Goal: Task Accomplishment & Management: Manage account settings

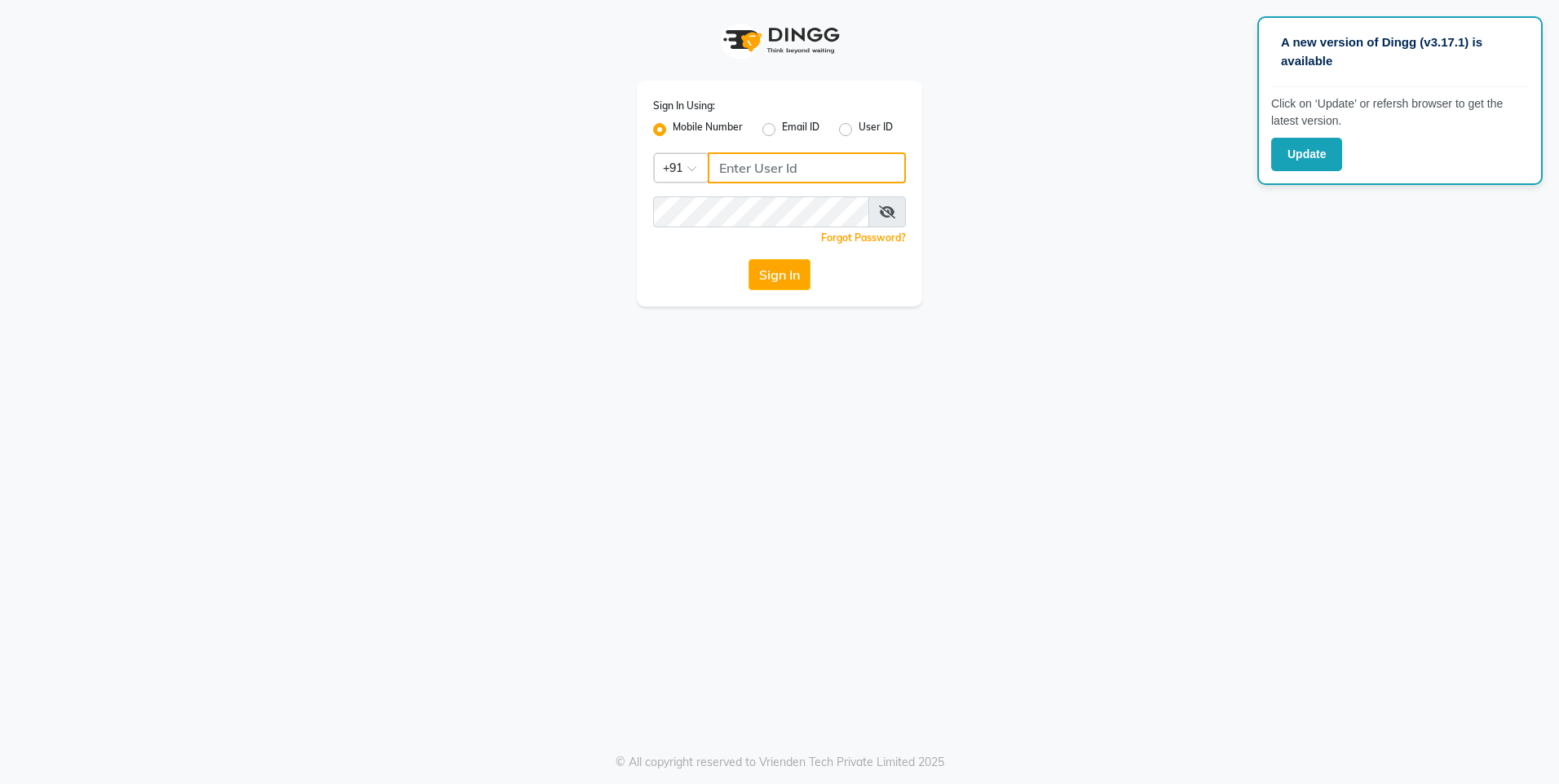
click at [805, 165] on input "Username" at bounding box center [807, 168] width 198 height 31
click at [882, 211] on icon at bounding box center [887, 212] width 16 height 13
click at [726, 167] on input "07045207023" at bounding box center [807, 168] width 198 height 31
type input "7045207023"
click at [776, 275] on button "Sign In" at bounding box center [779, 275] width 62 height 31
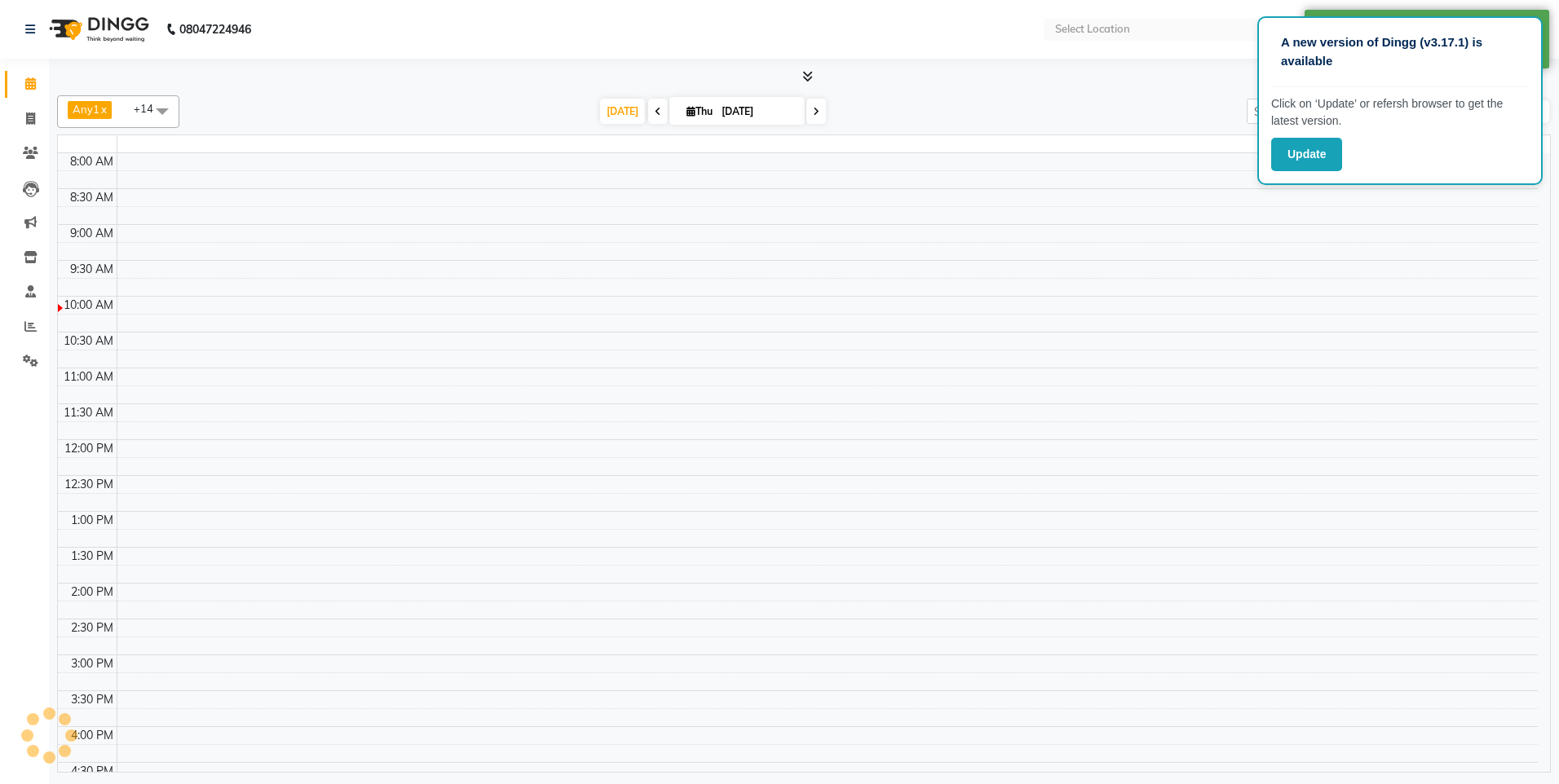
select select "en"
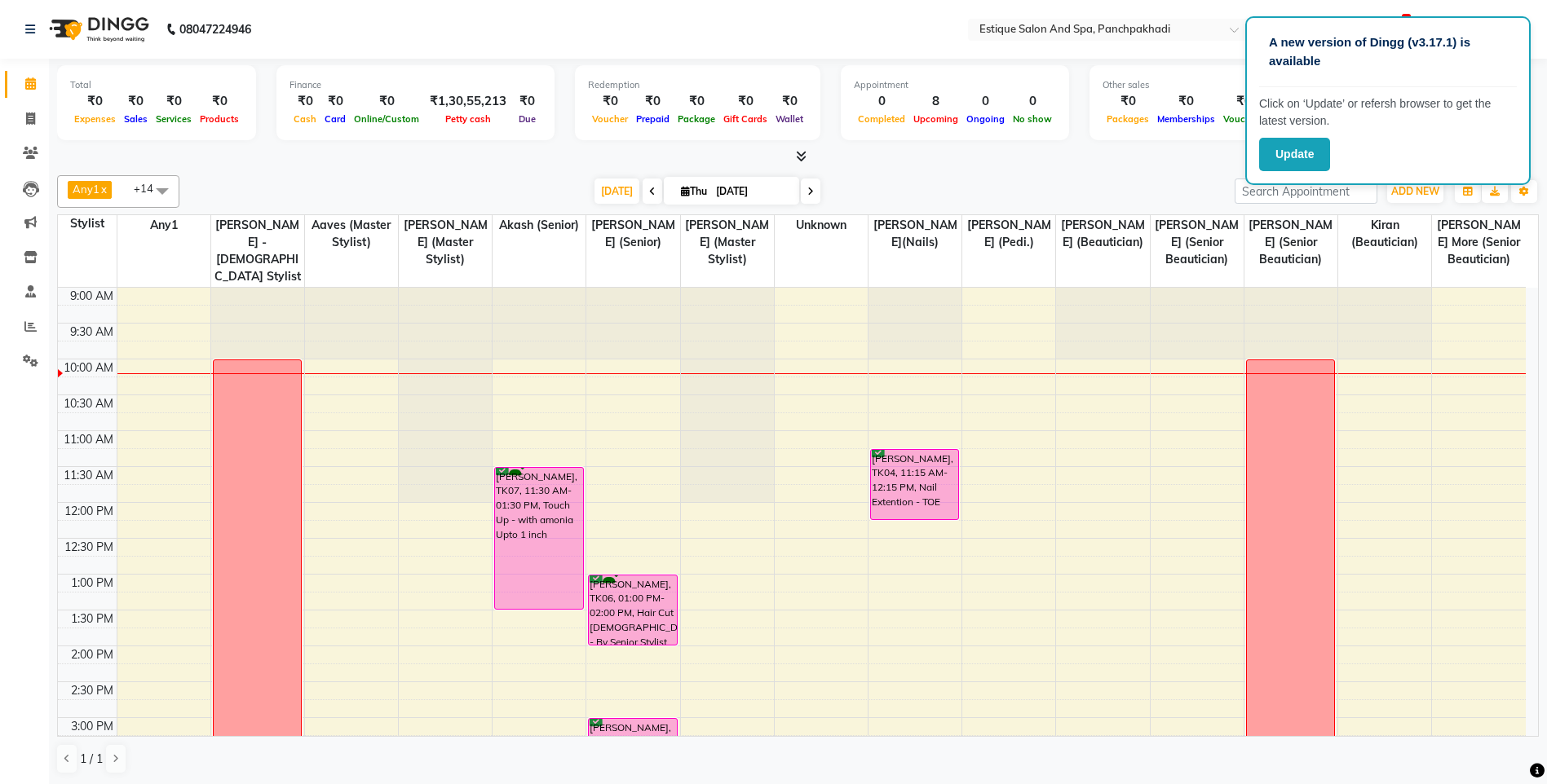
click at [649, 189] on icon at bounding box center [653, 191] width 7 height 9
type input "[DATE]"
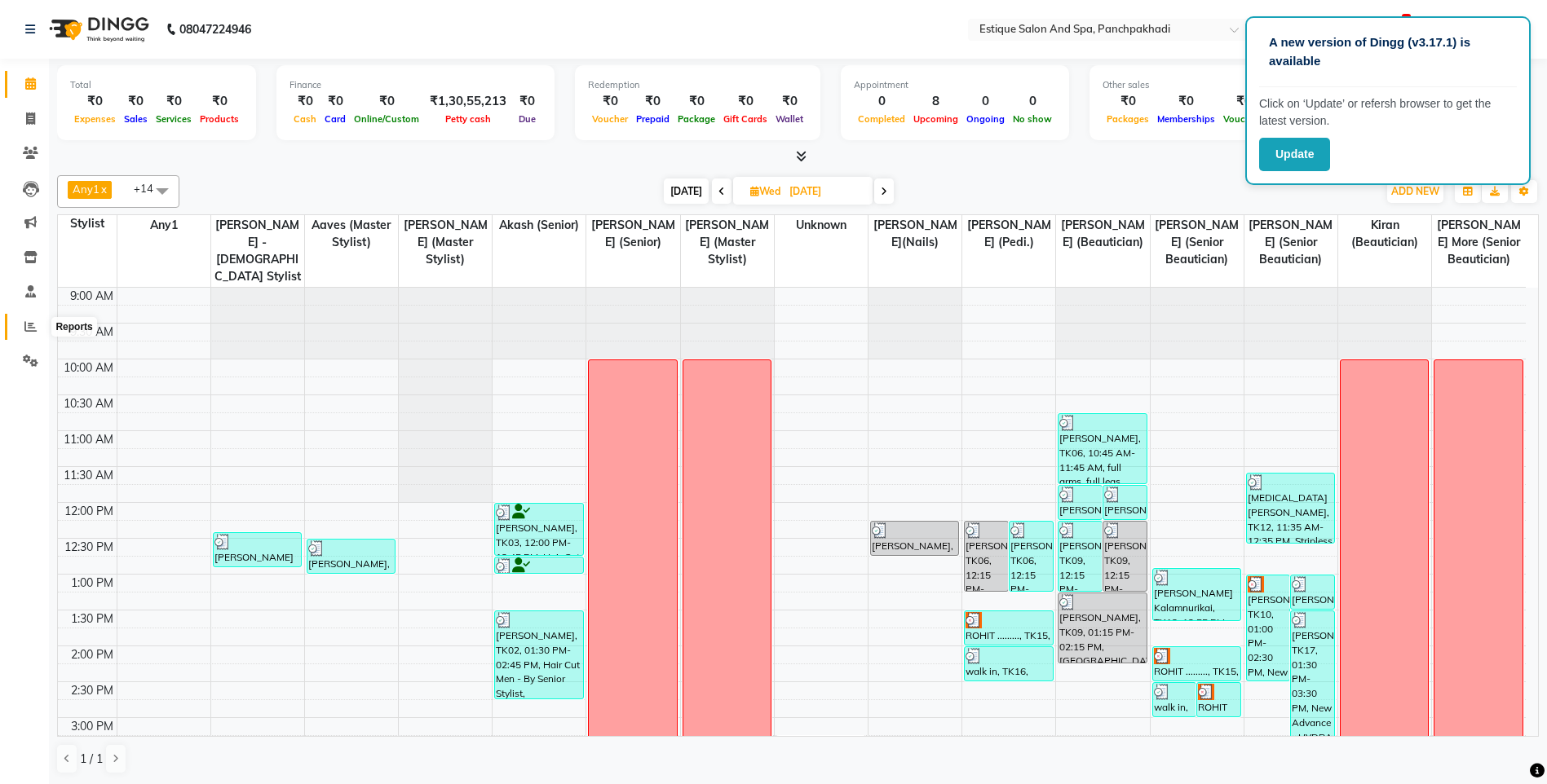
click at [25, 325] on icon at bounding box center [30, 326] width 12 height 12
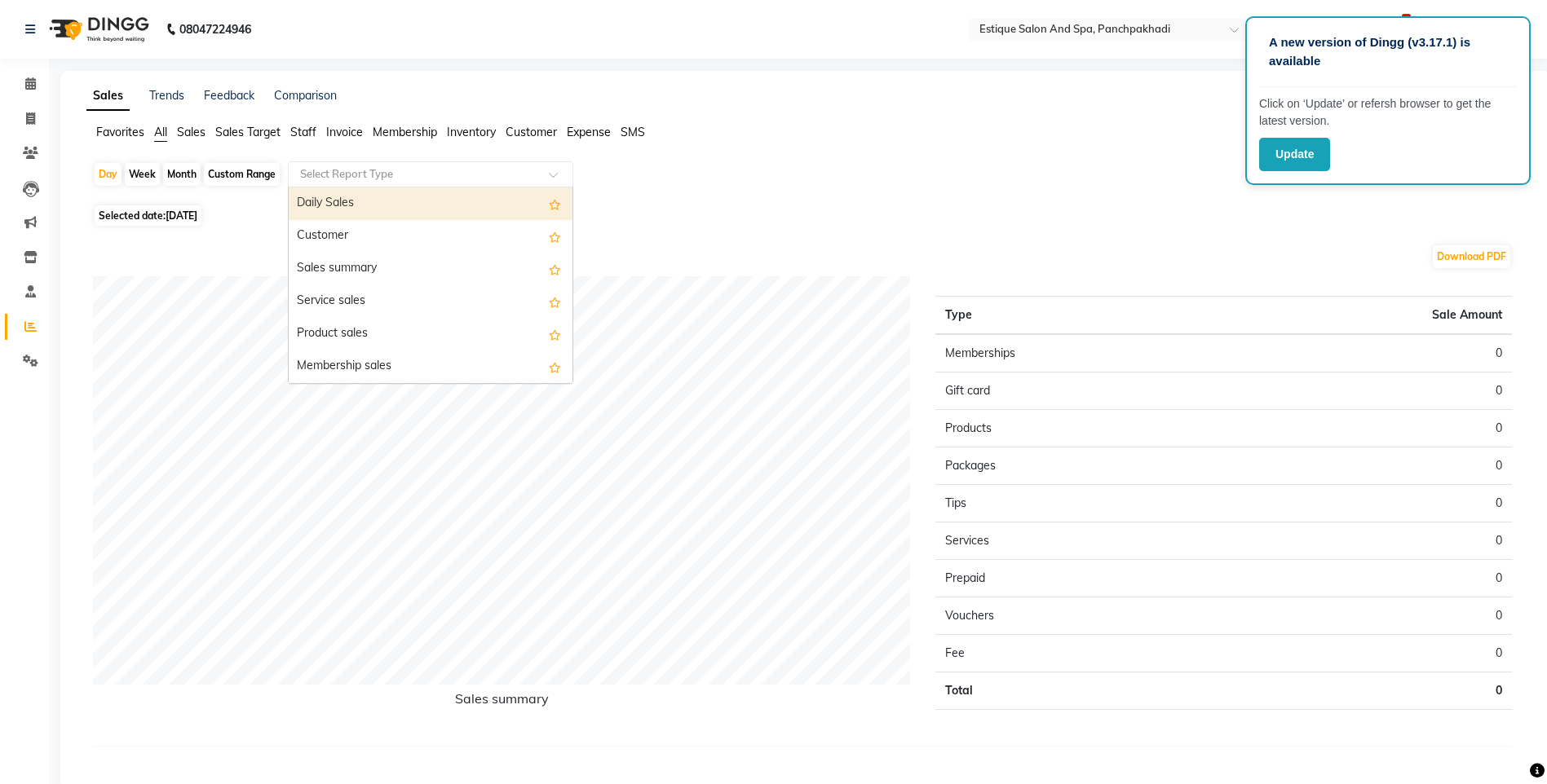
click at [360, 172] on input "text" at bounding box center [414, 174] width 235 height 16
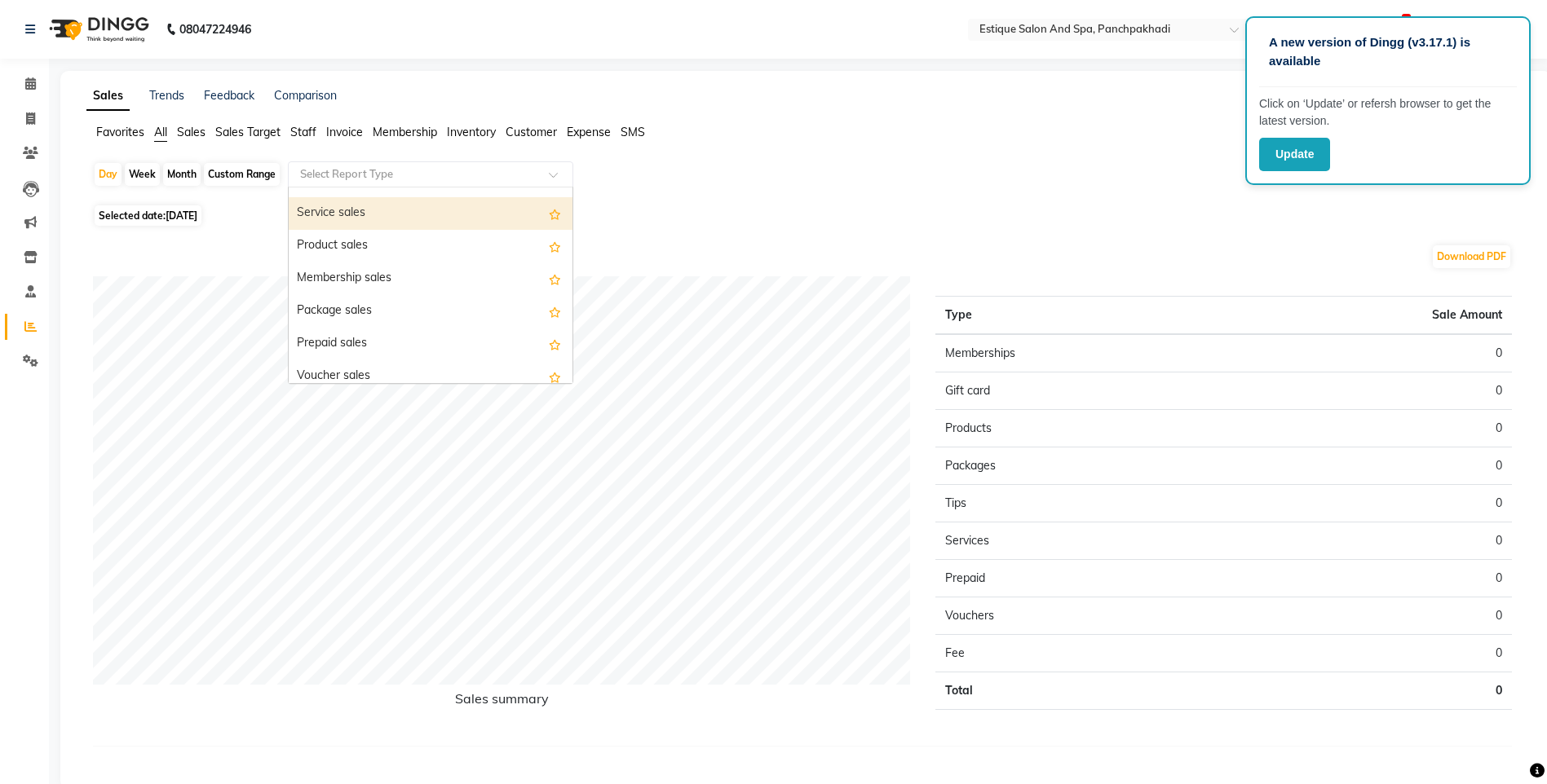
scroll to position [244, 0]
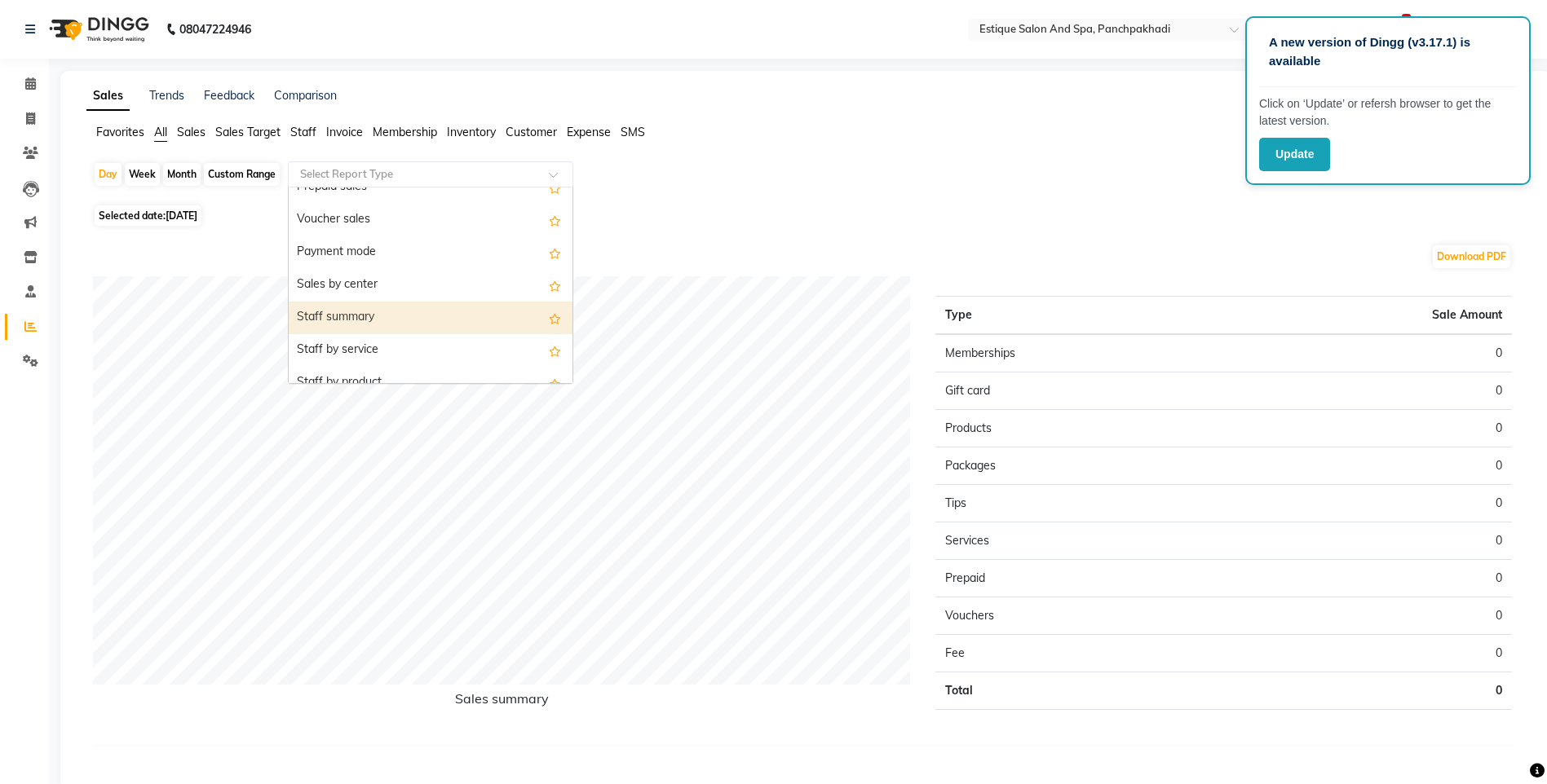
click at [362, 306] on div "Staff summary" at bounding box center [430, 318] width 284 height 33
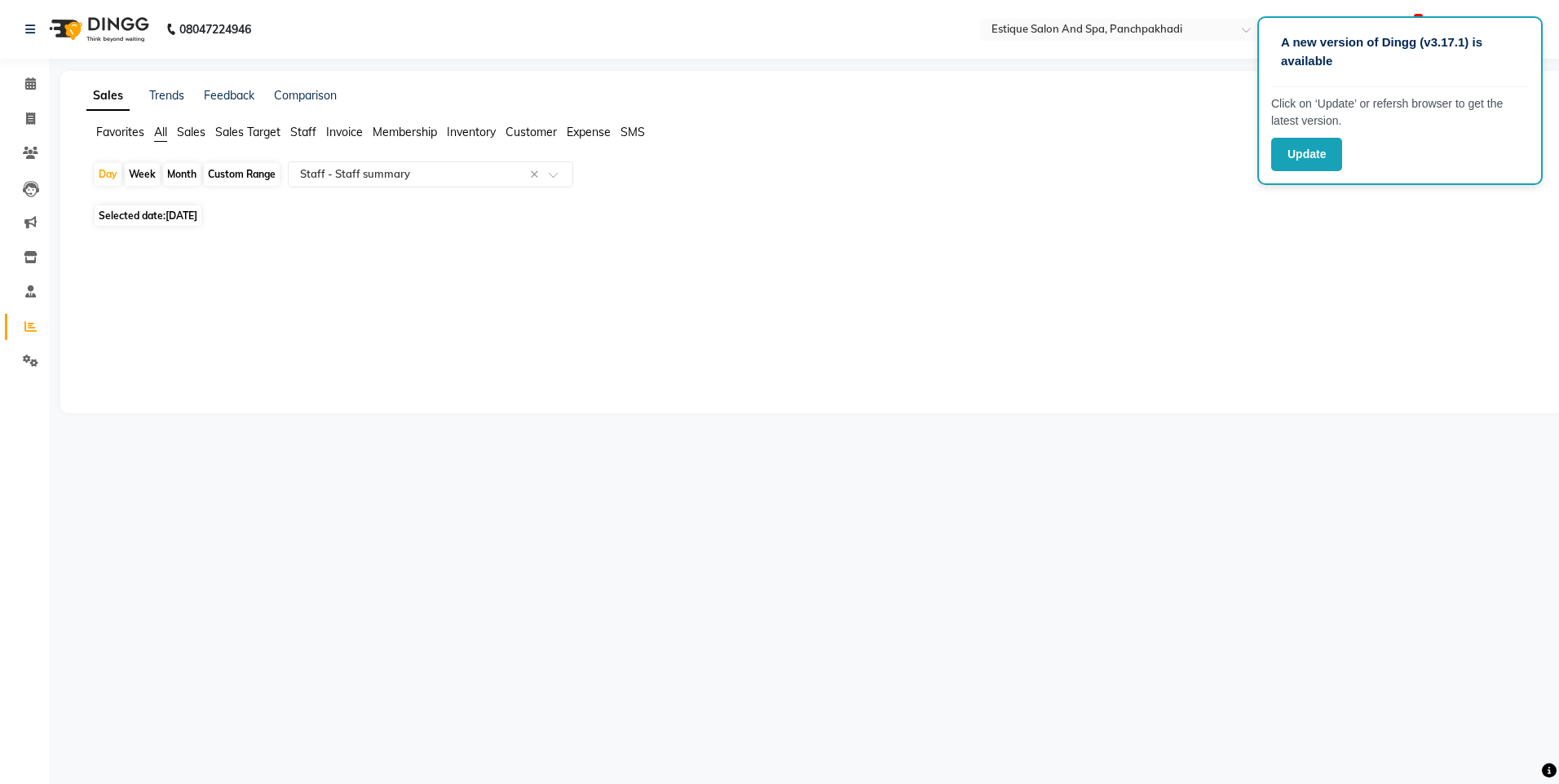
click at [184, 170] on div "Month" at bounding box center [182, 174] width 38 height 23
select select "9"
select select "2025"
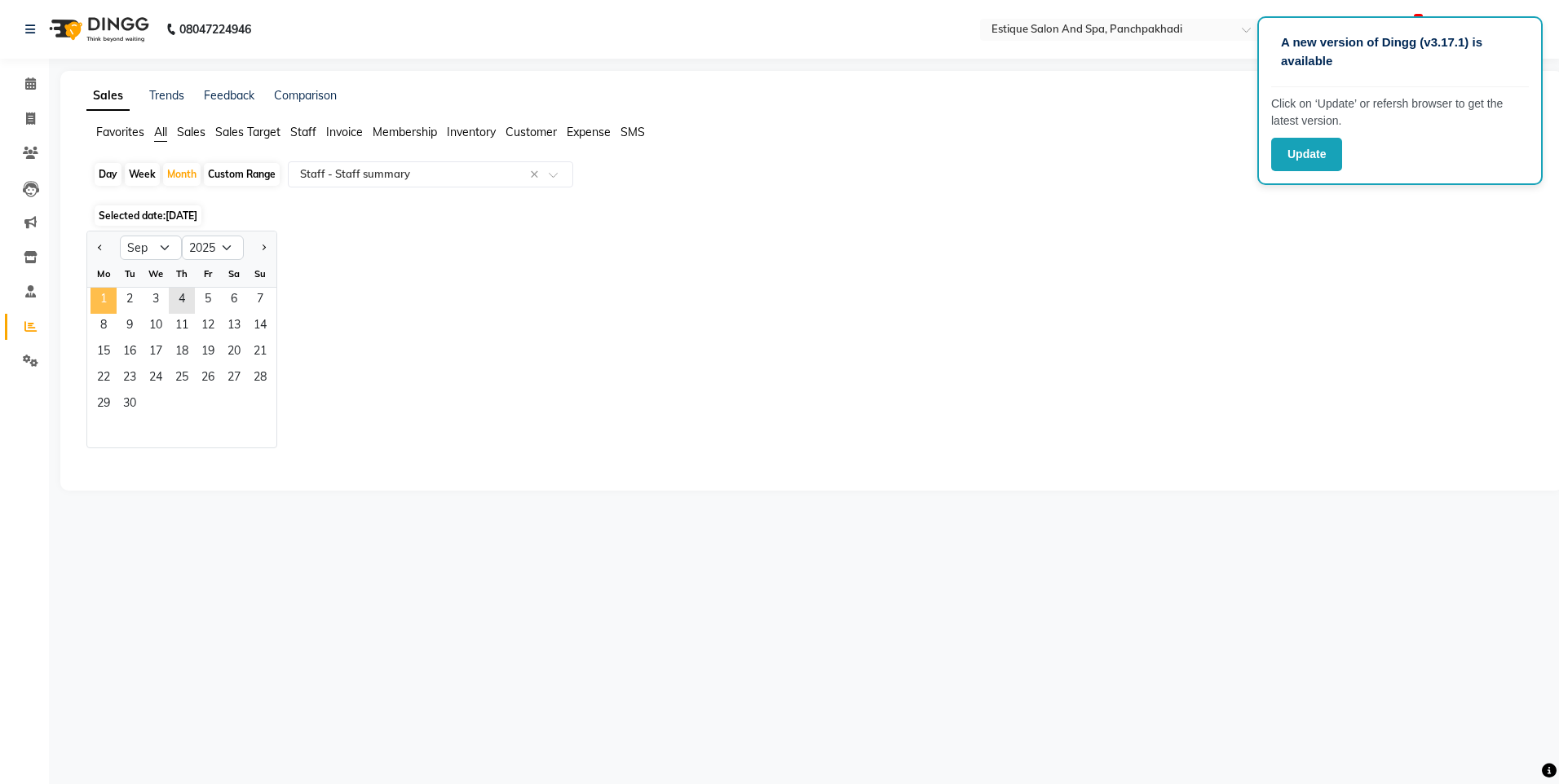
click at [108, 300] on span "1" at bounding box center [103, 300] width 26 height 26
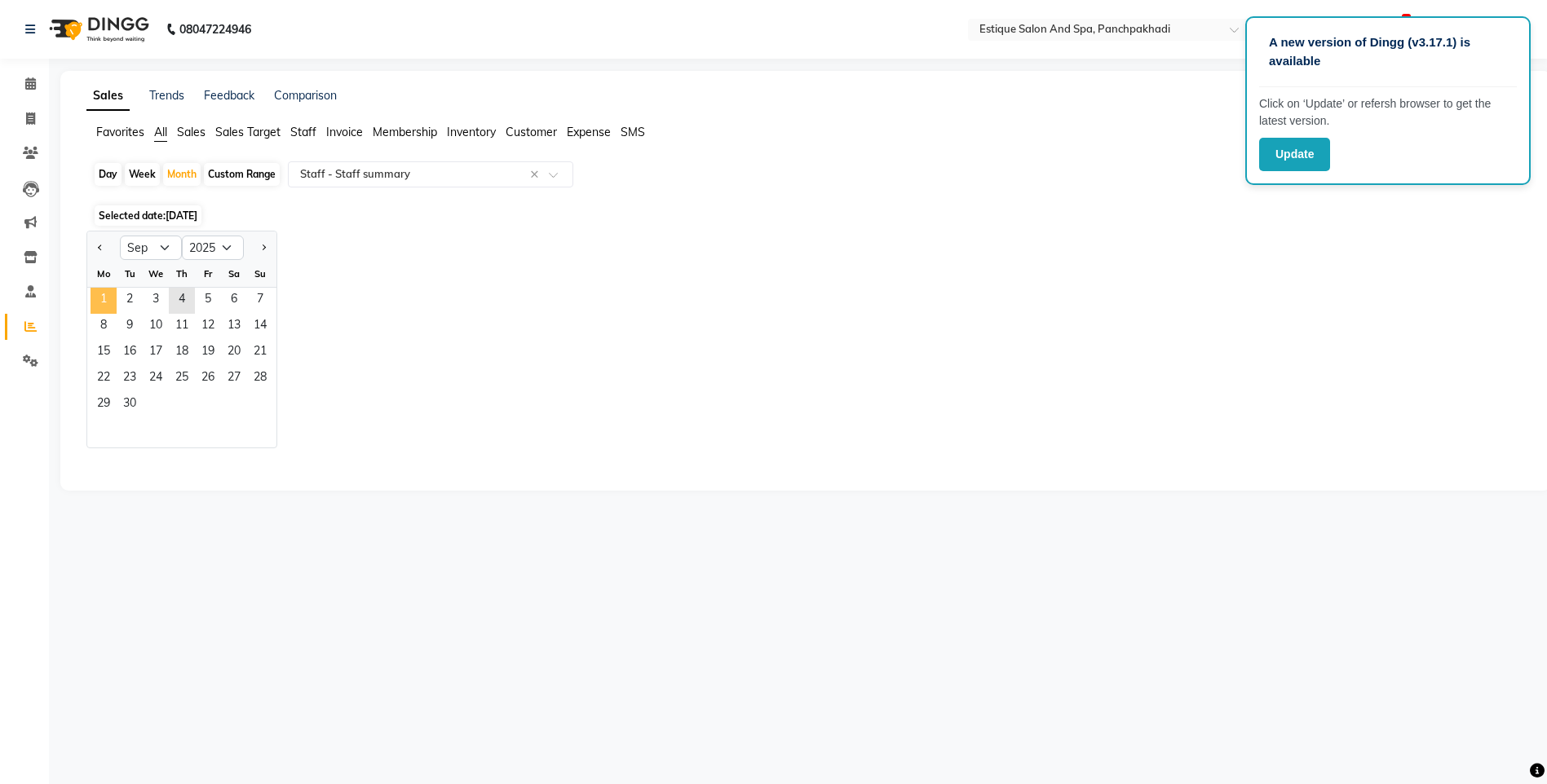
select select "full_report"
select select "csv"
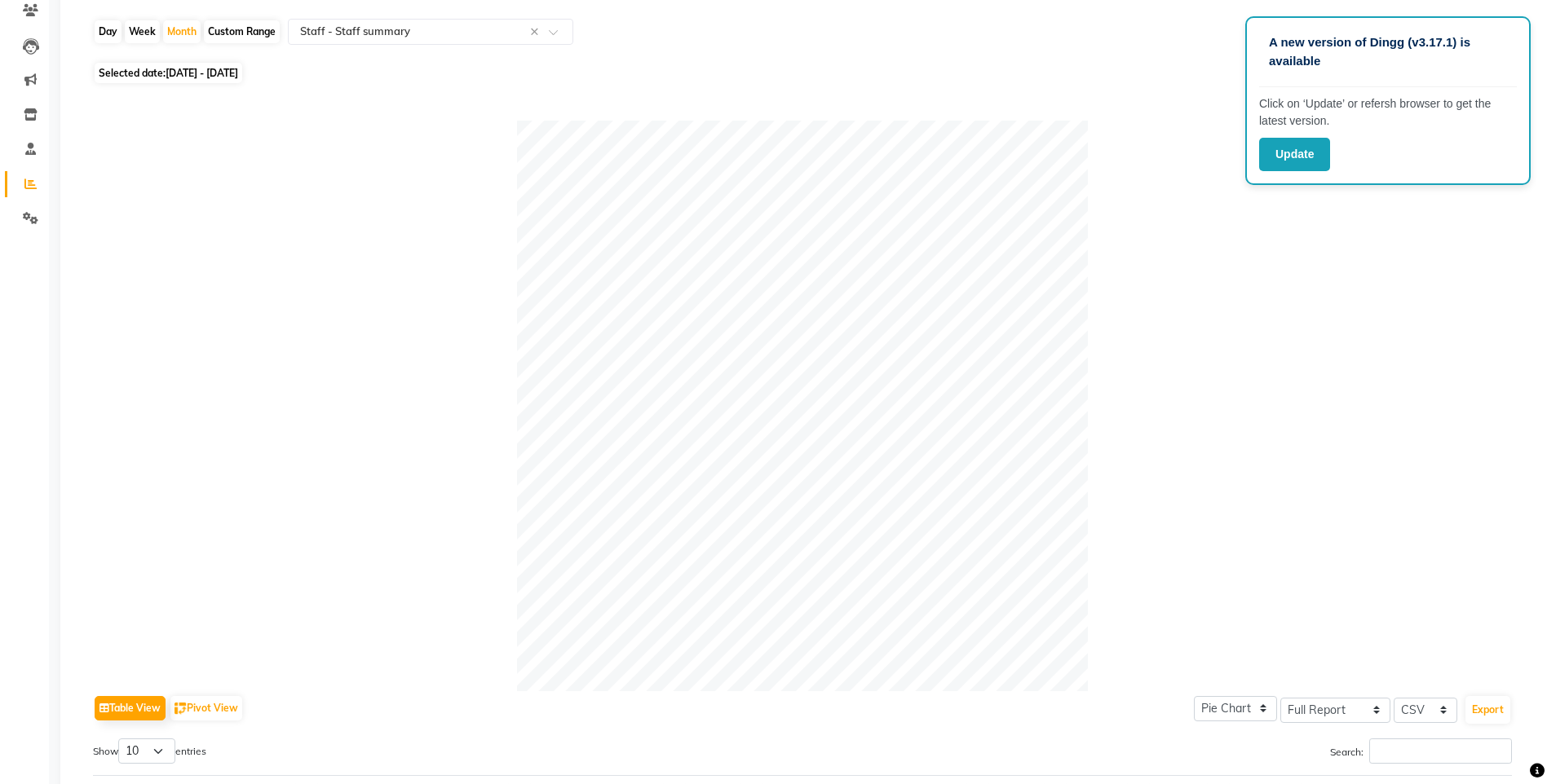
scroll to position [0, 0]
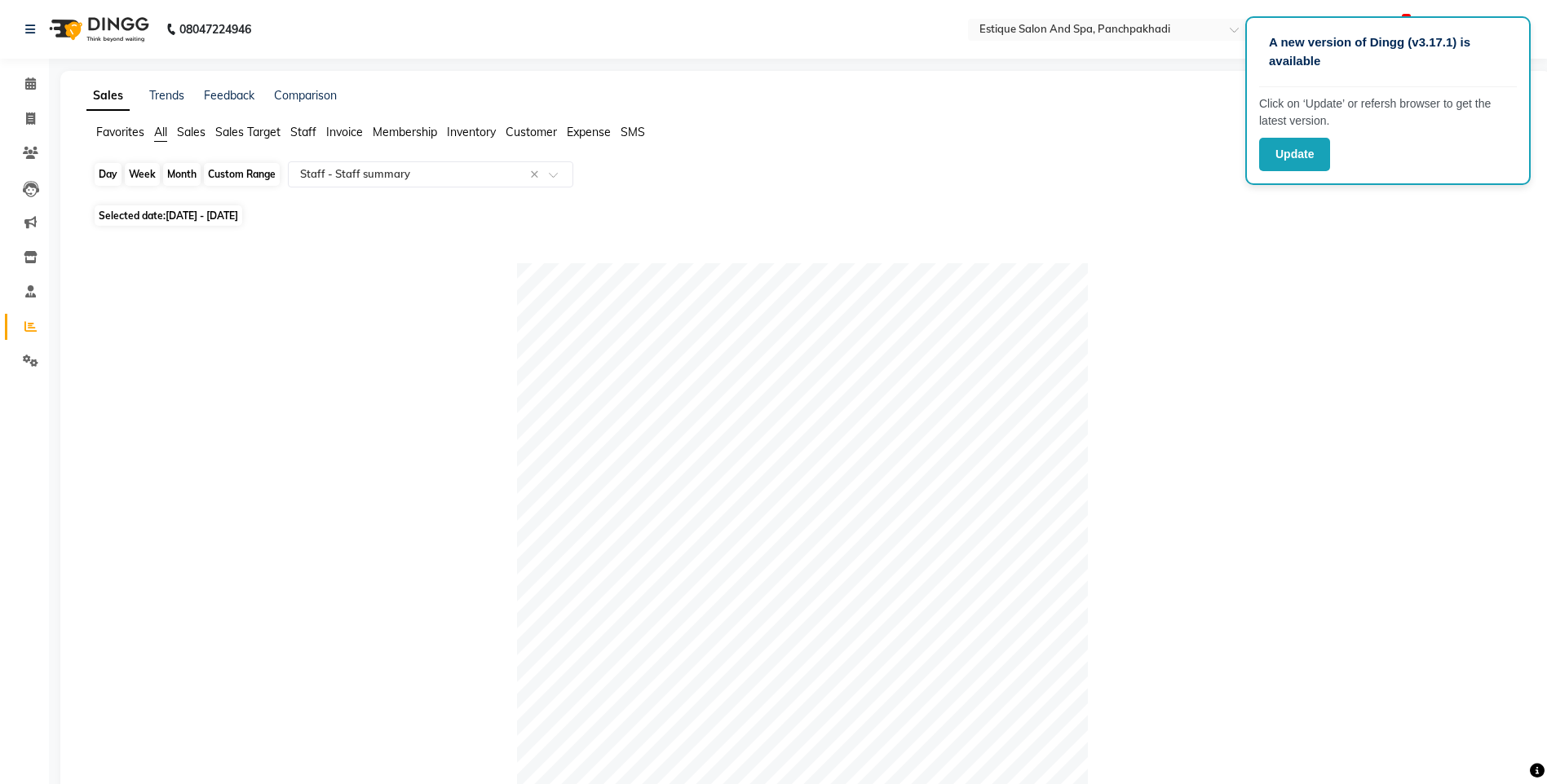
click at [178, 172] on div "Month" at bounding box center [182, 174] width 38 height 23
select select "9"
select select "2025"
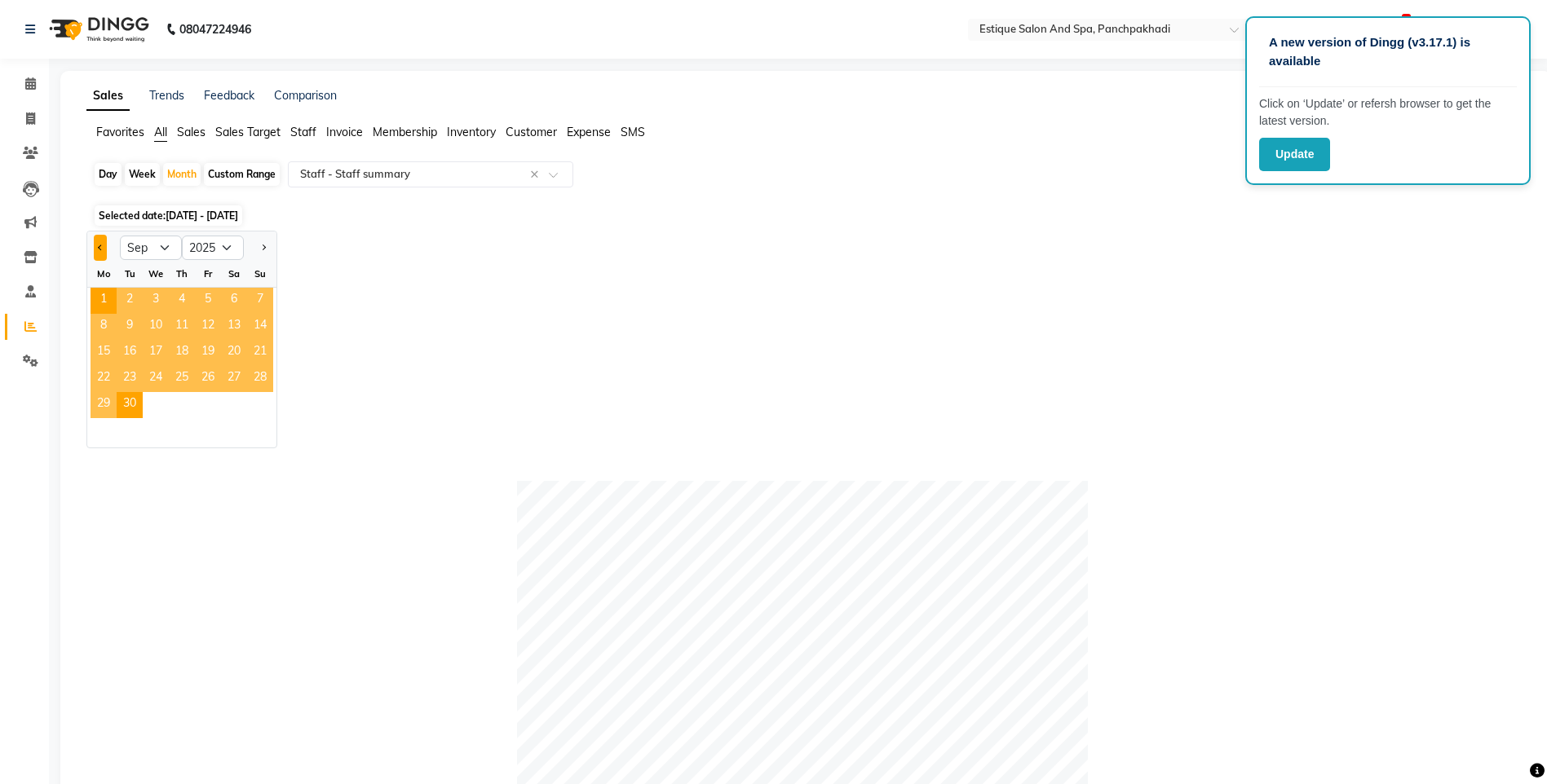
click at [96, 246] on button "Previous month" at bounding box center [100, 248] width 13 height 26
select select "8"
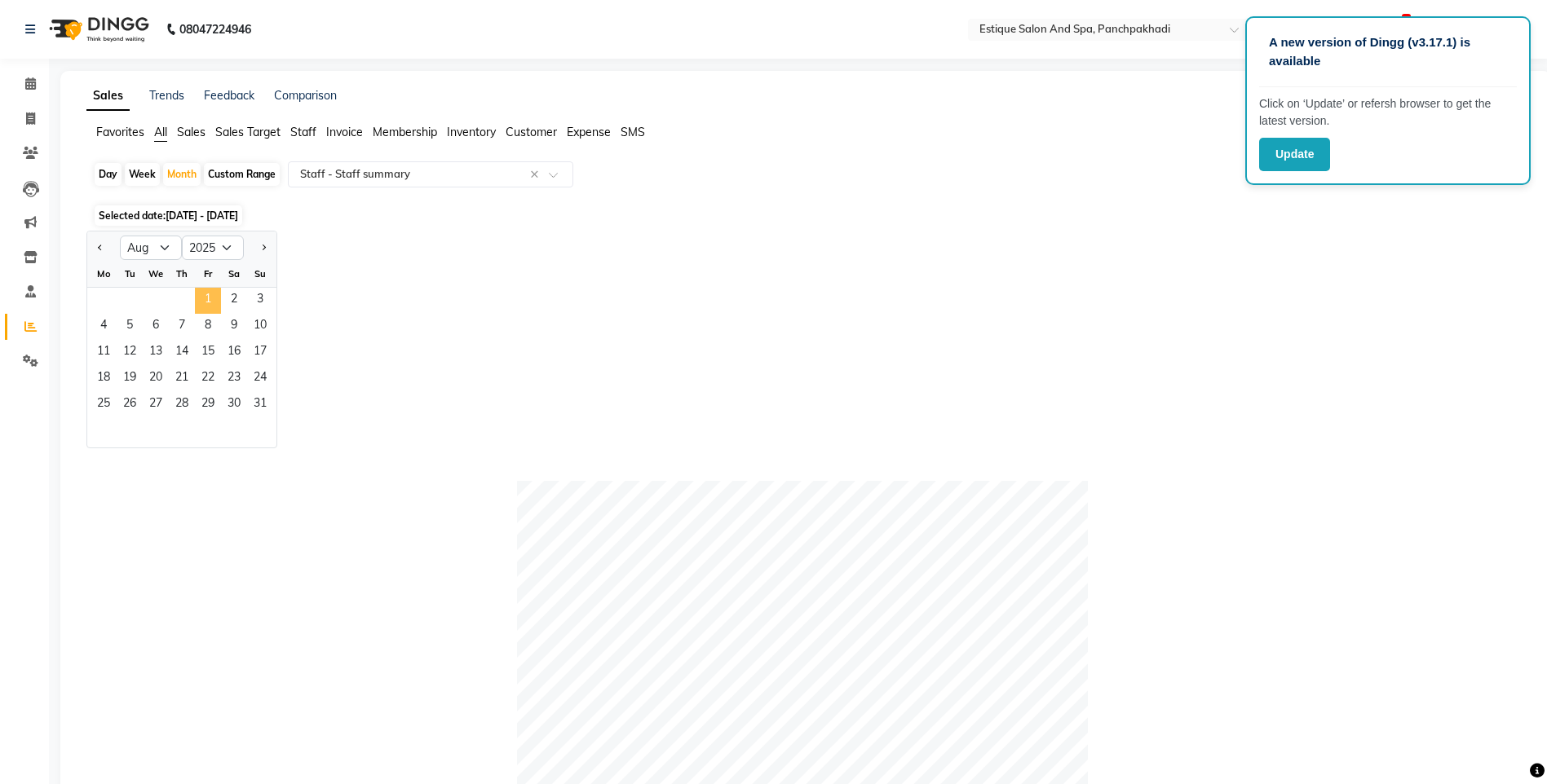
click at [197, 301] on span "1" at bounding box center [207, 300] width 26 height 26
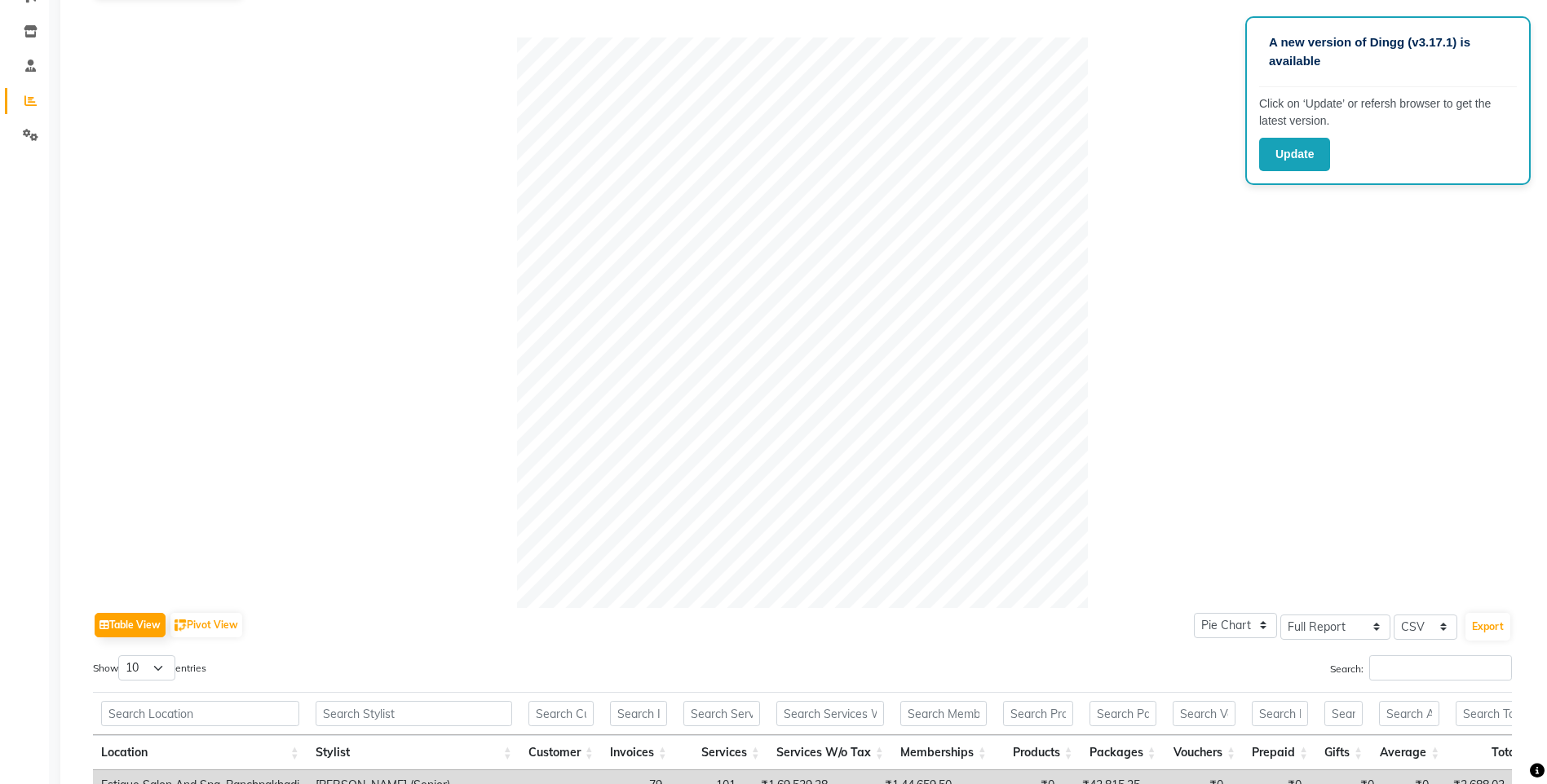
scroll to position [223, 0]
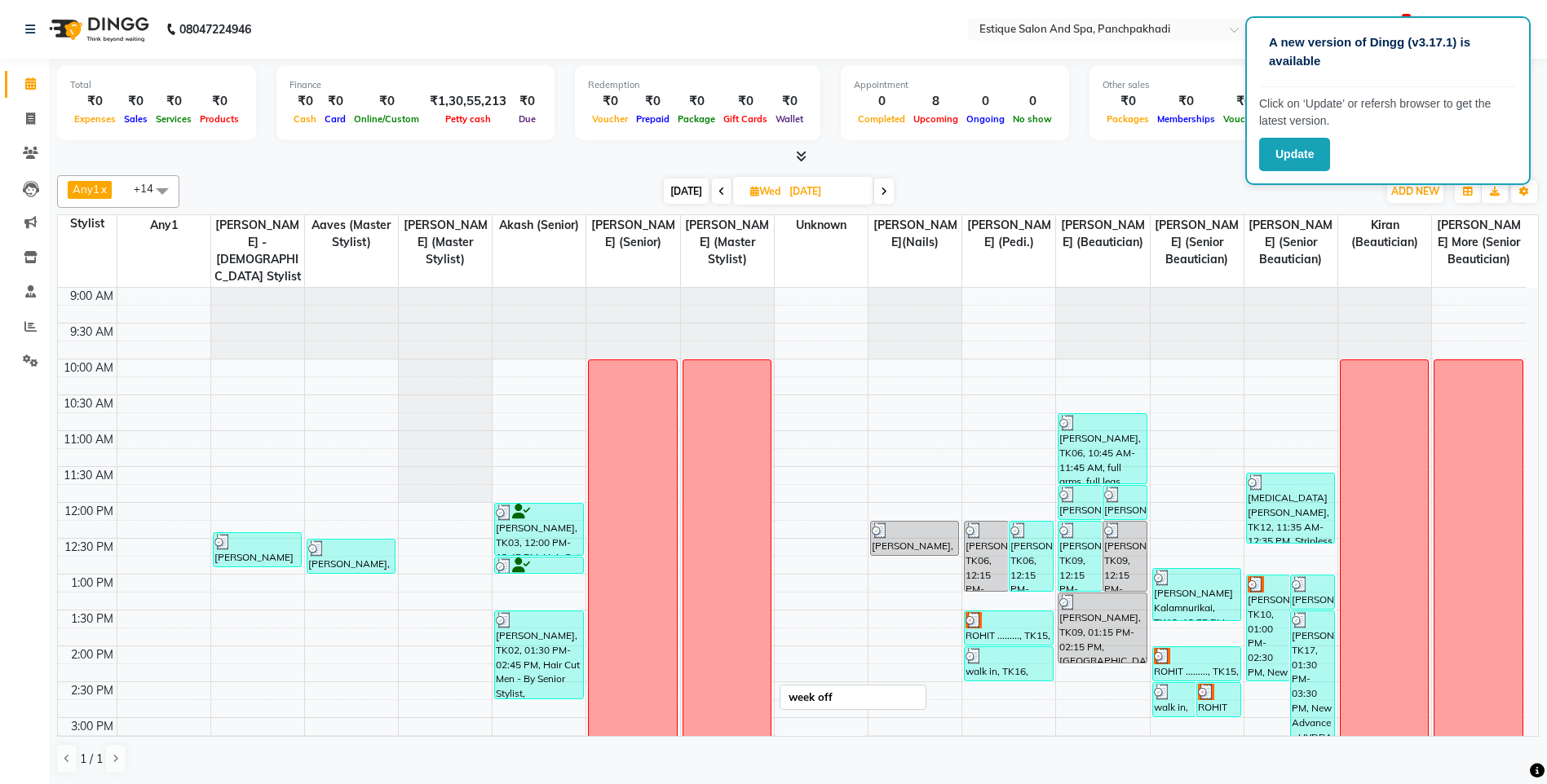
click at [760, 417] on div "week off" at bounding box center [727, 754] width 87 height 787
click at [800, 453] on div "9:00 AM 9:30 AM 10:00 AM 10:30 AM 11:00 AM 11:30 AM 12:00 PM 12:30 PM 1:00 PM 1…" at bounding box center [791, 753] width 1468 height 932
click at [745, 184] on span "Wed 03-09-2025" at bounding box center [802, 191] width 139 height 28
click at [712, 187] on span at bounding box center [721, 190] width 20 height 25
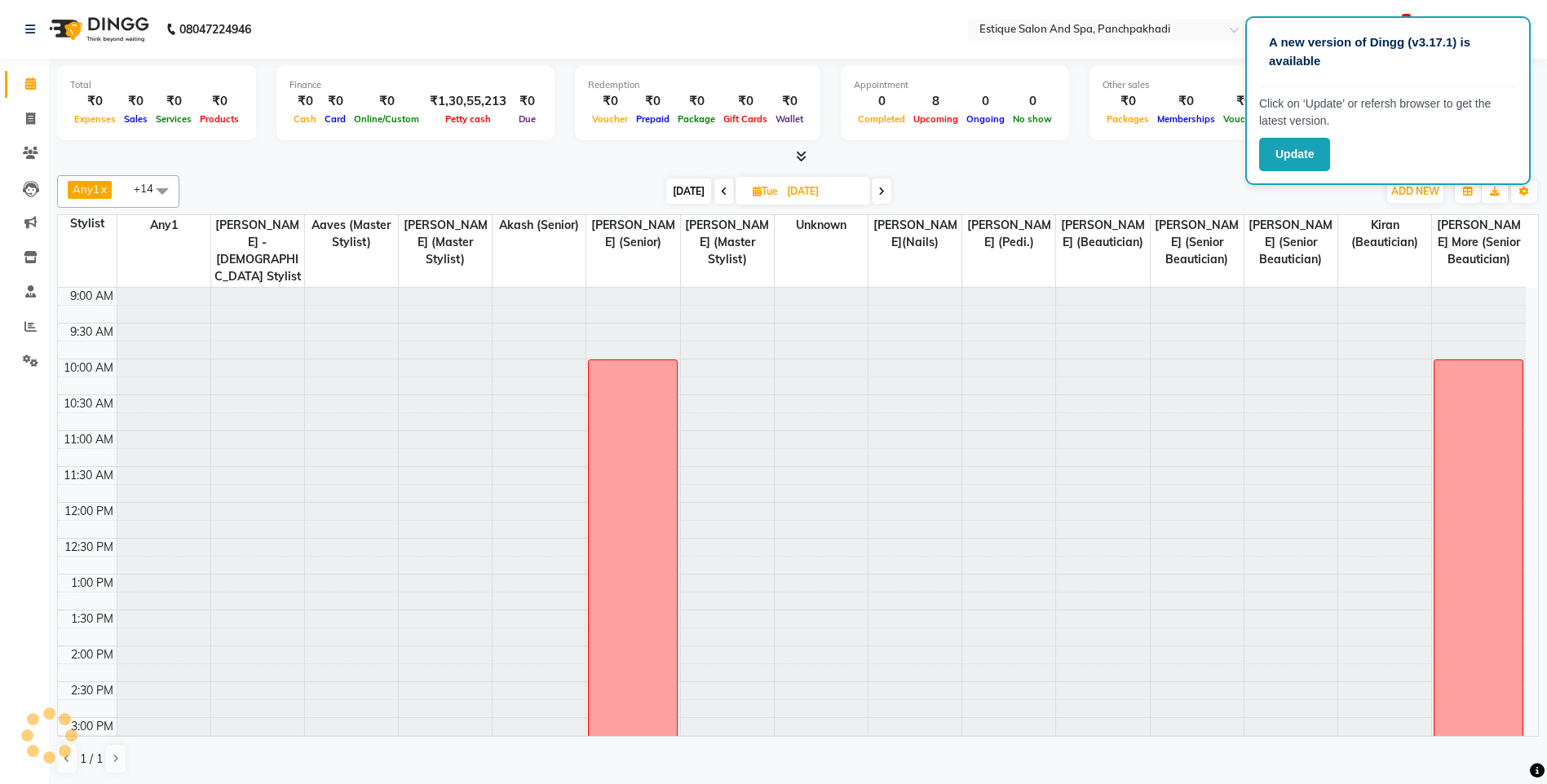
scroll to position [145, 0]
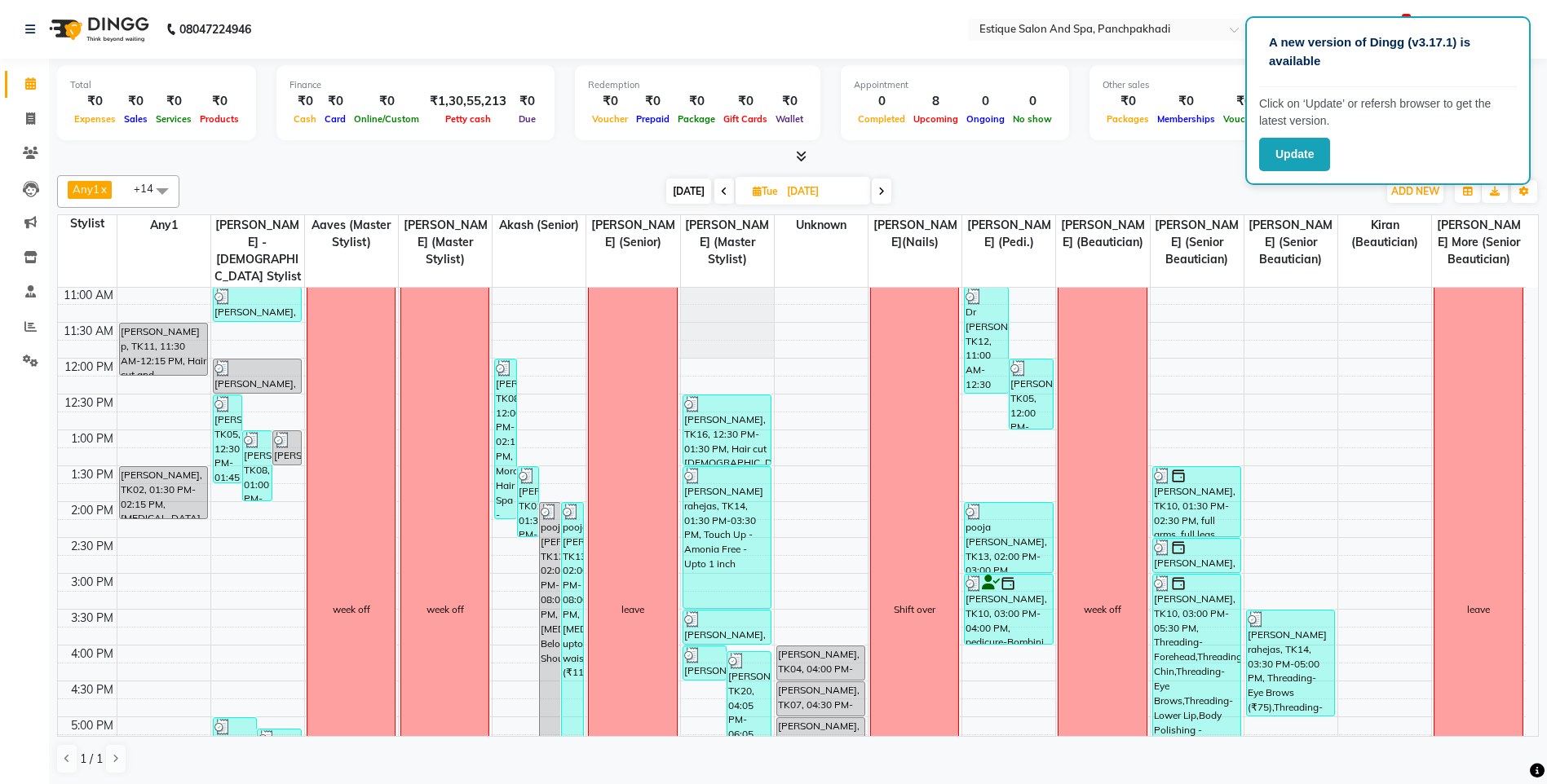
click at [878, 188] on icon at bounding box center [882, 191] width 7 height 9
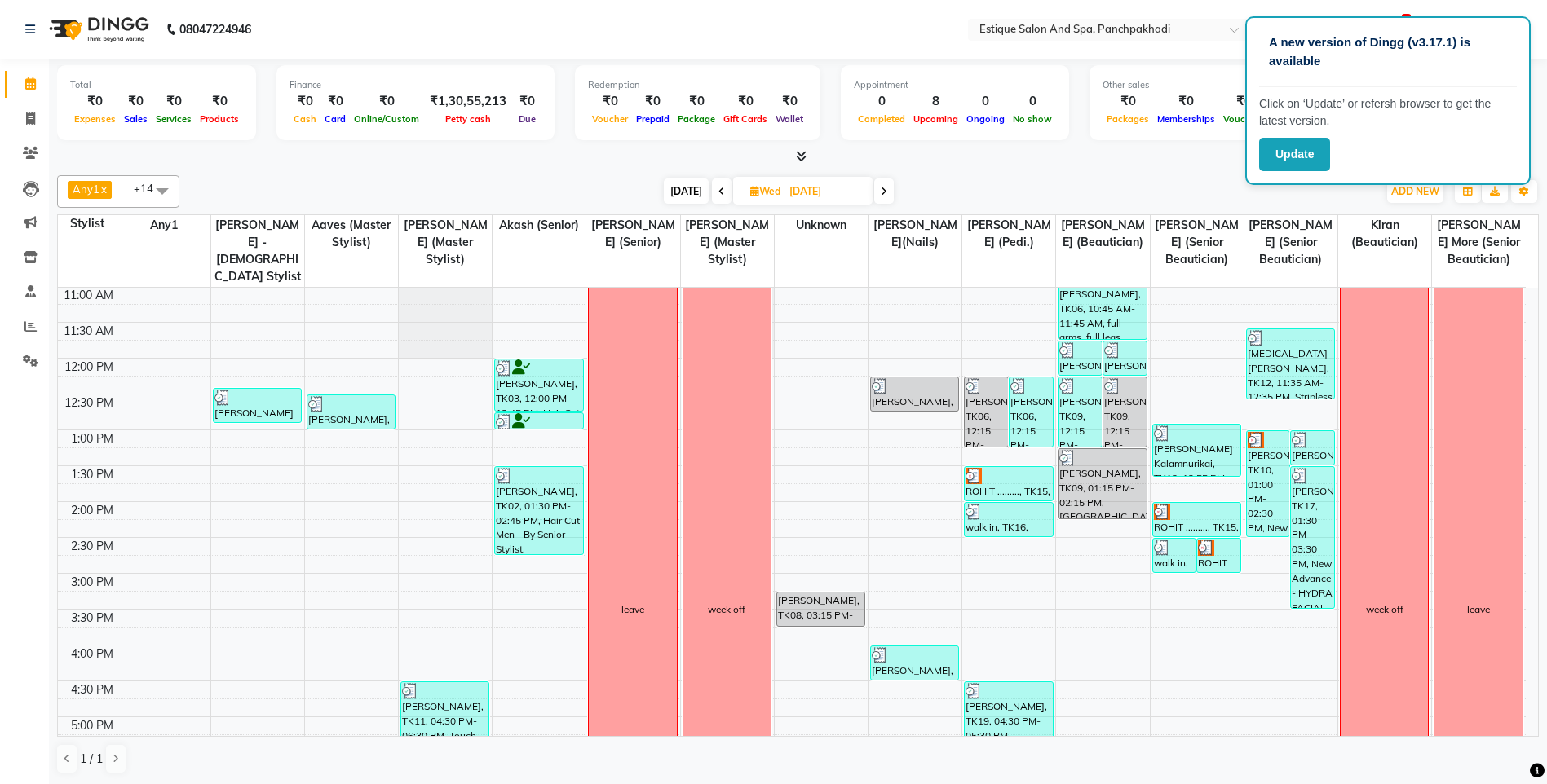
click at [878, 188] on span at bounding box center [883, 190] width 20 height 25
type input "[DATE]"
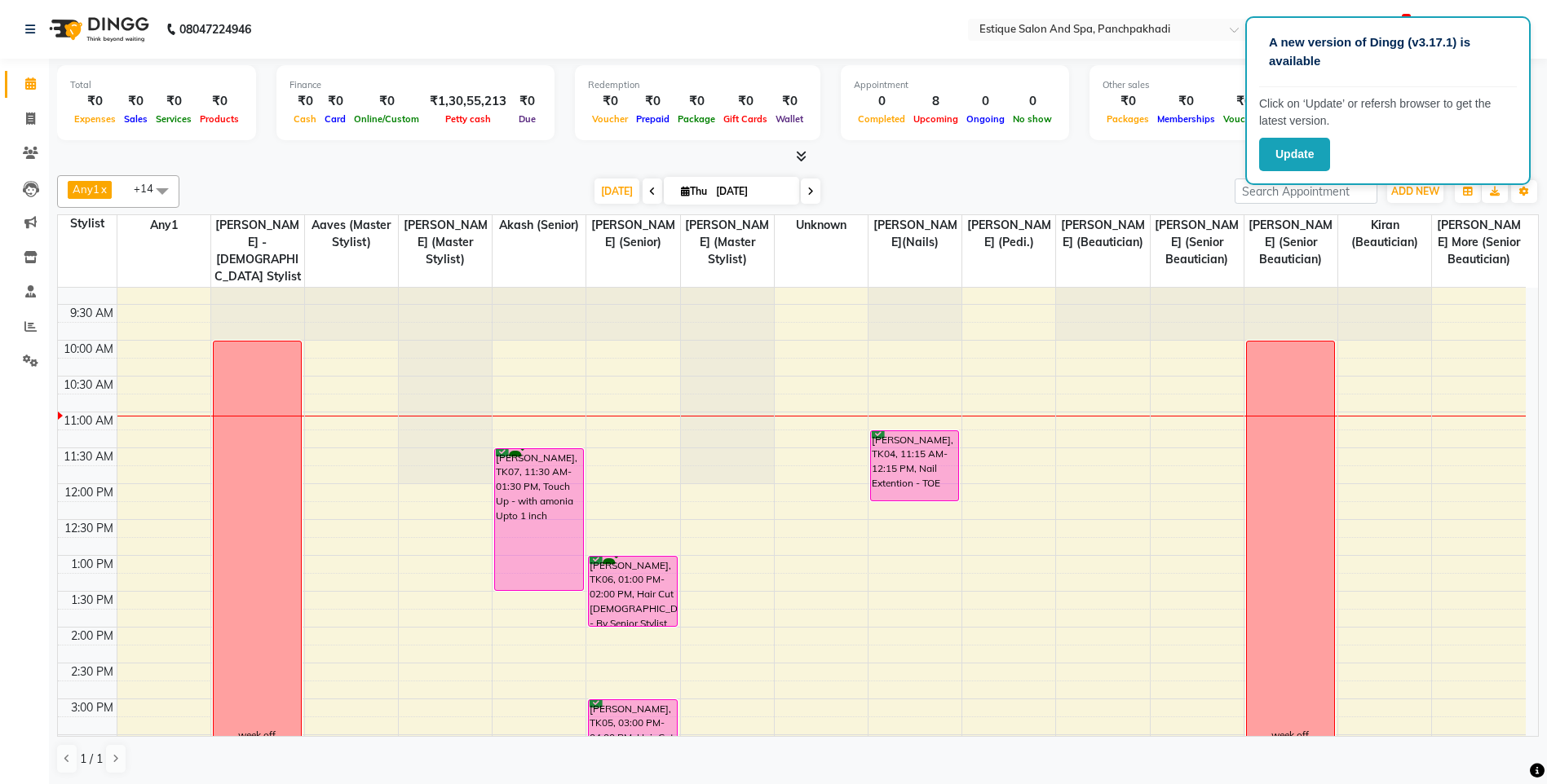
scroll to position [0, 0]
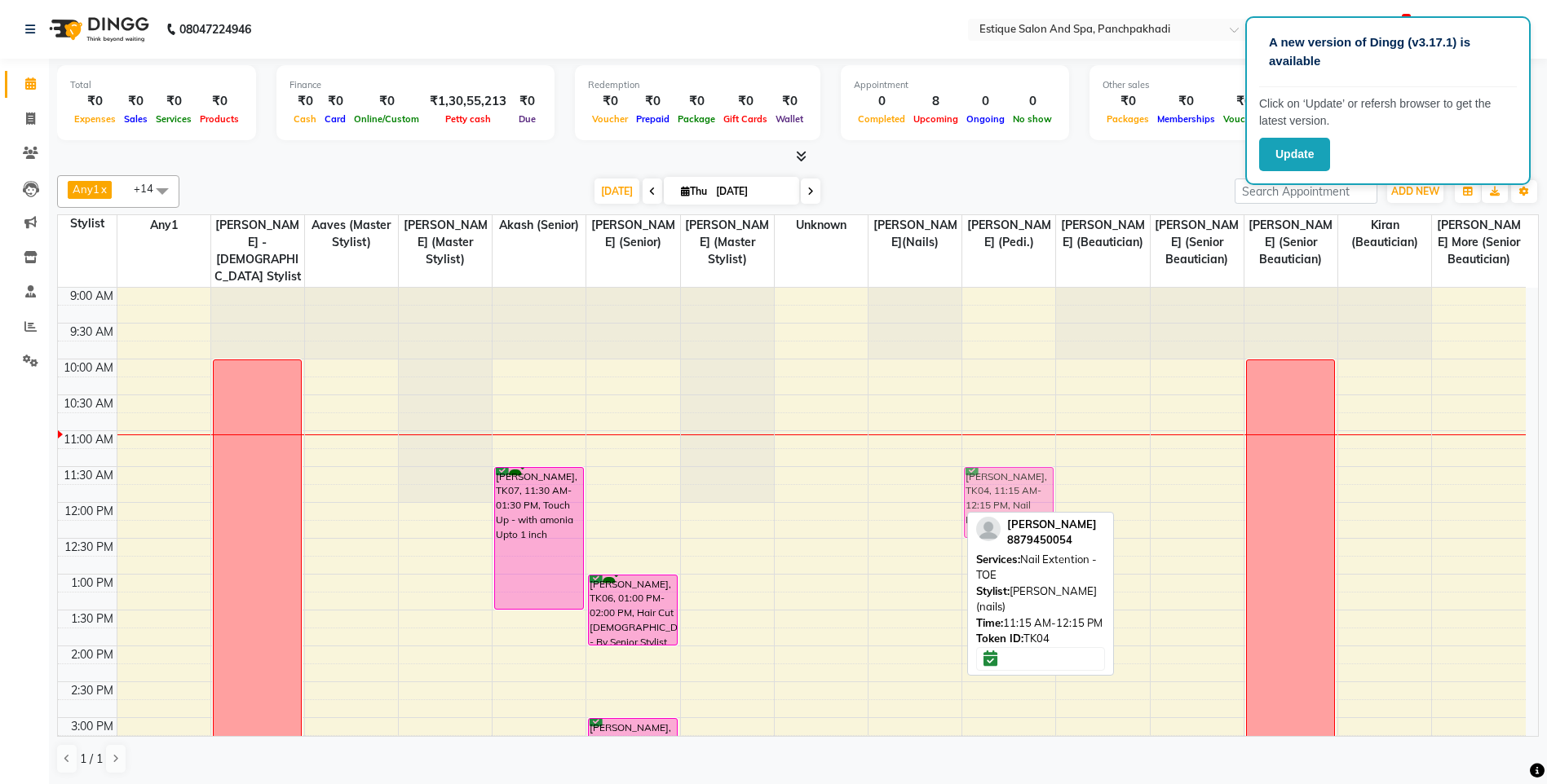
drag, startPoint x: 933, startPoint y: 497, endPoint x: 1000, endPoint y: 509, distance: 68.1
click at [1000, 509] on tr "week off shift over aprna wani, TK07, 11:30 AM-01:30 PM, Touch Up - with amonia…" at bounding box center [791, 753] width 1468 height 932
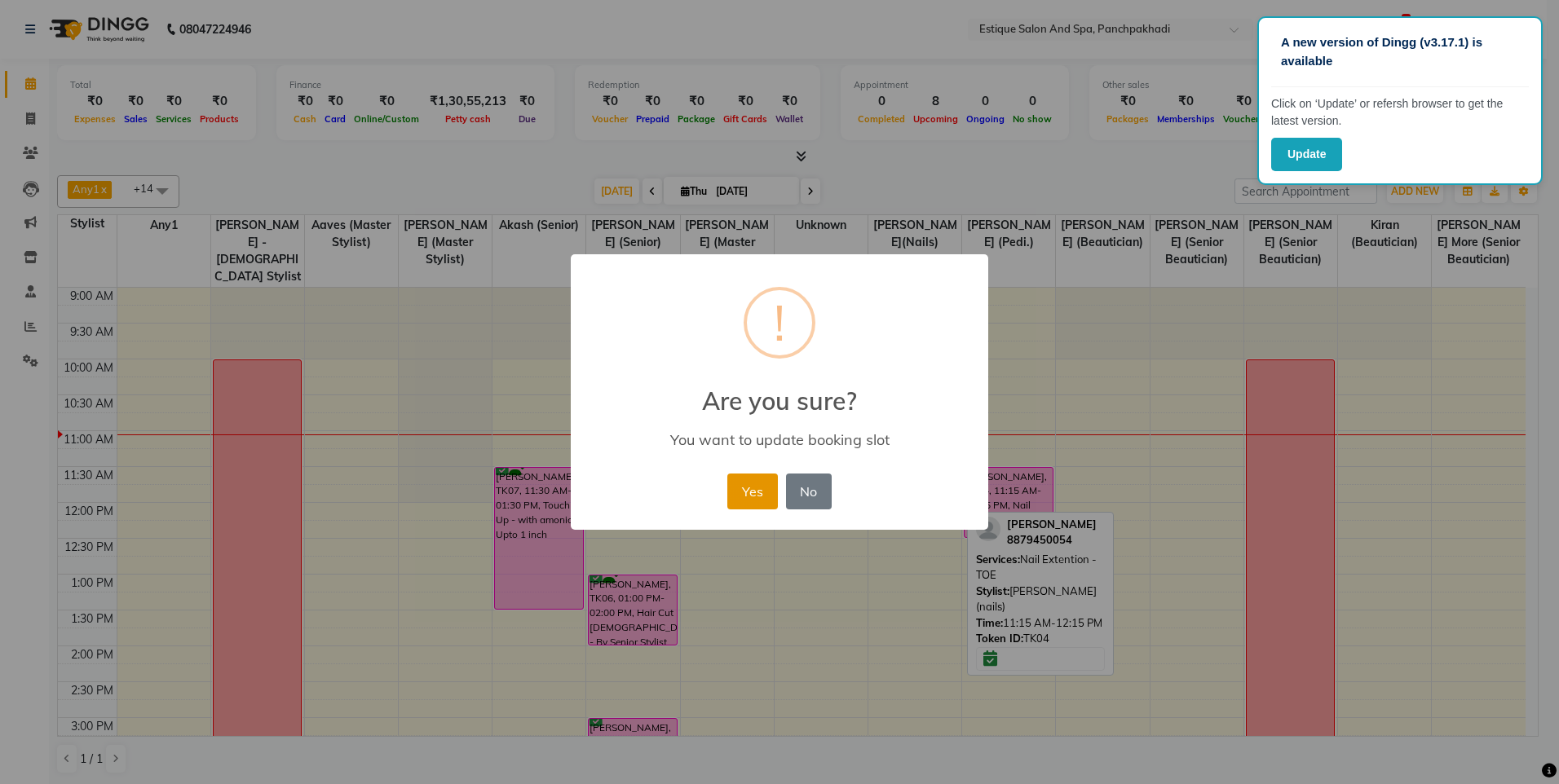
click at [756, 485] on button "Yes" at bounding box center [752, 491] width 50 height 36
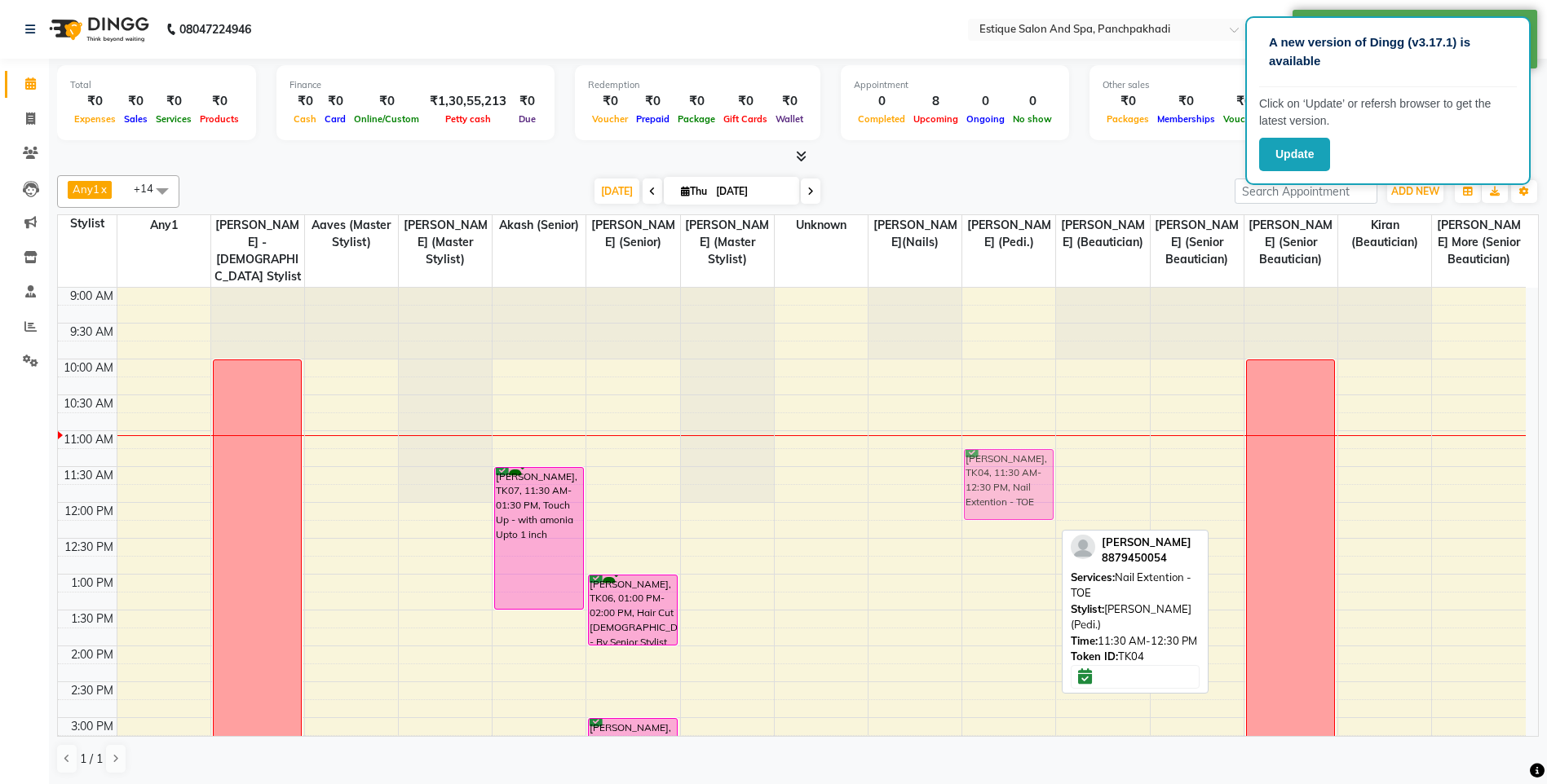
drag, startPoint x: 1011, startPoint y: 478, endPoint x: 1011, endPoint y: 466, distance: 12.0
click at [1011, 466] on div "Pooja Kapoor, TK04, 11:30 AM-12:30 PM, Nail Extention - TOE Abhishek Ghulve, TK…" at bounding box center [1009, 753] width 93 height 932
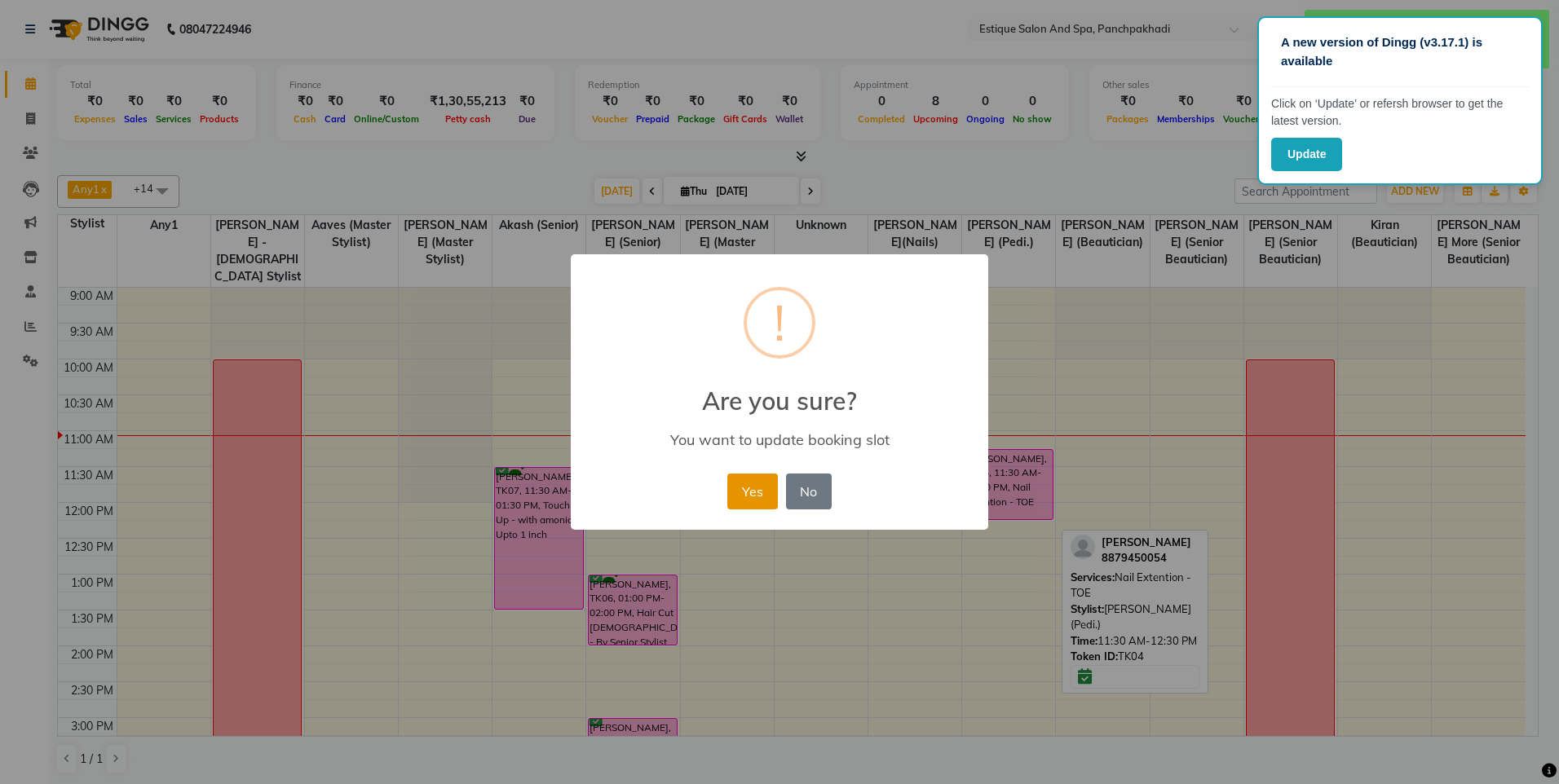
click at [754, 486] on button "Yes" at bounding box center [752, 491] width 50 height 36
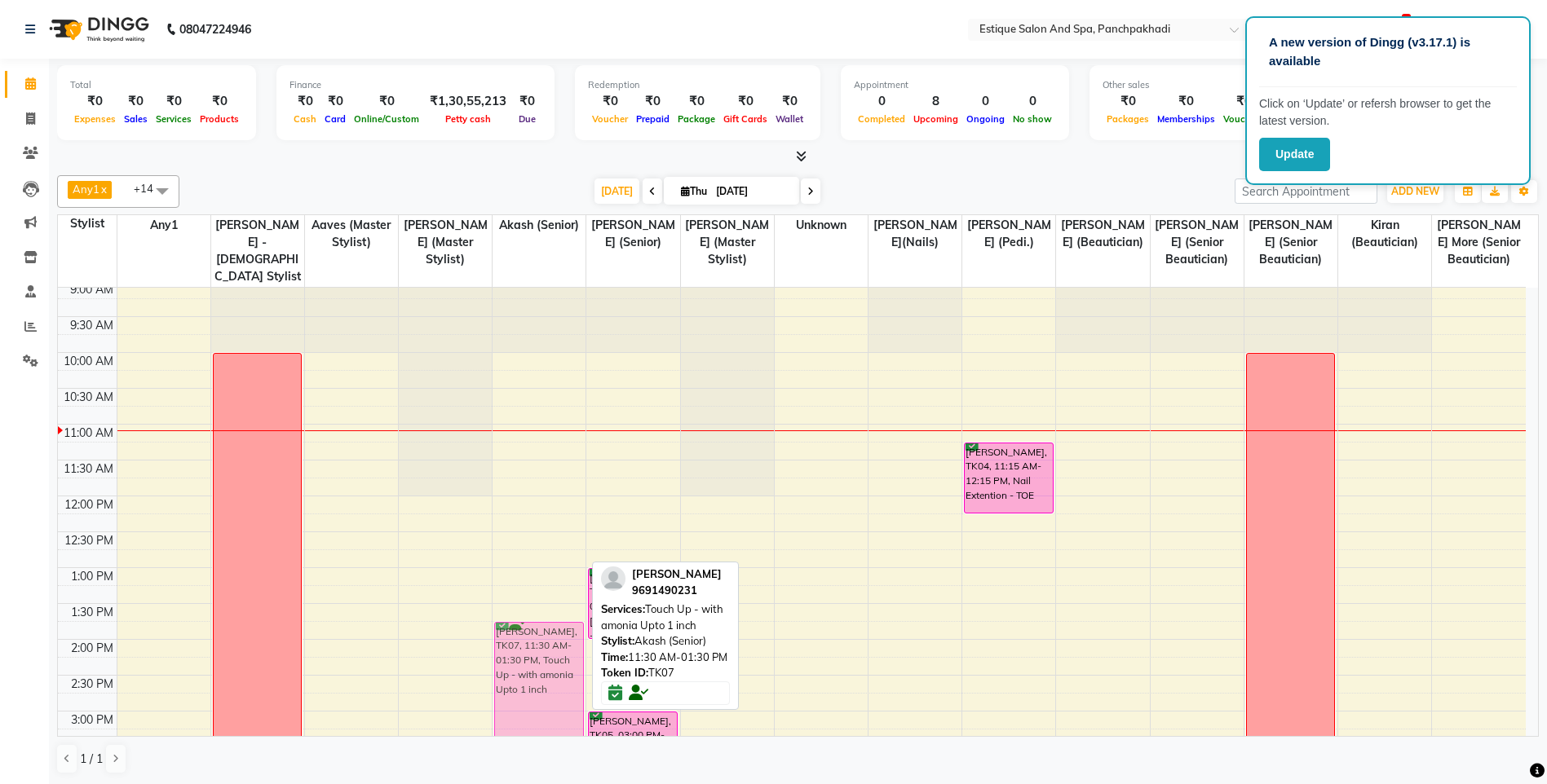
scroll to position [8, 0]
drag, startPoint x: 535, startPoint y: 546, endPoint x: 547, endPoint y: 685, distance: 139.5
click at [547, 685] on div "aprna wani, TK07, 11:30 AM-01:30 PM, Touch Up - with amonia Upto 1 inch aprna w…" at bounding box center [539, 746] width 93 height 932
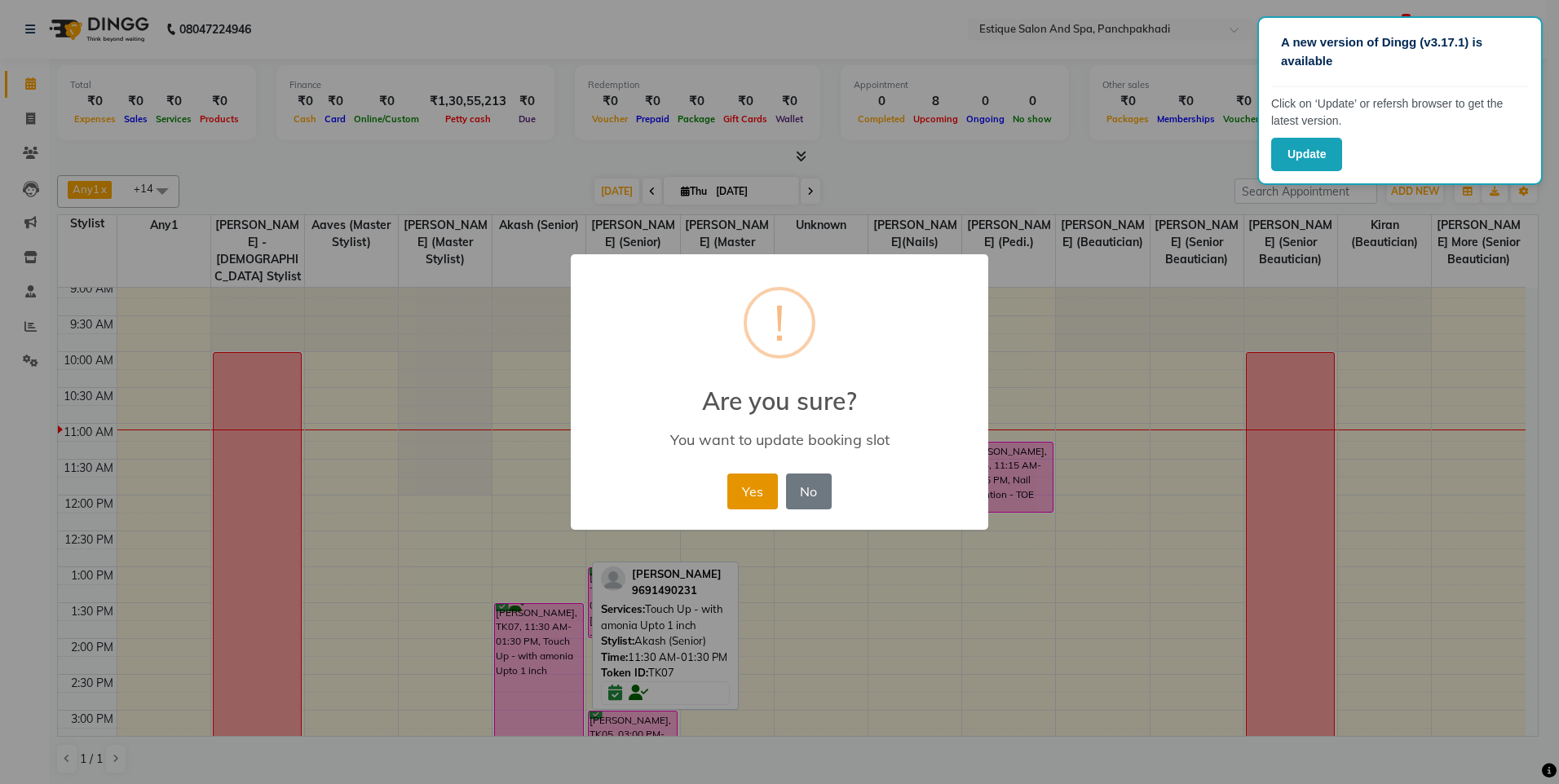
click at [761, 494] on button "Yes" at bounding box center [752, 491] width 50 height 36
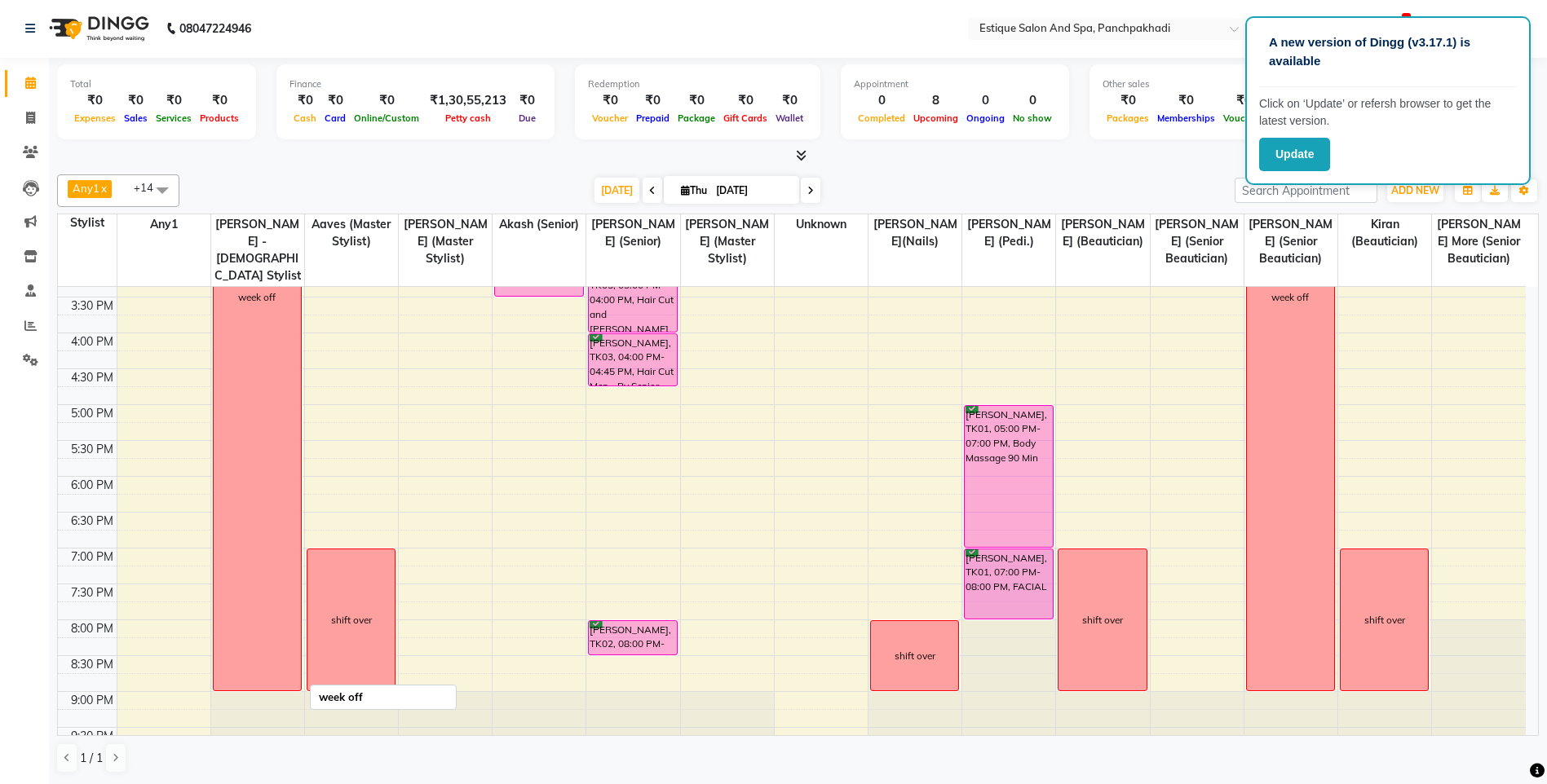
scroll to position [484, 0]
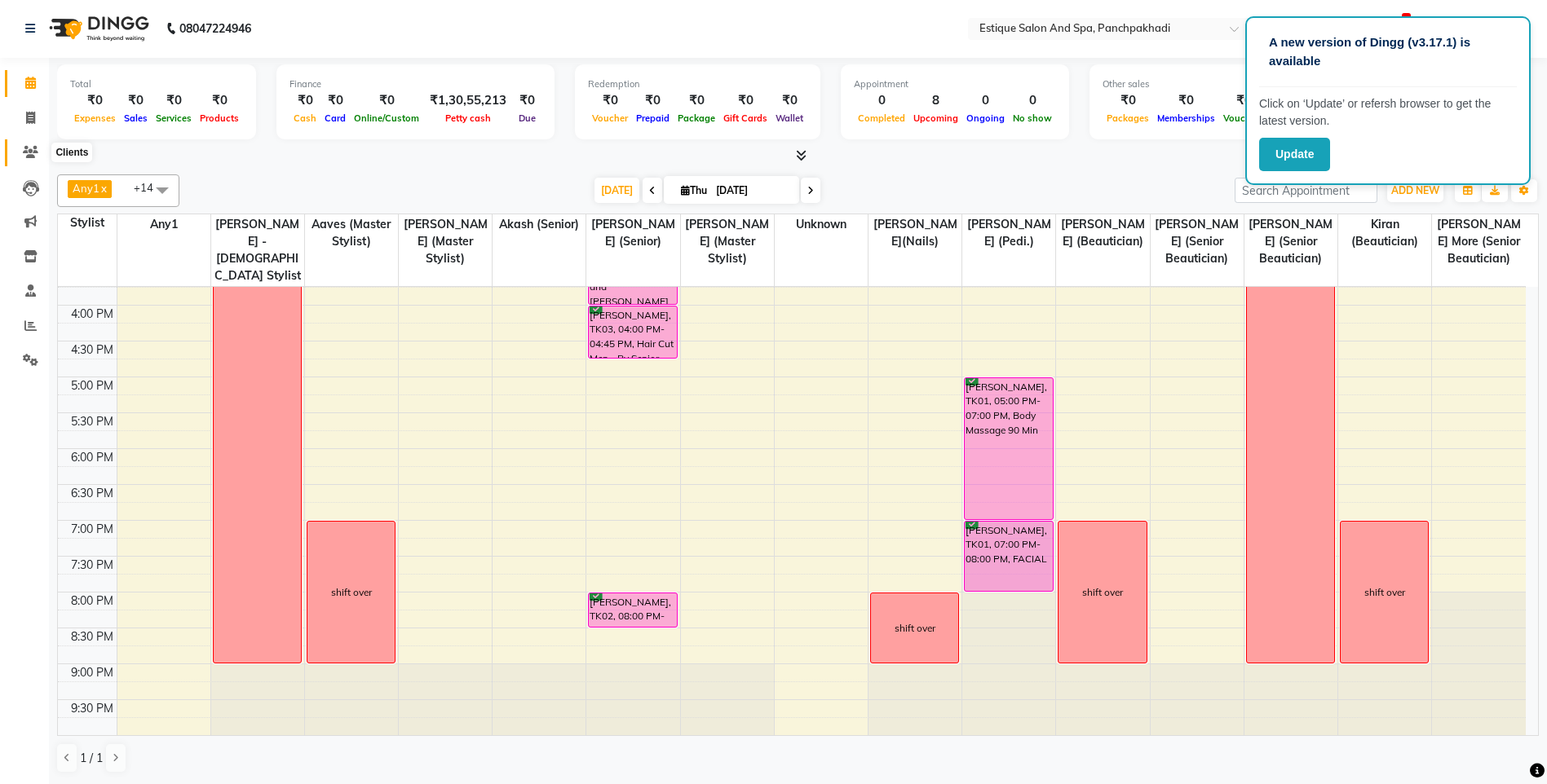
click at [33, 148] on icon at bounding box center [31, 152] width 15 height 12
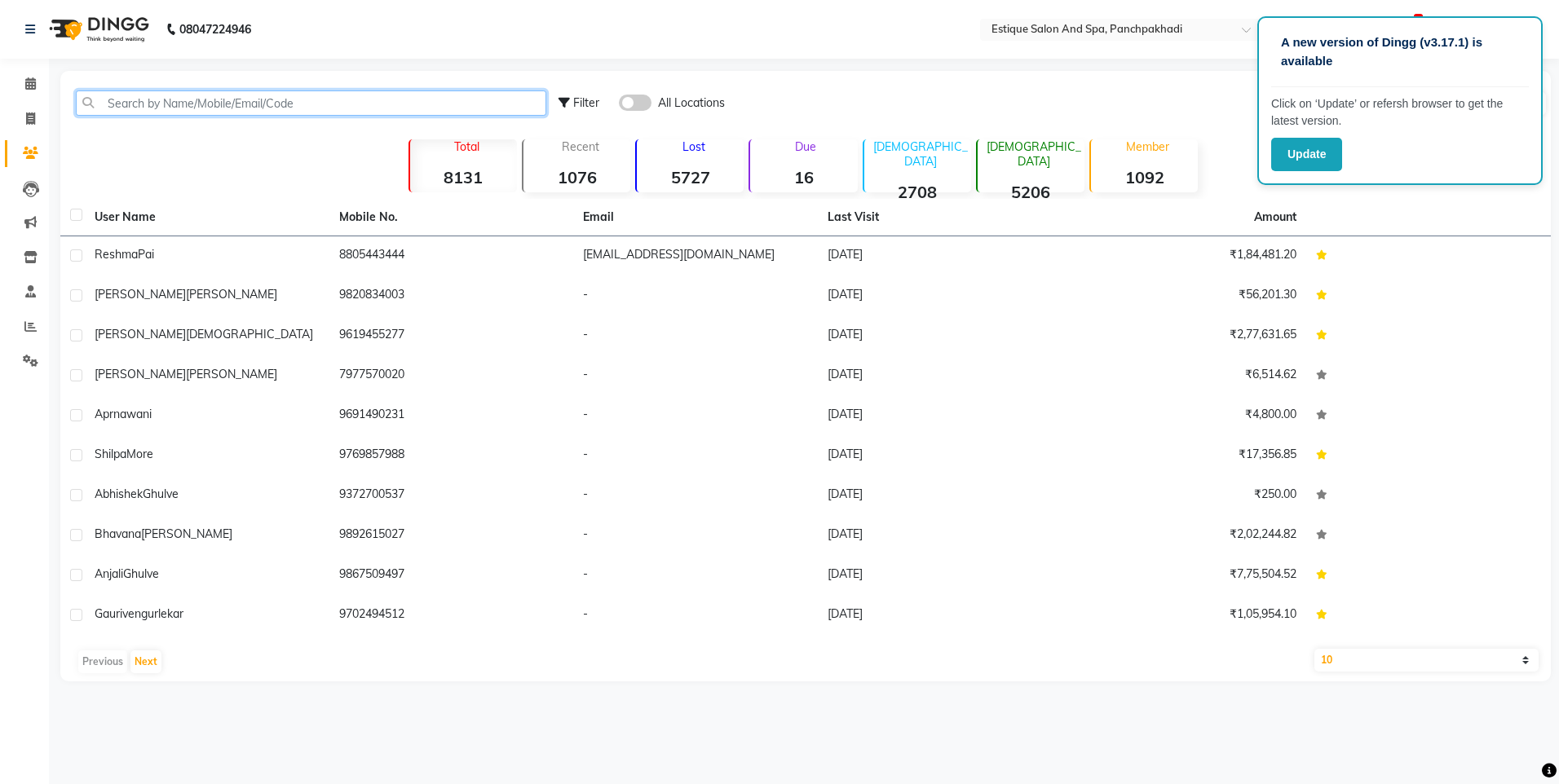
click at [276, 104] on input "text" at bounding box center [311, 102] width 471 height 25
click at [33, 142] on link "Clients" at bounding box center [24, 153] width 39 height 27
click at [31, 90] on span at bounding box center [30, 84] width 28 height 19
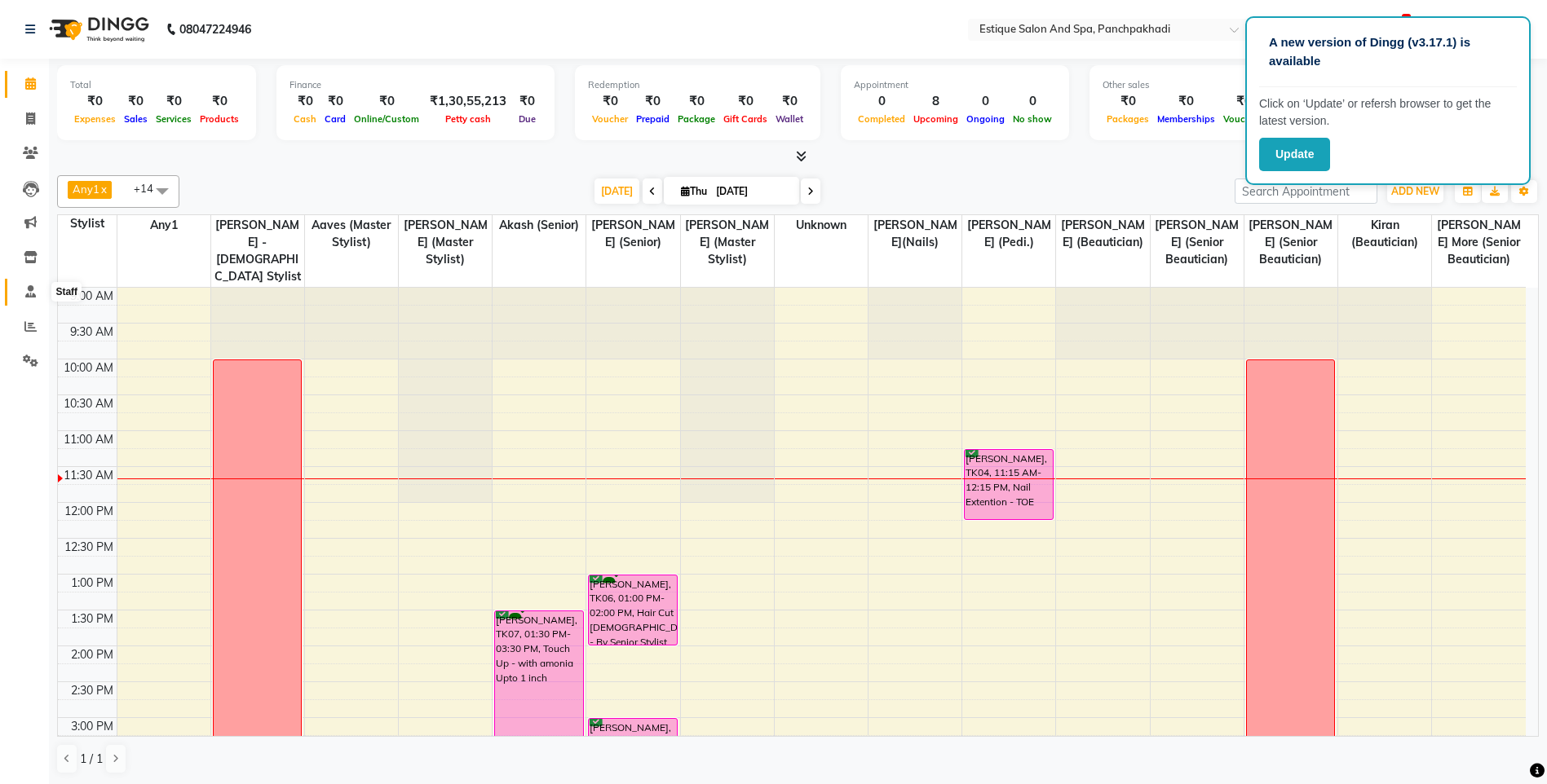
click at [31, 286] on icon at bounding box center [30, 292] width 10 height 12
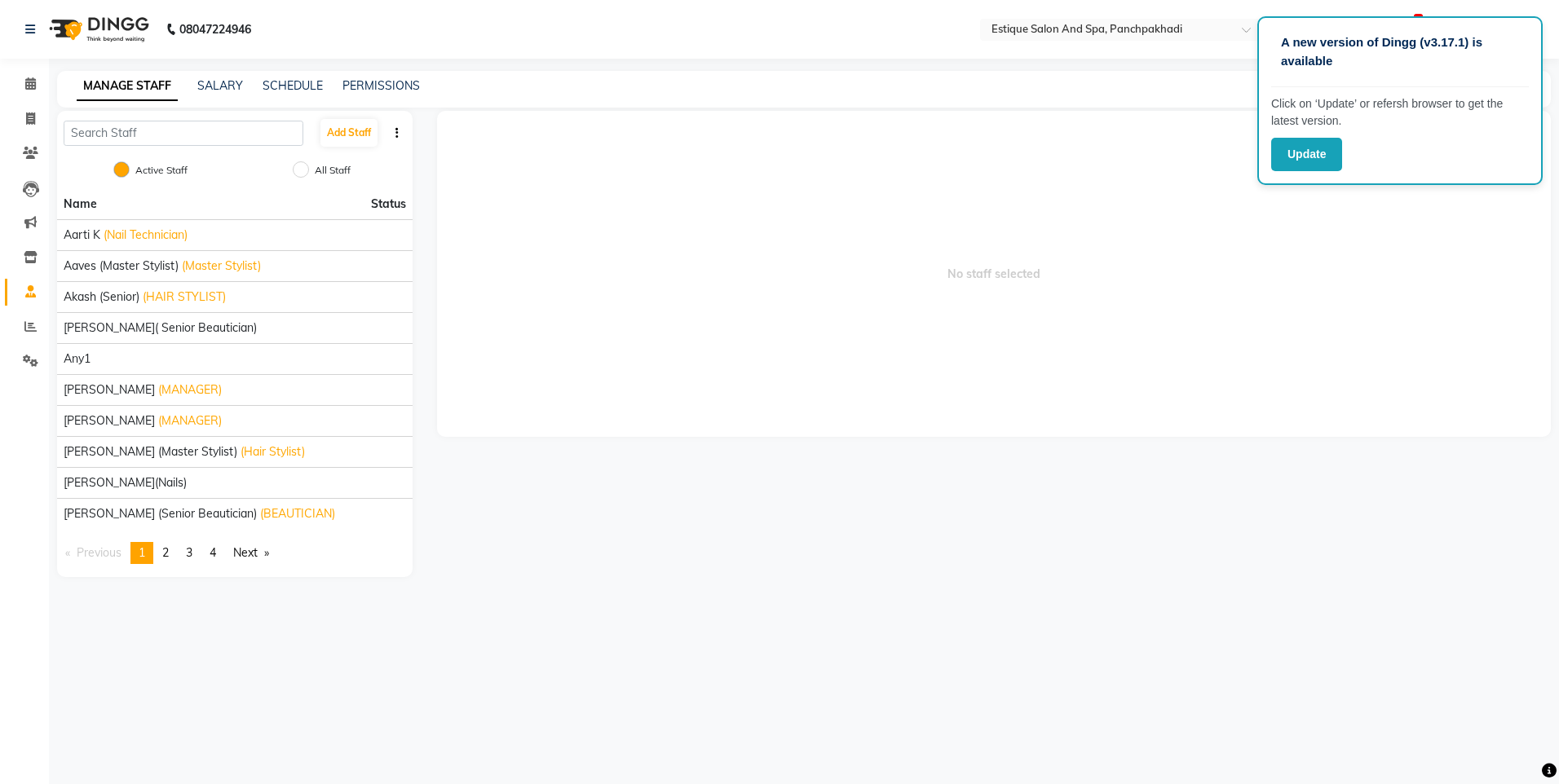
drag, startPoint x: 1191, startPoint y: 293, endPoint x: 999, endPoint y: 473, distance: 263.2
click at [1041, 483] on div "No staff selected" at bounding box center [993, 344] width 1139 height 466
click at [22, 32] on div "08047224946" at bounding box center [138, 29] width 251 height 46
click at [22, 30] on div "08047224946" at bounding box center [138, 29] width 251 height 46
click at [16, 82] on link "Calendar" at bounding box center [24, 83] width 39 height 27
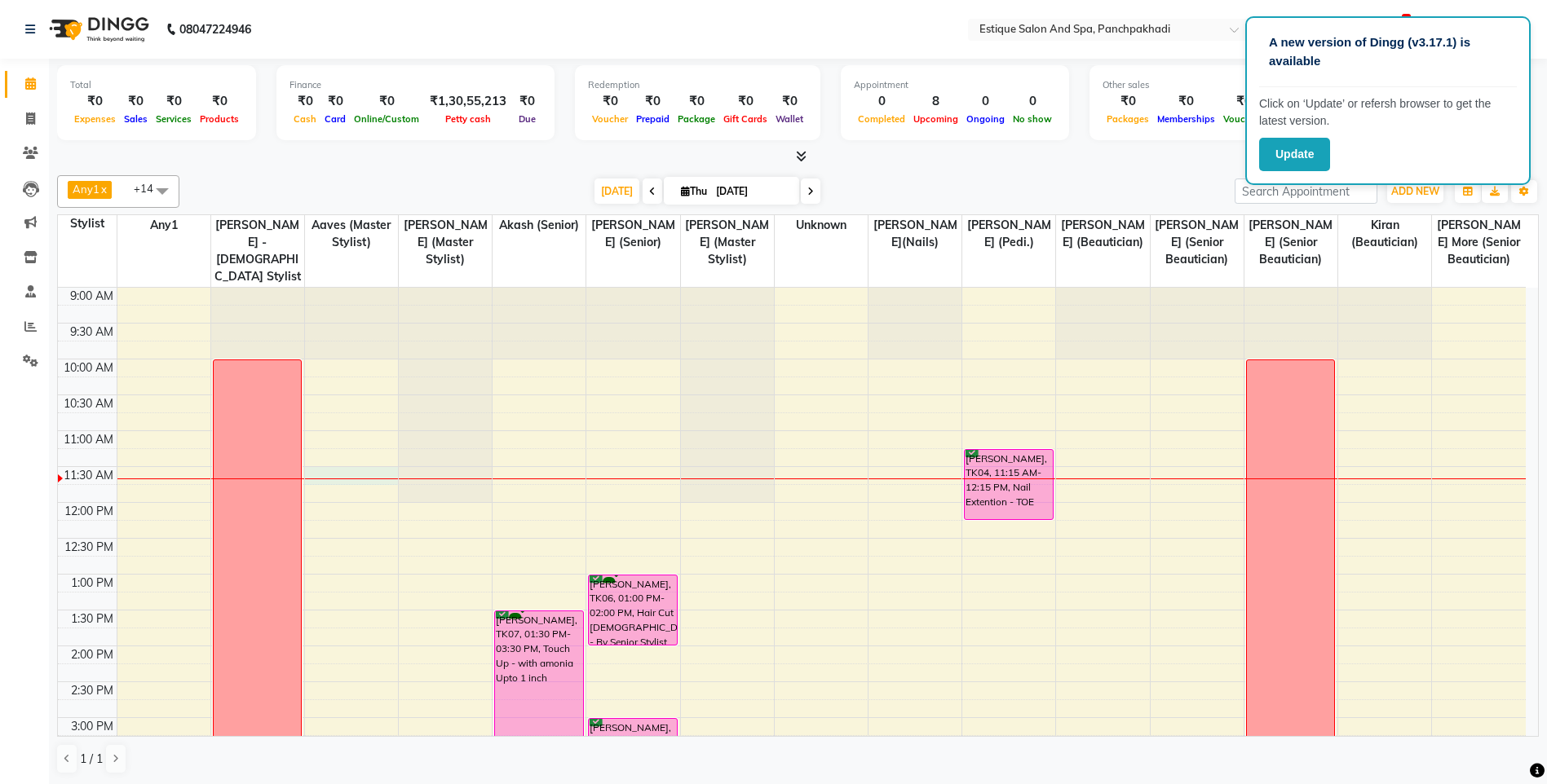
click at [354, 478] on div "9:00 AM 9:30 AM 10:00 AM 10:30 AM 11:00 AM 11:30 AM 12:00 PM 12:30 PM 1:00 PM 1…" at bounding box center [791, 753] width 1468 height 932
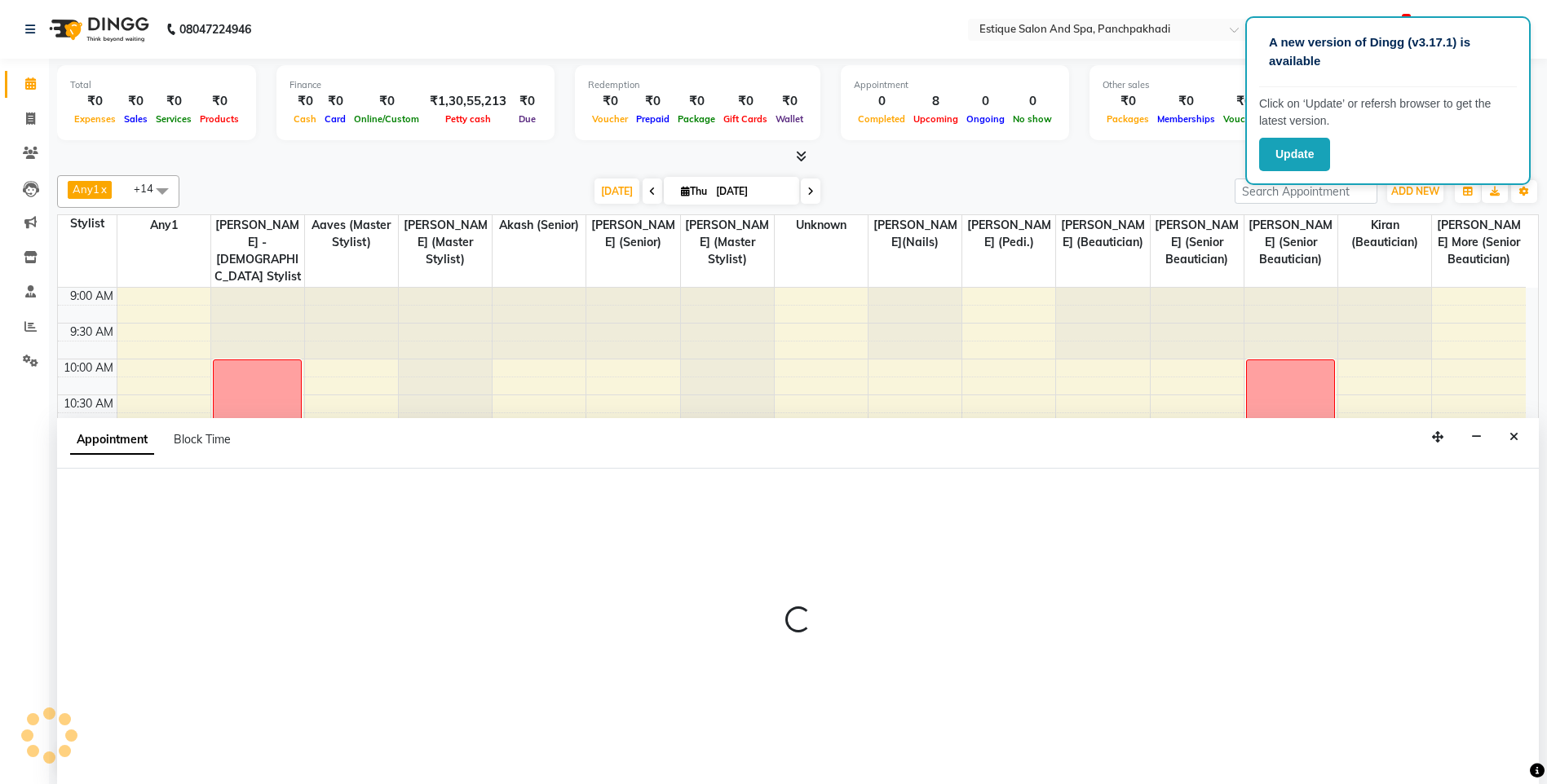
scroll to position [1, 0]
select select "68913"
select select "690"
select select "tentative"
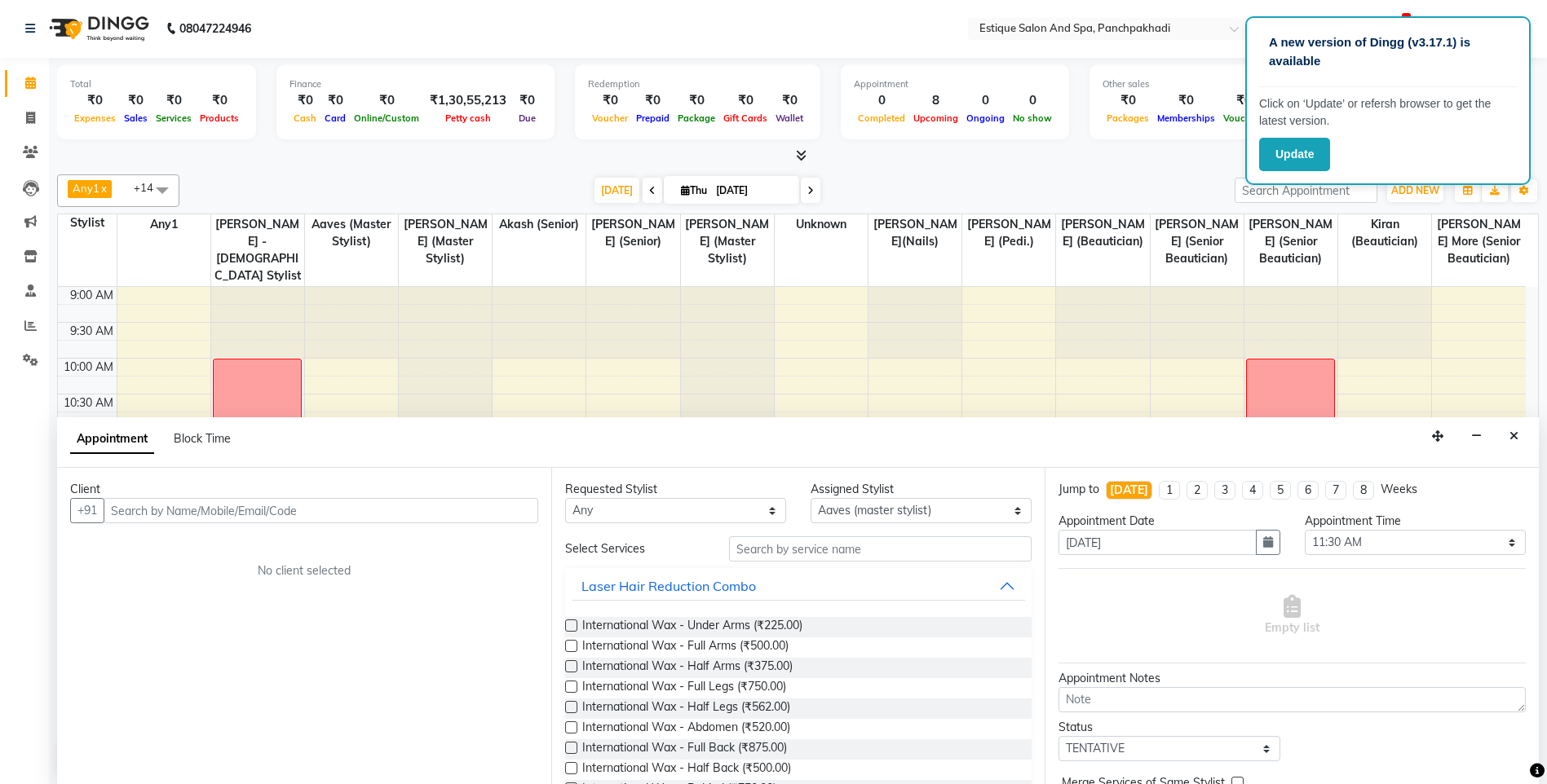
click at [171, 522] on input "text" at bounding box center [320, 510] width 435 height 25
click at [177, 515] on input "text" at bounding box center [320, 510] width 435 height 25
type input "9"
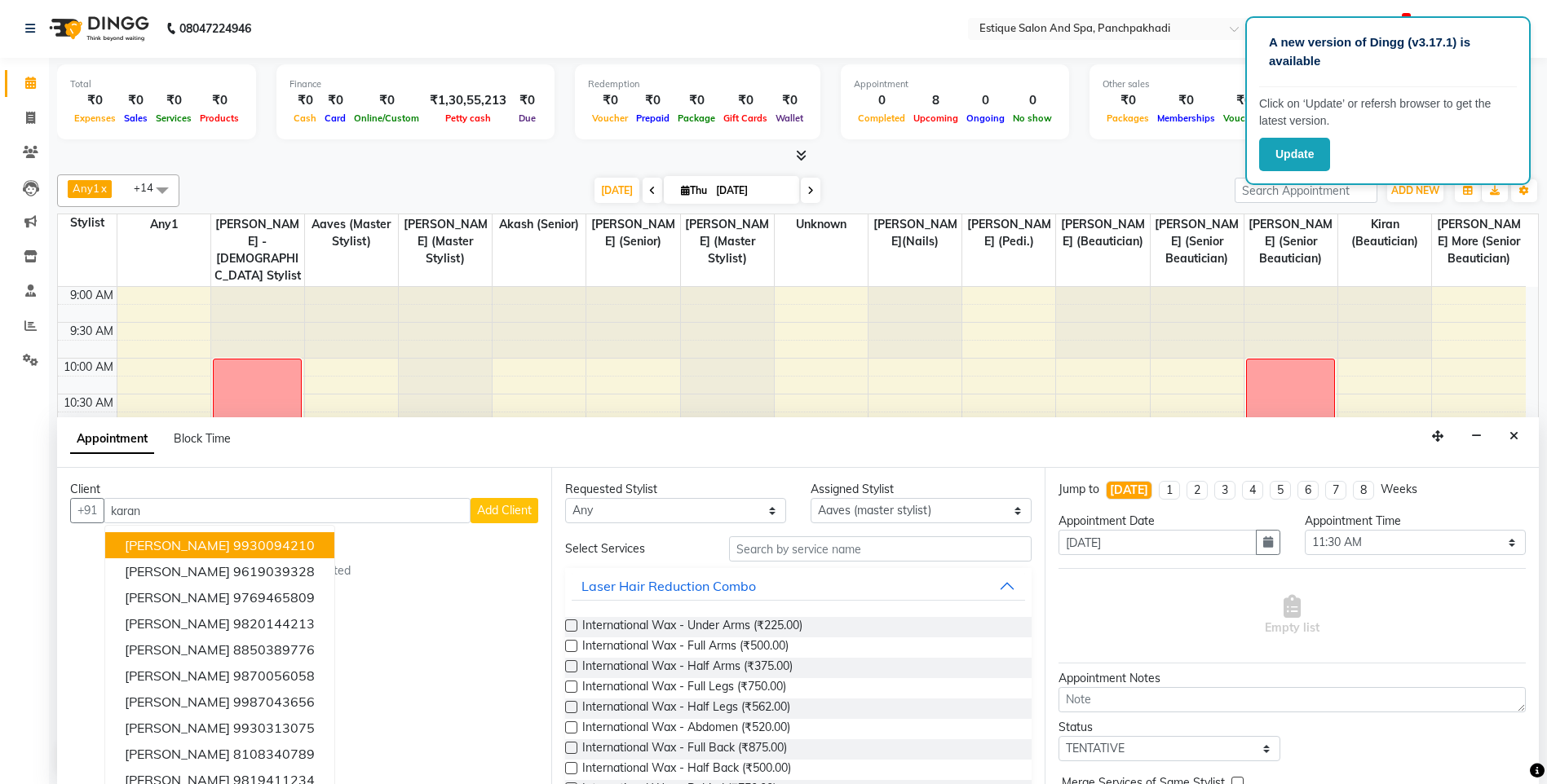
click at [202, 514] on input "karan" at bounding box center [287, 510] width 367 height 25
click at [184, 515] on input "karan" at bounding box center [287, 510] width 367 height 25
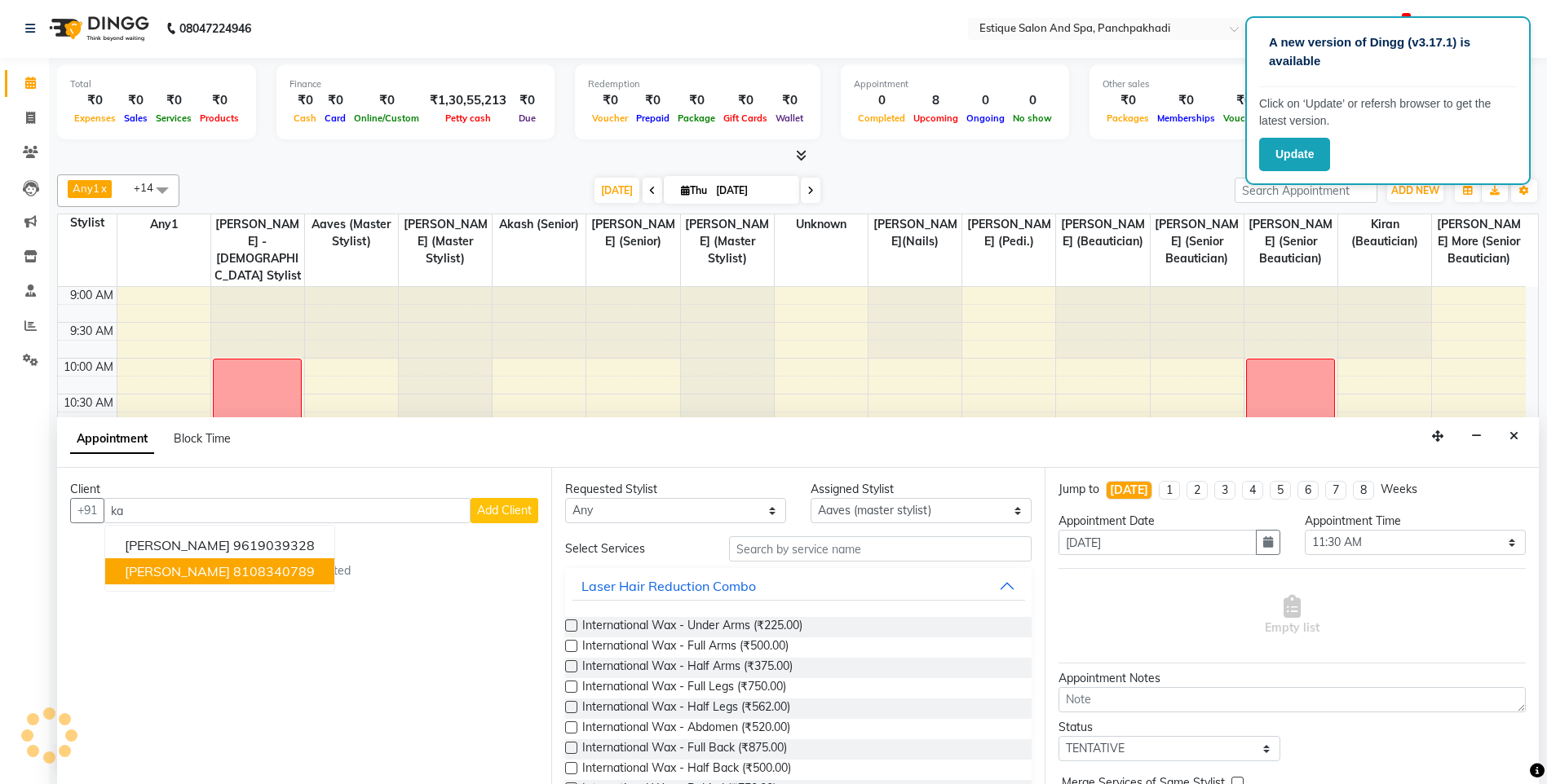
type input "k"
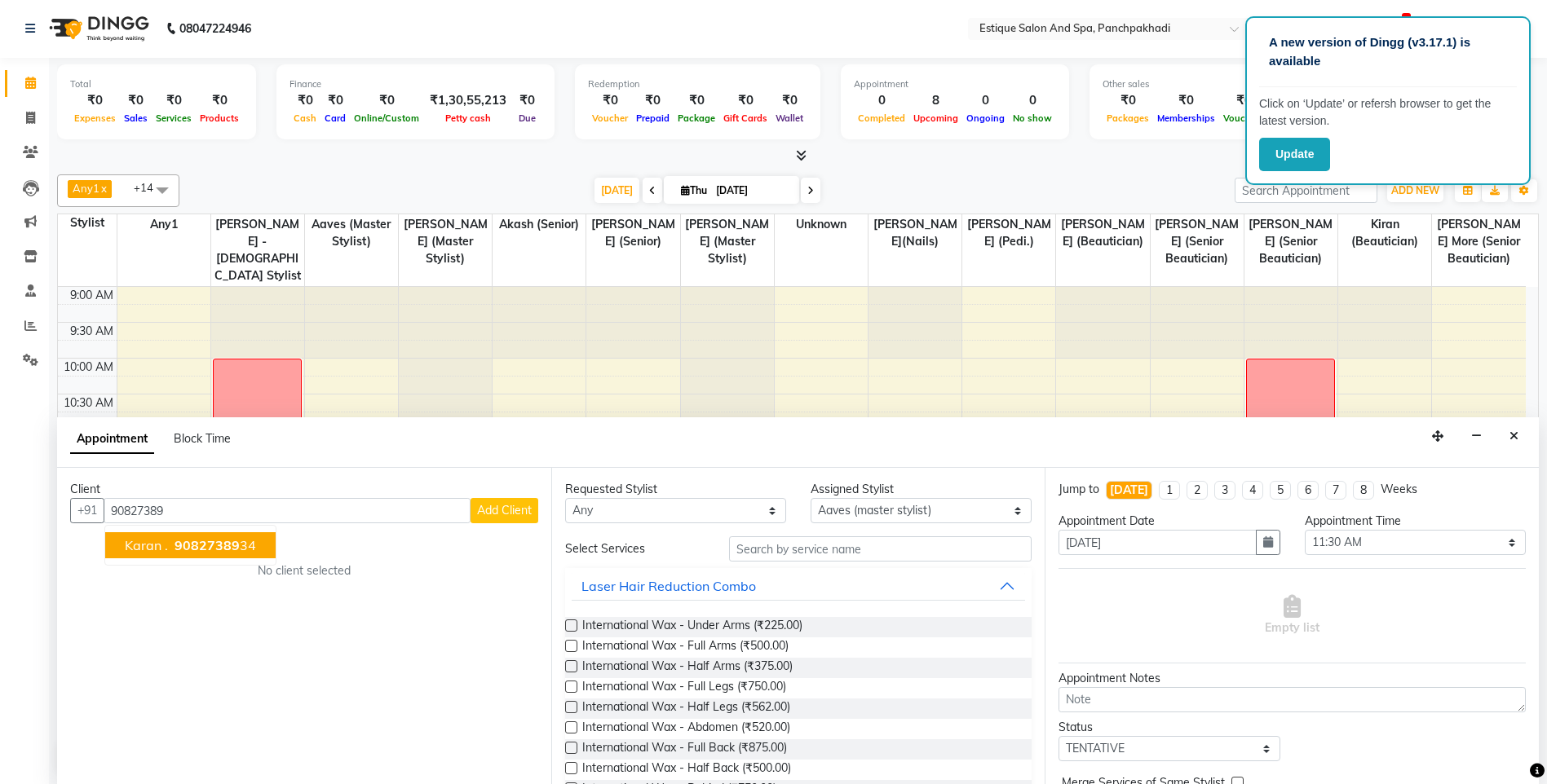
click at [204, 551] on span "90827389" at bounding box center [207, 545] width 65 height 16
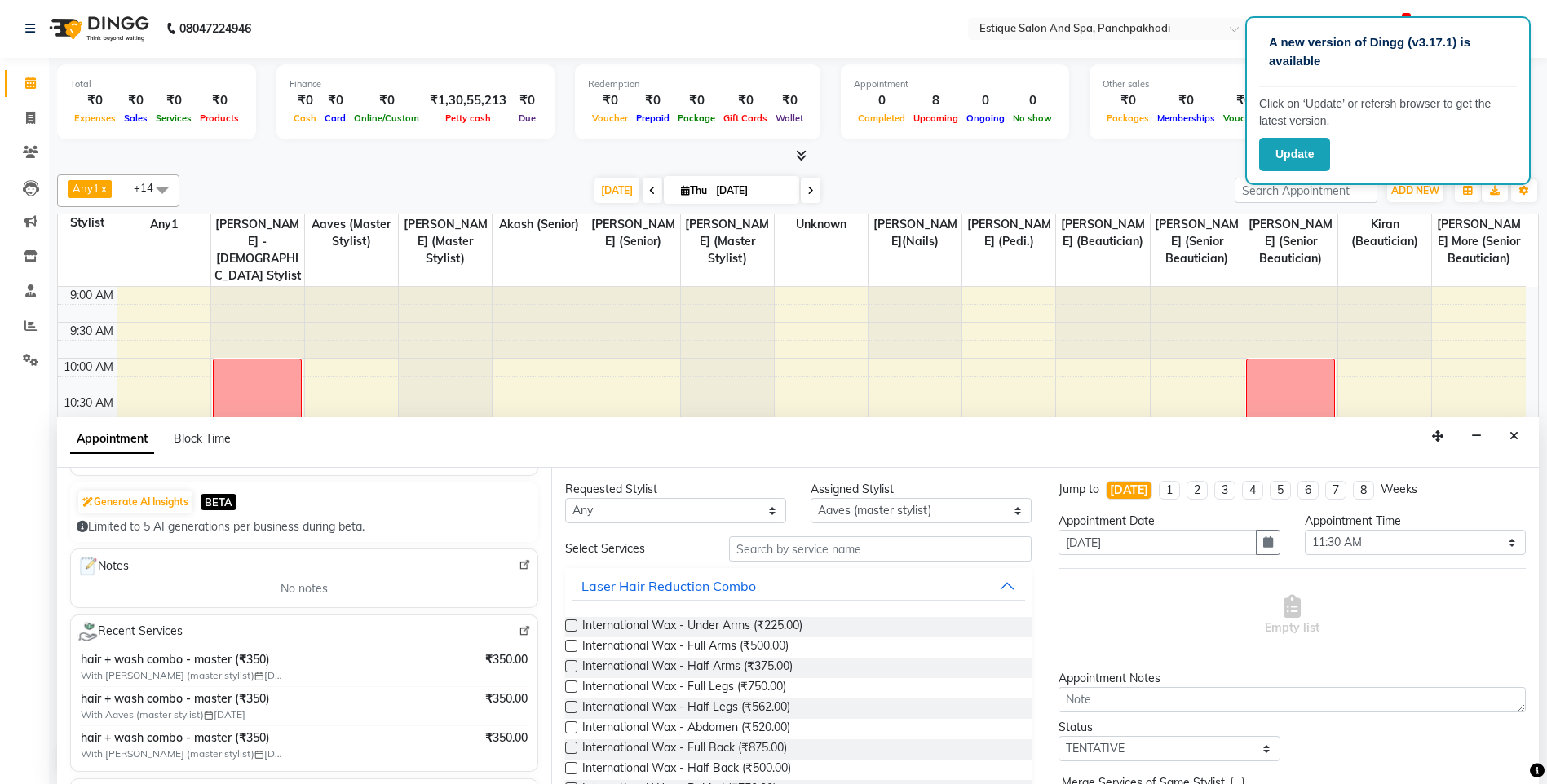
scroll to position [163, 0]
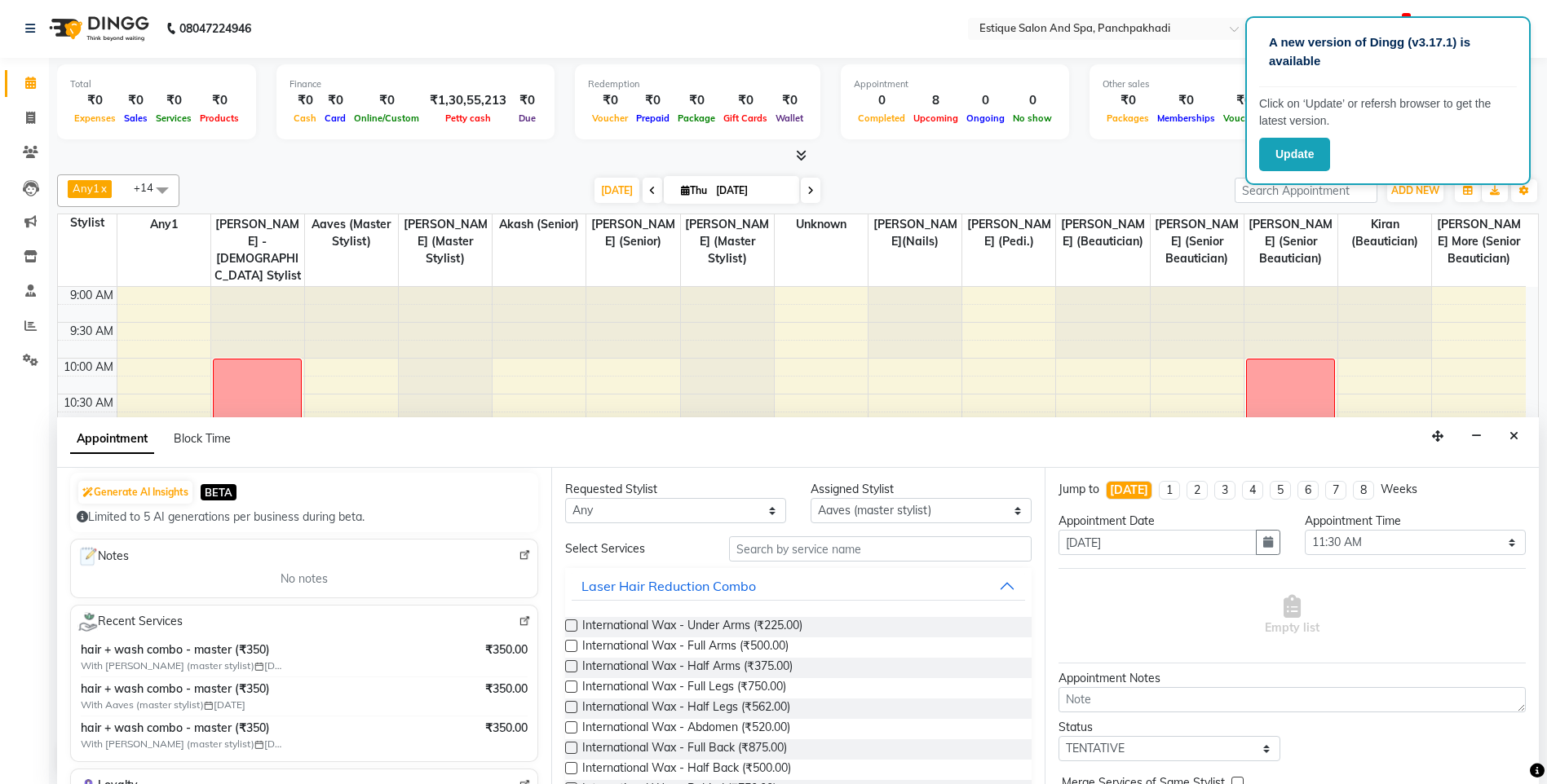
type input "9082738934"
click at [859, 557] on input "text" at bounding box center [881, 548] width 303 height 25
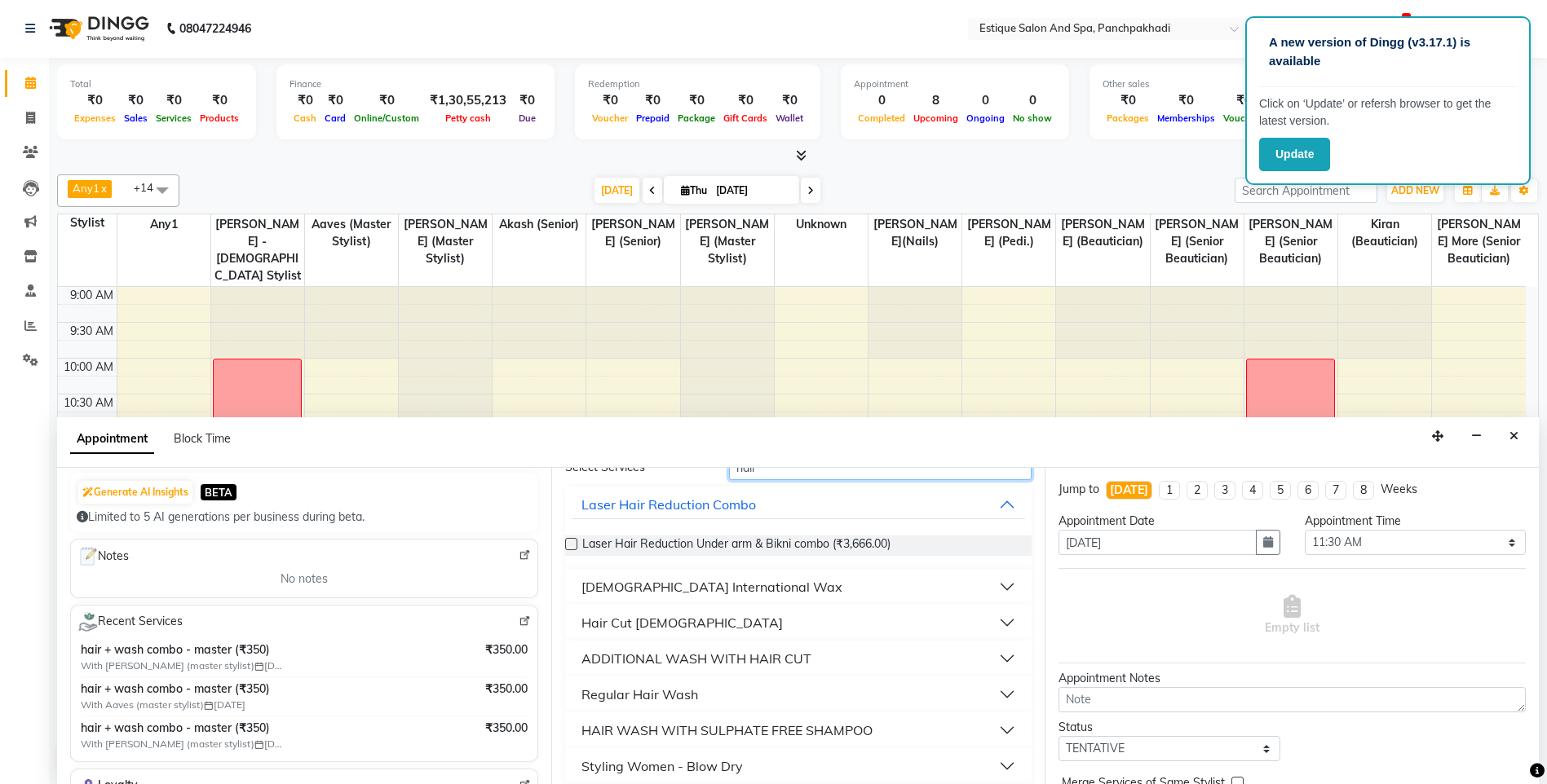
scroll to position [0, 0]
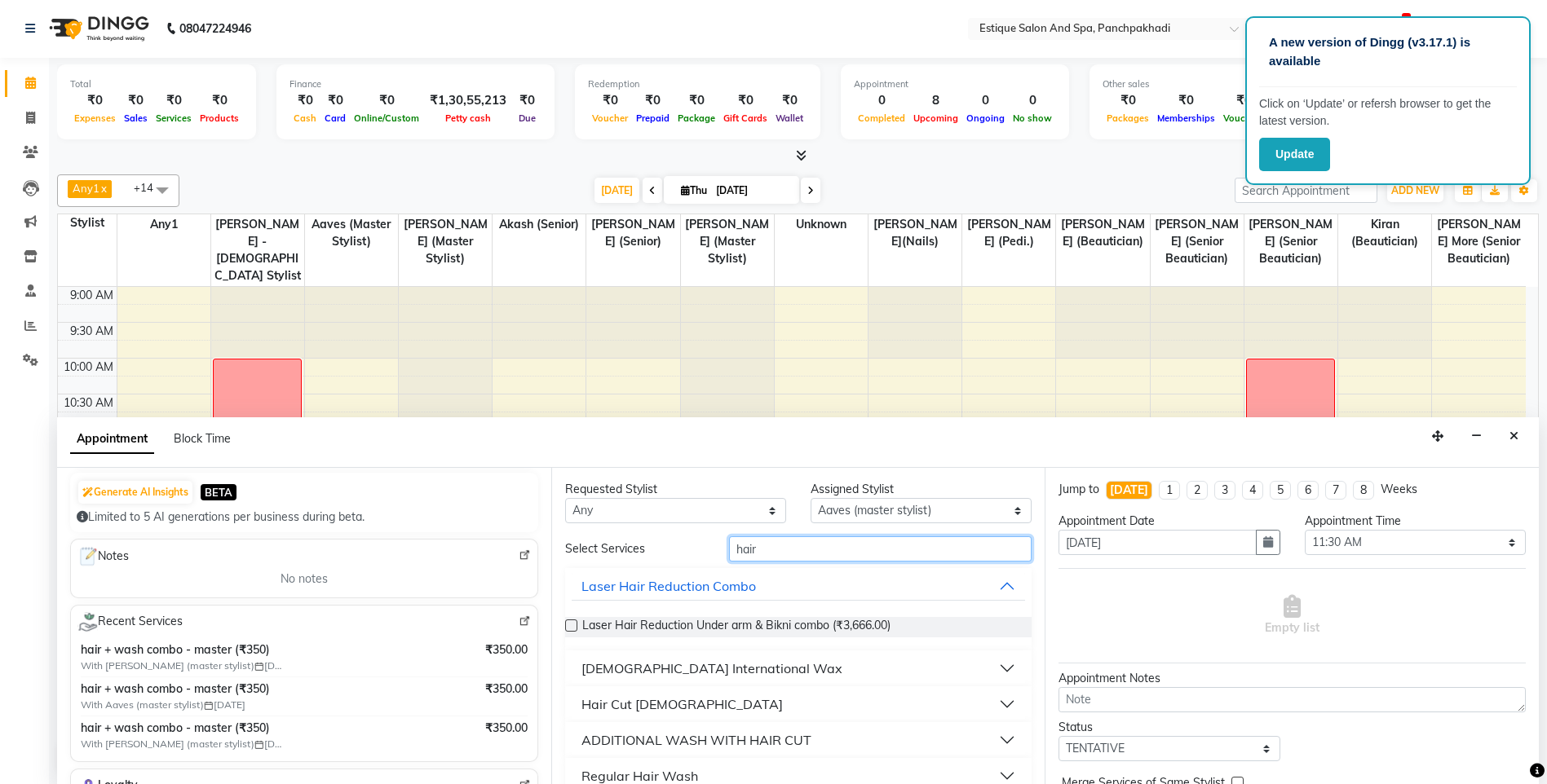
click at [783, 540] on input "hair" at bounding box center [881, 548] width 303 height 25
type input "h"
type input "c"
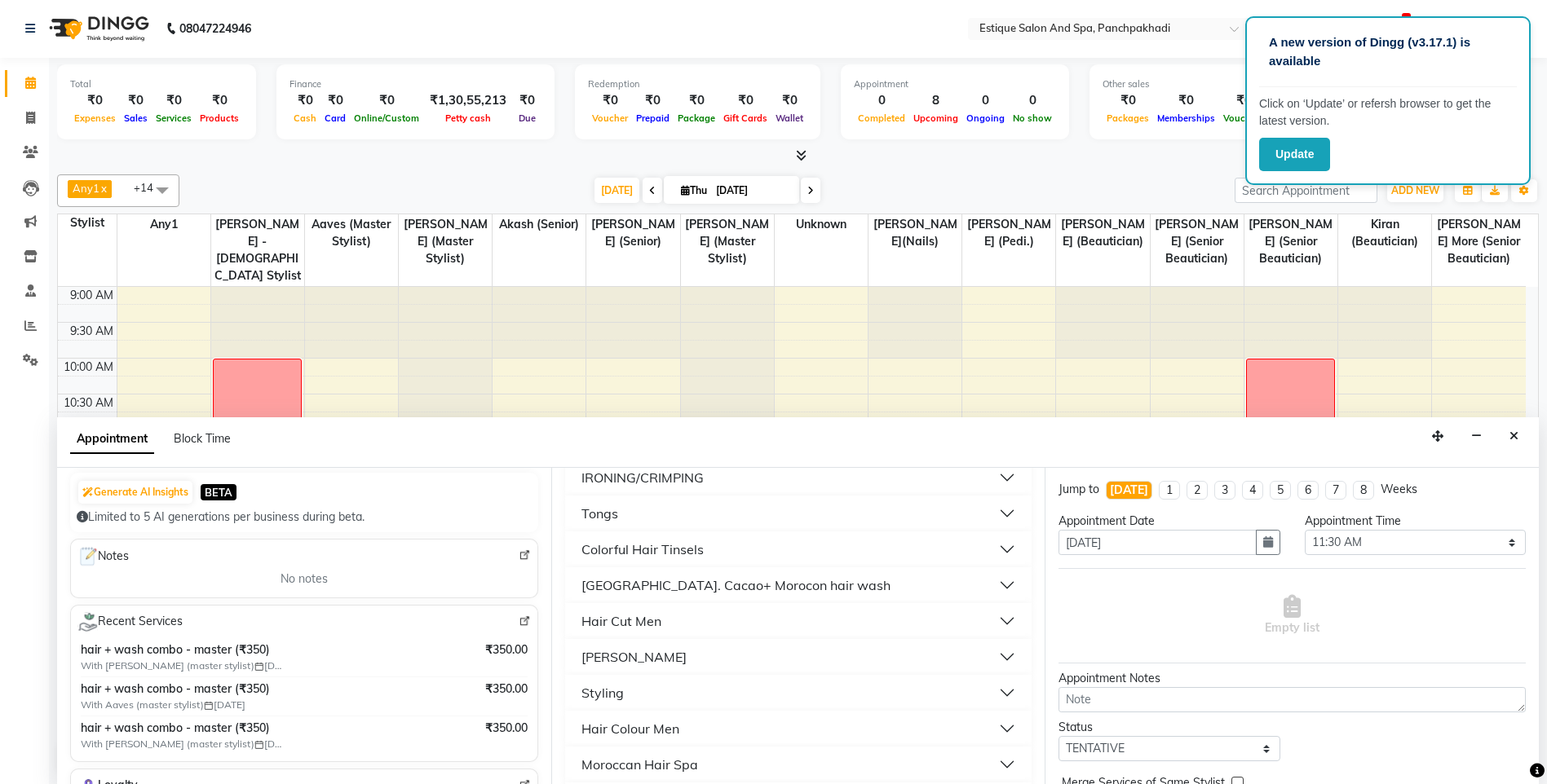
scroll to position [408, 0]
type input "hair"
click at [645, 608] on button "Hair Cut Men" at bounding box center [799, 620] width 455 height 29
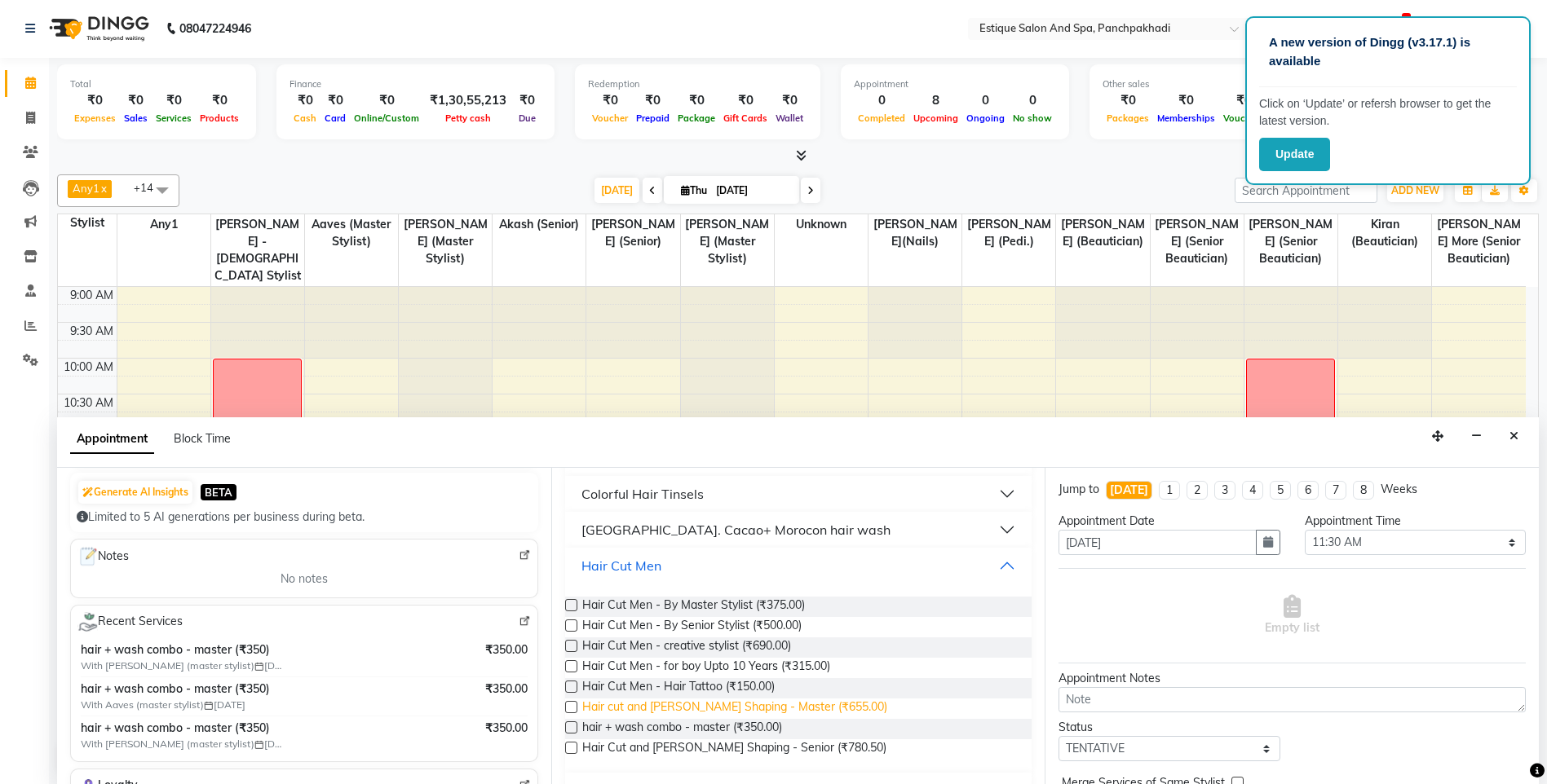
scroll to position [489, 0]
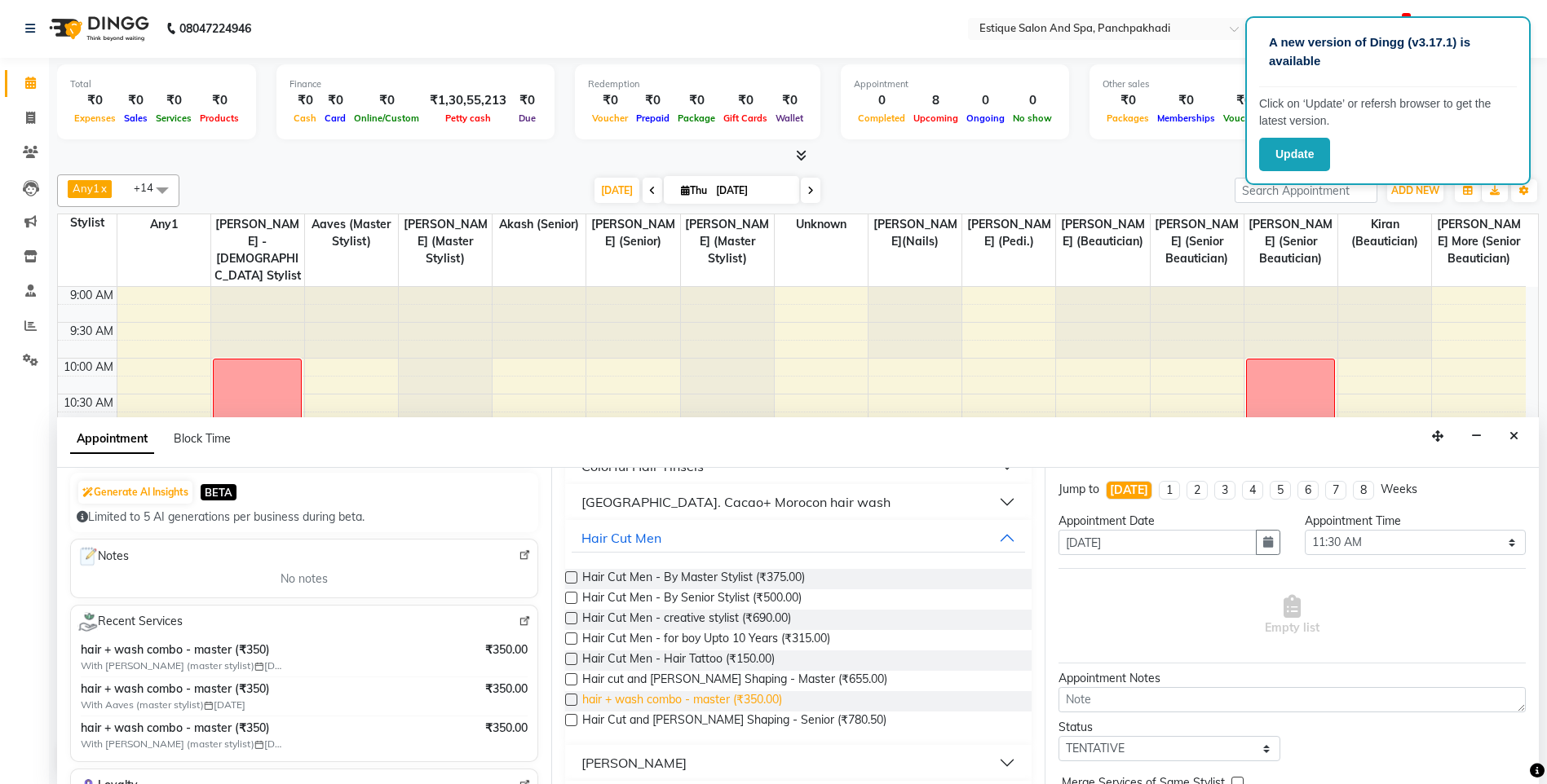
click at [690, 695] on span "hair + wash combo - master (₹350.00)" at bounding box center [682, 701] width 200 height 21
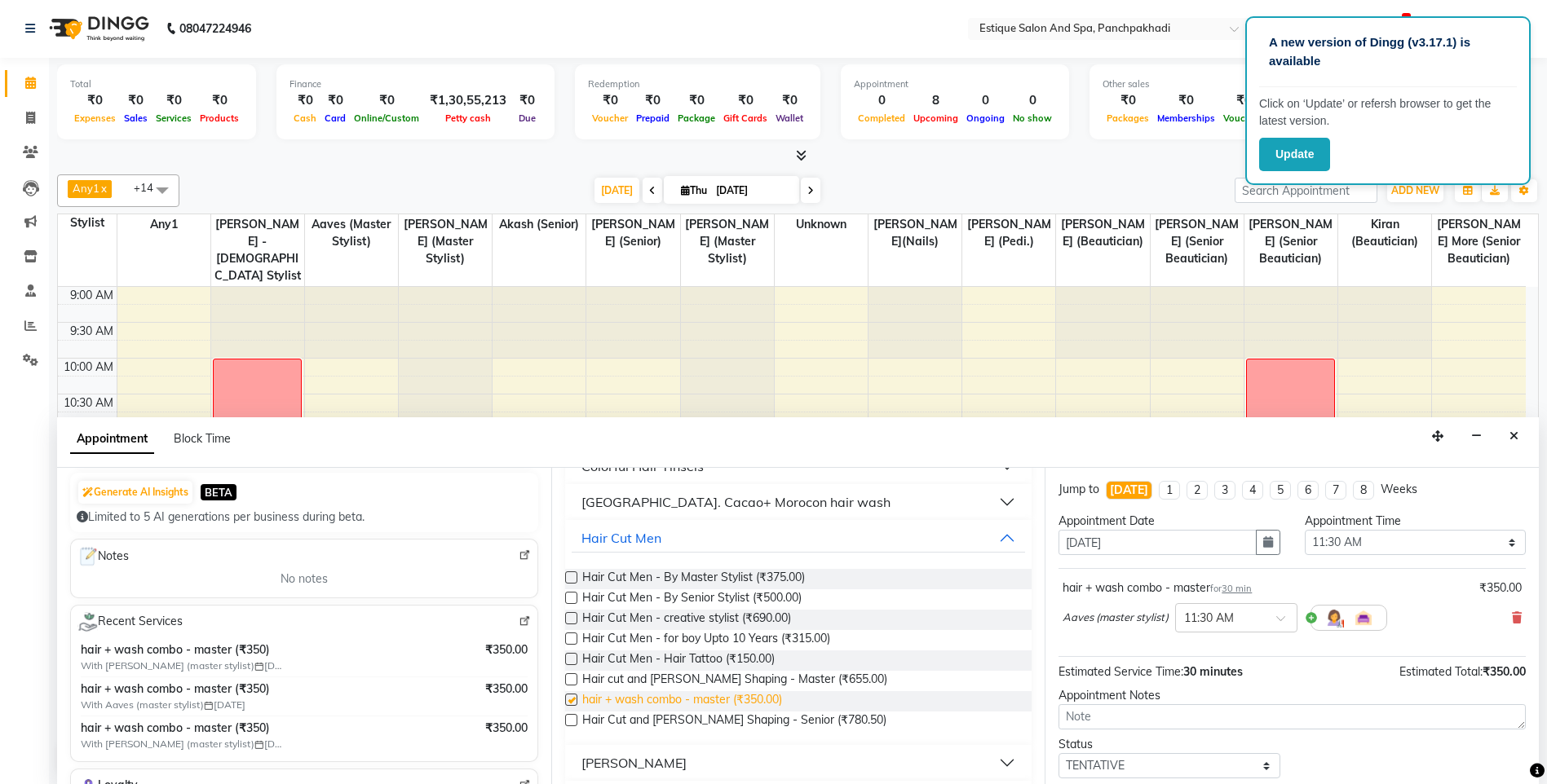
checkbox input "false"
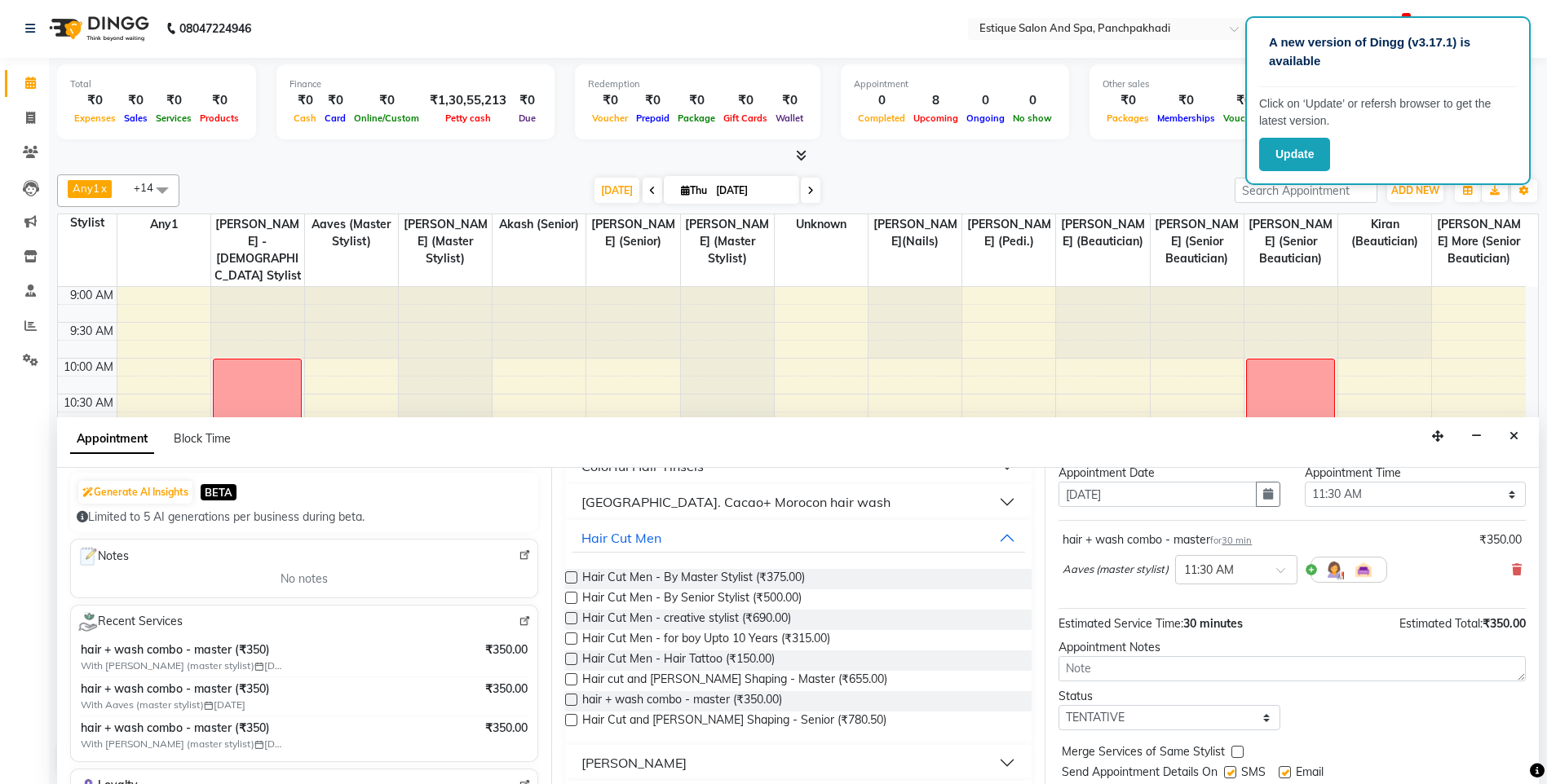
scroll to position [97, 0]
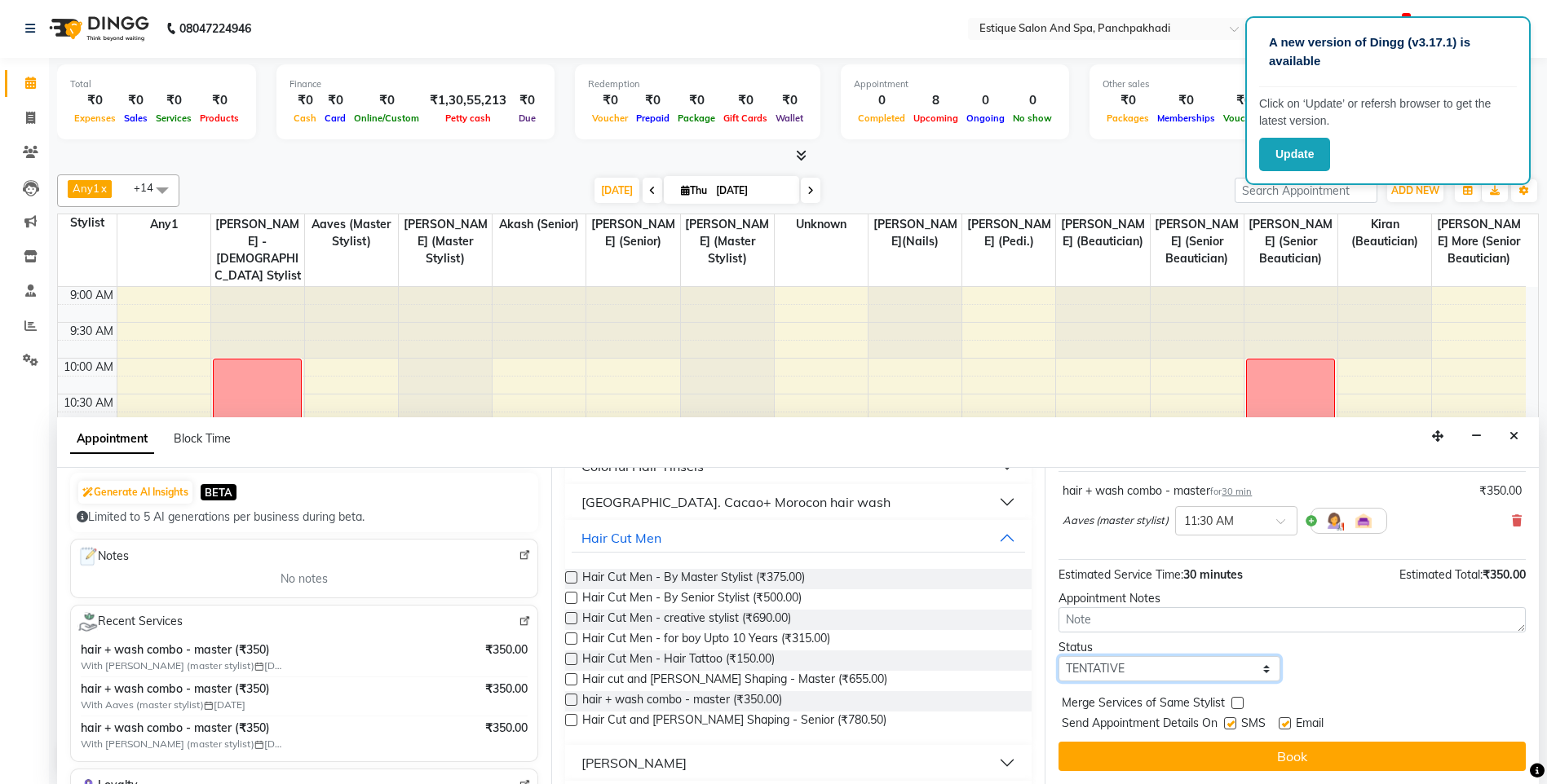
click at [1239, 672] on select "Select TENTATIVE CONFIRM CHECK-IN UPCOMING" at bounding box center [1168, 668] width 221 height 25
select select "confirm booking"
click at [1058, 656] on select "Select TENTATIVE CONFIRM CHECK-IN UPCOMING" at bounding box center [1168, 668] width 221 height 25
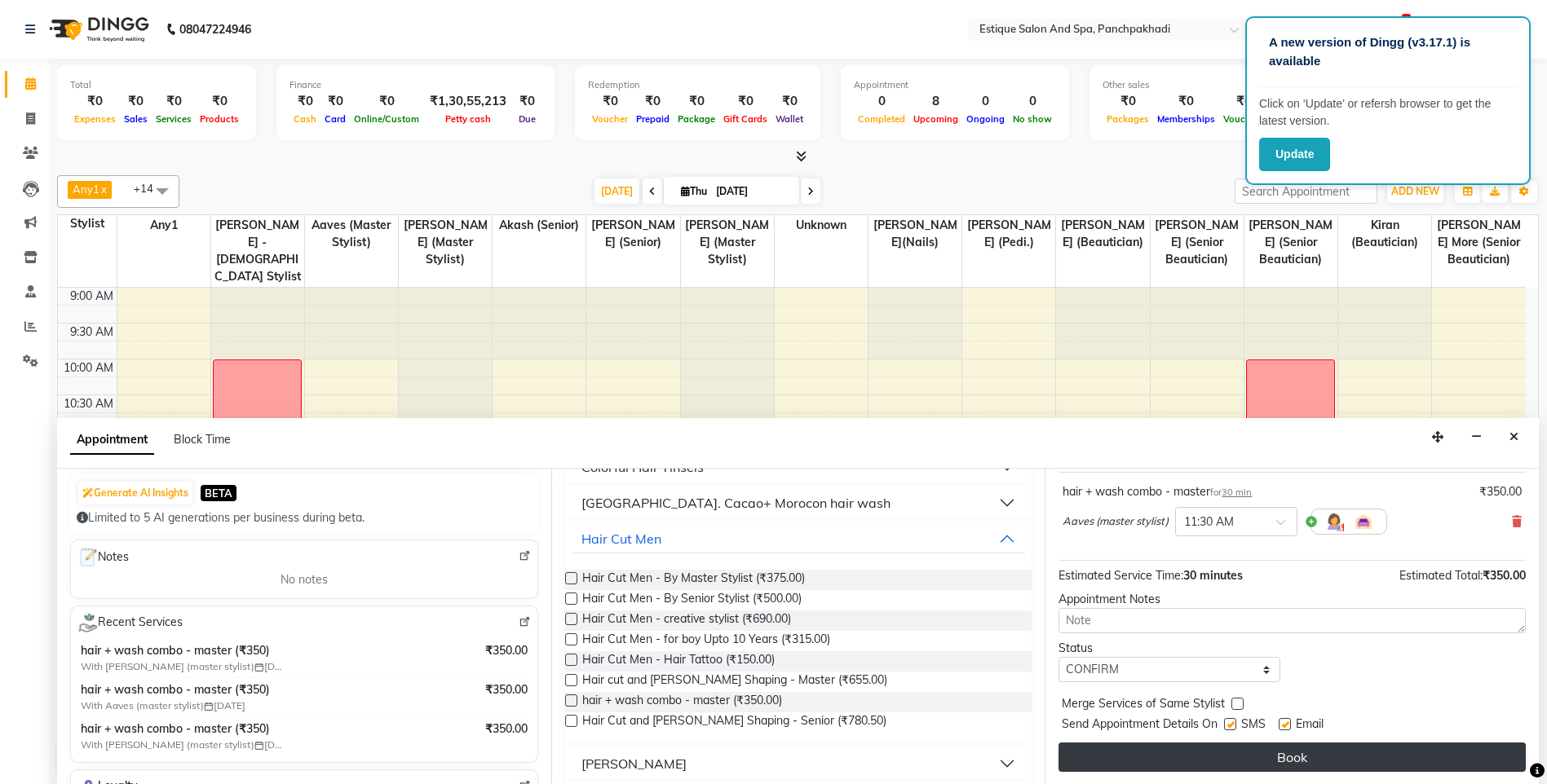
click at [1247, 750] on button "Book" at bounding box center [1291, 757] width 467 height 29
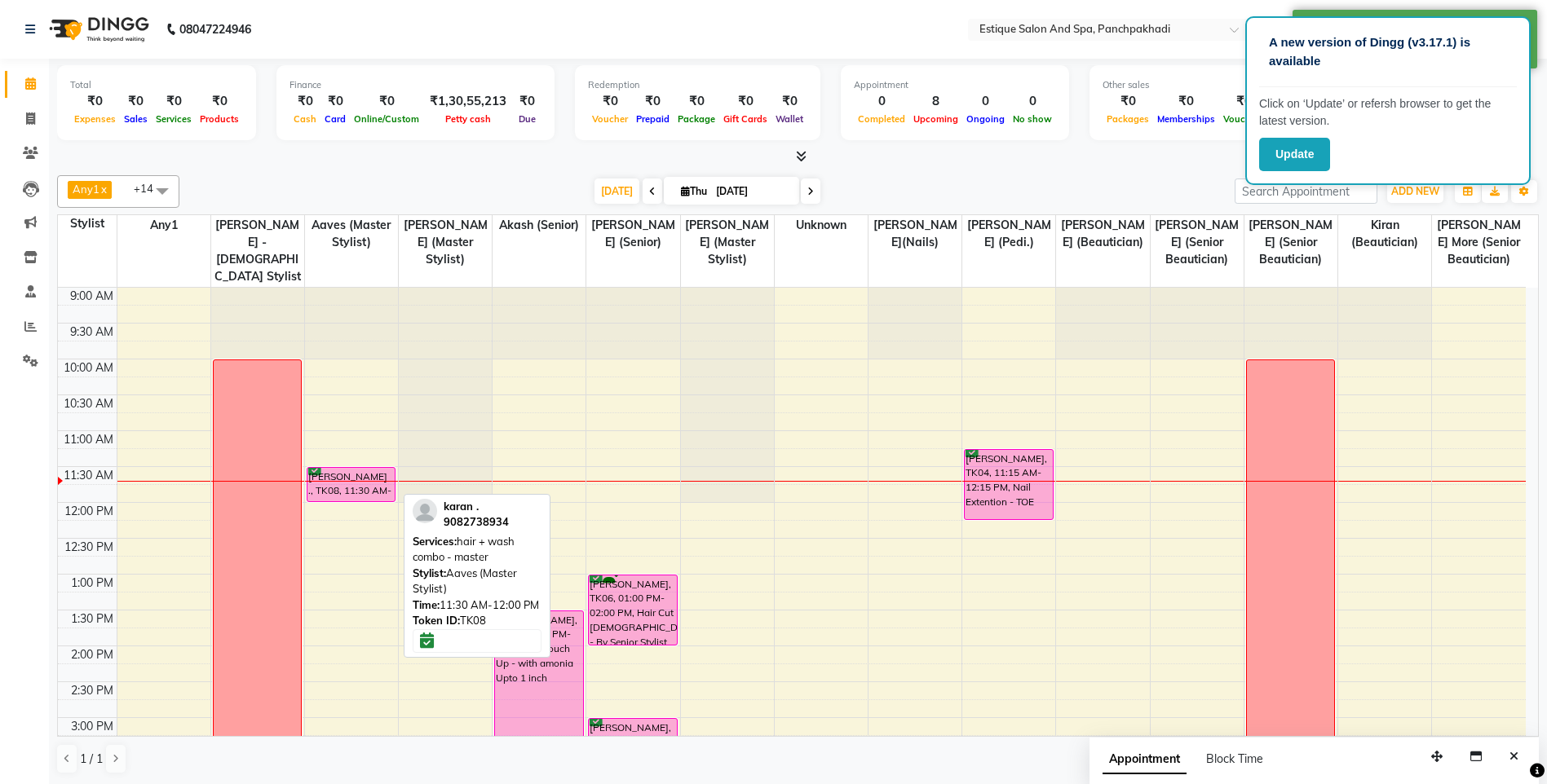
click at [376, 485] on div "[PERSON_NAME] ., TK08, 11:30 AM-12:00 PM, hair + wash combo - master" at bounding box center [350, 485] width 87 height 34
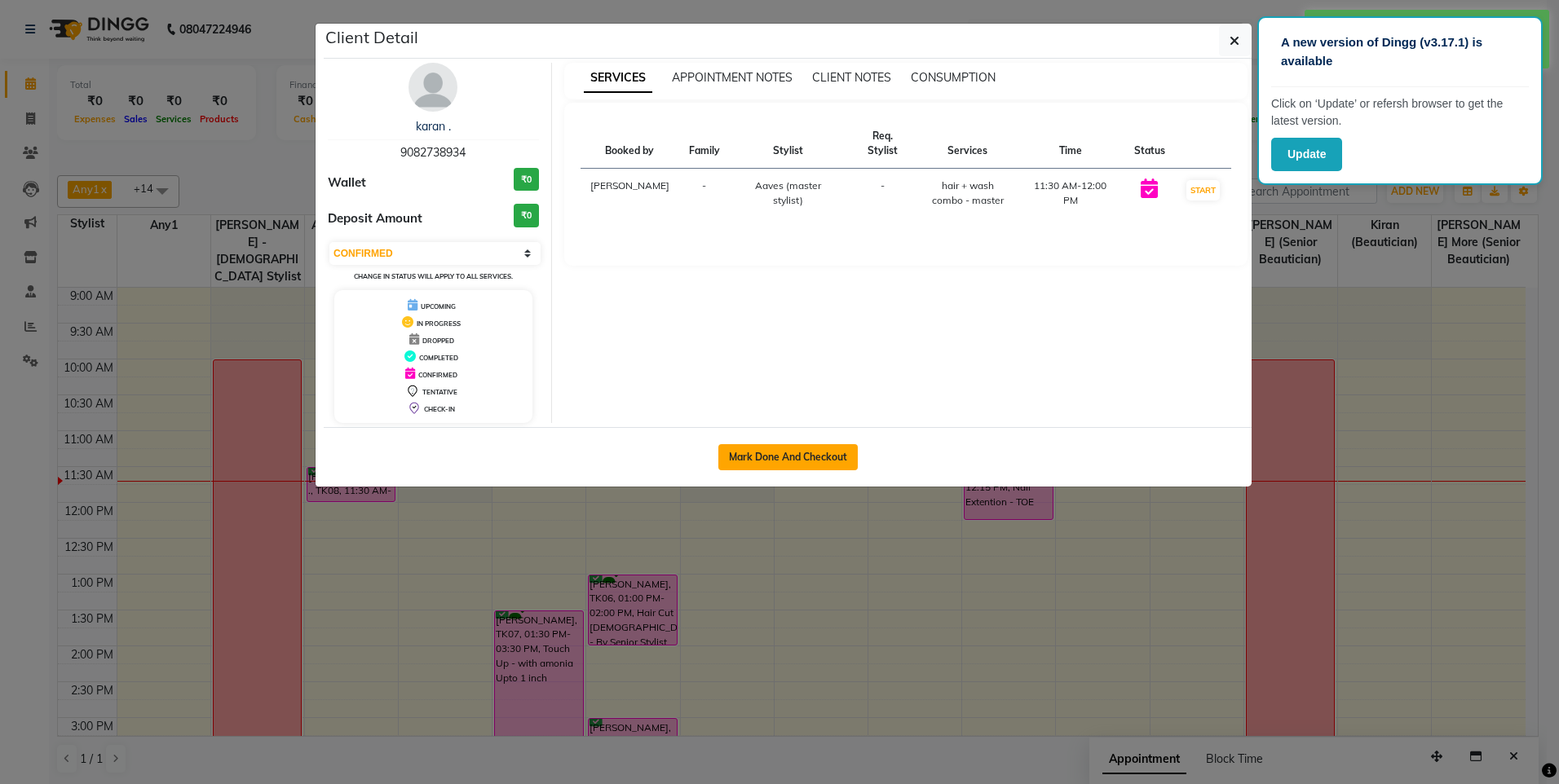
click at [767, 460] on button "Mark Done And Checkout" at bounding box center [788, 457] width 139 height 26
select select "3"
select select "925"
select select "service"
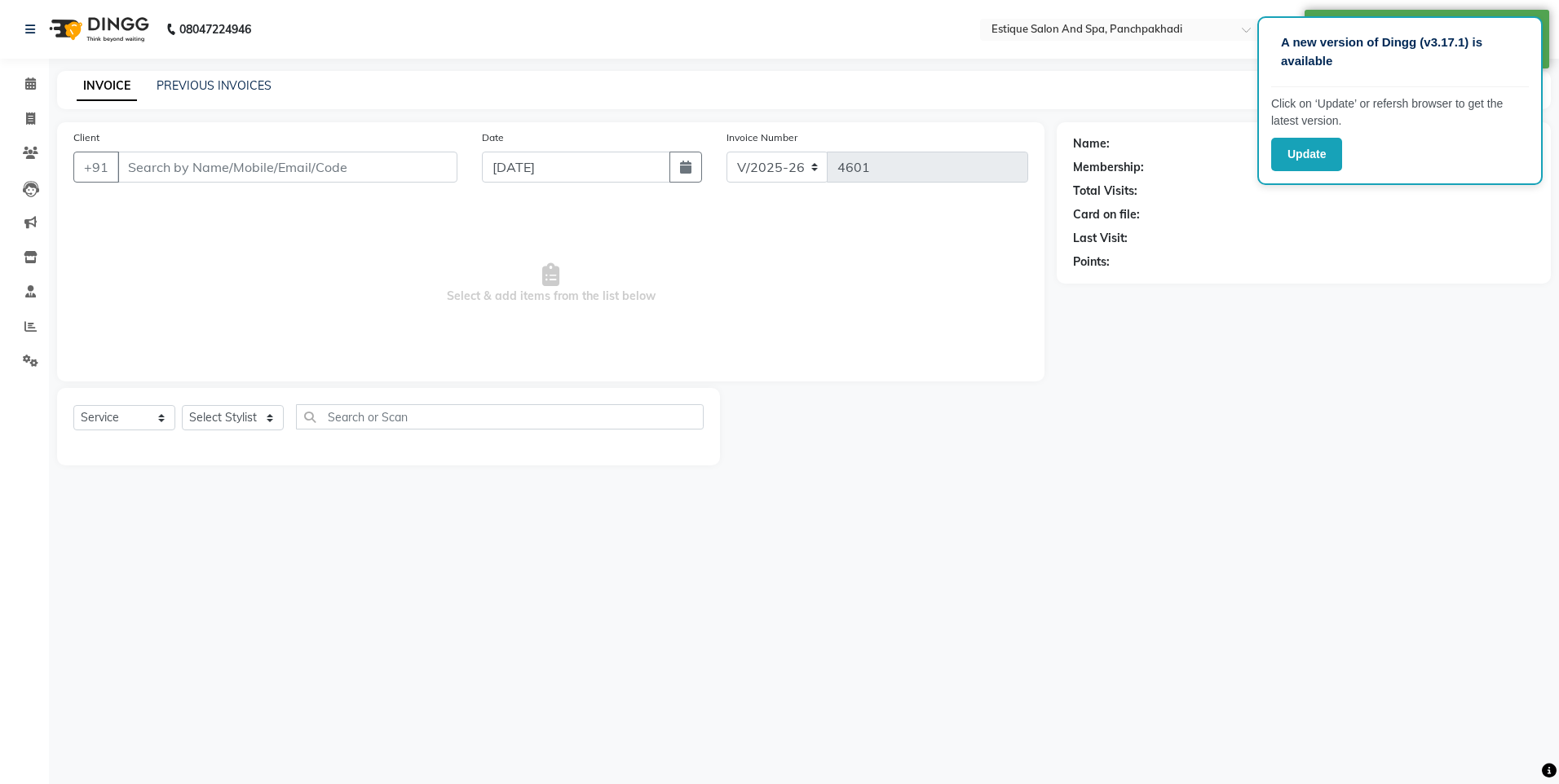
type input "9082738934"
select select "68913"
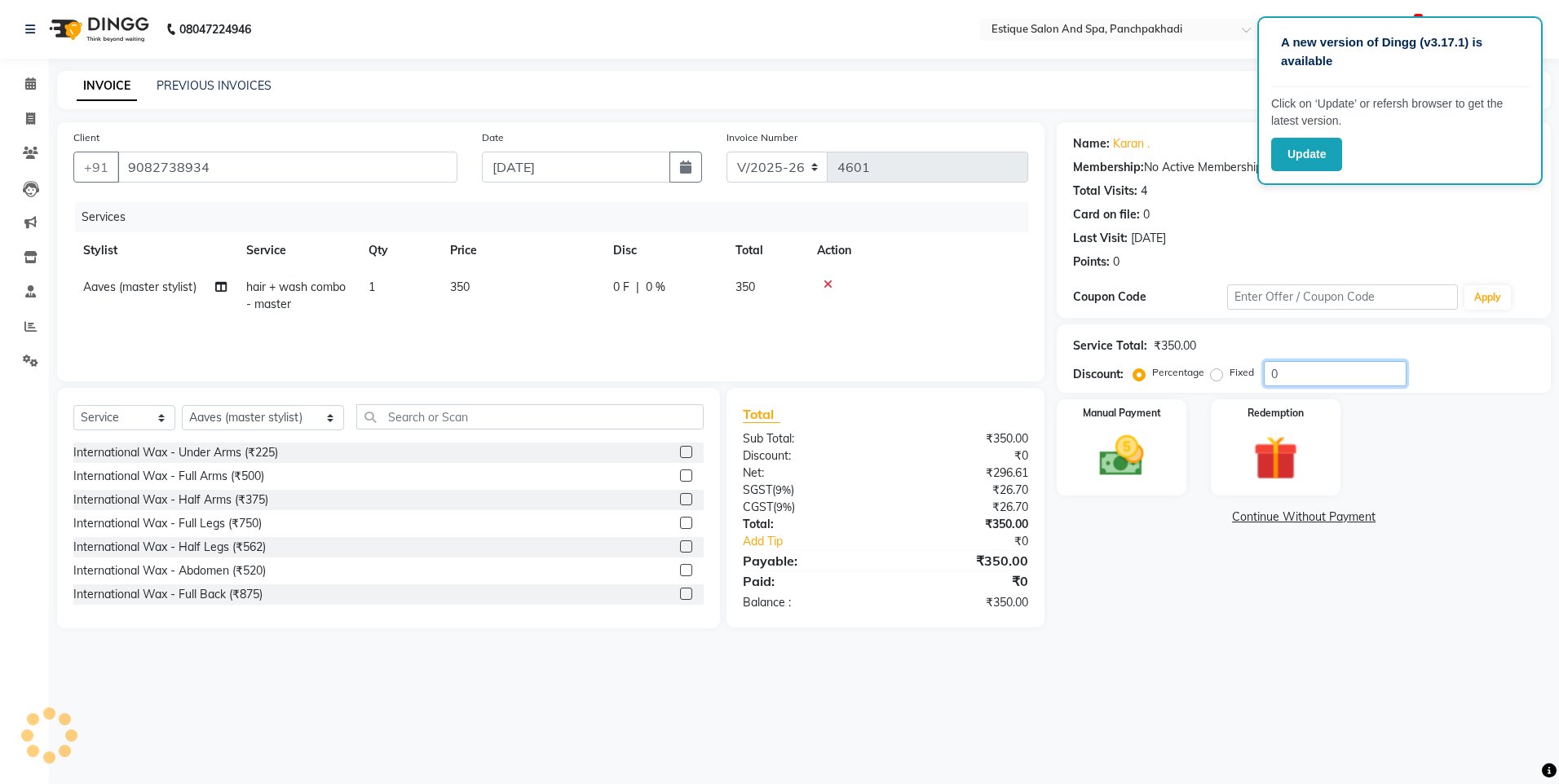
click at [1284, 369] on input "0" at bounding box center [1335, 373] width 143 height 25
click at [1148, 417] on label "Manual Payment" at bounding box center [1122, 412] width 82 height 15
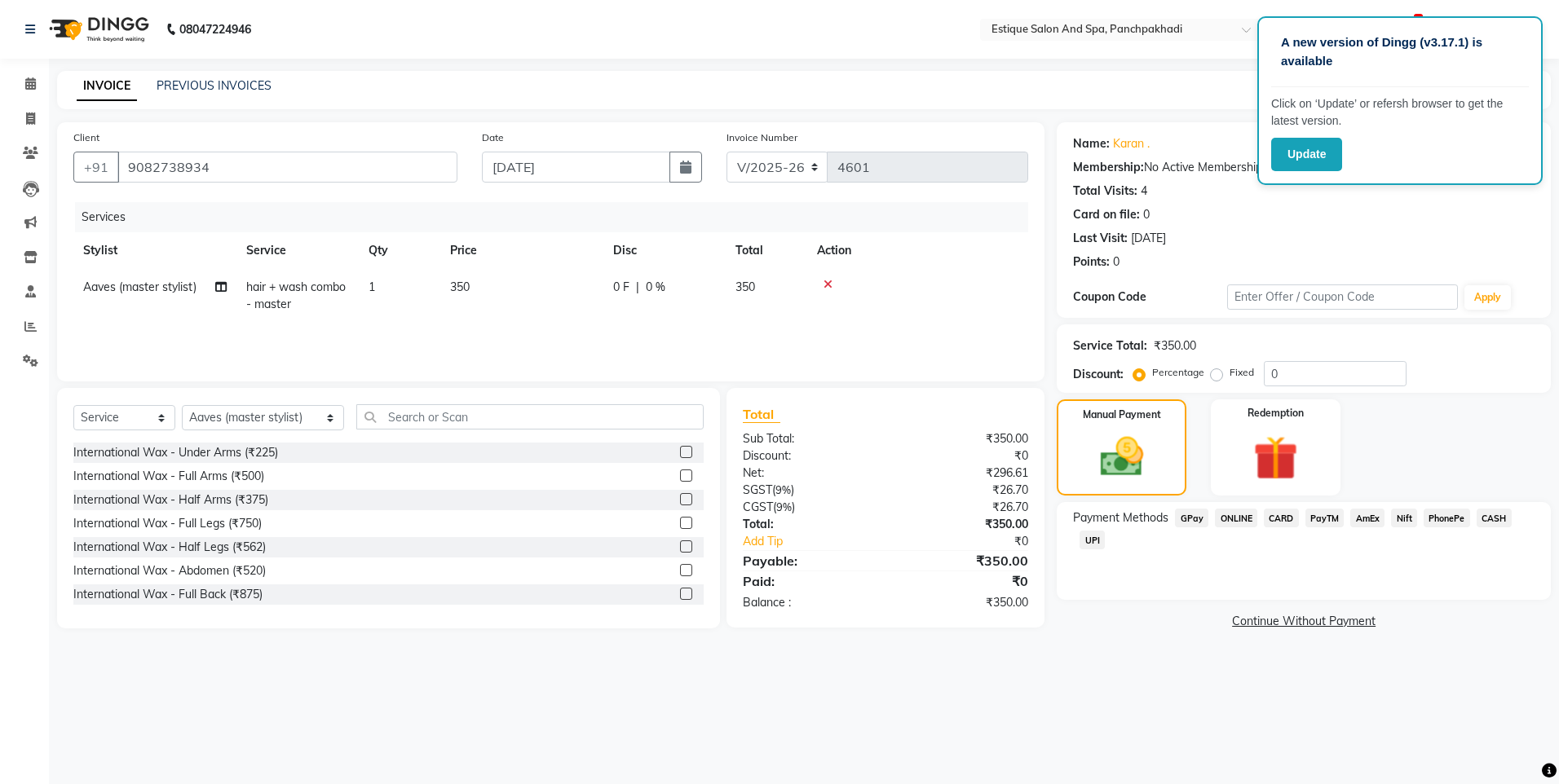
click at [1185, 515] on span "GPay" at bounding box center [1191, 518] width 34 height 19
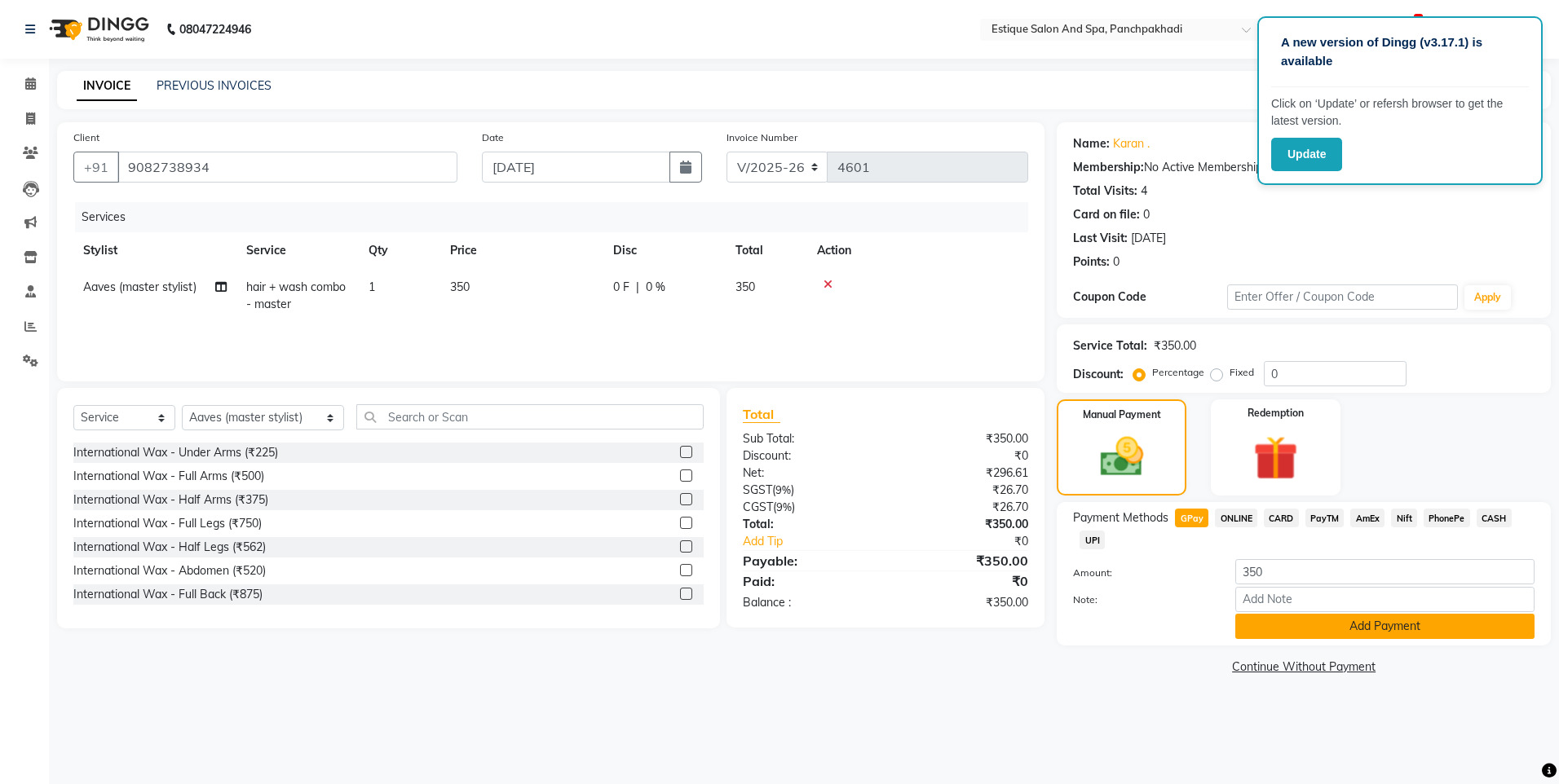
click at [1421, 626] on button "Add Payment" at bounding box center [1385, 626] width 300 height 25
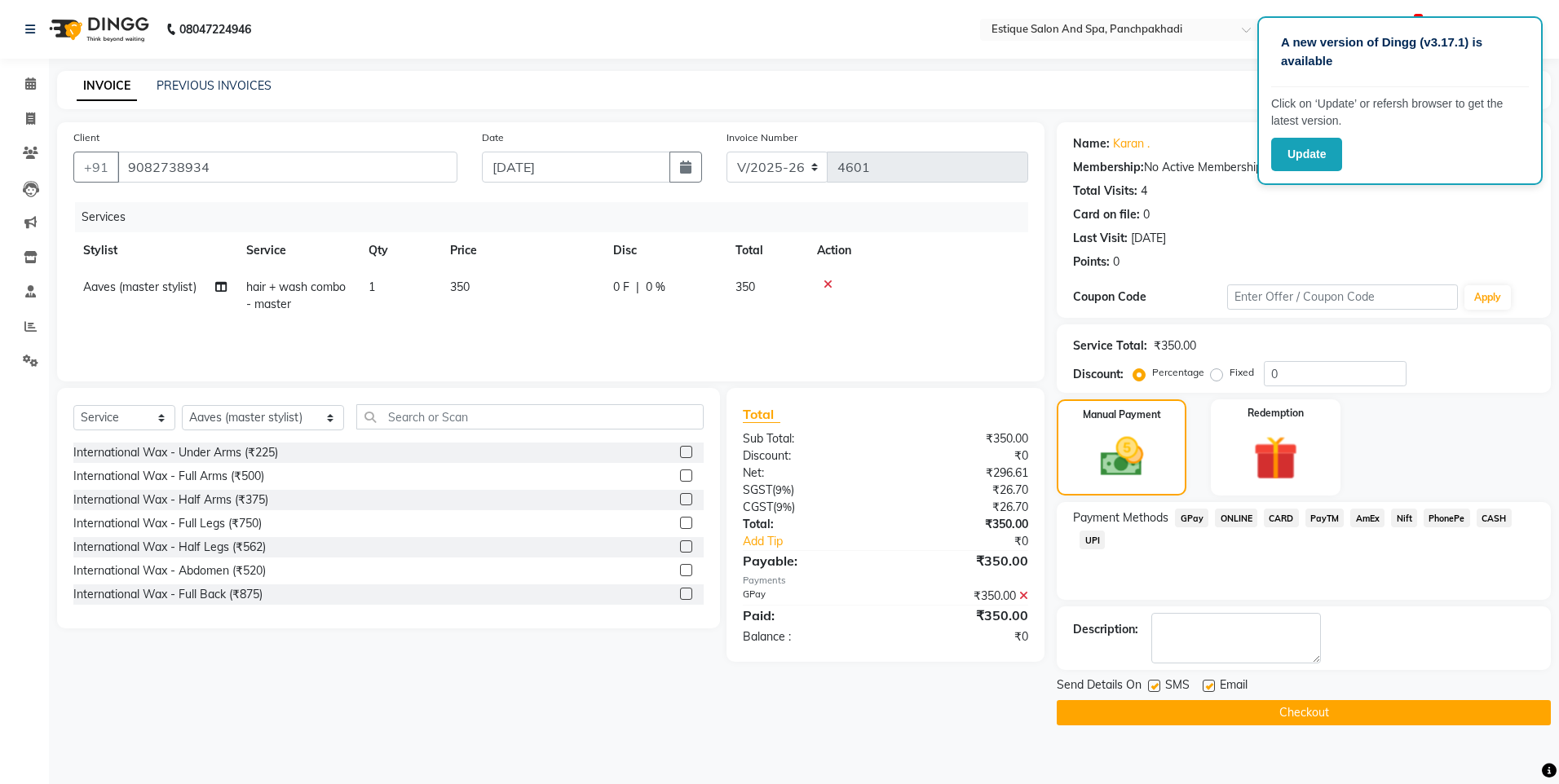
click at [1352, 707] on button "Checkout" at bounding box center [1304, 713] width 494 height 25
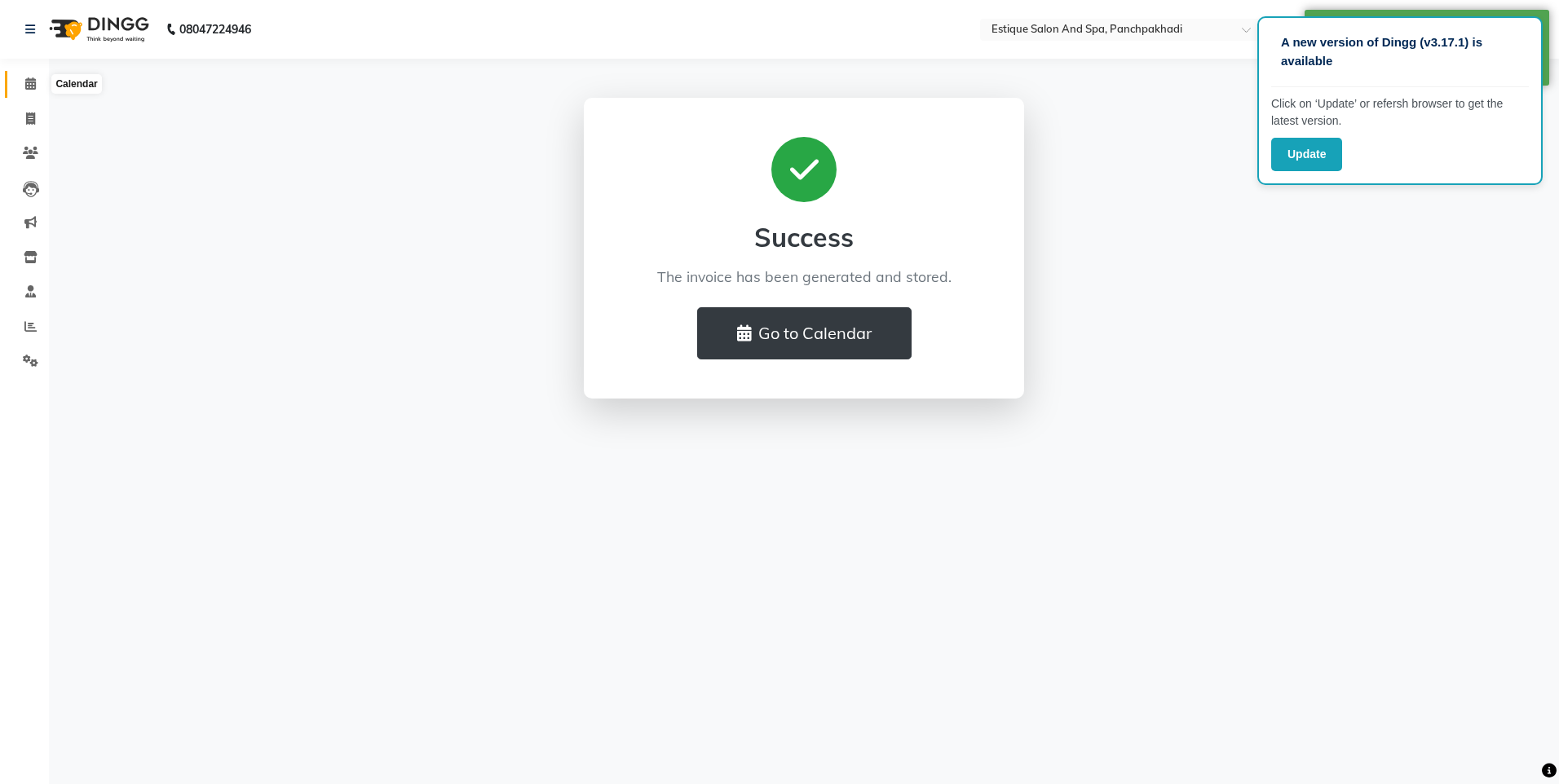
click at [23, 84] on span at bounding box center [30, 84] width 28 height 19
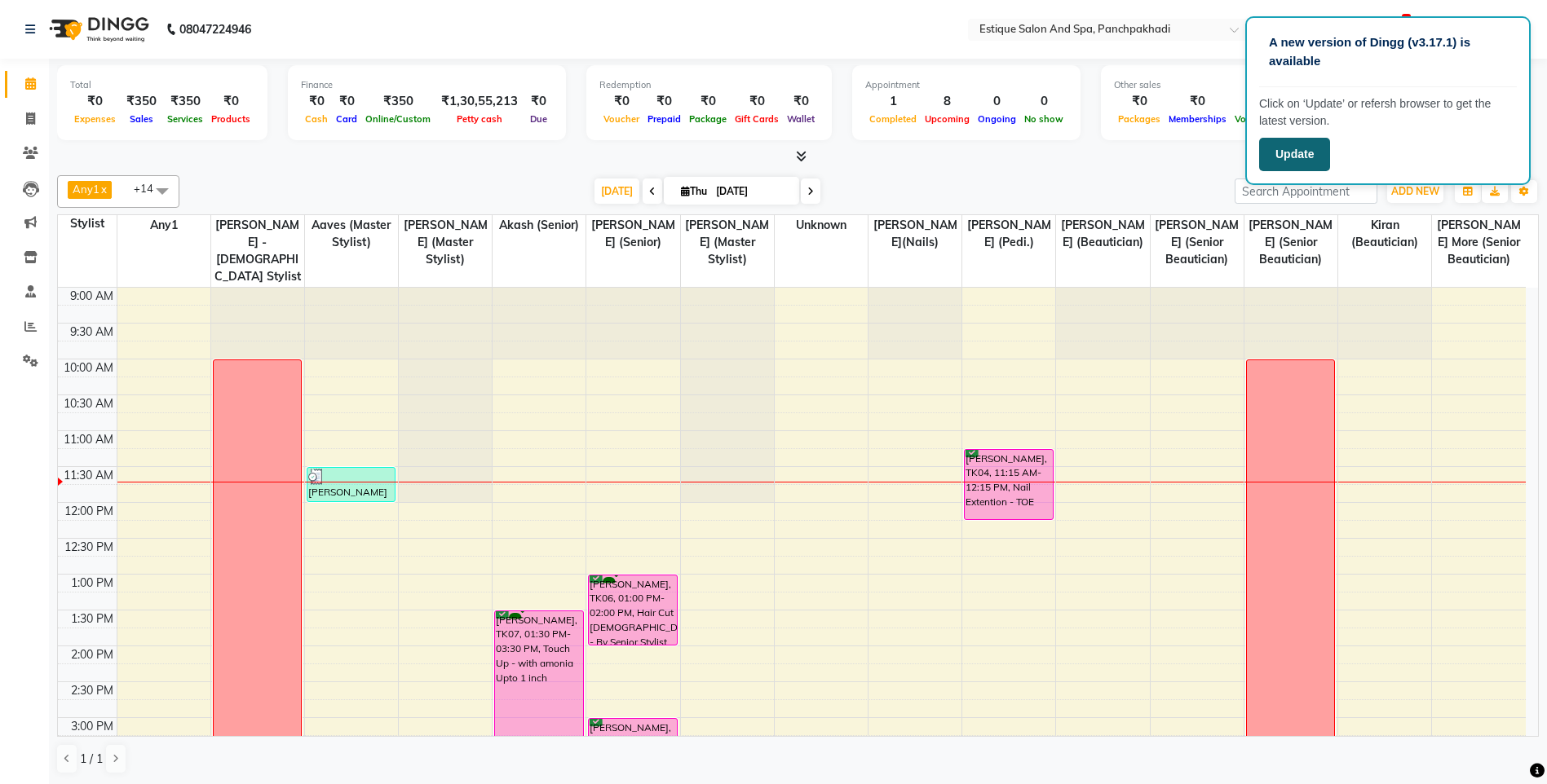
click at [1293, 142] on button "Update" at bounding box center [1294, 154] width 71 height 34
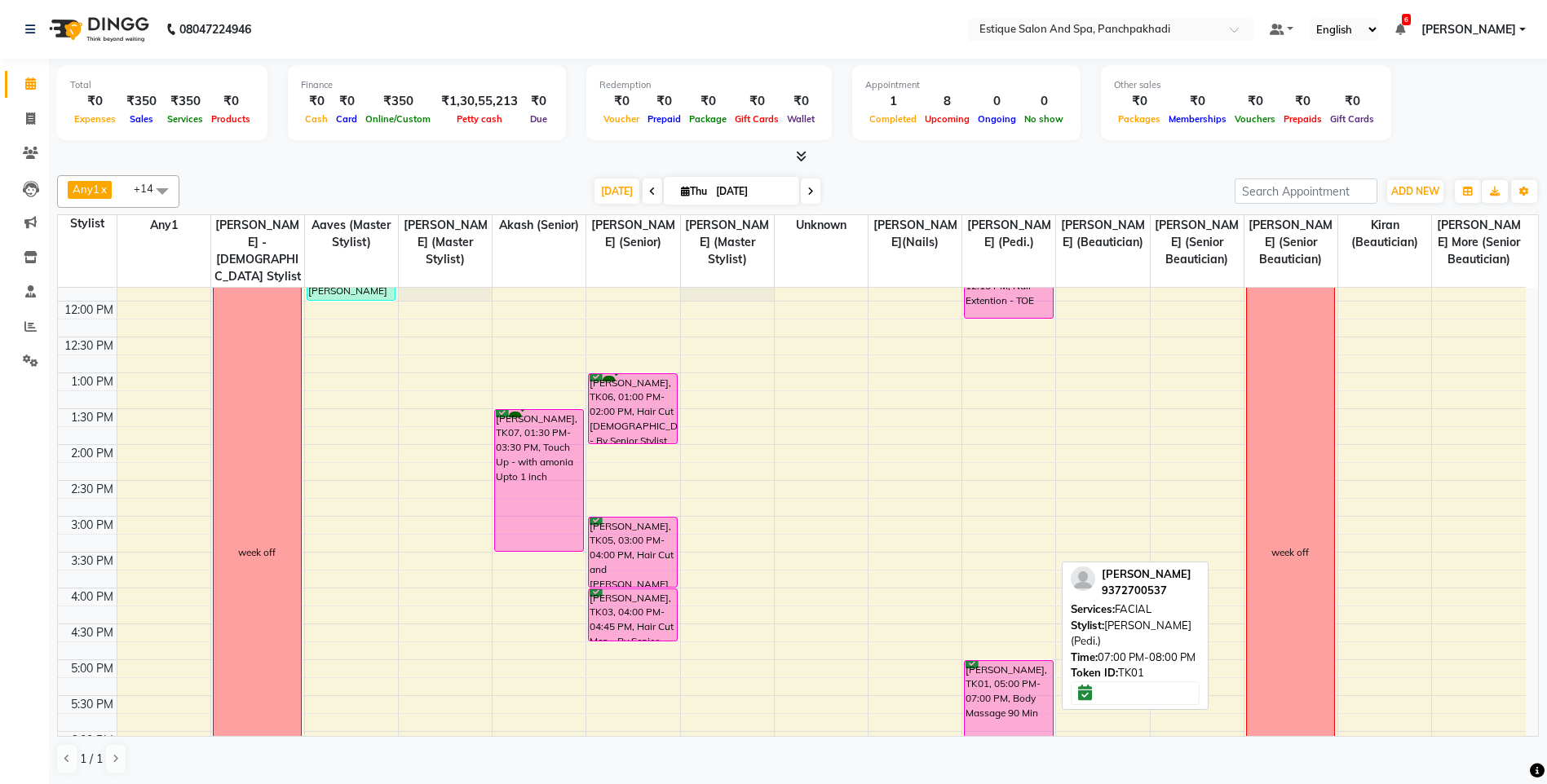
scroll to position [82, 0]
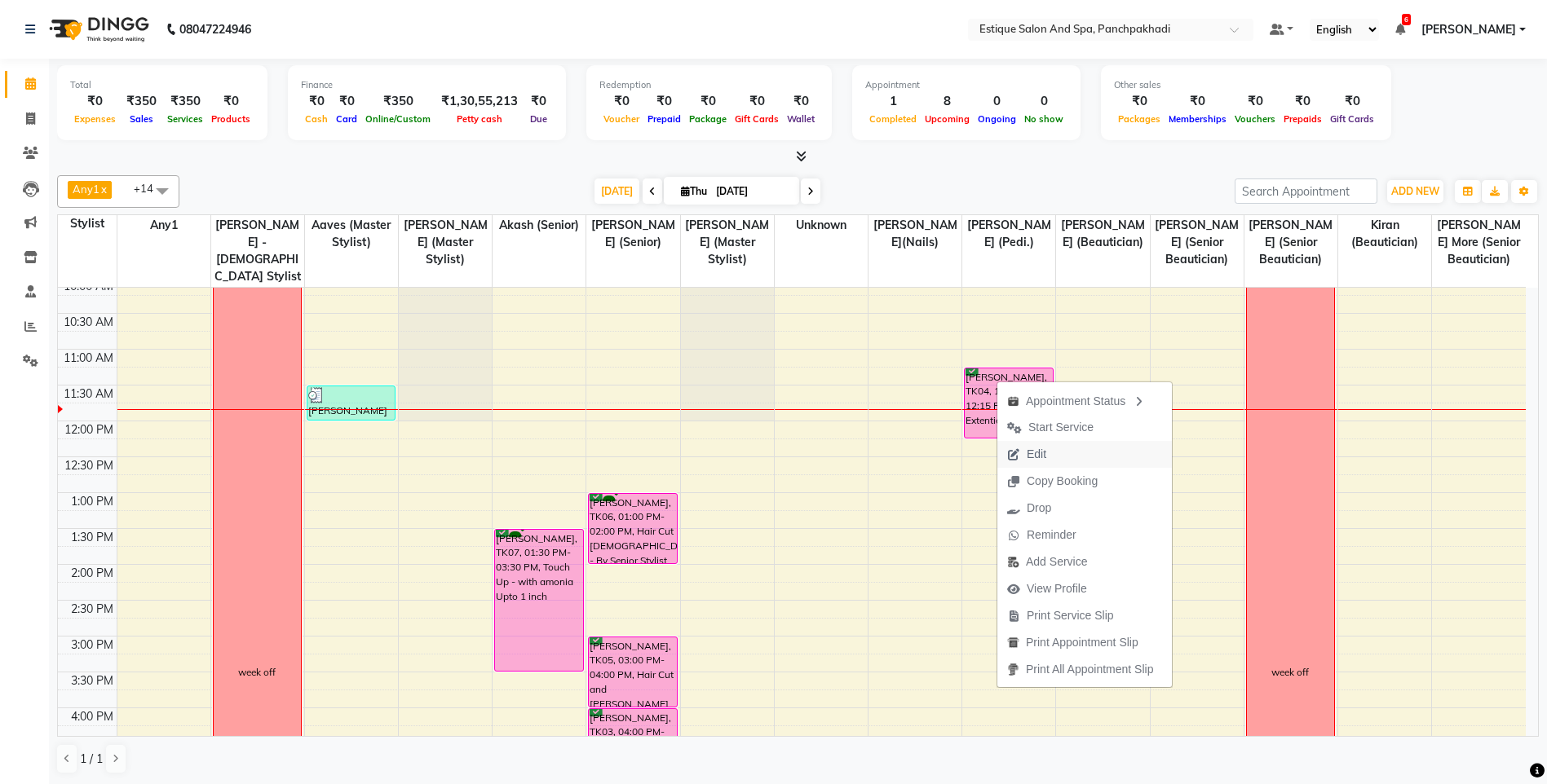
click at [1039, 451] on span "Edit" at bounding box center [1036, 454] width 20 height 17
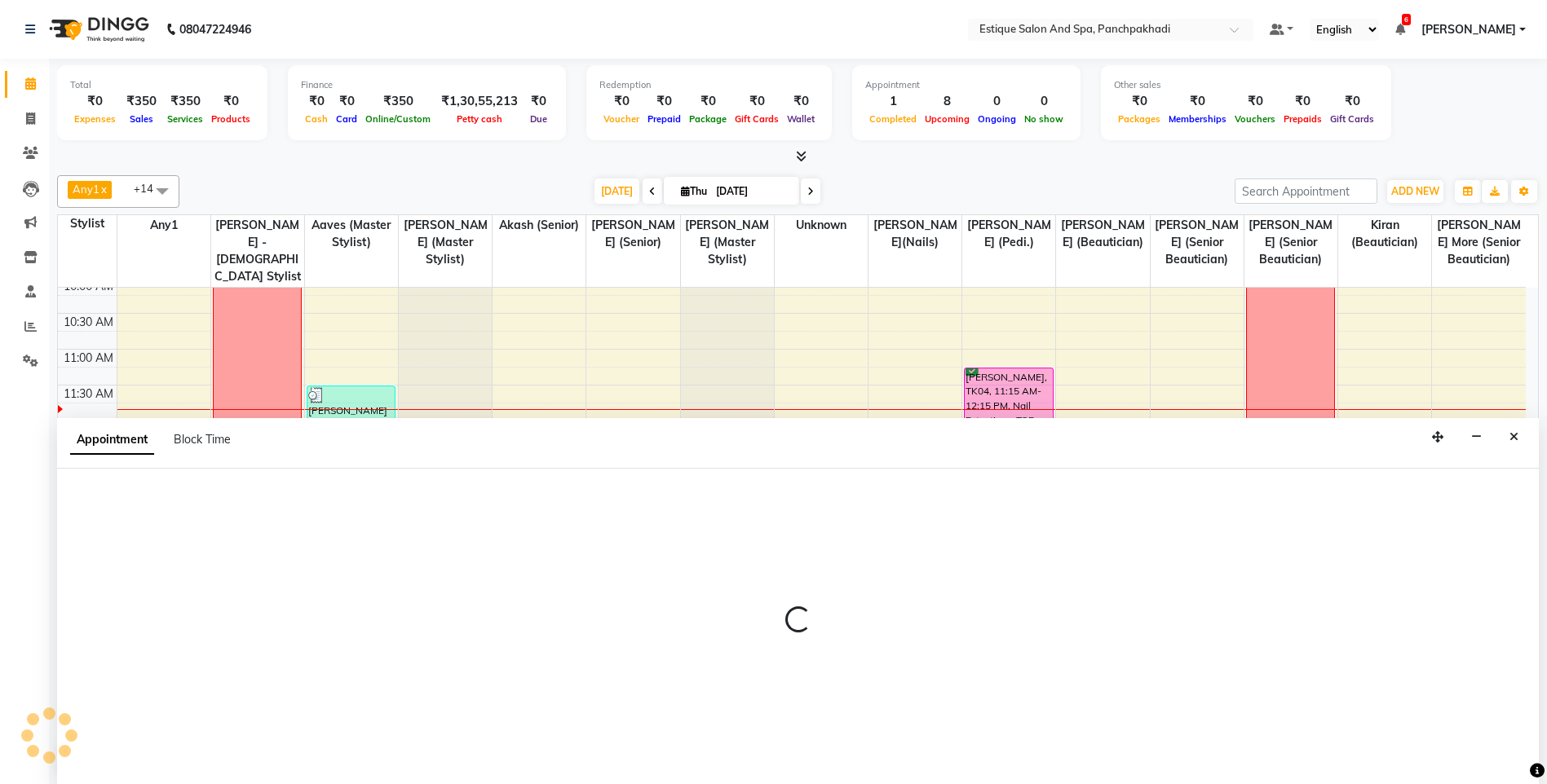
scroll to position [1, 0]
select select "confirm booking"
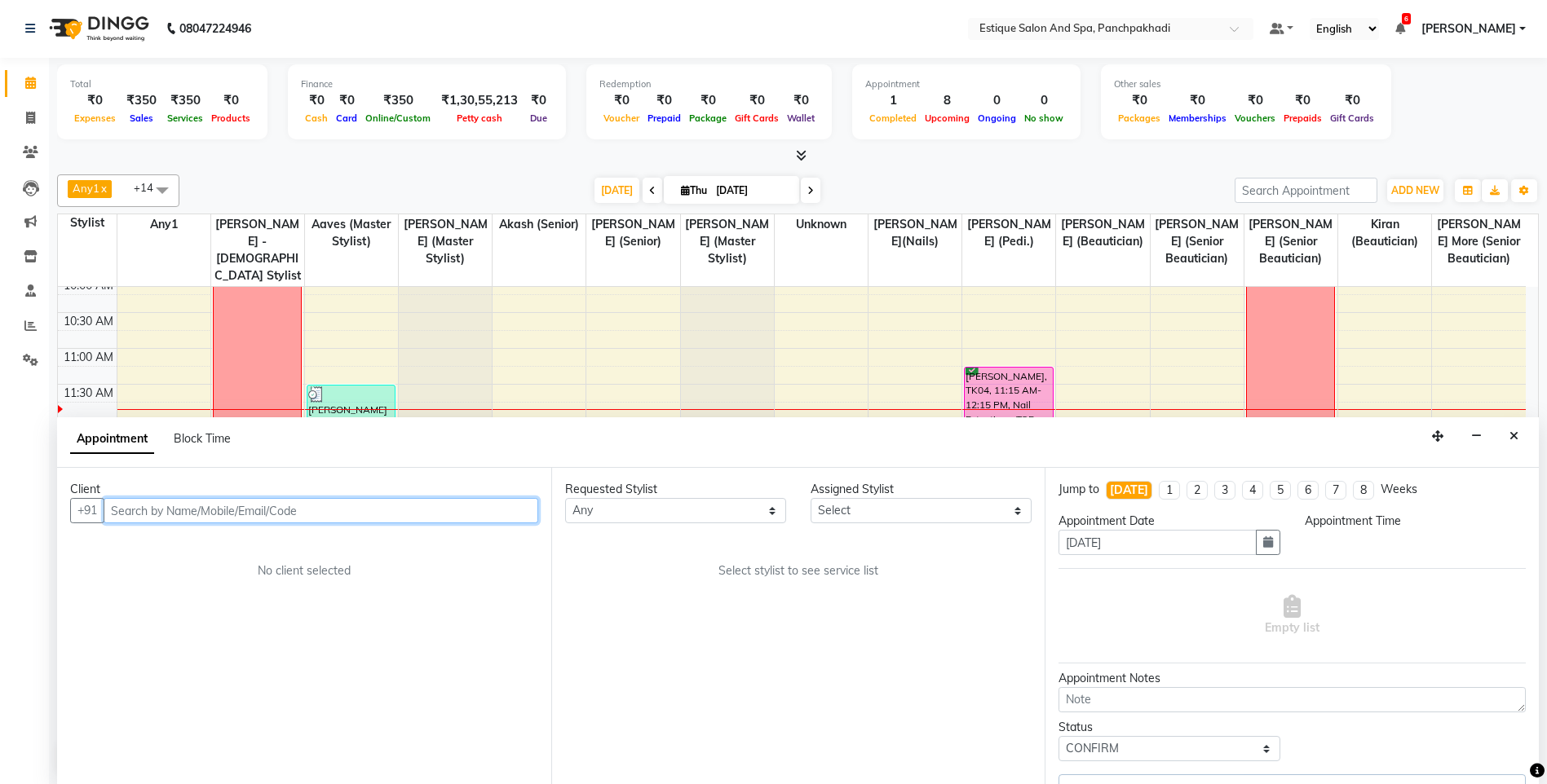
scroll to position [145, 0]
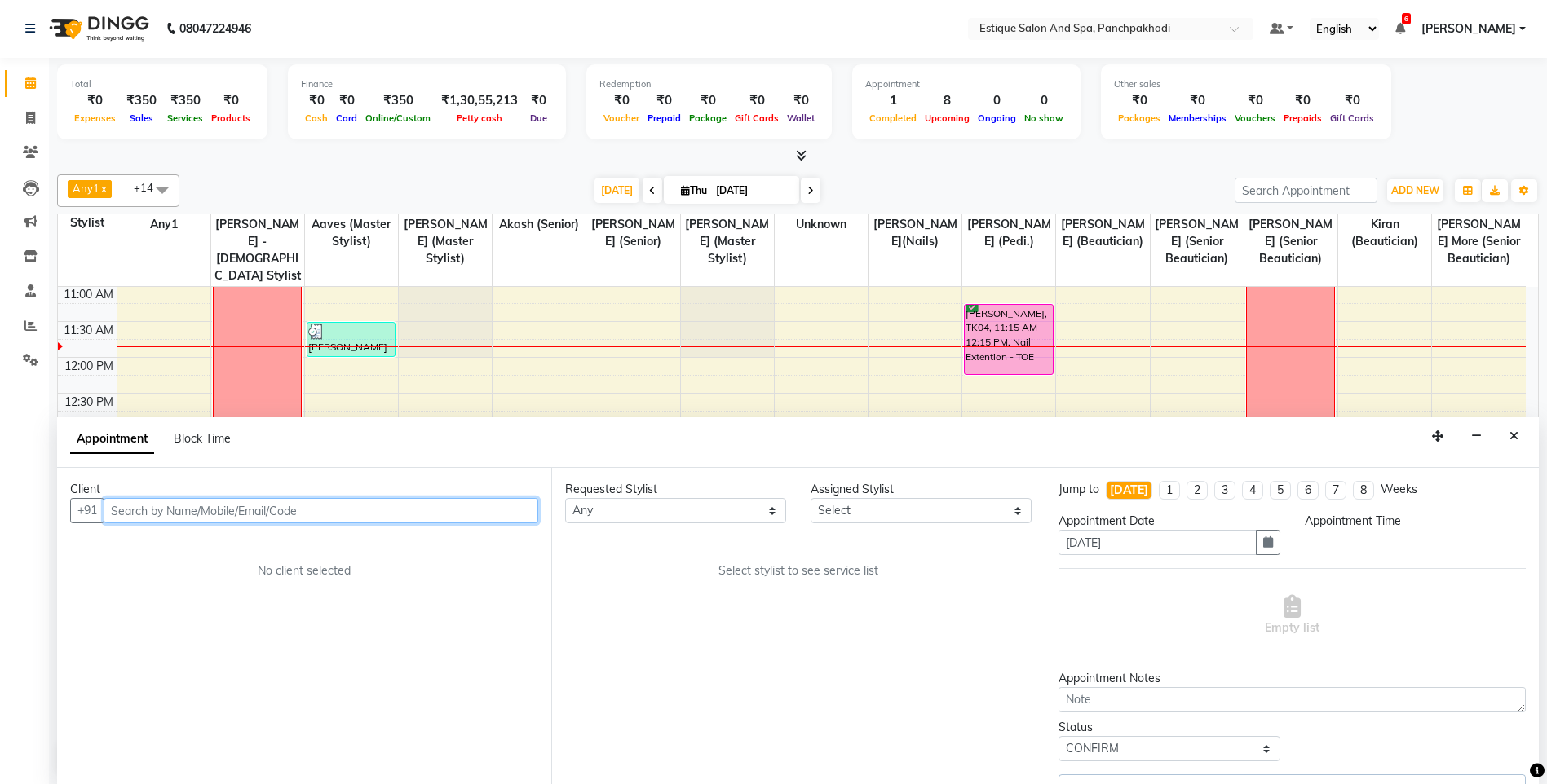
select select "15914"
select select "675"
select select "1374"
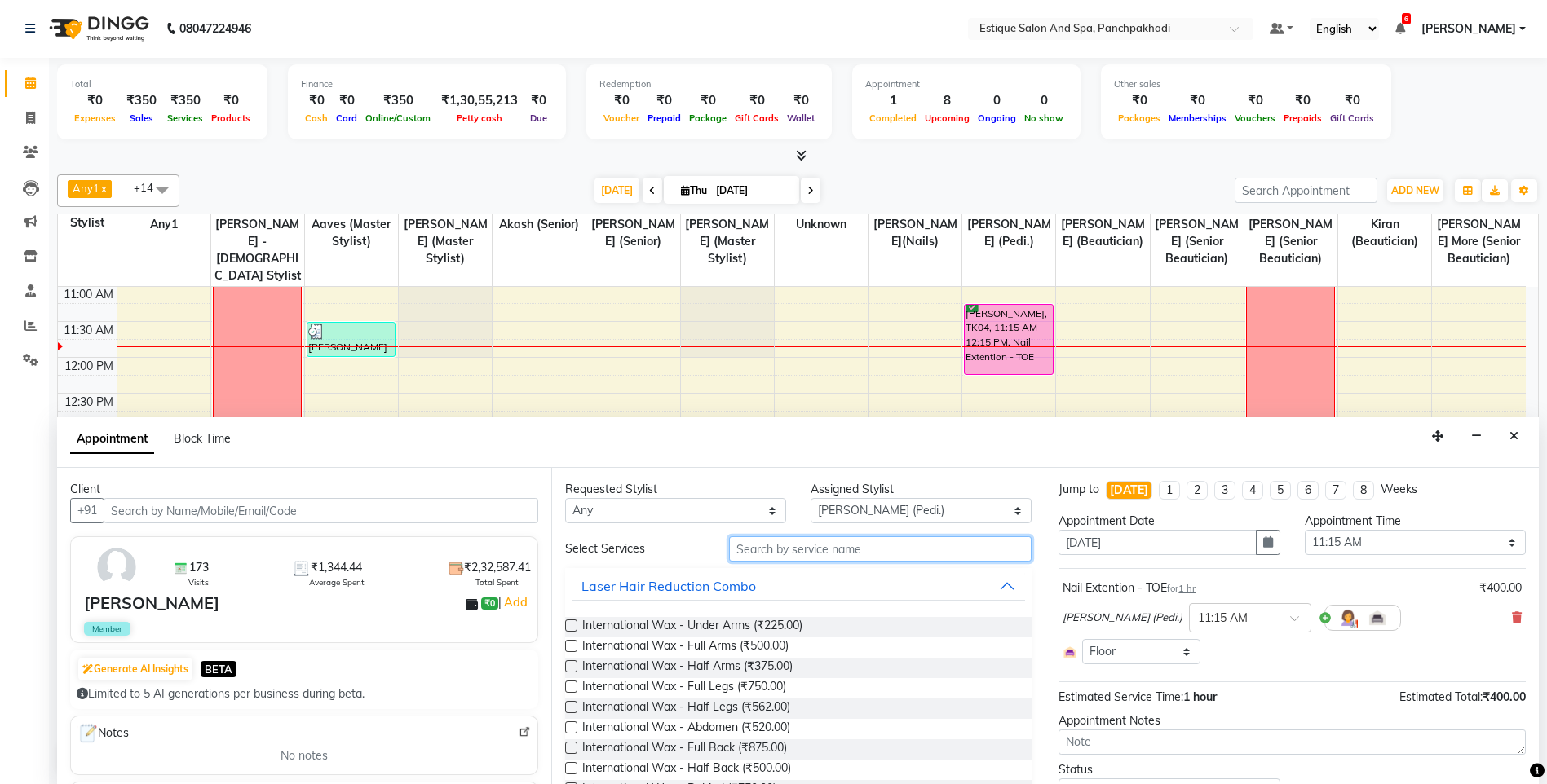
click at [760, 552] on input "text" at bounding box center [881, 548] width 303 height 25
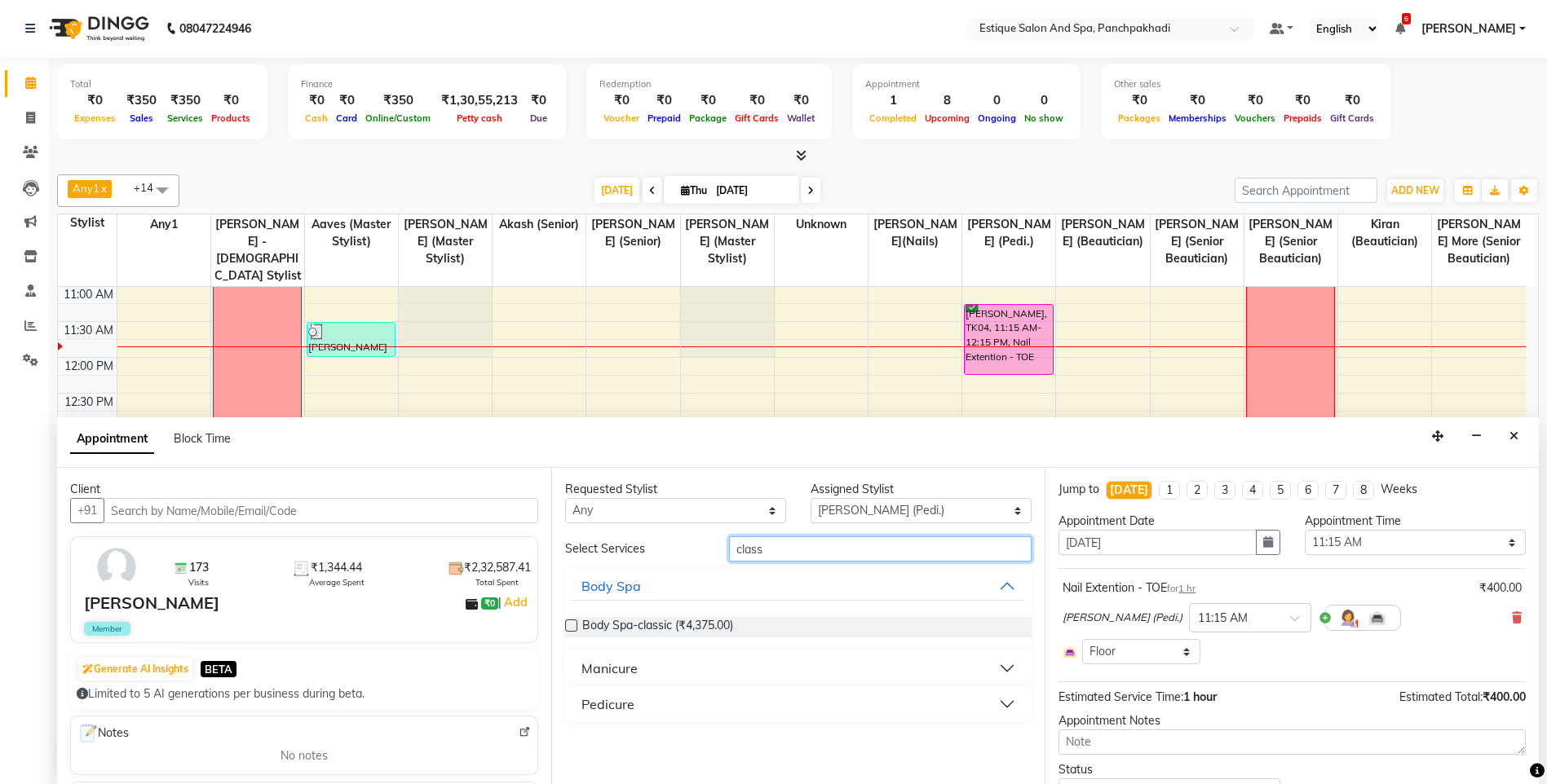
type input "class"
click at [647, 707] on button "Pedicure" at bounding box center [799, 704] width 455 height 29
click at [571, 747] on label at bounding box center [571, 744] width 12 height 12
click at [571, 747] on input "checkbox" at bounding box center [570, 745] width 10 height 10
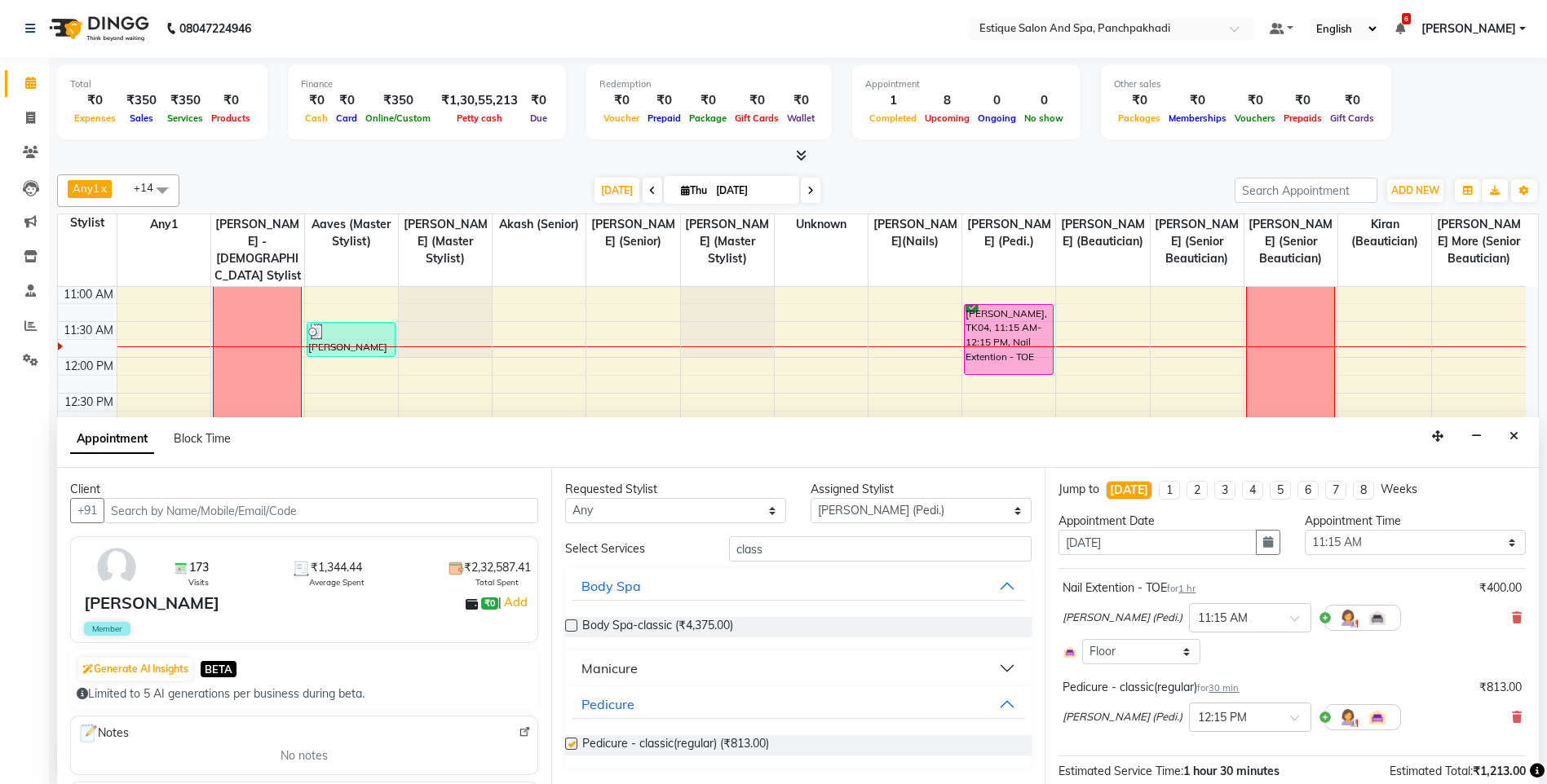
checkbox input "false"
click at [797, 548] on input "class" at bounding box center [881, 548] width 303 height 25
type input "c"
type input "remo"
click at [640, 666] on div "Removals" at bounding box center [611, 668] width 60 height 20
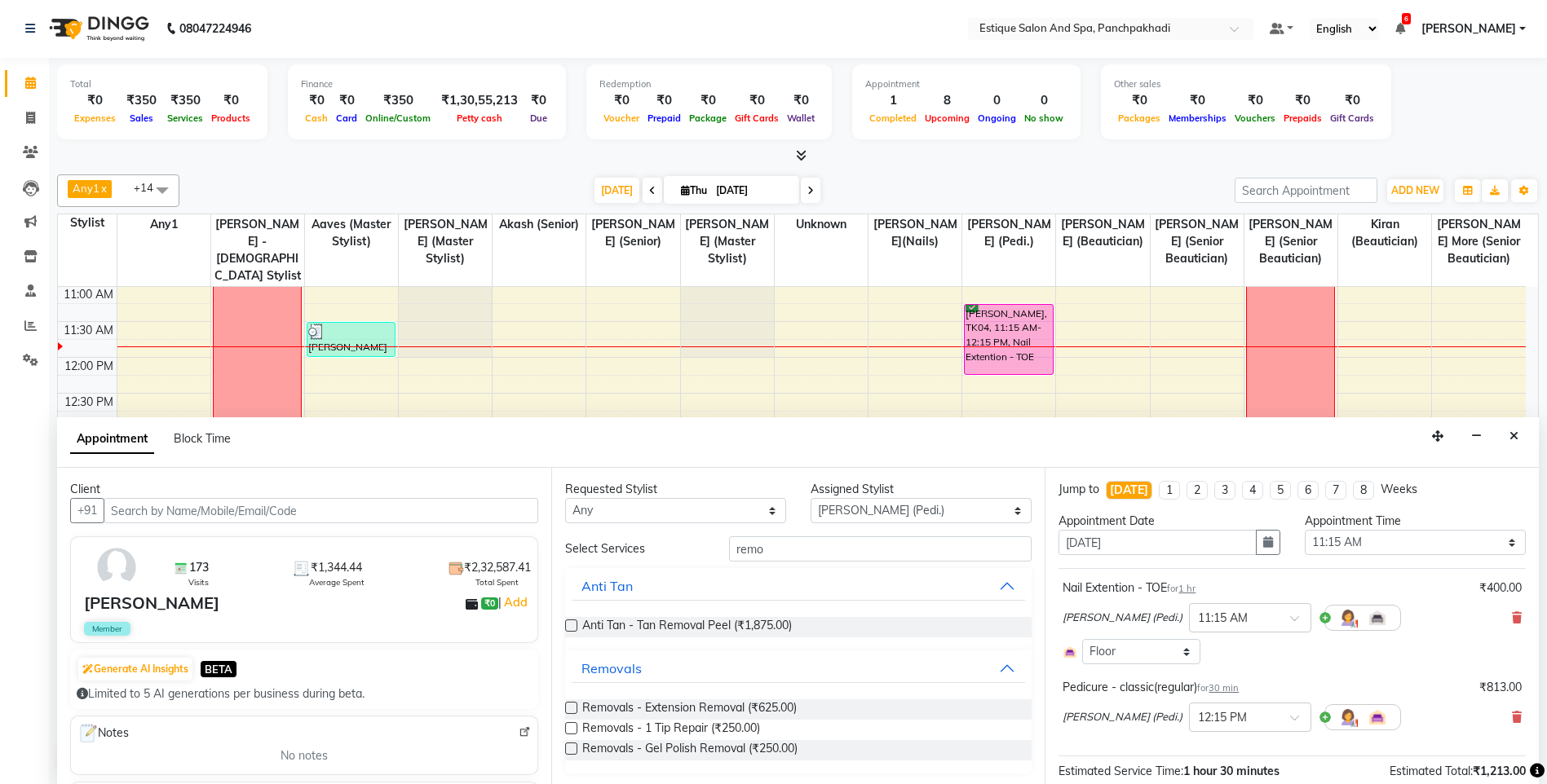
click at [571, 709] on label at bounding box center [571, 707] width 12 height 12
click at [571, 709] on input "checkbox" at bounding box center [570, 709] width 10 height 10
checkbox input "false"
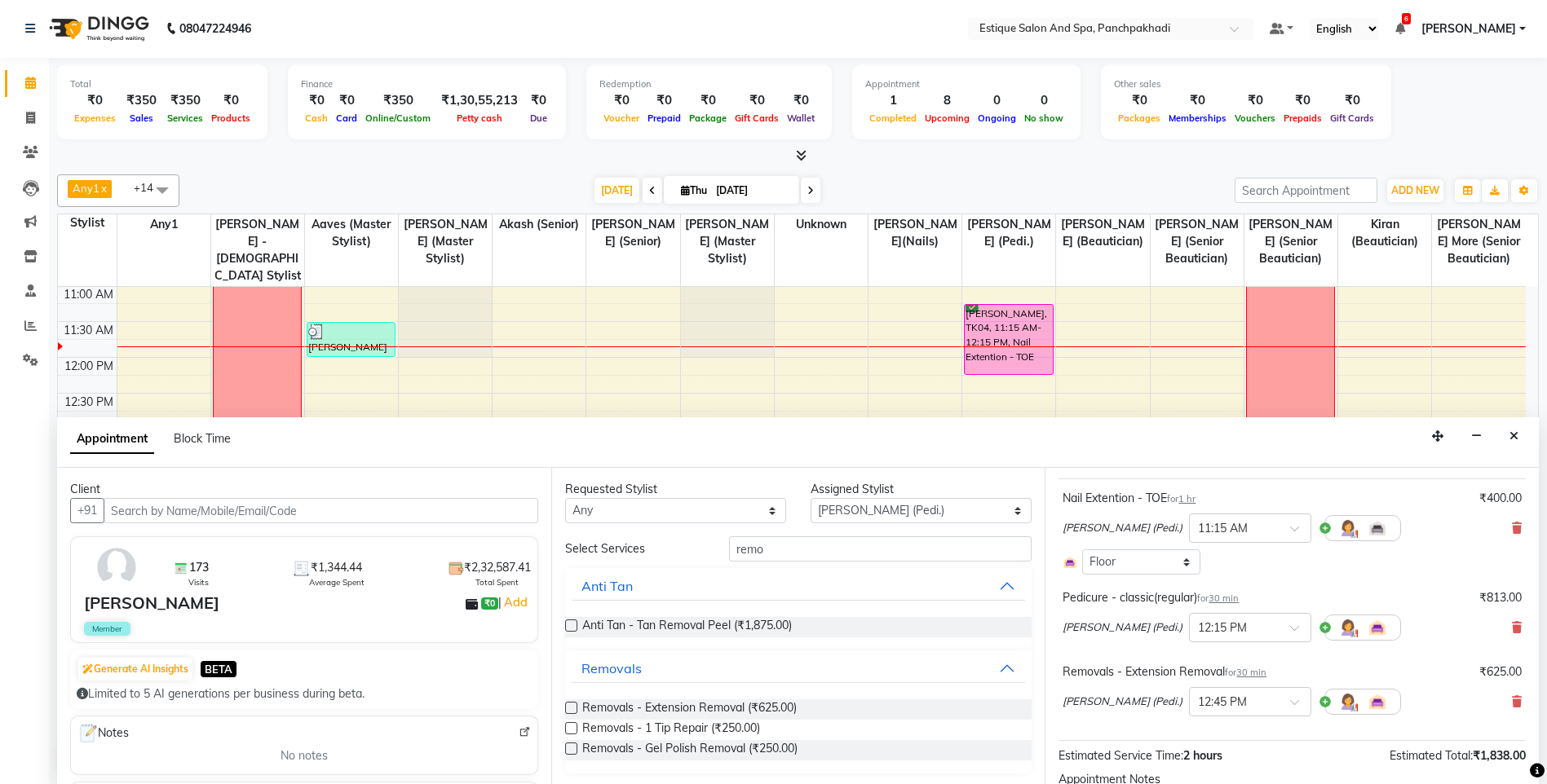
scroll to position [0, 0]
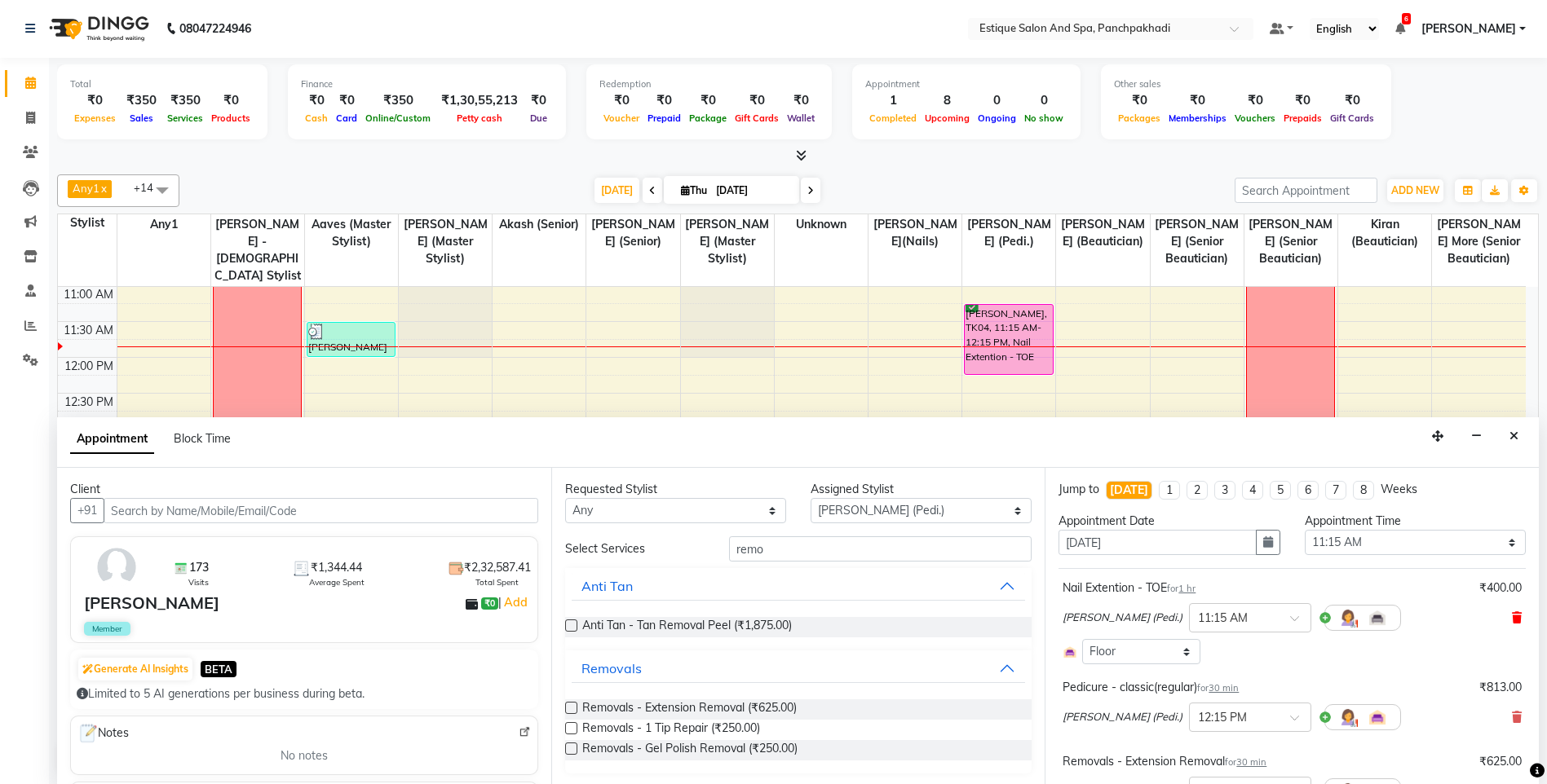
click at [1512, 618] on icon at bounding box center [1516, 617] width 9 height 11
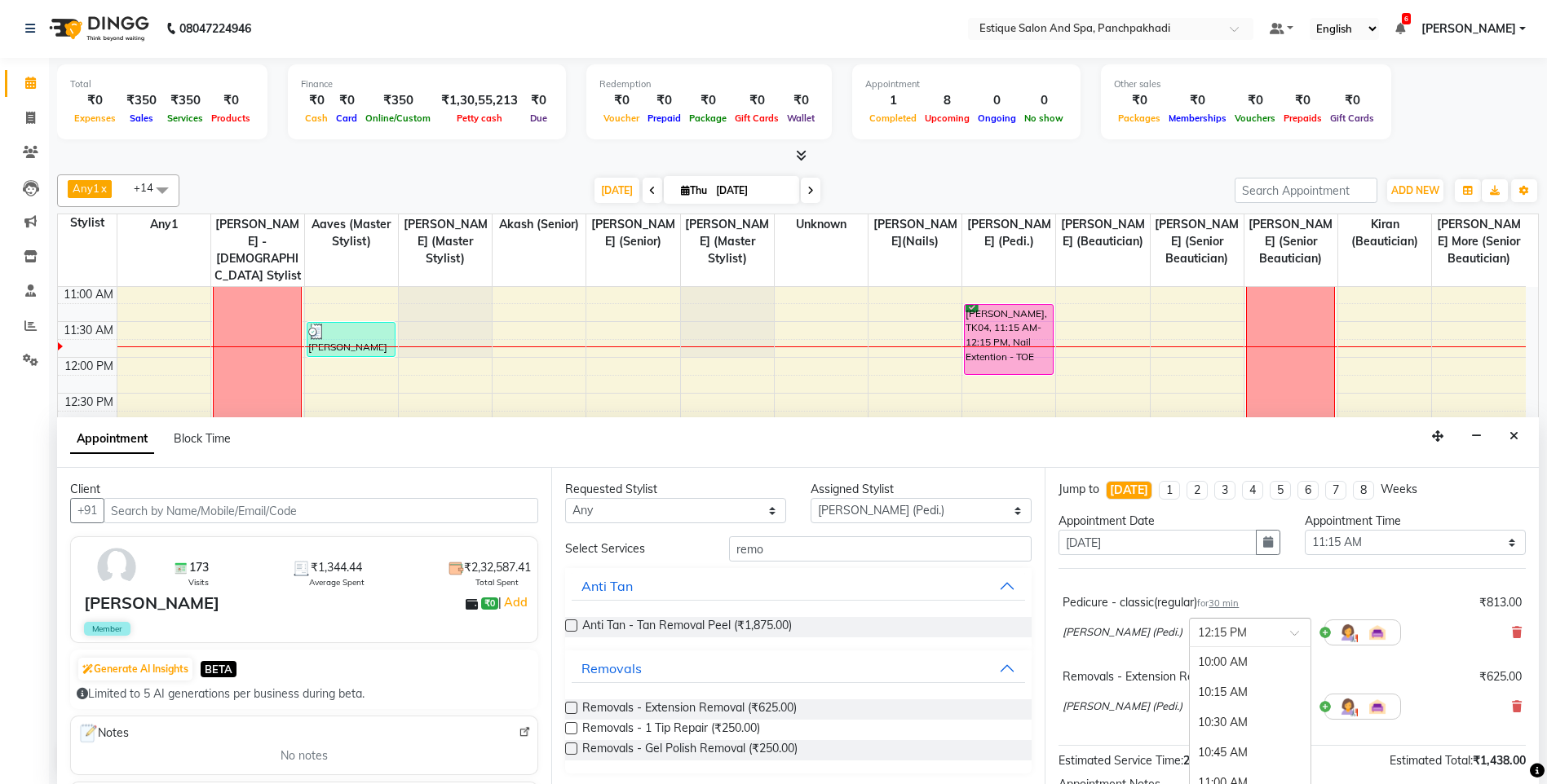
click at [1242, 646] on ng-select "× 12:15 PM 10:00 AM 10:15 AM 10:30 AM 10:45 AM 11:00 AM 11:15 AM 11:30 AM 11:45…" at bounding box center [1250, 633] width 122 height 29
click at [1209, 704] on div "11:15 AM" at bounding box center [1250, 704] width 121 height 30
click at [1216, 706] on input "text" at bounding box center [1233, 706] width 71 height 17
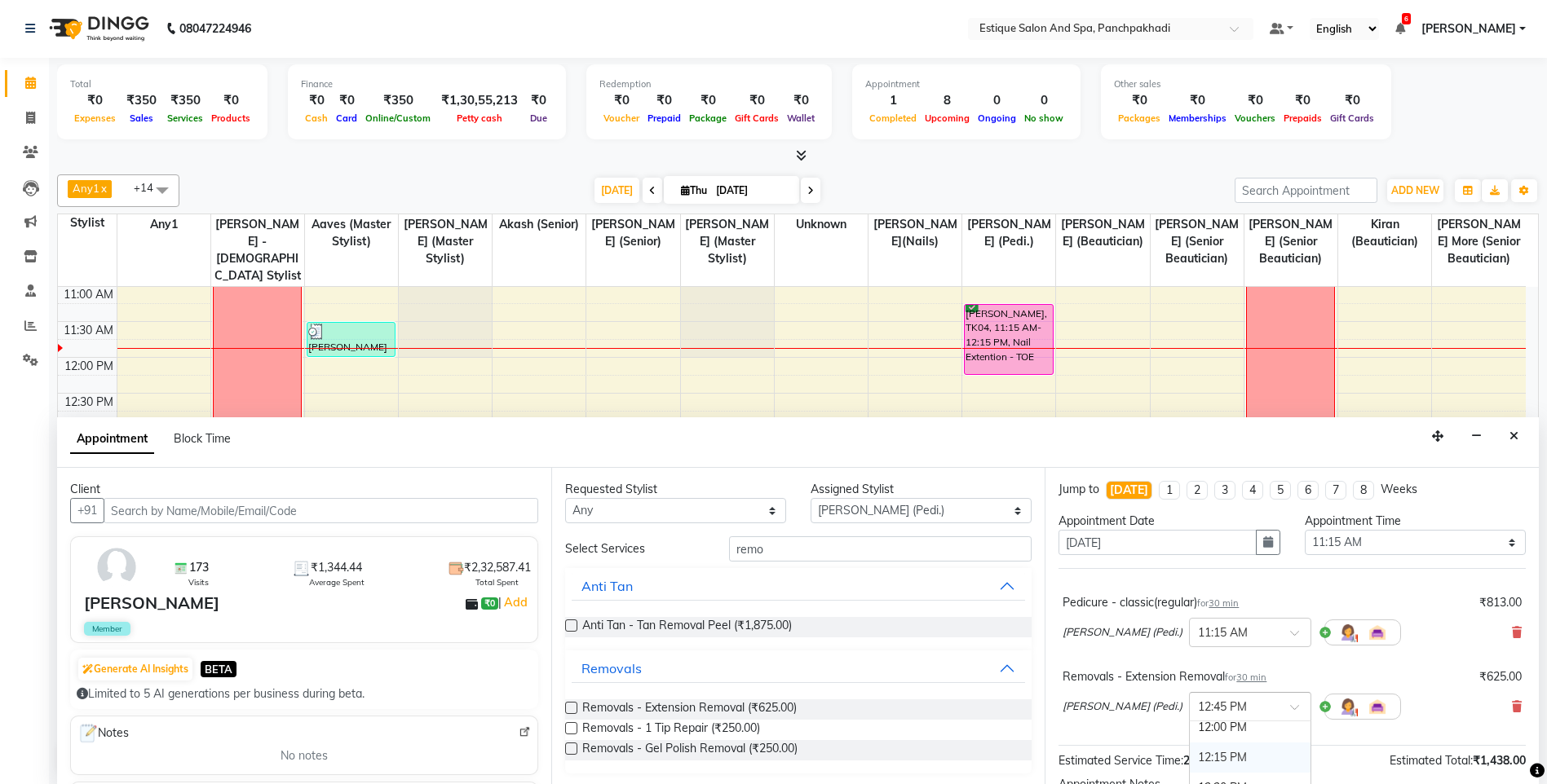
click at [1212, 753] on div "12:15 PM" at bounding box center [1250, 757] width 121 height 30
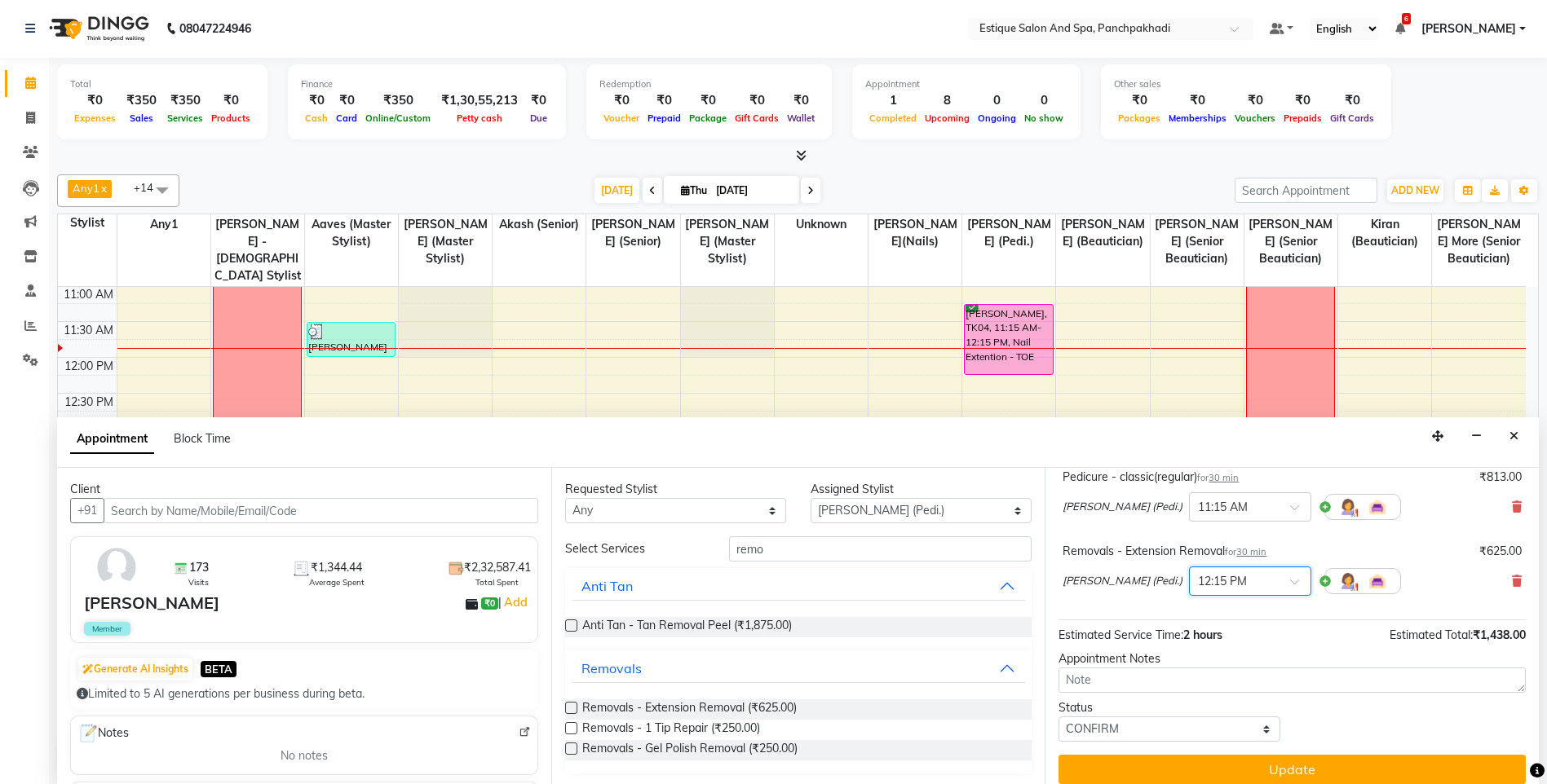
scroll to position [139, 0]
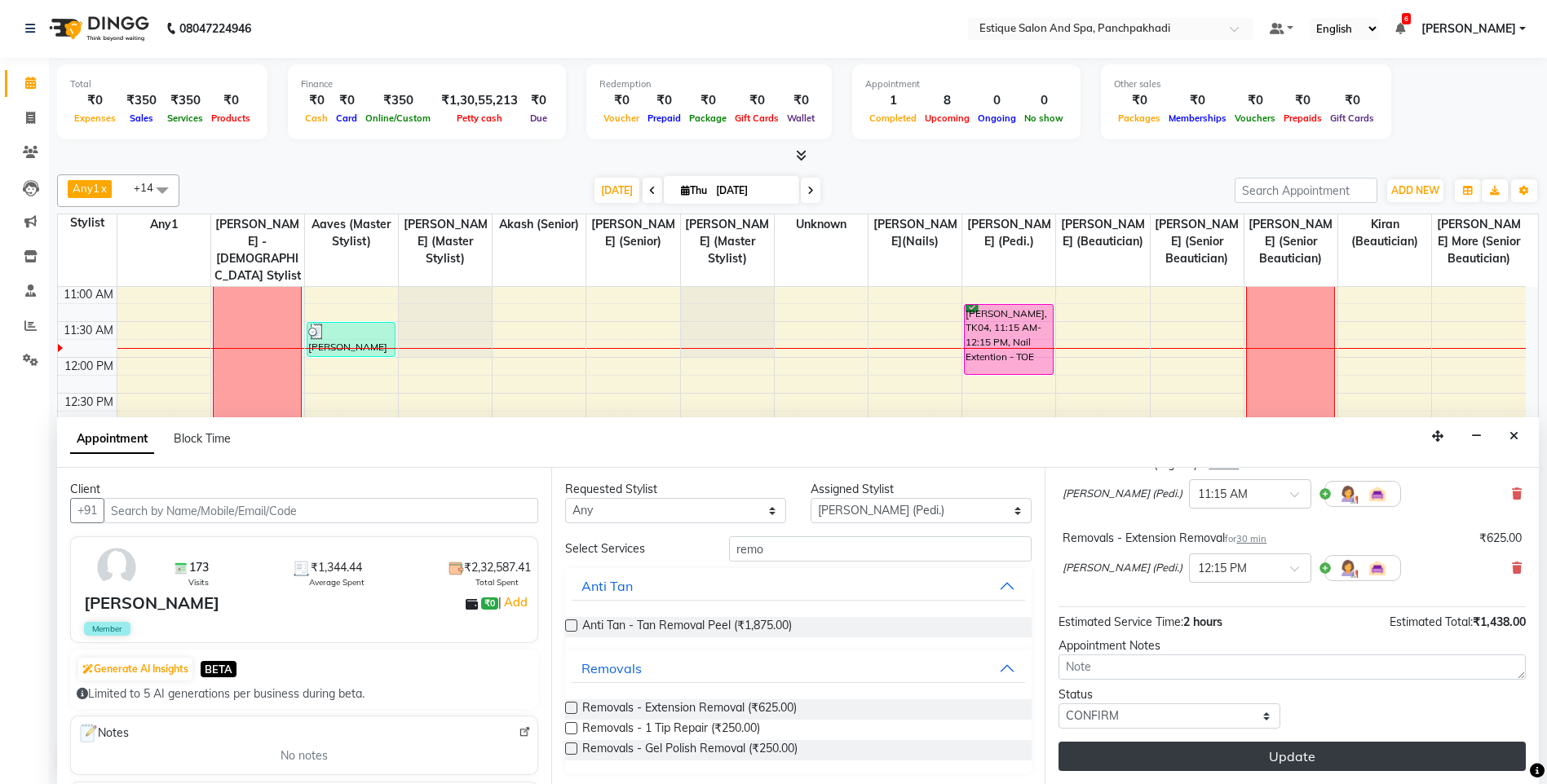
click at [1283, 750] on button "Update" at bounding box center [1291, 756] width 467 height 29
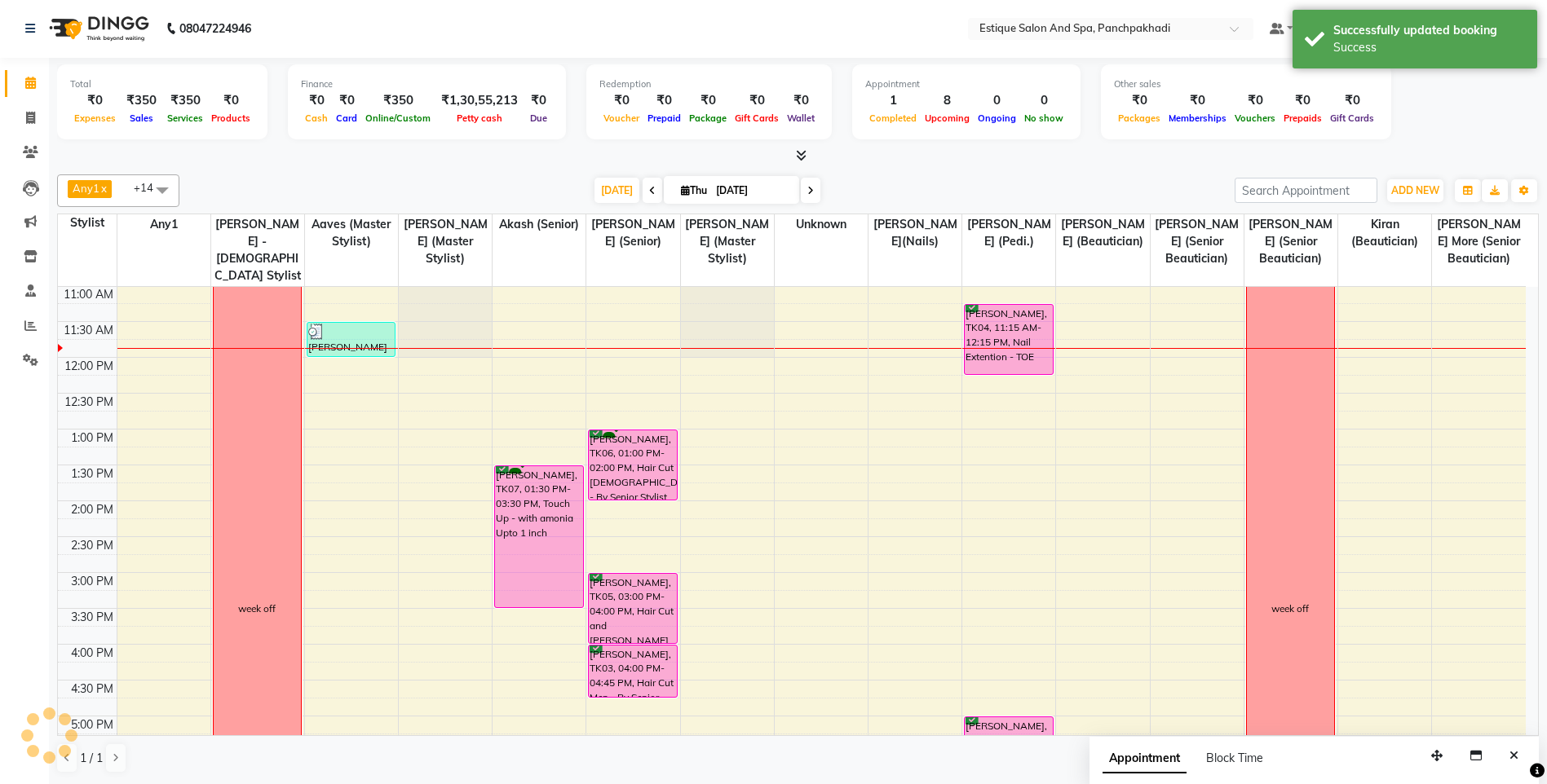
scroll to position [0, 0]
drag, startPoint x: 998, startPoint y: 379, endPoint x: 998, endPoint y: 350, distance: 29.0
click at [998, 350] on div "Pooja Kapoor, TK04, 11:15 AM-11:45 AM, Pedicure - classic(regular) Pooja Kapoor…" at bounding box center [1009, 609] width 93 height 932
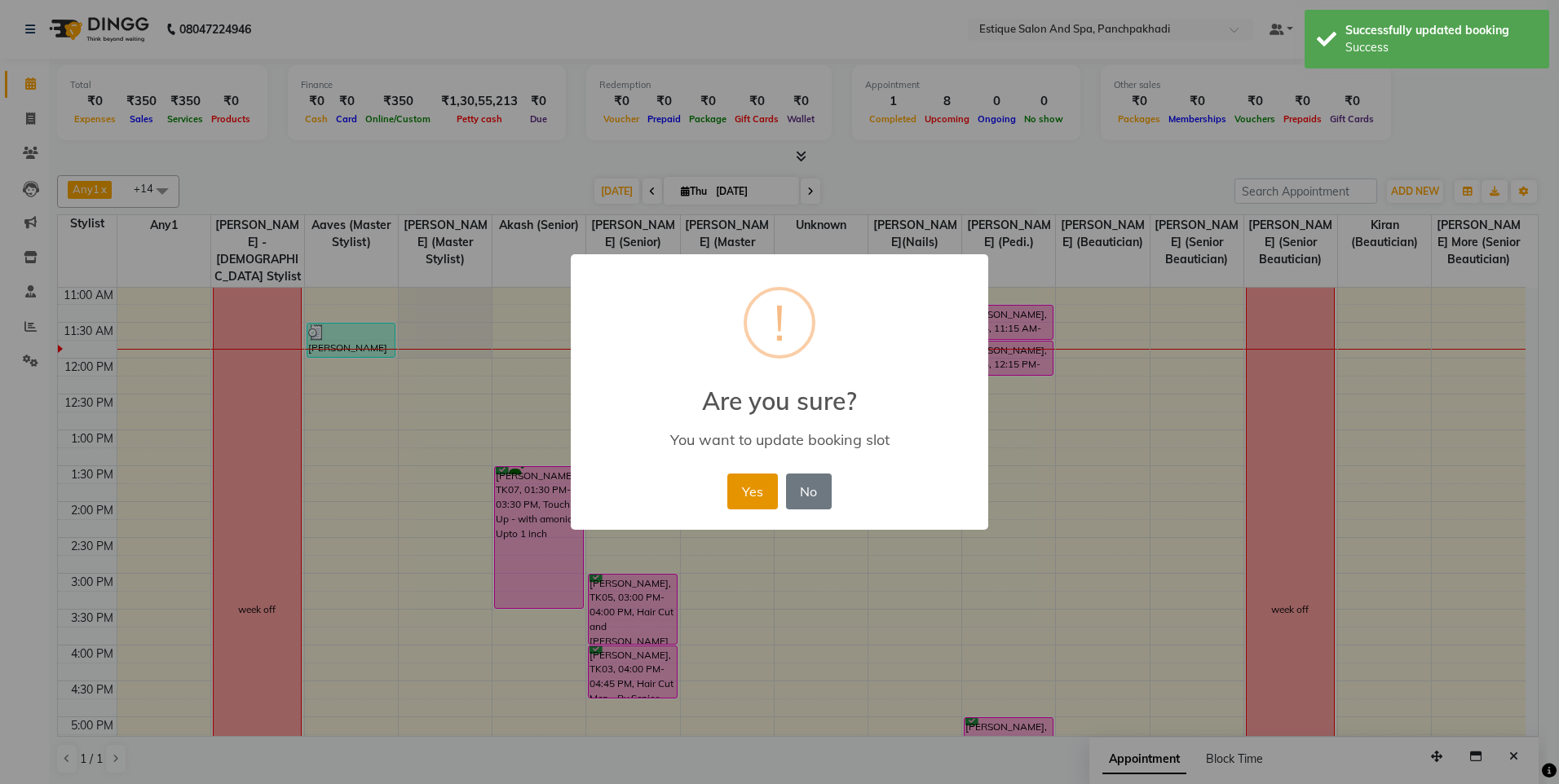
click at [748, 484] on button "Yes" at bounding box center [752, 491] width 50 height 36
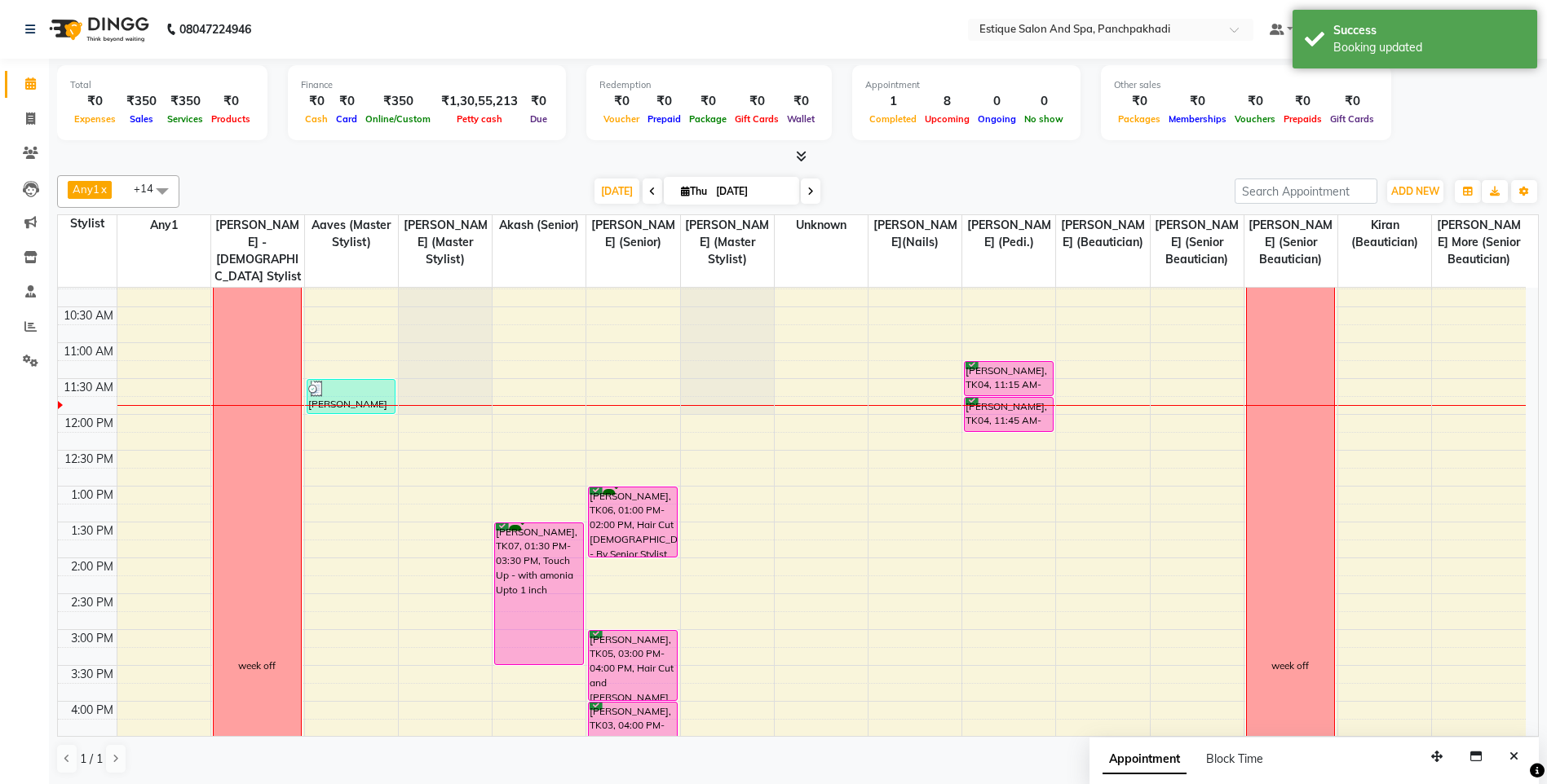
scroll to position [82, 0]
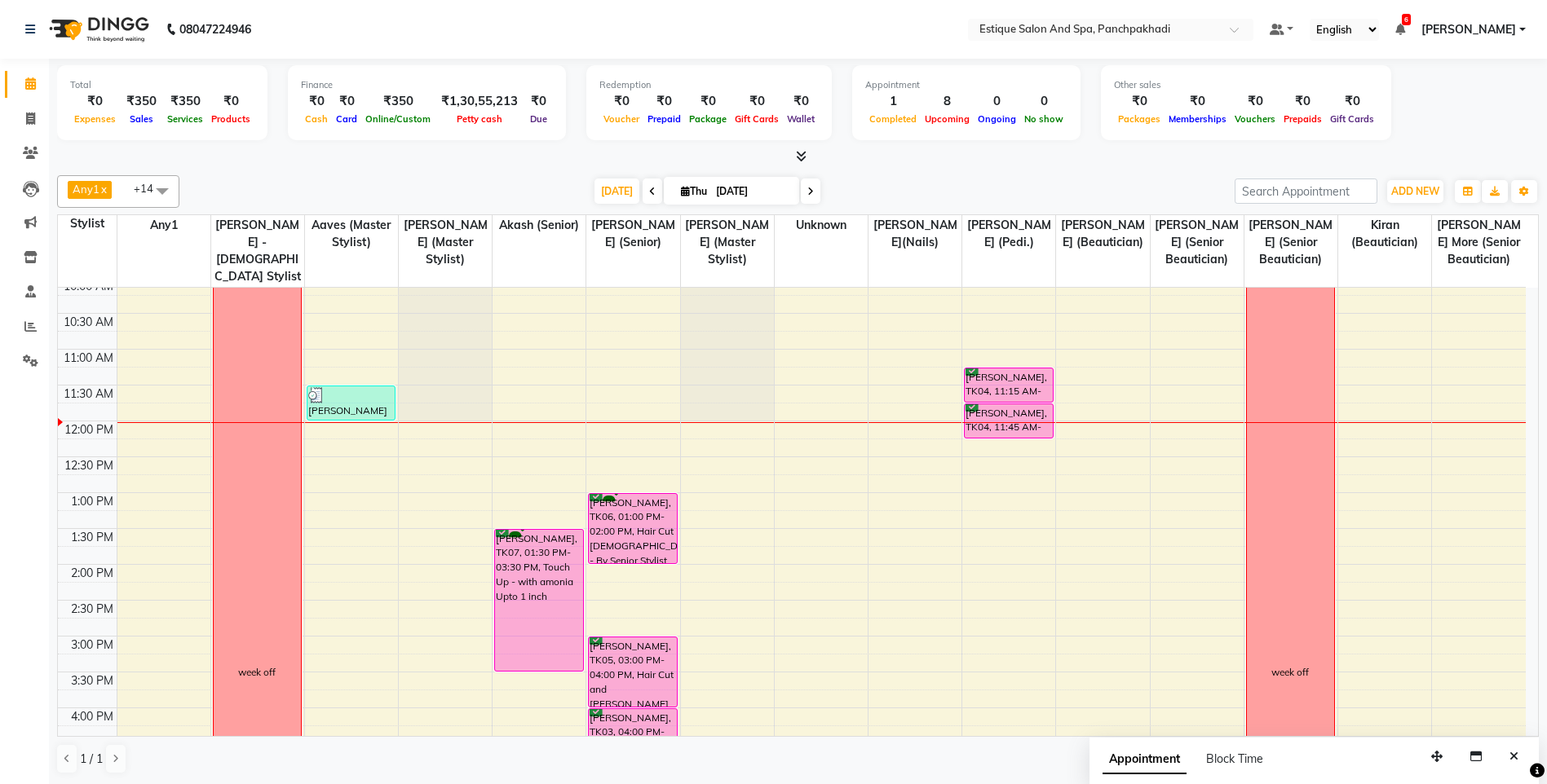
click at [463, 171] on div "Any1 x [PERSON_NAME] x Aaves x [PERSON_NAME] (Senior) x [PERSON_NAME] (Senior) …" at bounding box center [797, 474] width 1482 height 612
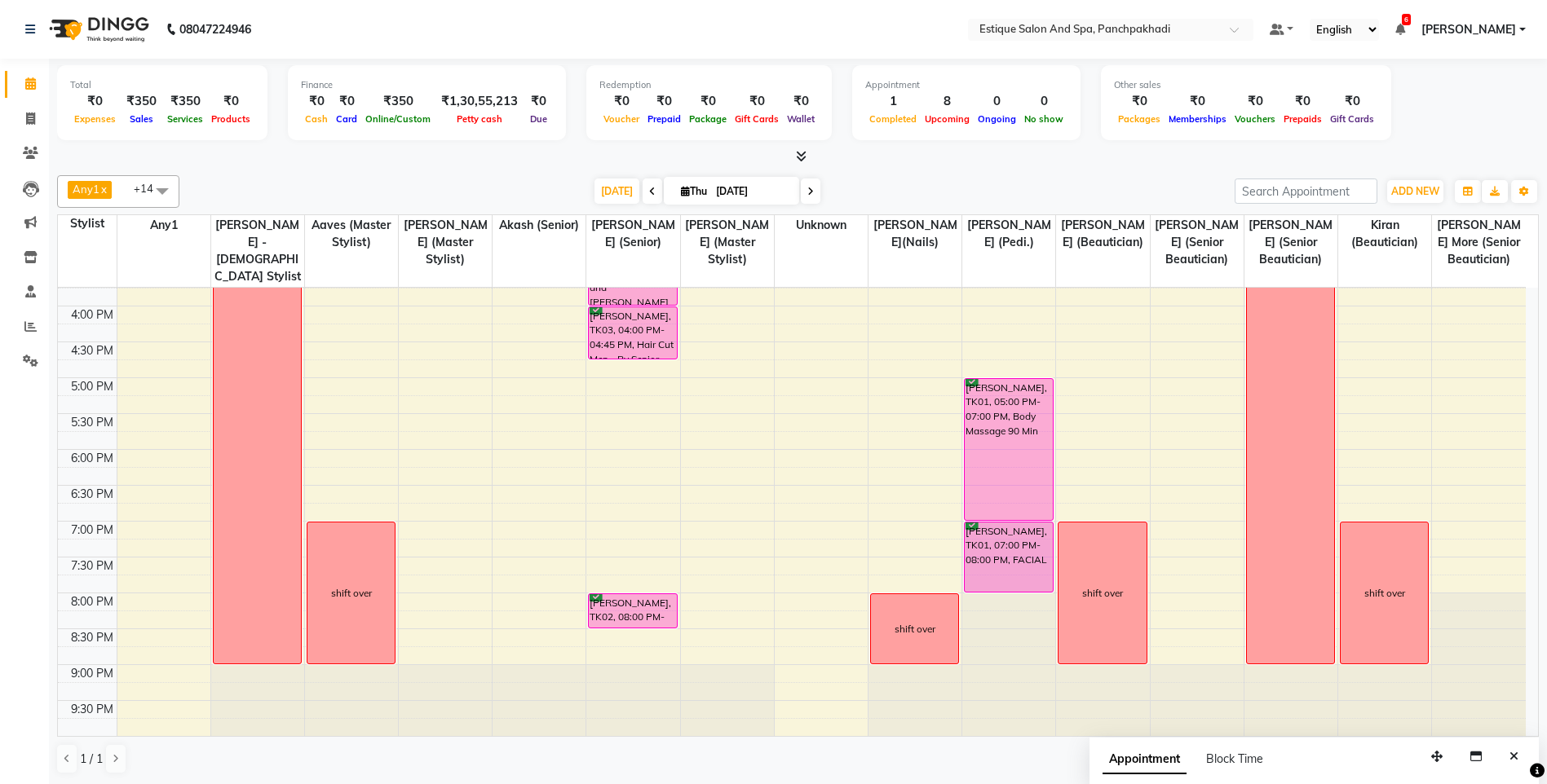
scroll to position [320, 0]
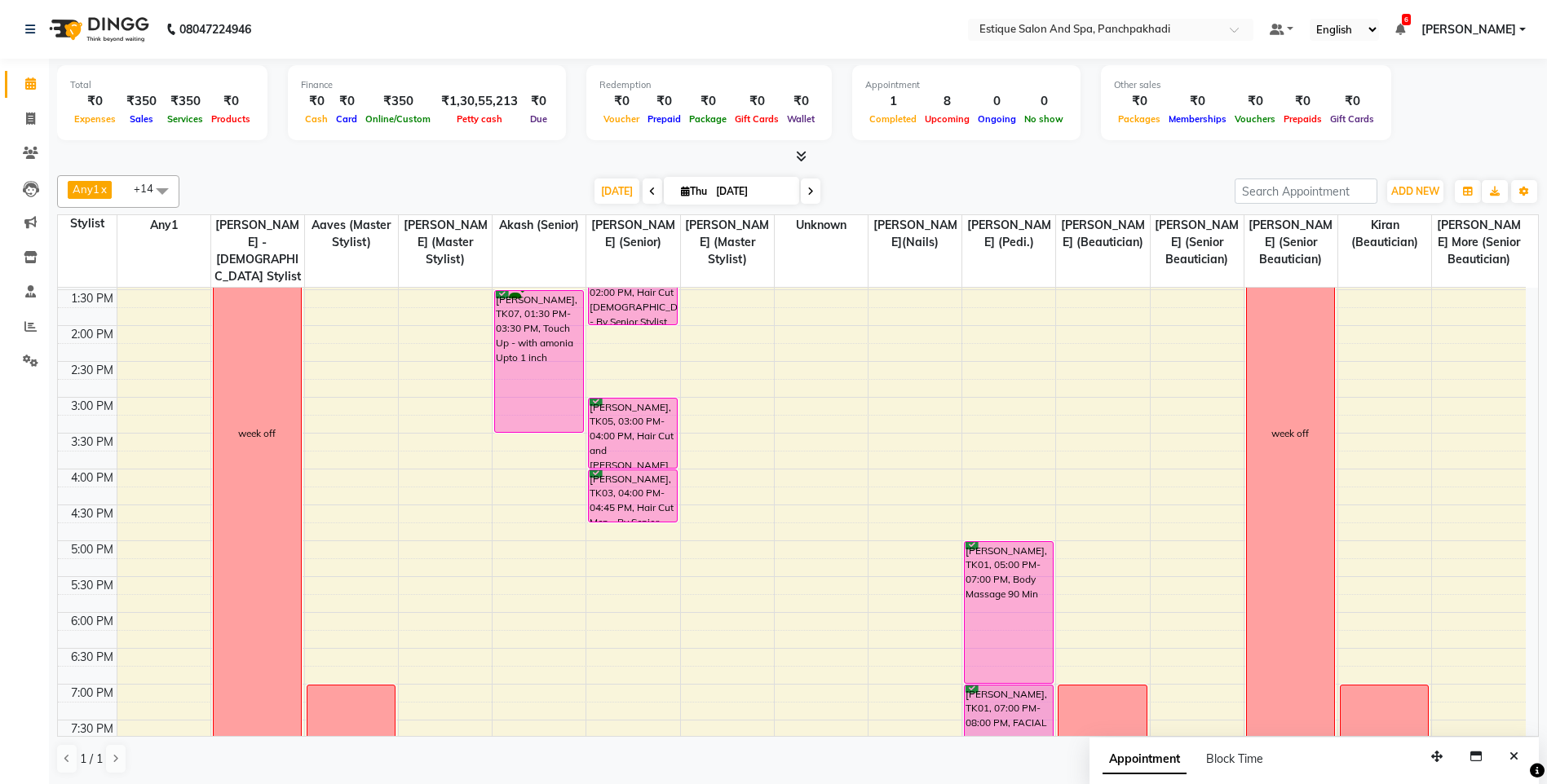
click at [876, 170] on div "Any1 x [PERSON_NAME] x Aaves x [PERSON_NAME] (Senior) x [PERSON_NAME] (Senior) …" at bounding box center [797, 474] width 1482 height 612
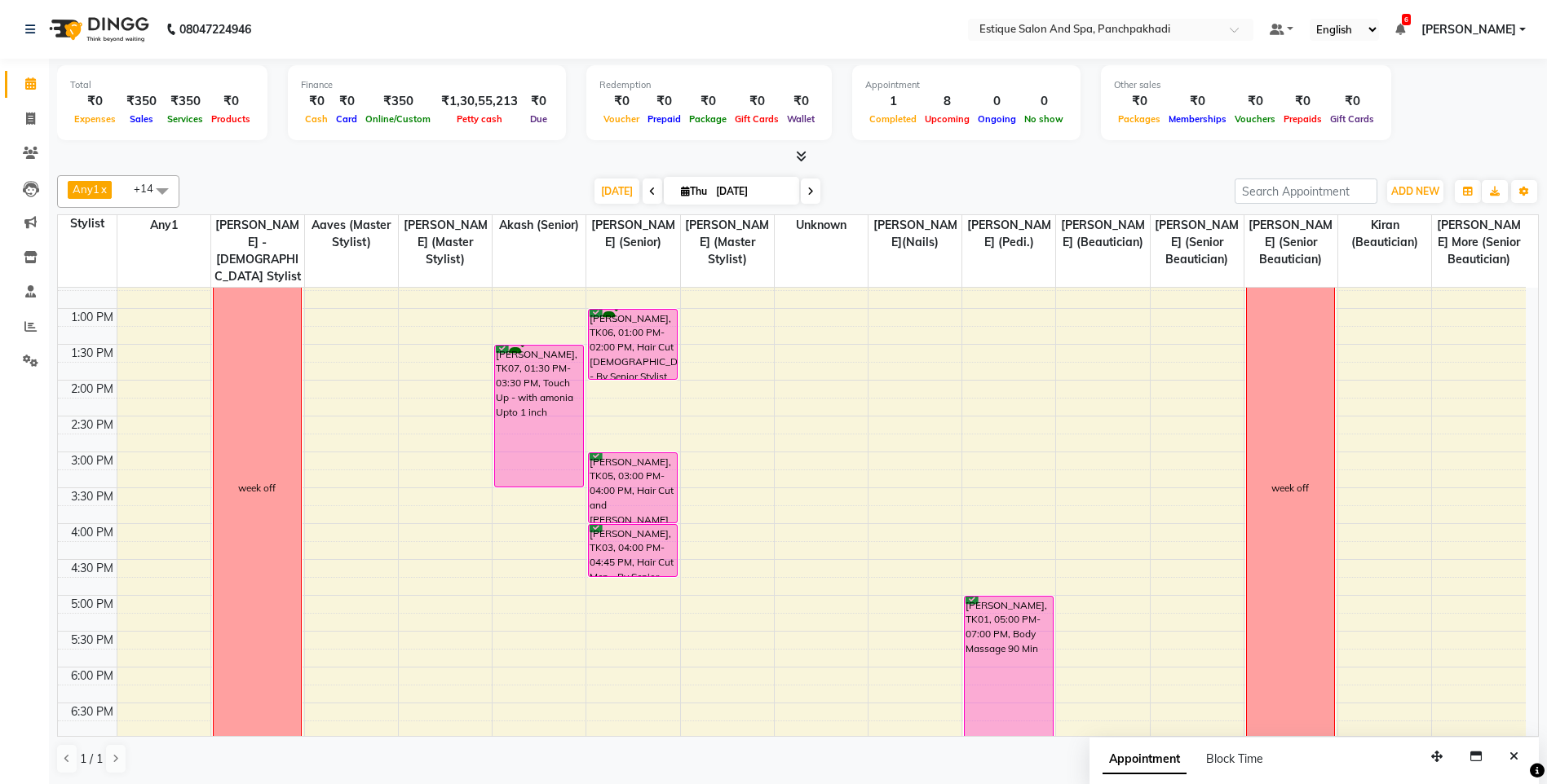
scroll to position [239, 0]
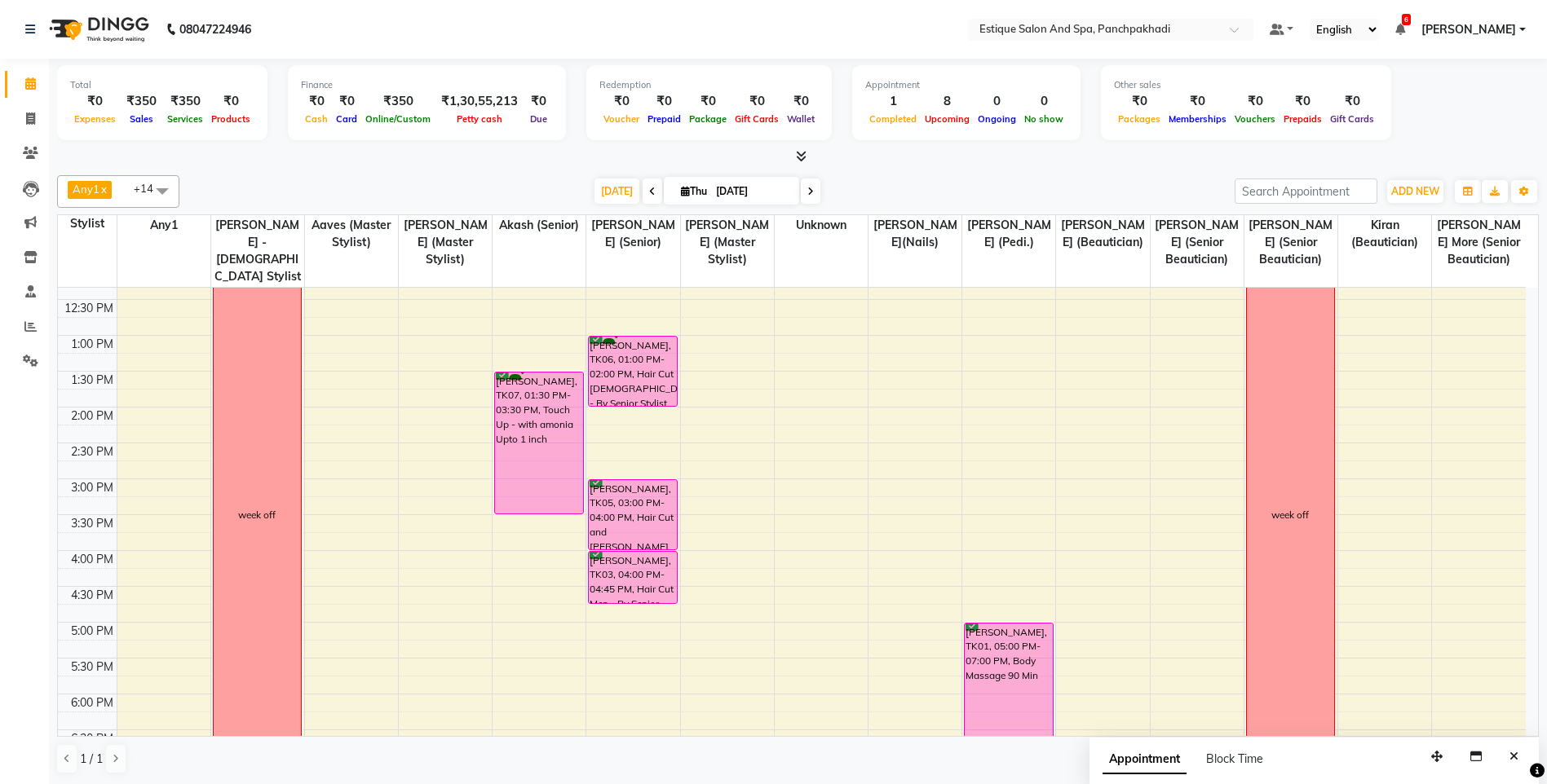
click at [808, 194] on icon at bounding box center [811, 191] width 7 height 9
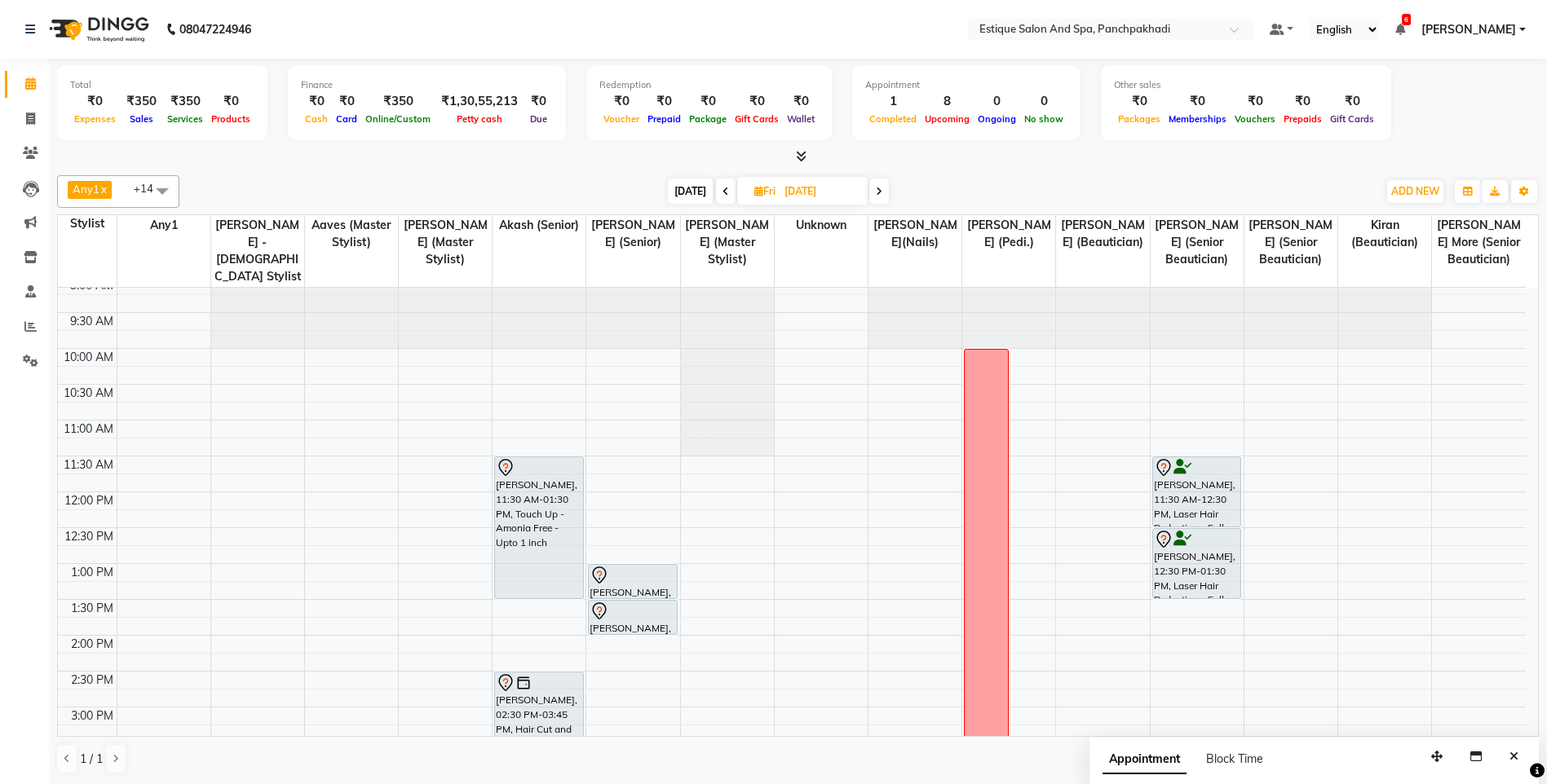
scroll to position [0, 0]
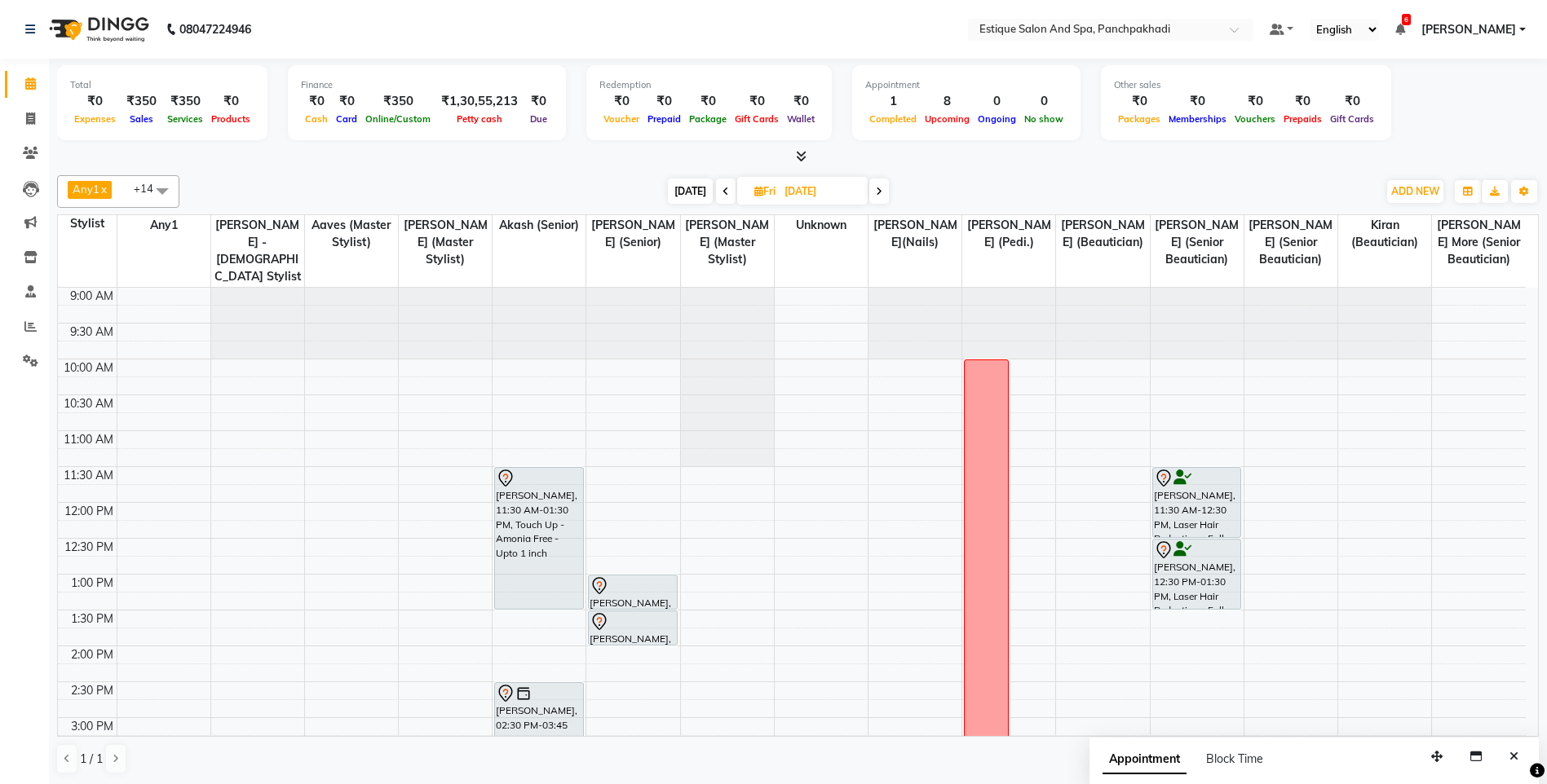
click at [694, 194] on span "[DATE]" at bounding box center [690, 190] width 45 height 25
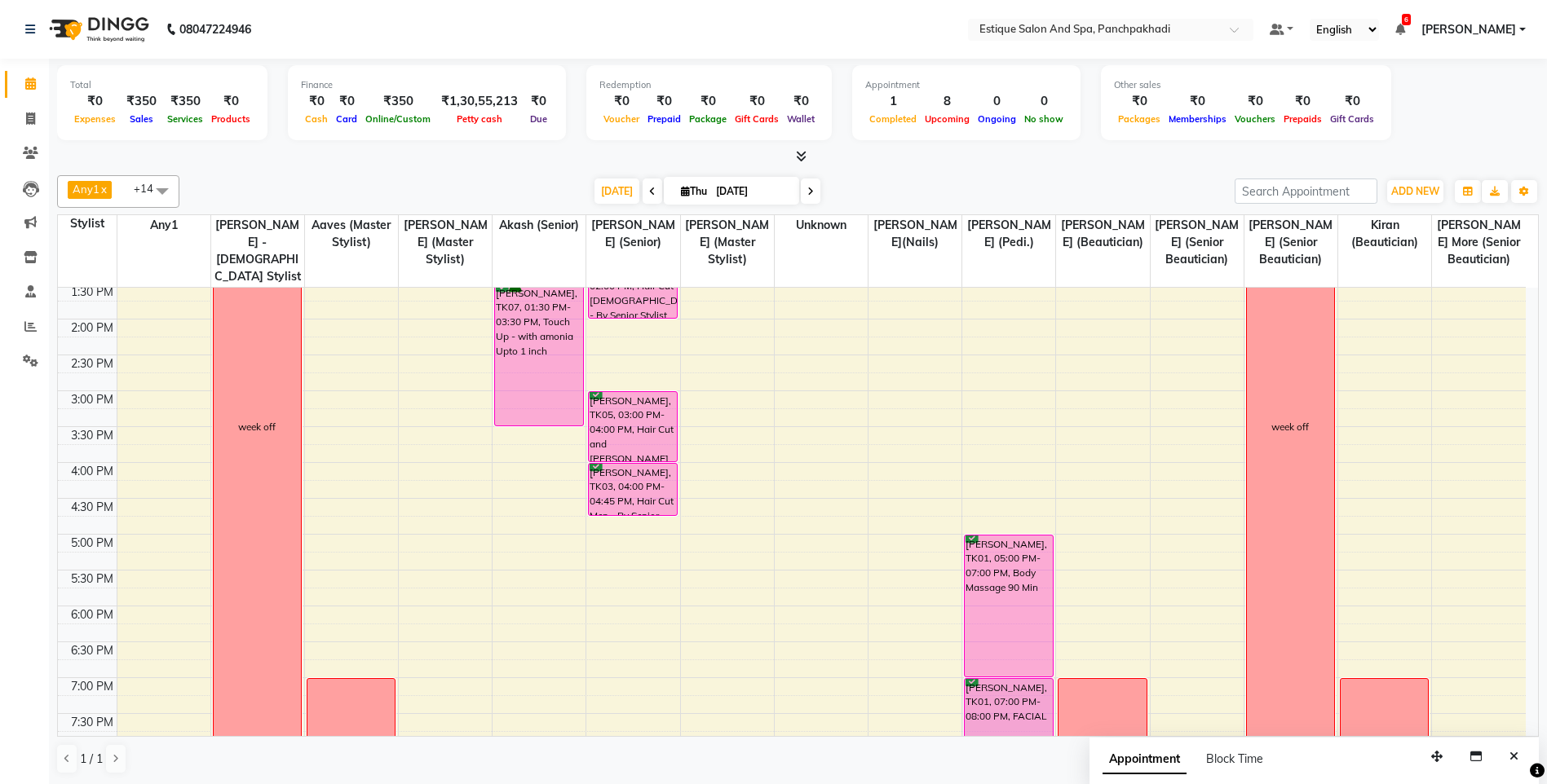
scroll to position [298, 0]
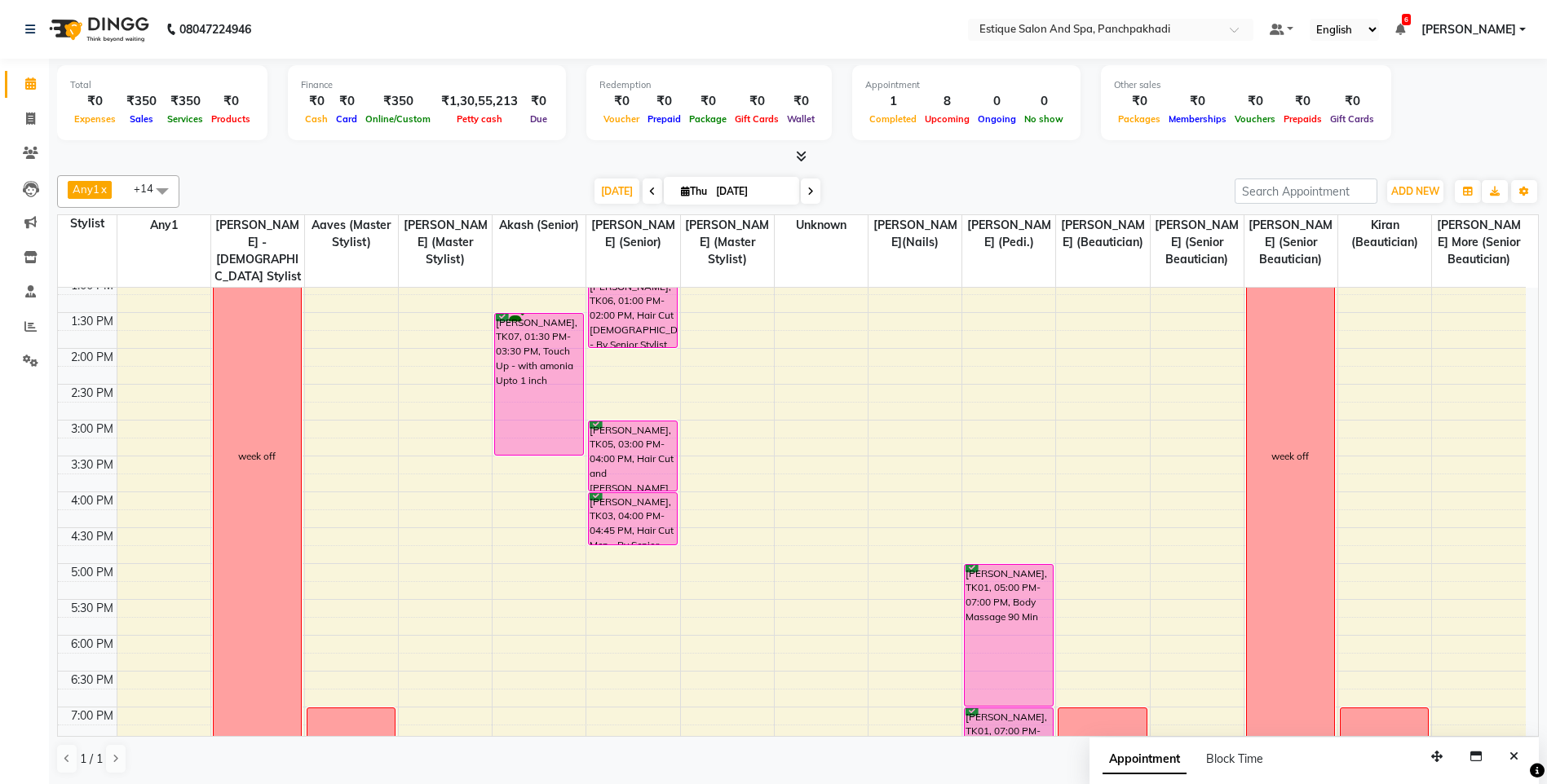
click at [808, 192] on icon at bounding box center [811, 191] width 7 height 9
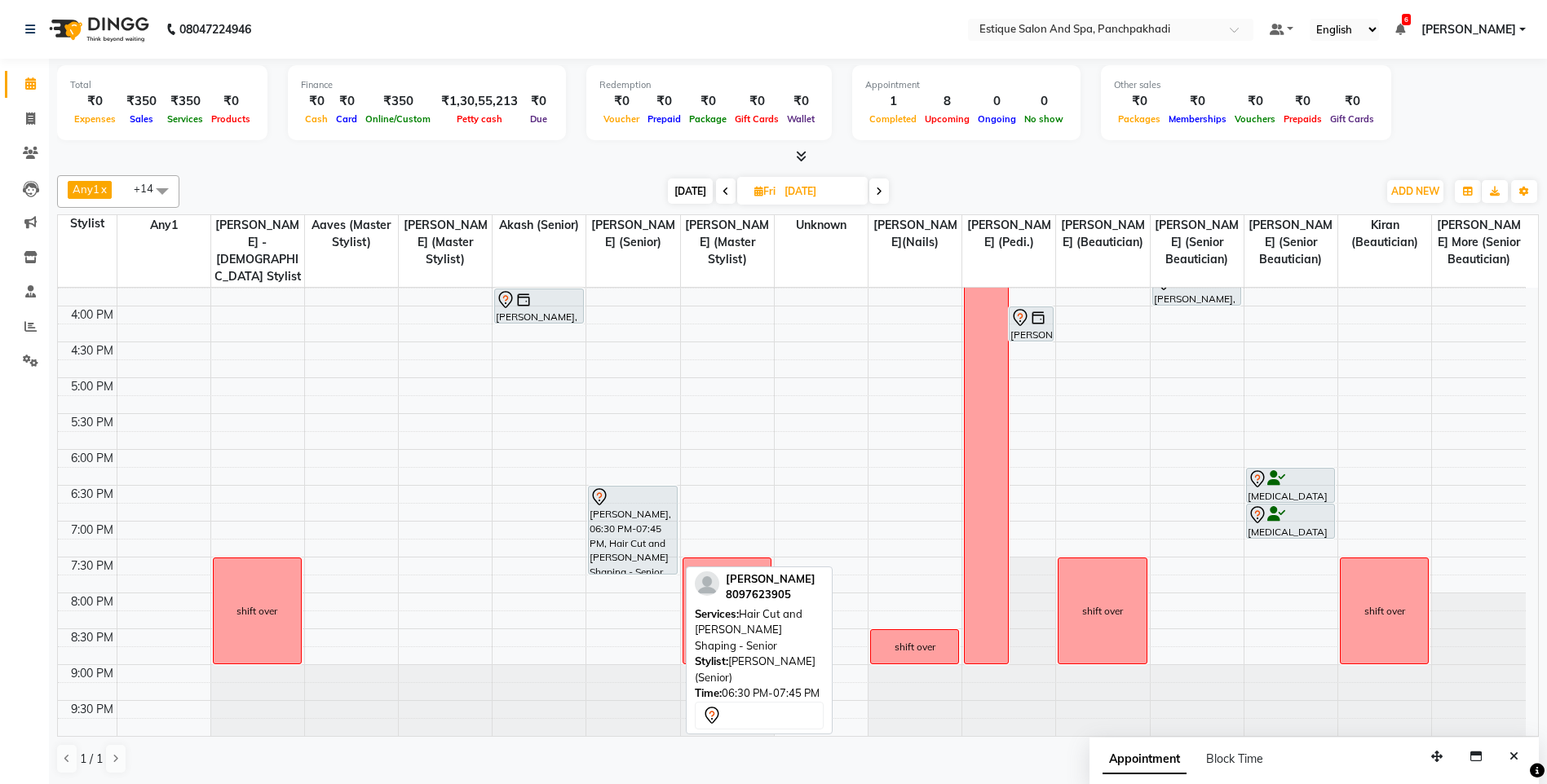
scroll to position [1, 0]
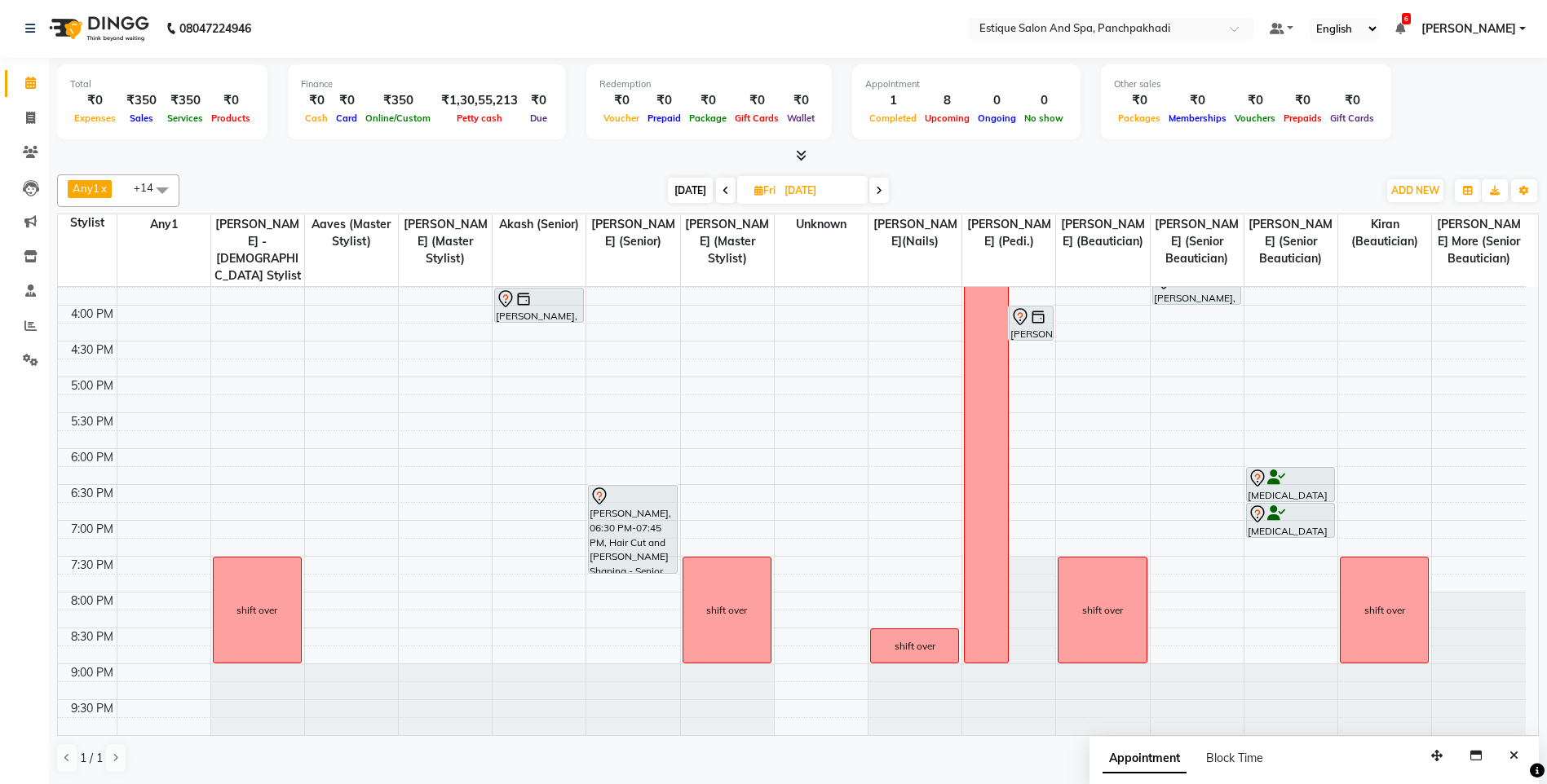
click at [569, 175] on div "Any1 x Sameer Khan x Aaves x Dhananjay x Akash (Senior) x siddhesh More (Senior…" at bounding box center [797, 191] width 1482 height 33
click at [521, 191] on div "Today Fri 05-09-2025" at bounding box center [778, 190] width 1181 height 24
click at [680, 188] on span "[DATE]" at bounding box center [690, 189] width 45 height 25
type input "[DATE]"
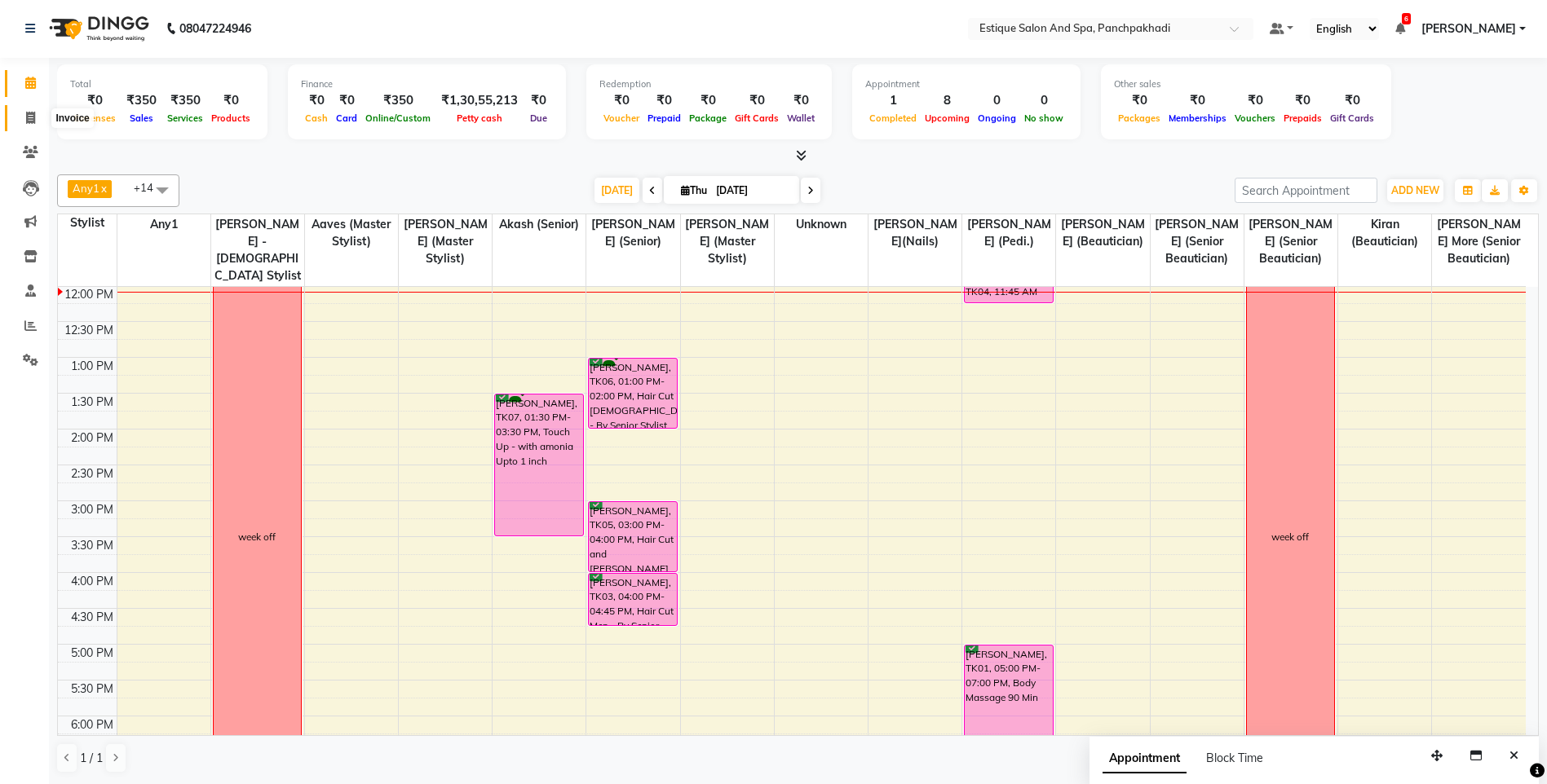
click at [30, 120] on icon at bounding box center [30, 118] width 9 height 12
select select "service"
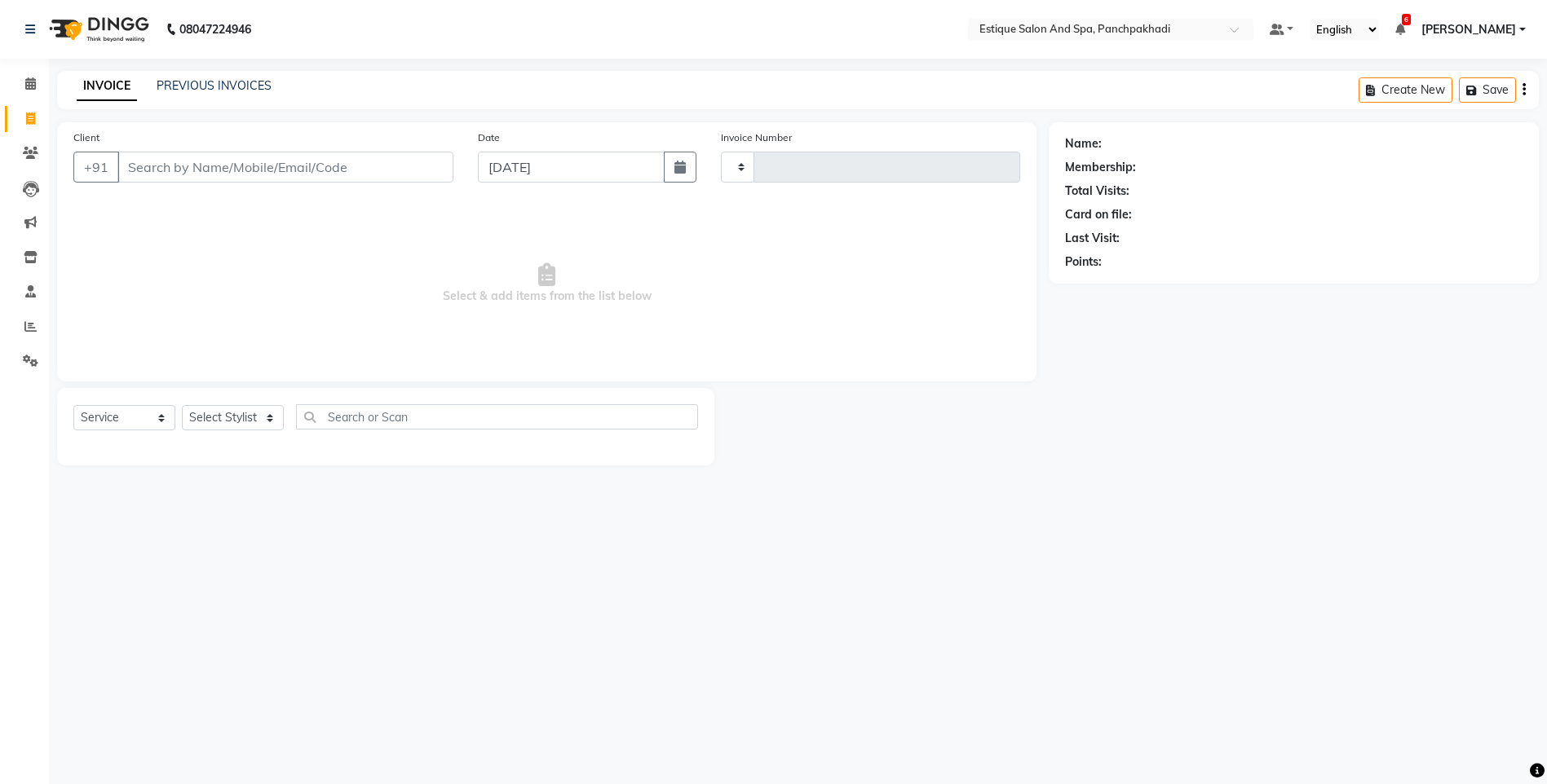
type input "4602"
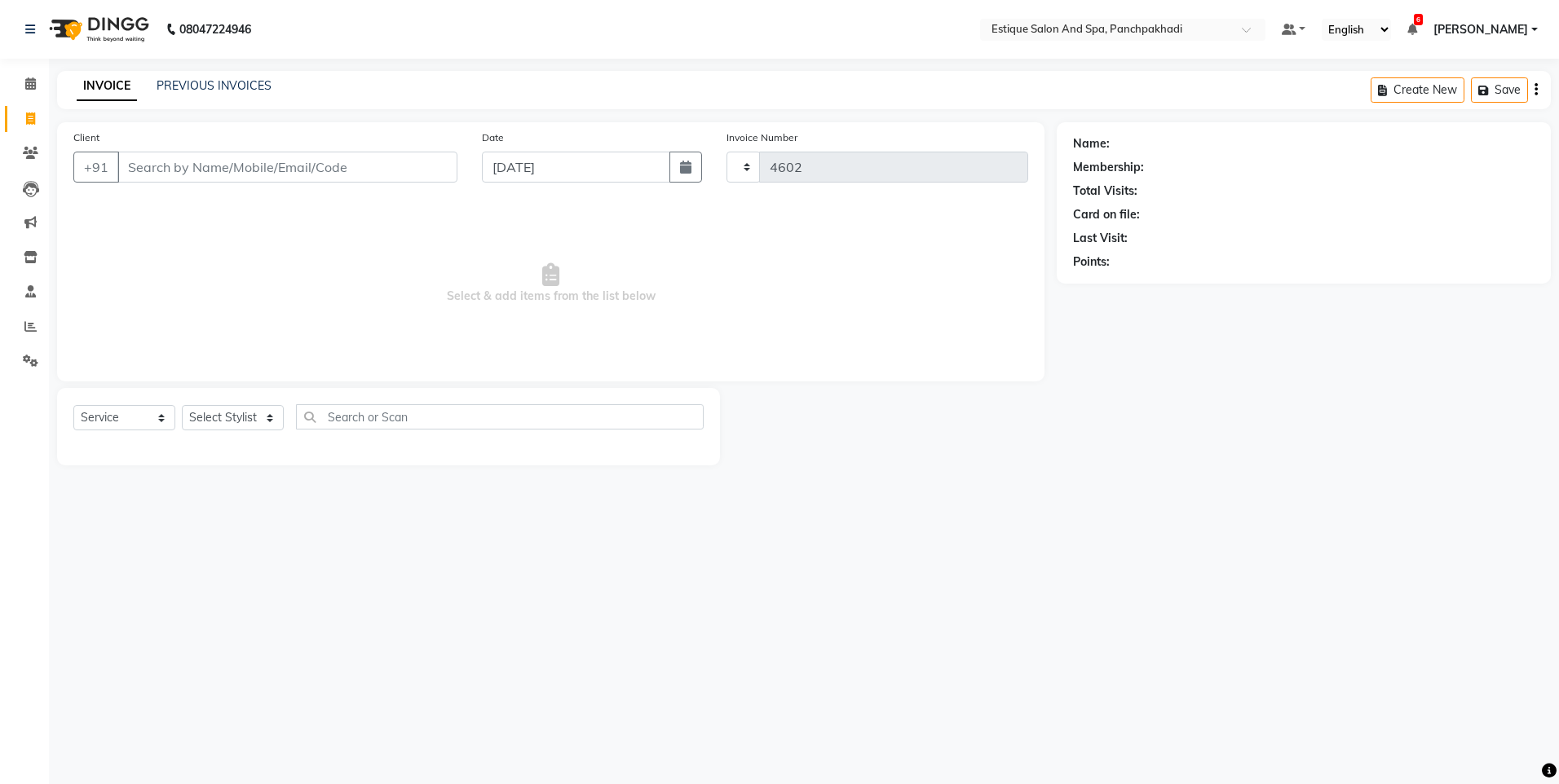
select select "925"
click at [170, 155] on input "Client" at bounding box center [287, 167] width 340 height 31
click at [170, 170] on input "Client" at bounding box center [287, 167] width 340 height 31
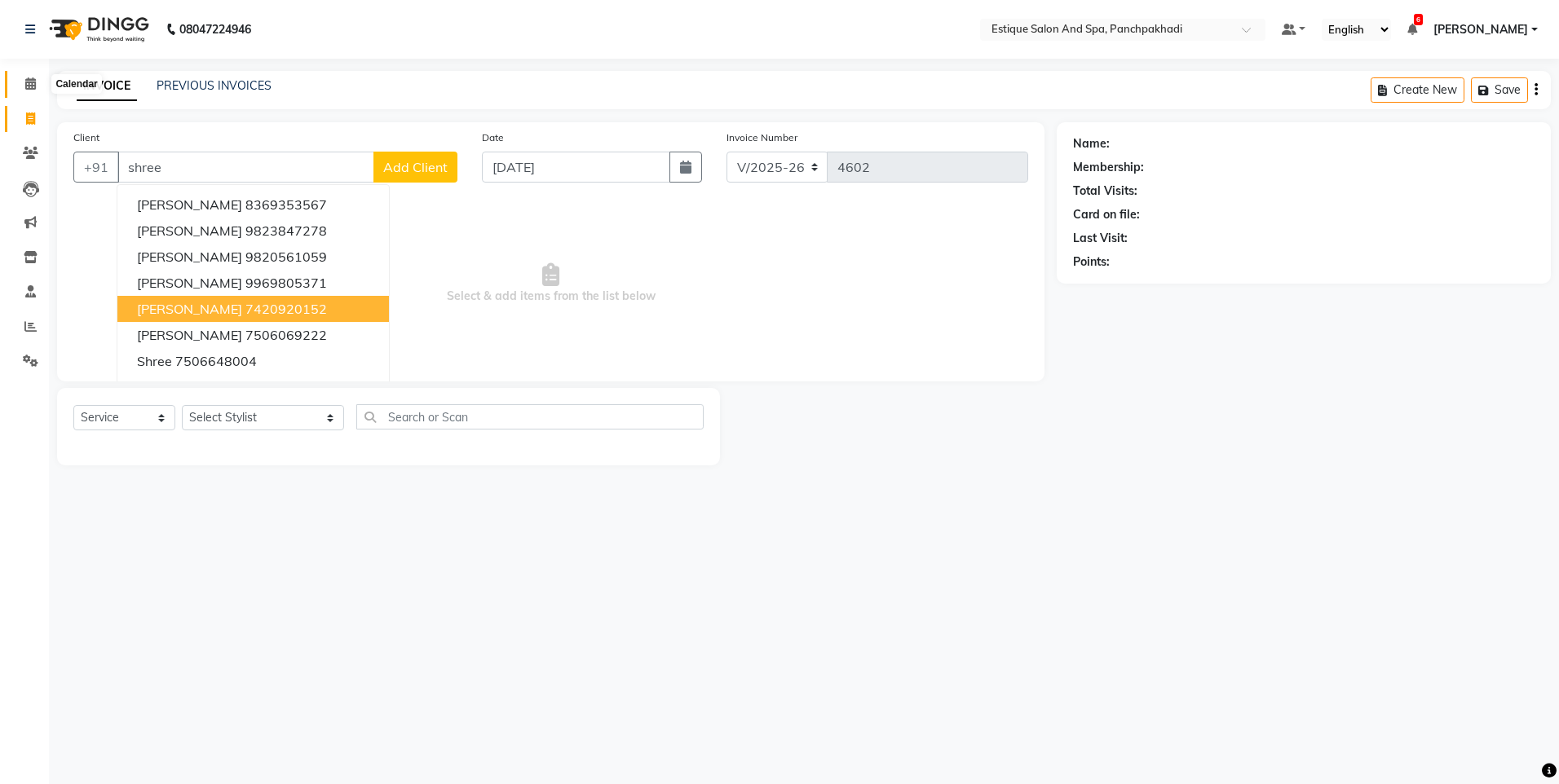
type input "shree"
click at [27, 82] on icon at bounding box center [30, 83] width 10 height 12
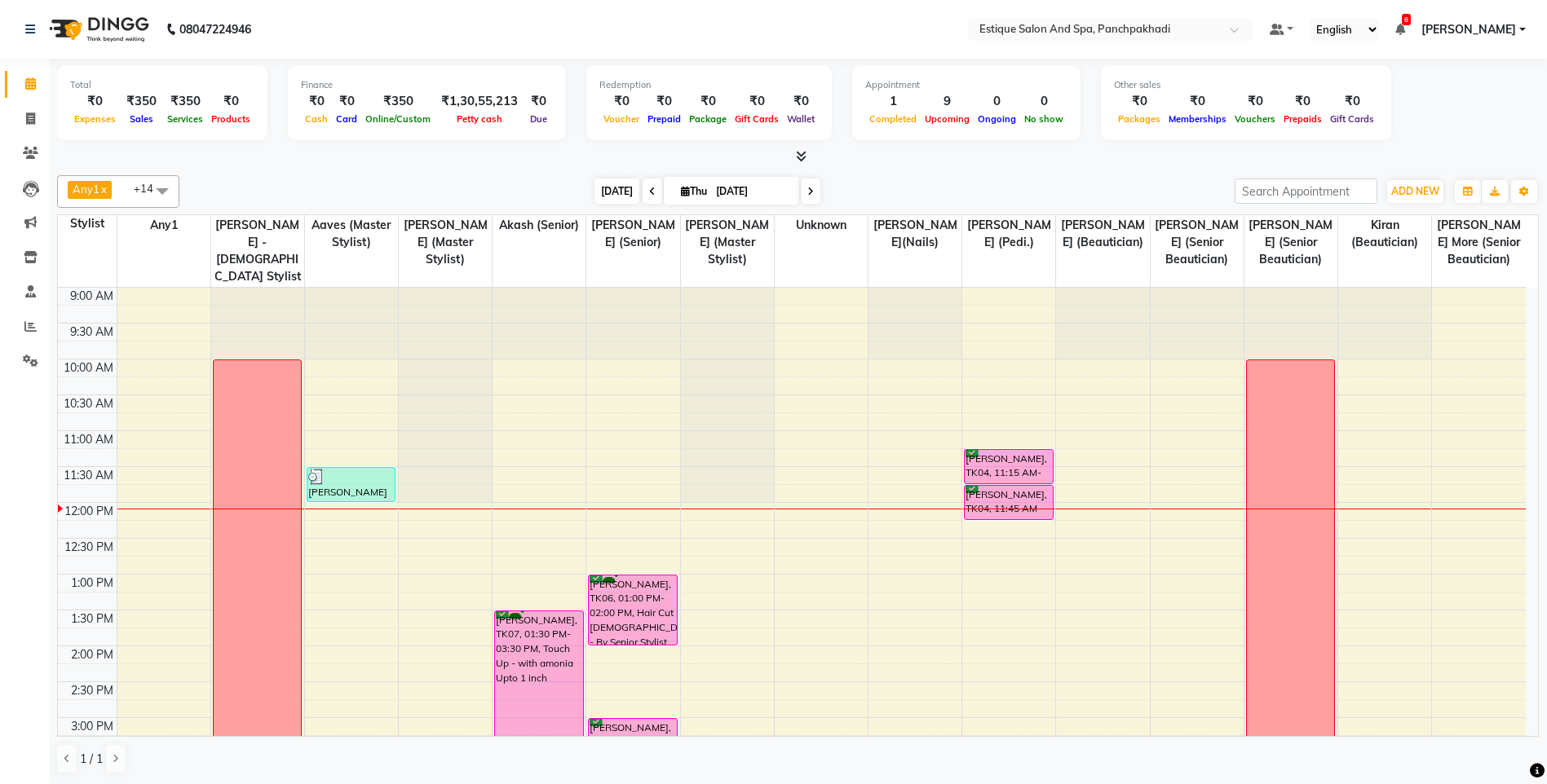
click at [609, 188] on span "[DATE]" at bounding box center [616, 190] width 45 height 25
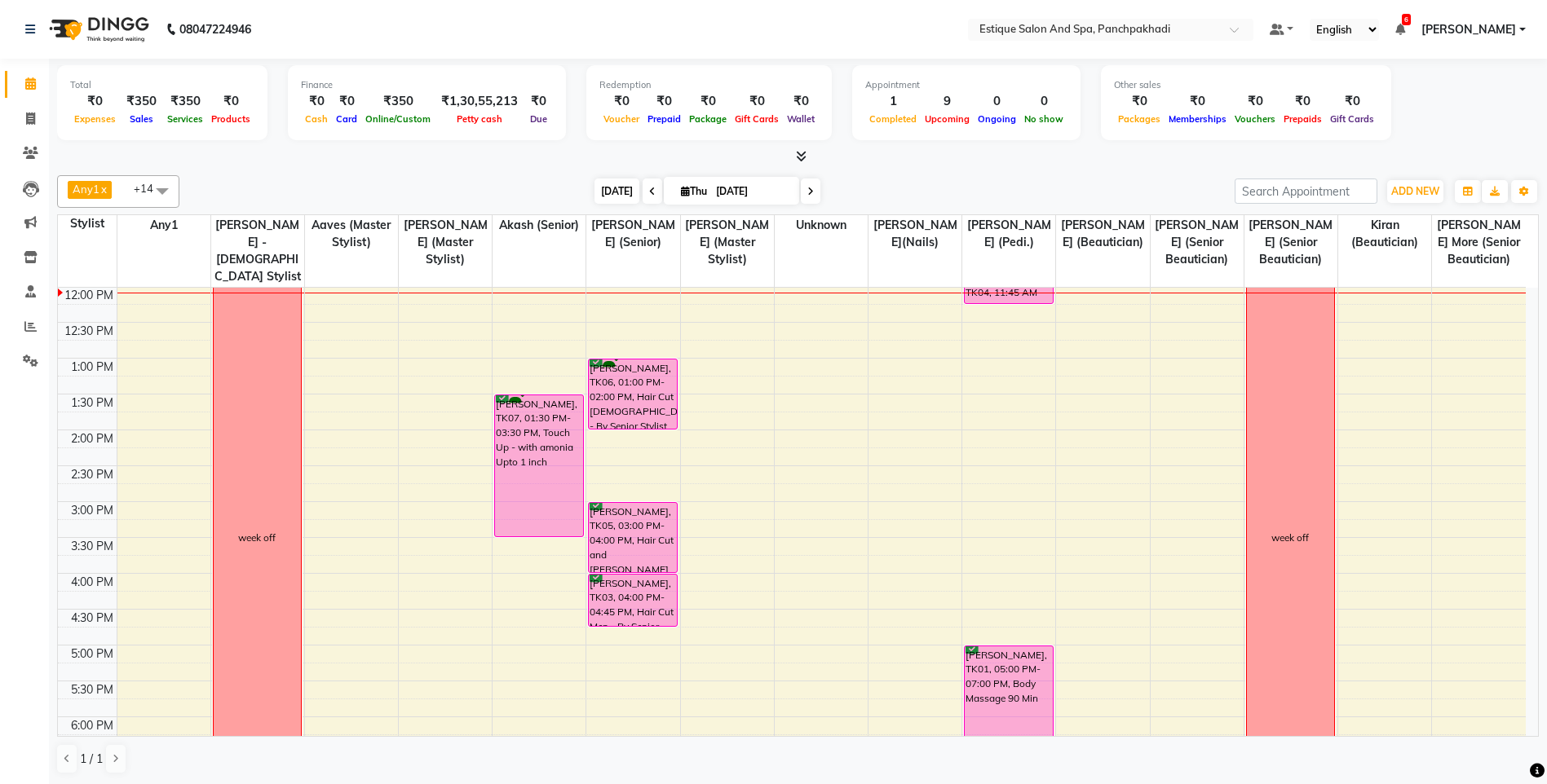
click at [610, 194] on span "[DATE]" at bounding box center [616, 190] width 45 height 25
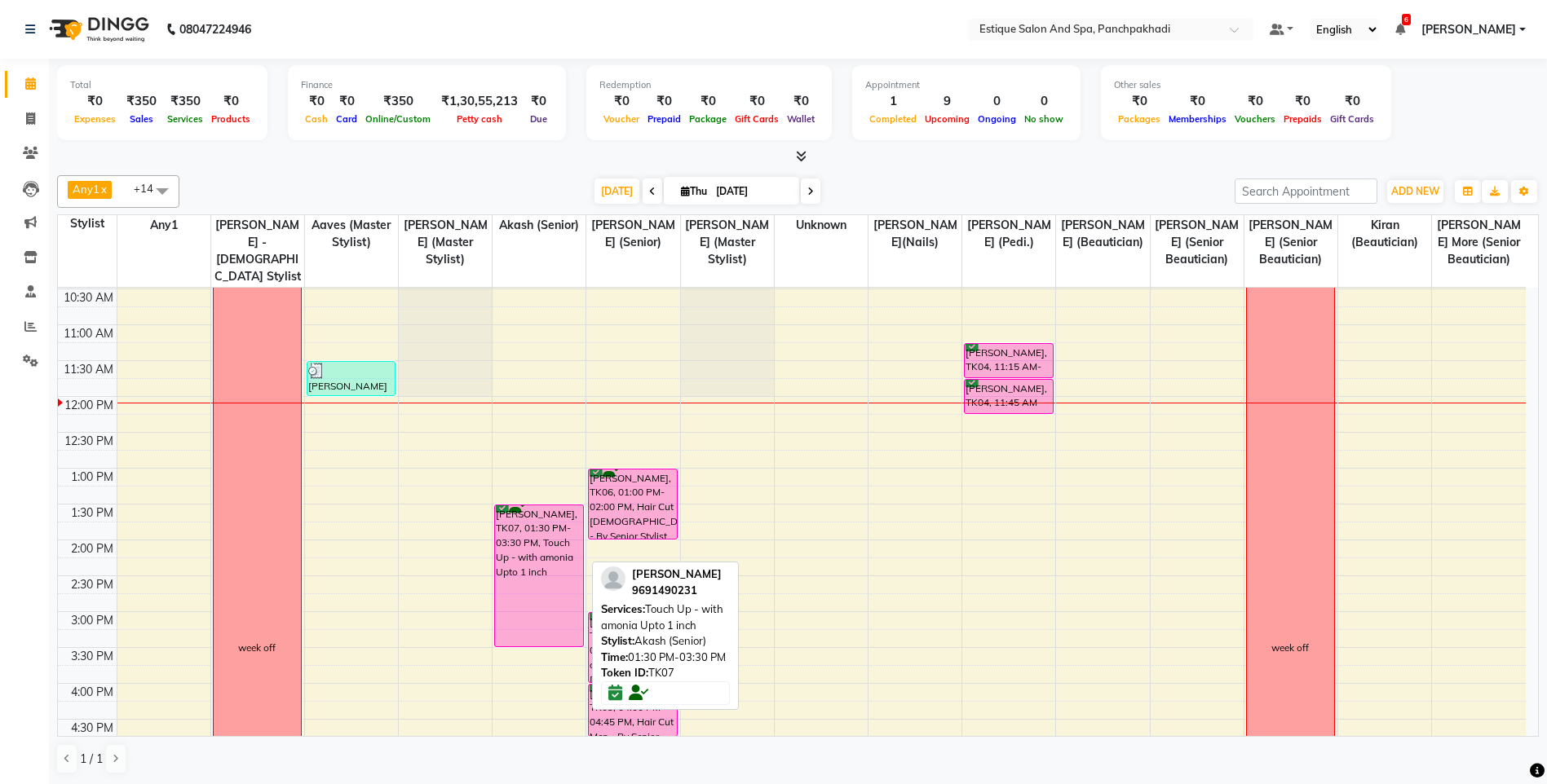
scroll to position [134, 0]
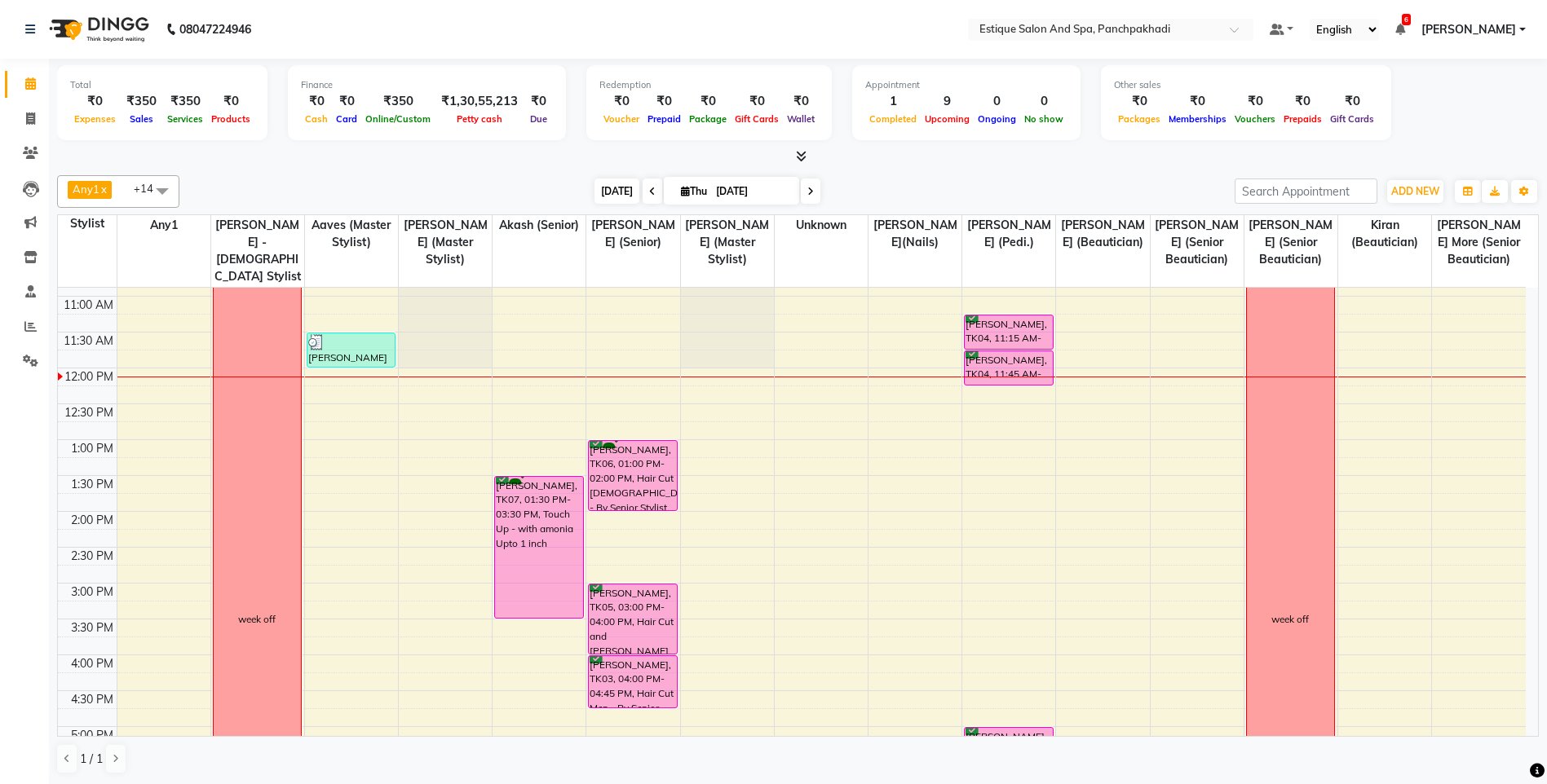
click at [610, 190] on span "[DATE]" at bounding box center [616, 190] width 45 height 25
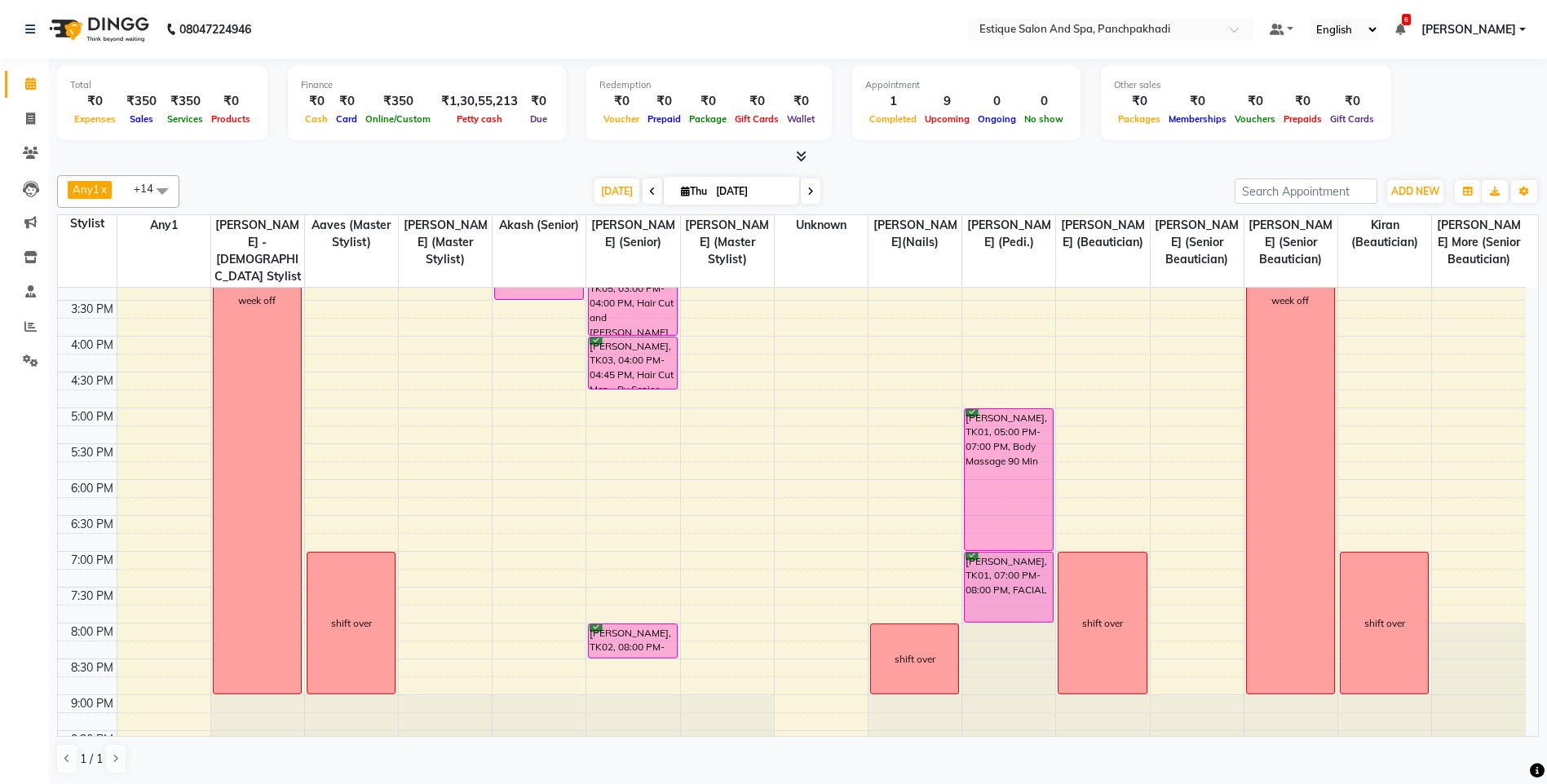
scroll to position [460, 0]
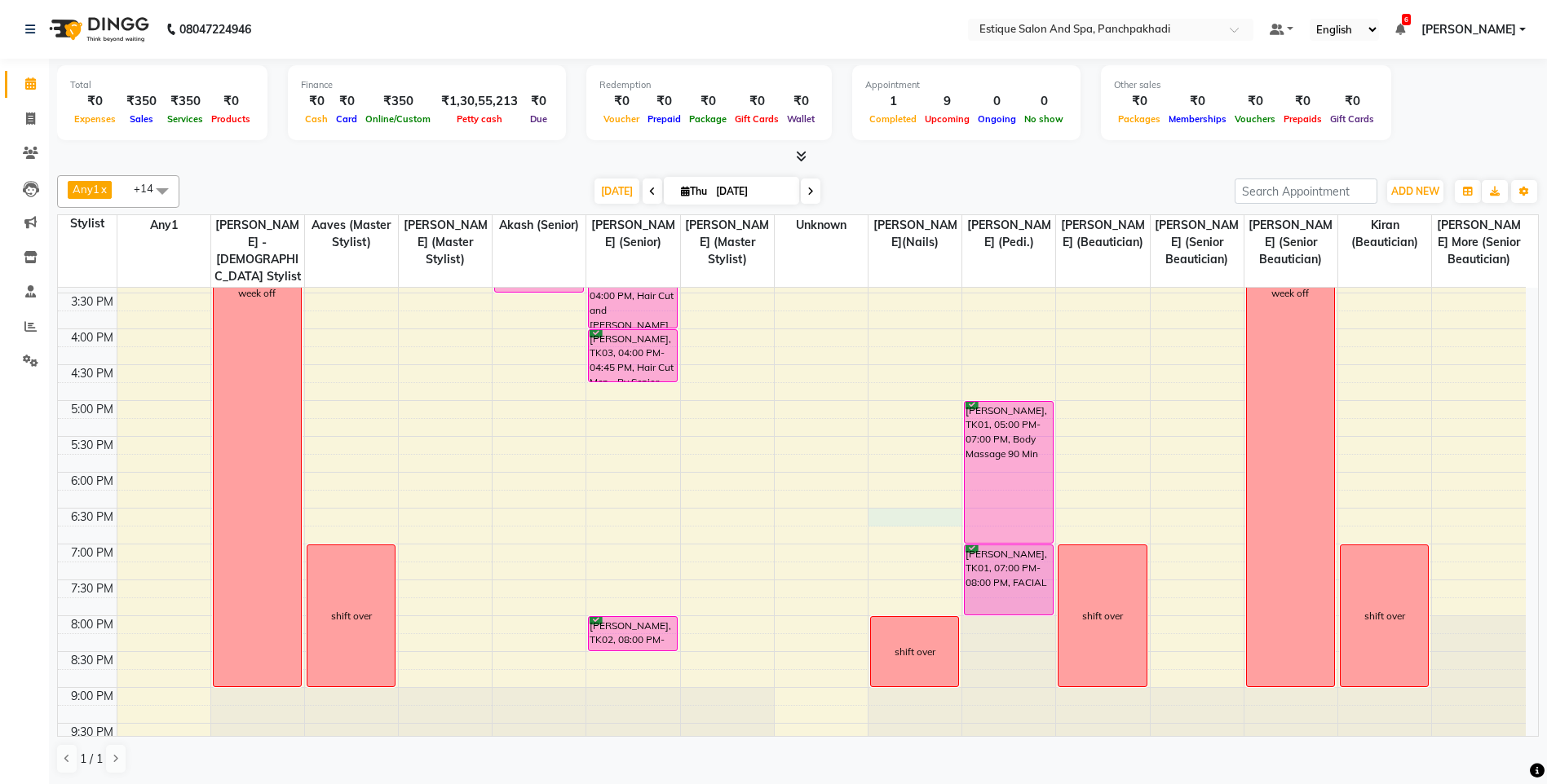
click at [901, 515] on div "9:00 AM 9:30 AM 10:00 AM 10:30 AM 11:00 AM 11:30 AM 12:00 PM 12:30 PM 1:00 PM 1…" at bounding box center [791, 293] width 1468 height 932
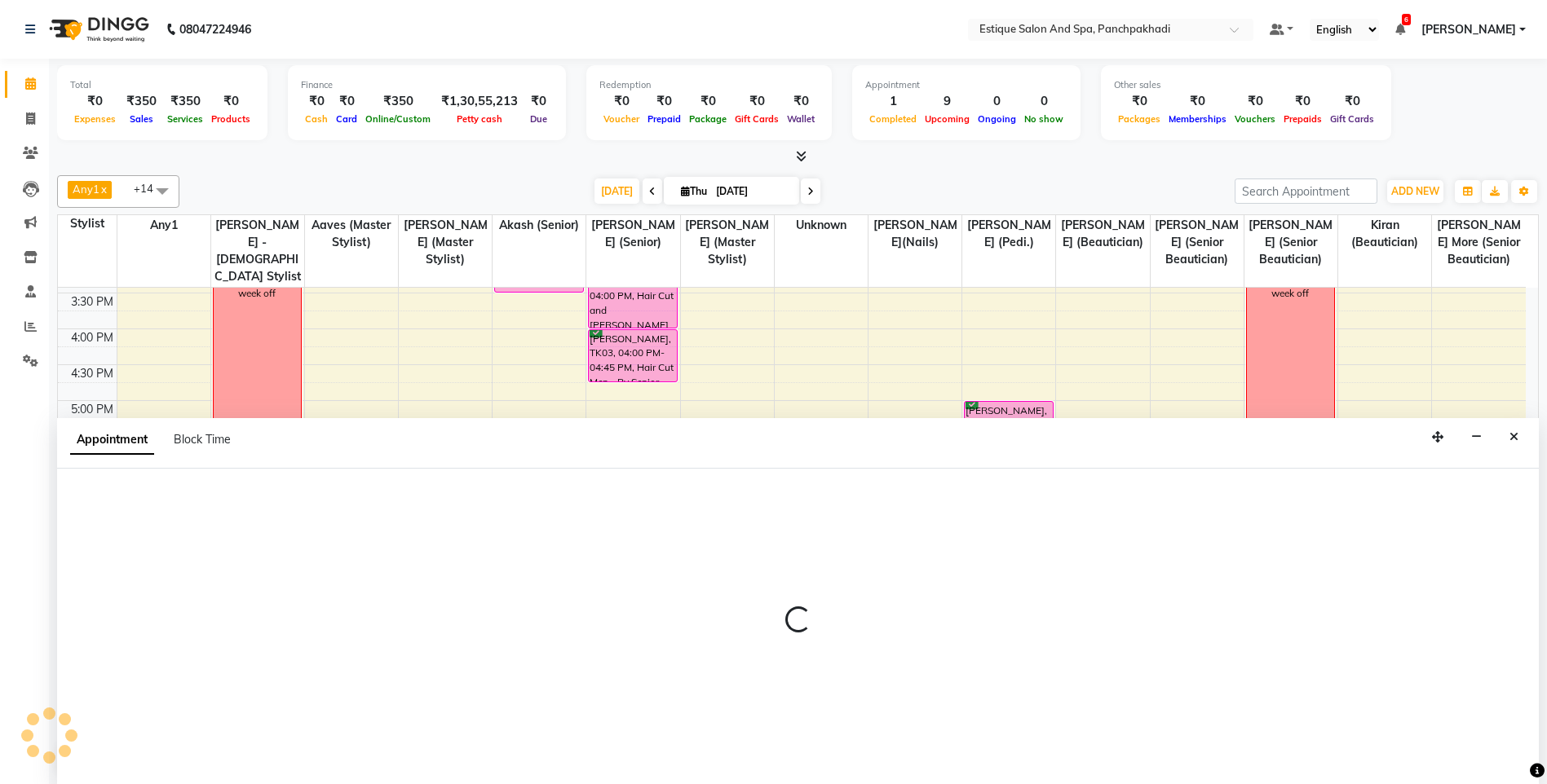
scroll to position [1, 0]
click at [1507, 434] on button "Close" at bounding box center [1513, 436] width 23 height 25
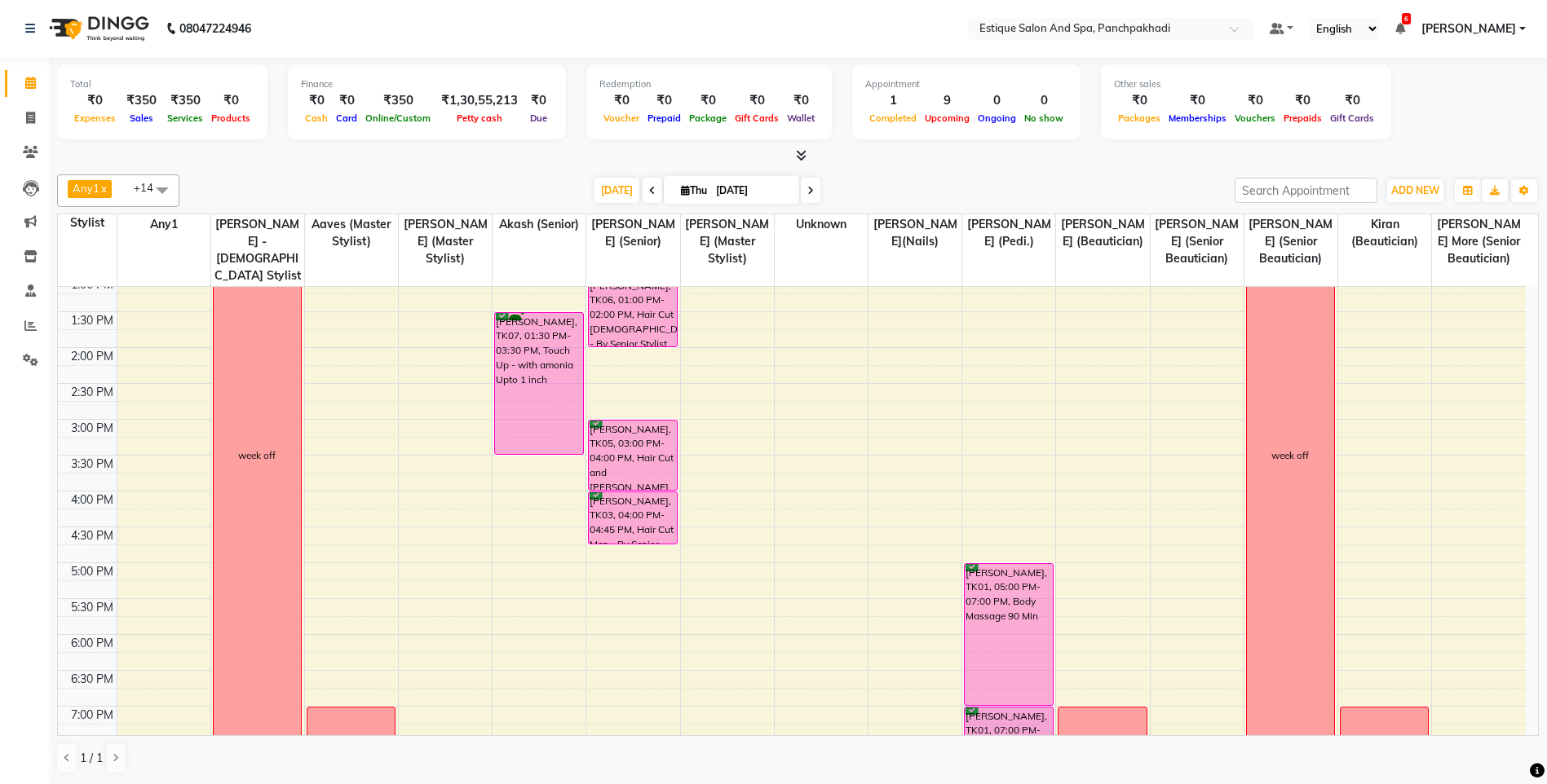
scroll to position [460, 0]
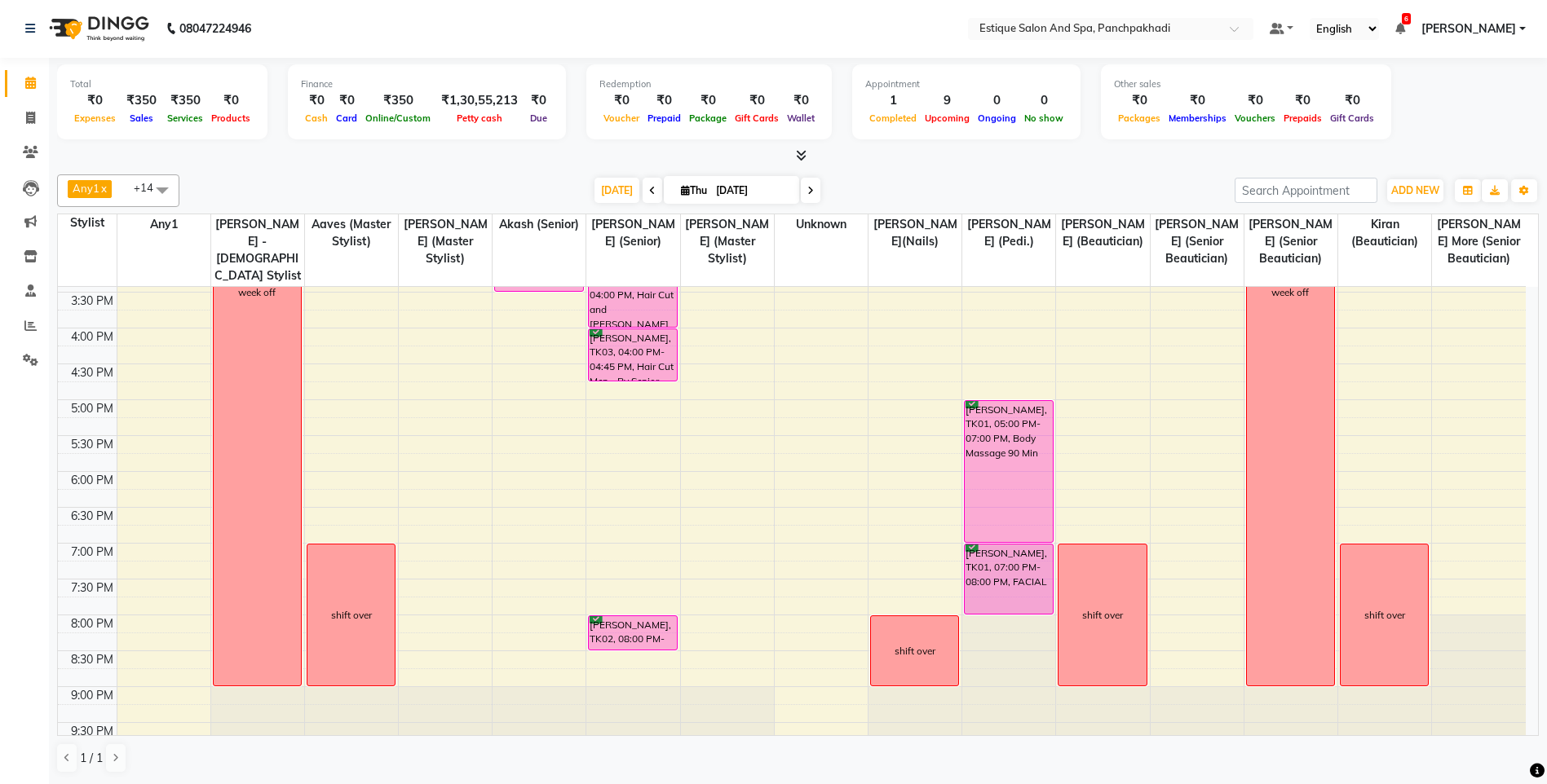
click at [876, 517] on div "9:00 AM 9:30 AM 10:00 AM 10:30 AM 11:00 AM 11:30 AM 12:00 PM 12:30 PM 1:00 PM 1…" at bounding box center [791, 292] width 1468 height 932
select select "88867"
select select "1110"
select select "tentative"
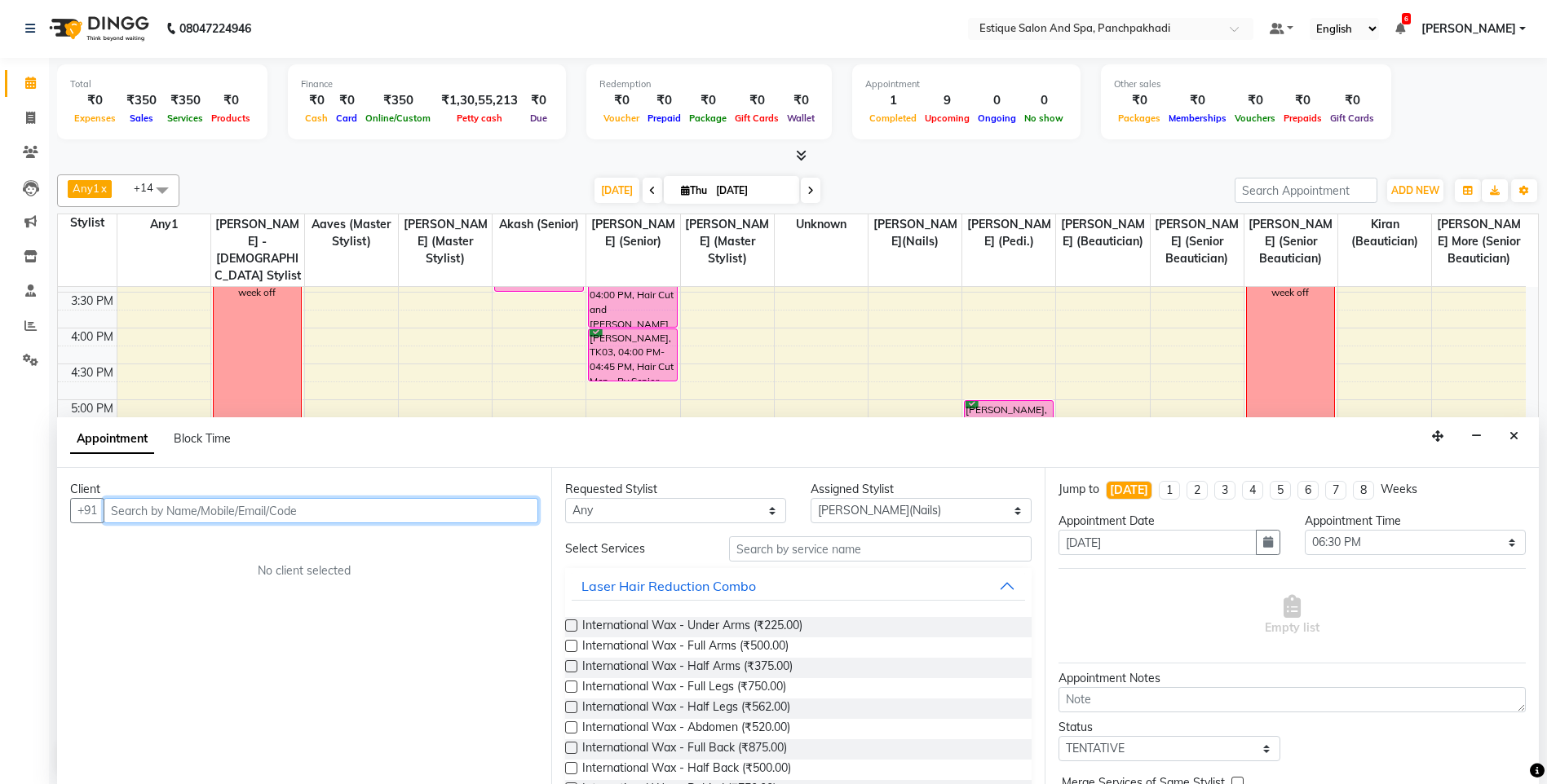
click at [259, 515] on input "text" at bounding box center [320, 510] width 435 height 25
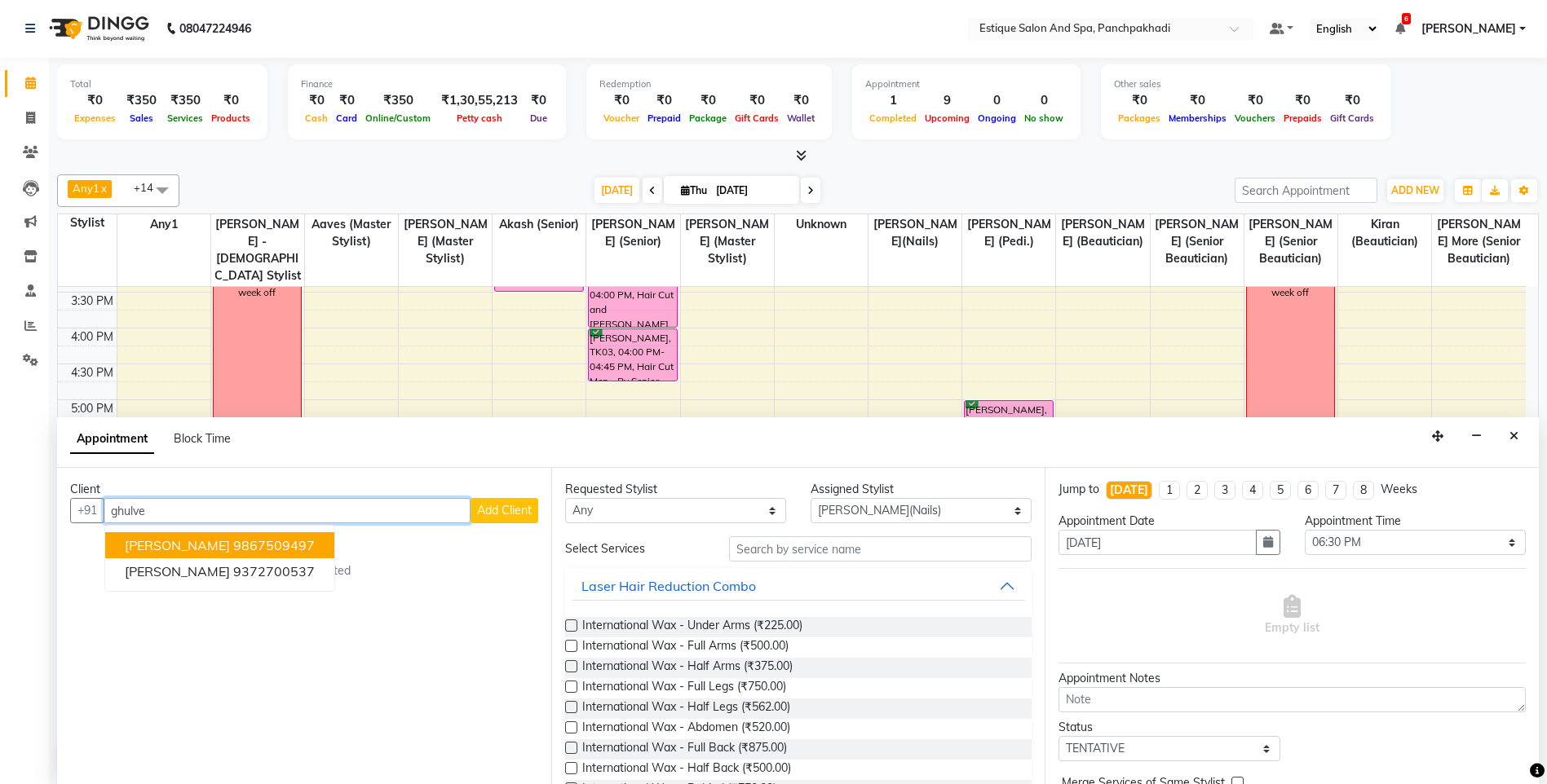
click at [233, 543] on ngb-highlight "9867509497" at bounding box center [274, 545] width 82 height 16
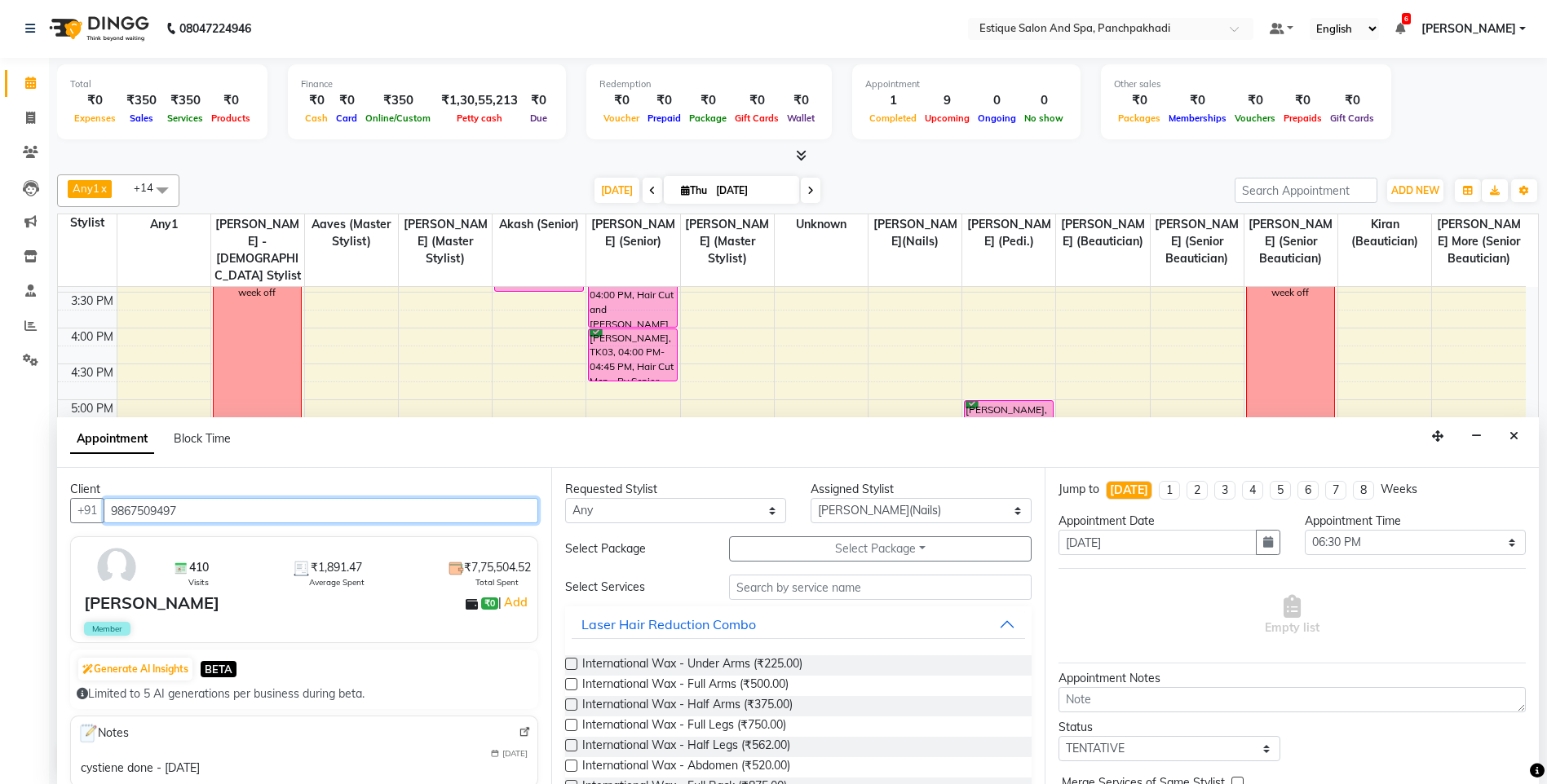
type input "9867509497"
click at [784, 591] on input "text" at bounding box center [881, 587] width 303 height 25
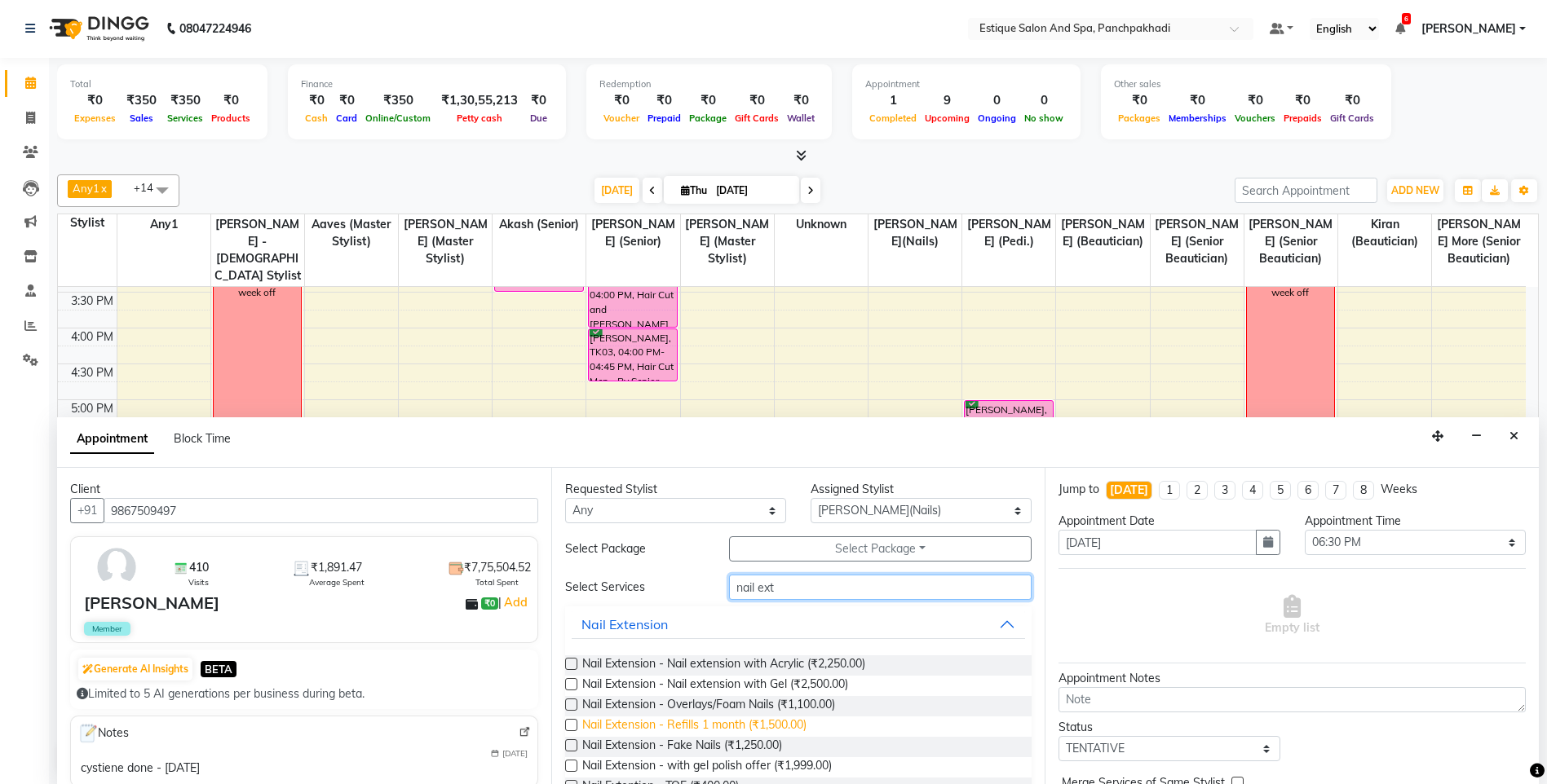
scroll to position [76, 0]
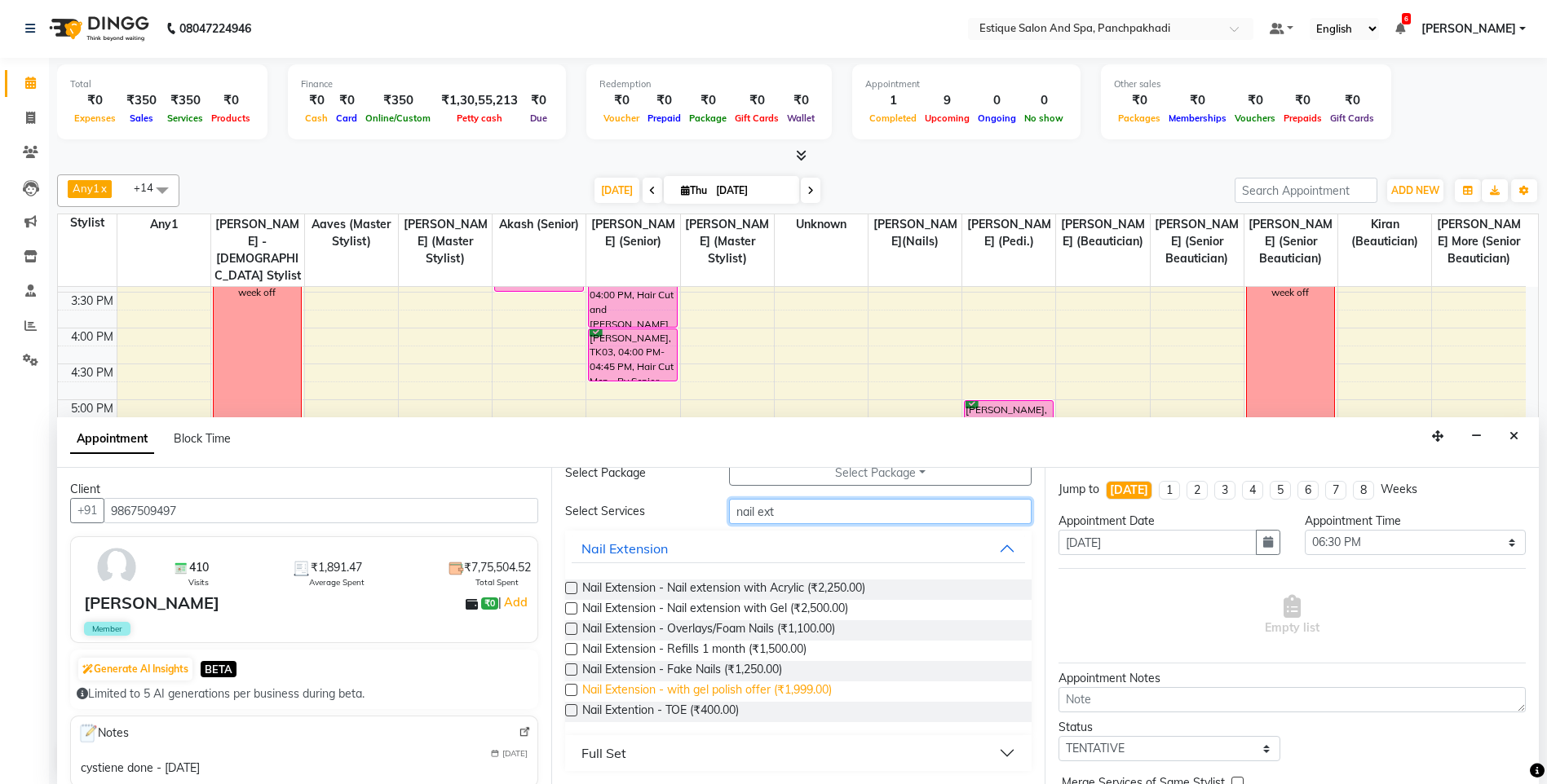
type input "nail ext"
click at [798, 687] on span "Nail Extension - with gel polish offer (₹1,999.00)" at bounding box center [707, 692] width 250 height 21
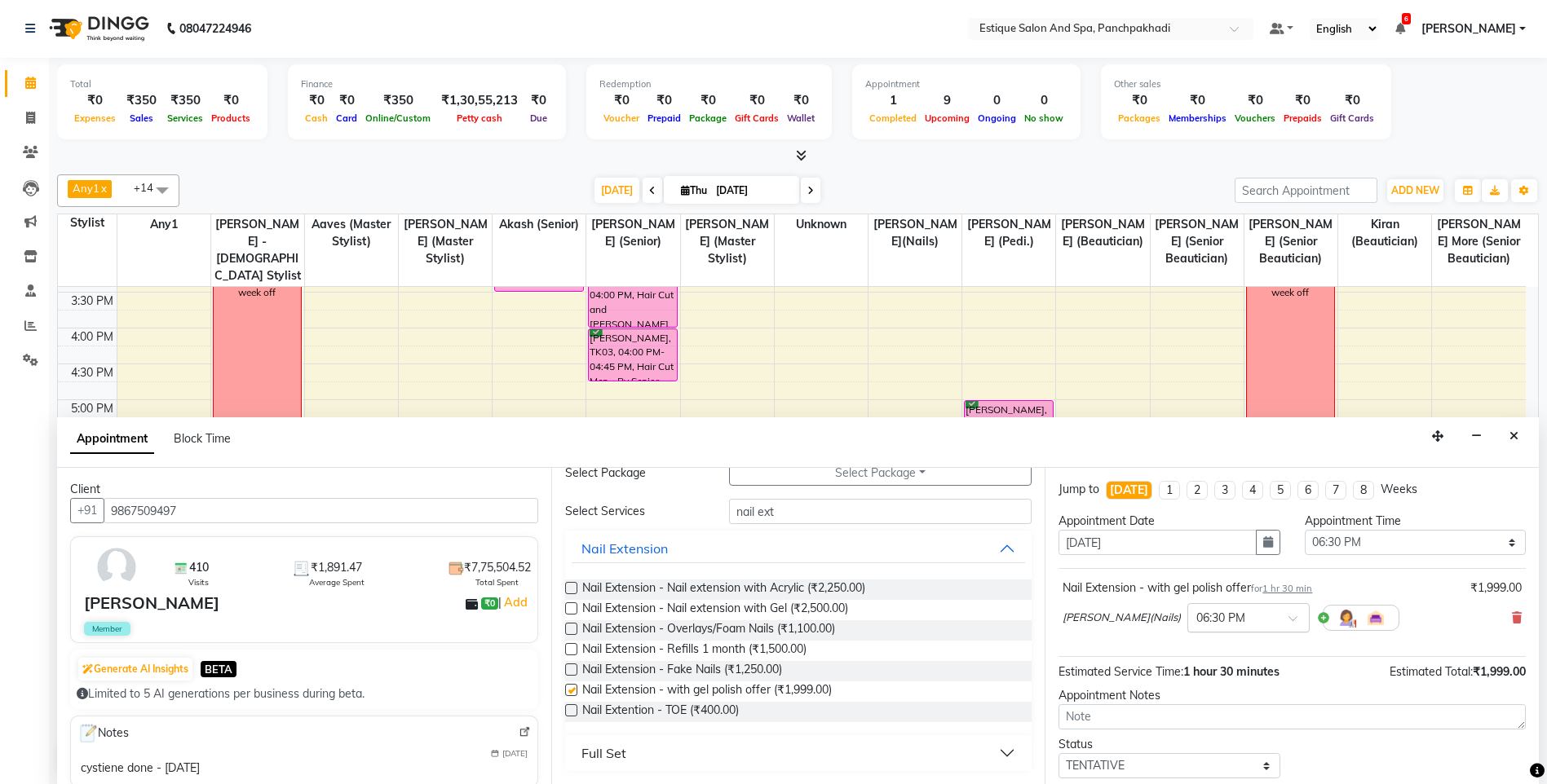
checkbox input "false"
click at [1145, 762] on select "Select TENTATIVE CONFIRM CHECK-IN UPCOMING" at bounding box center [1168, 765] width 221 height 25
select select "confirm booking"
click at [1058, 753] on select "Select TENTATIVE CONFIRM CHECK-IN UPCOMING" at bounding box center [1168, 765] width 221 height 25
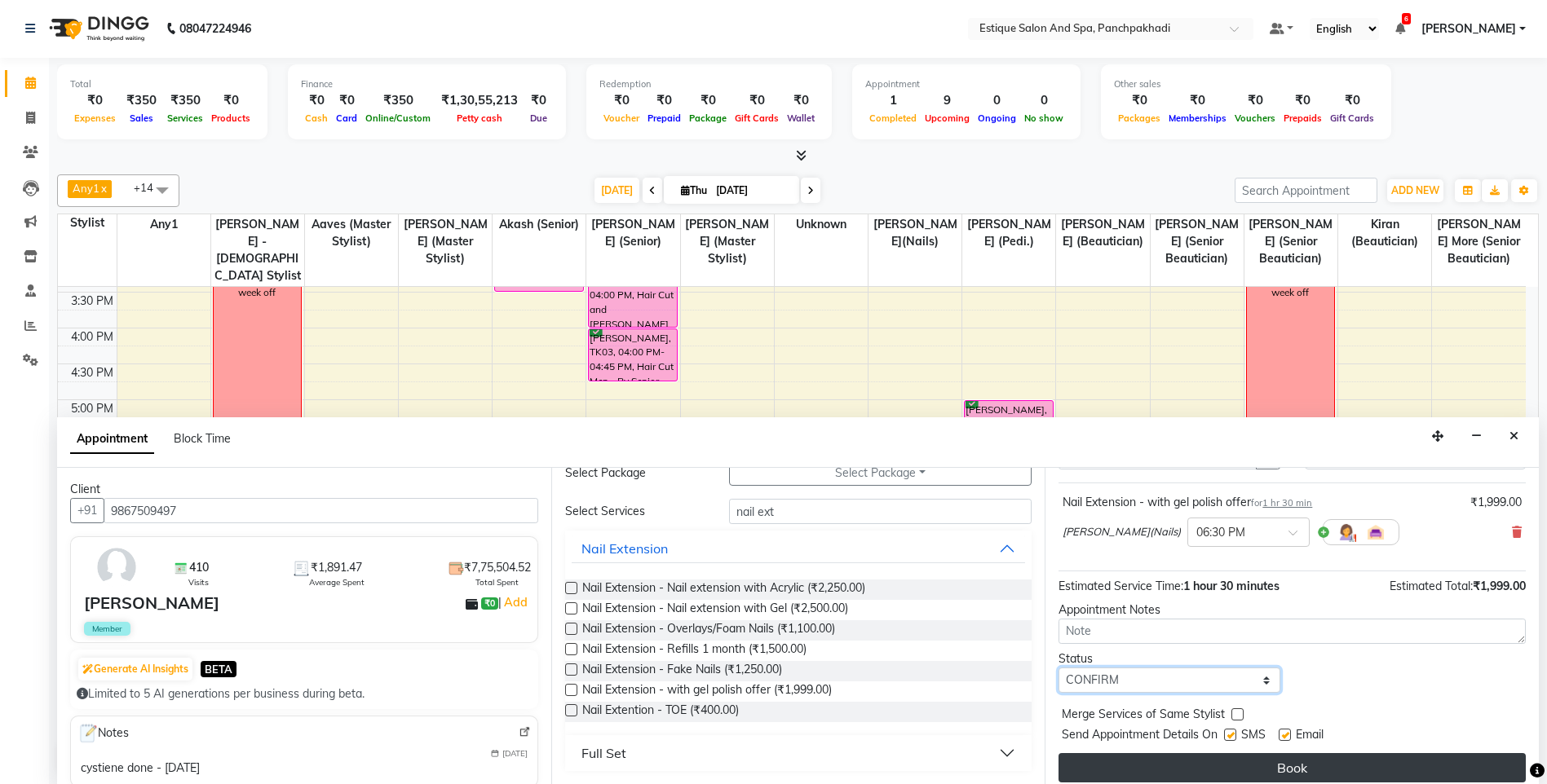
scroll to position [97, 0]
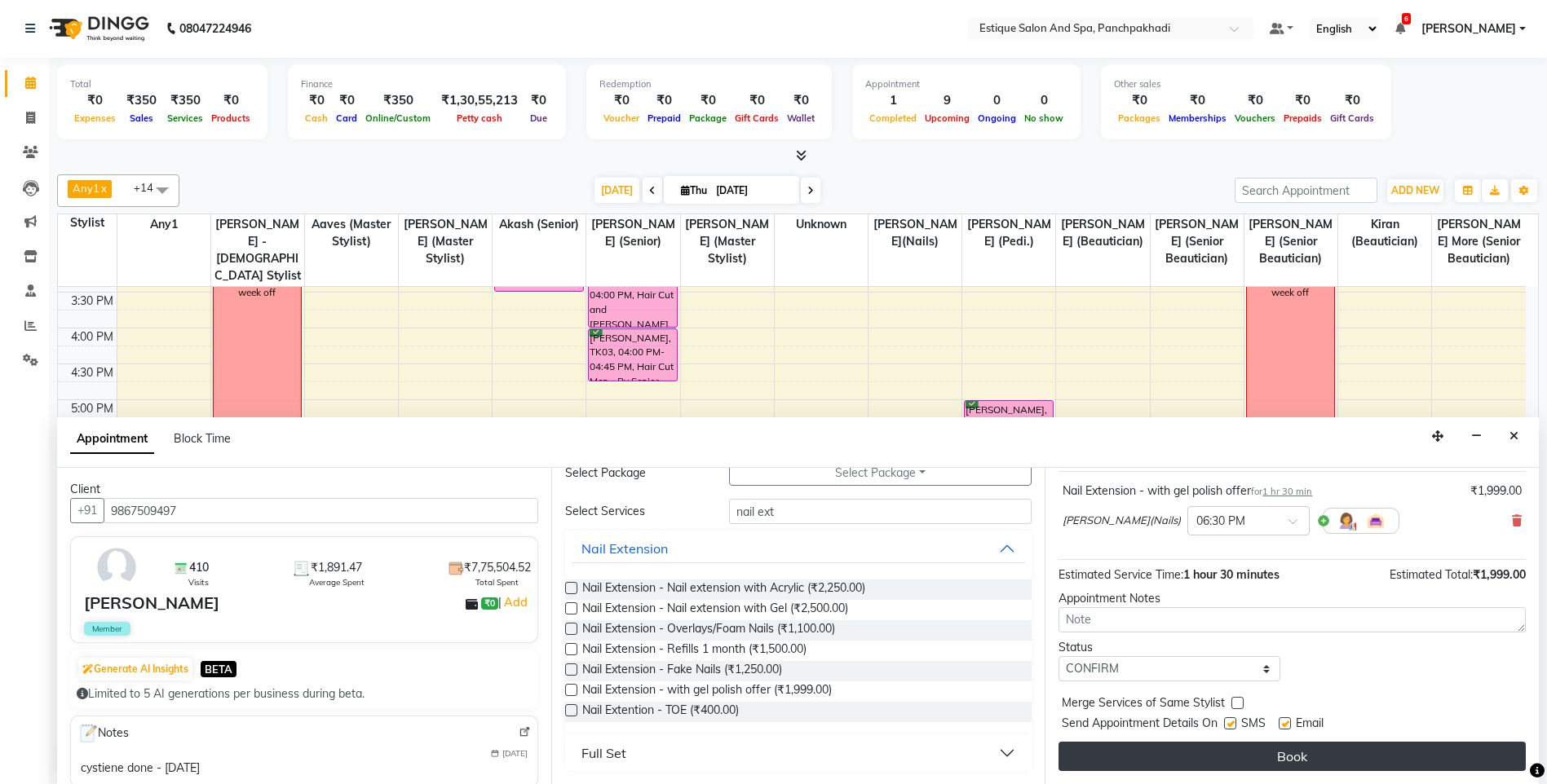
click at [1160, 756] on button "Book" at bounding box center [1291, 756] width 467 height 29
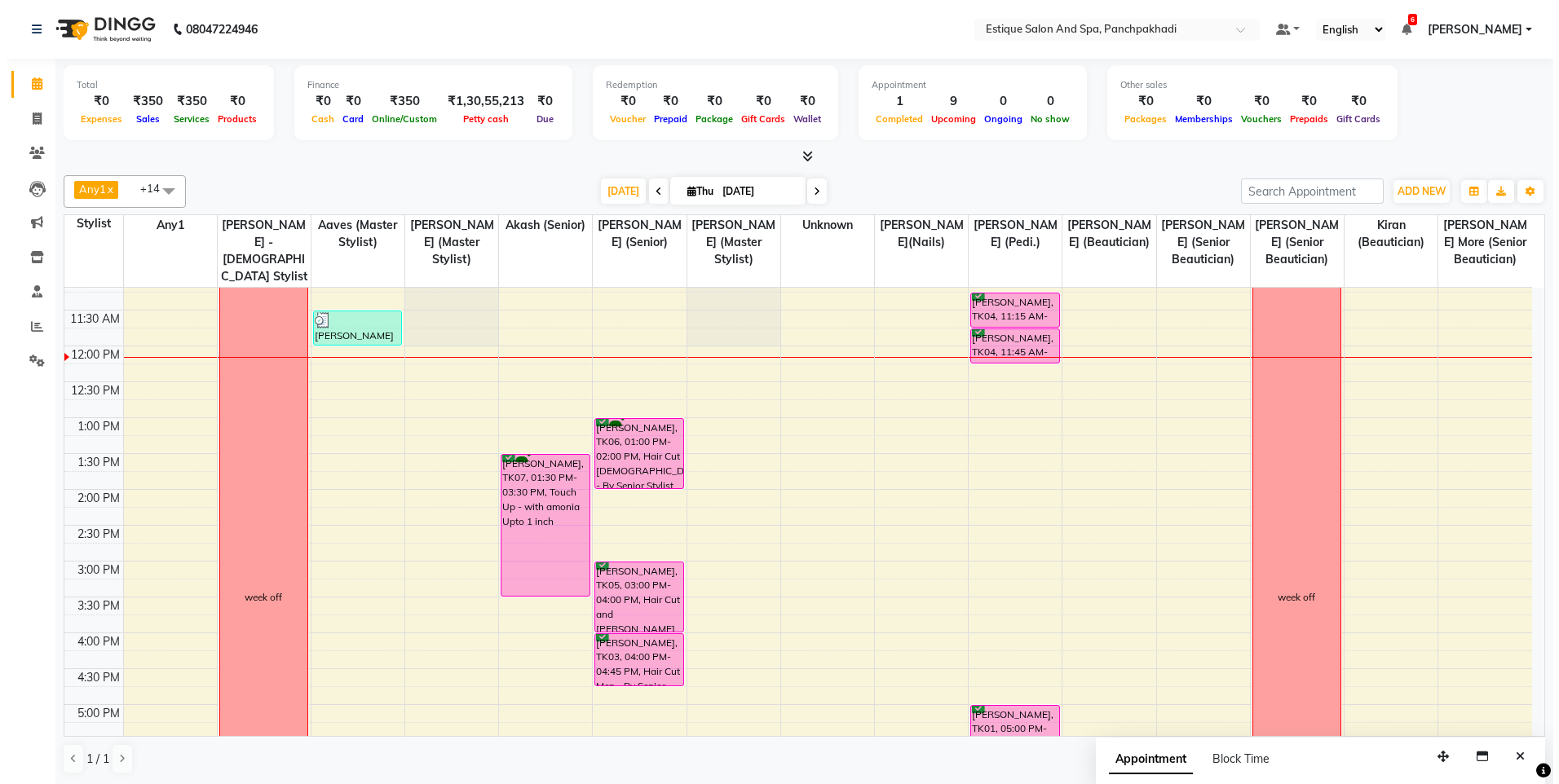
scroll to position [134, 0]
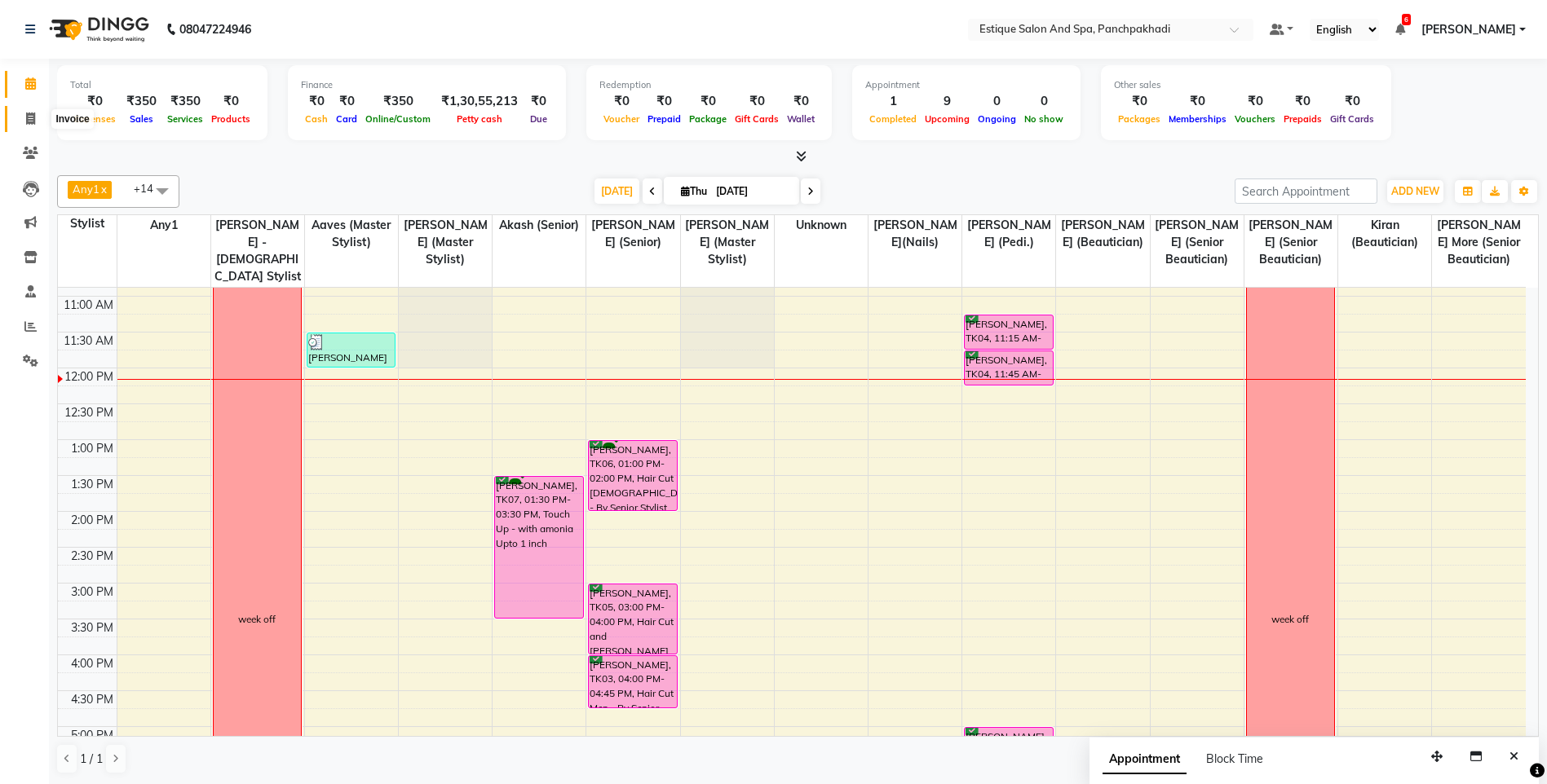
click at [31, 118] on icon at bounding box center [30, 119] width 9 height 12
select select "service"
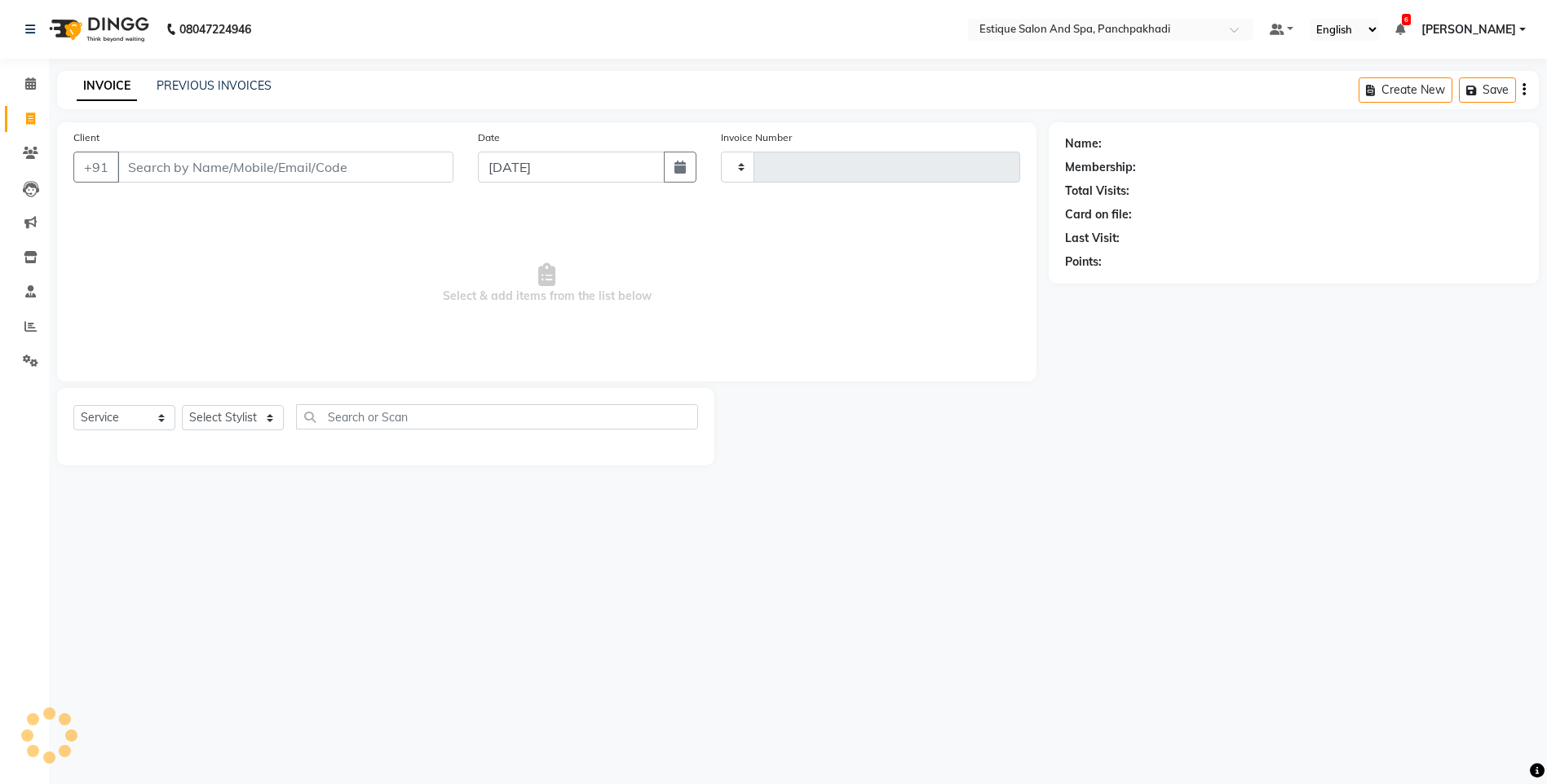
type input "4602"
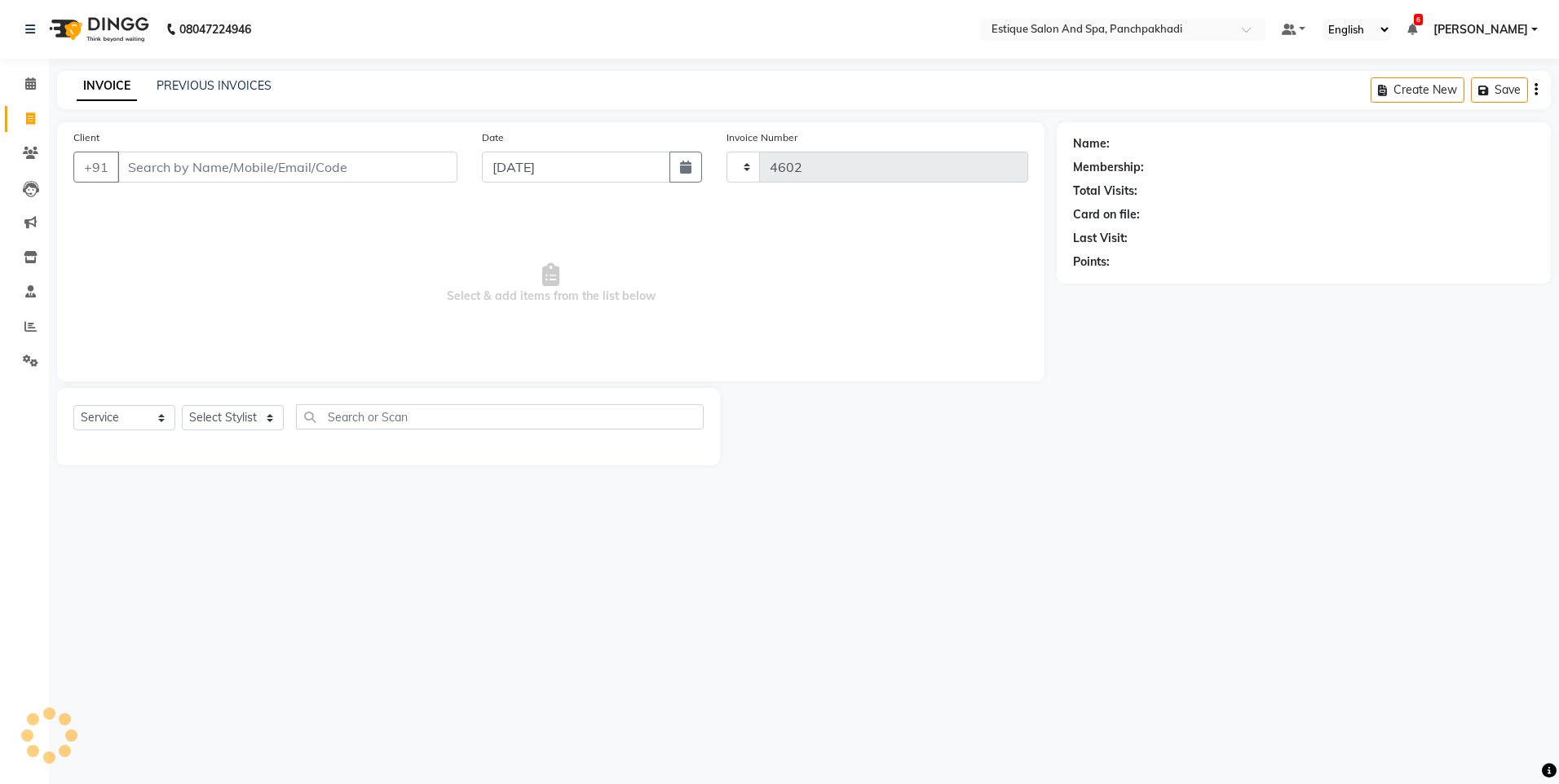
select select "925"
click at [208, 168] on input "Client" at bounding box center [287, 167] width 340 height 31
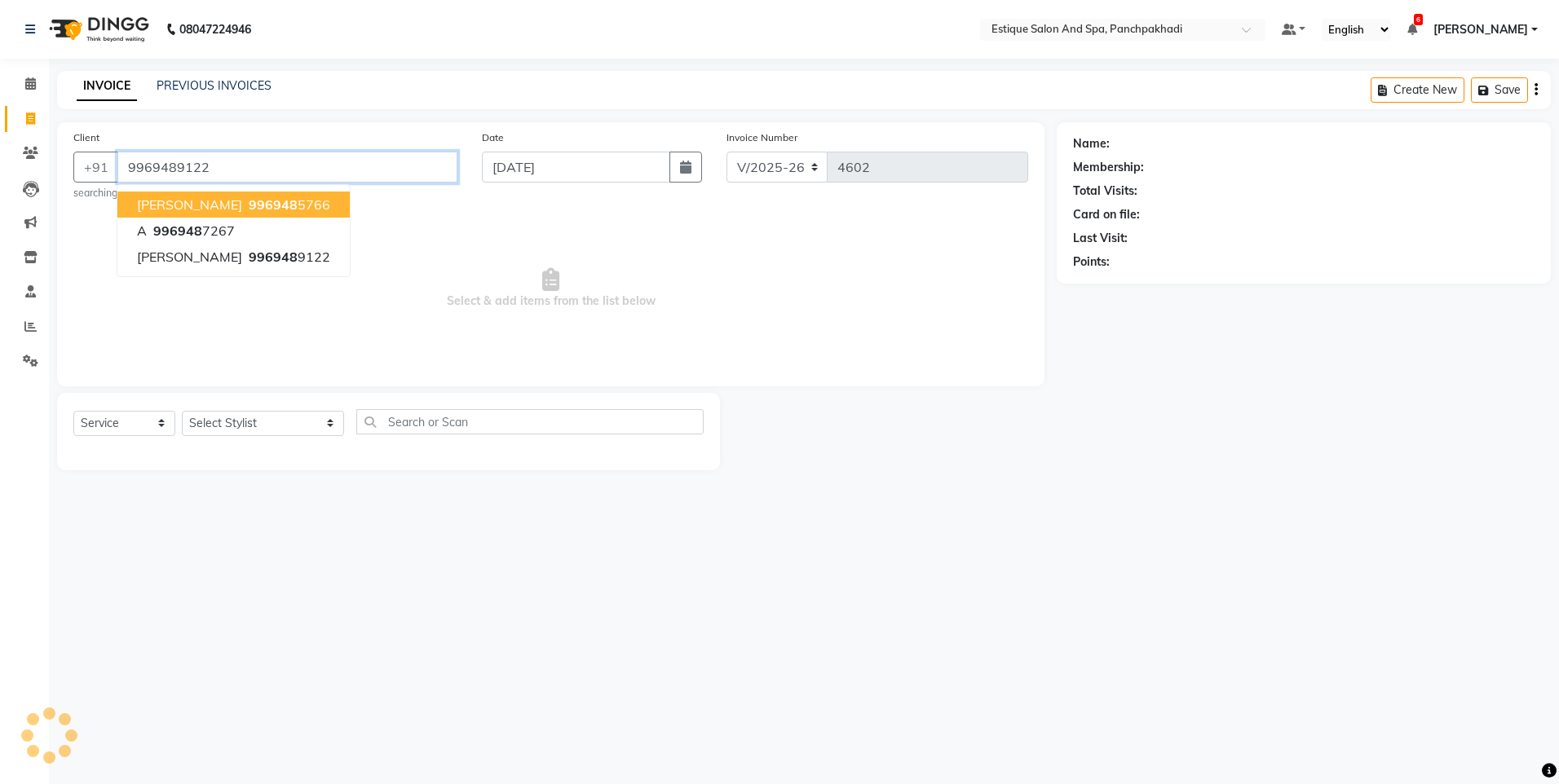
type input "9969489122"
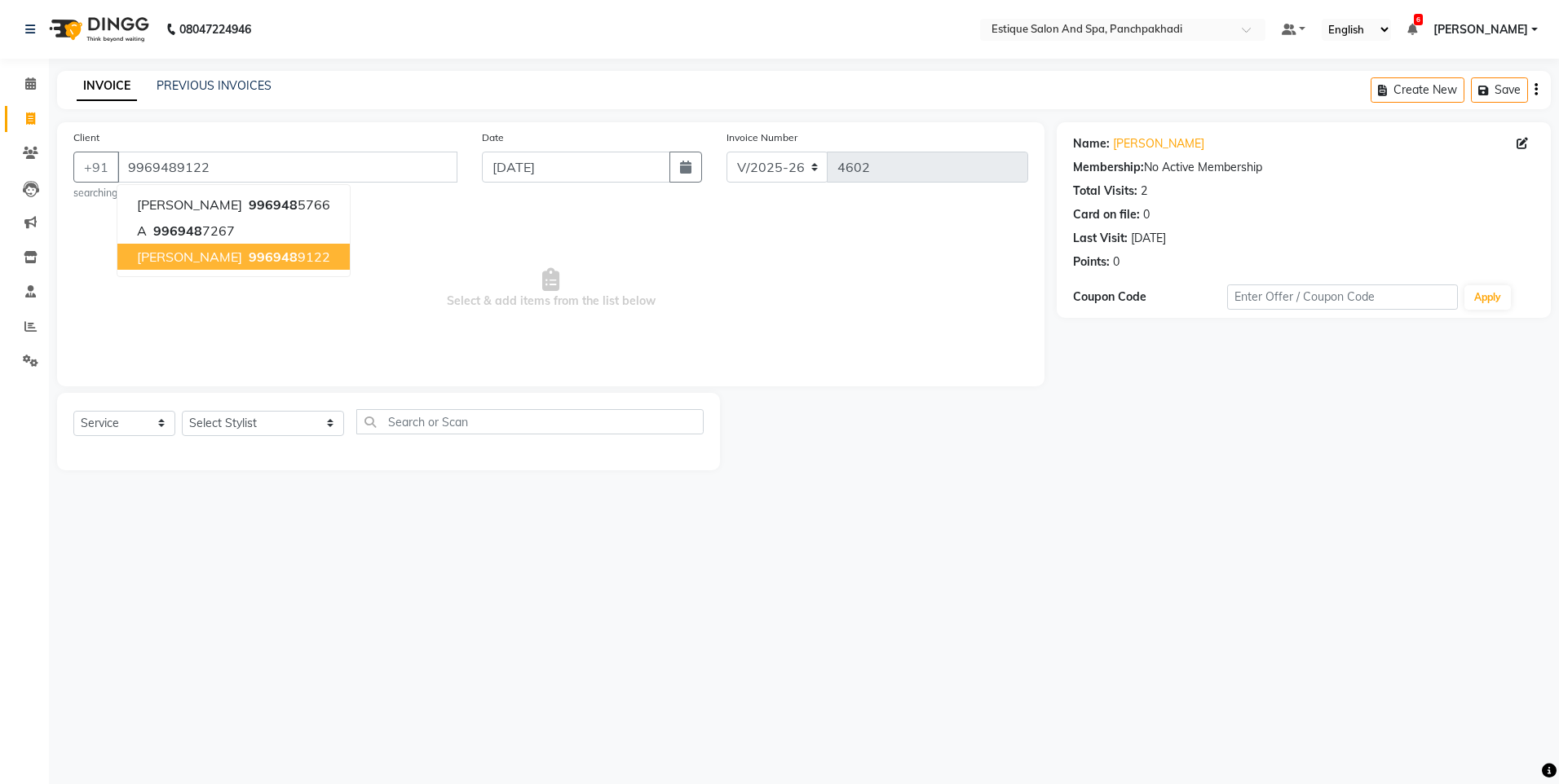
click at [249, 253] on span "996948" at bounding box center [273, 256] width 49 height 16
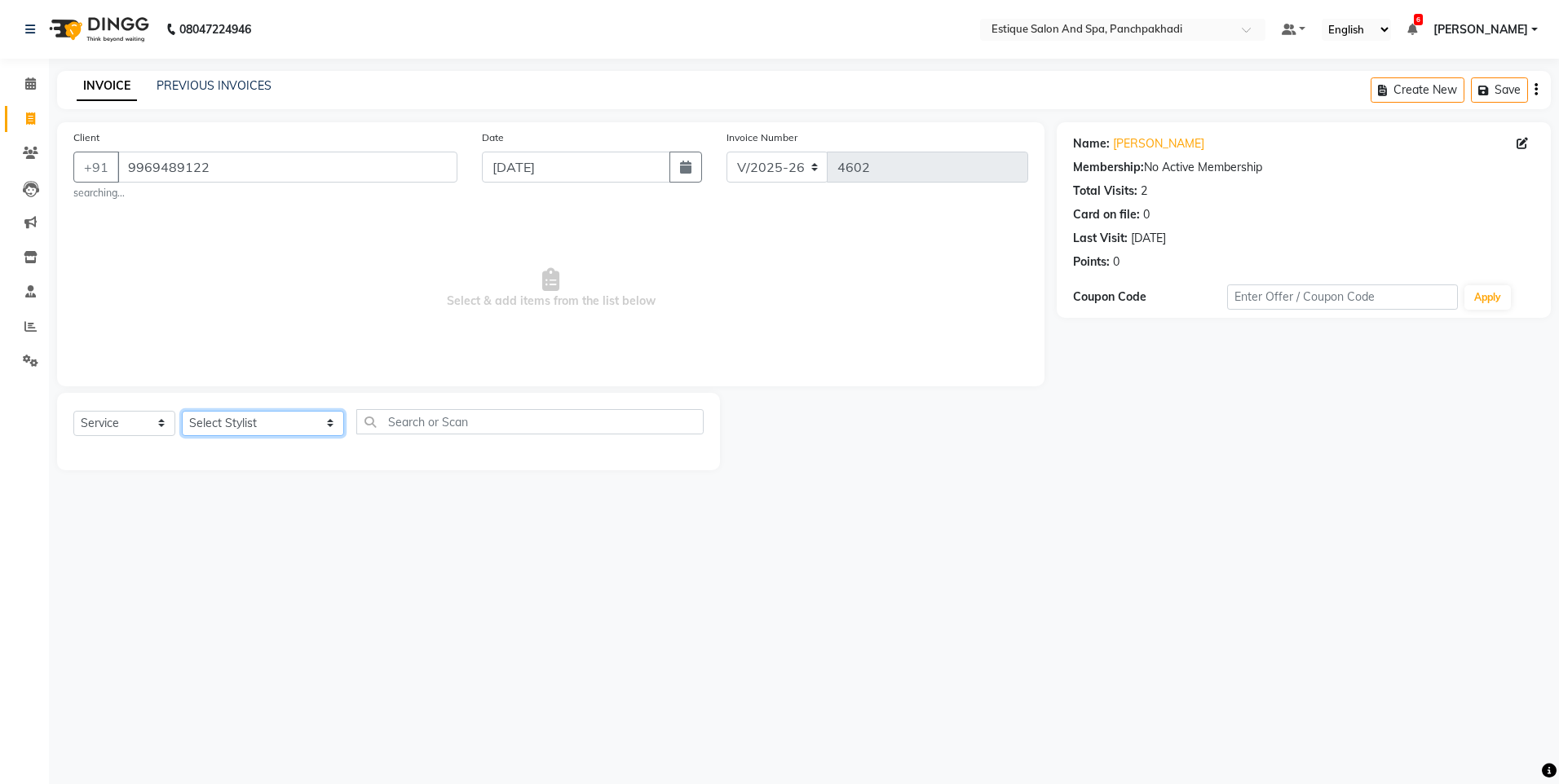
click at [245, 424] on select "Select Stylist aarti k Aaves (master stylist) Akash (Senior) Anita salve( Senio…" at bounding box center [263, 423] width 162 height 25
select select "35892"
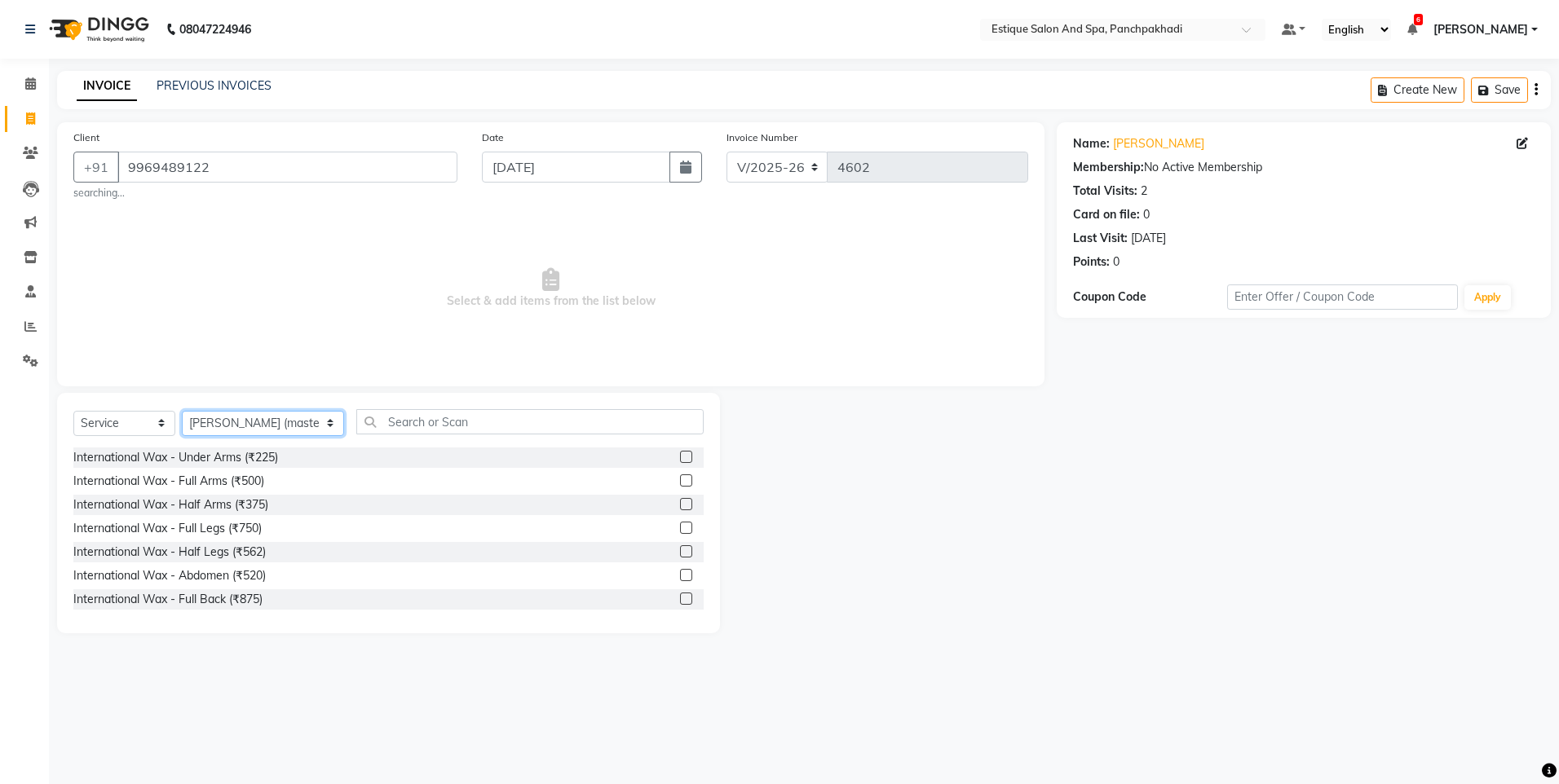
drag, startPoint x: 238, startPoint y: 428, endPoint x: 355, endPoint y: 418, distance: 117.4
click at [239, 428] on select "Select Stylist aarti k Aaves (master stylist) Akash (Senior) Anita salve( Senio…" at bounding box center [263, 423] width 162 height 25
click at [428, 431] on input "text" at bounding box center [529, 421] width 347 height 25
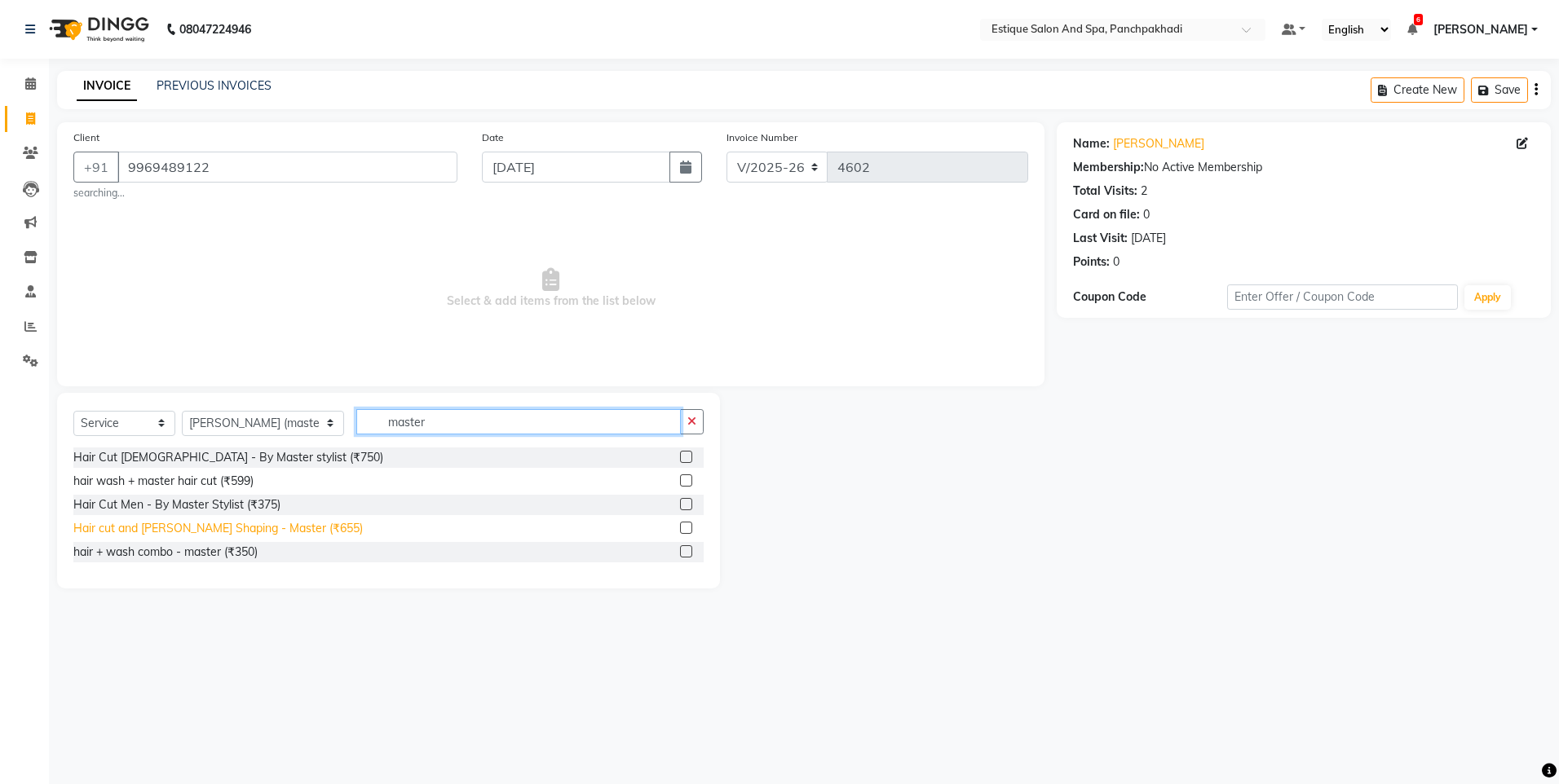
type input "master"
click at [288, 528] on div "Hair cut and [PERSON_NAME] Shaping - Master (₹655)" at bounding box center [218, 528] width 289 height 17
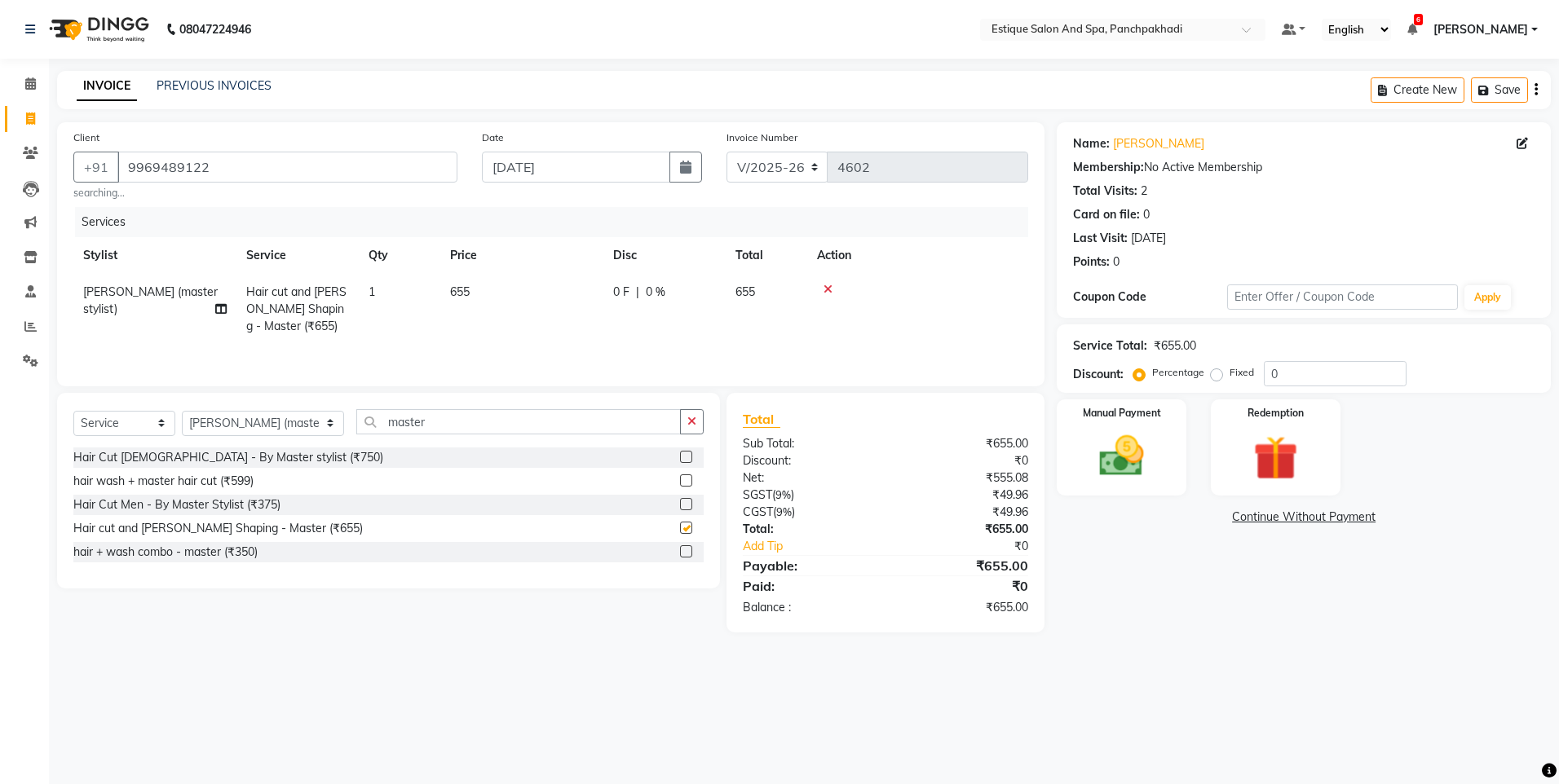
checkbox input "false"
click at [423, 420] on input "master" at bounding box center [518, 421] width 324 height 25
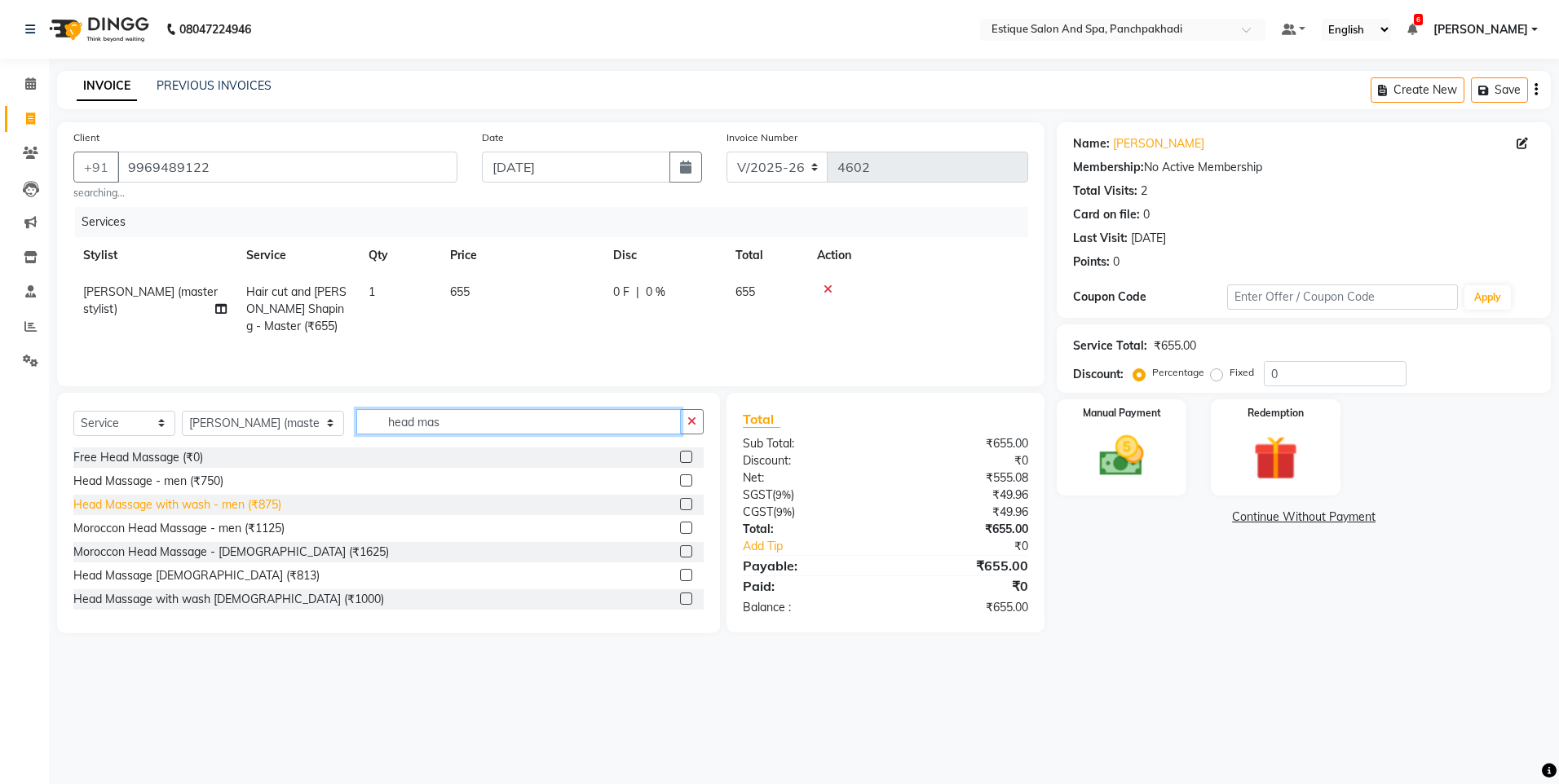
type input "head mas"
click at [193, 507] on div "Head Massage with wash - men (₹875)" at bounding box center [177, 505] width 208 height 17
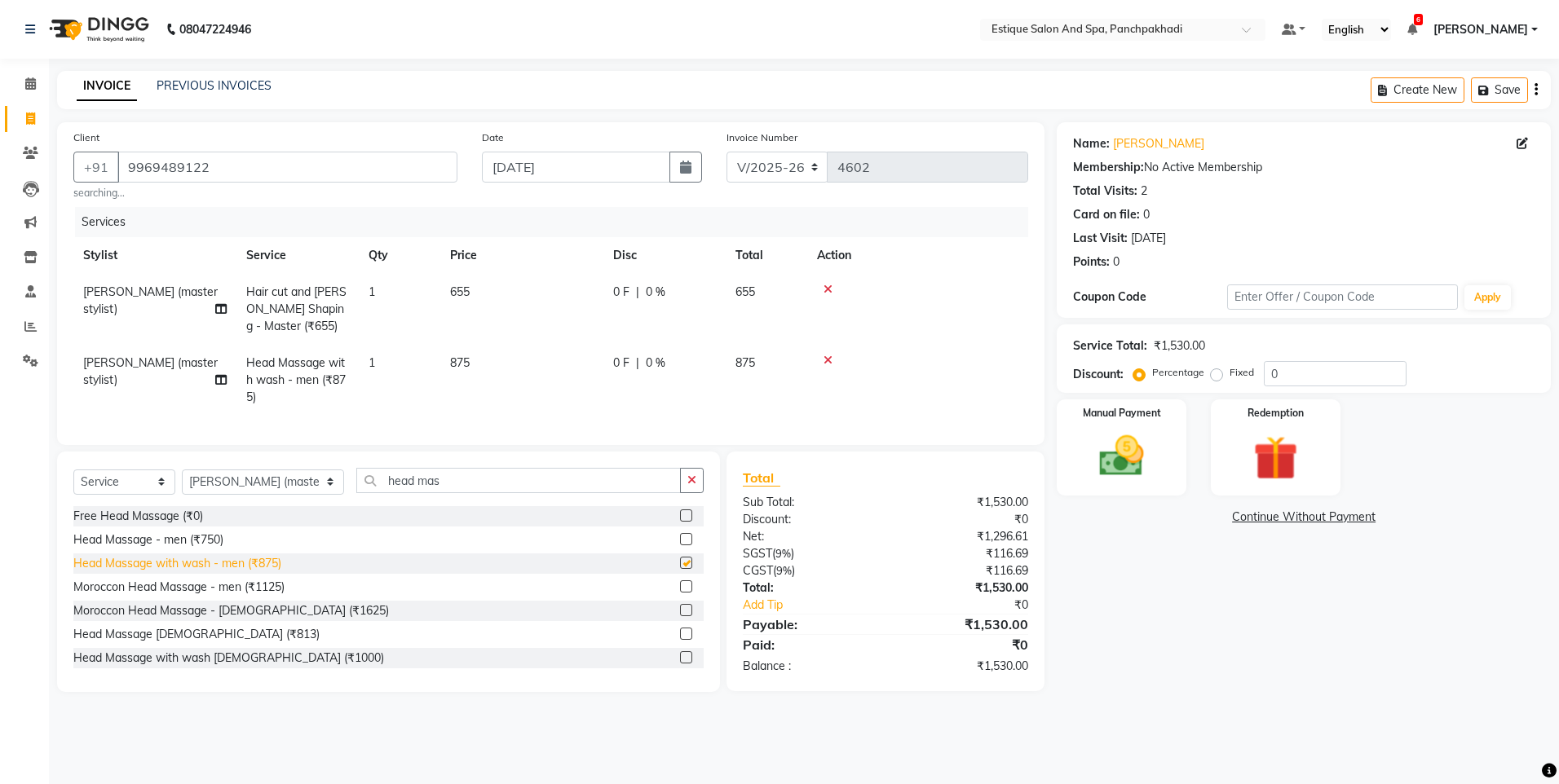
checkbox input "false"
click at [1117, 449] on img at bounding box center [1122, 456] width 76 height 54
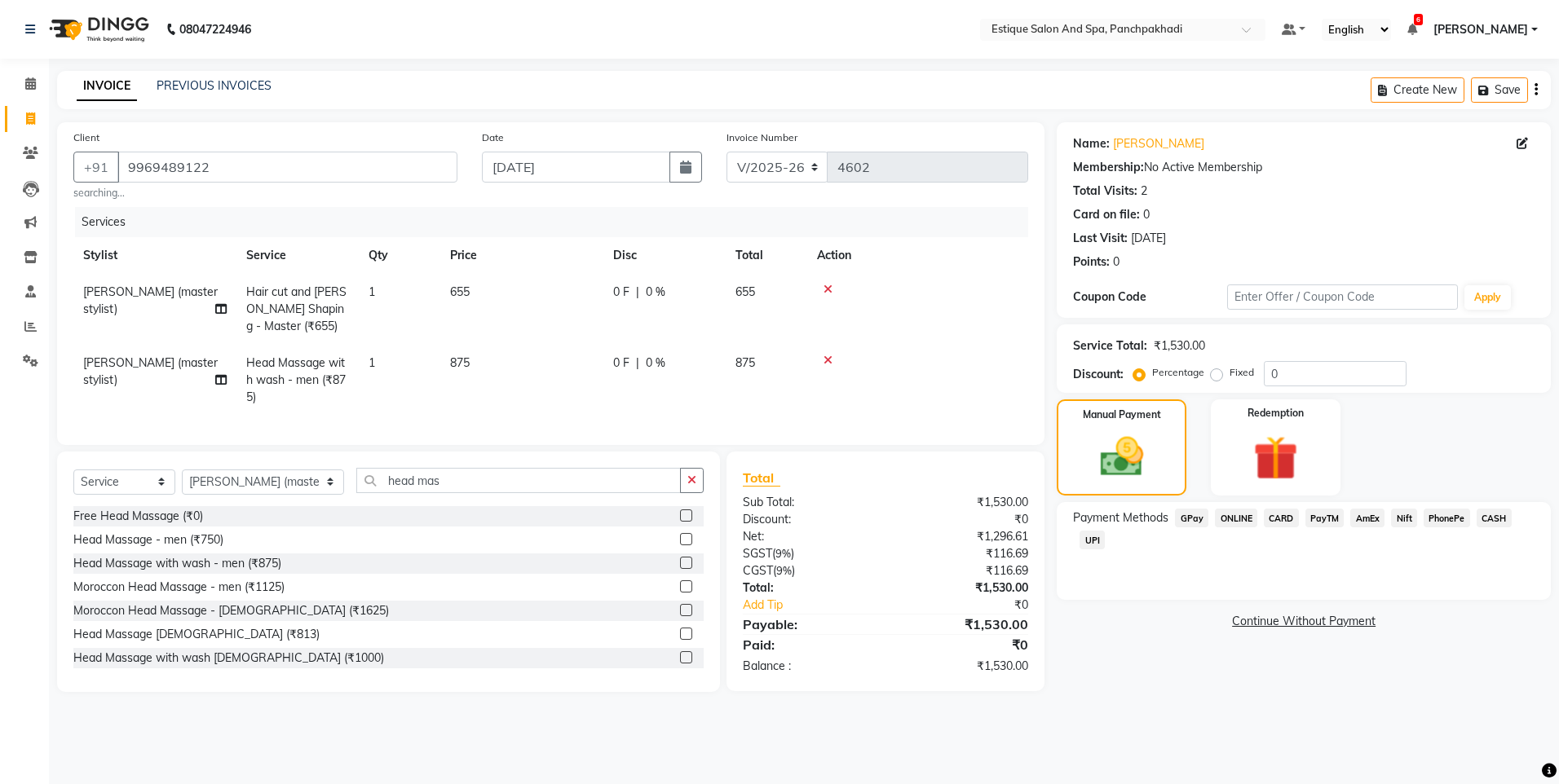
click at [1274, 518] on span "CARD" at bounding box center [1281, 518] width 35 height 19
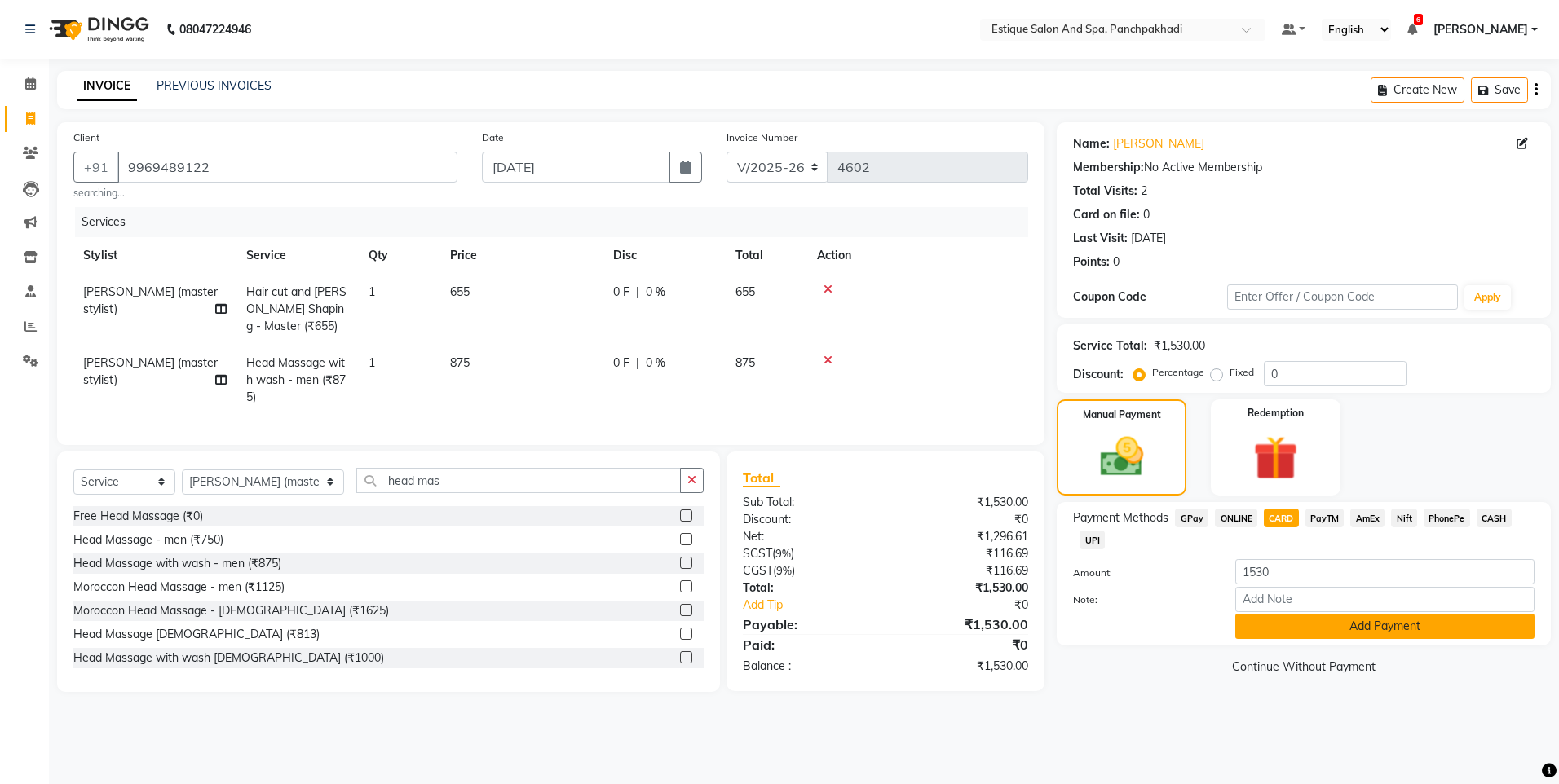
click at [1352, 626] on button "Add Payment" at bounding box center [1385, 626] width 300 height 25
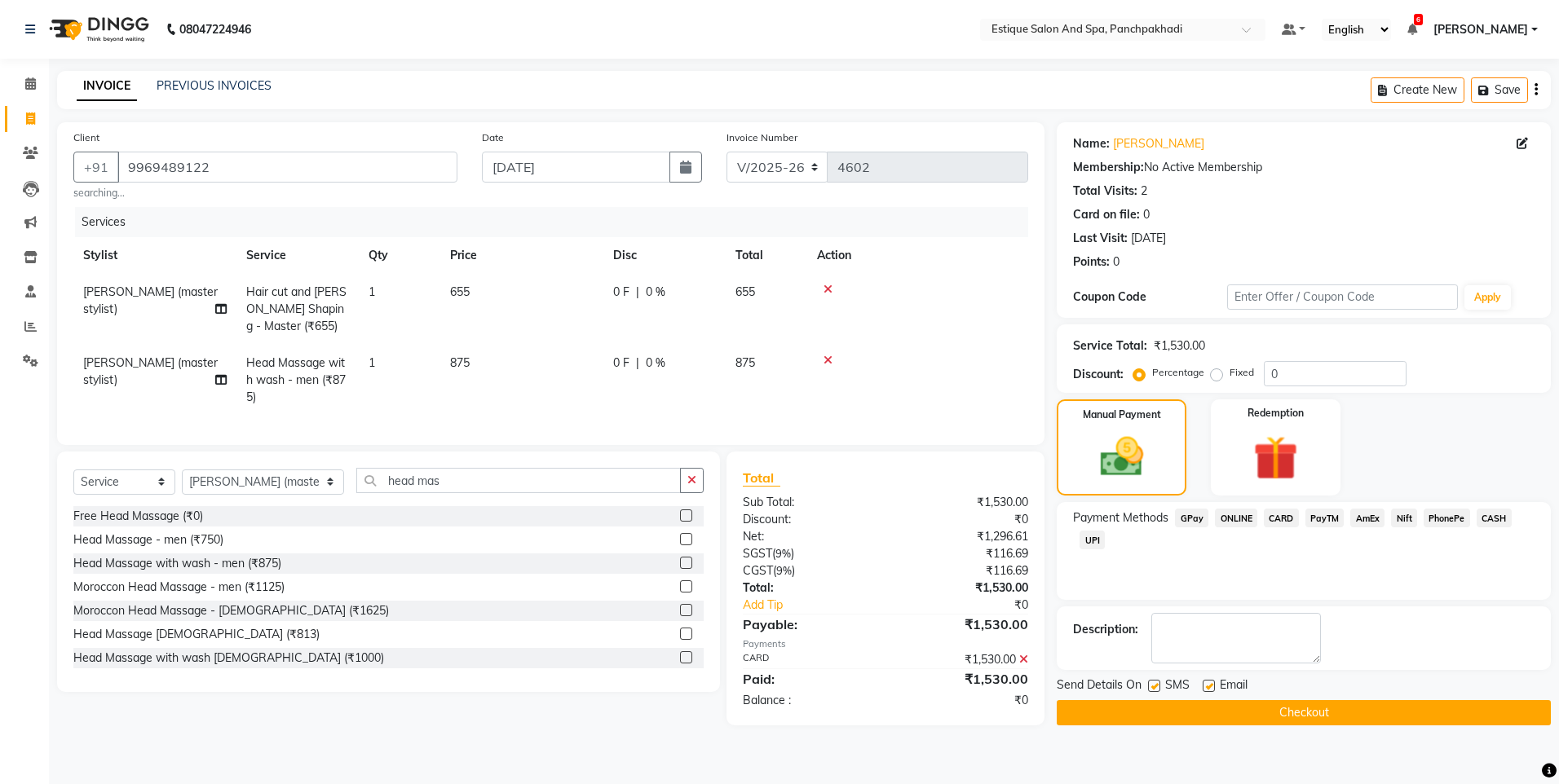
click at [1319, 717] on button "Checkout" at bounding box center [1304, 713] width 494 height 25
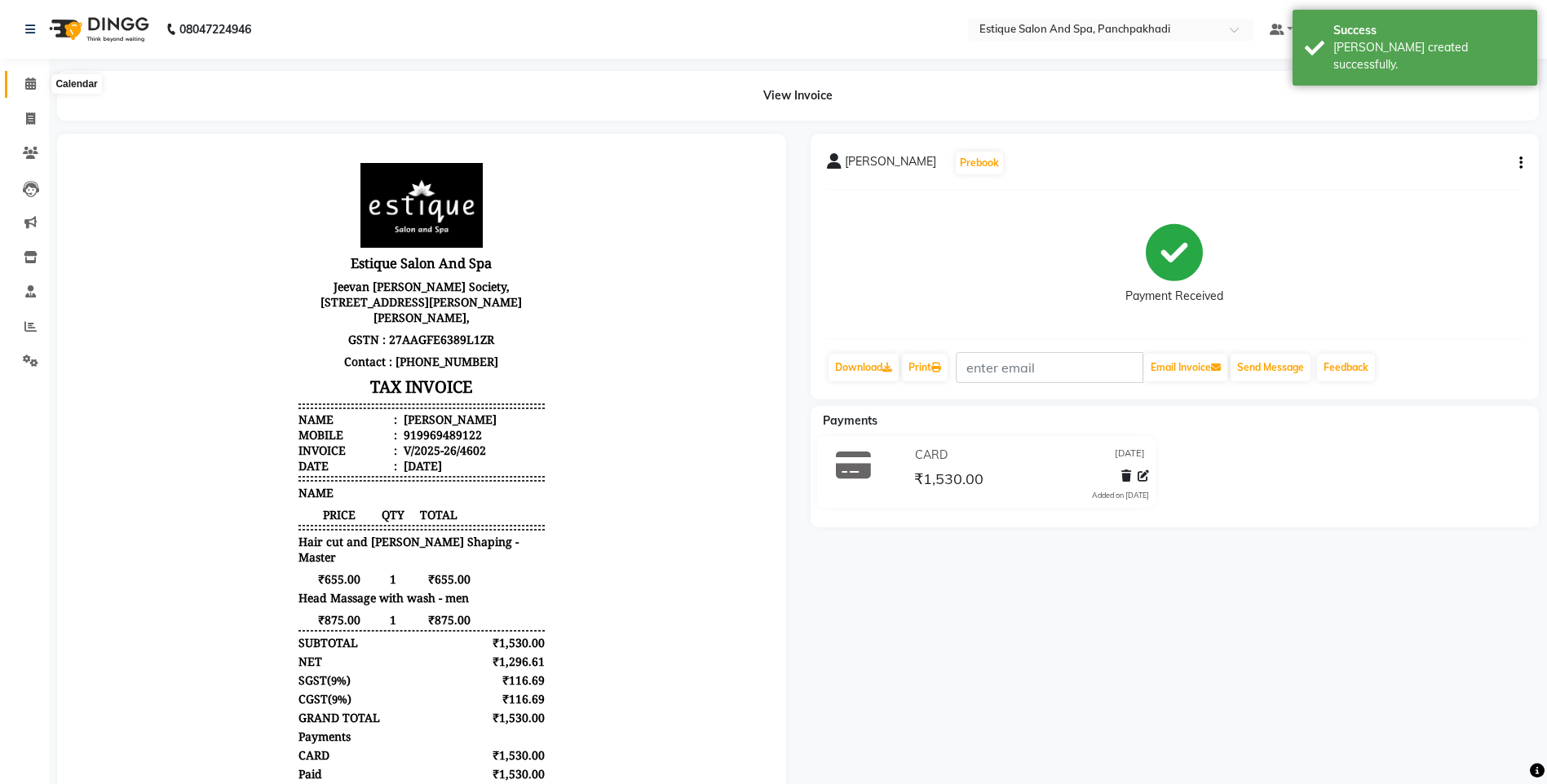
click at [27, 79] on icon at bounding box center [30, 83] width 10 height 12
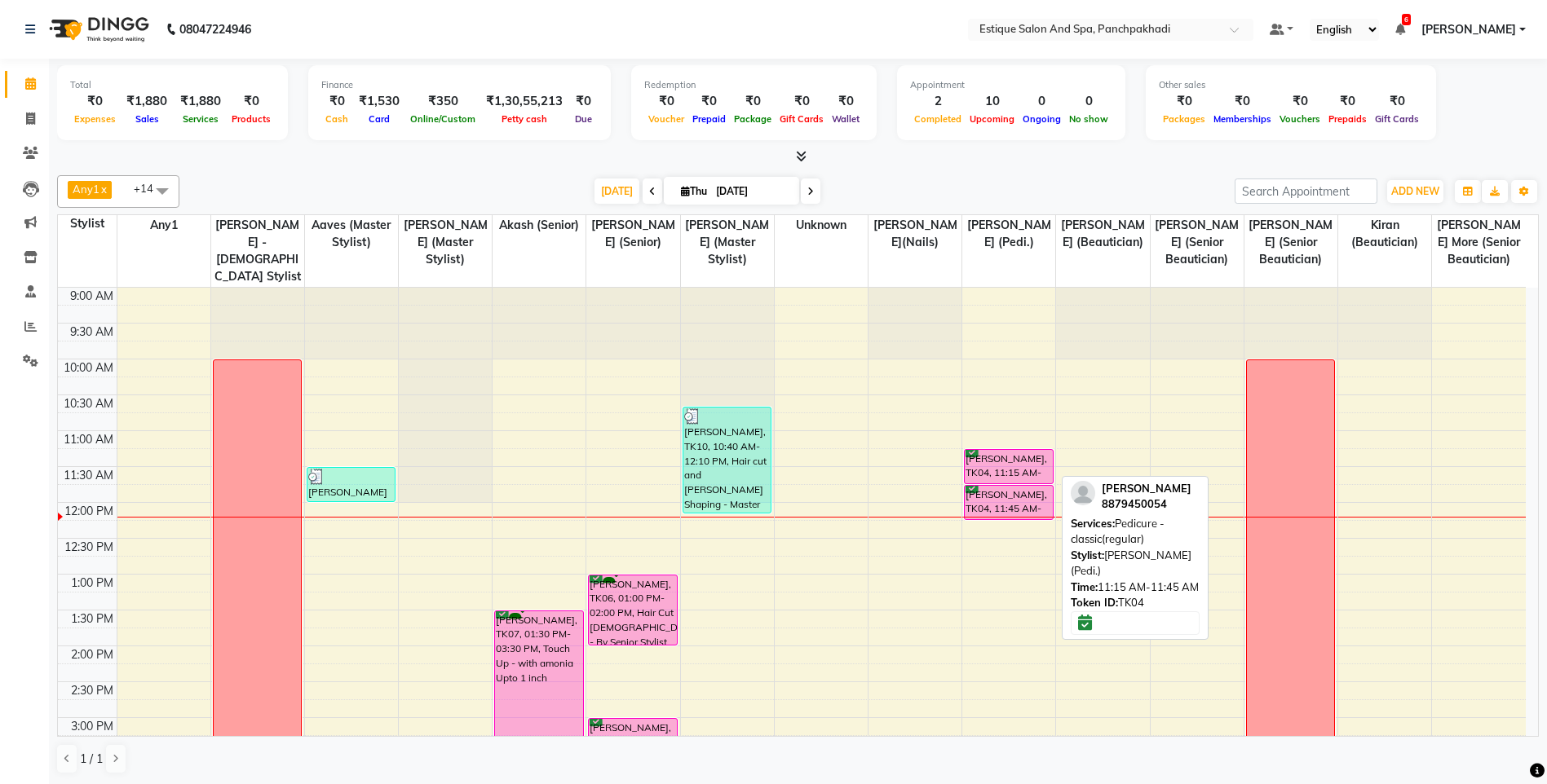
click at [1027, 456] on div "[PERSON_NAME], TK04, 11:15 AM-11:45 AM, Pedicure - classic(regular)" at bounding box center [1007, 466] width 87 height 34
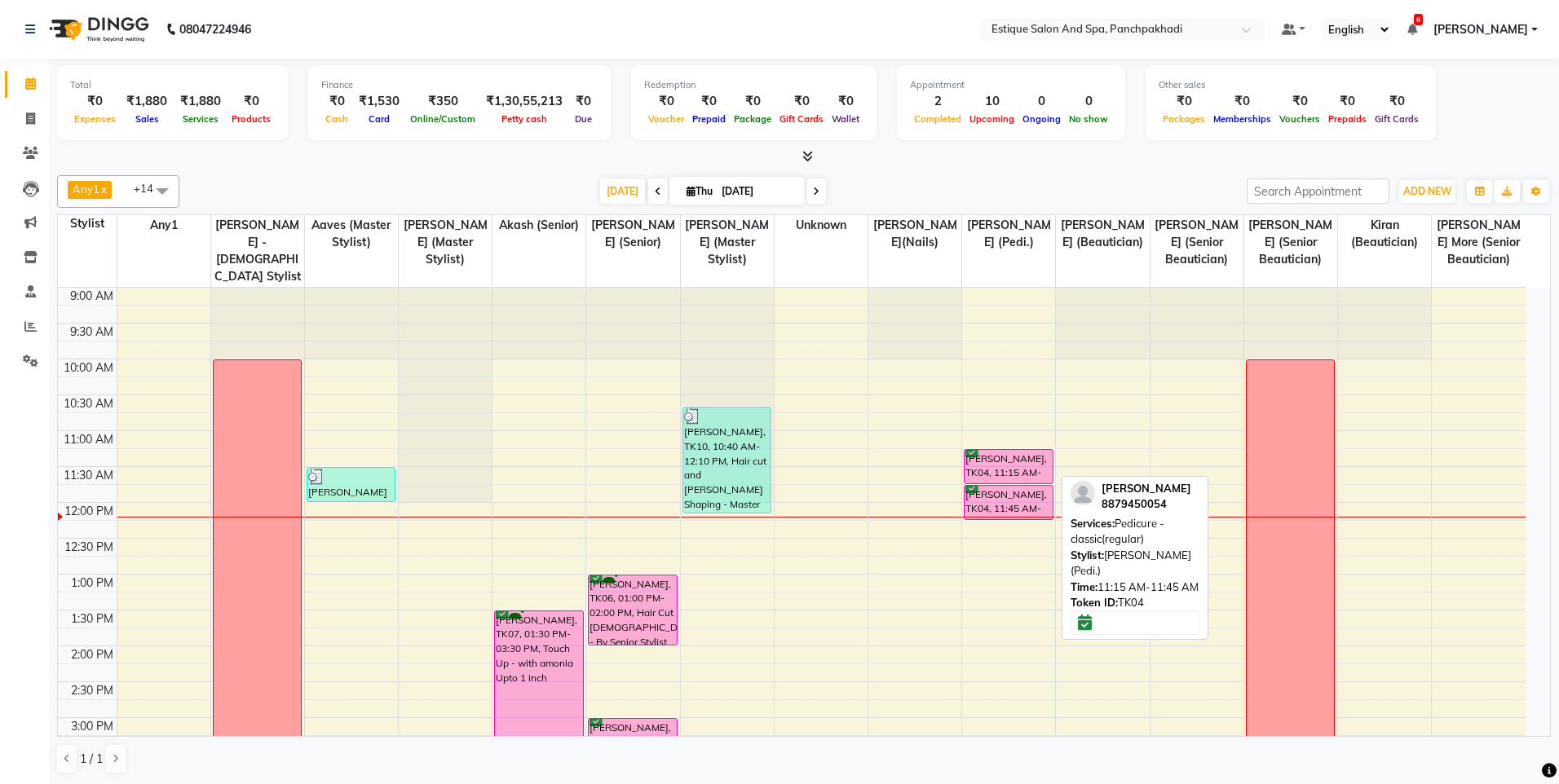
select select "6"
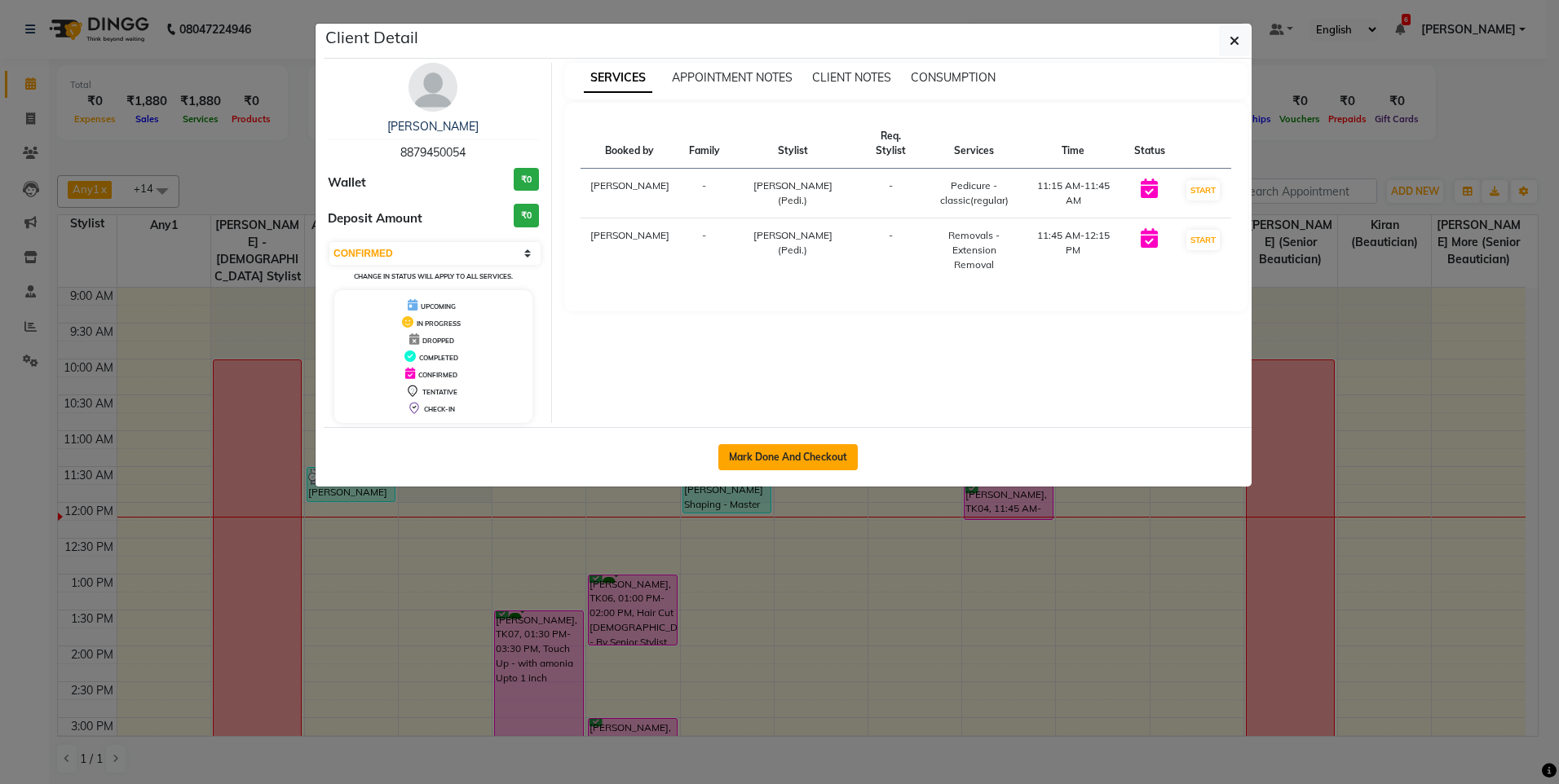
click at [820, 469] on button "Mark Done And Checkout" at bounding box center [788, 457] width 139 height 26
select select "925"
select select "service"
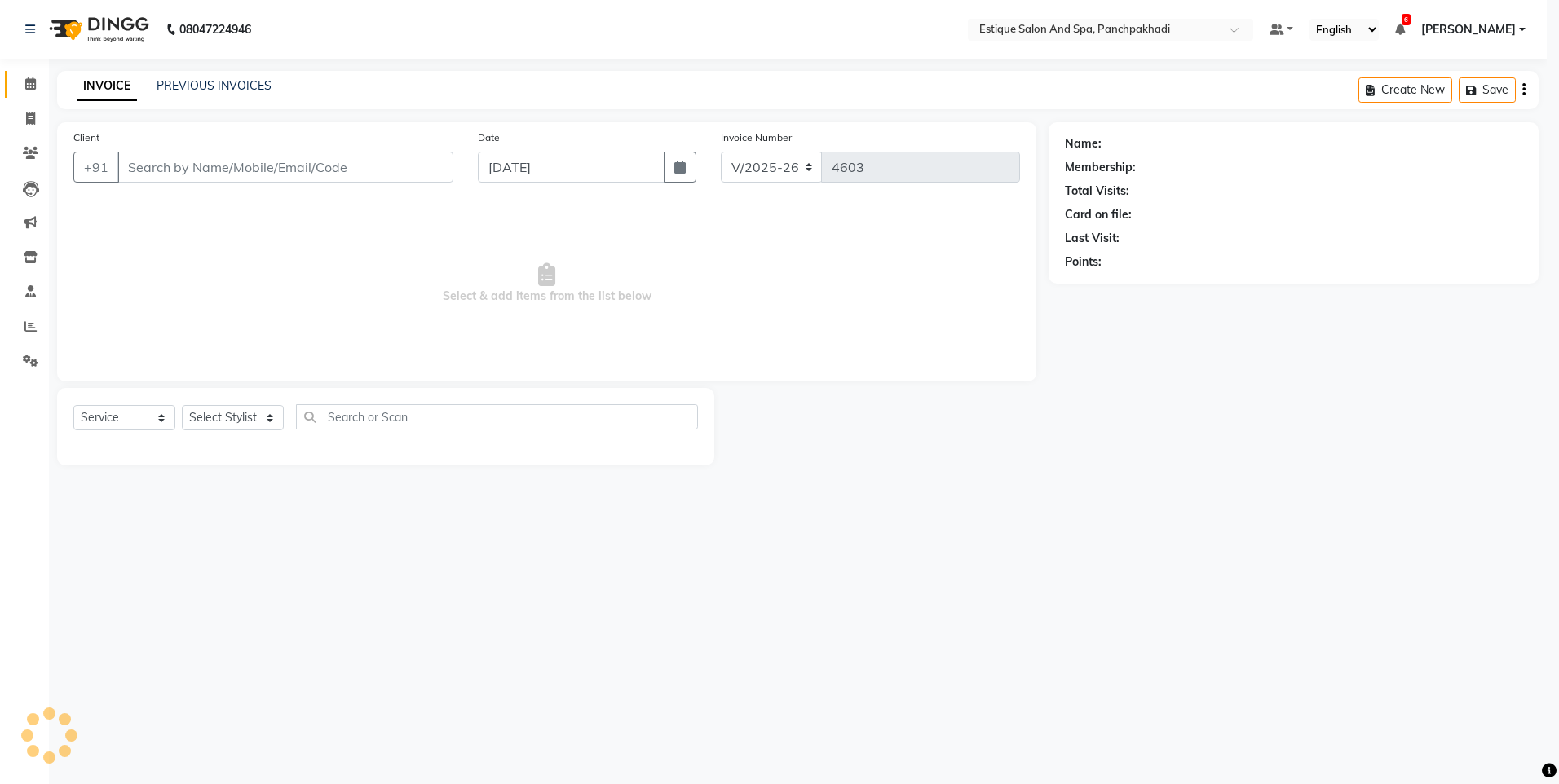
select select "3"
type input "8879450054"
select select "15914"
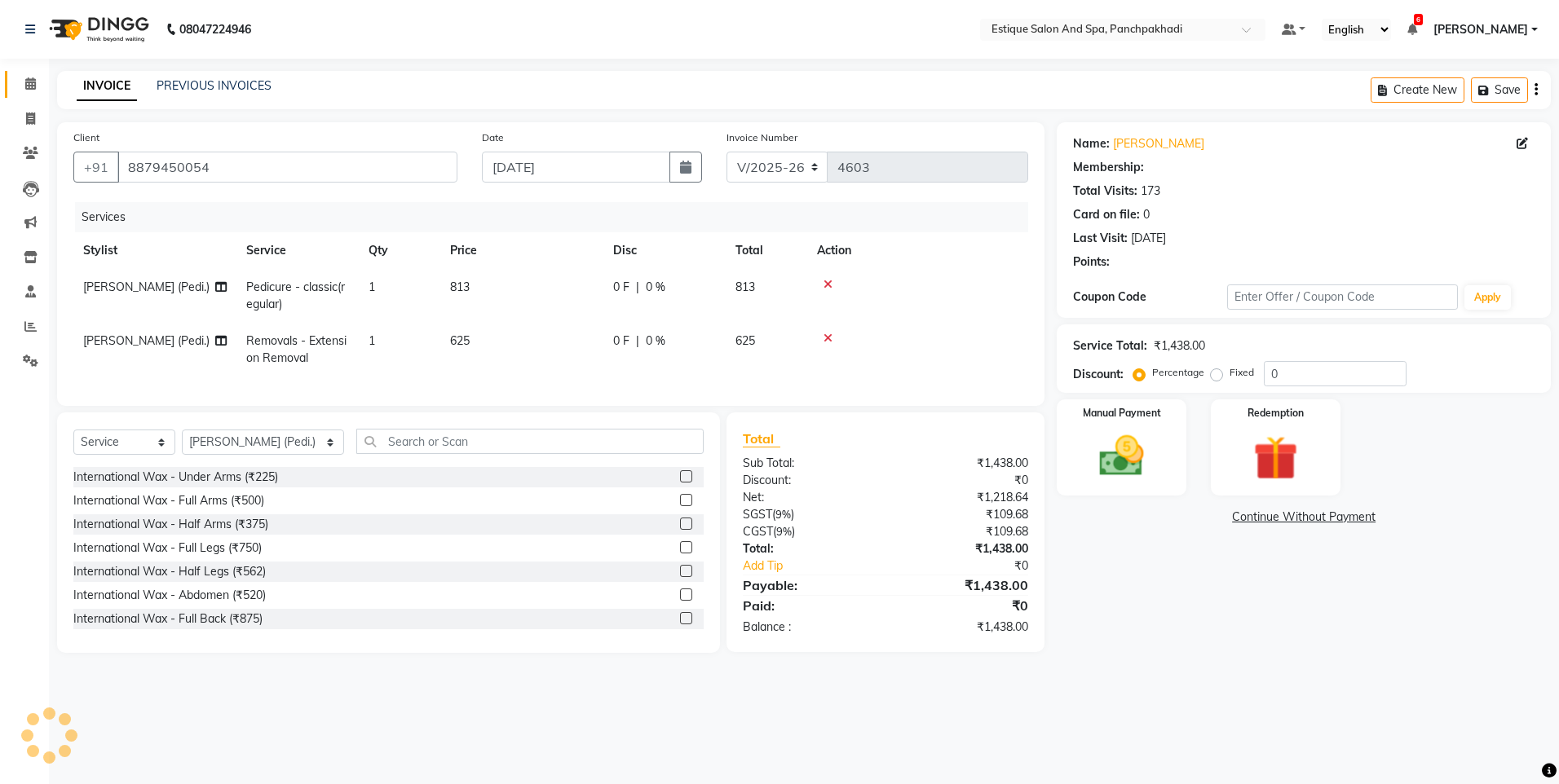
type input "20"
select select "1: Object"
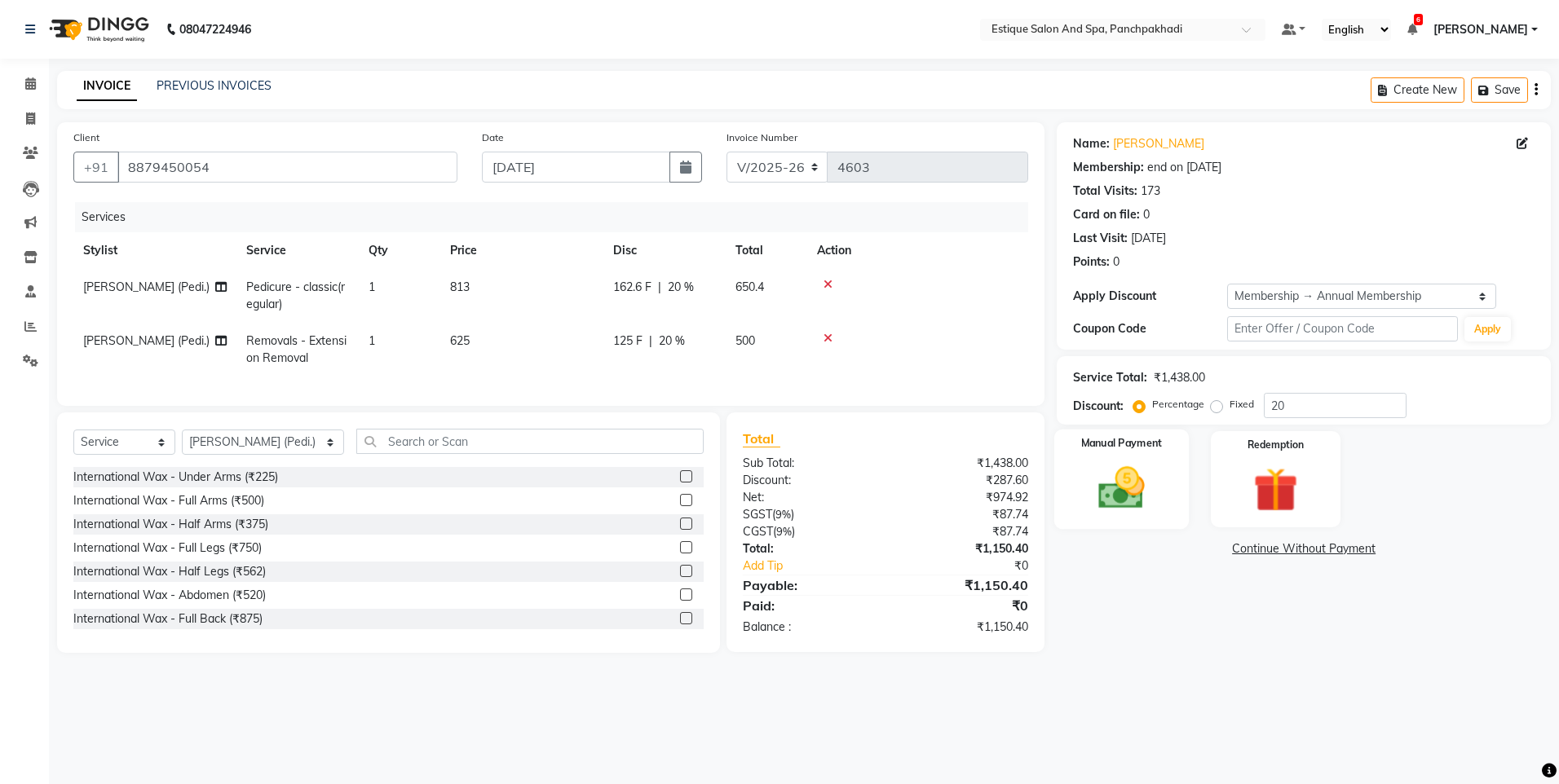
click at [1093, 487] on img at bounding box center [1122, 488] width 76 height 54
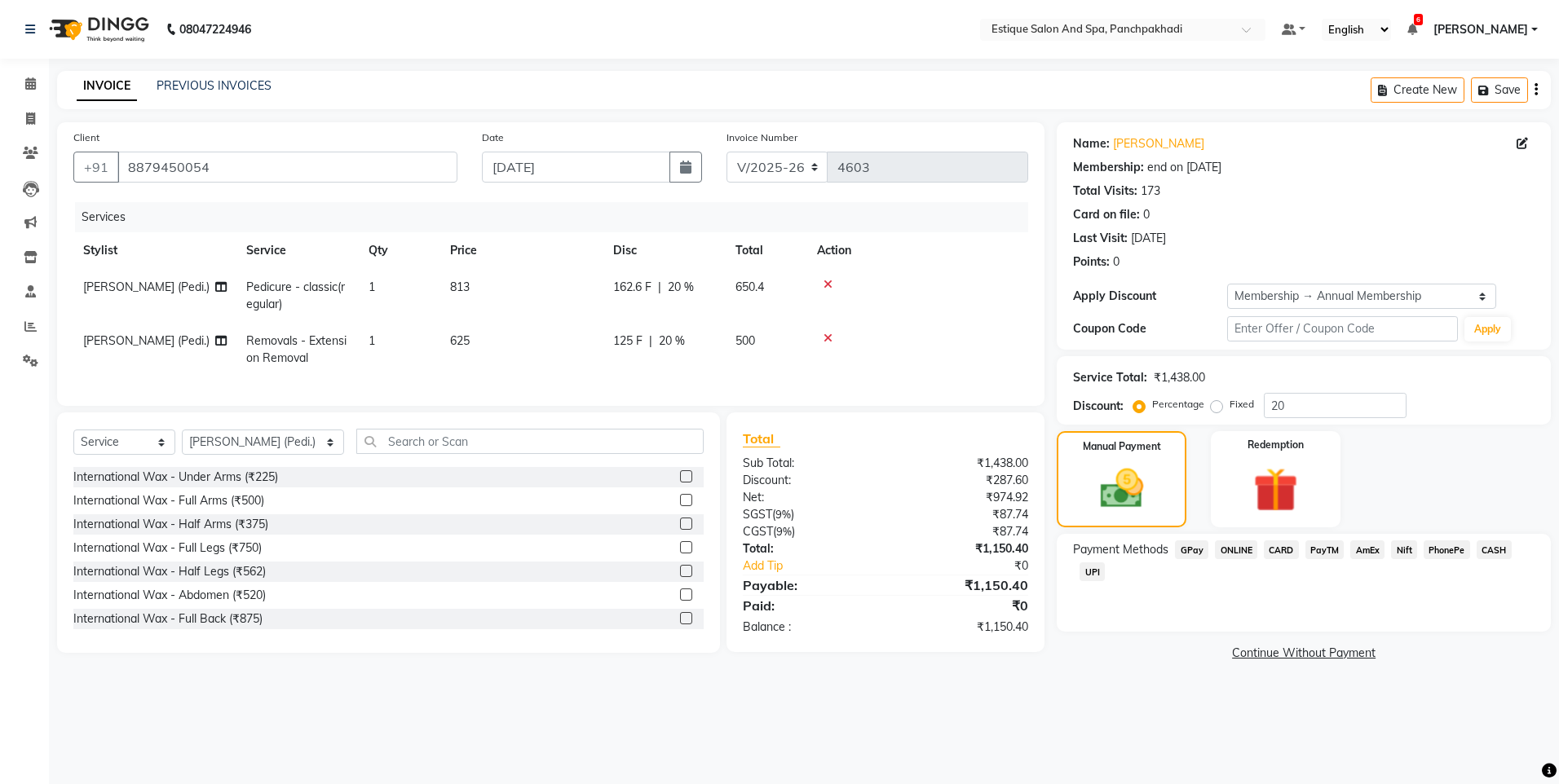
click at [1277, 546] on span "CARD" at bounding box center [1281, 550] width 35 height 19
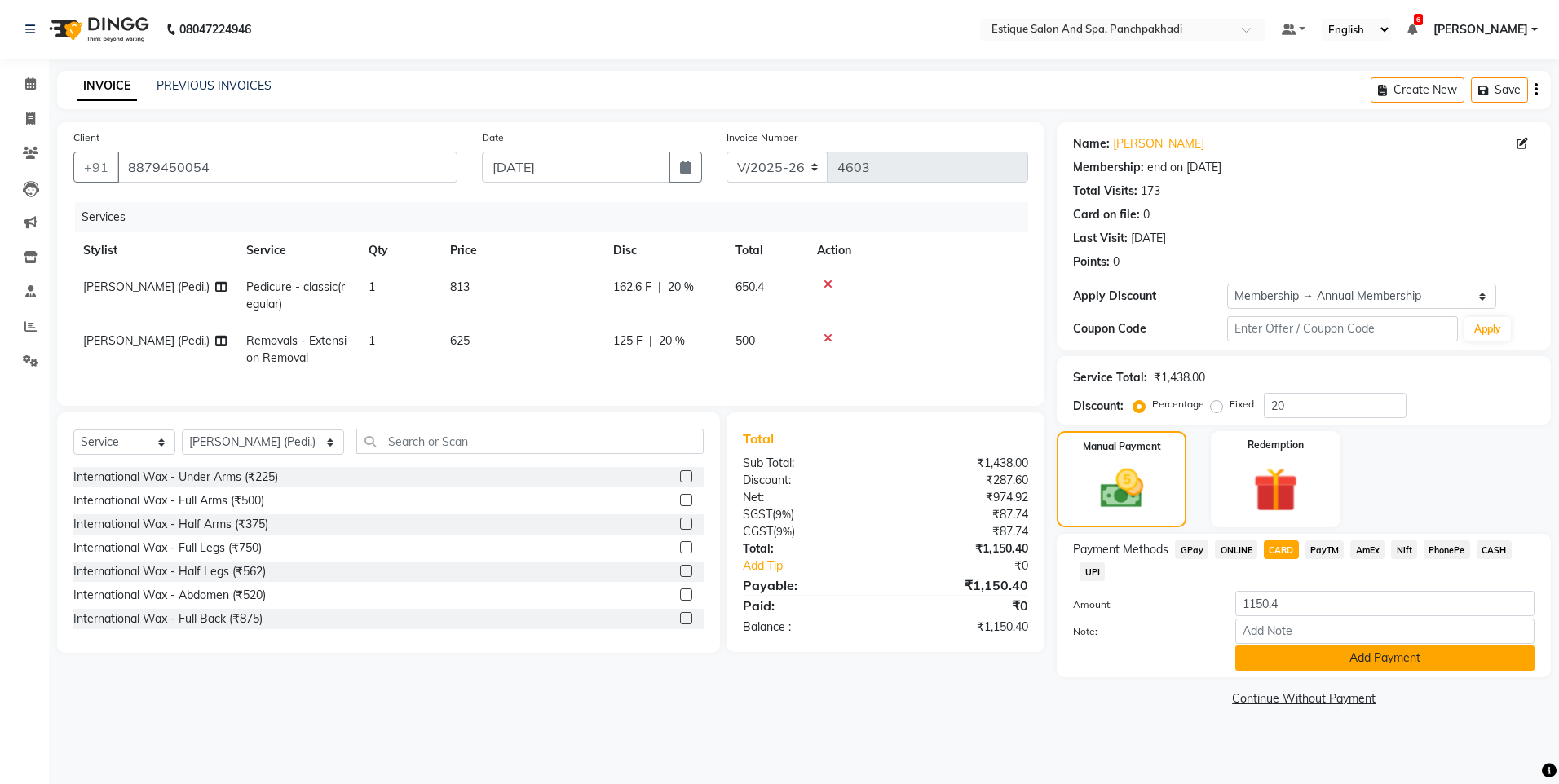
click at [1355, 656] on button "Add Payment" at bounding box center [1385, 657] width 300 height 25
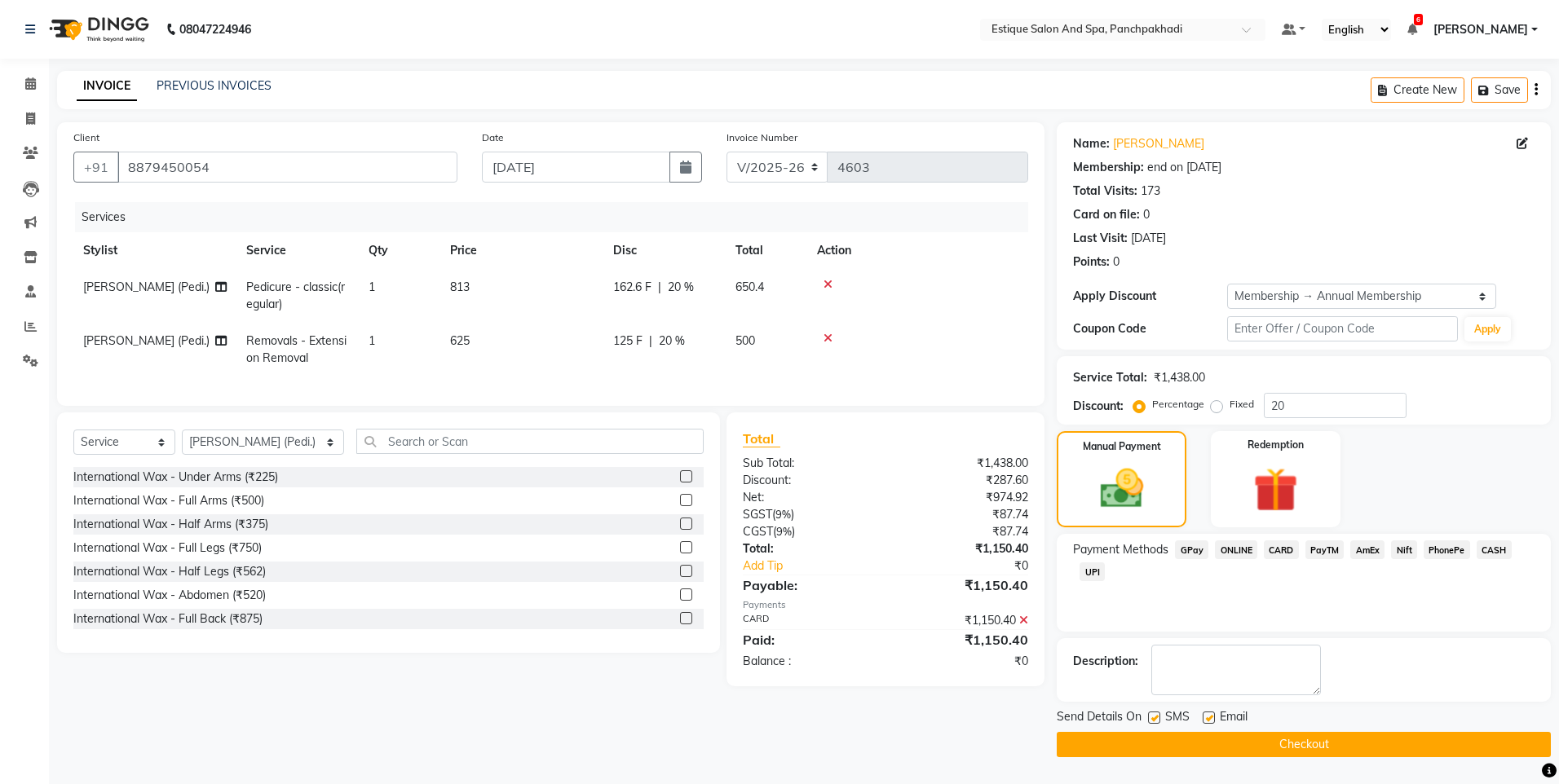
click at [1284, 748] on button "Checkout" at bounding box center [1304, 744] width 494 height 25
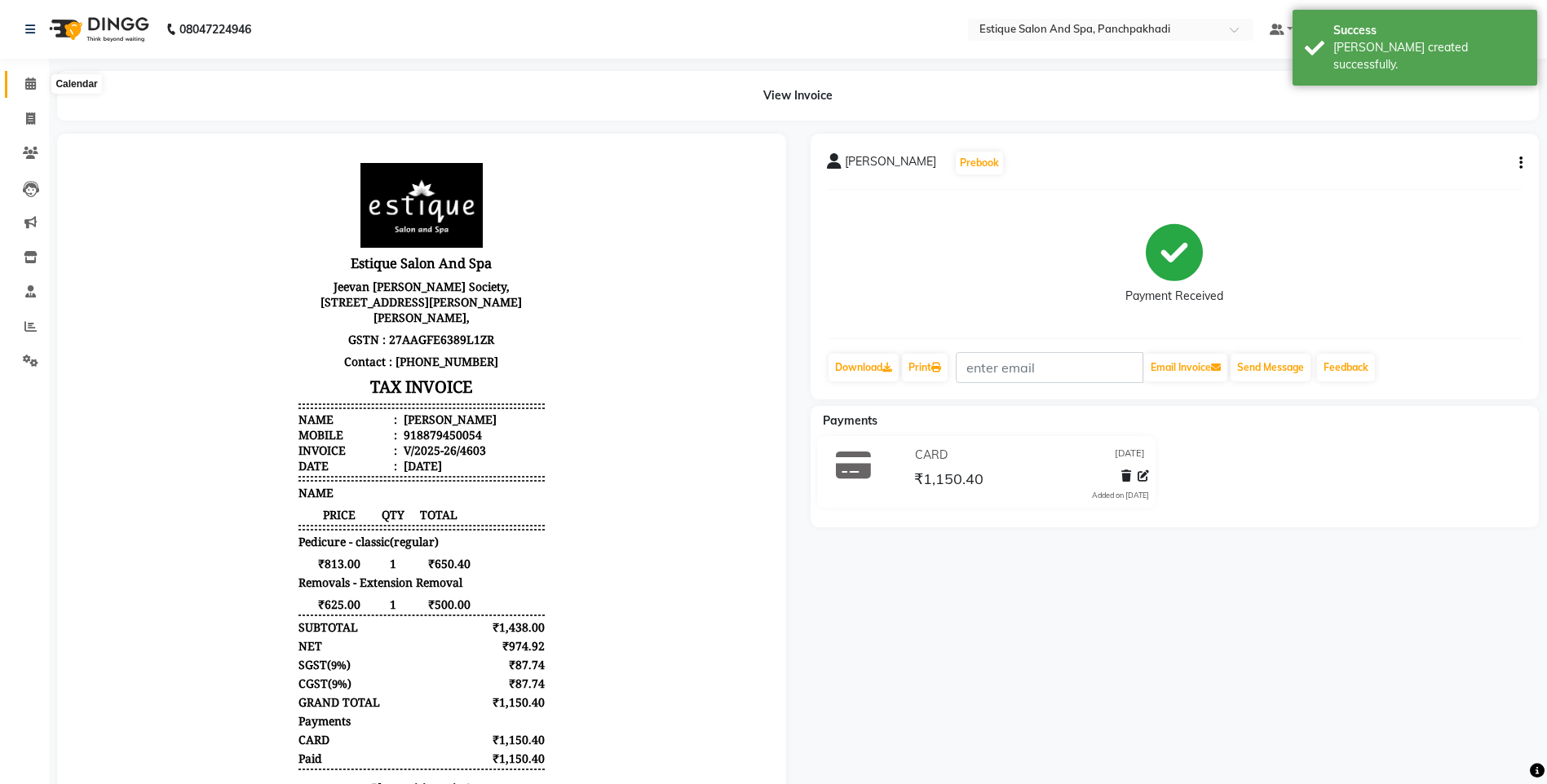
click at [32, 79] on icon at bounding box center [30, 83] width 10 height 12
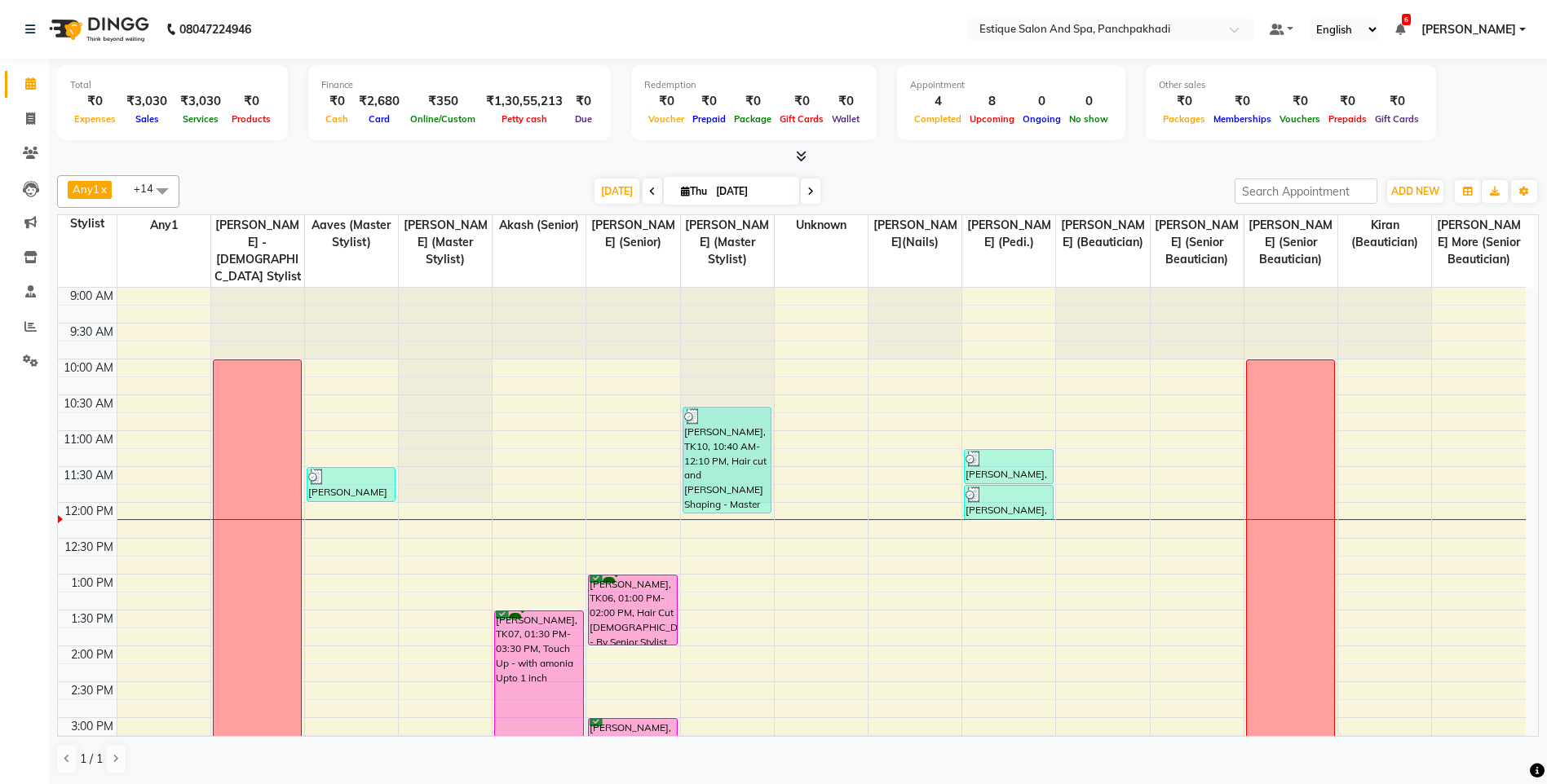
click at [810, 193] on span at bounding box center [810, 190] width 20 height 25
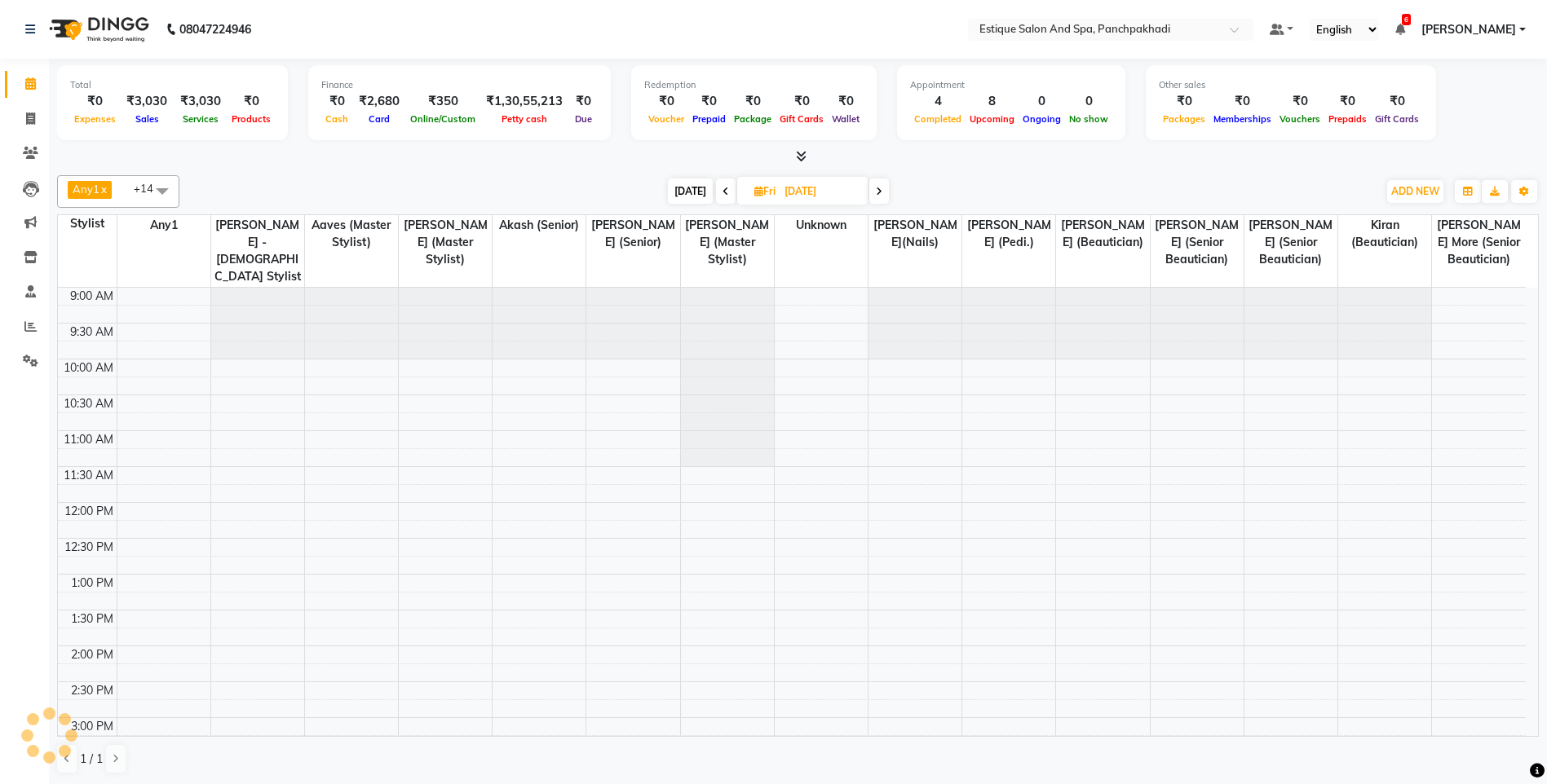
scroll to position [216, 0]
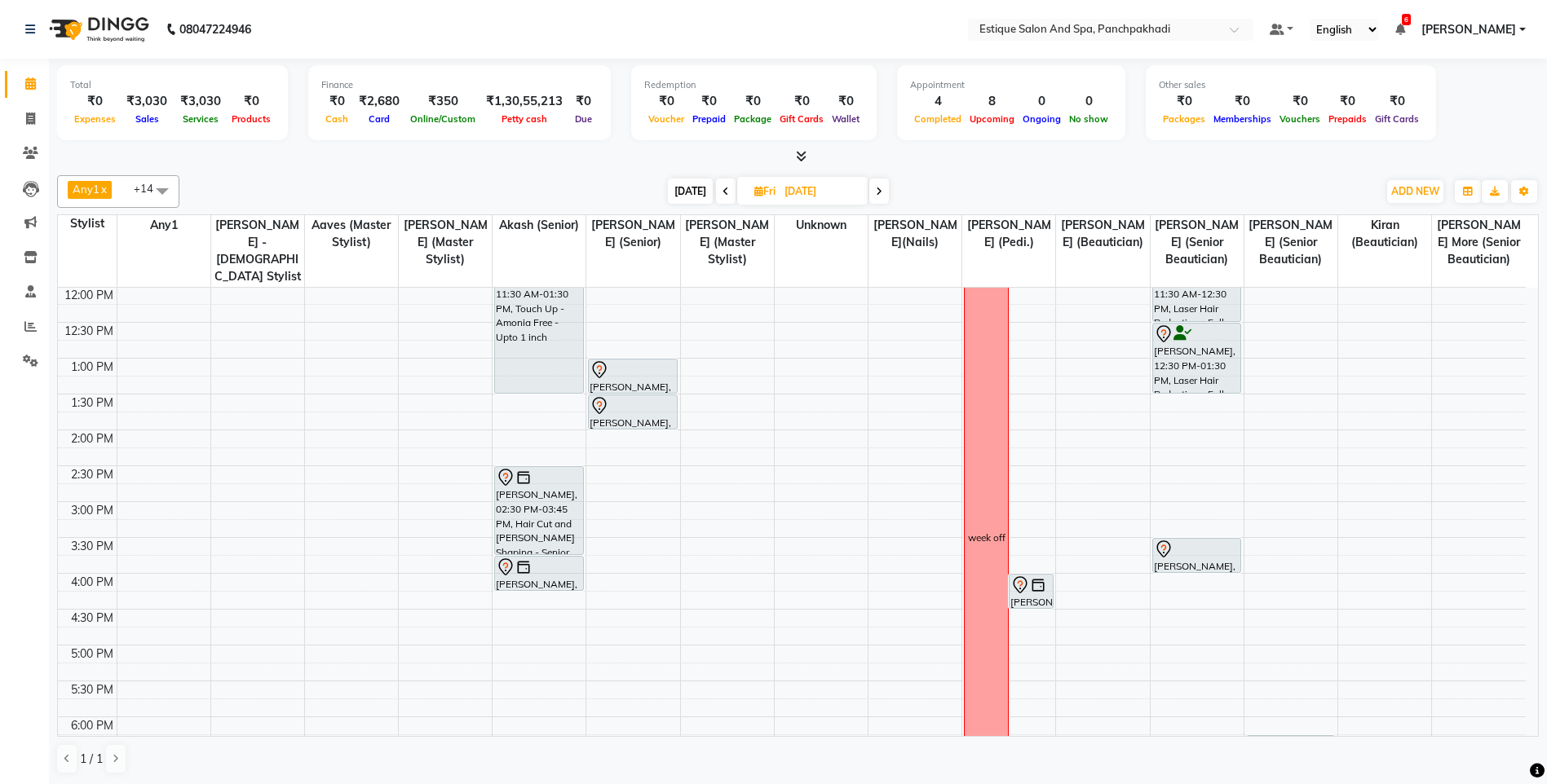
click at [723, 187] on icon at bounding box center [726, 191] width 7 height 9
type input "[DATE]"
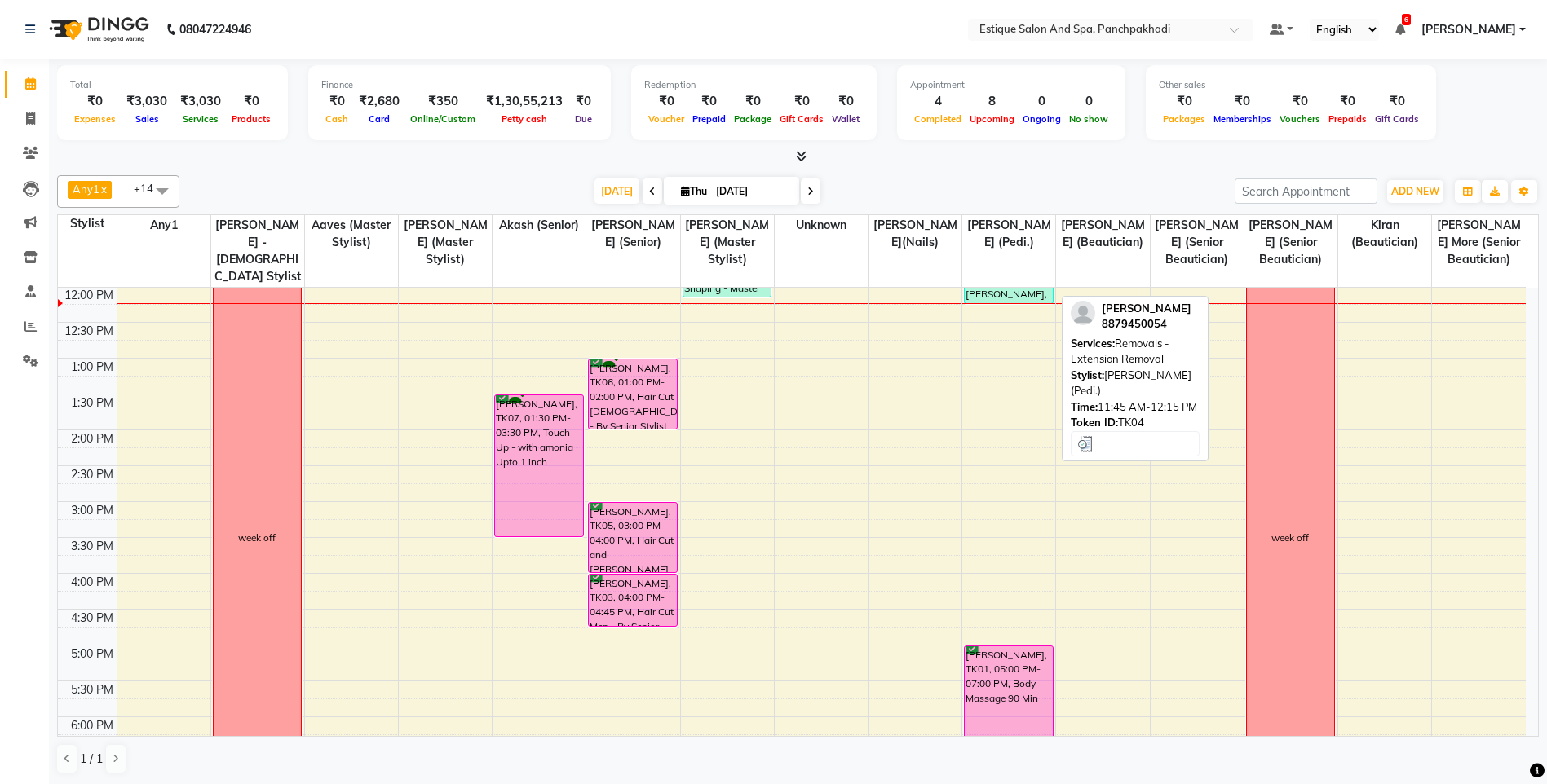
click at [1014, 299] on div "[PERSON_NAME], TK04, 11:45 AM-12:15 PM, Removals - Extension Removal" at bounding box center [1007, 287] width 87 height 34
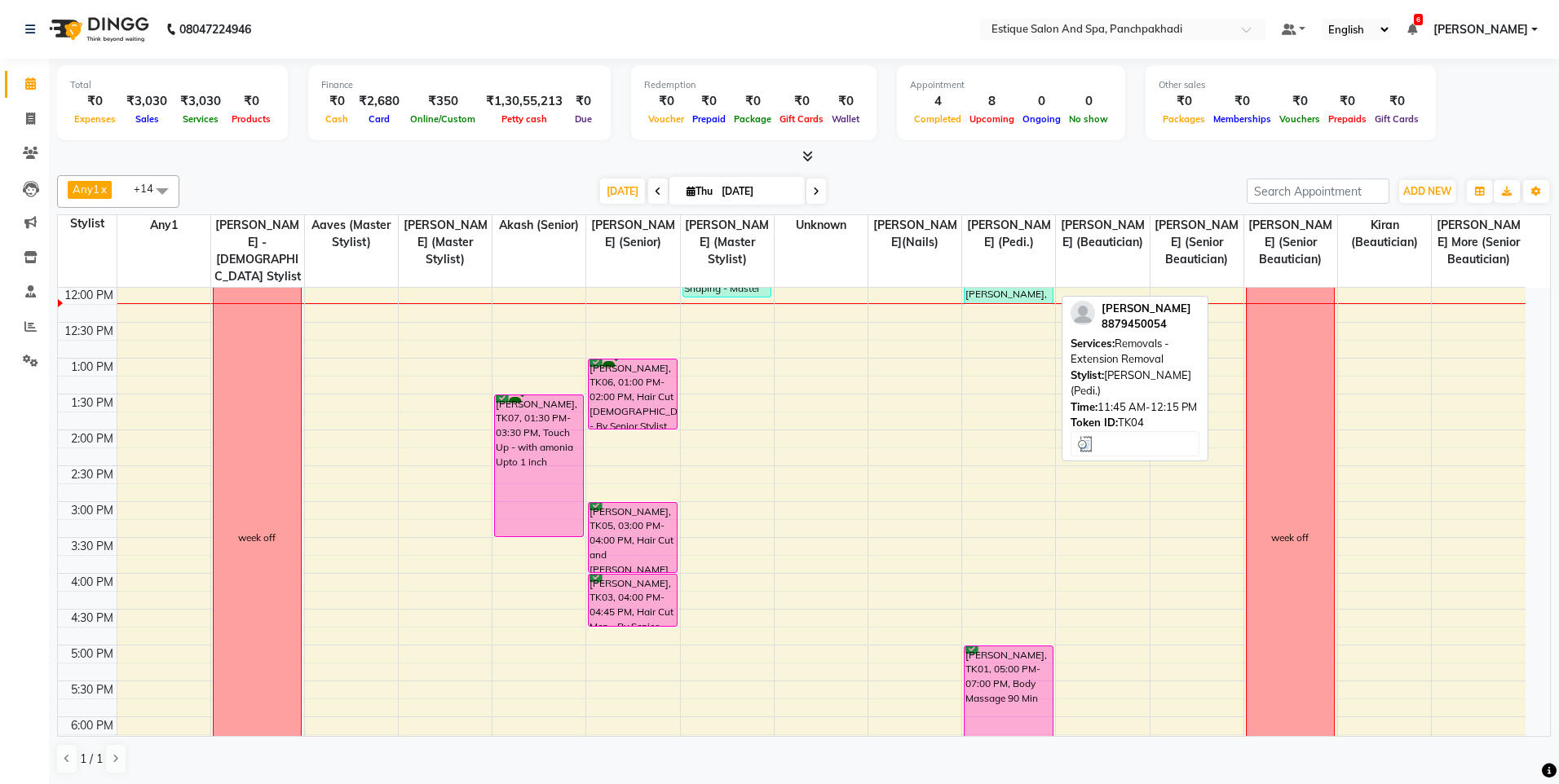
select select "3"
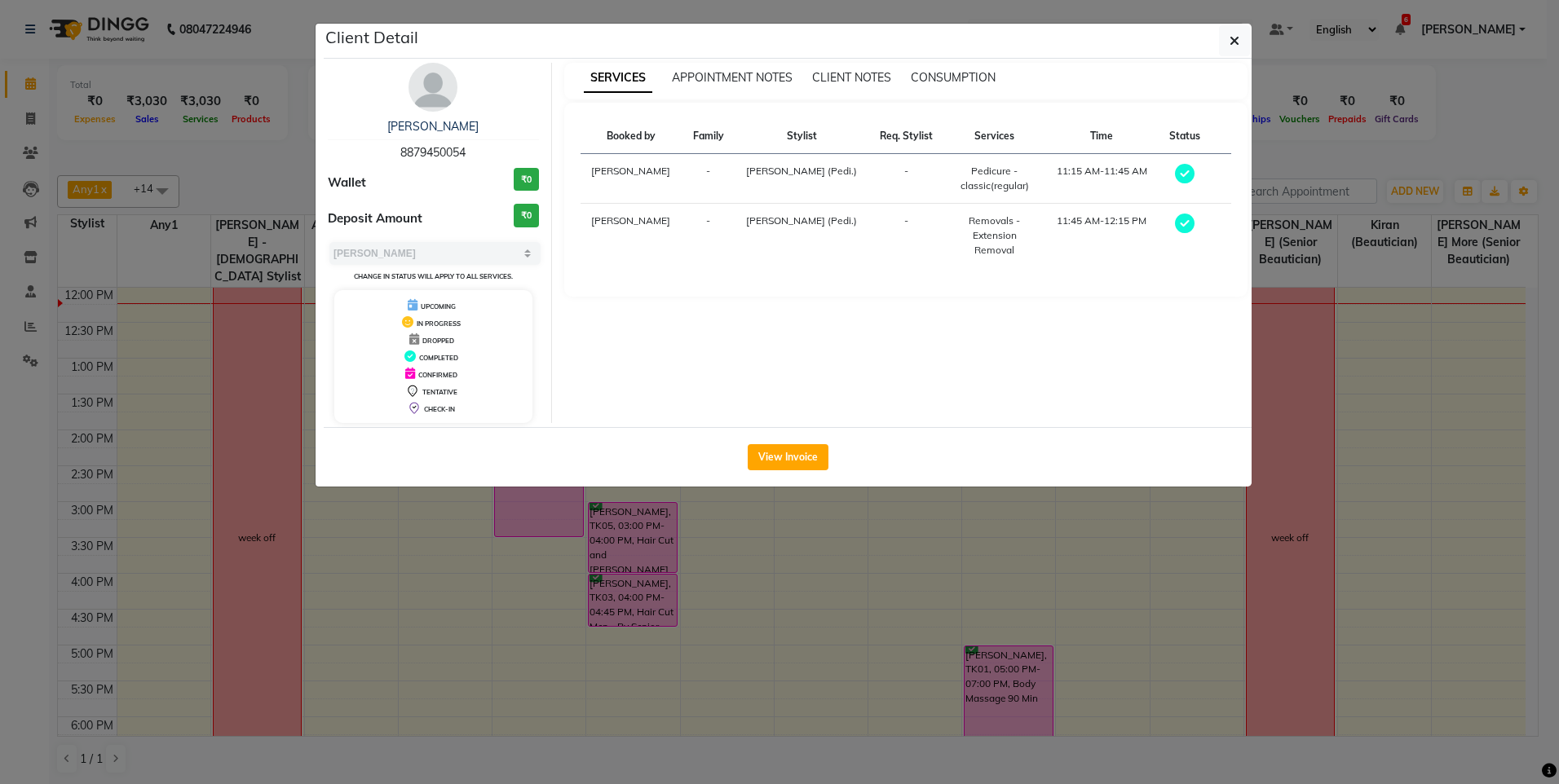
click at [397, 150] on div "Pooja Kapoor 8879450054" at bounding box center [433, 139] width 211 height 43
drag, startPoint x: 401, startPoint y: 149, endPoint x: 471, endPoint y: 157, distance: 70.5
click at [471, 157] on div "Pooja Kapoor 8879450054" at bounding box center [433, 139] width 211 height 43
copy span "8879450054"
click at [1230, 36] on icon "button" at bounding box center [1234, 40] width 9 height 13
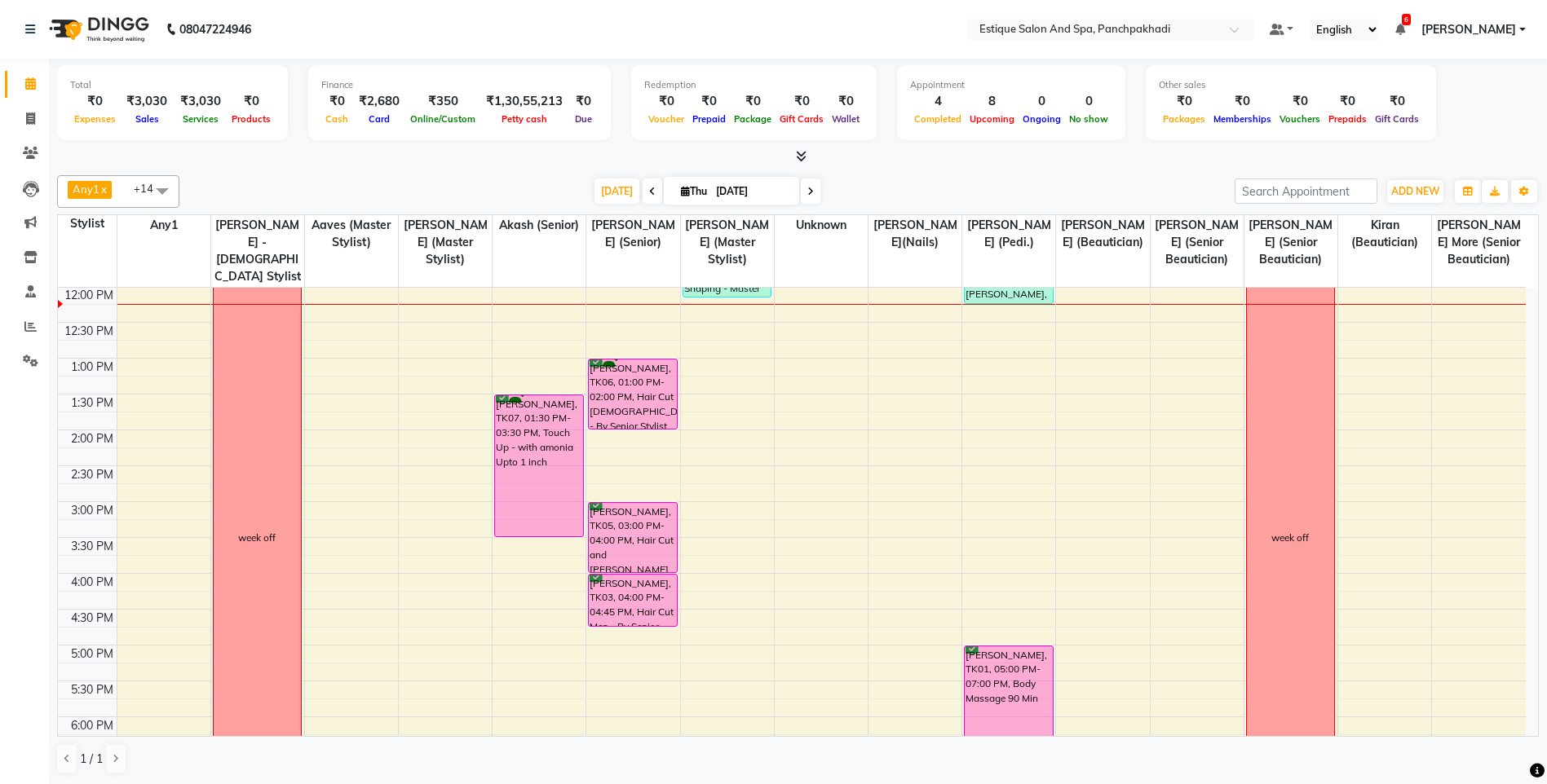
click at [808, 189] on icon at bounding box center [811, 191] width 7 height 9
type input "[DATE]"
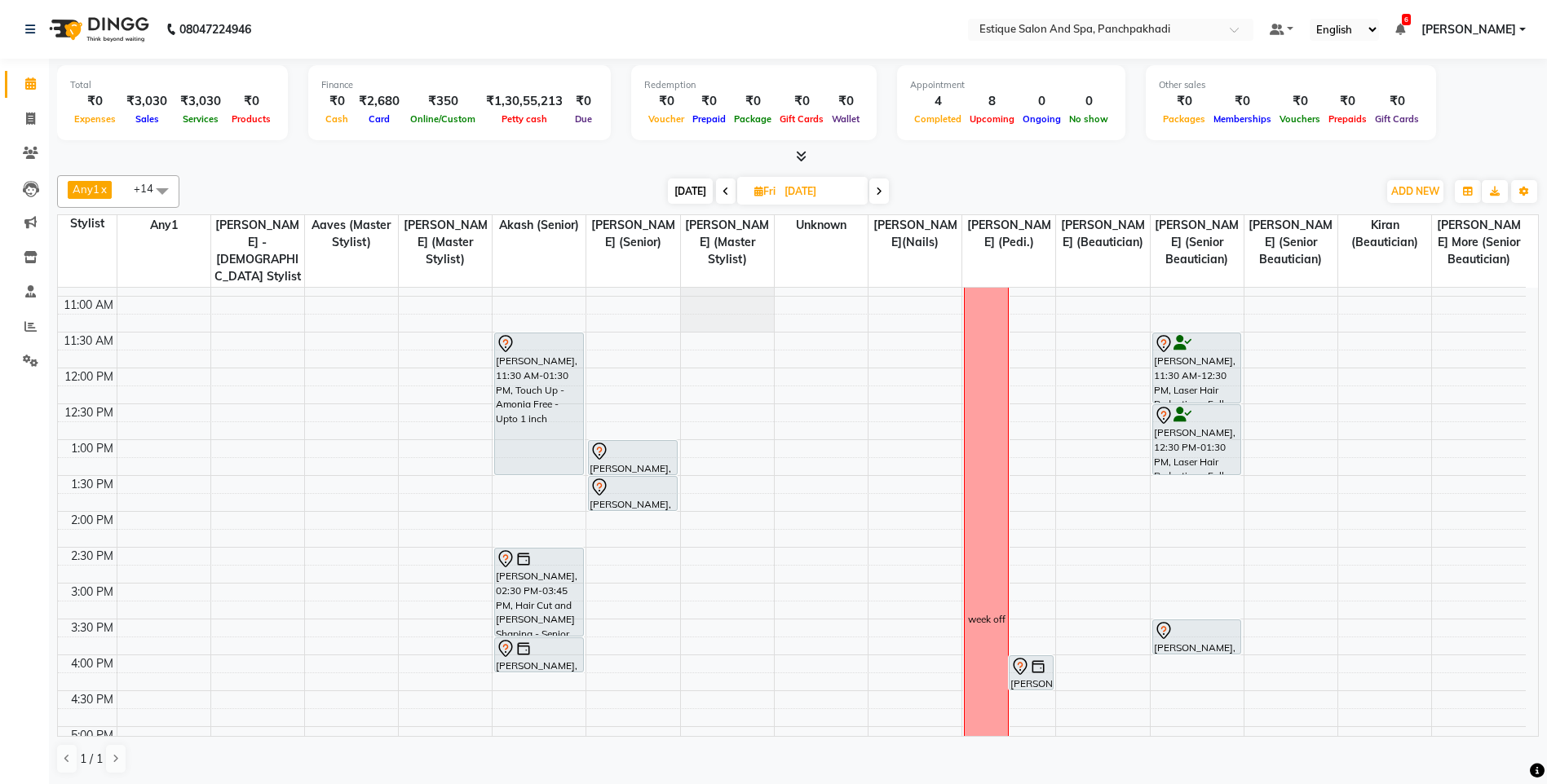
scroll to position [53, 0]
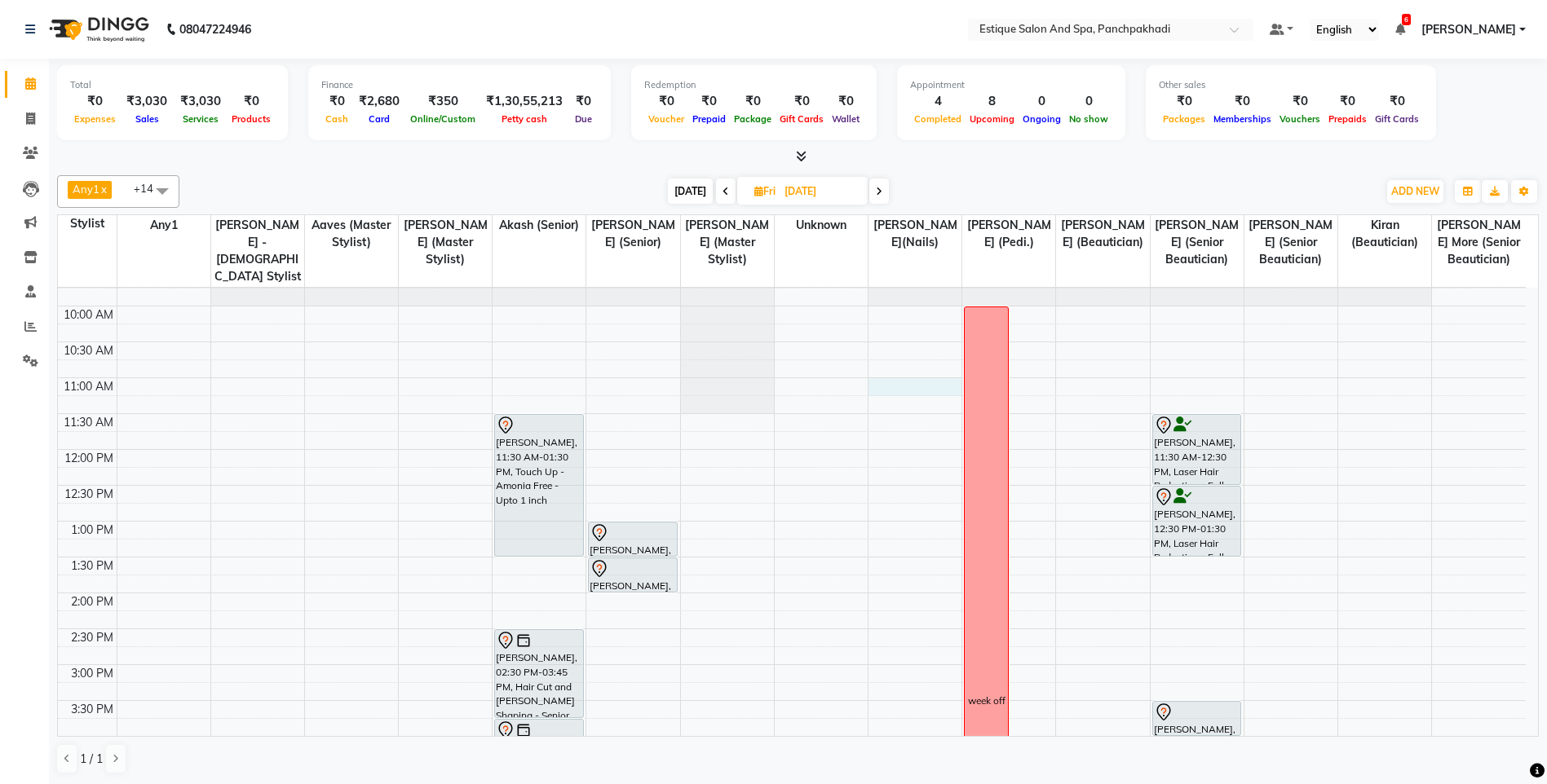
click at [906, 381] on div "9:00 AM 9:30 AM 10:00 AM 10:30 AM 11:00 AM 11:30 AM 12:00 PM 12:30 PM 1:00 PM 1…" at bounding box center [791, 701] width 1468 height 932
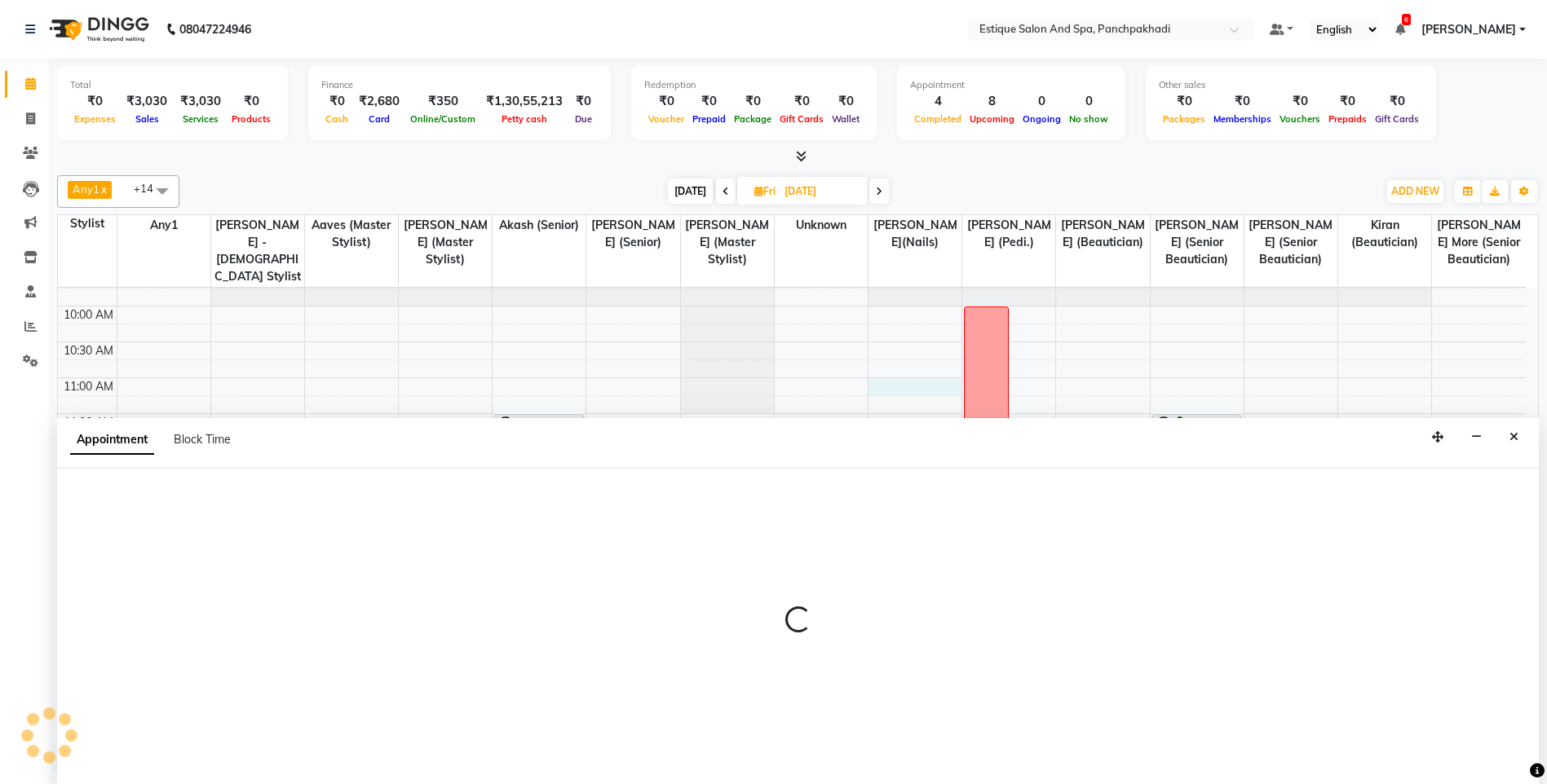
scroll to position [1, 0]
select select "88867"
select select "660"
select select "tentative"
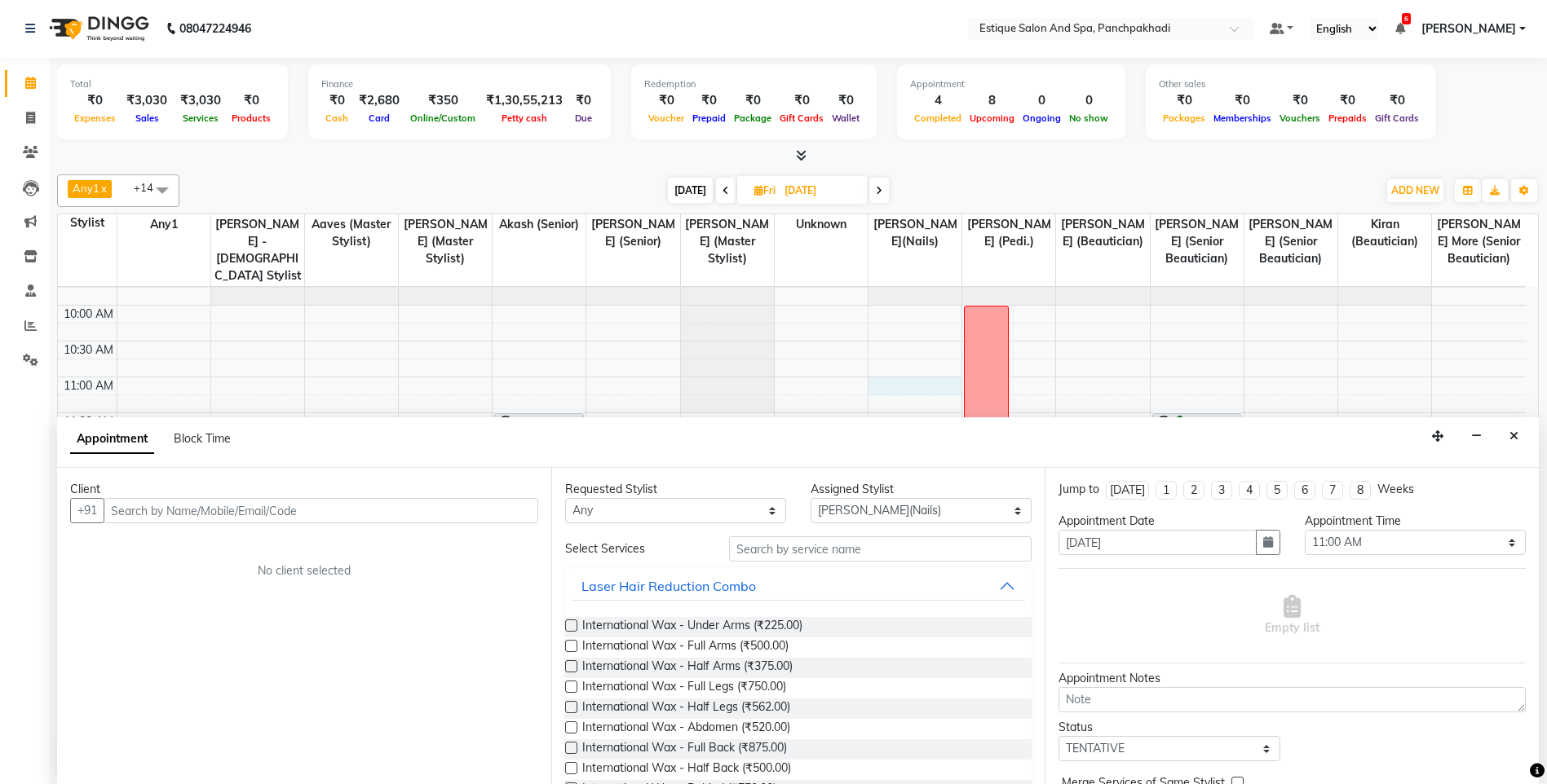
click at [343, 510] on input "text" at bounding box center [320, 510] width 435 height 25
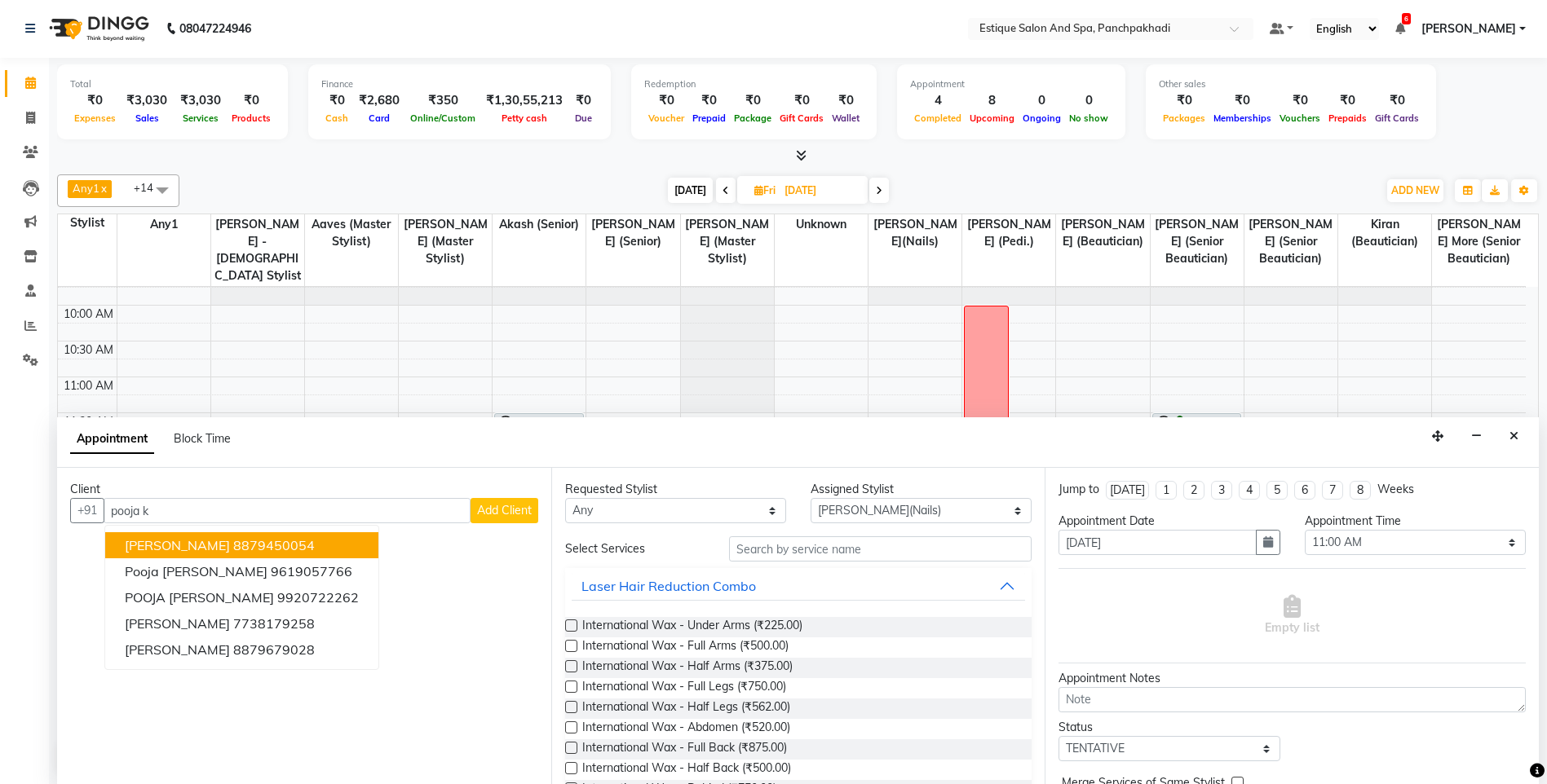
click at [158, 546] on span "Pooja Kapoor" at bounding box center [177, 545] width 105 height 16
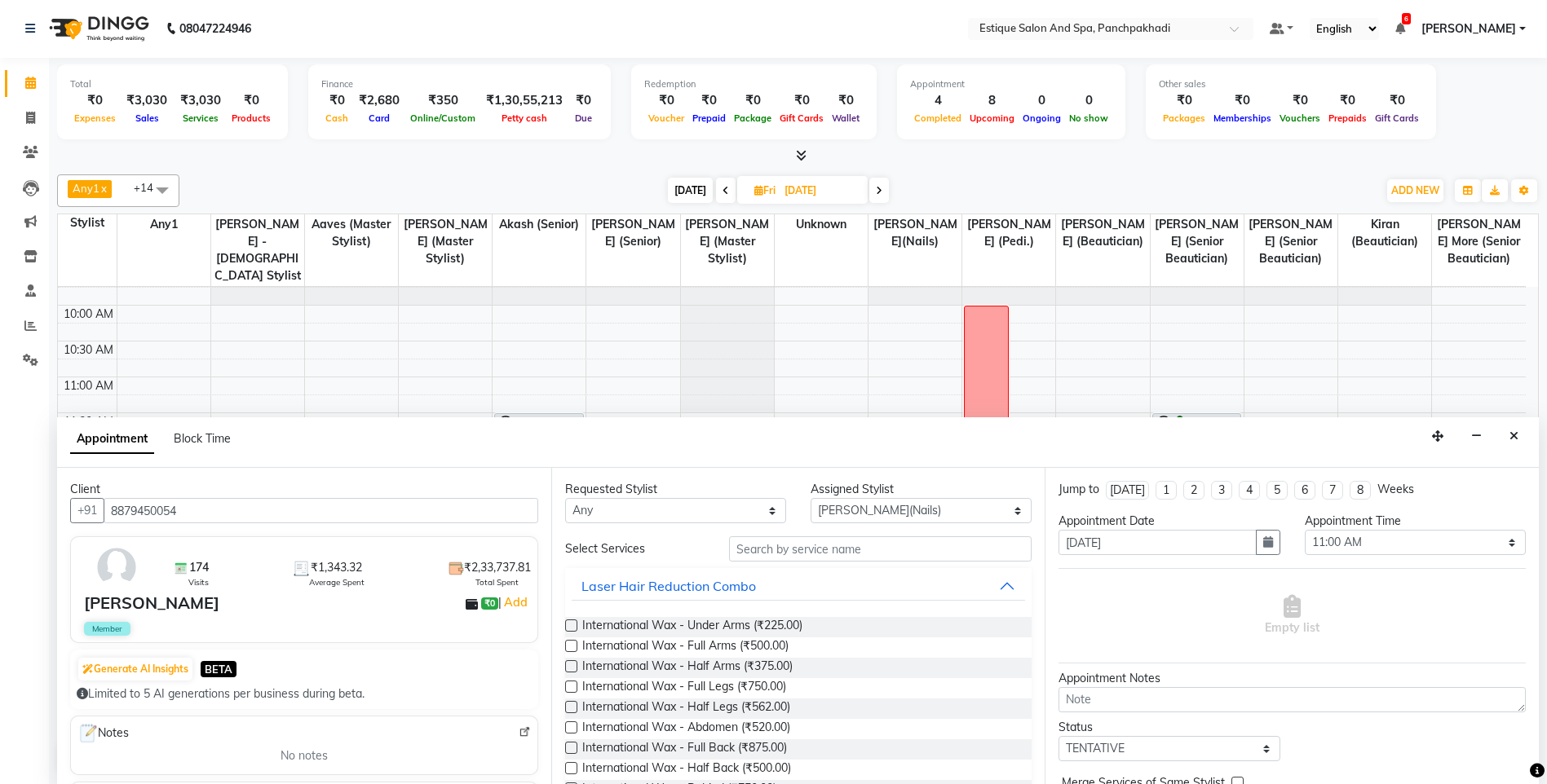
type input "8879450054"
click at [801, 552] on input "text" at bounding box center [881, 548] width 303 height 25
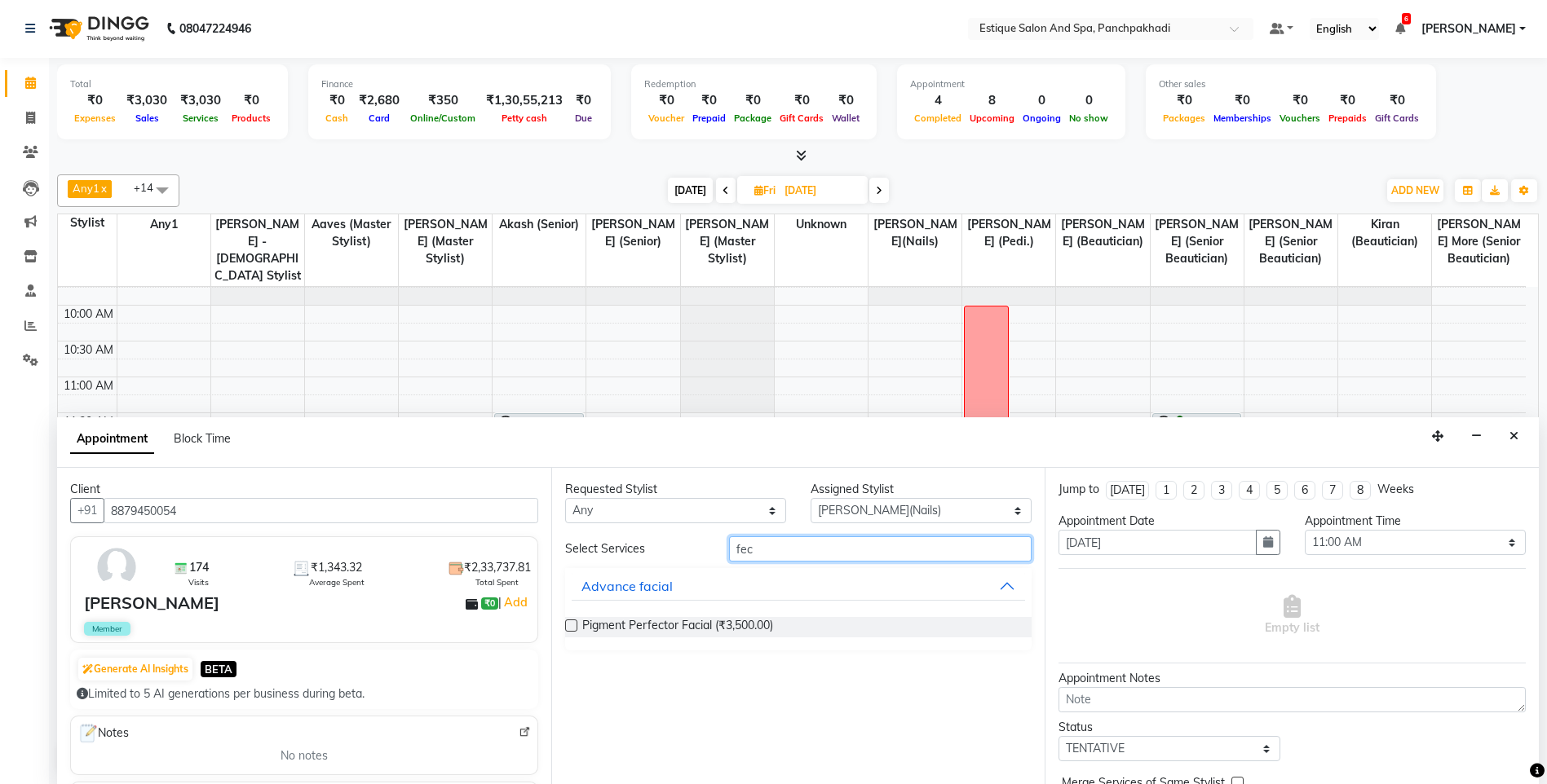
click at [800, 546] on input "fec" at bounding box center [881, 548] width 303 height 25
type input "f"
type input "nails"
click at [566, 645] on label at bounding box center [571, 646] width 12 height 12
click at [566, 645] on input "checkbox" at bounding box center [570, 647] width 10 height 10
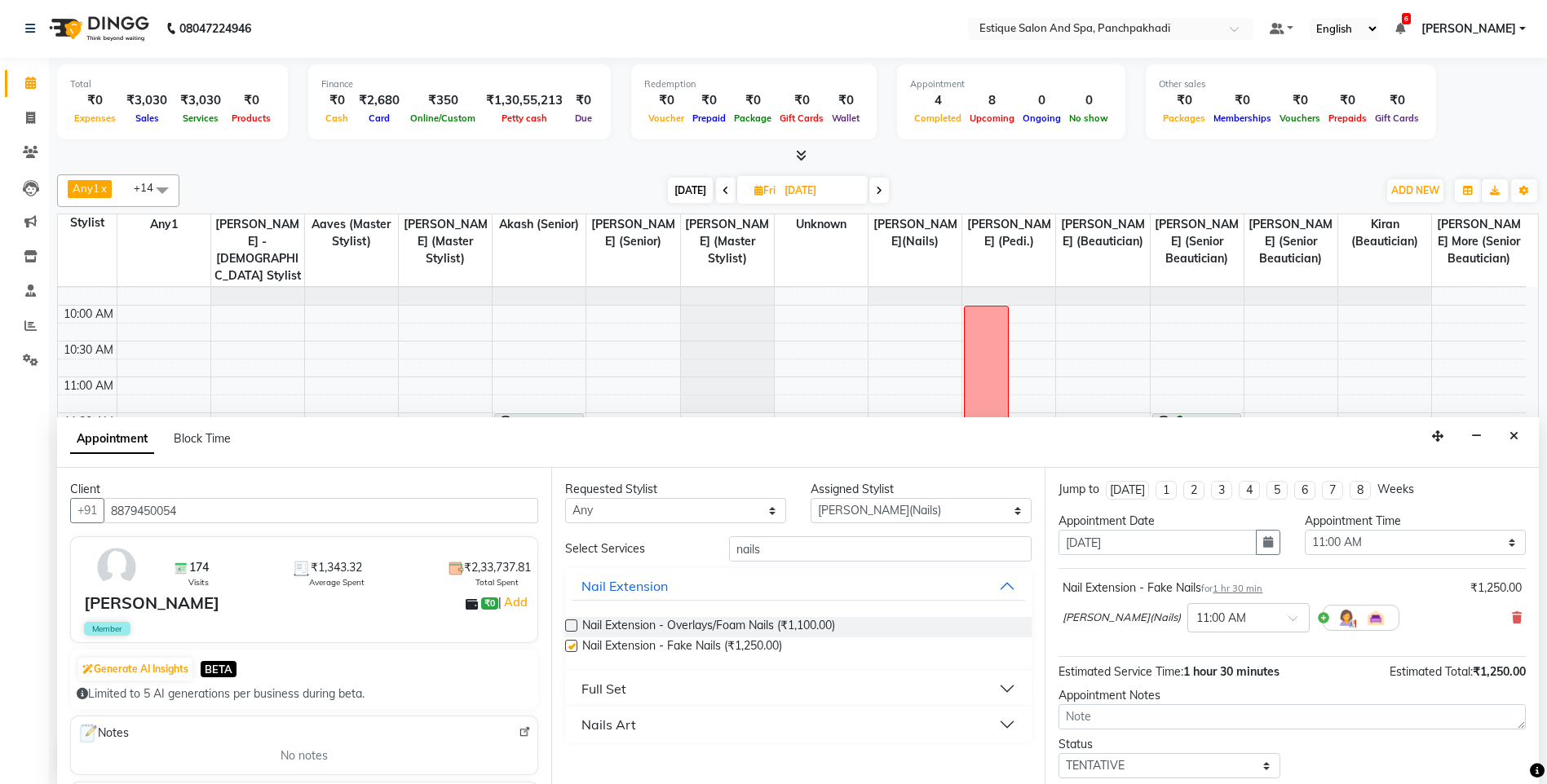
checkbox input "false"
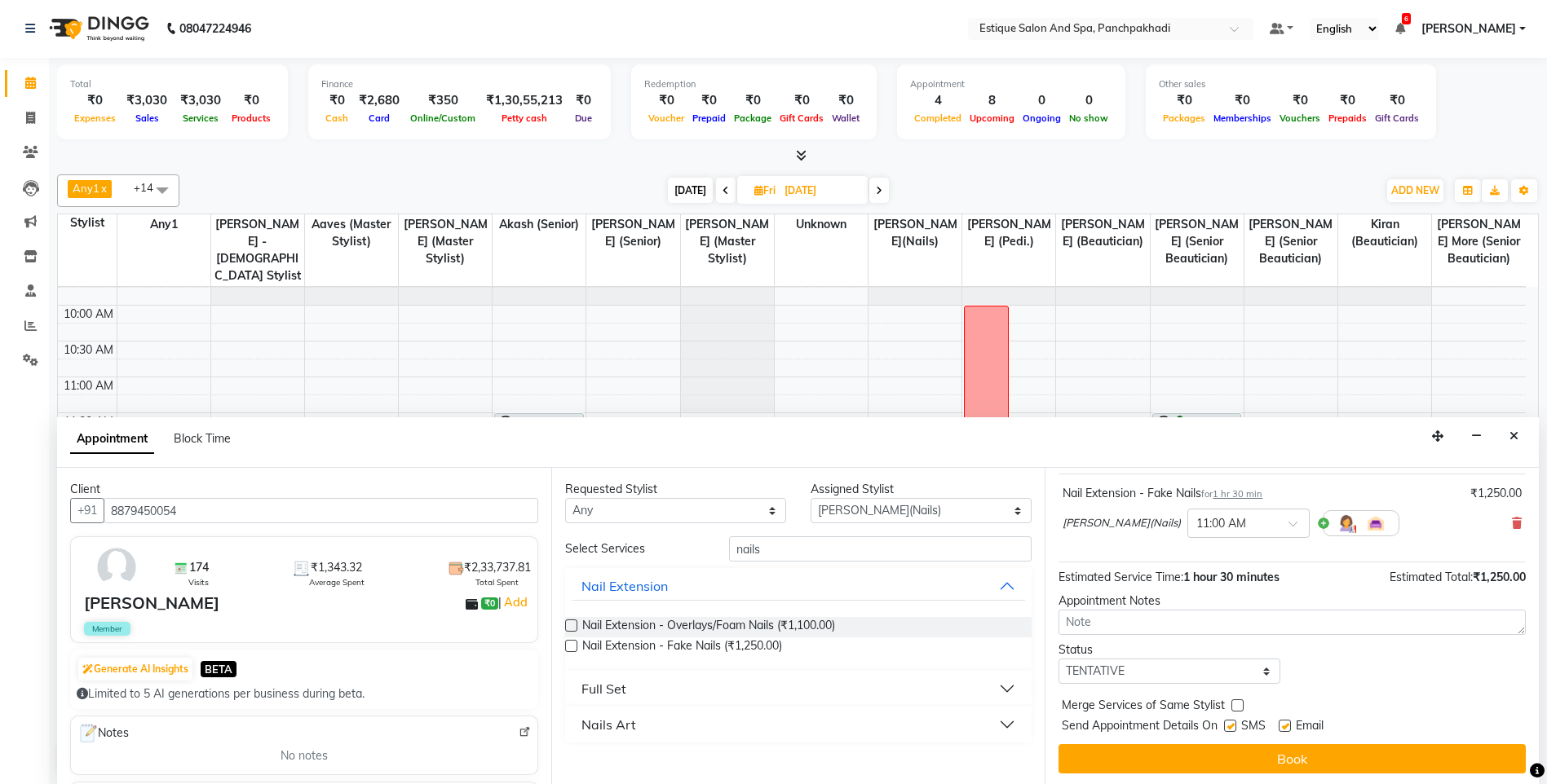
scroll to position [97, 0]
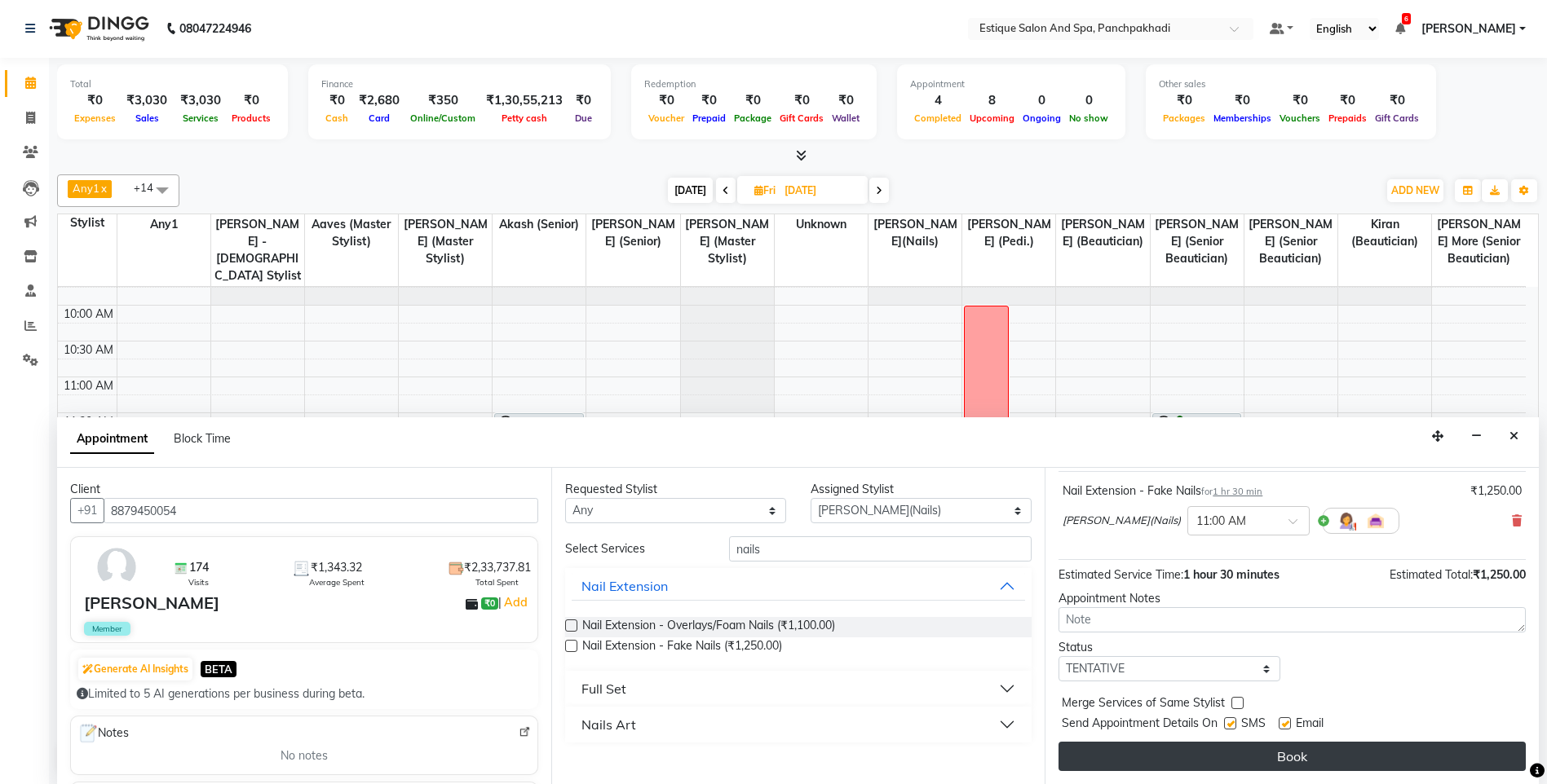
click at [1274, 755] on button "Book" at bounding box center [1291, 756] width 467 height 29
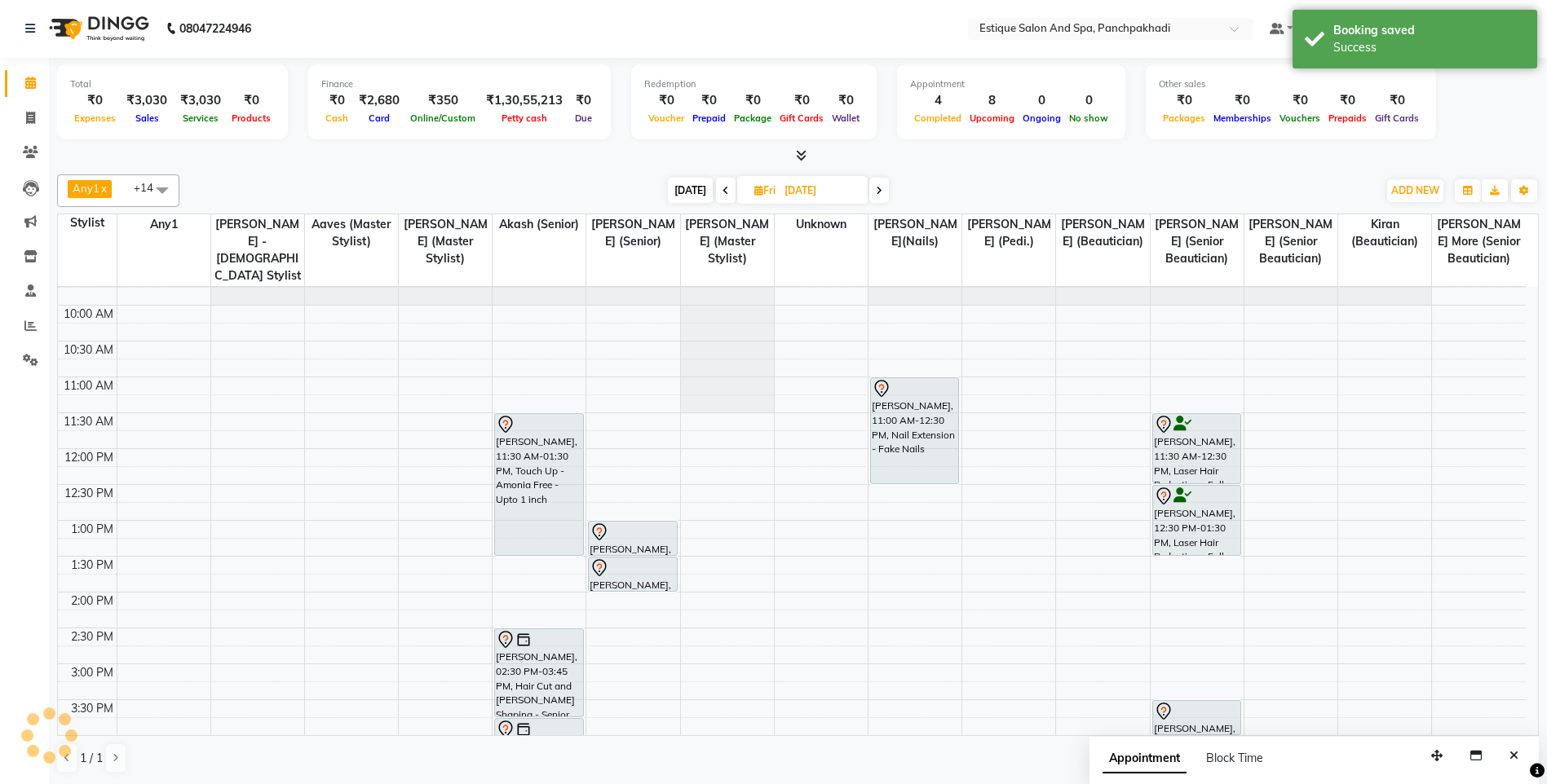
scroll to position [0, 0]
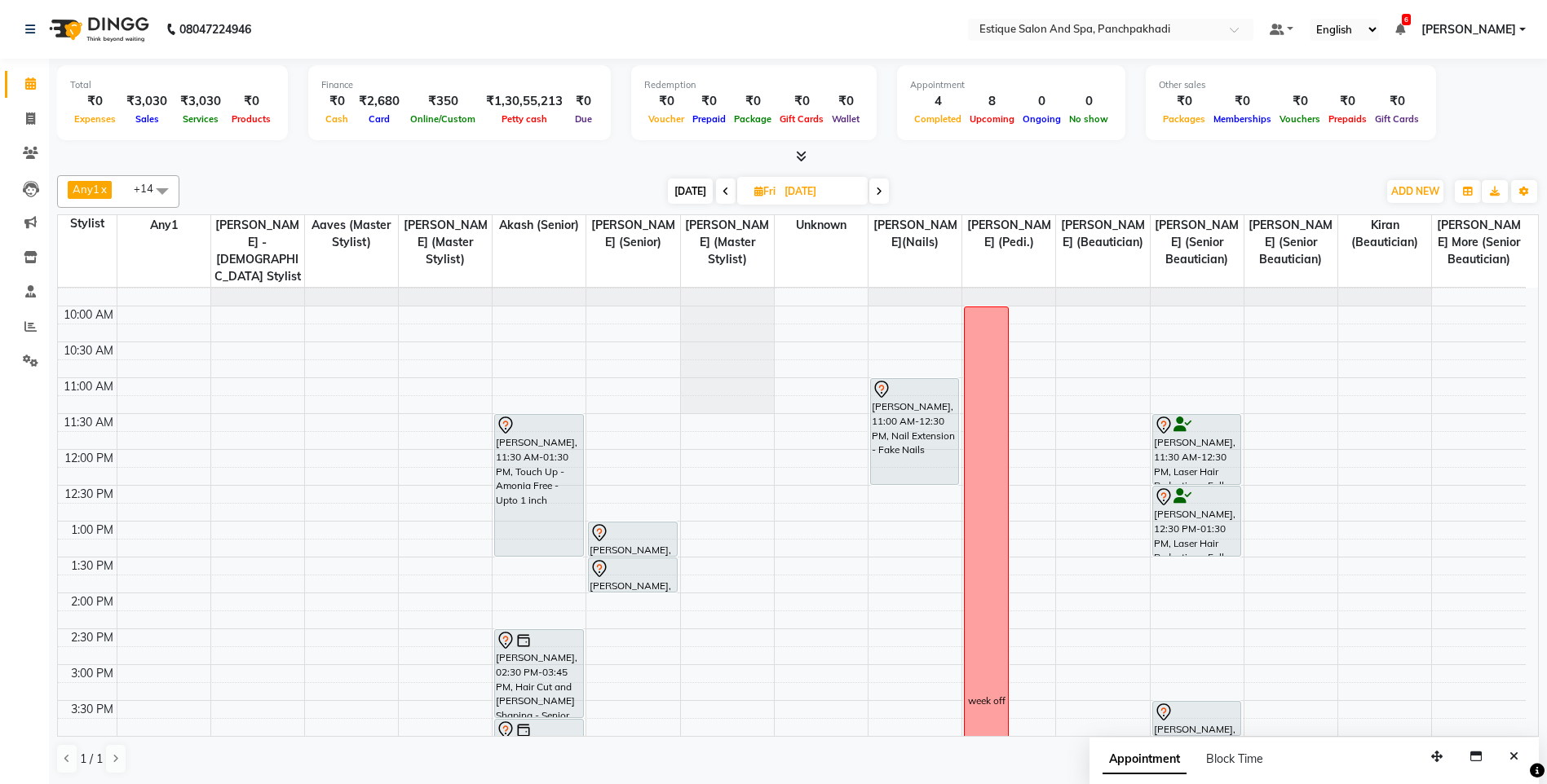
click at [722, 191] on icon at bounding box center [726, 191] width 7 height 9
type input "[DATE]"
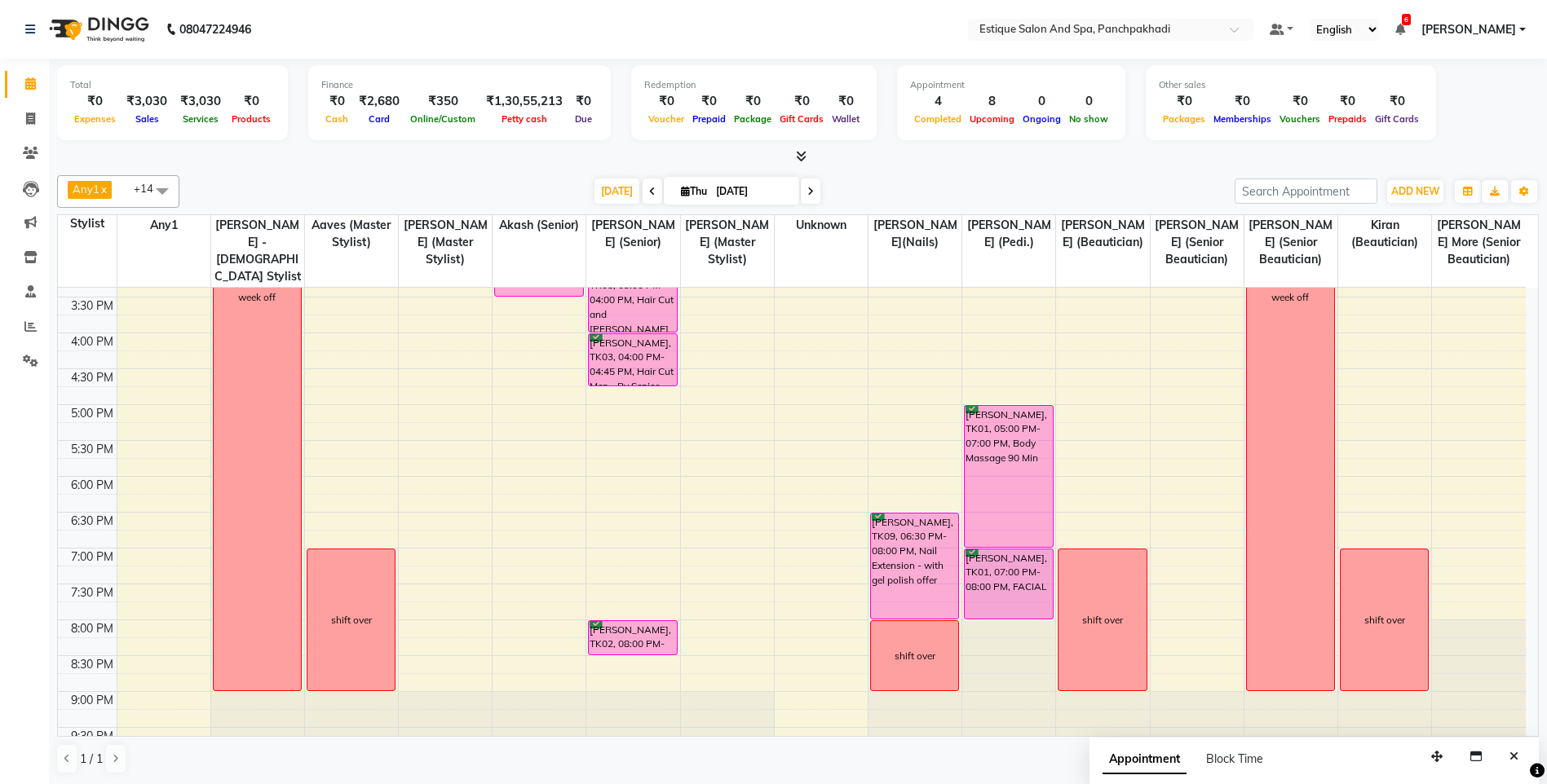
scroll to position [484, 0]
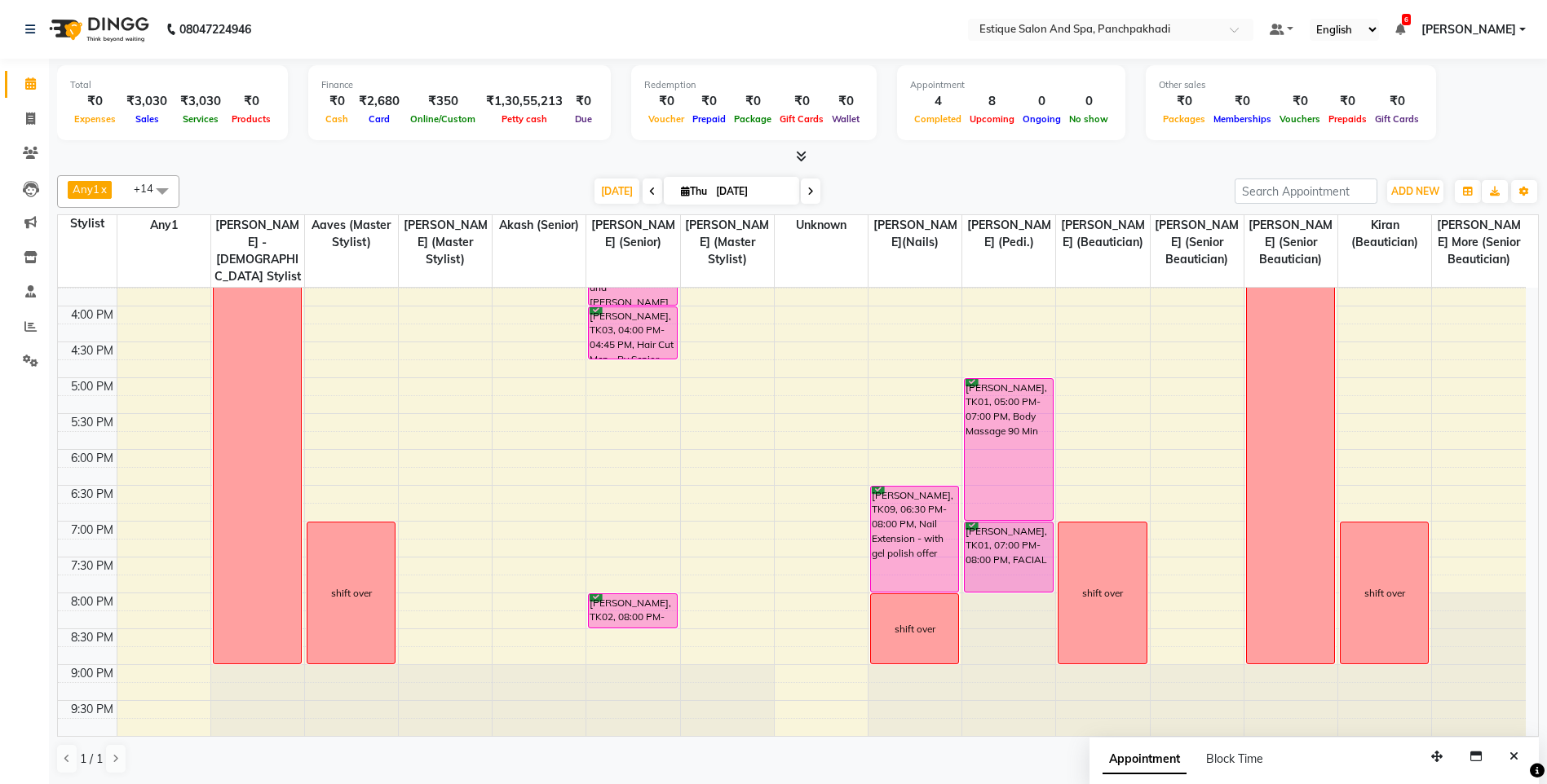
click at [1035, 176] on div "Any1 x [PERSON_NAME] x Aaves x [PERSON_NAME] (Senior) x [PERSON_NAME] (Senior) …" at bounding box center [797, 192] width 1482 height 33
click at [681, 194] on icon at bounding box center [685, 191] width 9 height 10
select select "9"
select select "2025"
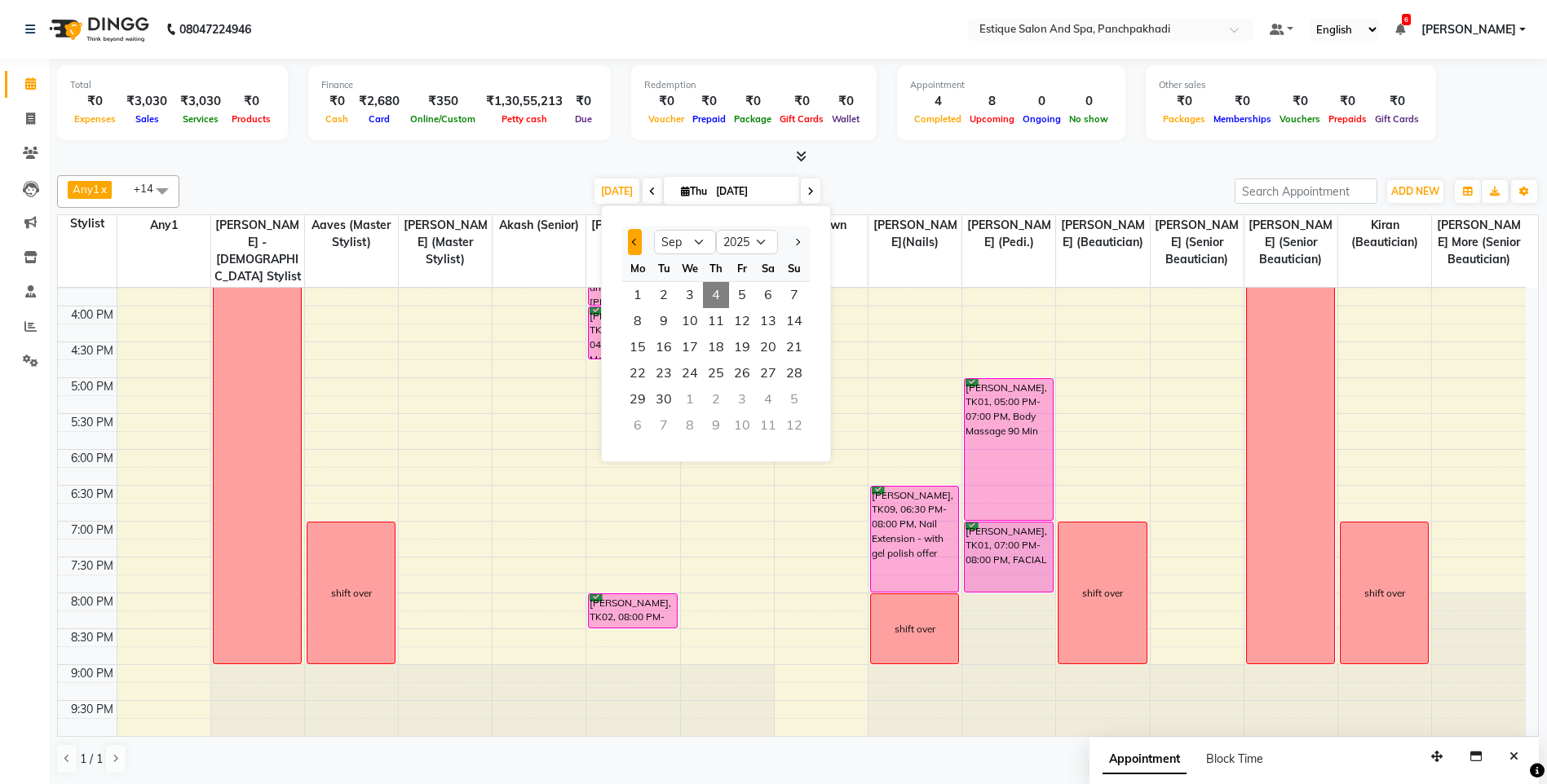
click at [635, 247] on button "Previous month" at bounding box center [634, 242] width 14 height 26
select select "8"
click at [662, 409] on span "26" at bounding box center [664, 399] width 26 height 26
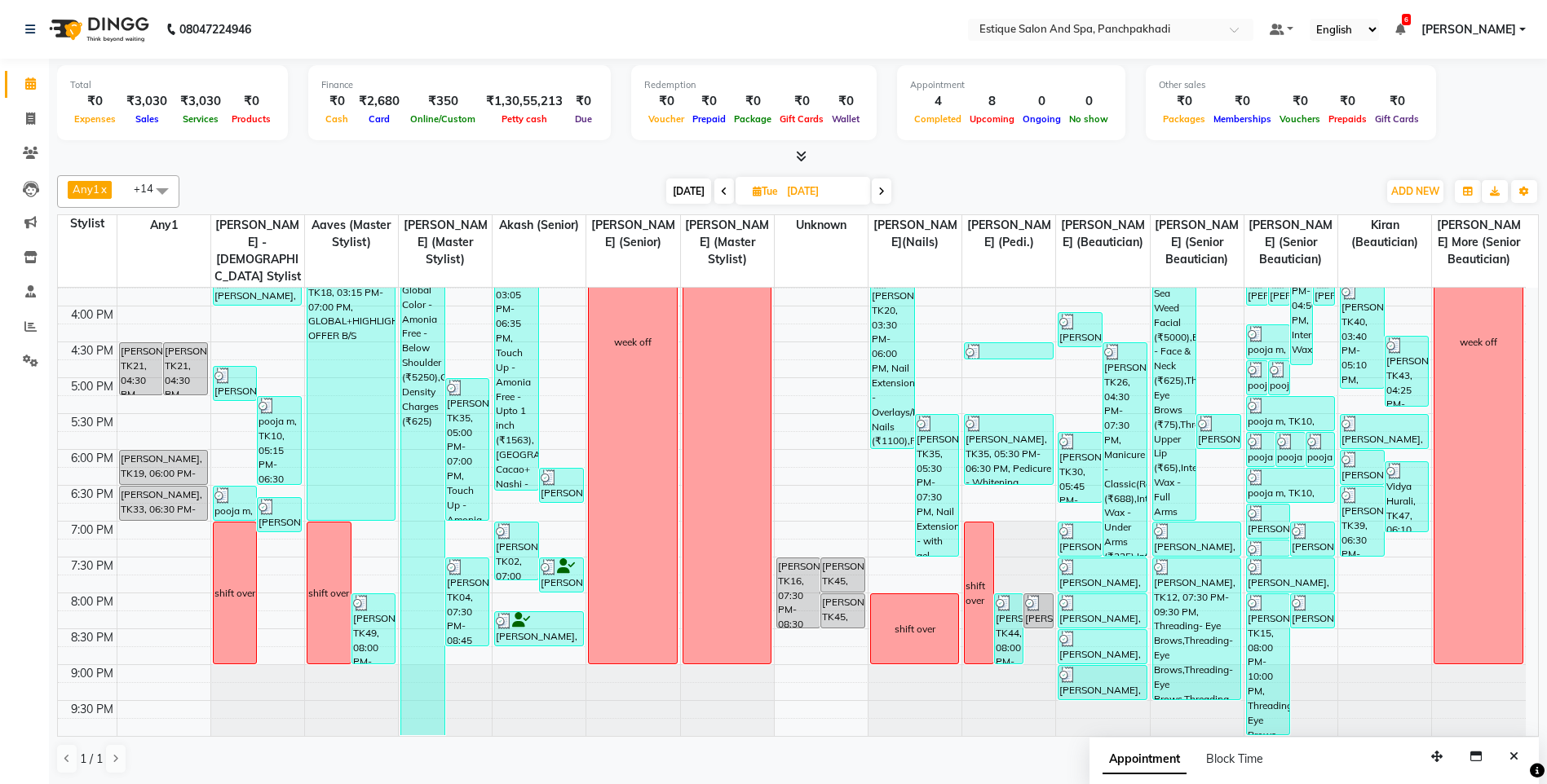
click at [885, 200] on span at bounding box center [882, 190] width 20 height 25
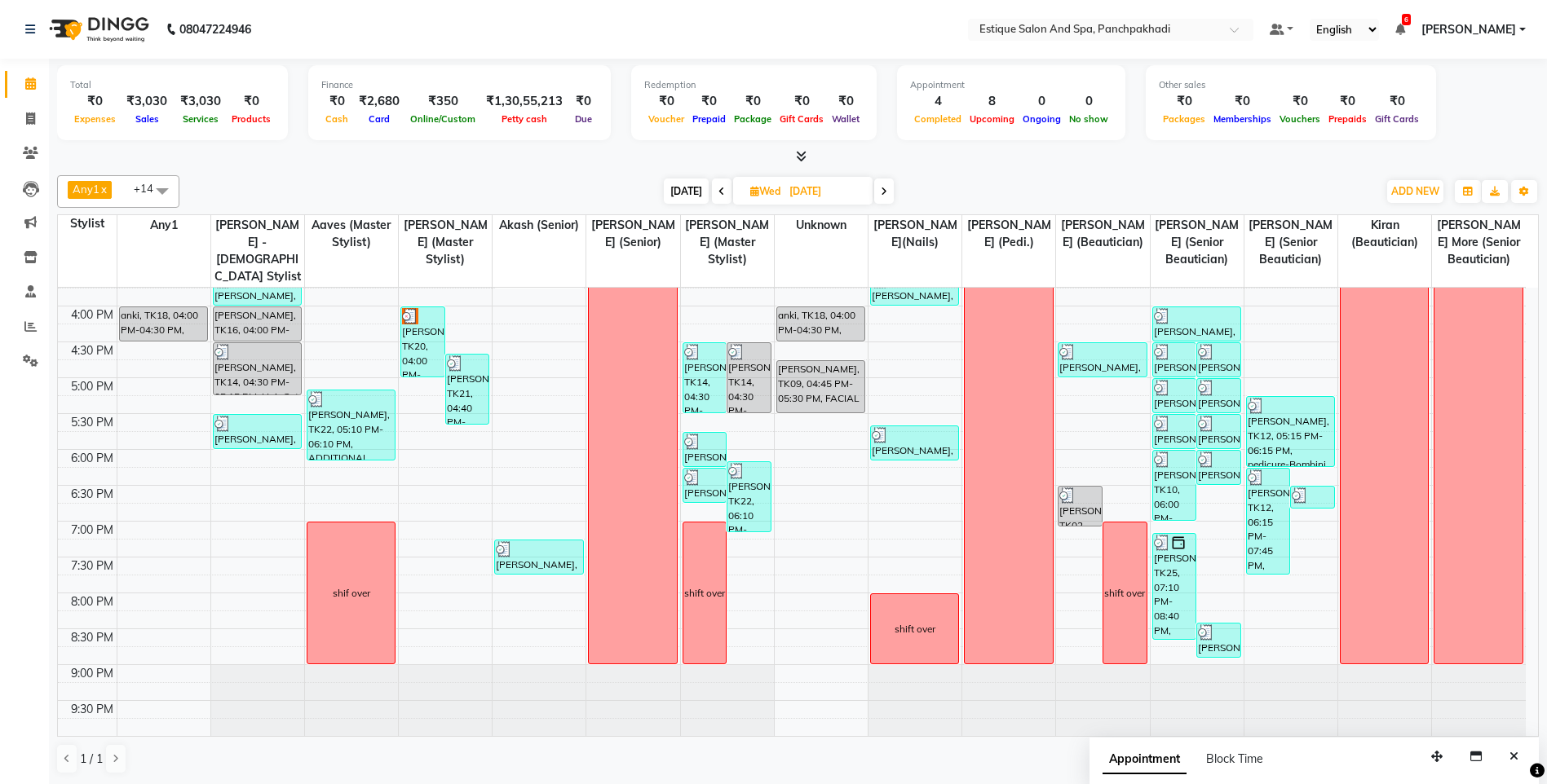
click at [881, 193] on icon at bounding box center [884, 191] width 7 height 9
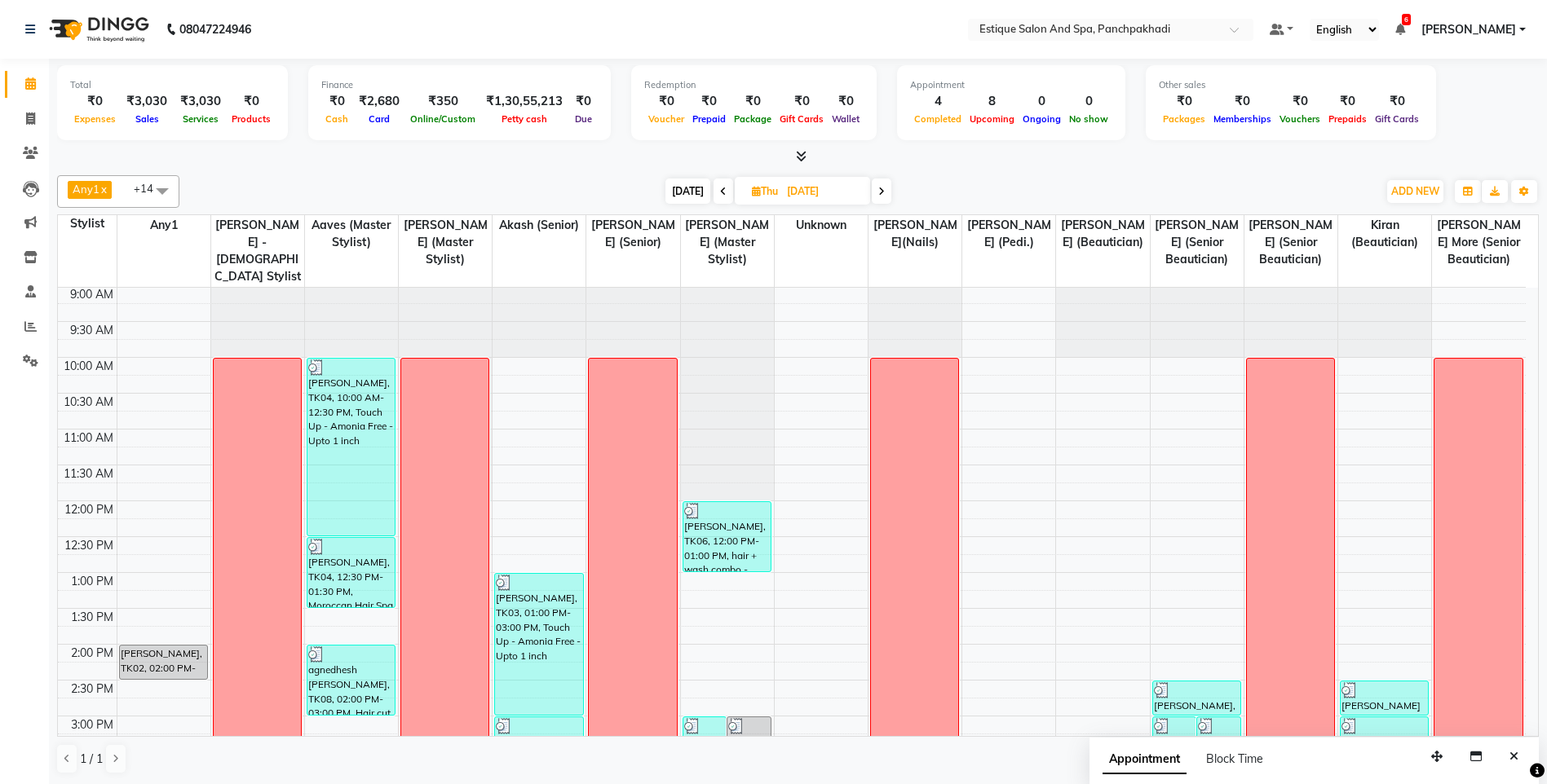
scroll to position [0, 0]
click at [881, 193] on icon at bounding box center [882, 191] width 7 height 9
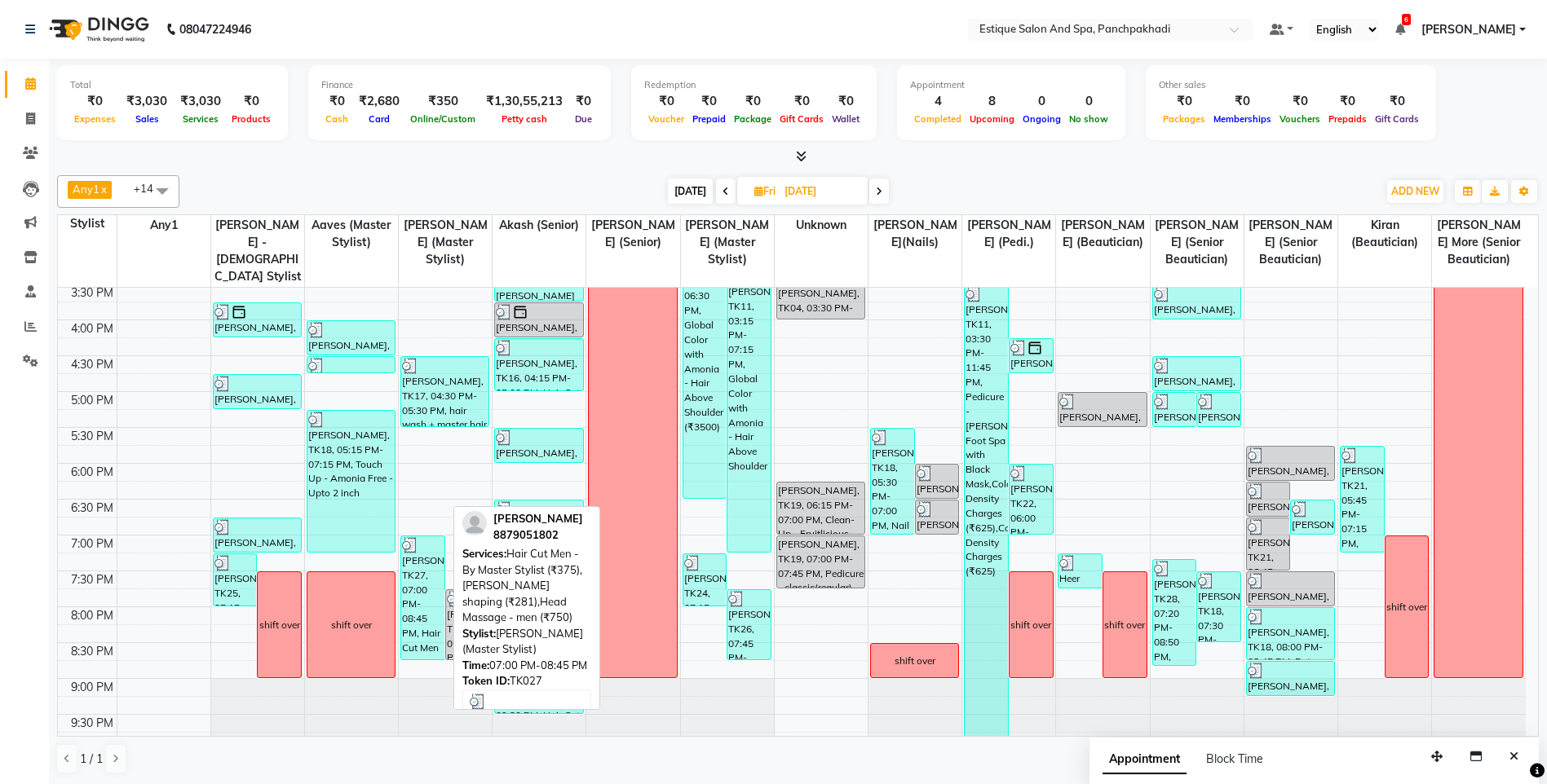
scroll to position [484, 0]
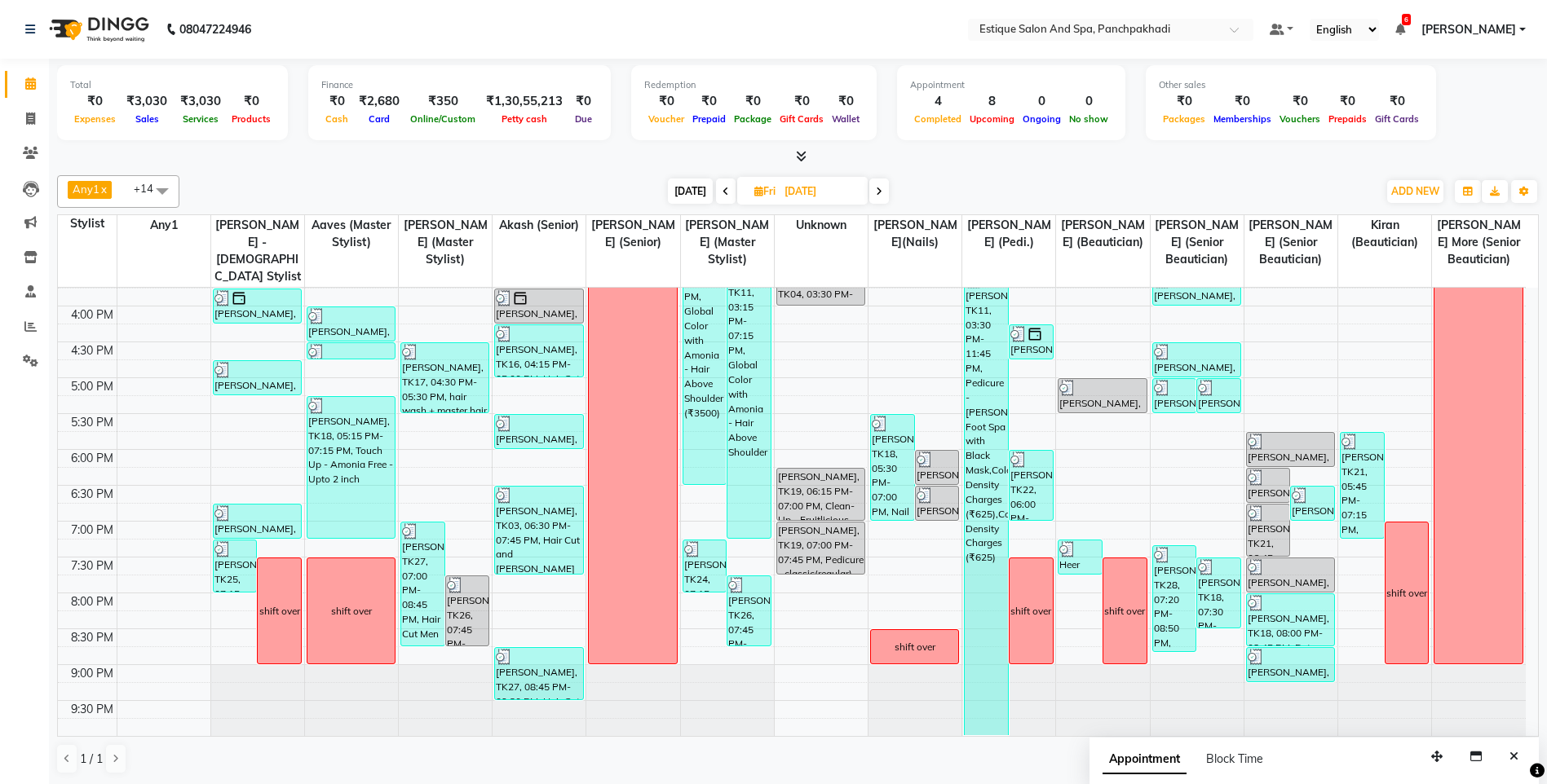
click at [880, 193] on icon at bounding box center [879, 191] width 7 height 9
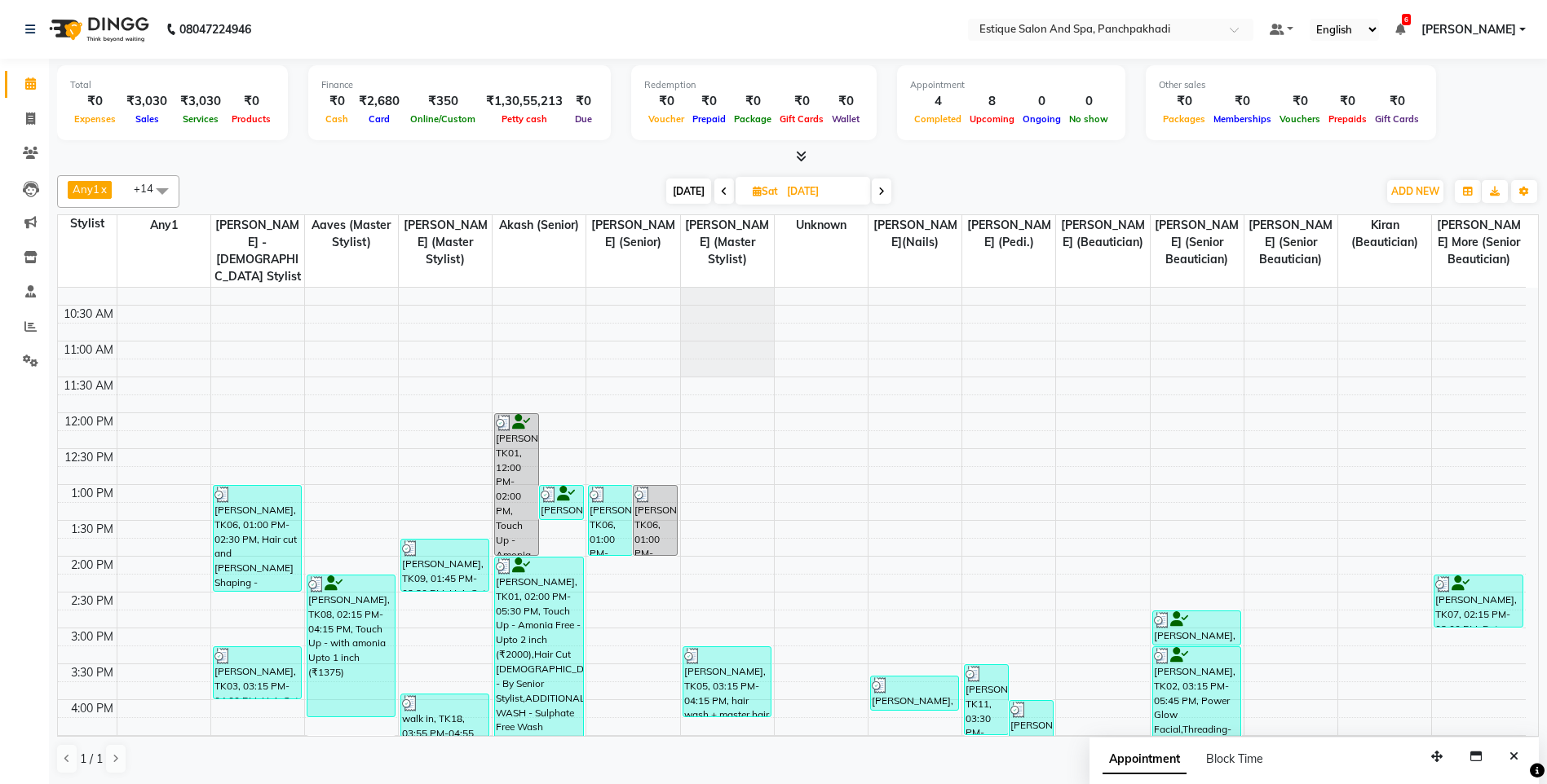
scroll to position [244, 0]
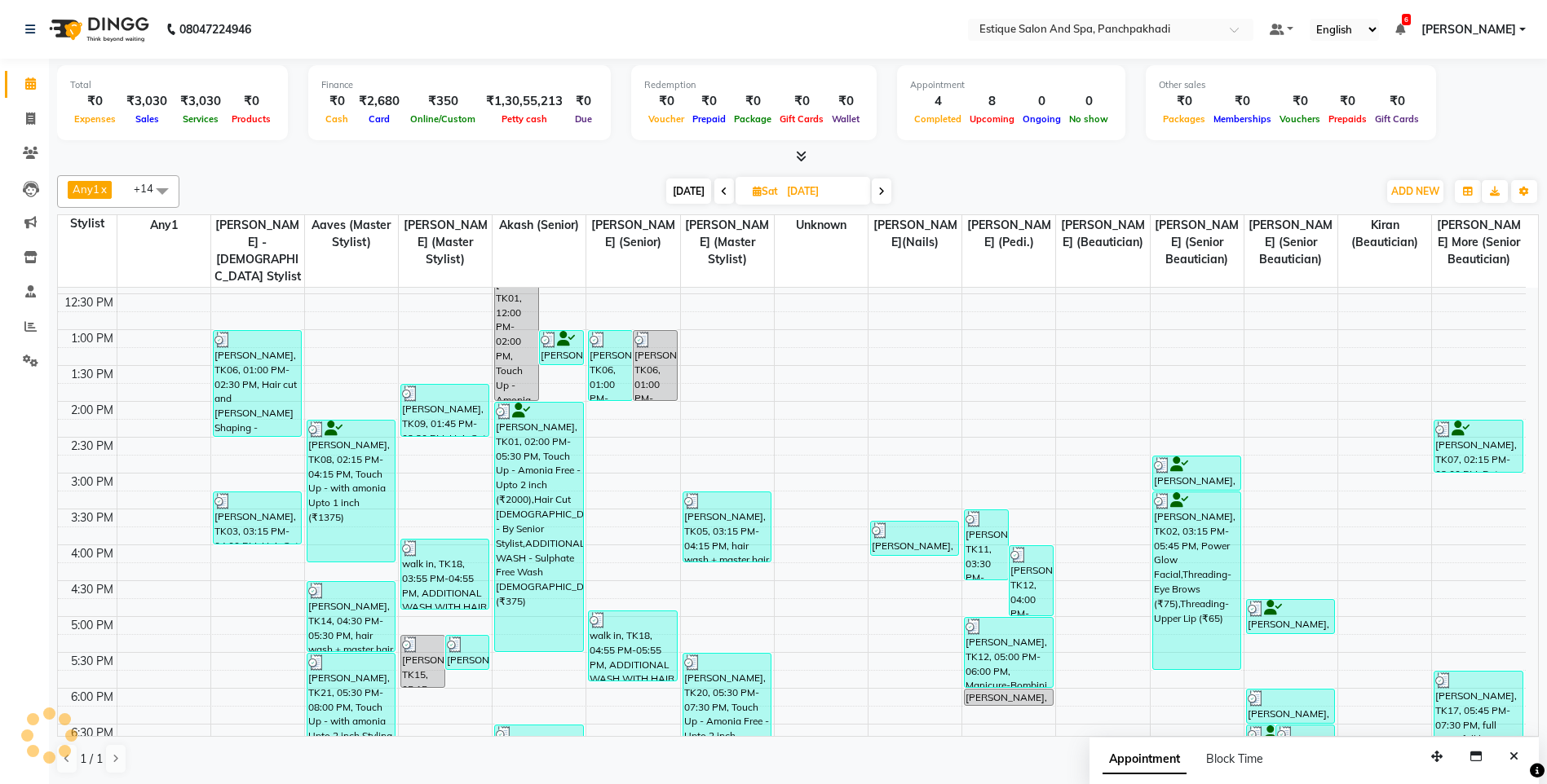
click at [875, 191] on span at bounding box center [882, 190] width 20 height 25
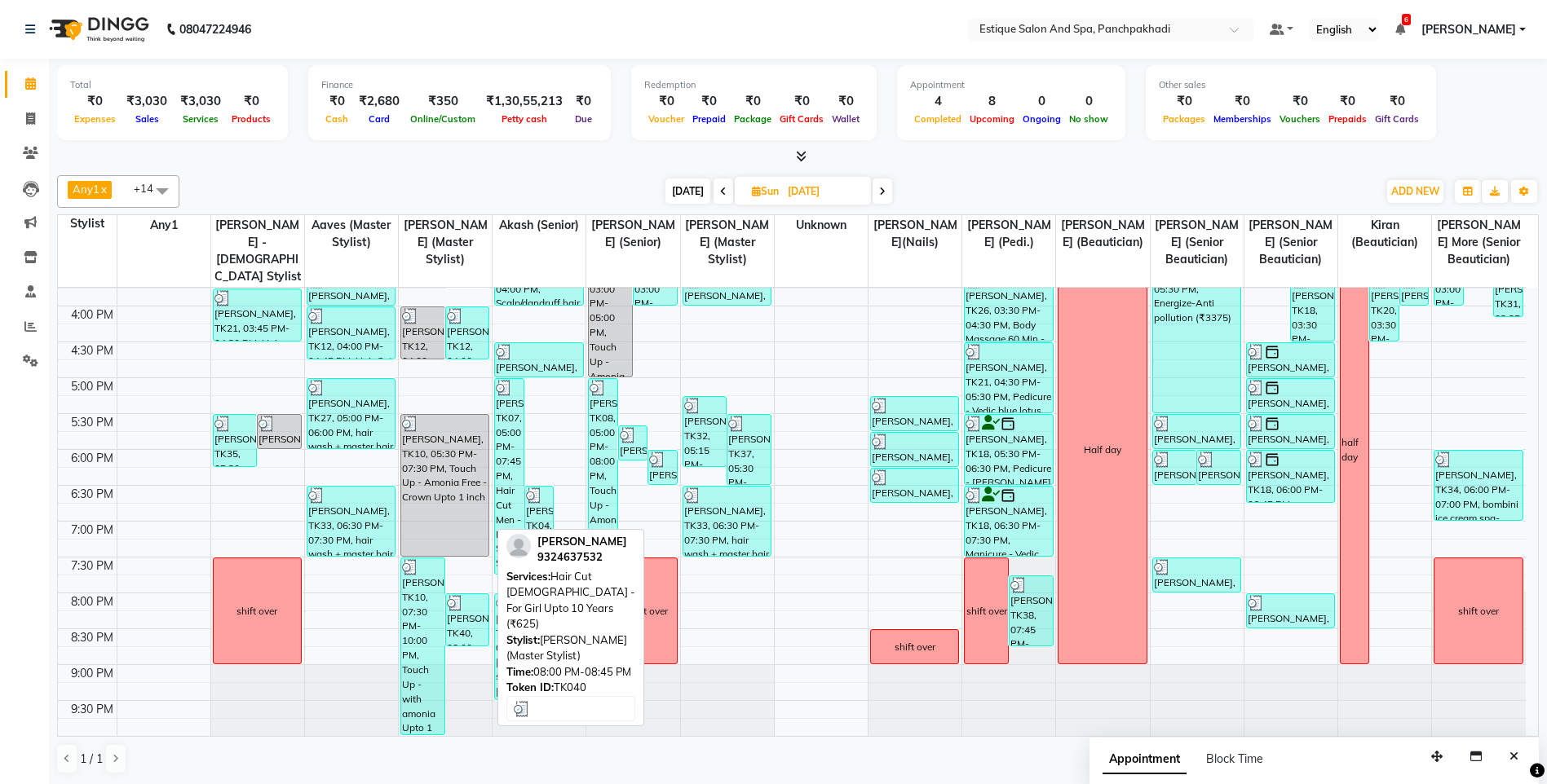
scroll to position [1, 0]
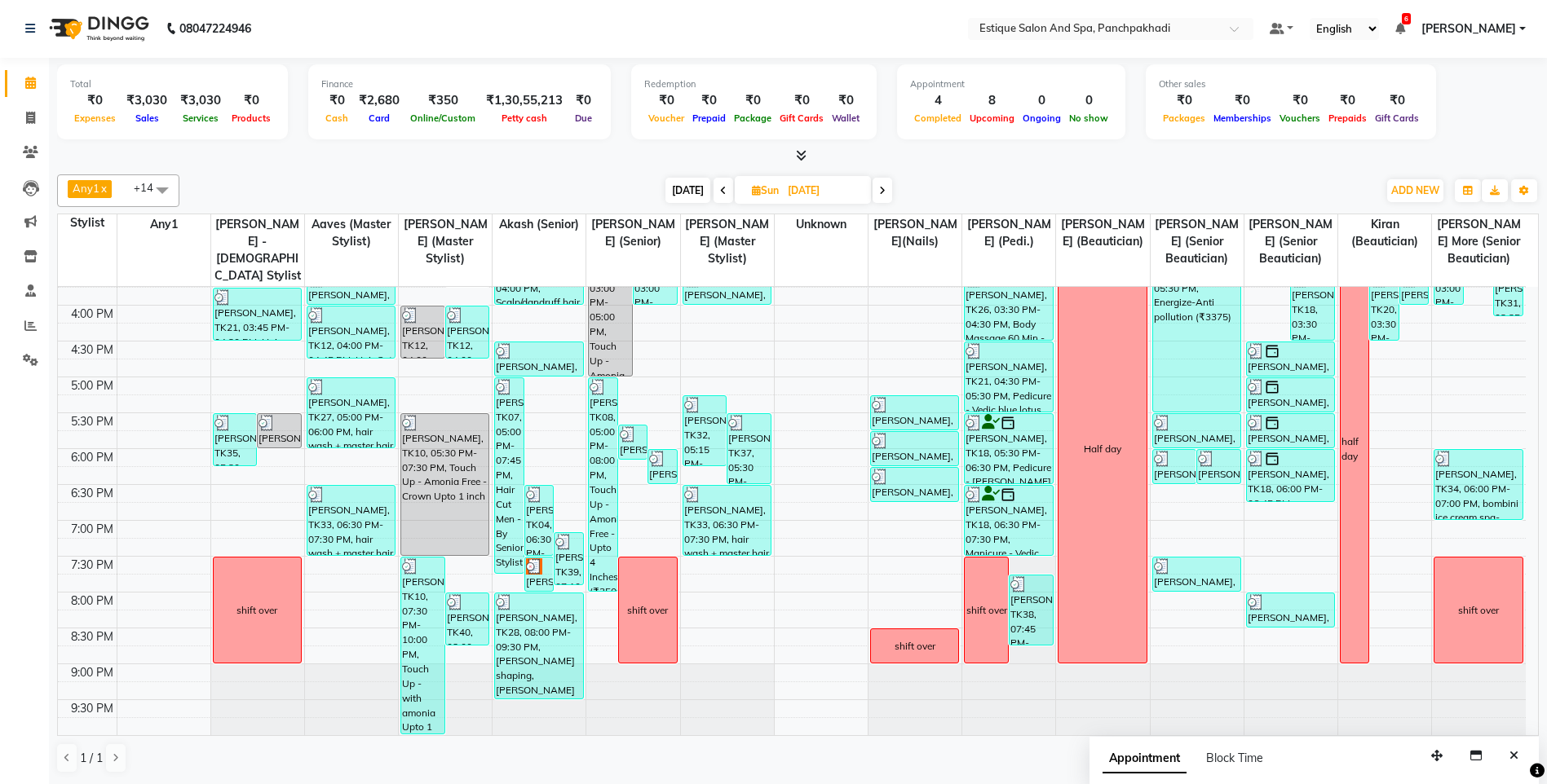
click at [882, 193] on icon at bounding box center [882, 190] width 7 height 9
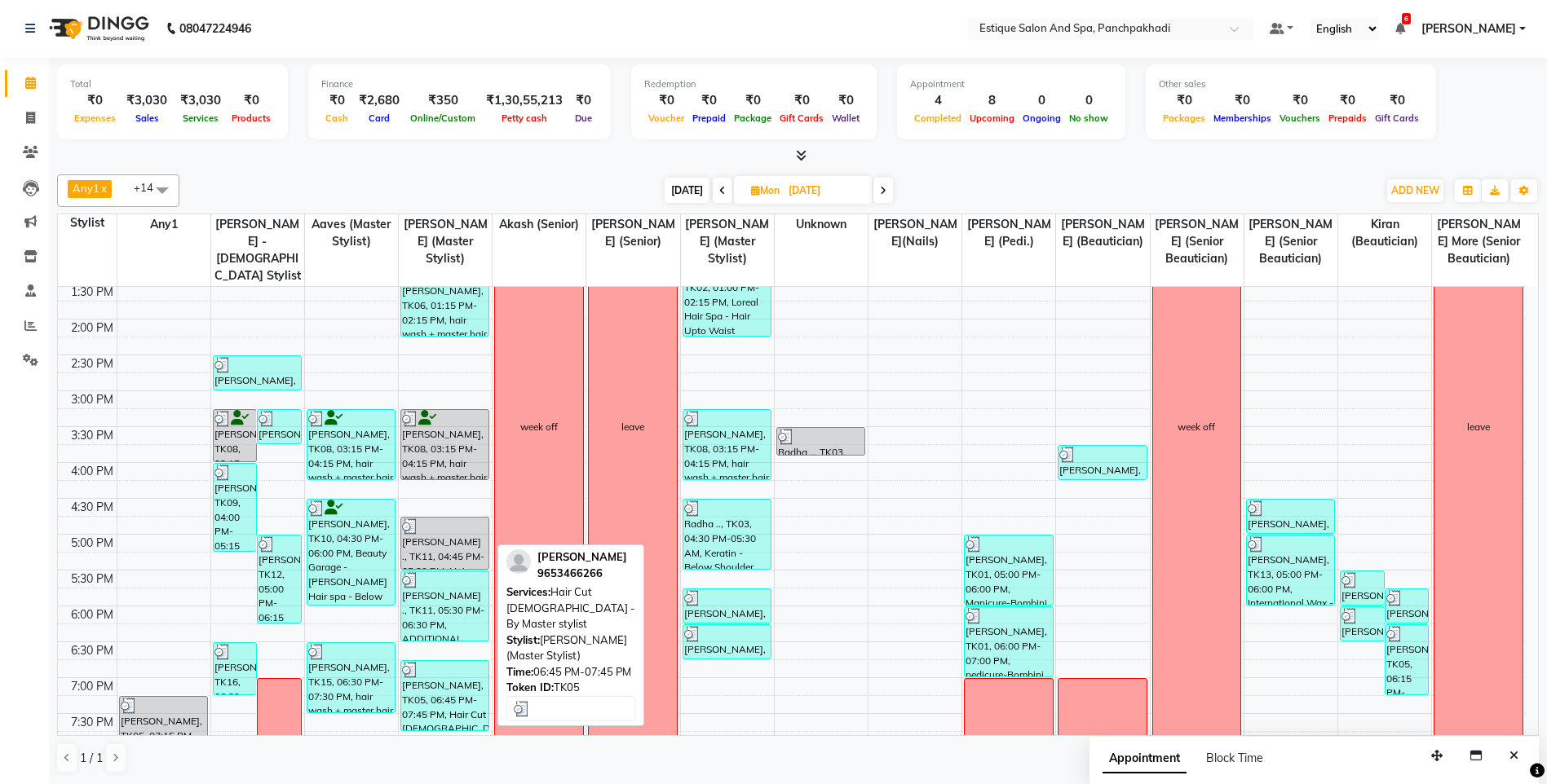
scroll to position [484, 0]
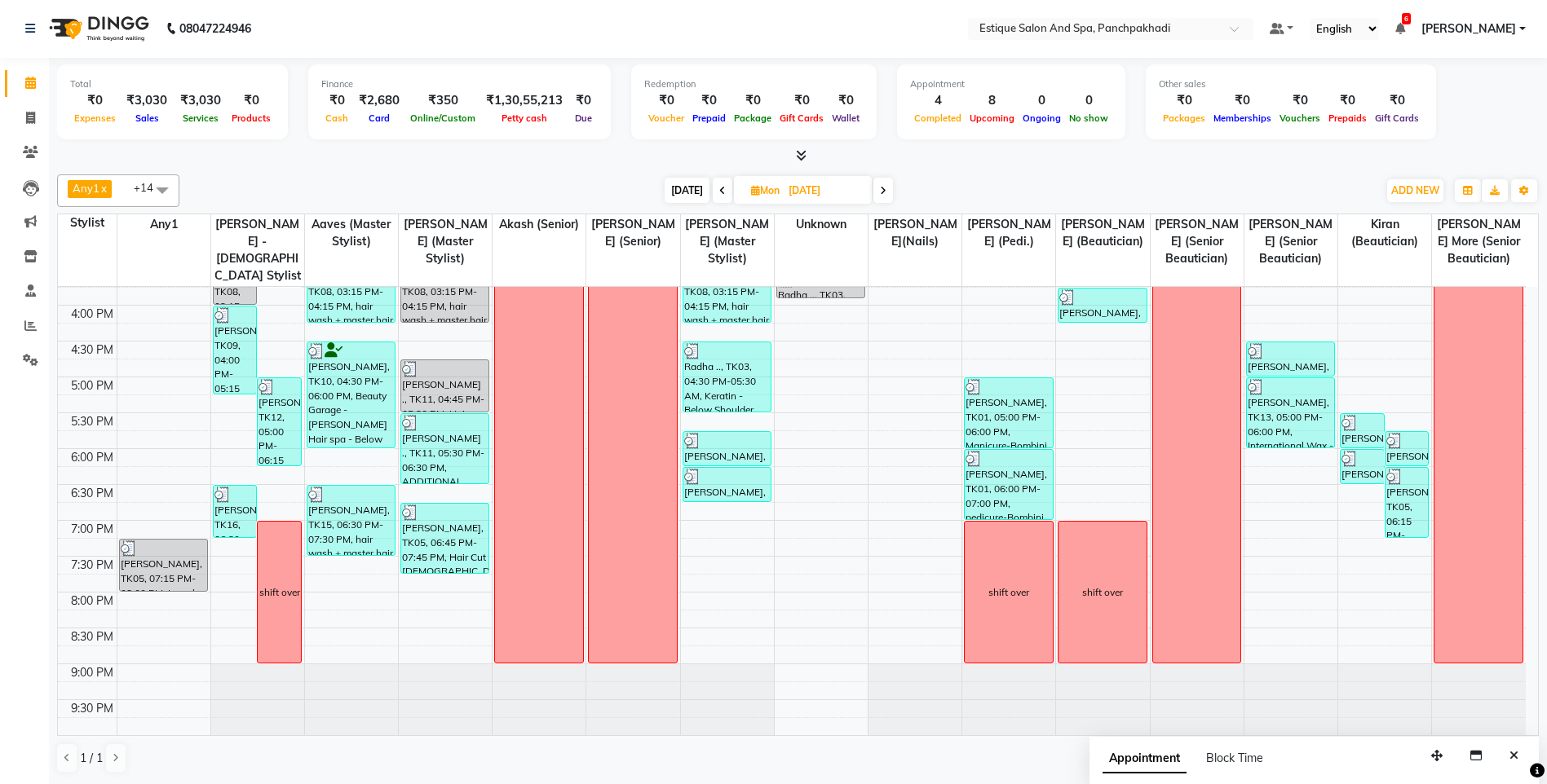
click at [881, 190] on icon at bounding box center [883, 190] width 7 height 9
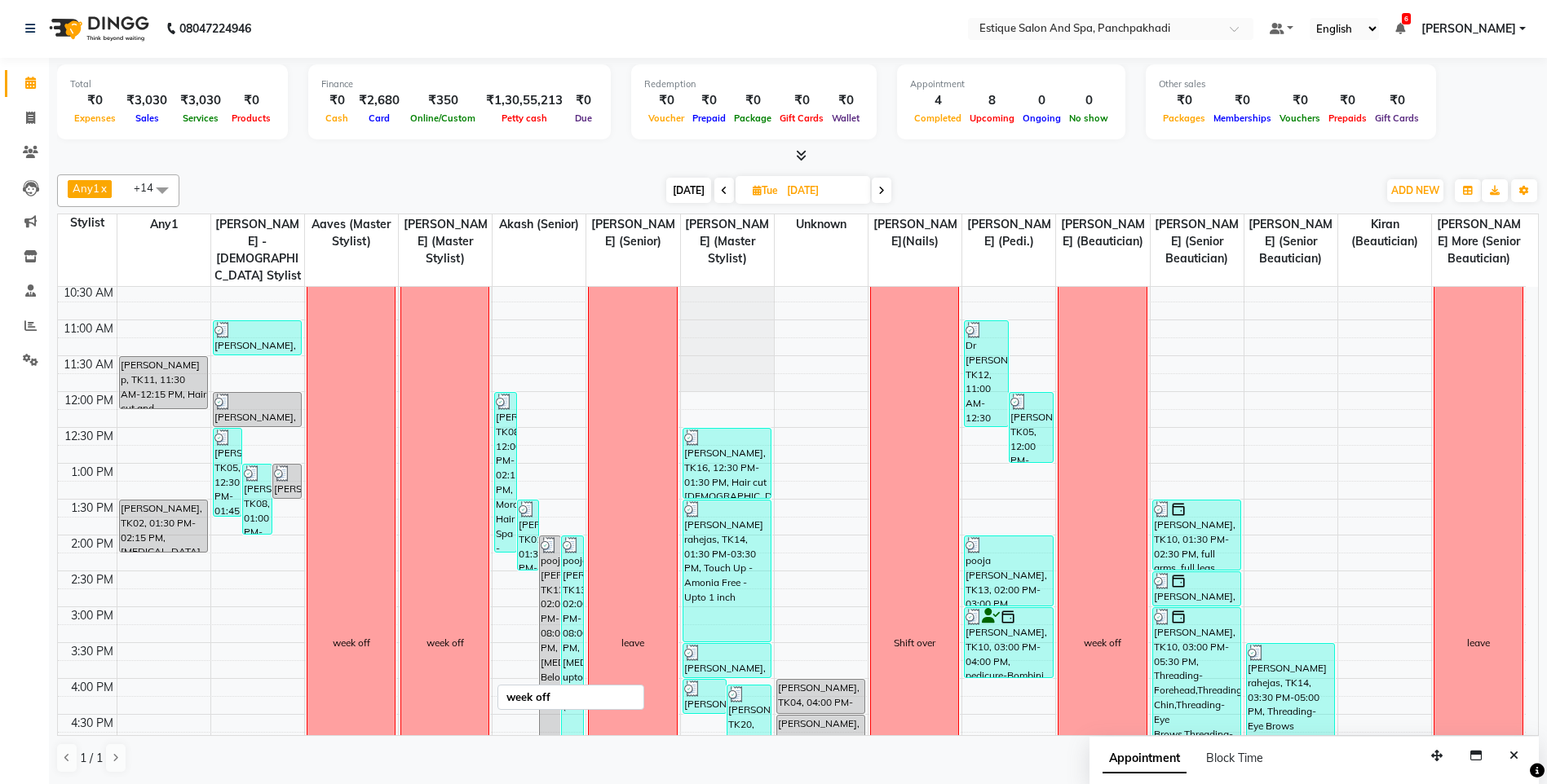
scroll to position [244, 0]
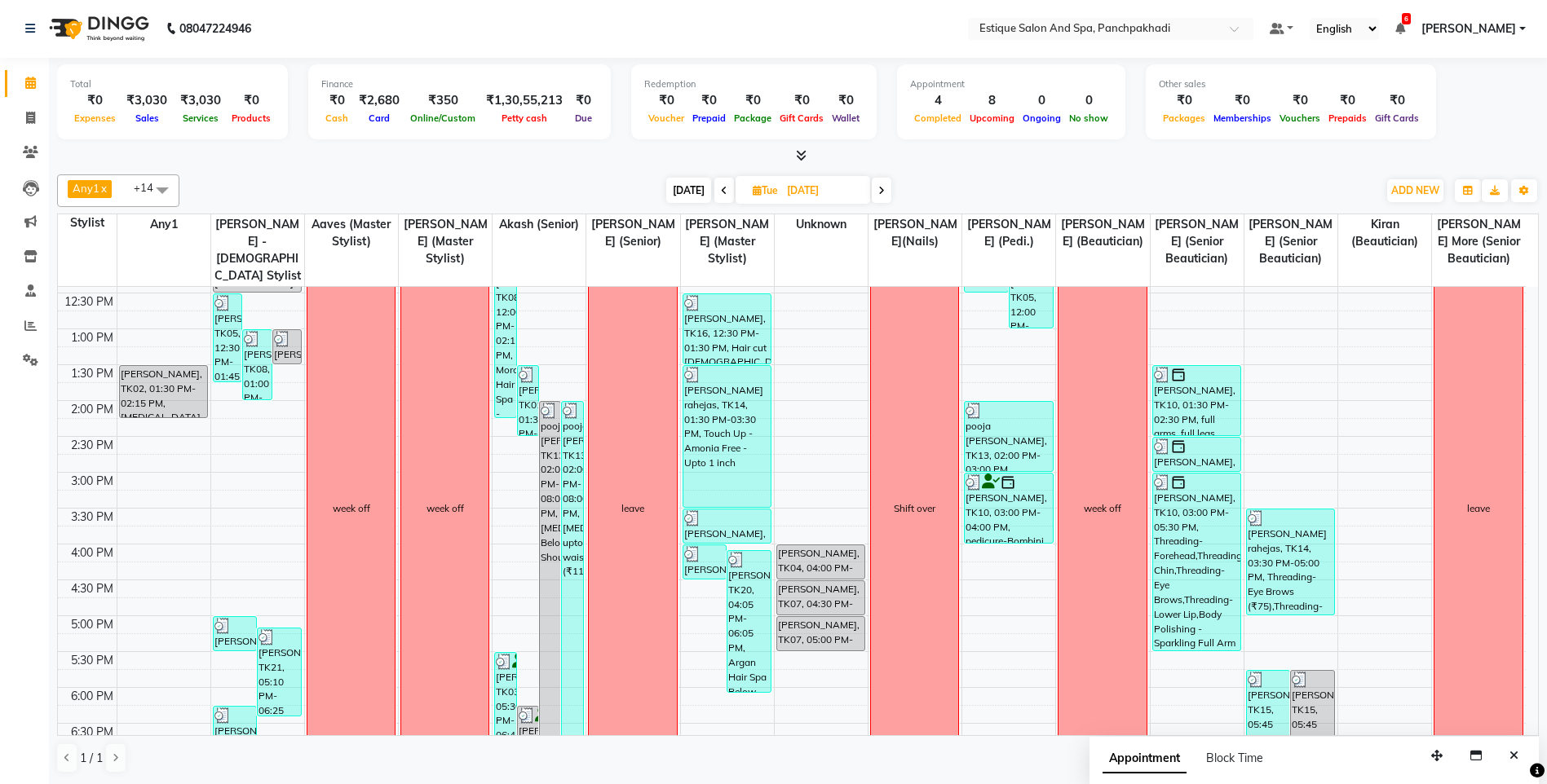
click at [880, 183] on span at bounding box center [882, 189] width 20 height 25
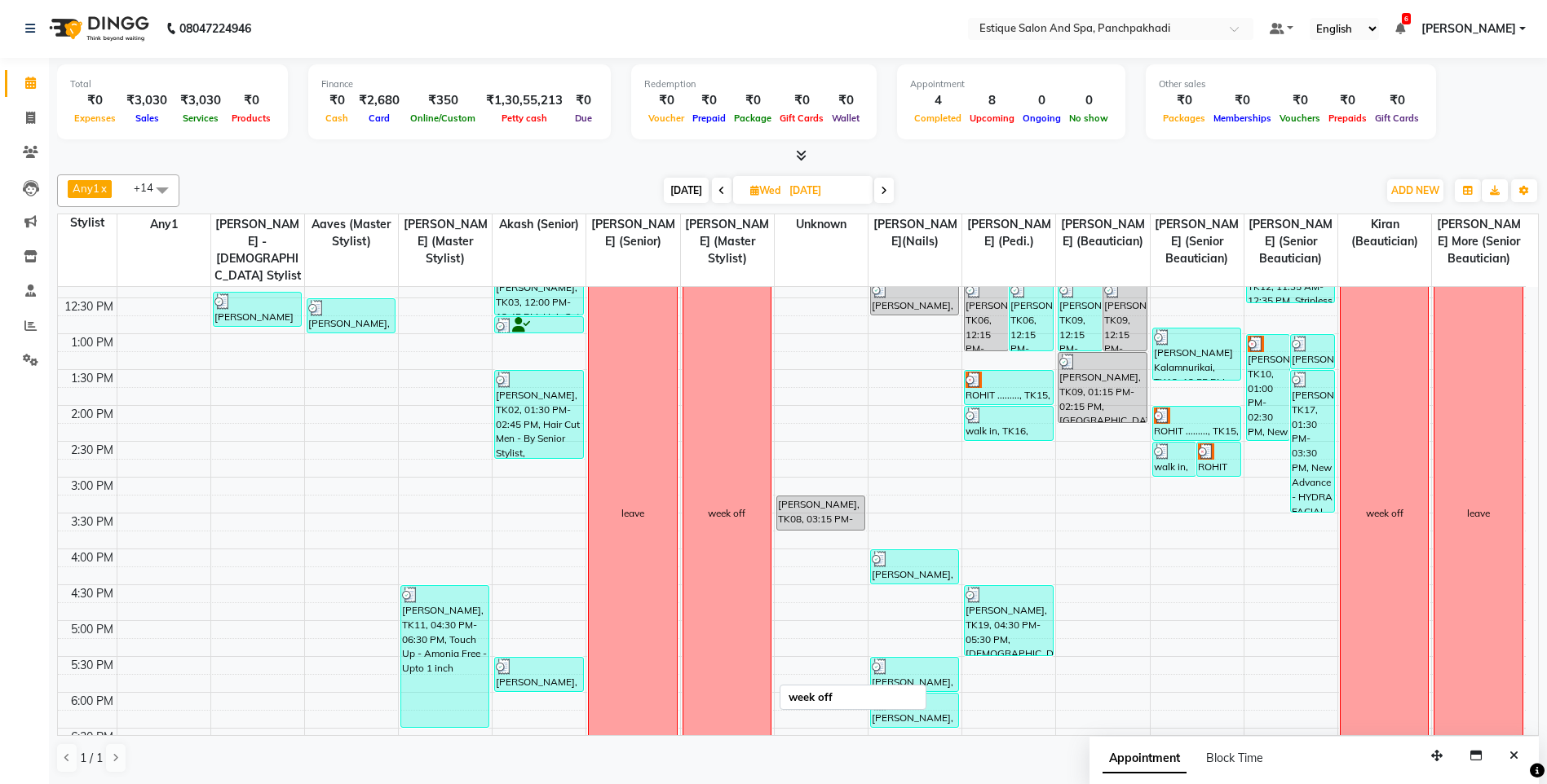
scroll to position [239, 0]
click at [681, 186] on span "[DATE]" at bounding box center [686, 189] width 45 height 25
type input "[DATE]"
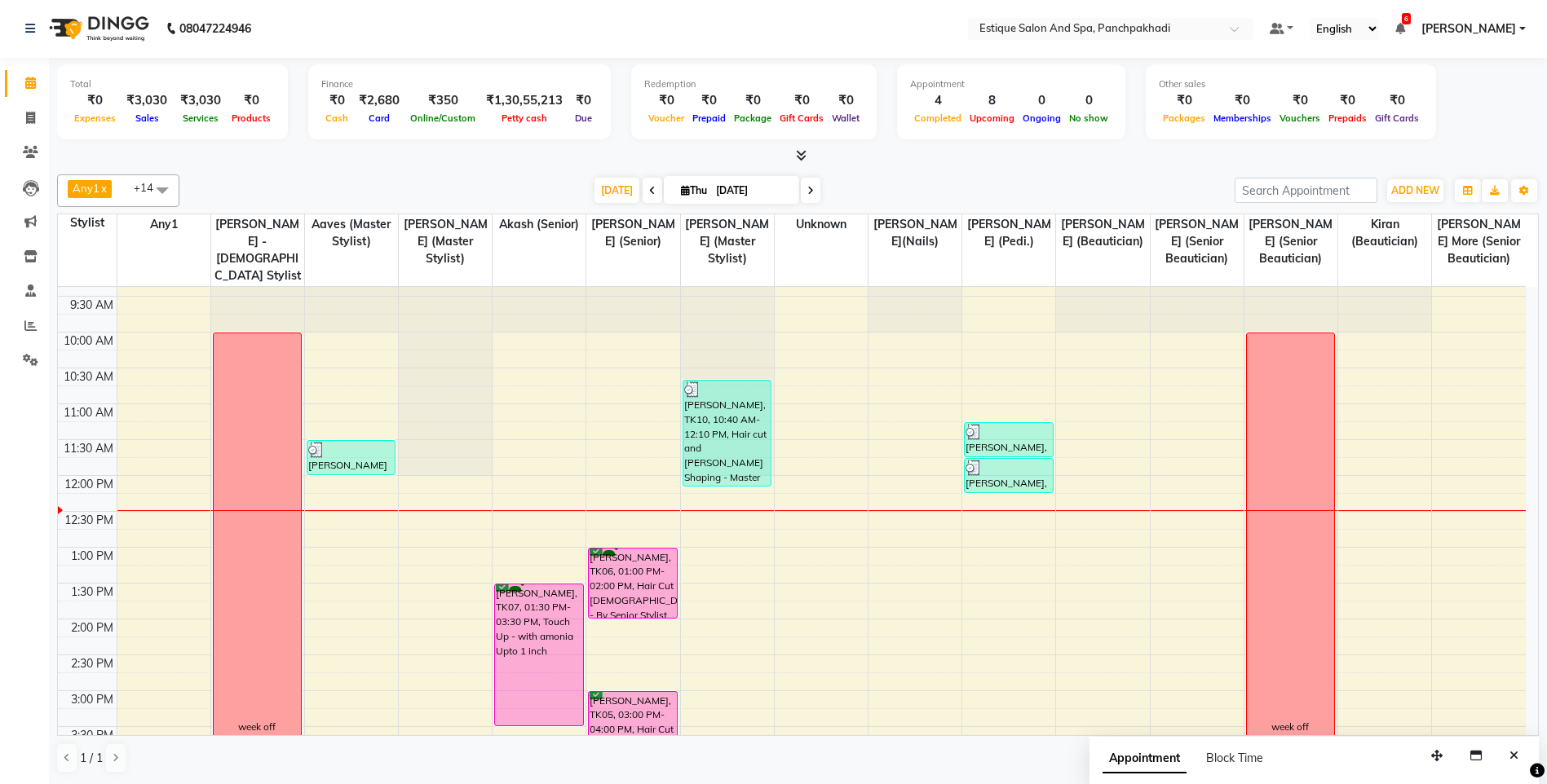
scroll to position [0, 0]
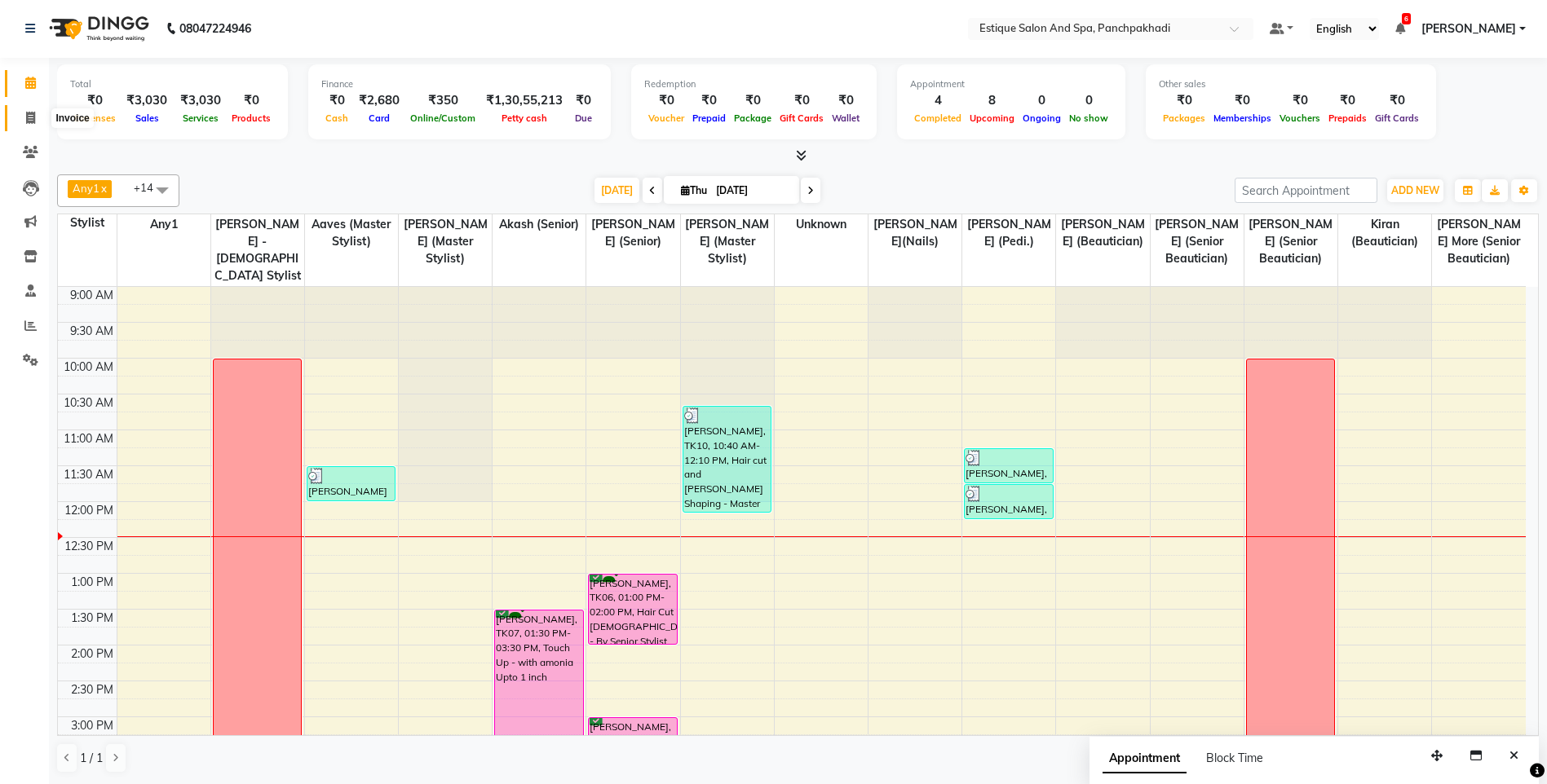
click at [31, 121] on icon at bounding box center [30, 118] width 9 height 12
select select "service"
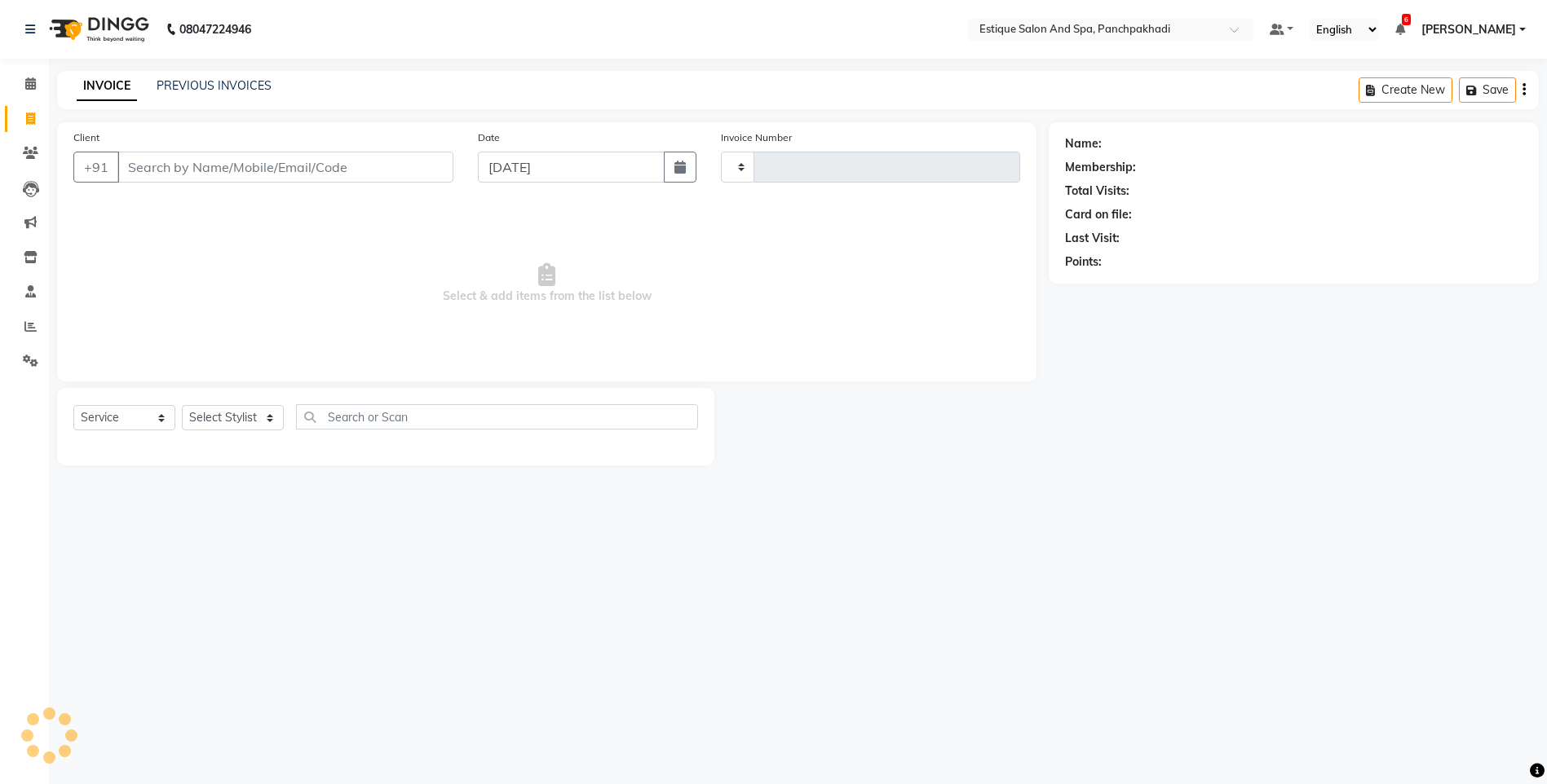
type input "4604"
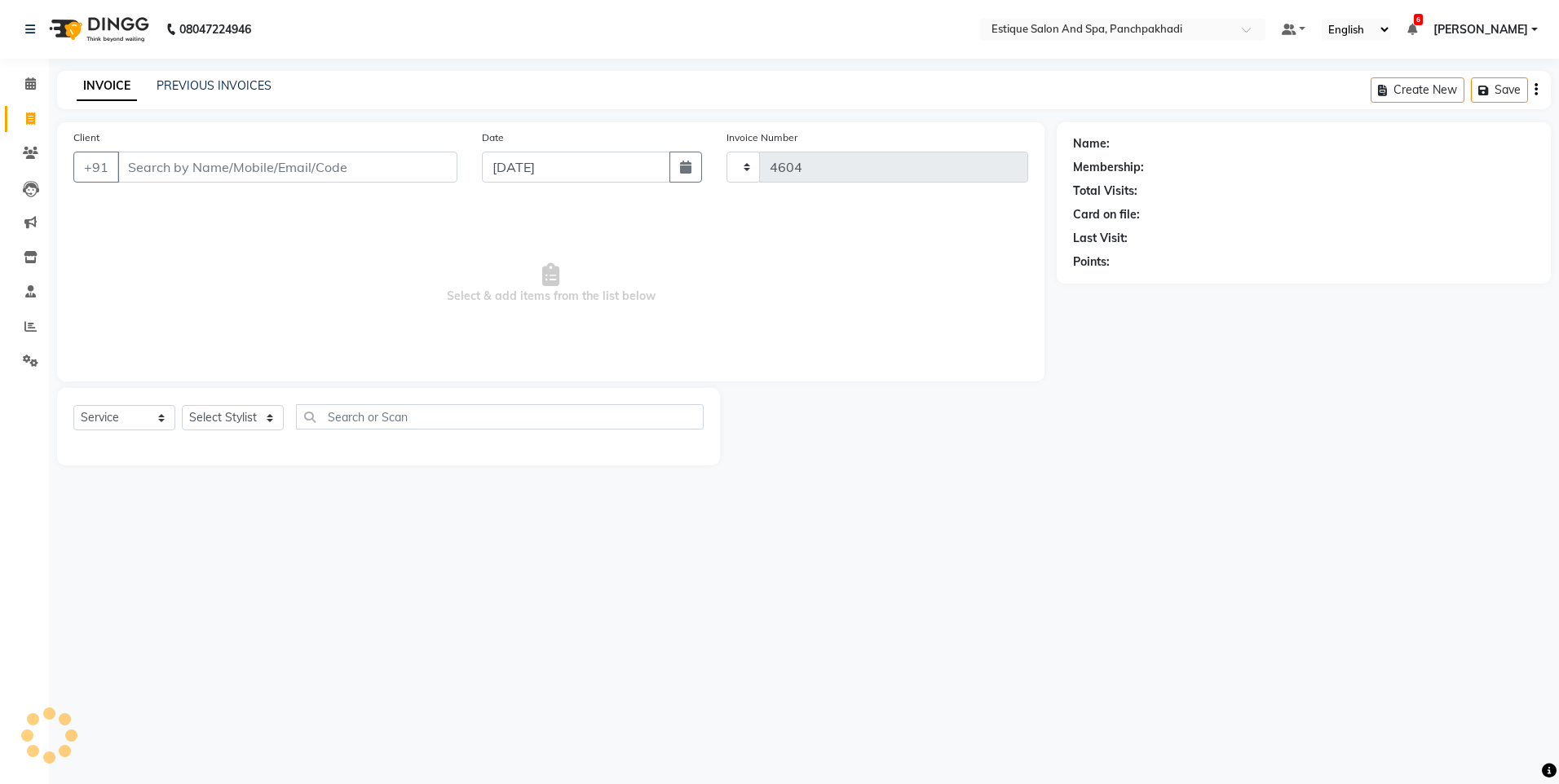
select select "925"
drag, startPoint x: 31, startPoint y: 121, endPoint x: 372, endPoint y: 162, distance: 343.5
click at [372, 162] on input "Client" at bounding box center [287, 167] width 340 height 31
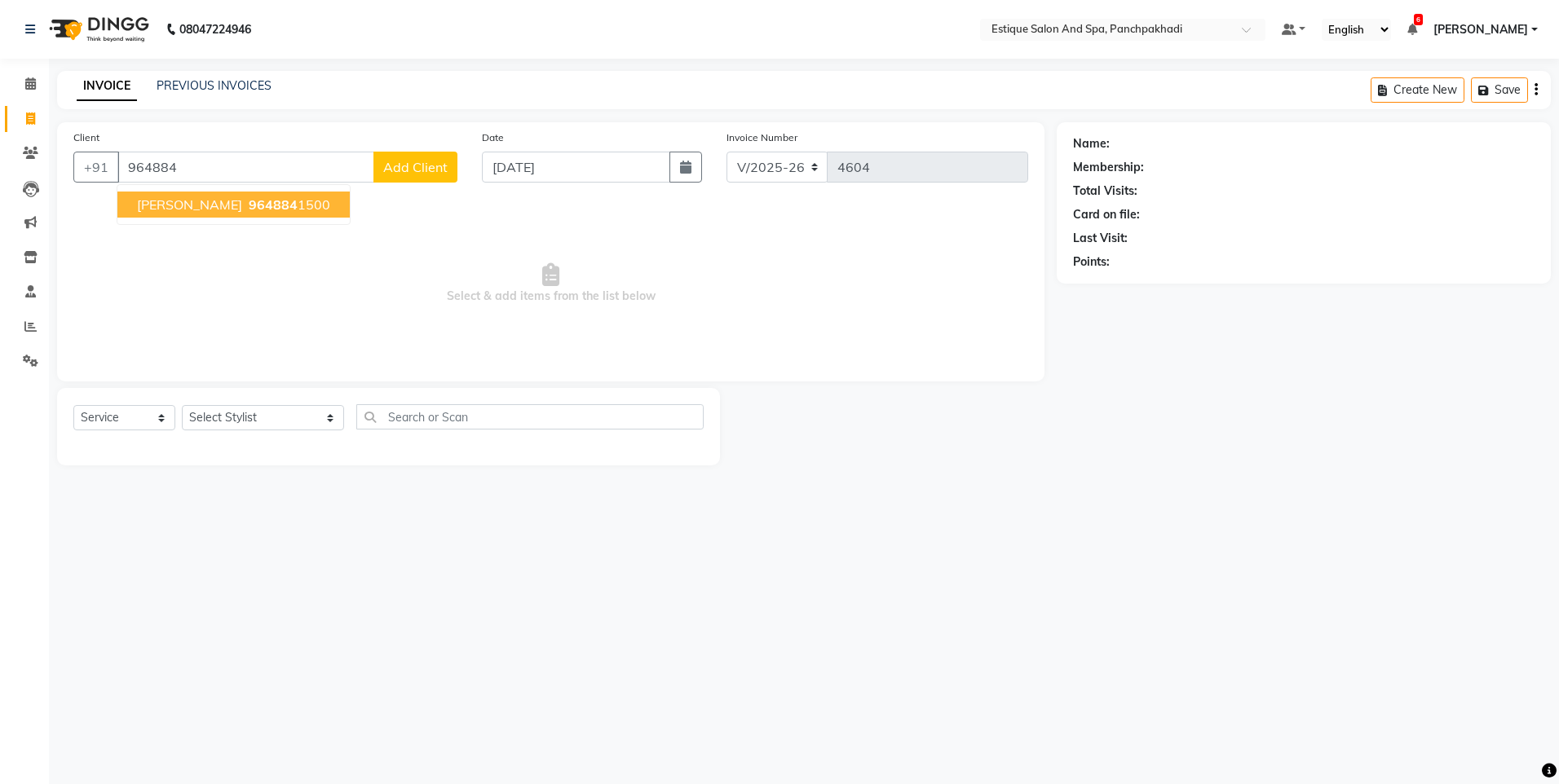
click at [249, 207] on span "964884" at bounding box center [273, 204] width 49 height 16
type input "9648841500"
select select "1: Object"
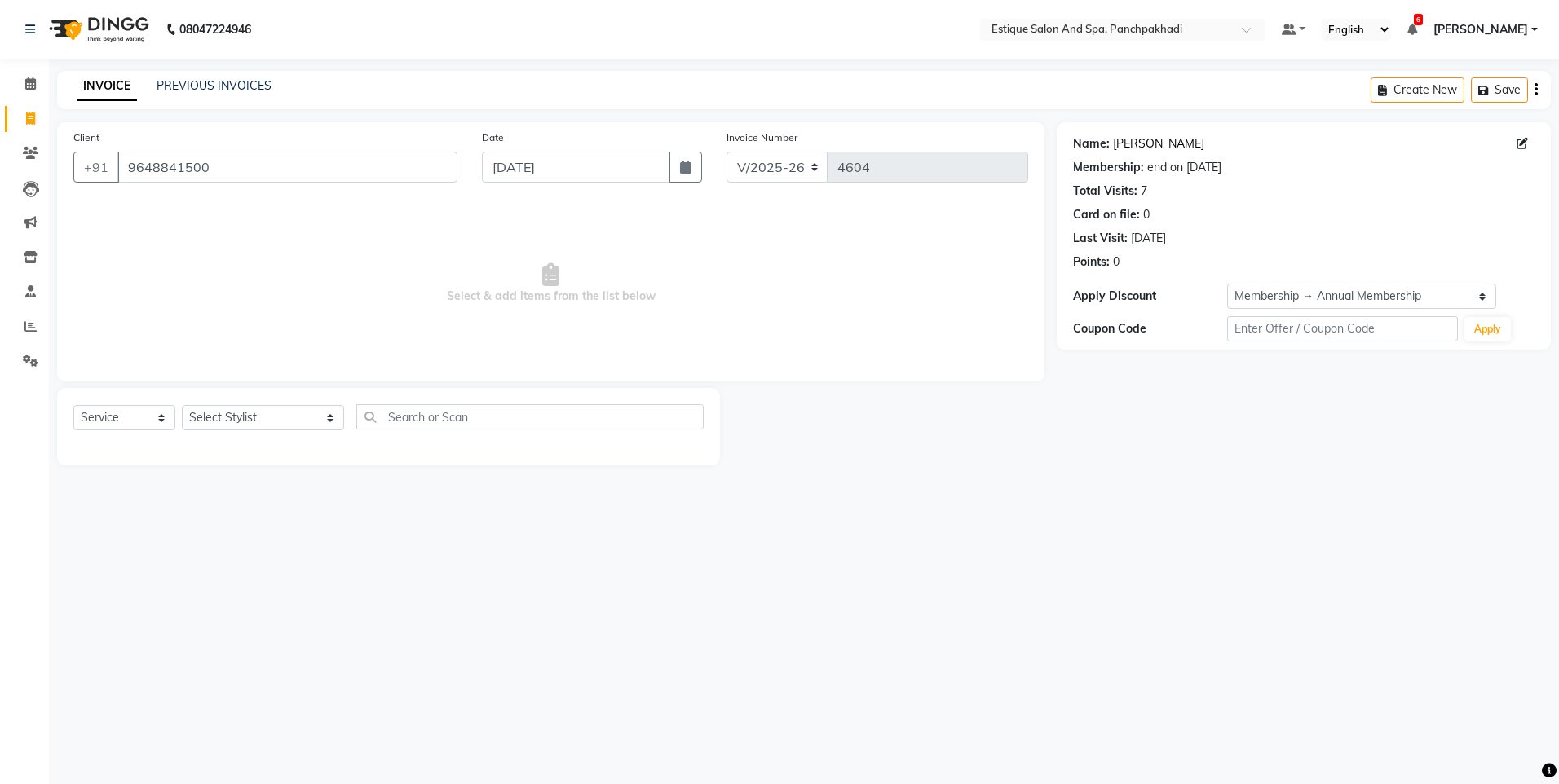
click at [1135, 150] on link "[PERSON_NAME]" at bounding box center [1159, 144] width 91 height 17
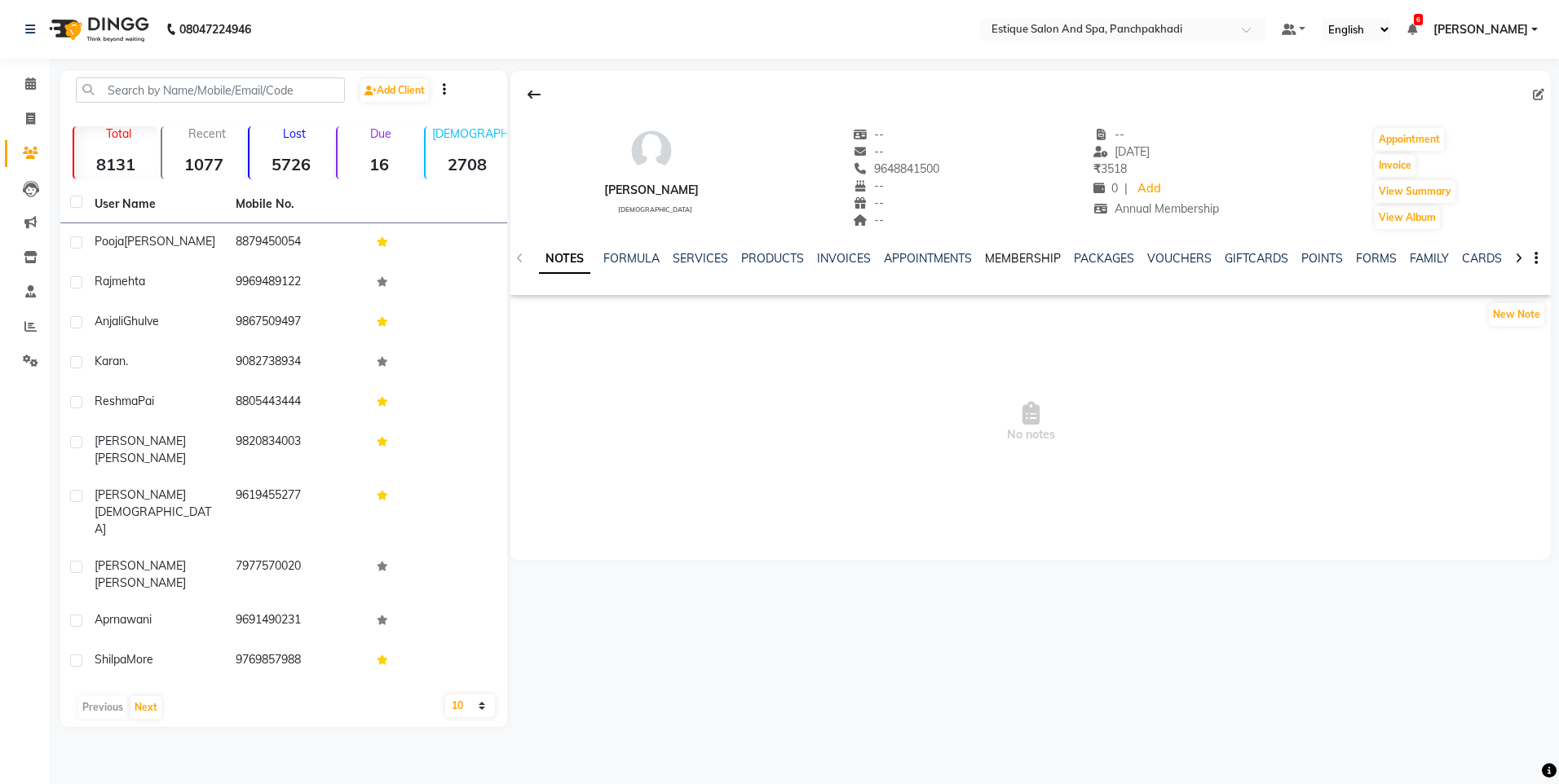
click at [1019, 254] on link "MEMBERSHIP" at bounding box center [1023, 258] width 76 height 15
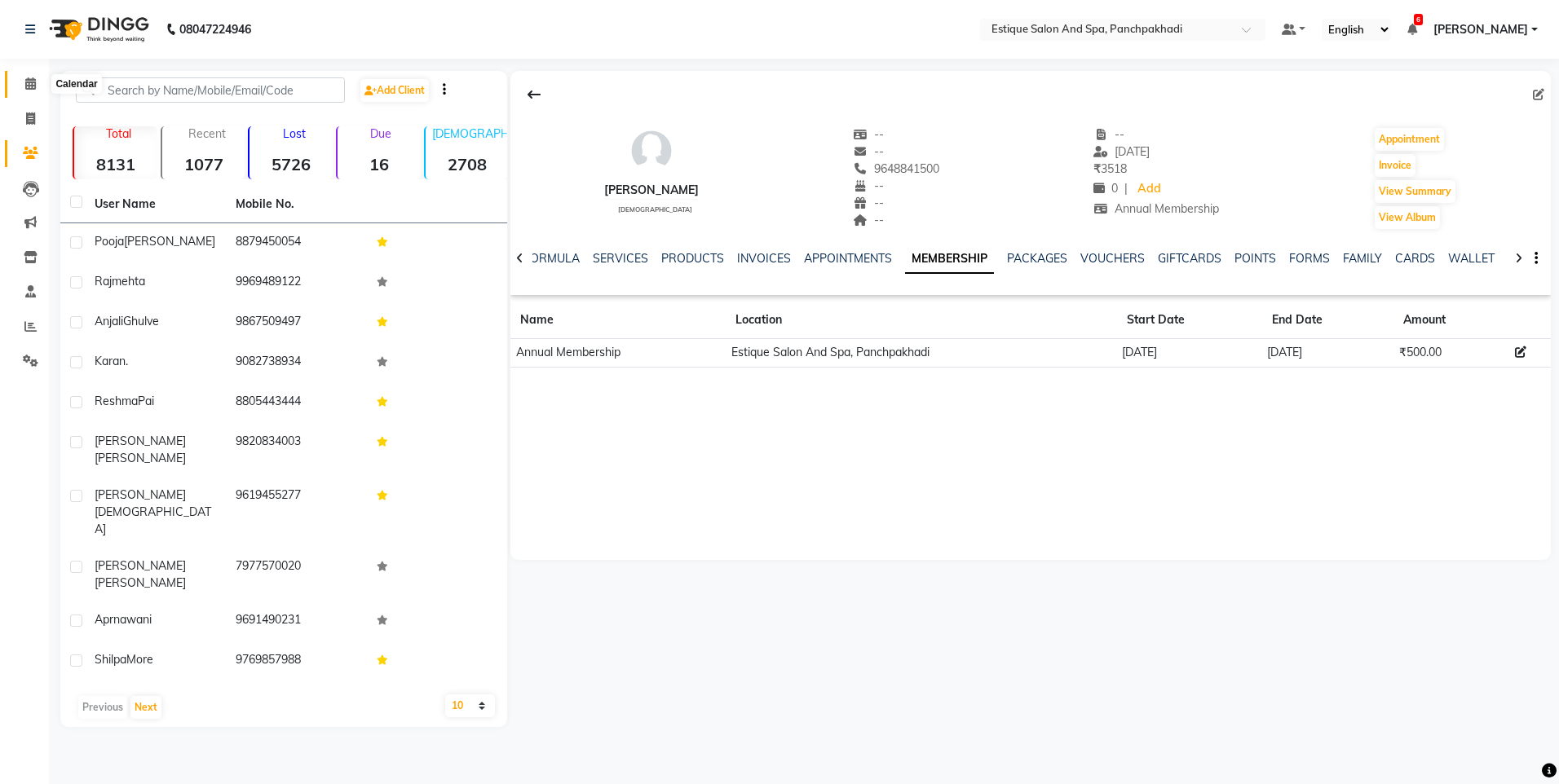
click at [33, 87] on icon at bounding box center [30, 83] width 10 height 12
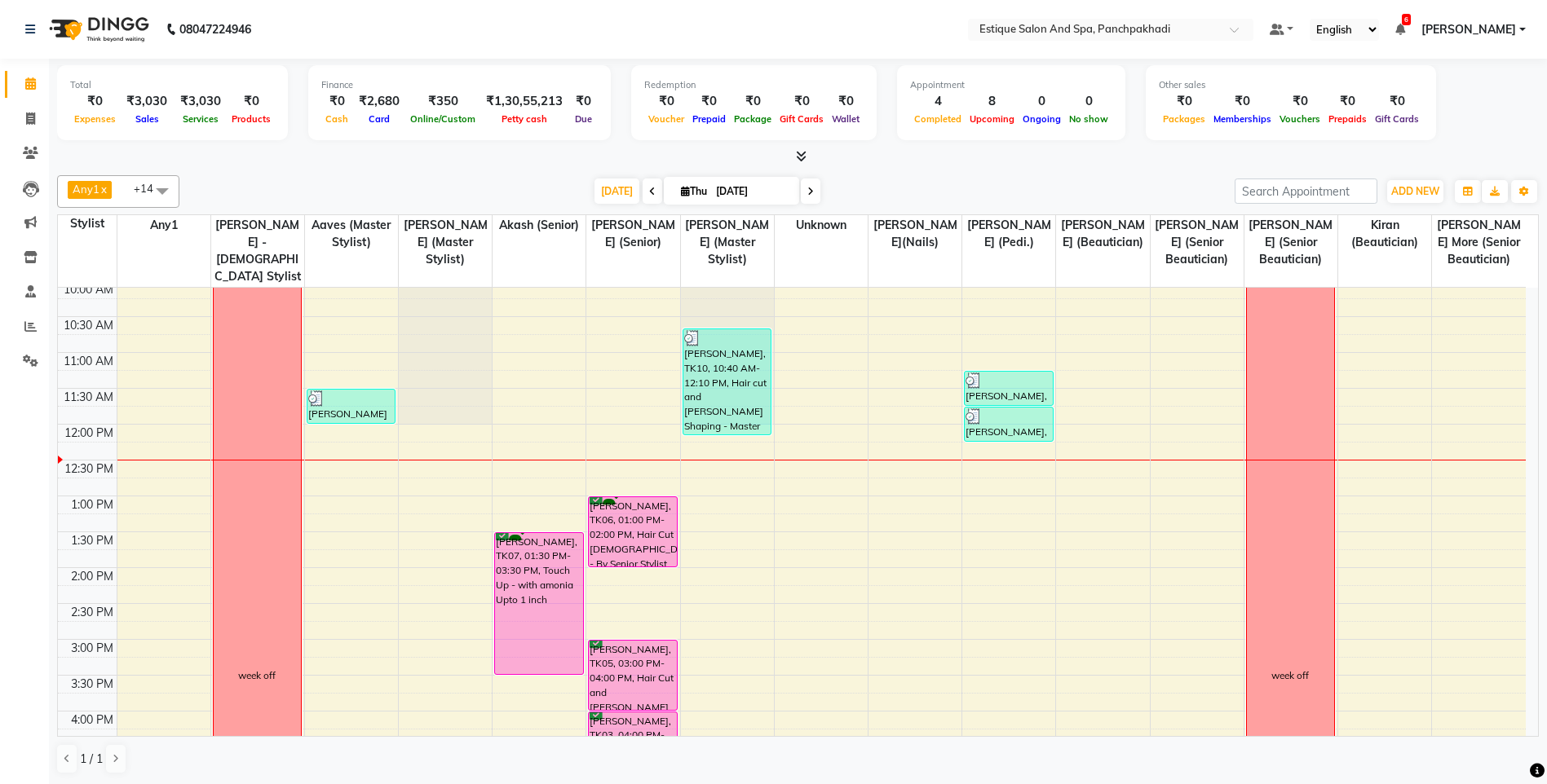
scroll to position [76, 0]
click at [1140, 484] on div "9:00 AM 9:30 AM 10:00 AM 10:30 AM 11:00 AM 11:30 AM 12:00 PM 12:30 PM 1:00 PM 1…" at bounding box center [791, 677] width 1468 height 932
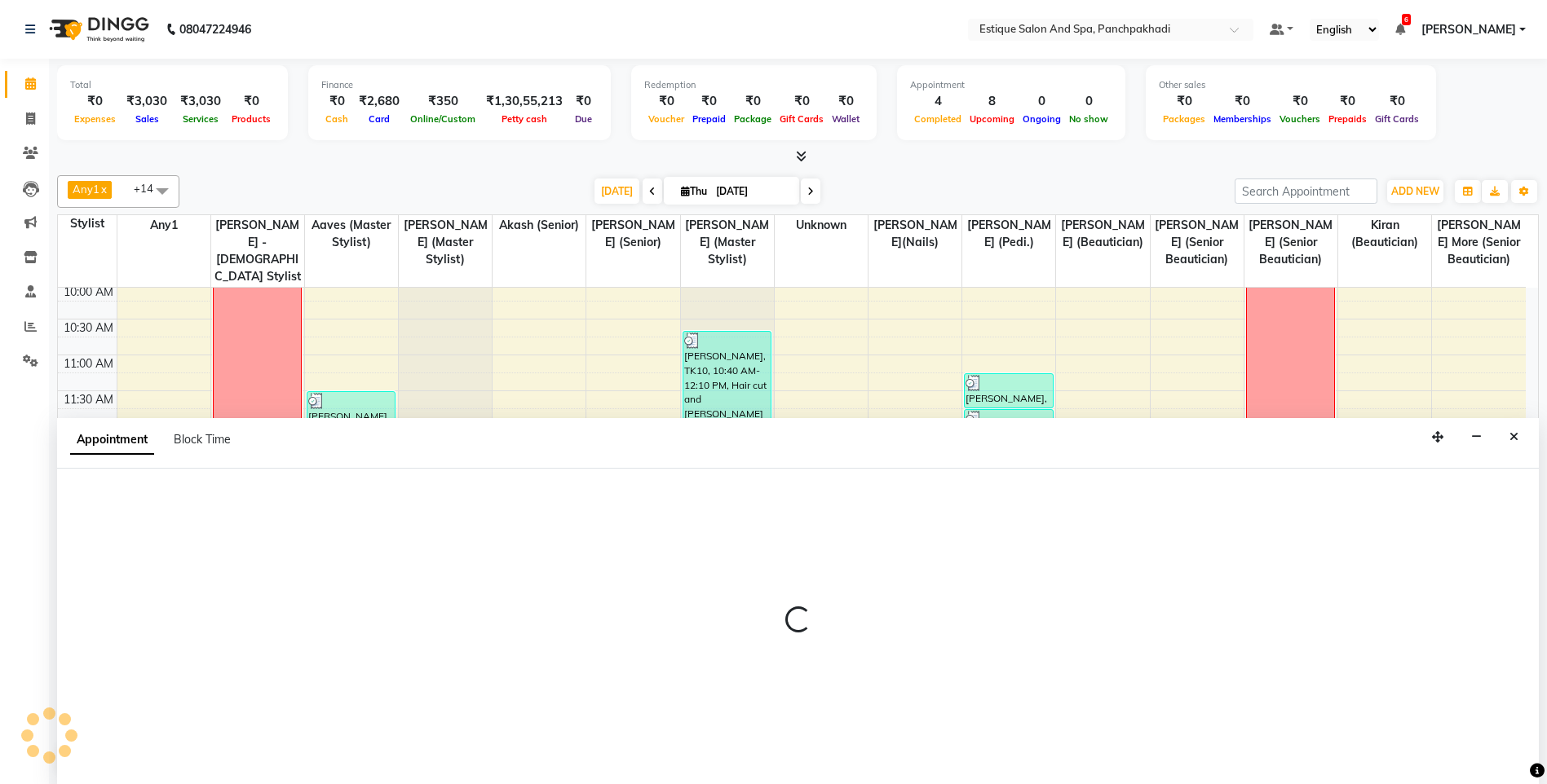
scroll to position [1, 0]
select select "78185"
select select "765"
select select "tentative"
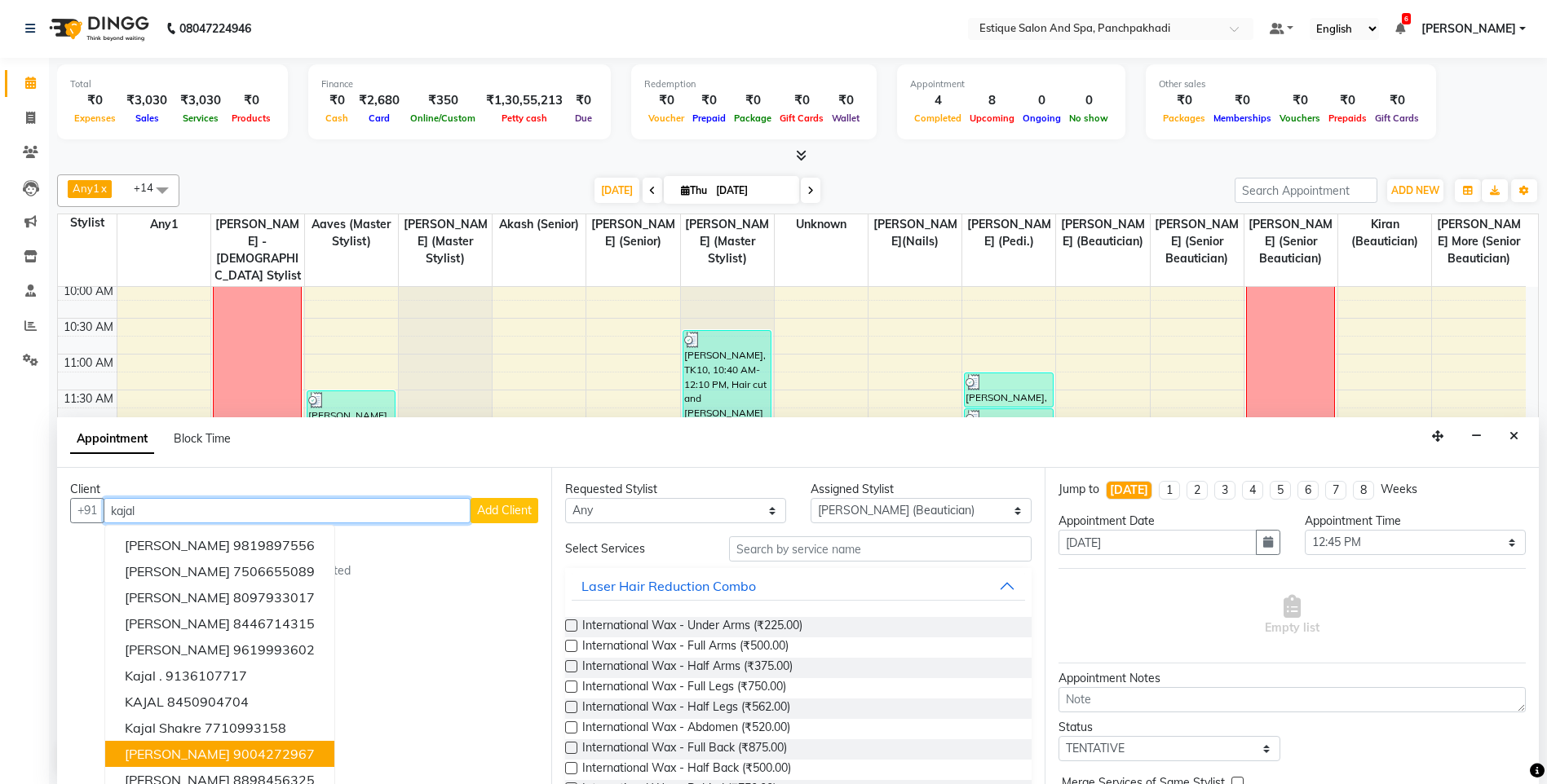
scroll to position [16, 0]
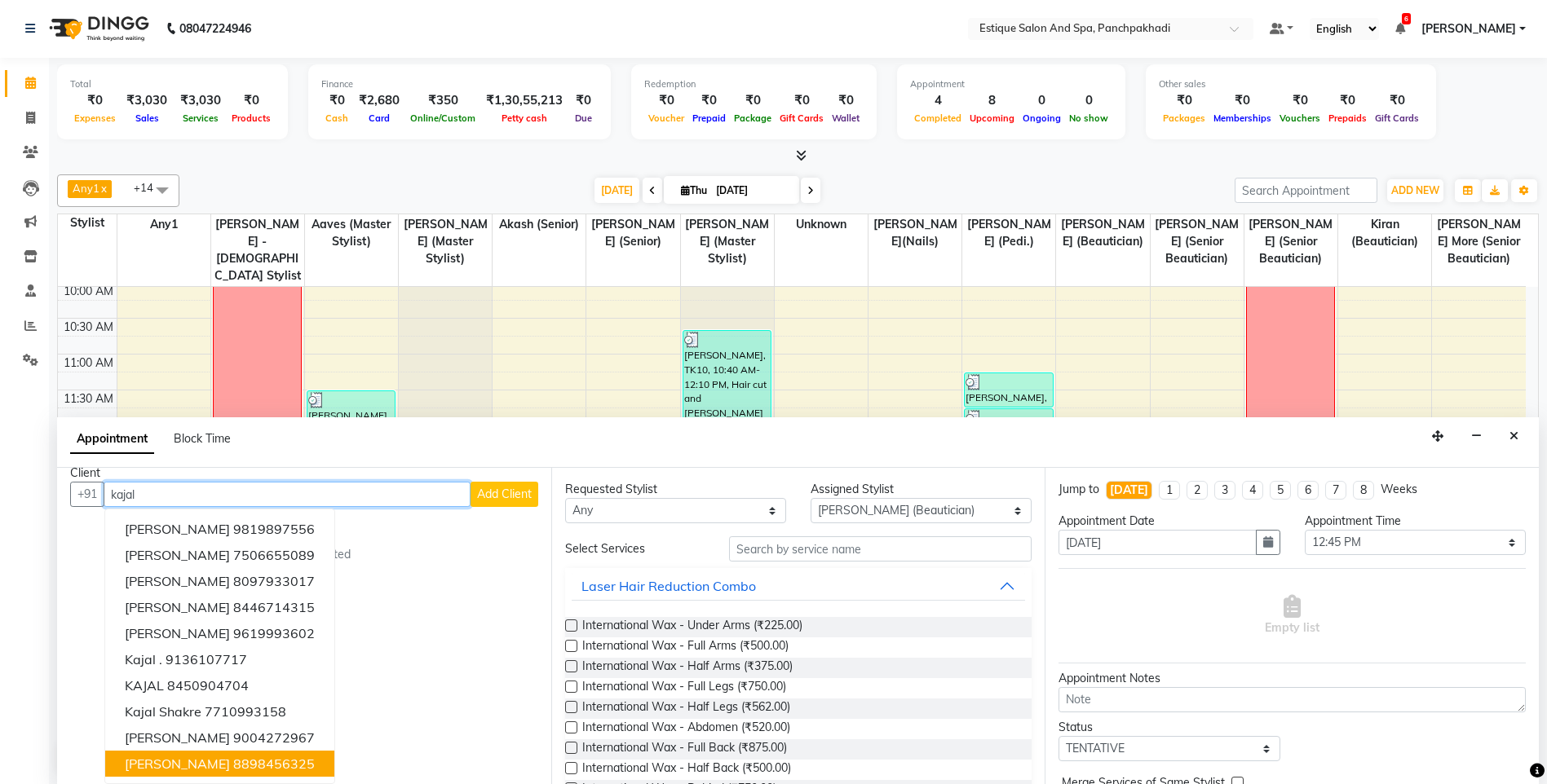
click at [239, 765] on ngb-highlight "8898456325" at bounding box center [274, 763] width 82 height 16
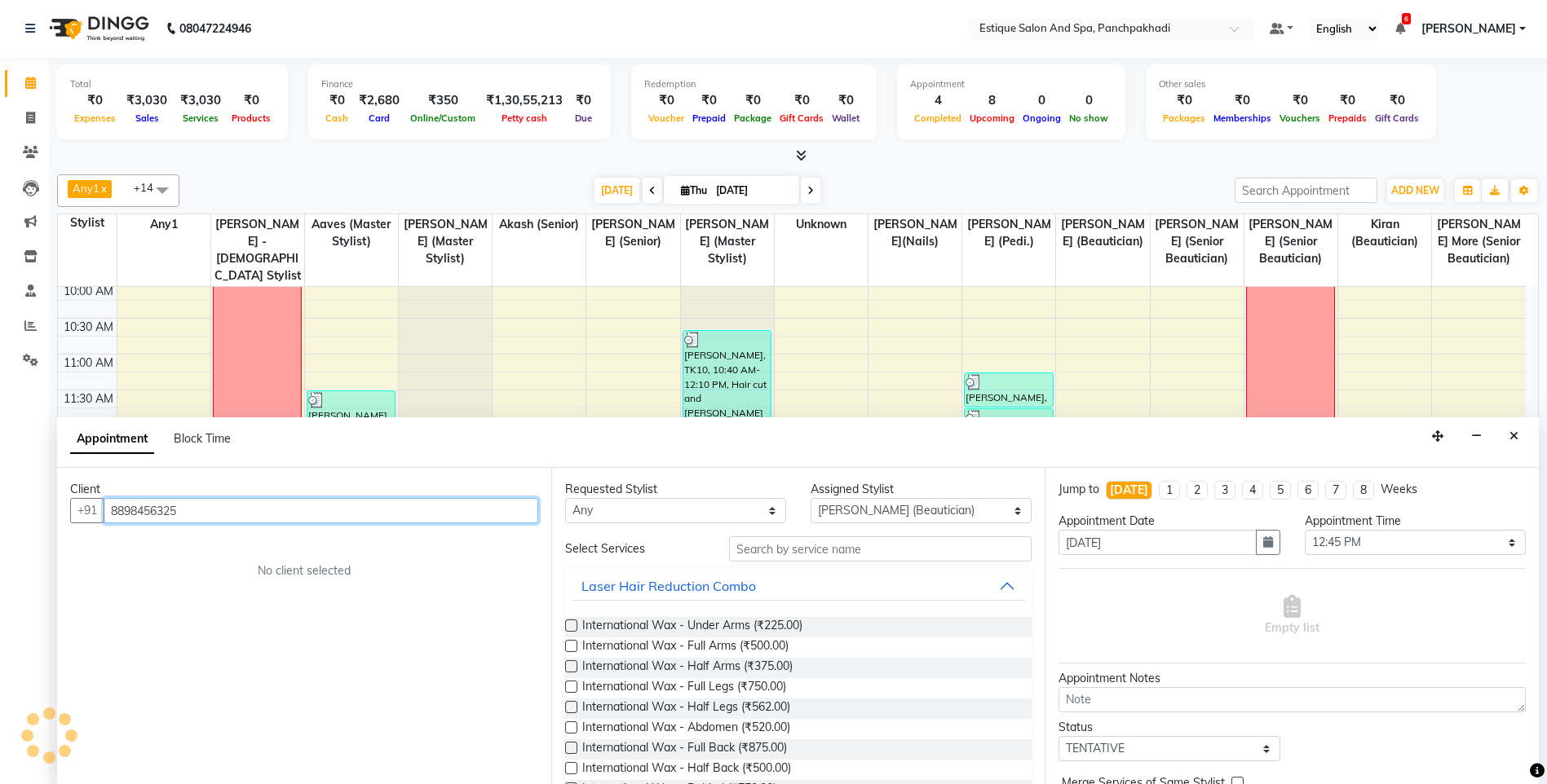
scroll to position [0, 0]
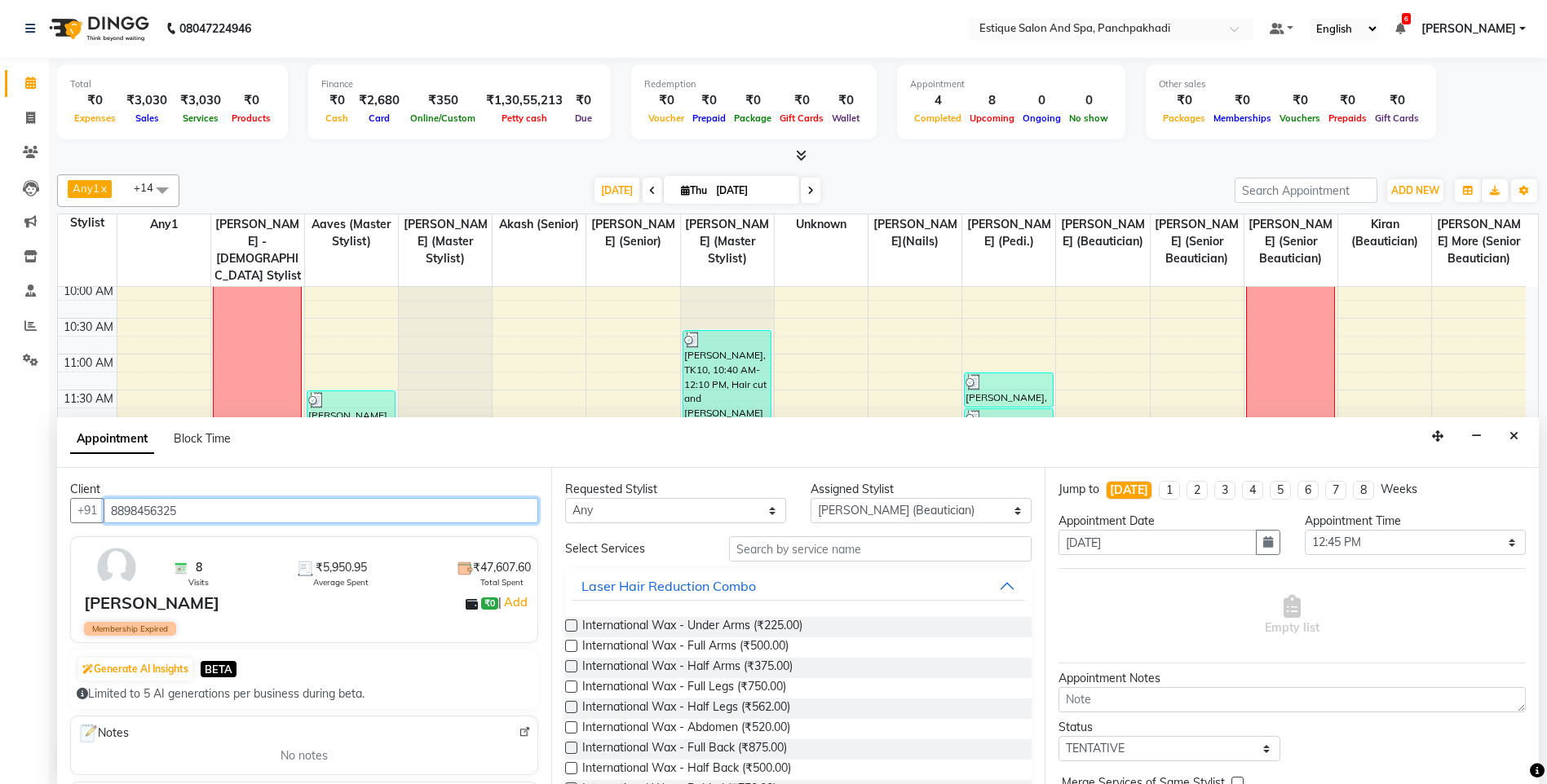
type input "8898456325"
click at [844, 509] on select "Select [PERSON_NAME] (master stylist) [PERSON_NAME] (Senior) [PERSON_NAME]( Sen…" at bounding box center [920, 510] width 221 height 25
select select "15907"
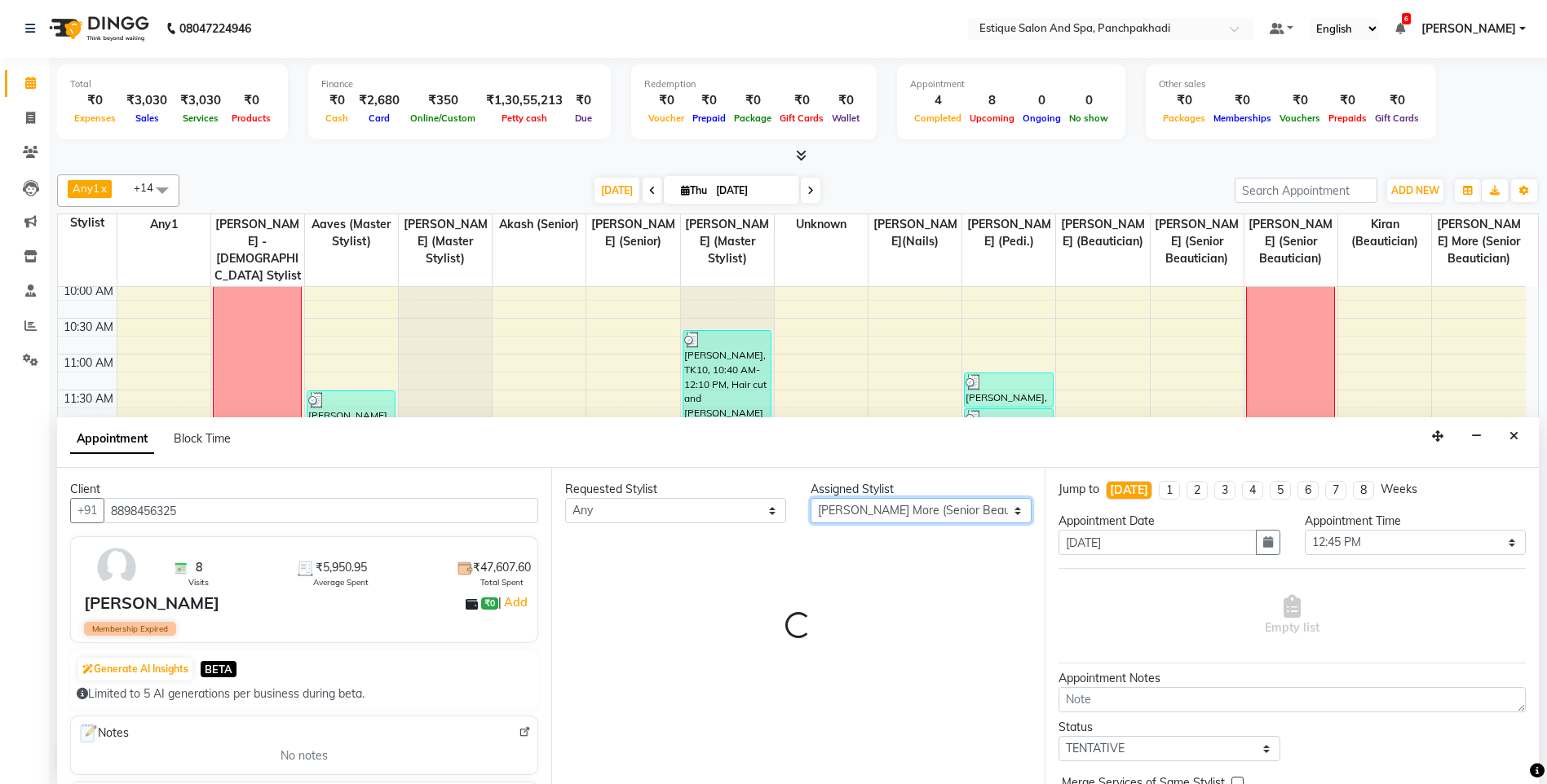
click at [844, 509] on select "Select [PERSON_NAME] (master stylist) [PERSON_NAME] (Senior) [PERSON_NAME]( Sen…" at bounding box center [920, 510] width 221 height 25
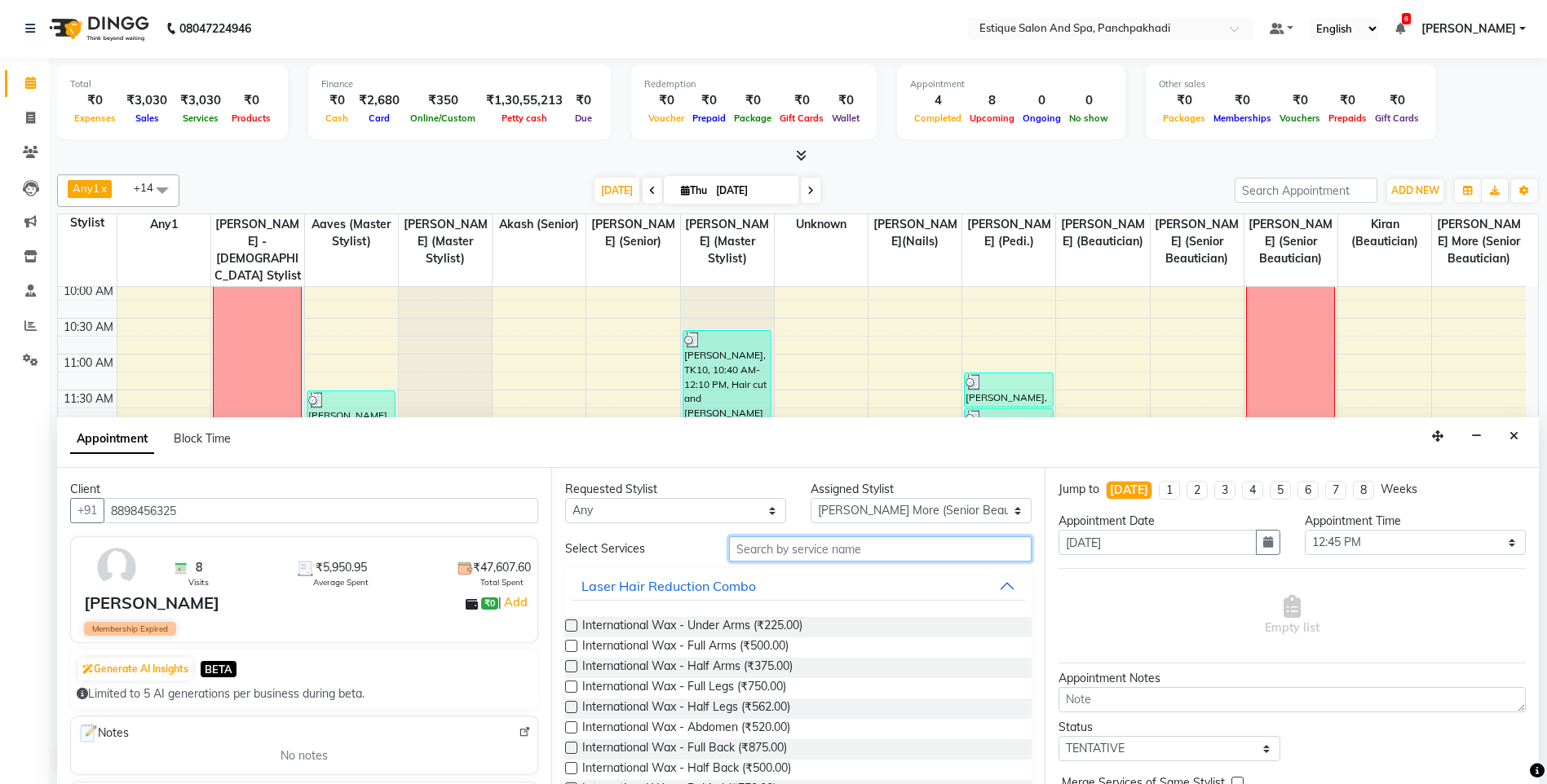
click at [782, 550] on input "text" at bounding box center [881, 548] width 303 height 25
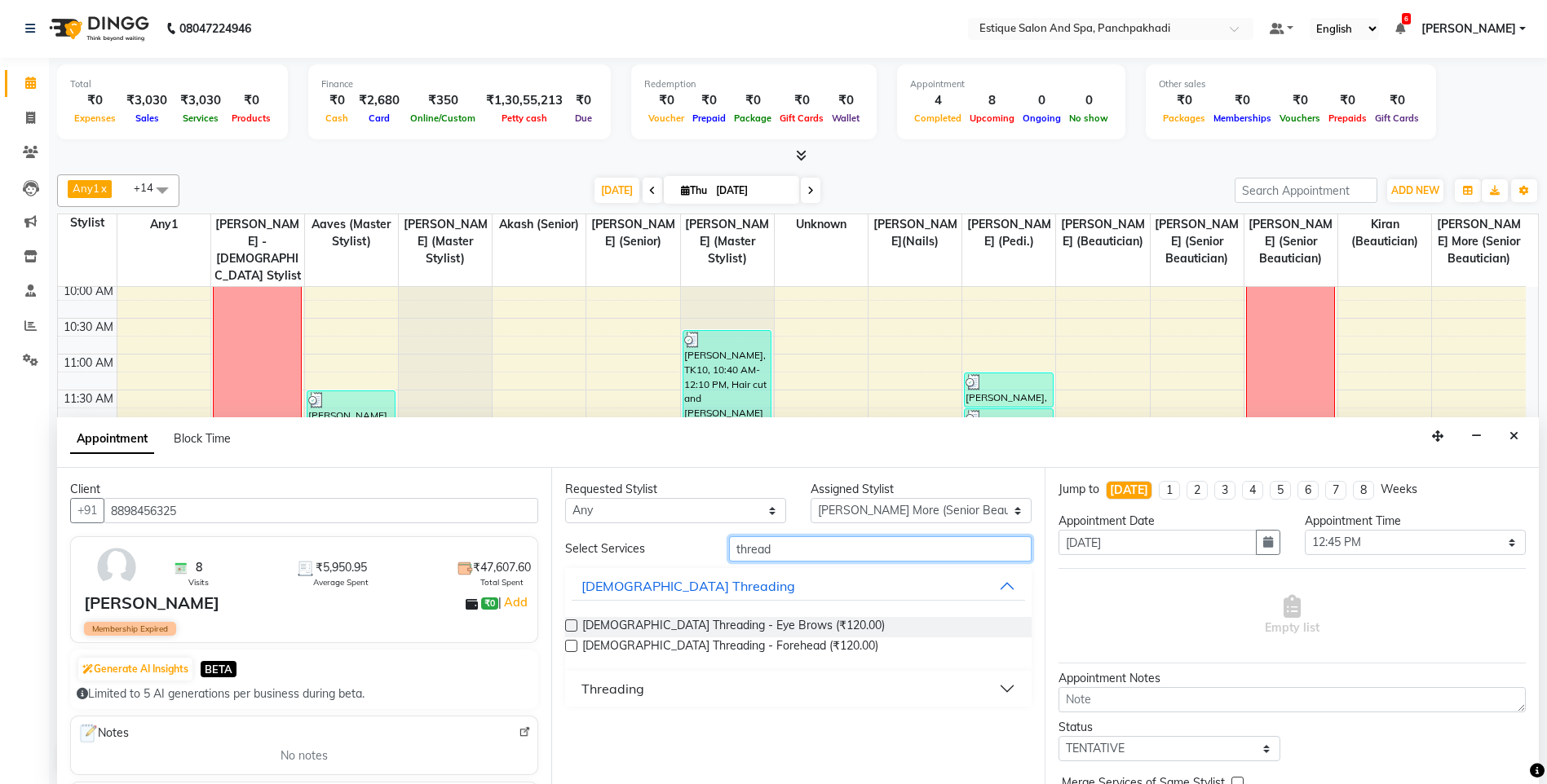
type input "thread"
click at [615, 687] on div "Threading" at bounding box center [612, 688] width 63 height 20
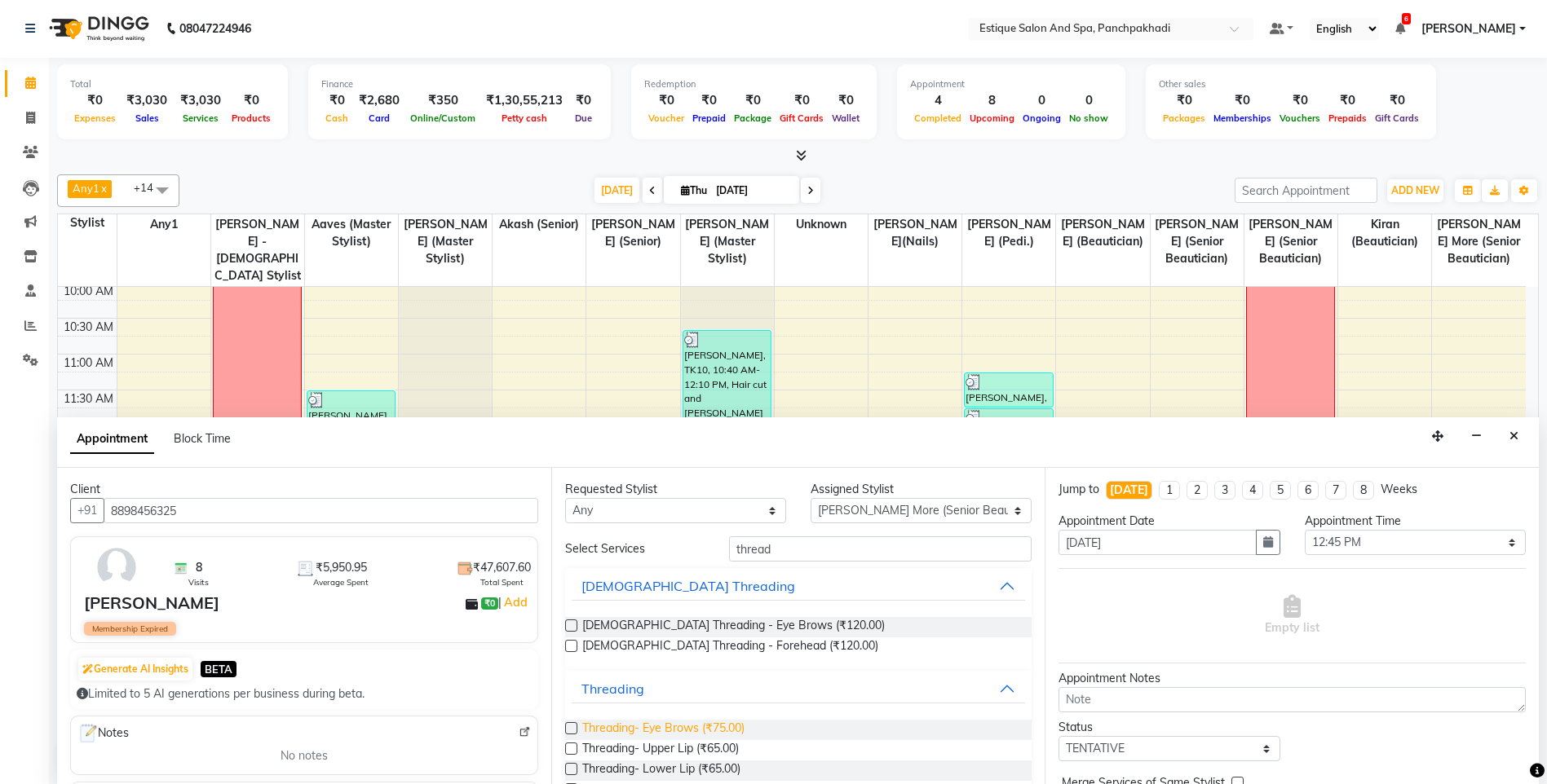
click at [634, 729] on span "Threading- Eye Brows (₹75.00)" at bounding box center [663, 730] width 162 height 21
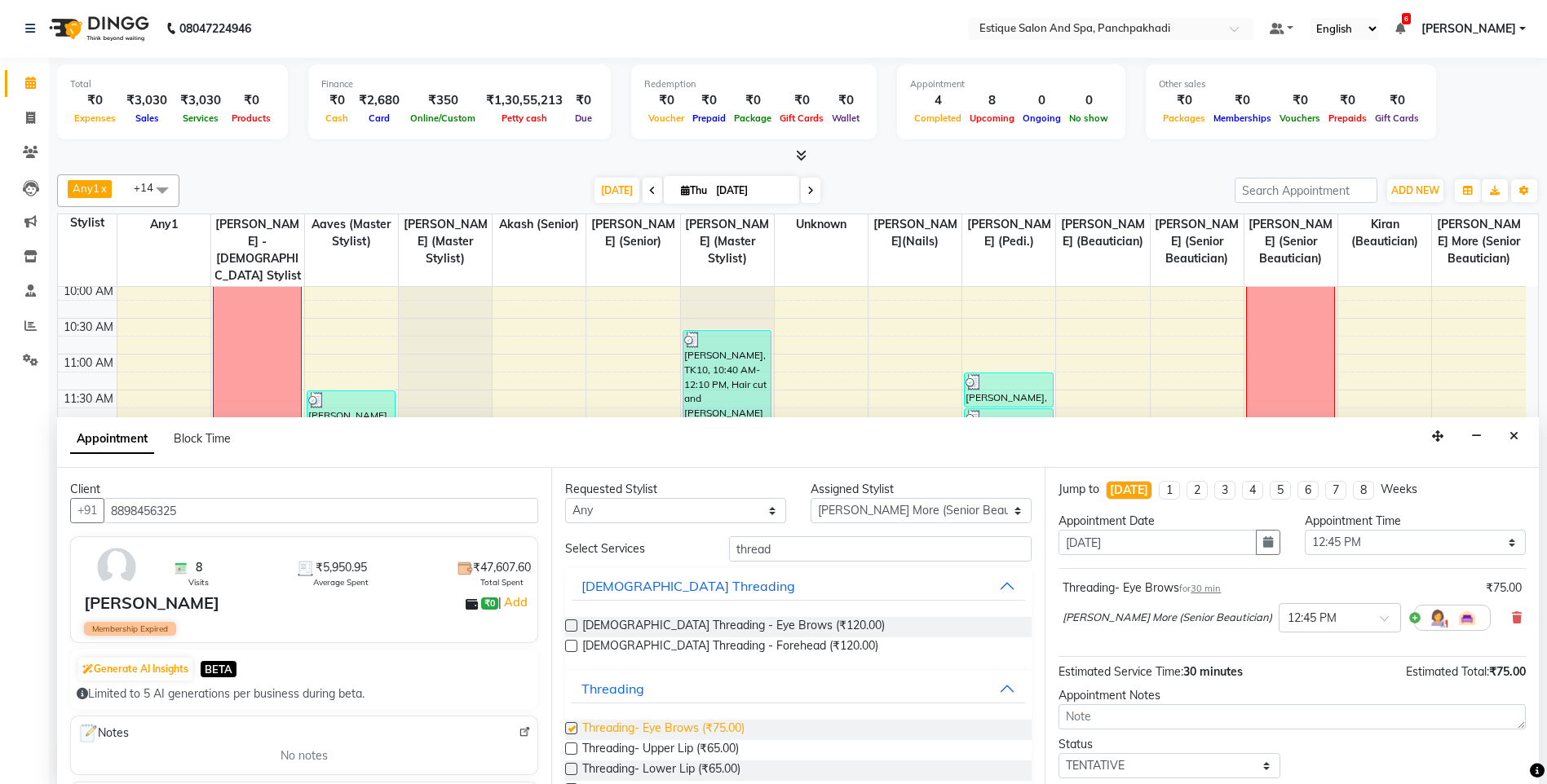
checkbox input "false"
click at [869, 506] on select "Select [PERSON_NAME] (master stylist) [PERSON_NAME] (Senior) [PERSON_NAME]( Sen…" at bounding box center [920, 510] width 221 height 25
select select "15901"
click at [869, 506] on select "Select [PERSON_NAME] (master stylist) [PERSON_NAME] (Senior) [PERSON_NAME]( Sen…" at bounding box center [920, 510] width 221 height 25
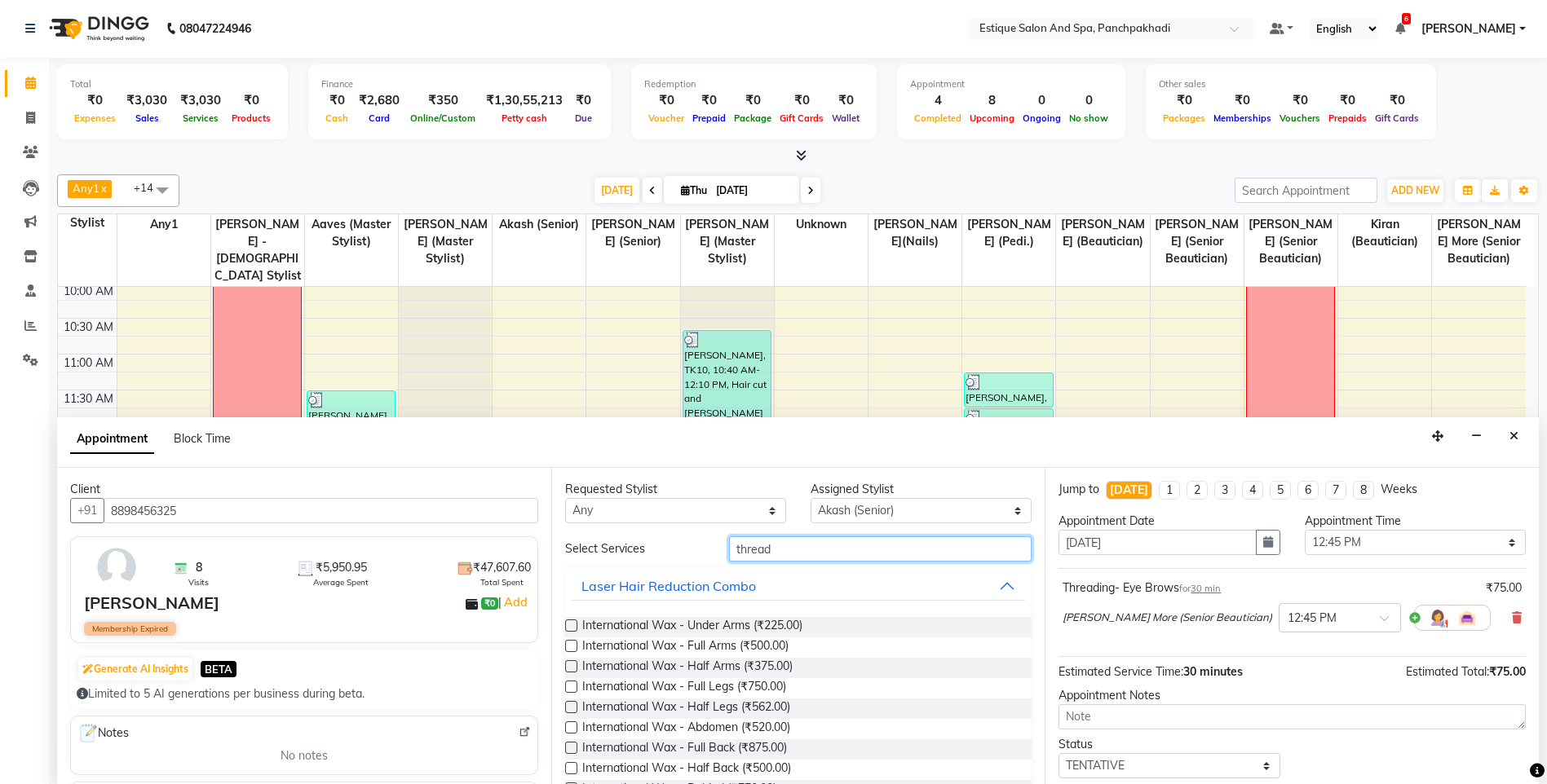
click at [820, 553] on input "thread" at bounding box center [881, 548] width 303 height 25
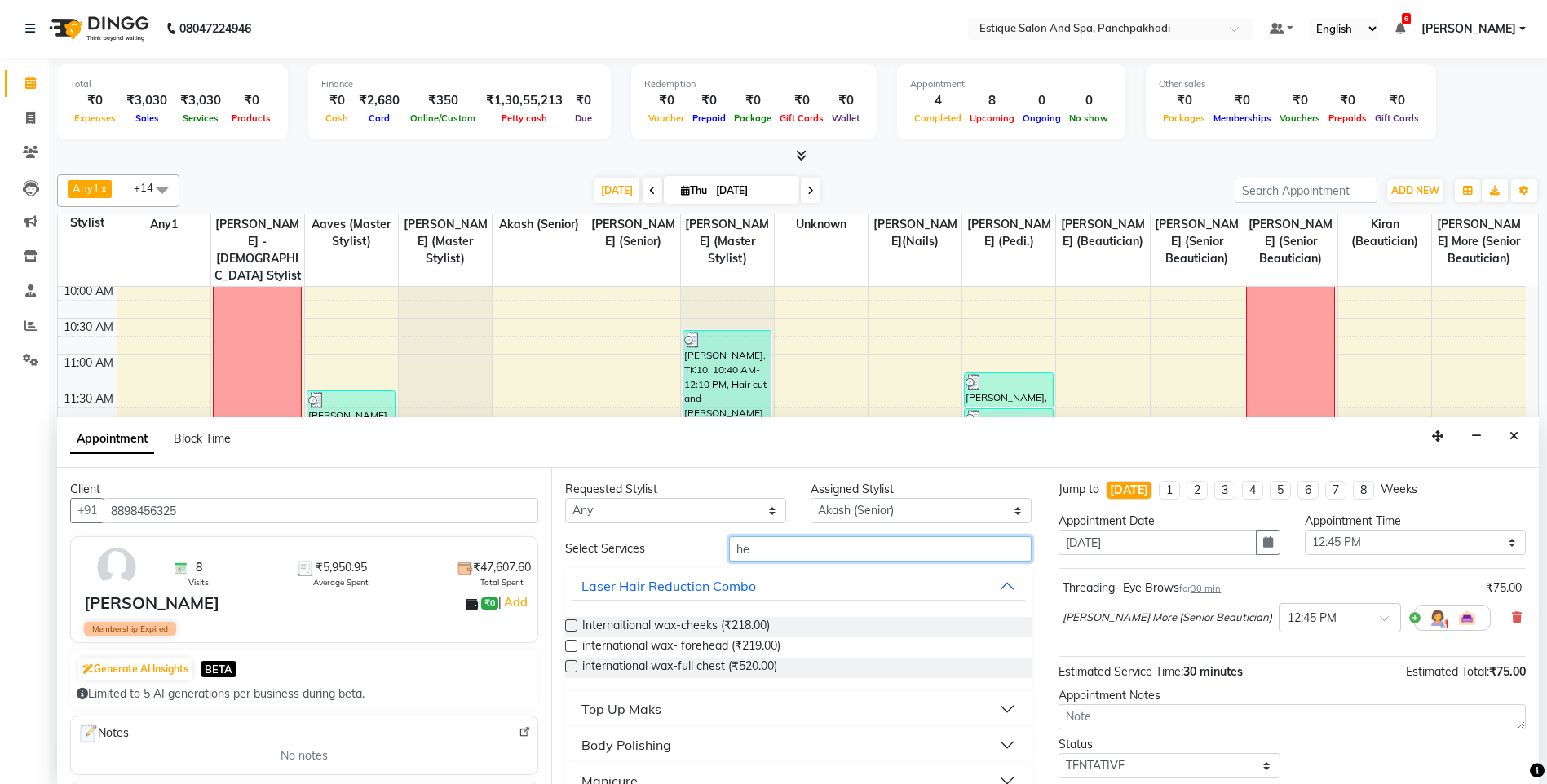
type input "h"
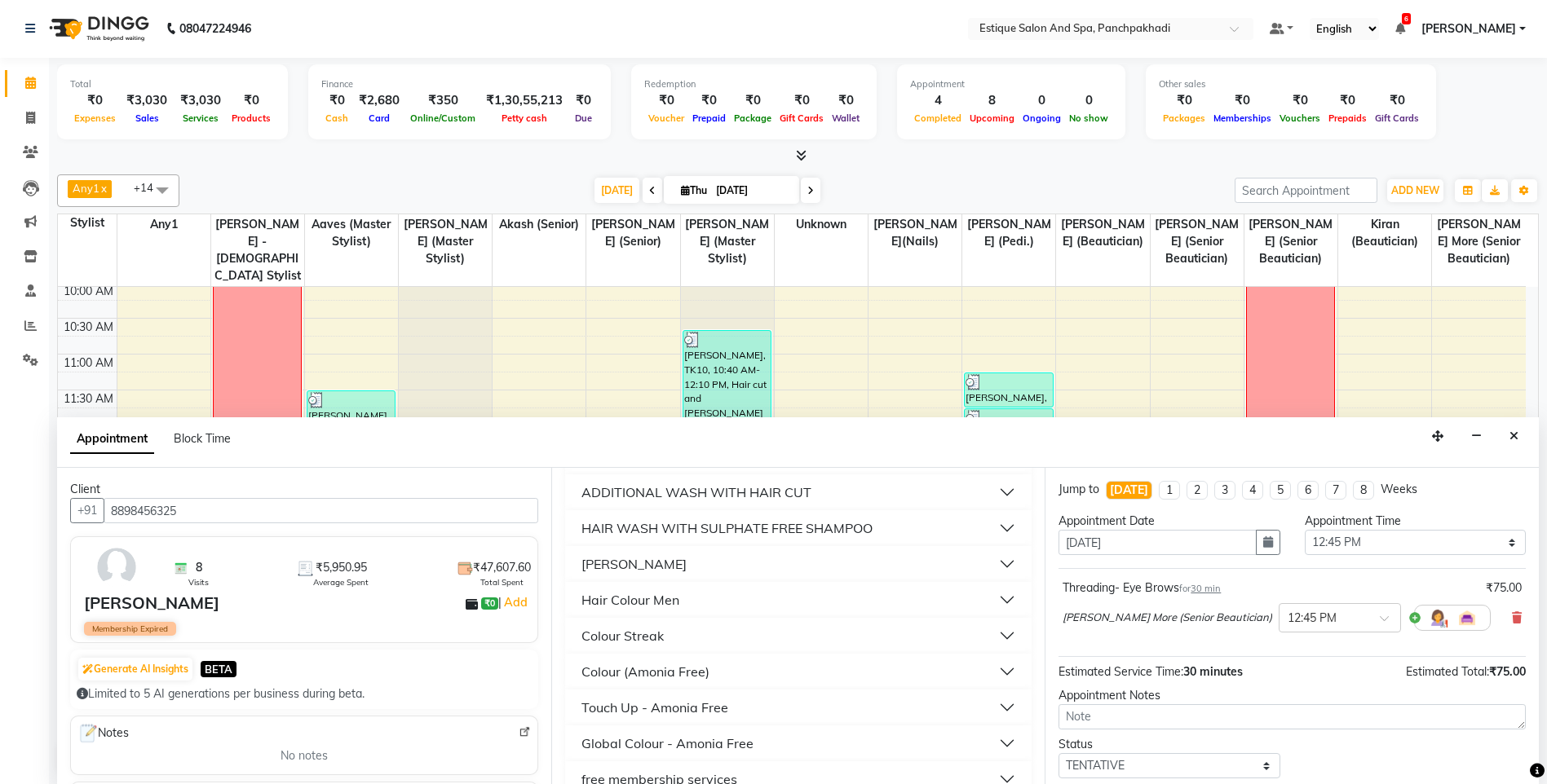
scroll to position [238, 0]
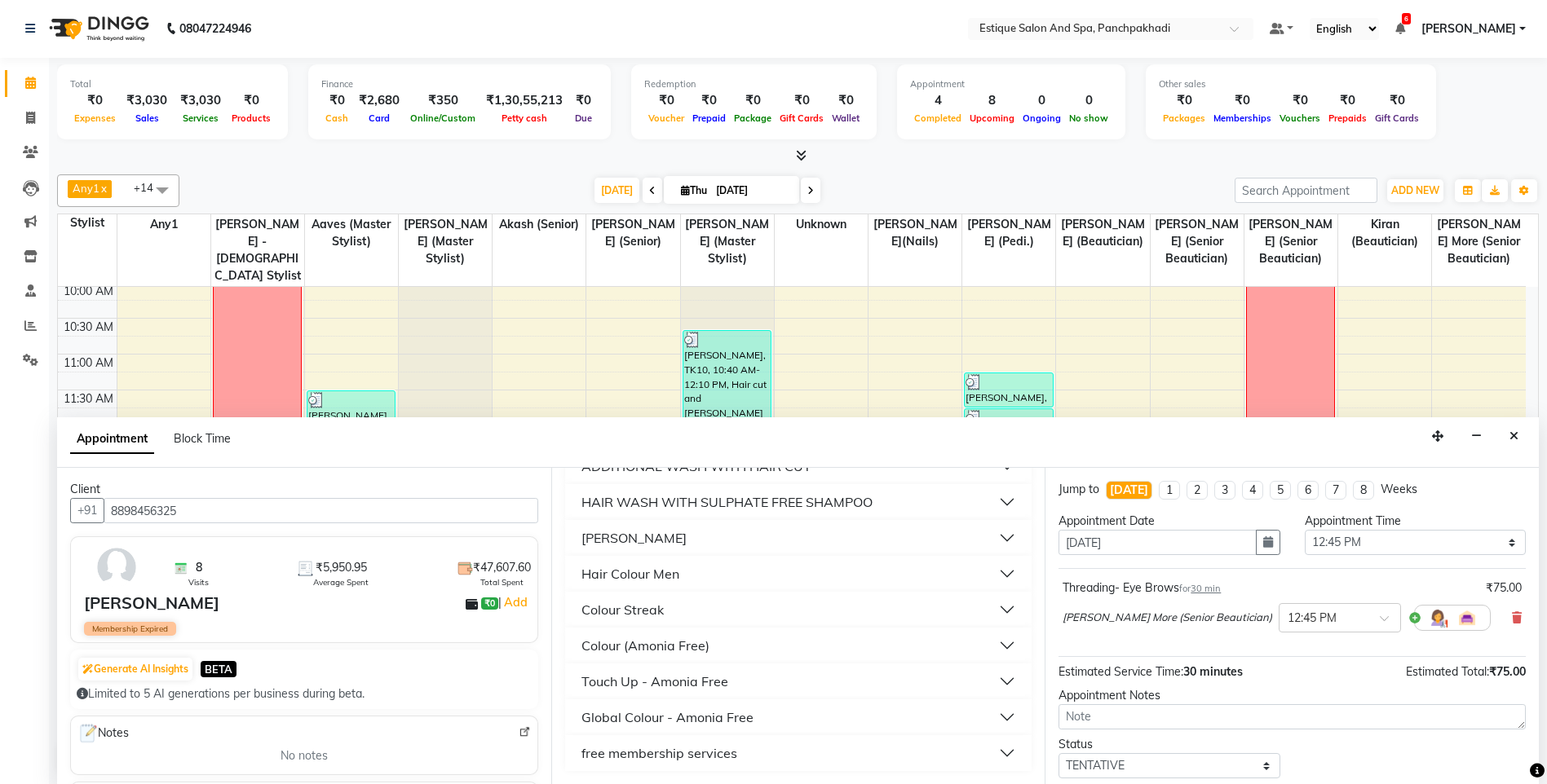
type input "free"
click at [610, 748] on div "free membership services" at bounding box center [659, 753] width 156 height 20
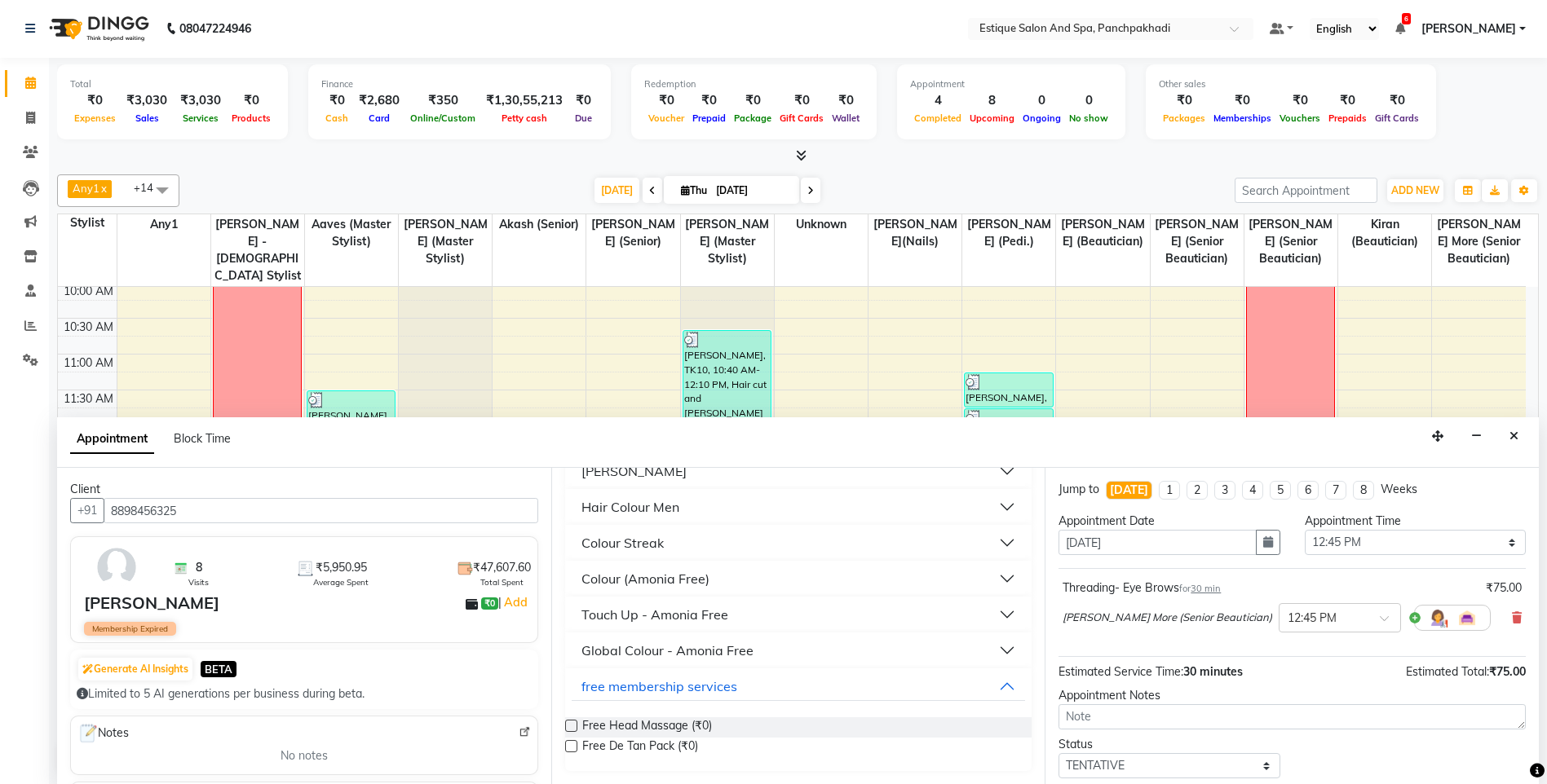
click at [573, 724] on label at bounding box center [571, 725] width 12 height 12
click at [573, 724] on input "checkbox" at bounding box center [570, 727] width 10 height 10
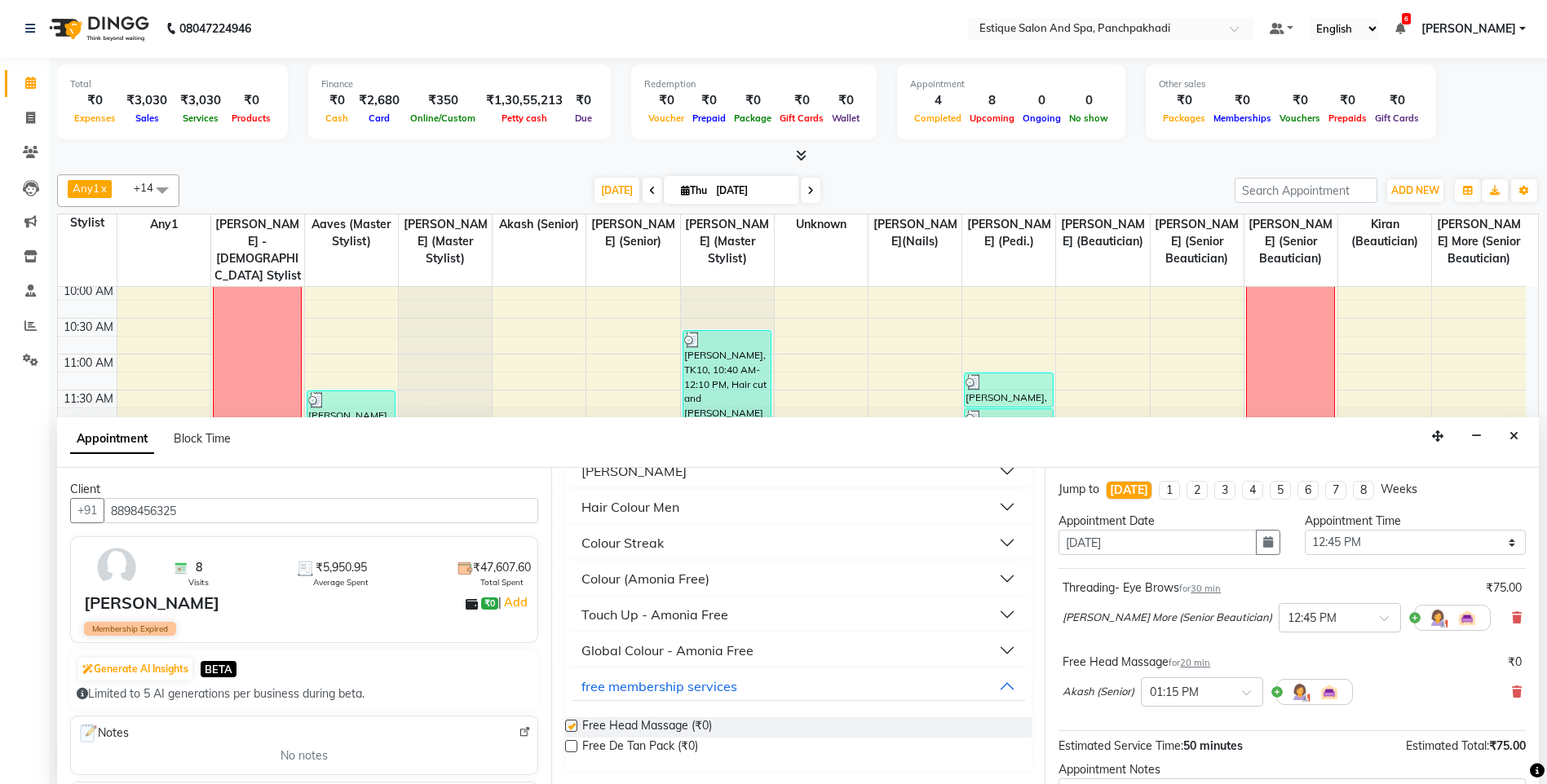
checkbox input "false"
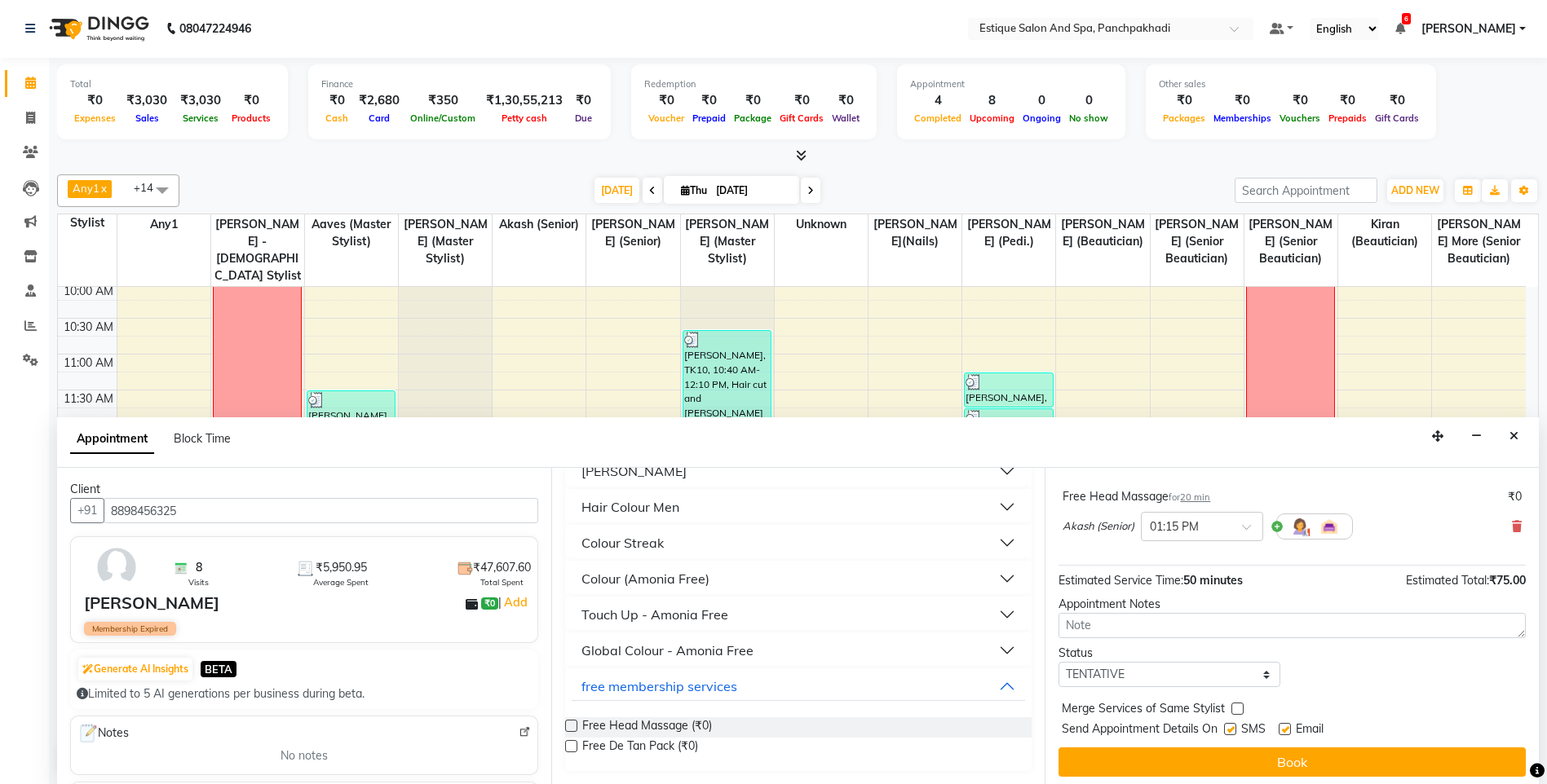
scroll to position [171, 0]
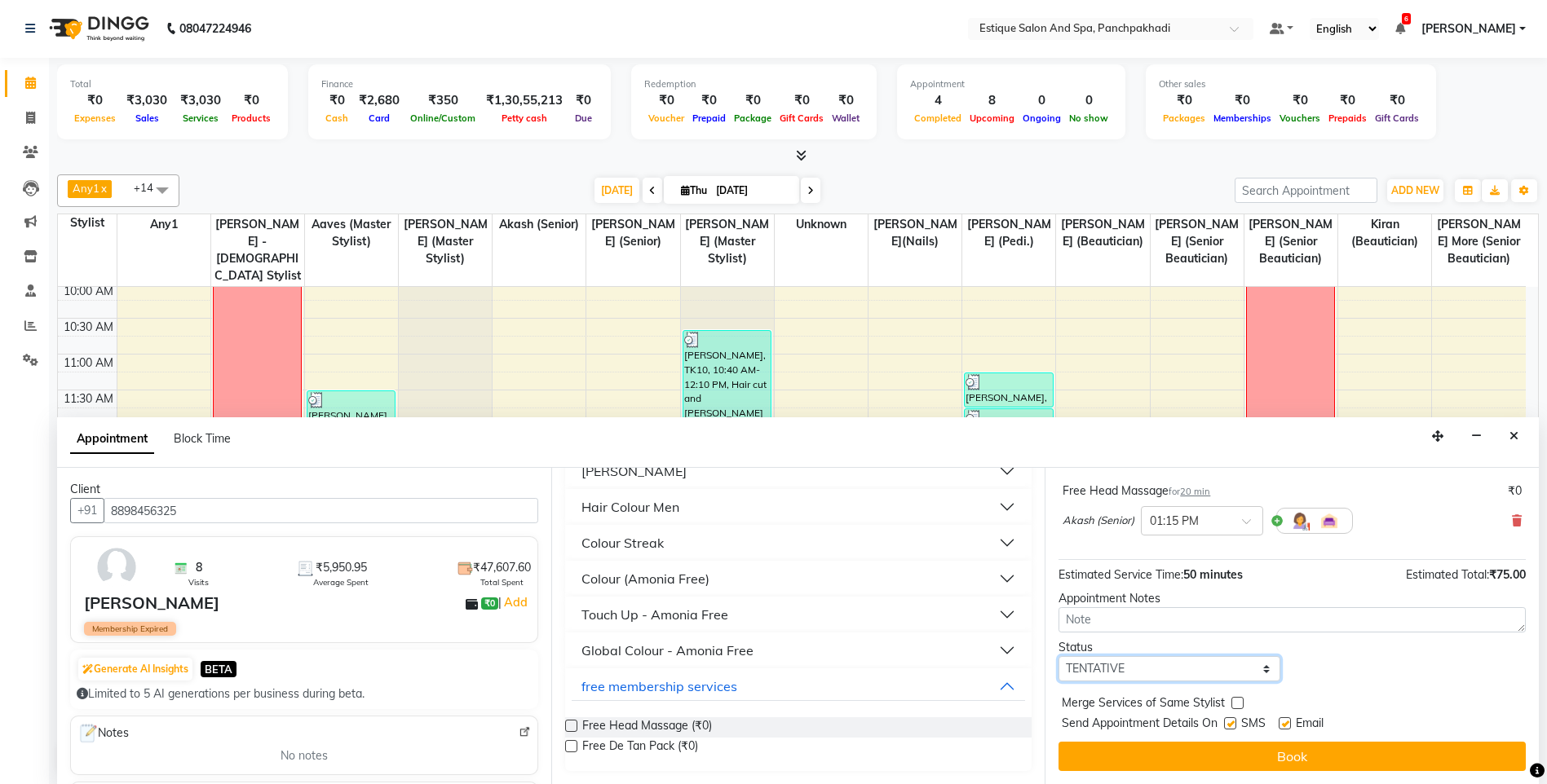
click at [1148, 667] on select "Select TENTATIVE CONFIRM CHECK-IN UPCOMING" at bounding box center [1168, 668] width 221 height 25
select select "confirm booking"
click at [1058, 656] on select "Select TENTATIVE CONFIRM CHECK-IN UPCOMING" at bounding box center [1168, 668] width 221 height 25
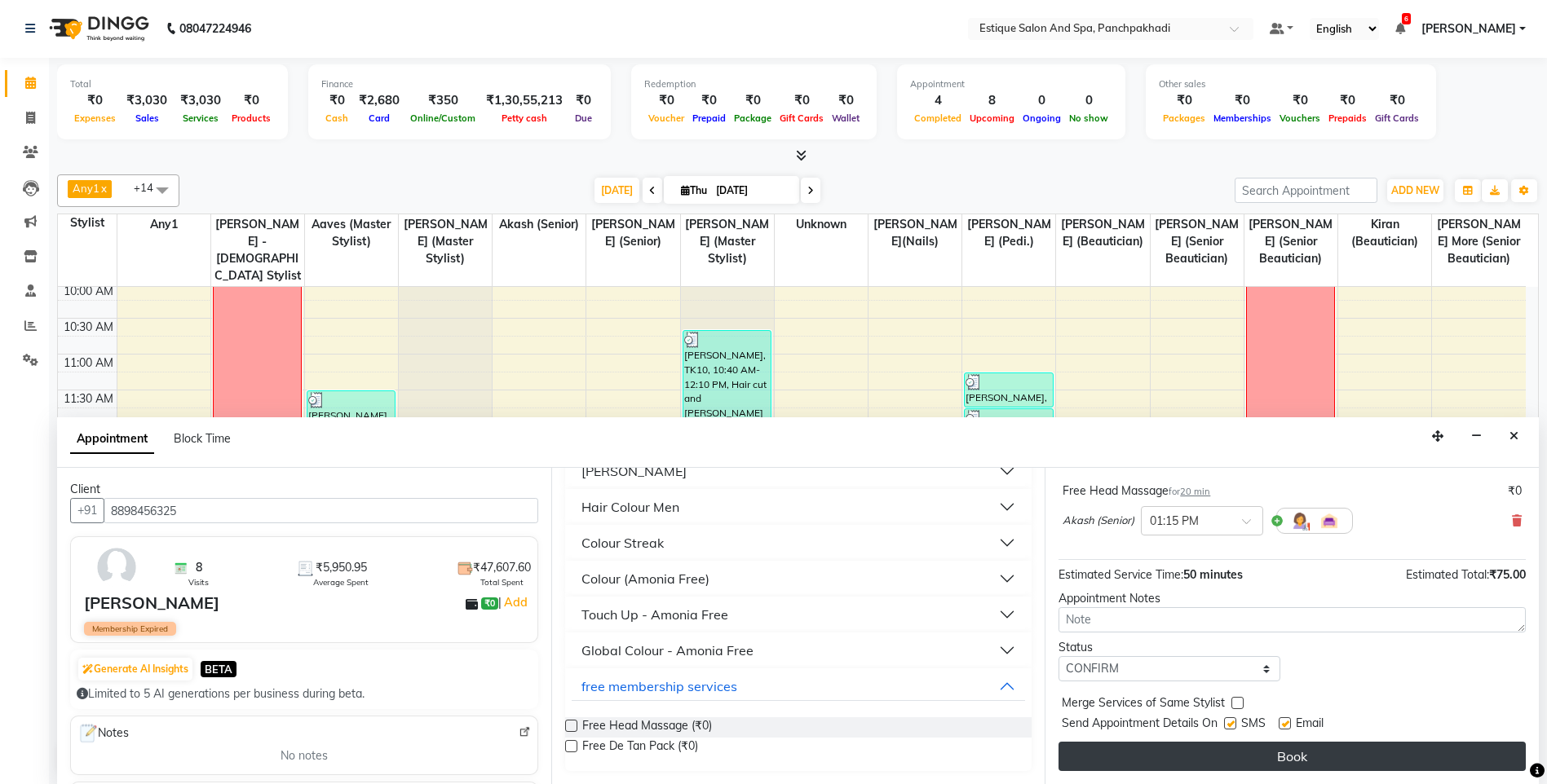
click at [1143, 752] on button "Book" at bounding box center [1291, 756] width 467 height 29
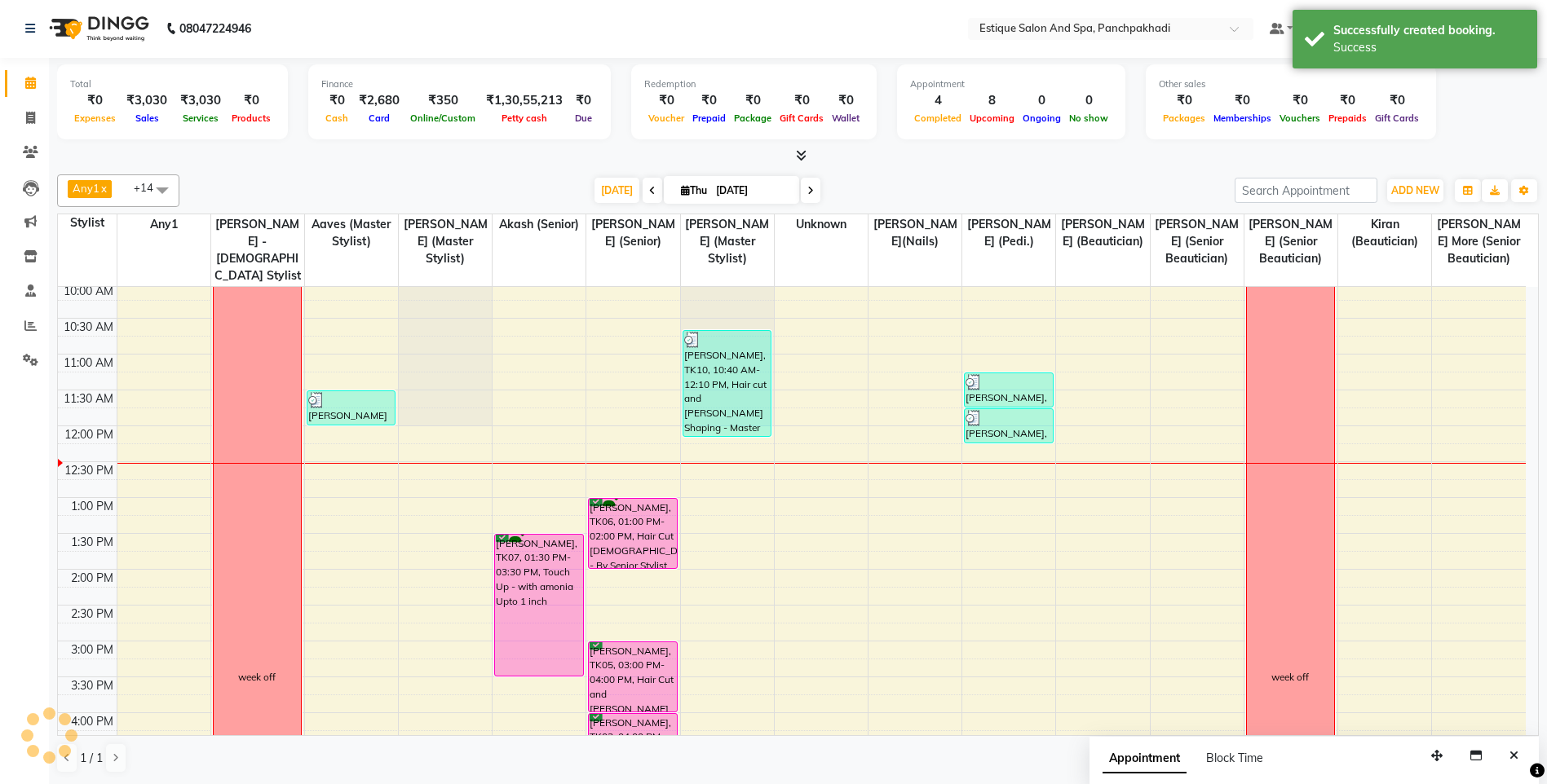
scroll to position [0, 0]
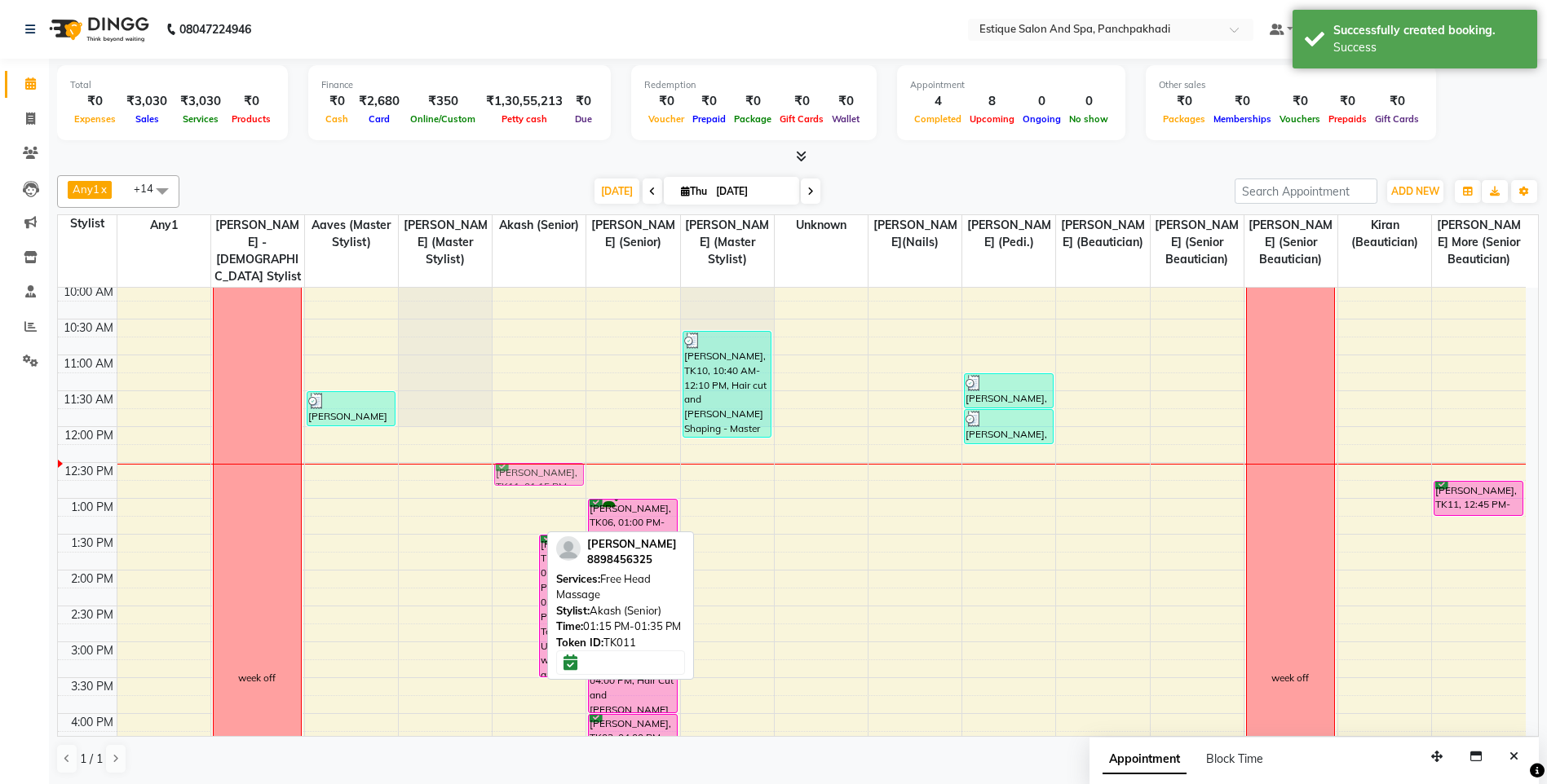
drag, startPoint x: 511, startPoint y: 526, endPoint x: 531, endPoint y: 480, distance: 50.2
click at [531, 480] on div "[PERSON_NAME], TK11, 01:15 PM-01:35 PM, Free Head Massage [PERSON_NAME], TK07, …" at bounding box center [539, 677] width 93 height 932
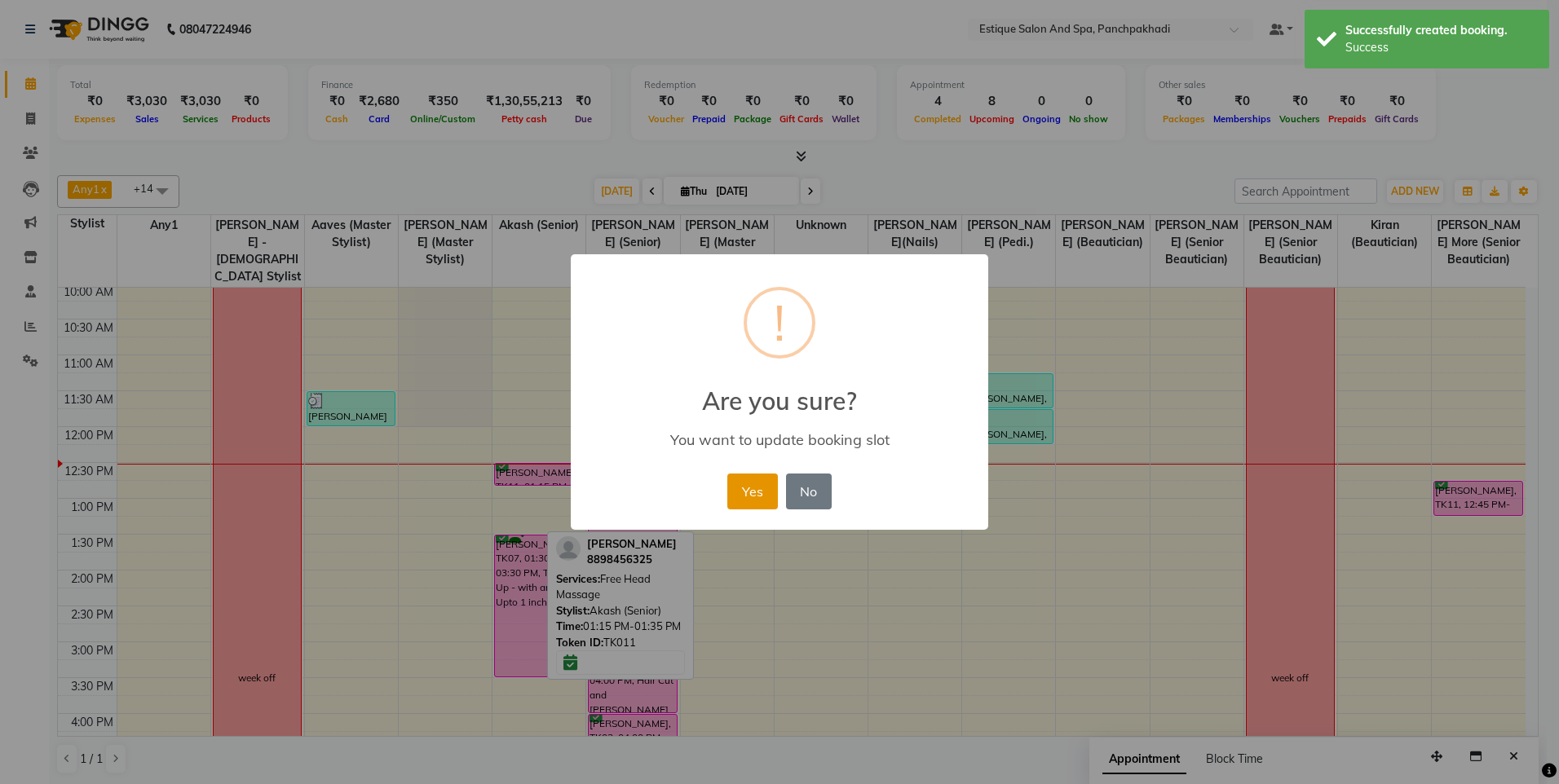
click at [760, 489] on button "Yes" at bounding box center [752, 491] width 50 height 36
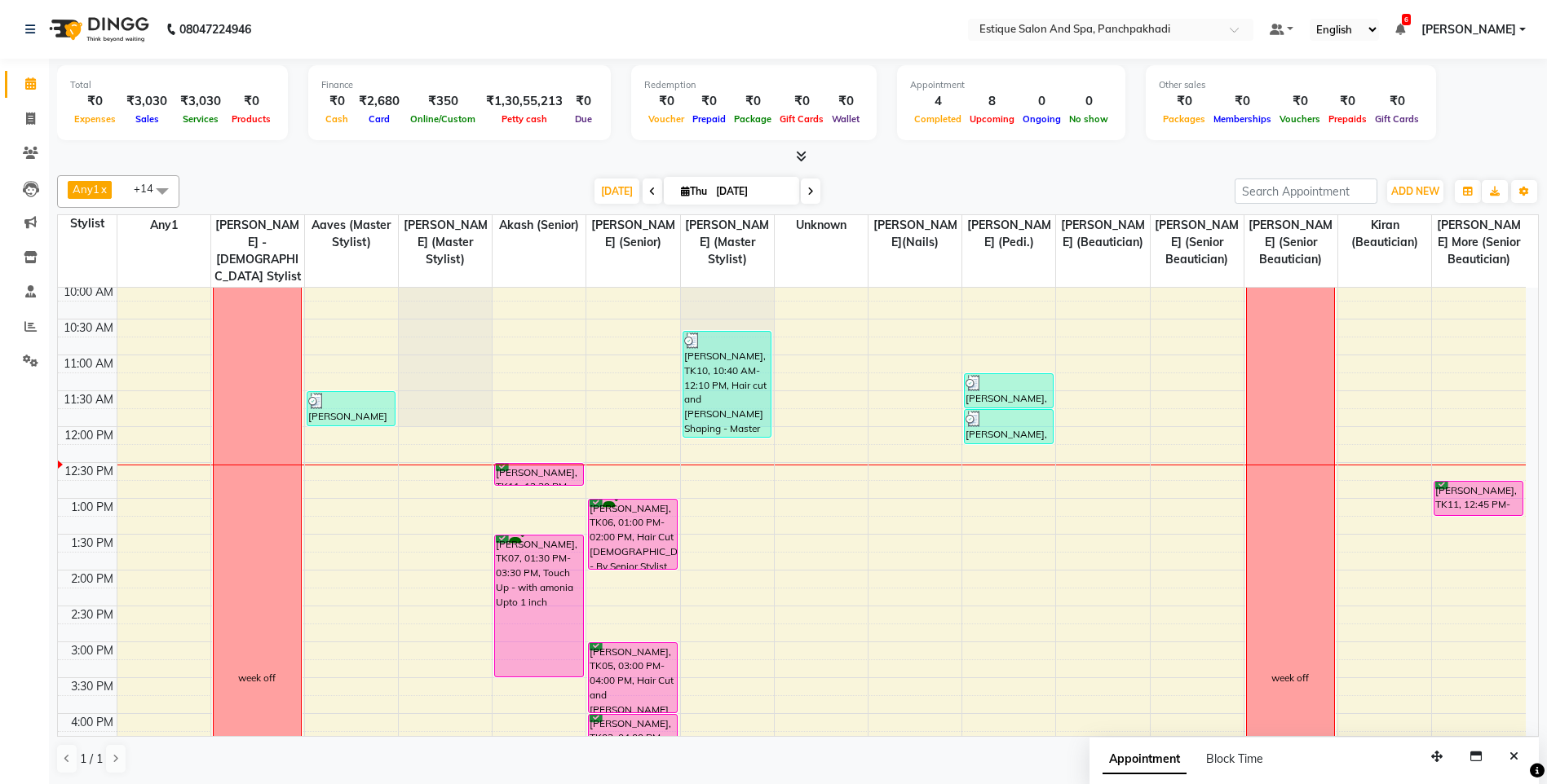
click at [814, 189] on span at bounding box center [810, 190] width 20 height 25
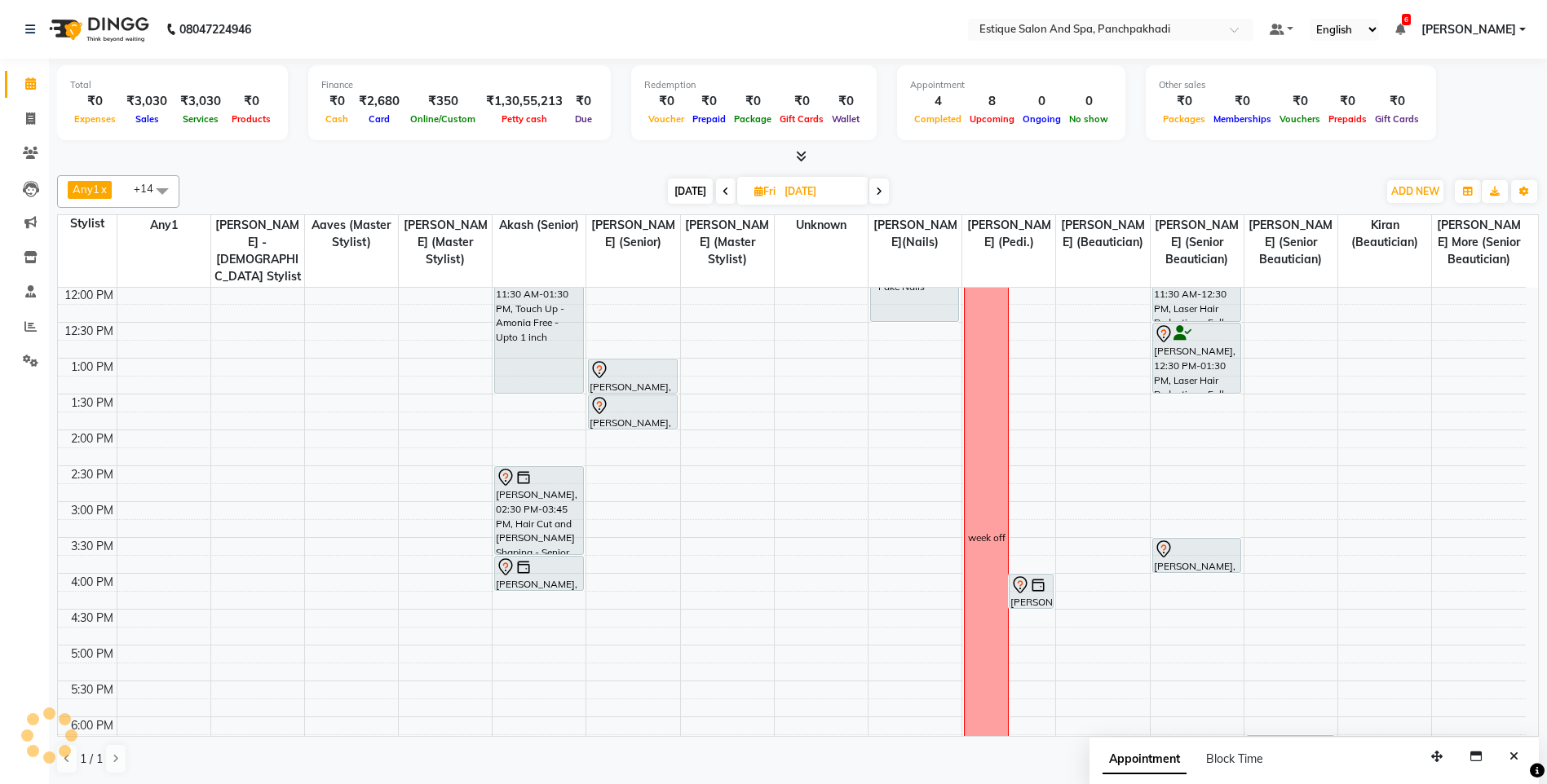
scroll to position [134, 0]
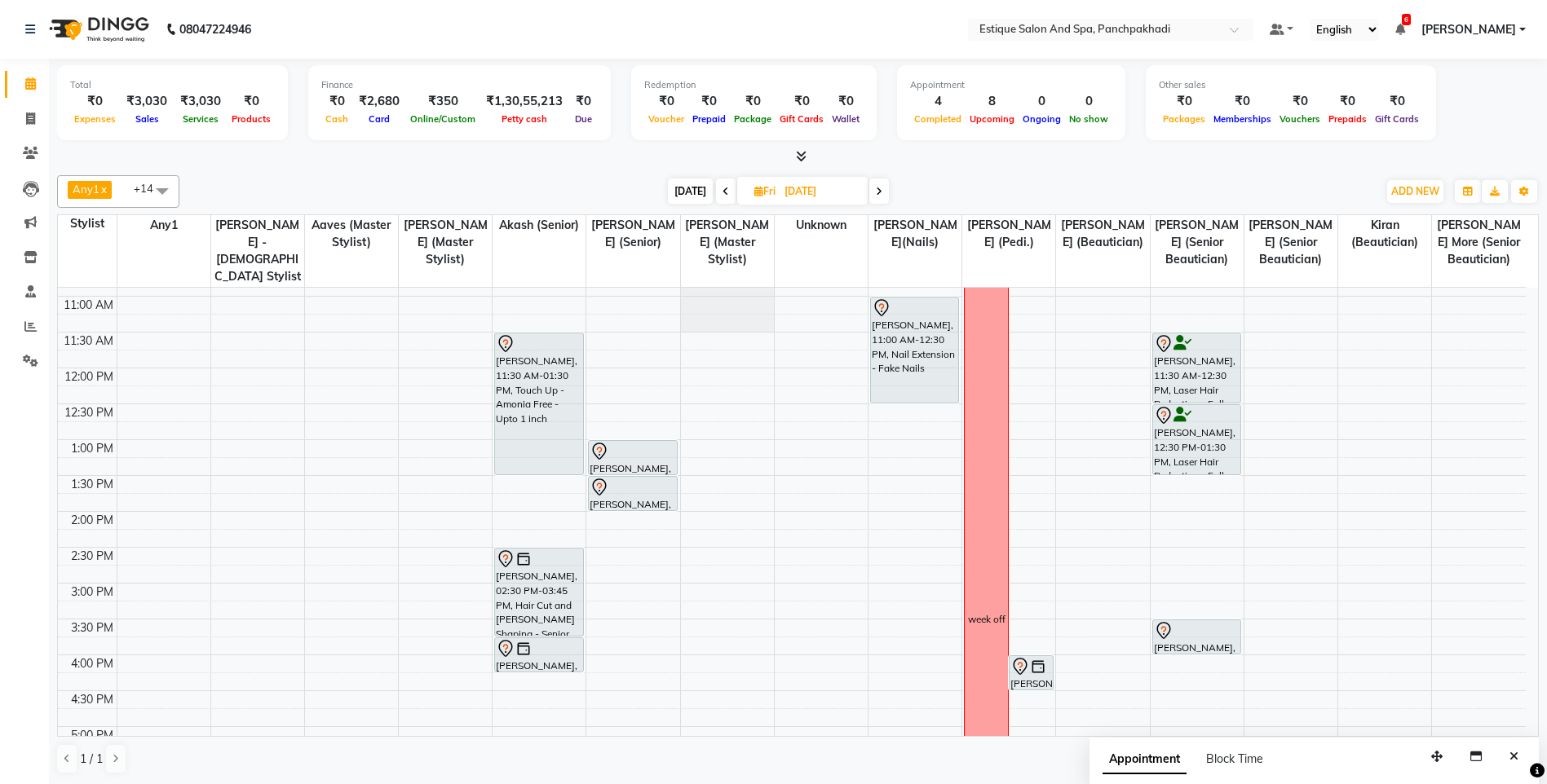
click at [690, 186] on span "[DATE]" at bounding box center [690, 190] width 45 height 25
type input "[DATE]"
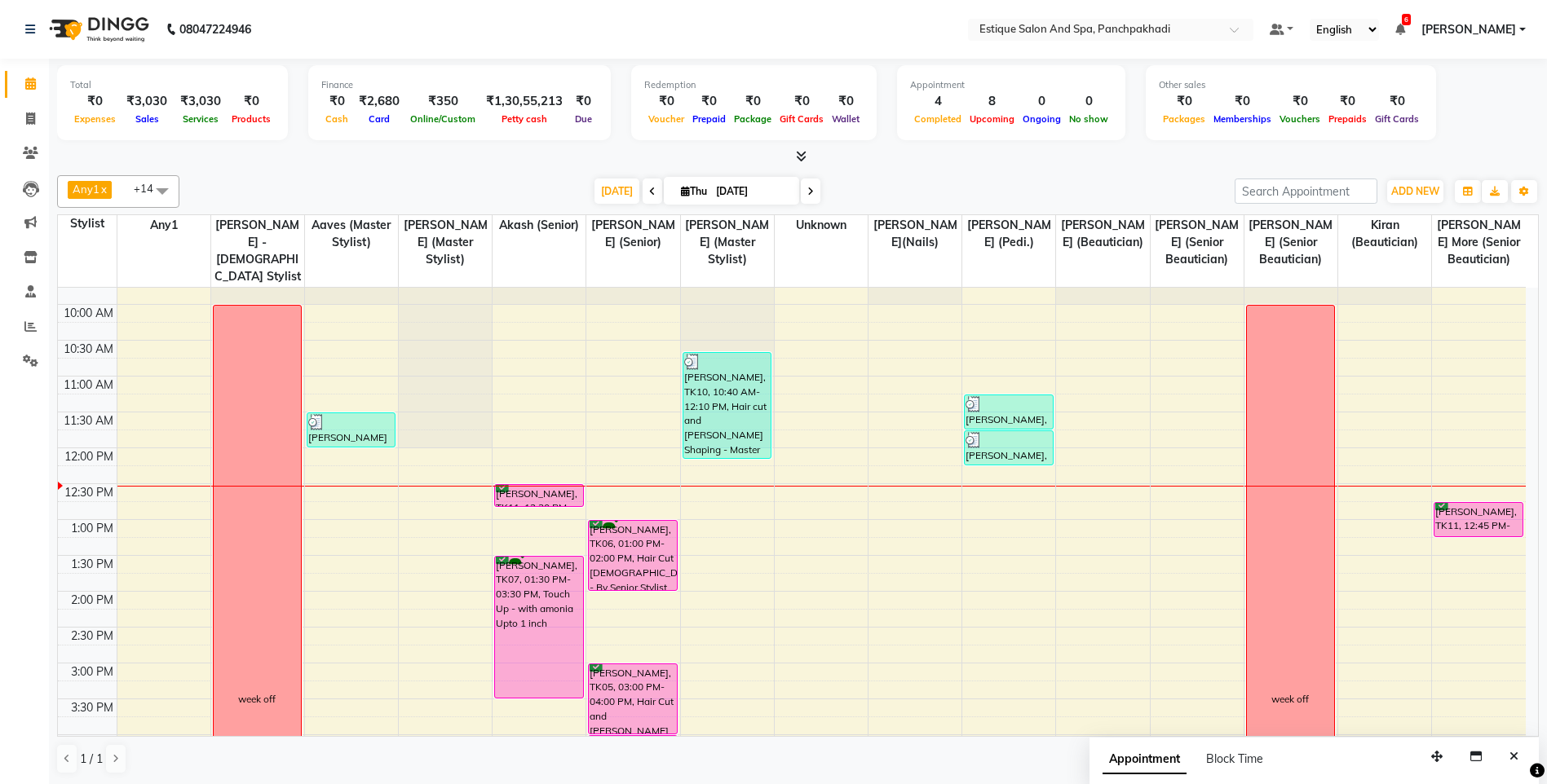
scroll to position [53, 0]
click at [433, 483] on div "9:00 AM 9:30 AM 10:00 AM 10:30 AM 11:00 AM 11:30 AM 12:00 PM 12:30 PM 1:00 PM 1…" at bounding box center [791, 701] width 1468 height 932
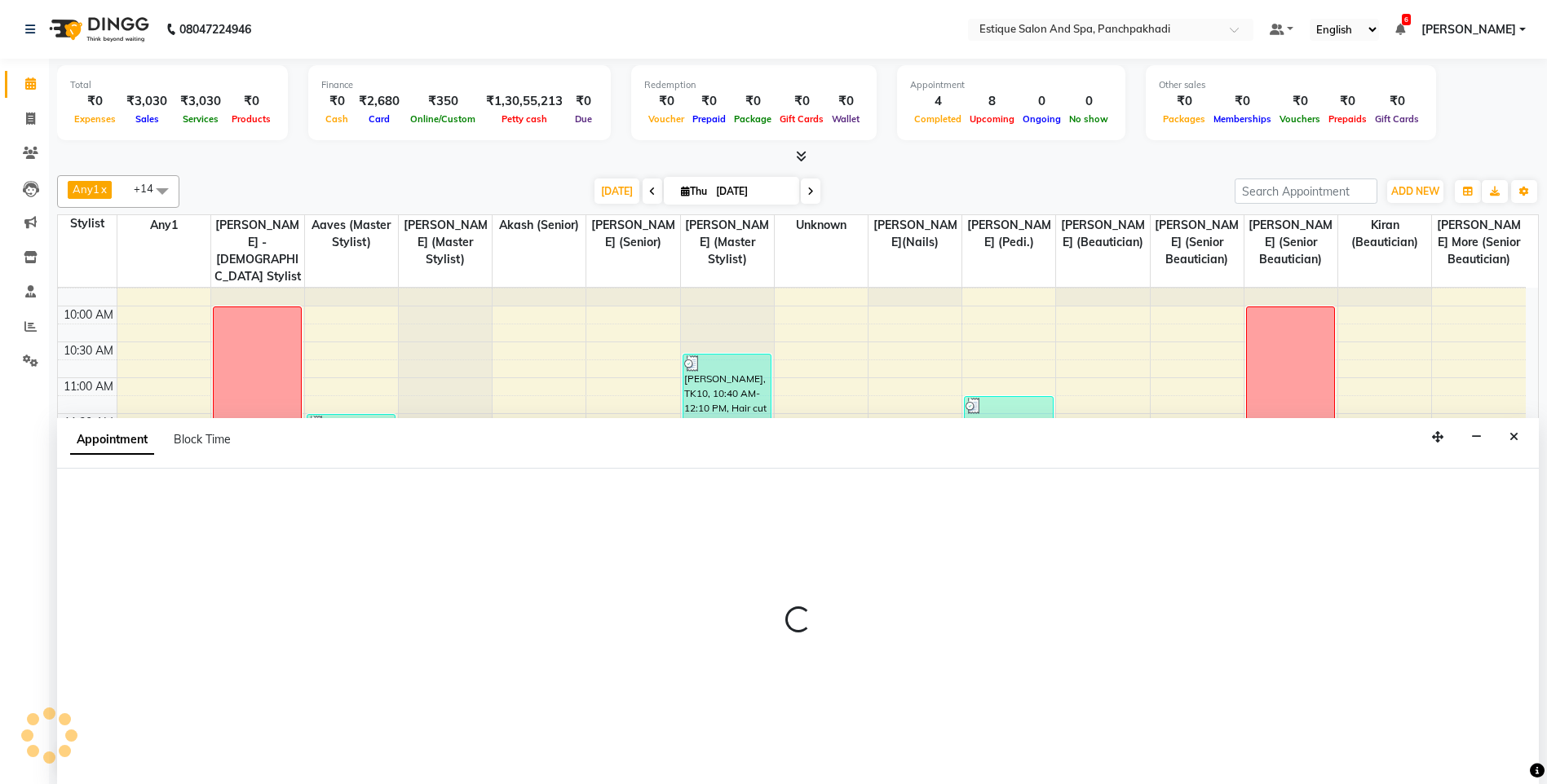
scroll to position [1, 0]
select select "57922"
select select "tentative"
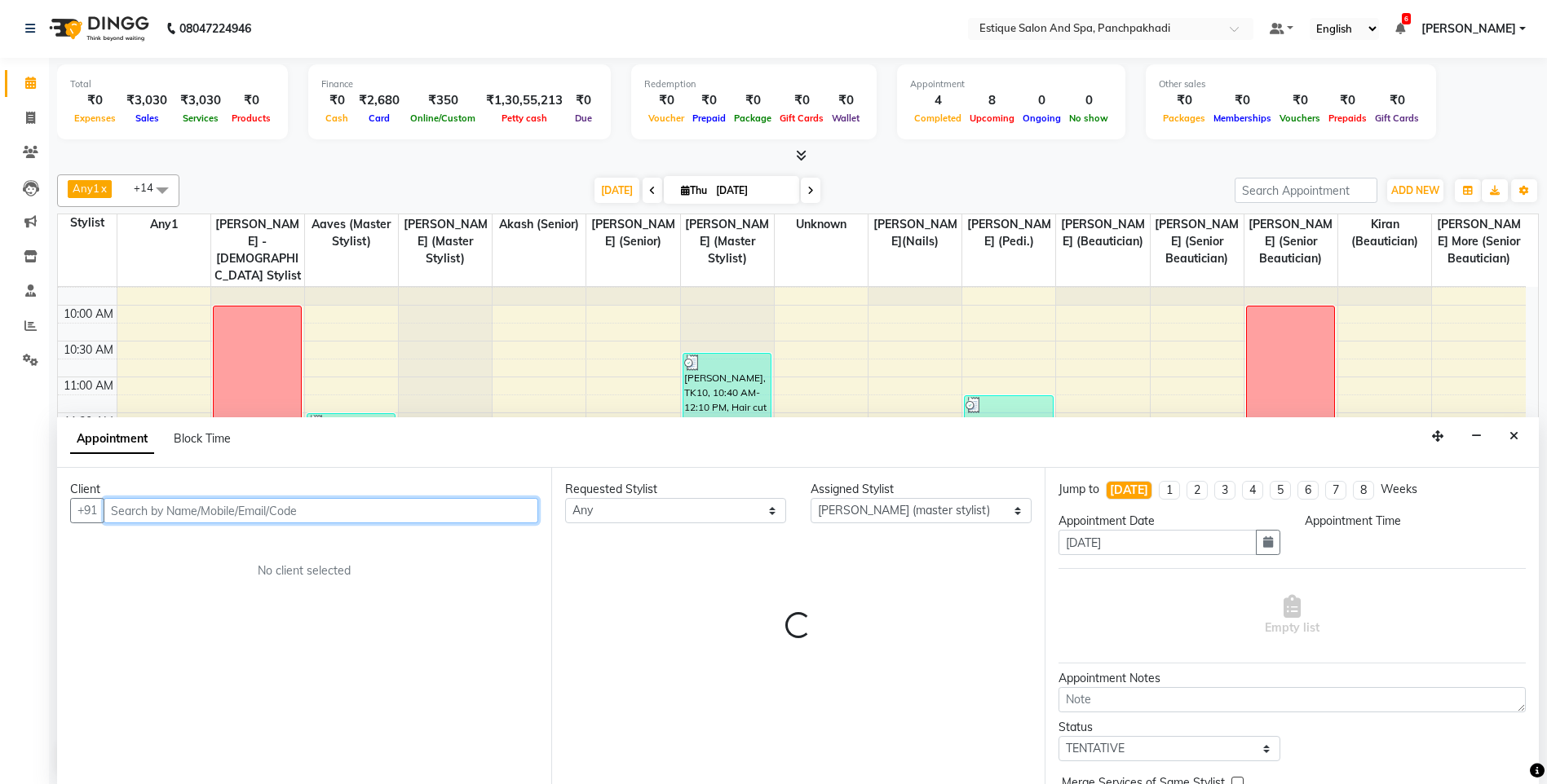
select select "735"
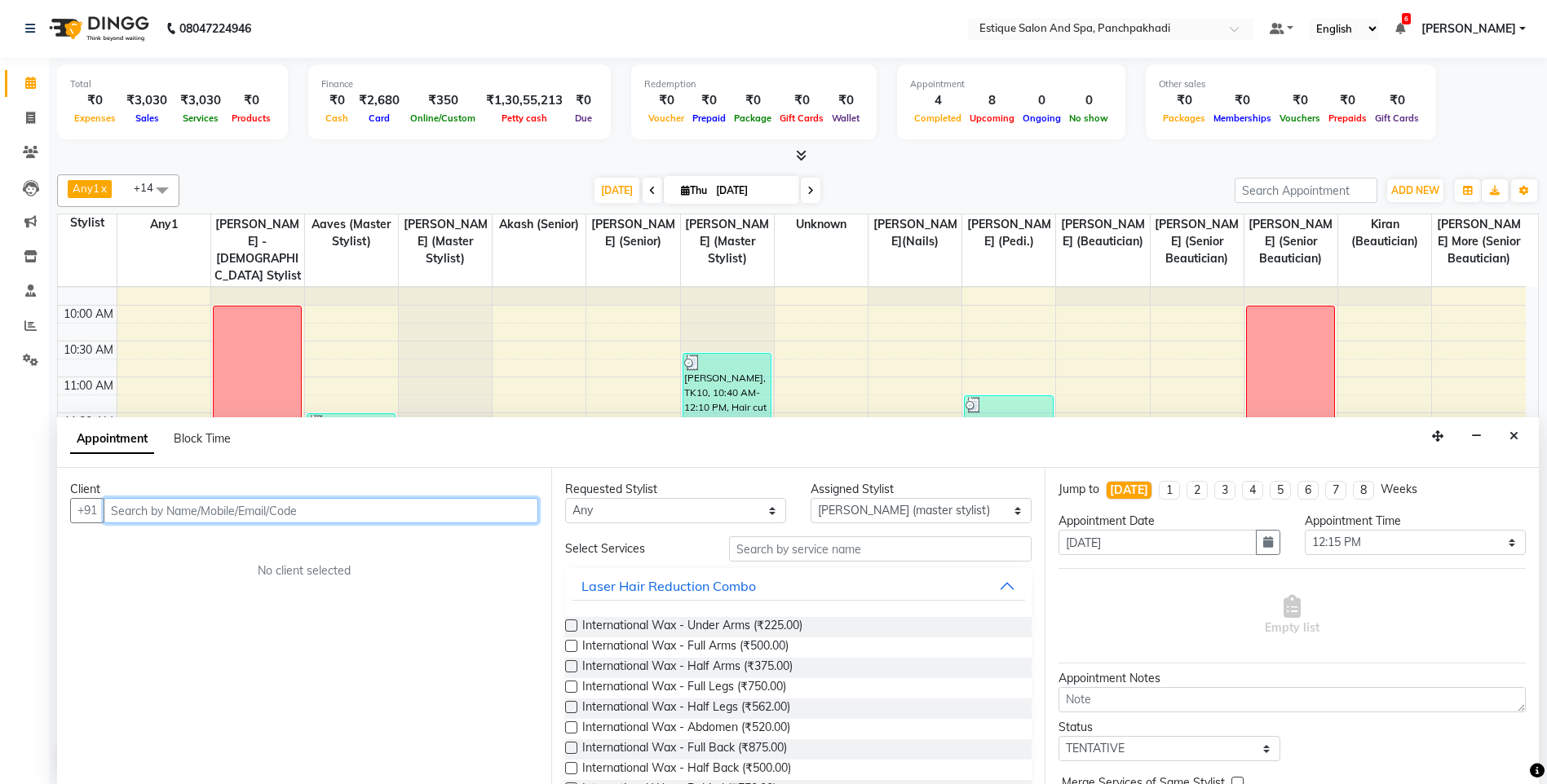
click at [176, 519] on input "text" at bounding box center [320, 510] width 435 height 25
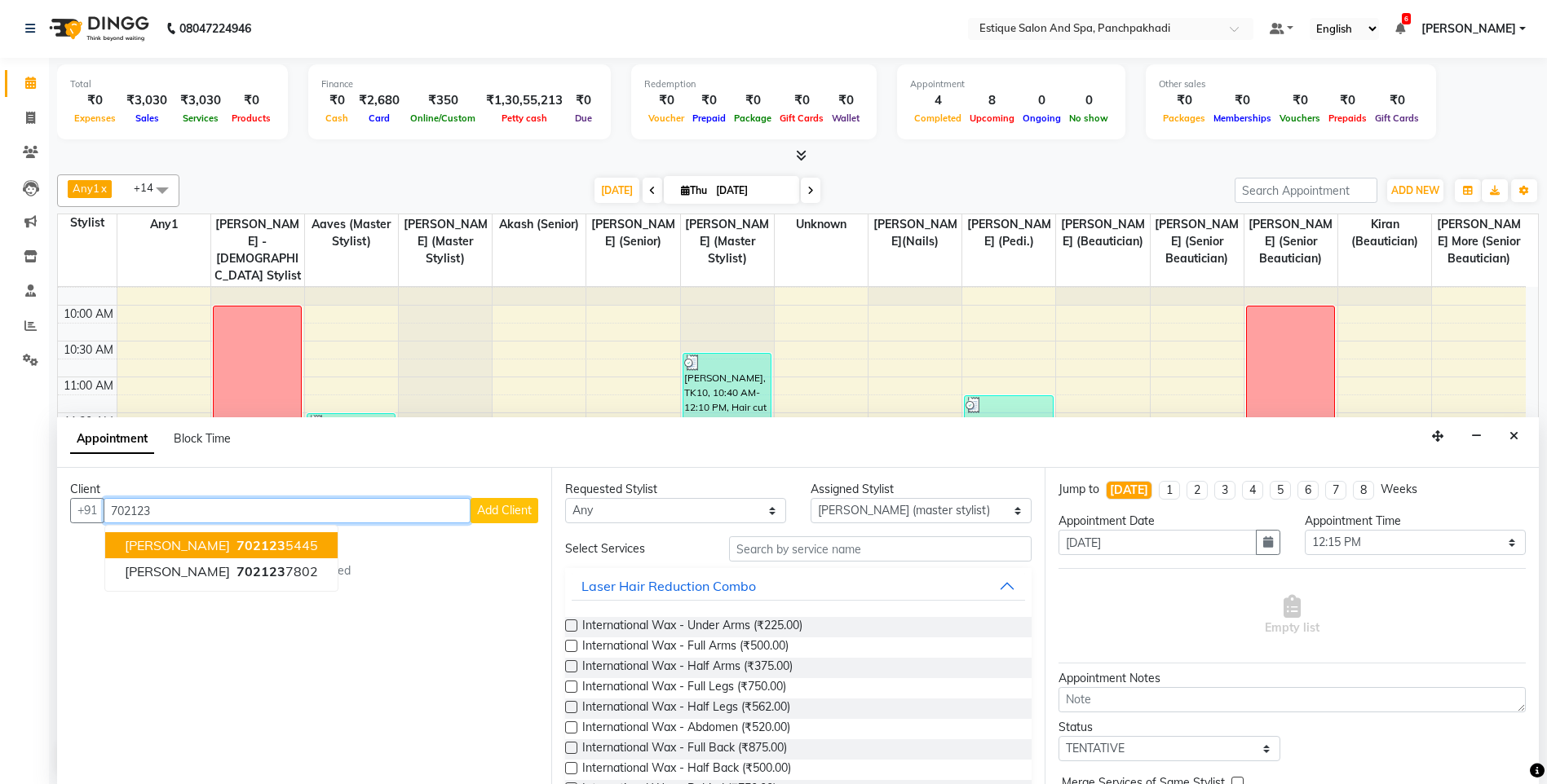
click at [210, 547] on span "[PERSON_NAME]" at bounding box center [177, 545] width 105 height 16
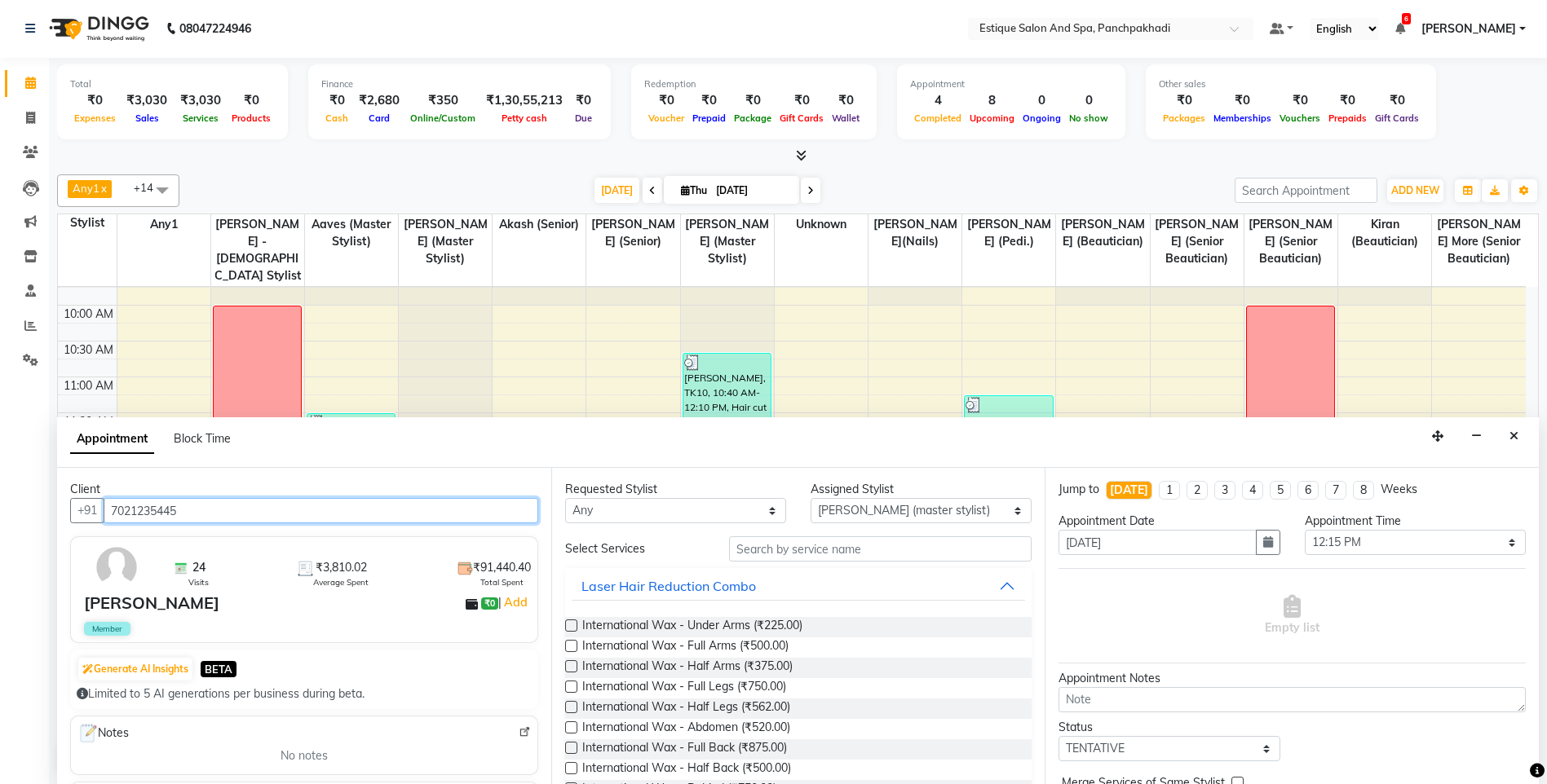
click at [206, 509] on input "7021235445" at bounding box center [320, 510] width 435 height 25
type input "7021235445"
click at [800, 545] on input "text" at bounding box center [881, 548] width 303 height 25
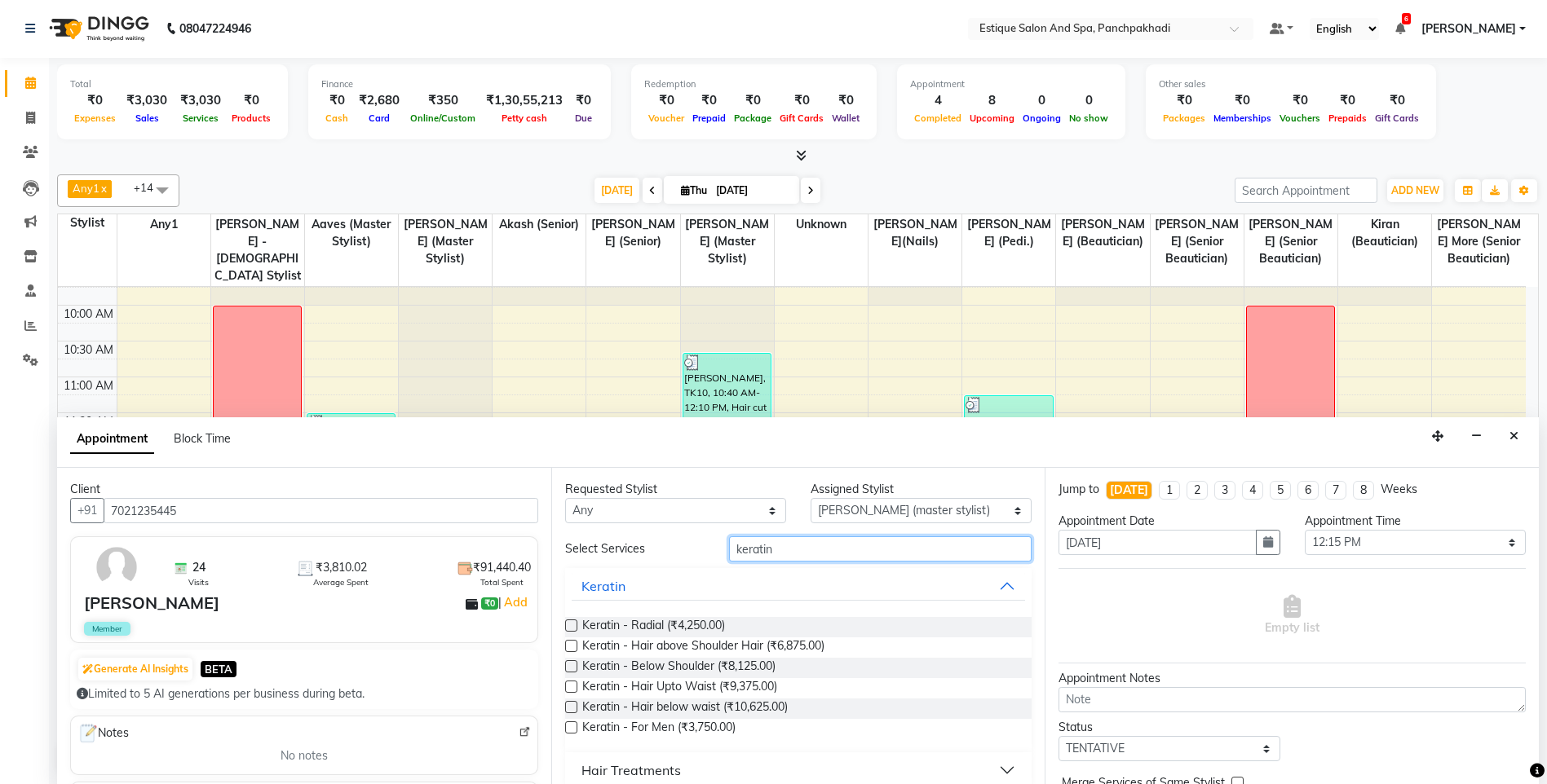
type input "keratin"
click at [567, 726] on label at bounding box center [571, 727] width 12 height 12
click at [567, 726] on input "checkbox" at bounding box center [570, 729] width 10 height 10
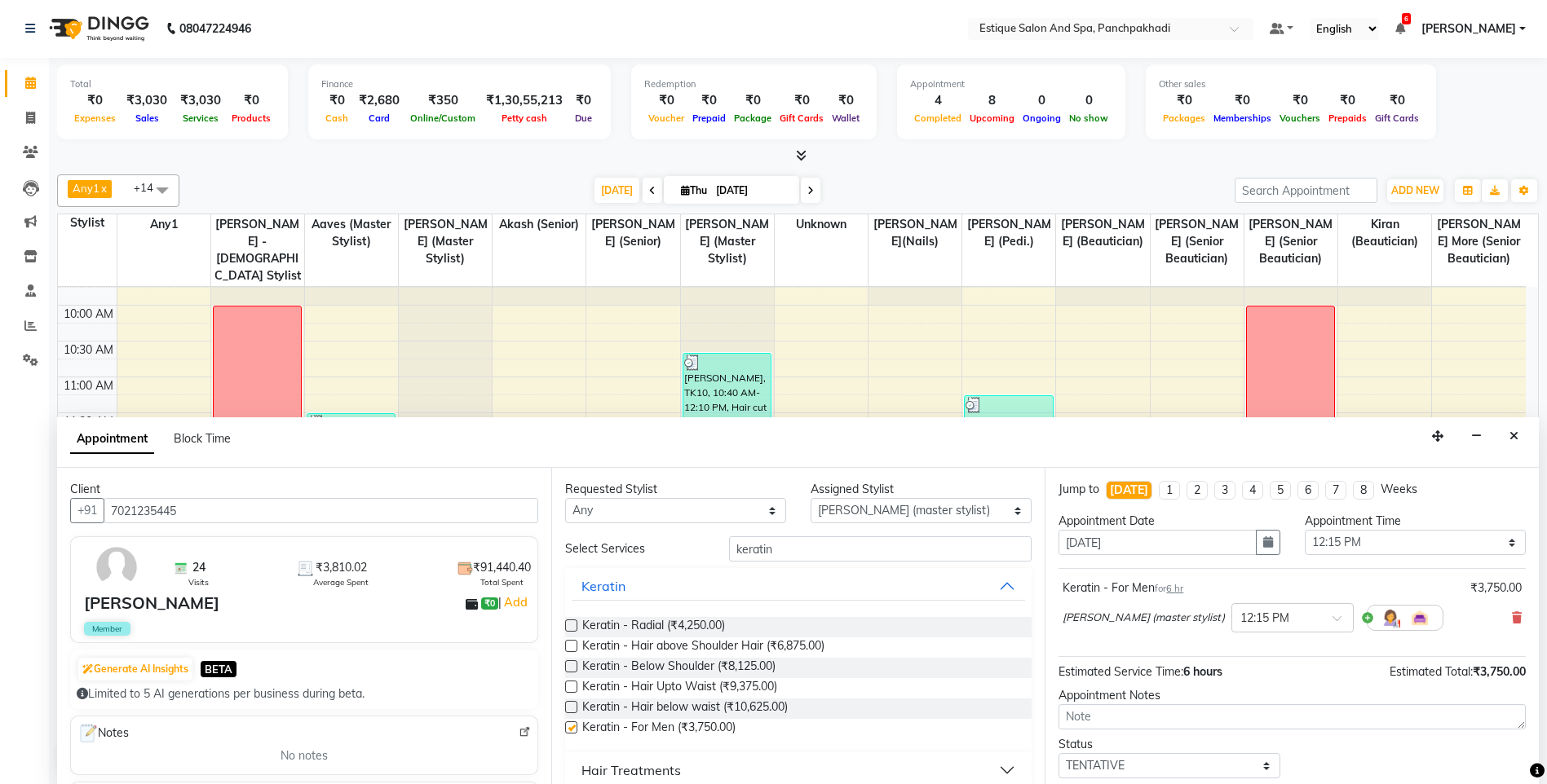
checkbox input "false"
click at [1395, 534] on select "Select 10:00 AM 10:15 AM 10:30 AM 10:45 AM 11:00 AM 11:15 AM 11:30 AM 11:45 AM …" at bounding box center [1414, 542] width 221 height 25
select select "690"
click at [1304, 530] on select "Select 10:00 AM 10:15 AM 10:30 AM 10:45 AM 11:00 AM 11:15 AM 11:30 AM 11:45 AM …" at bounding box center [1414, 542] width 221 height 25
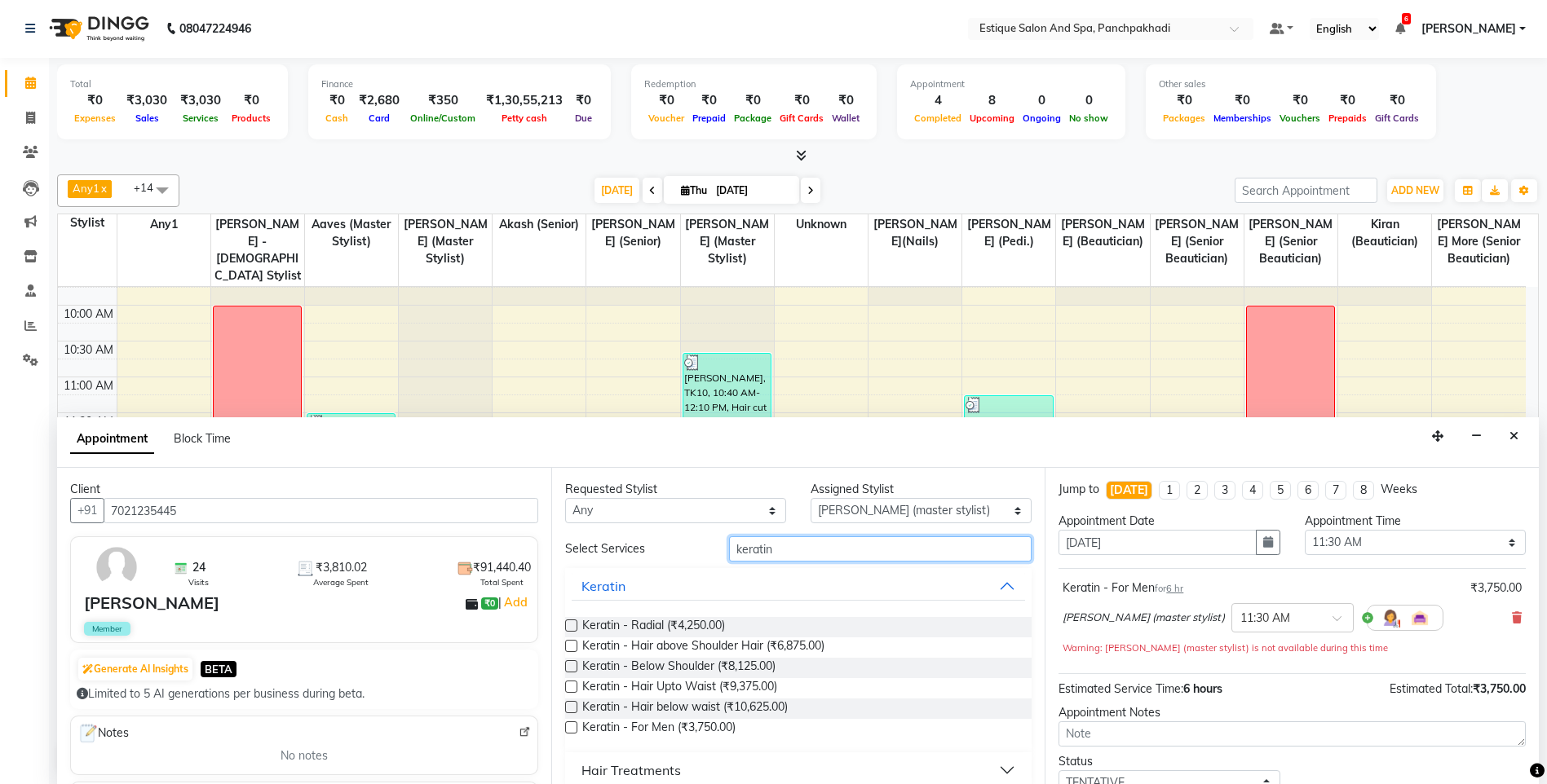
click at [804, 549] on input "keratin" at bounding box center [881, 548] width 303 height 25
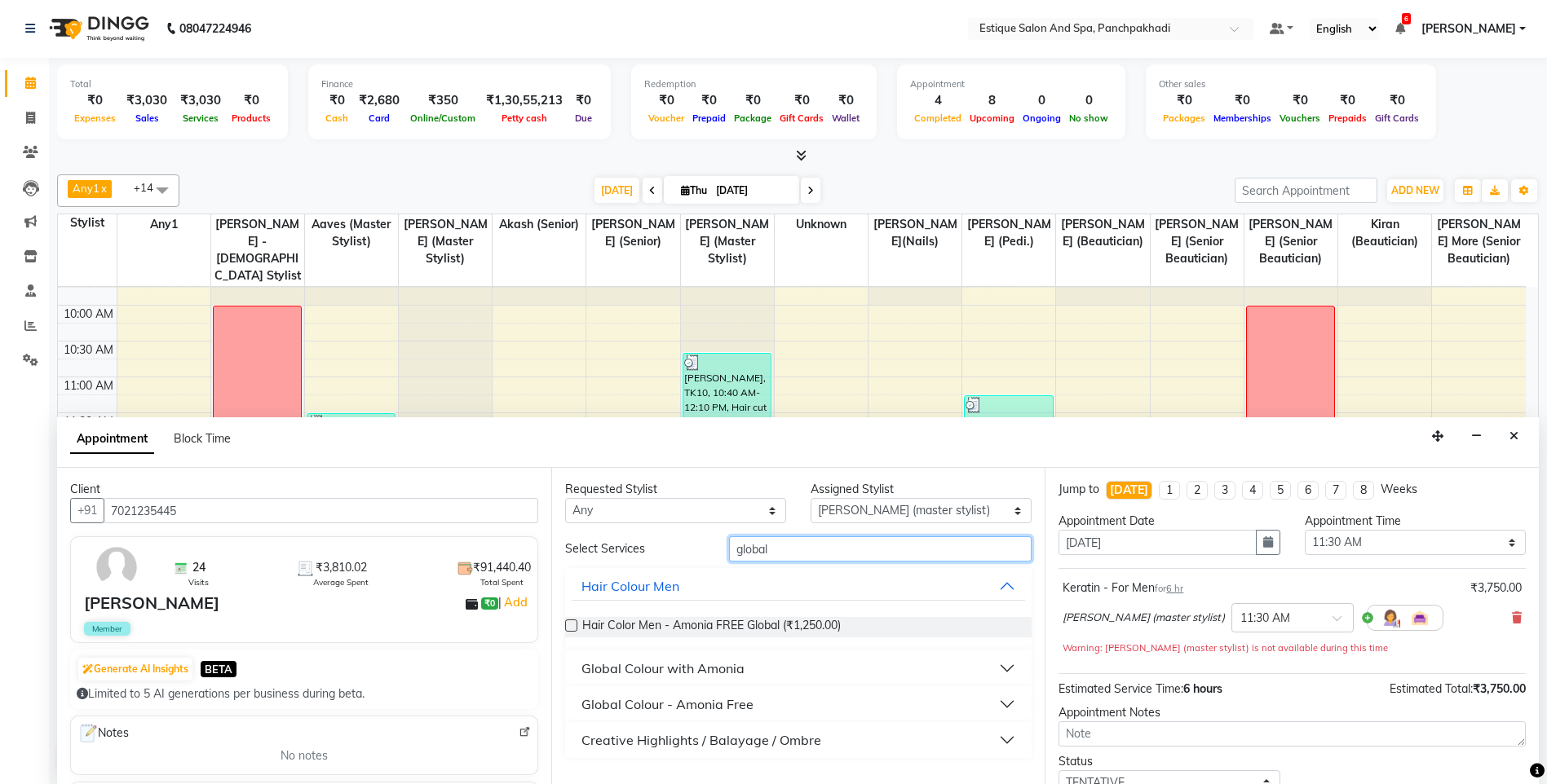
type input "global"
click at [648, 719] on div "Global Colour - Amonia Free" at bounding box center [798, 705] width 467 height 36
click at [740, 710] on div "Global Colour - Amonia Free" at bounding box center [667, 704] width 172 height 20
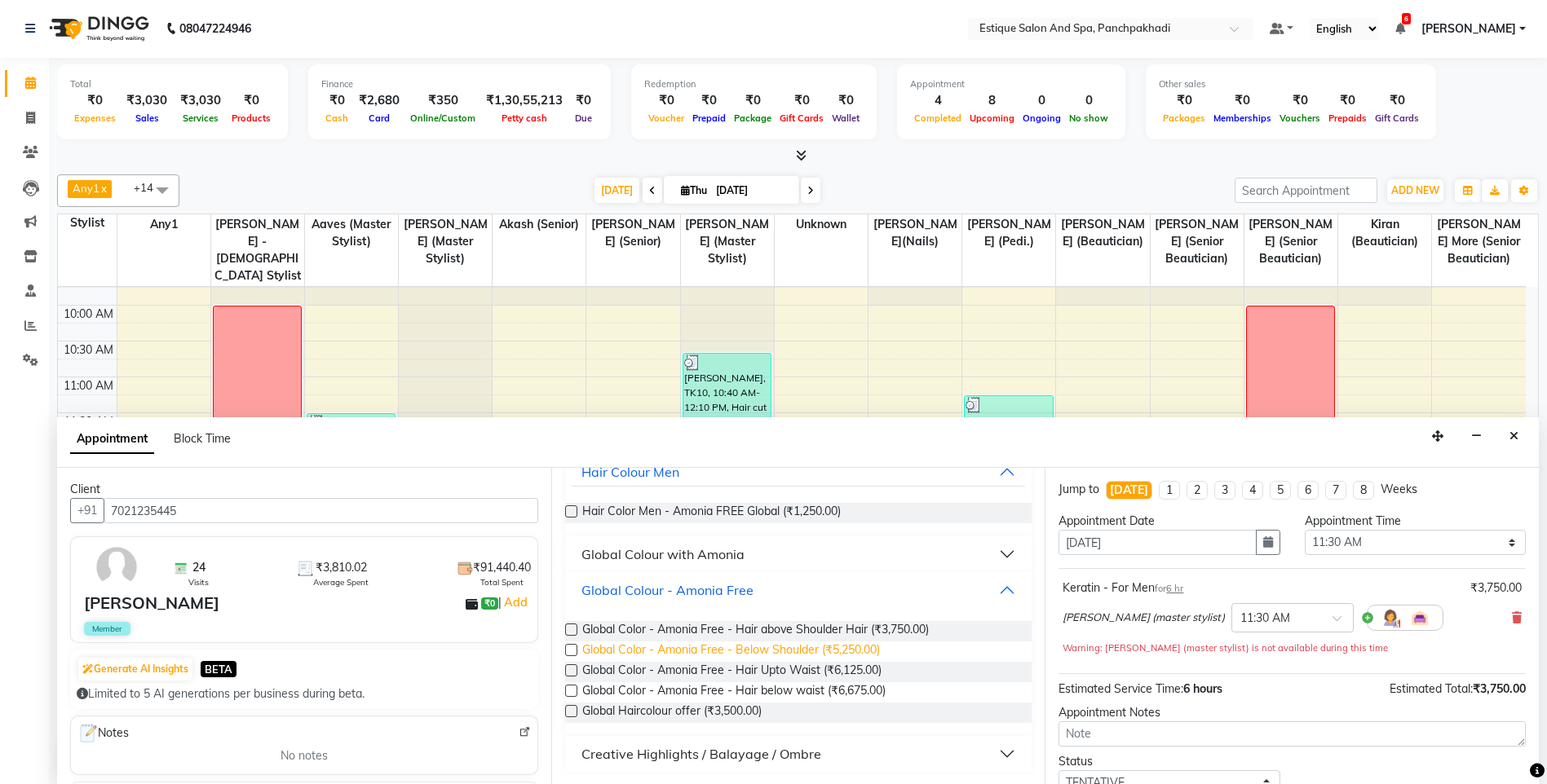
scroll to position [115, 0]
click at [572, 512] on label at bounding box center [571, 510] width 12 height 12
click at [572, 512] on input "checkbox" at bounding box center [570, 512] width 10 height 10
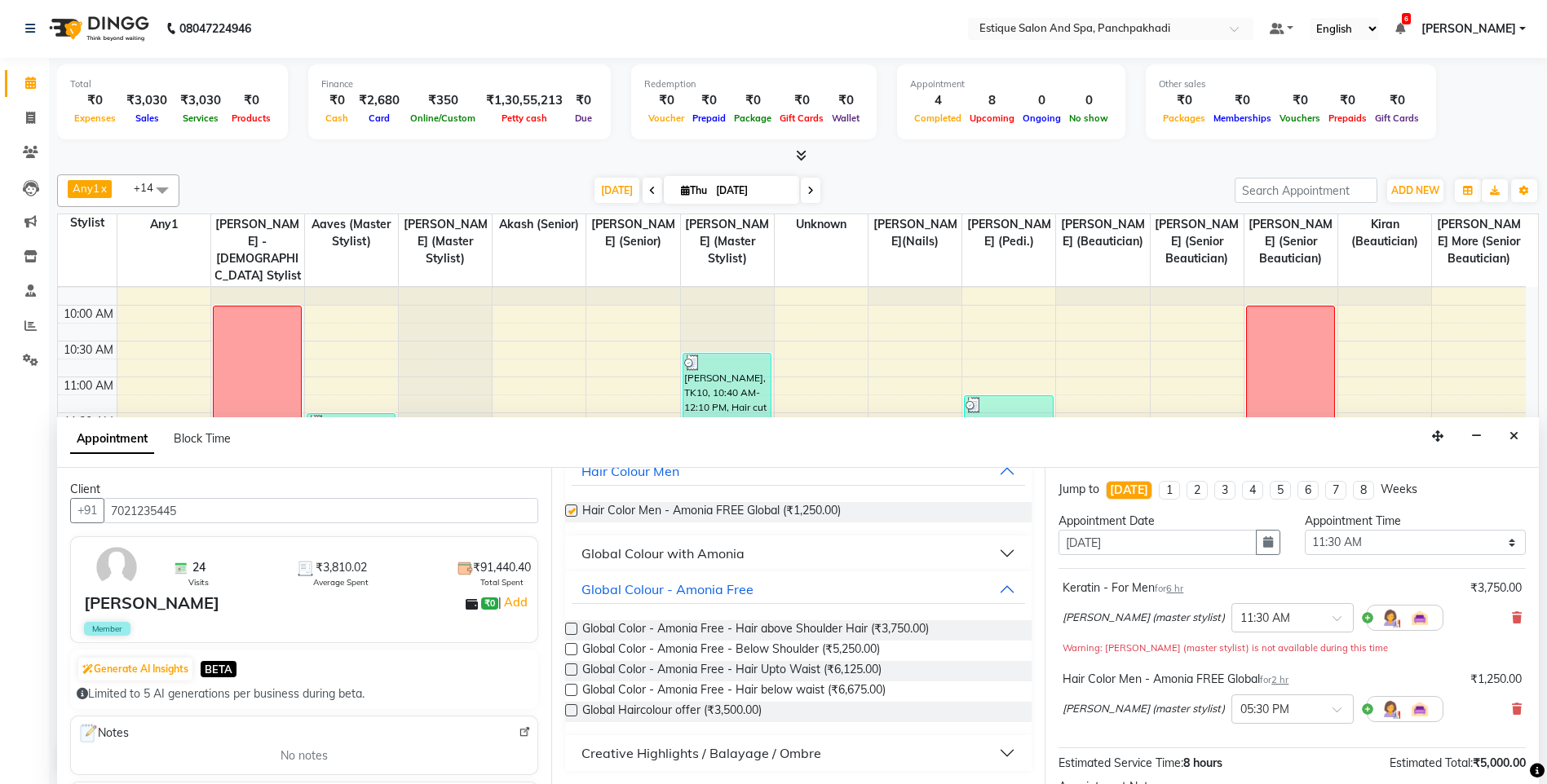
checkbox input "false"
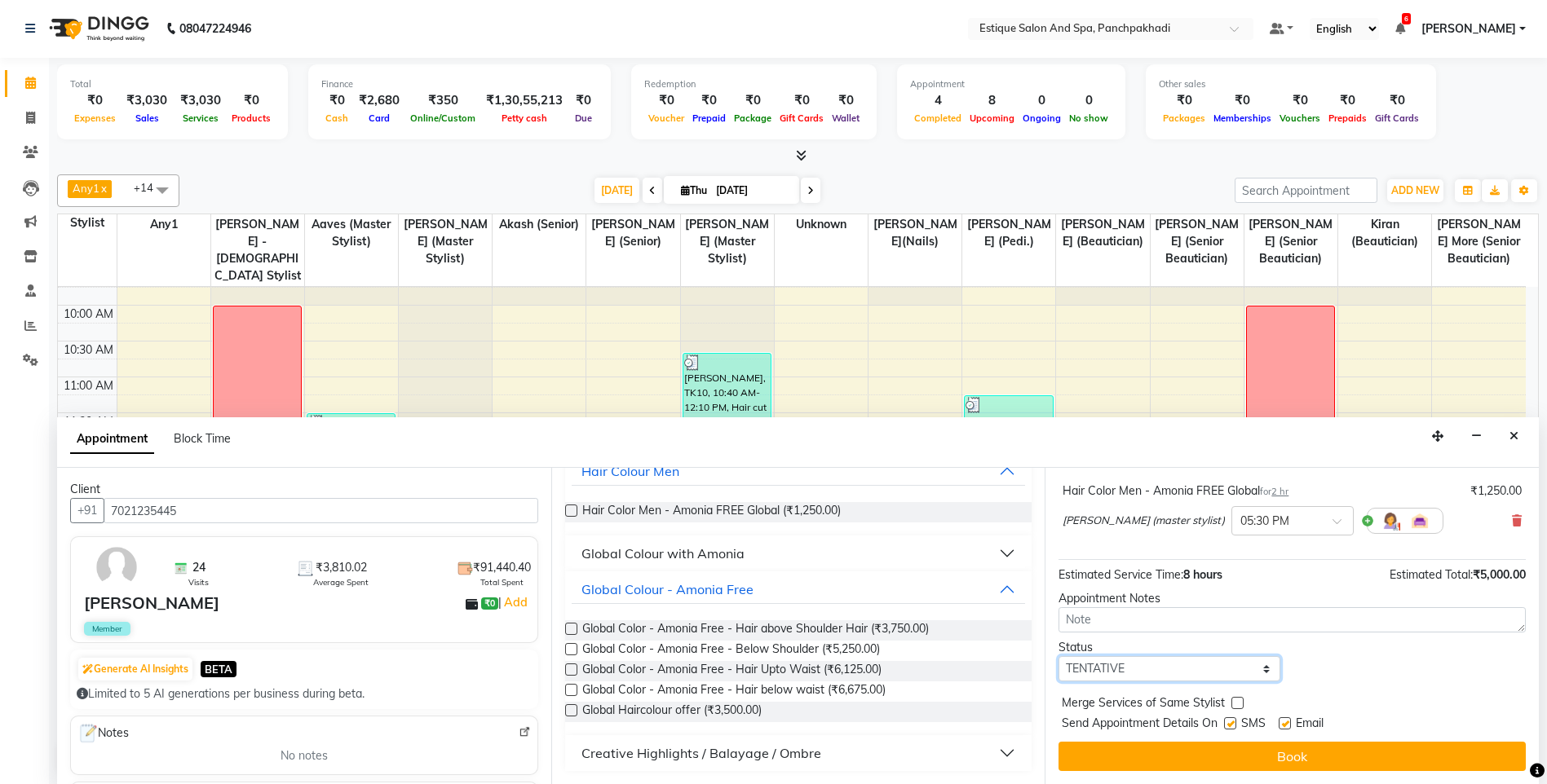
click at [1108, 673] on select "Select TENTATIVE CONFIRM CHECK-IN UPCOMING" at bounding box center [1168, 668] width 221 height 25
select select "confirm booking"
click at [1058, 656] on select "Select TENTATIVE CONFIRM CHECK-IN UPCOMING" at bounding box center [1168, 668] width 221 height 25
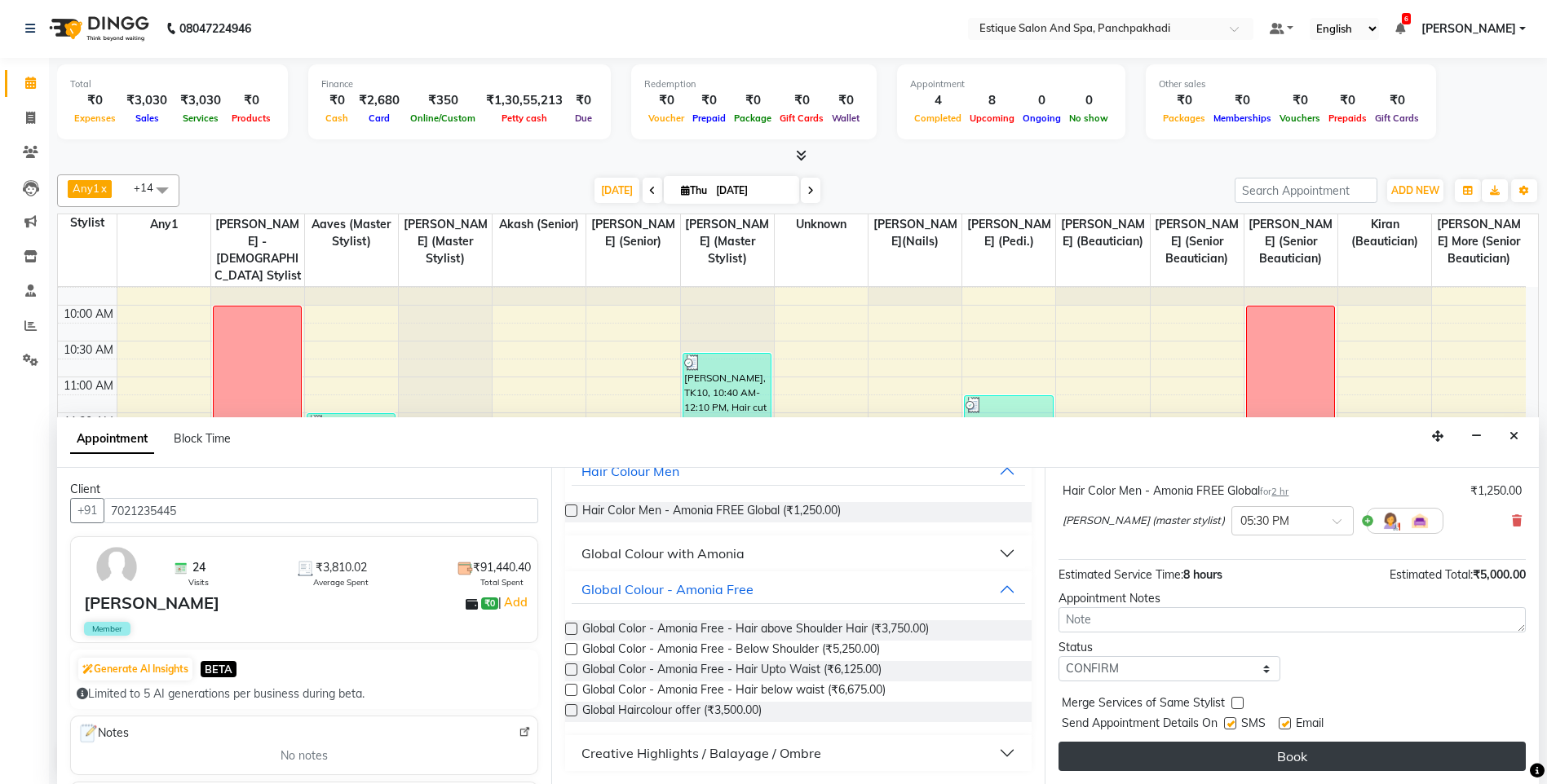
click at [1149, 759] on button "Book" at bounding box center [1291, 756] width 467 height 29
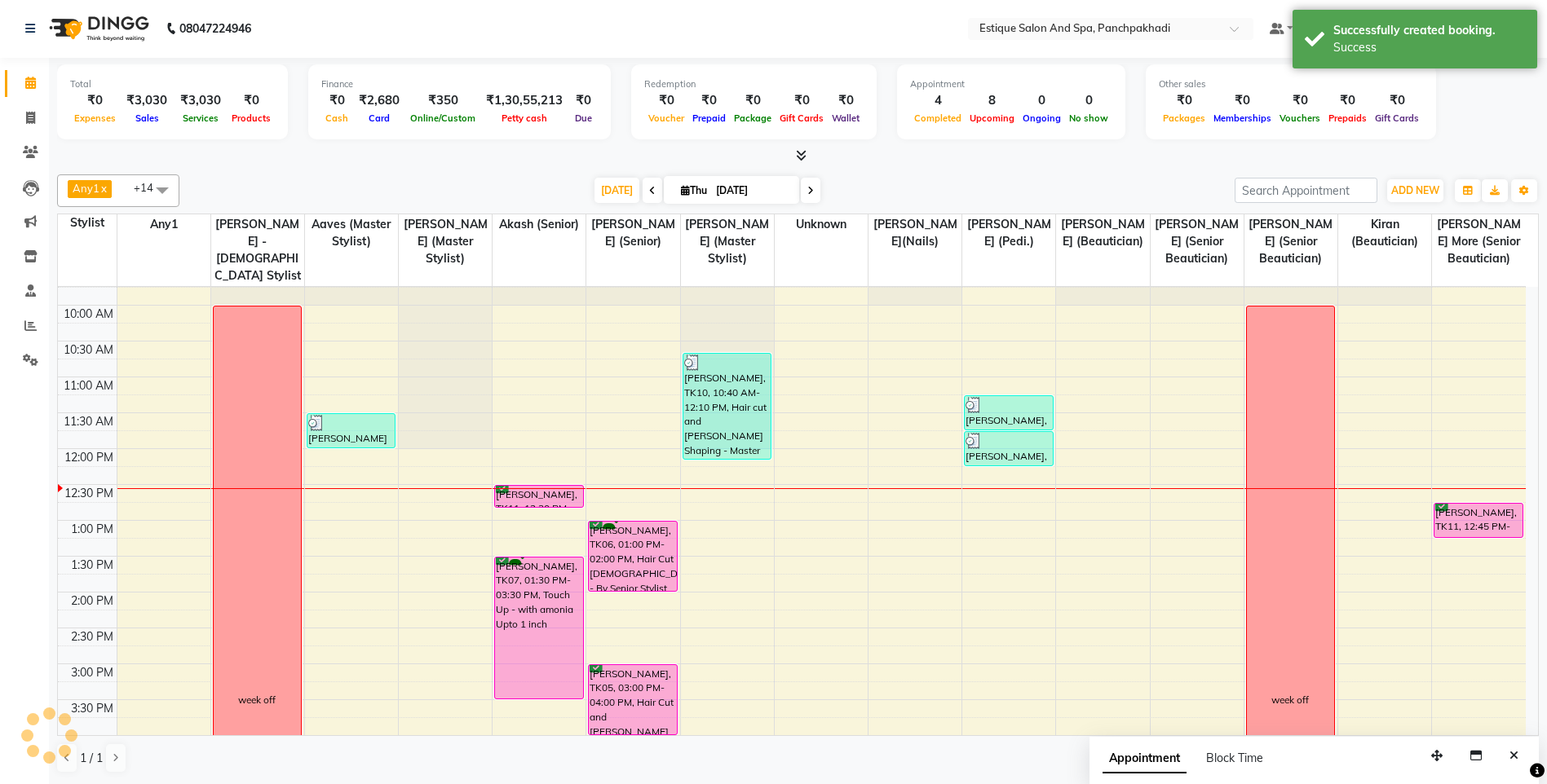
scroll to position [0, 0]
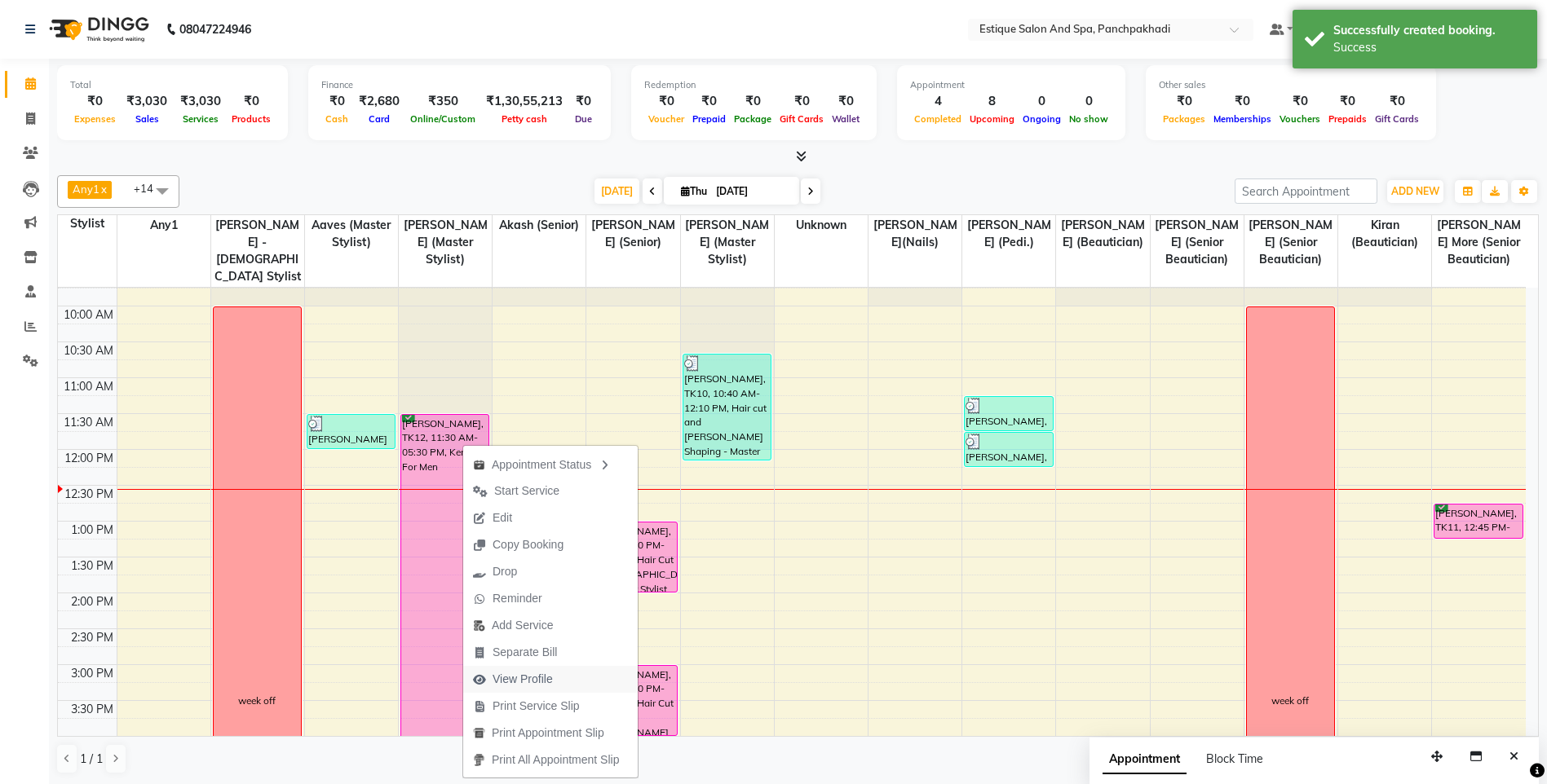
click at [531, 682] on span "View Profile" at bounding box center [523, 680] width 60 height 17
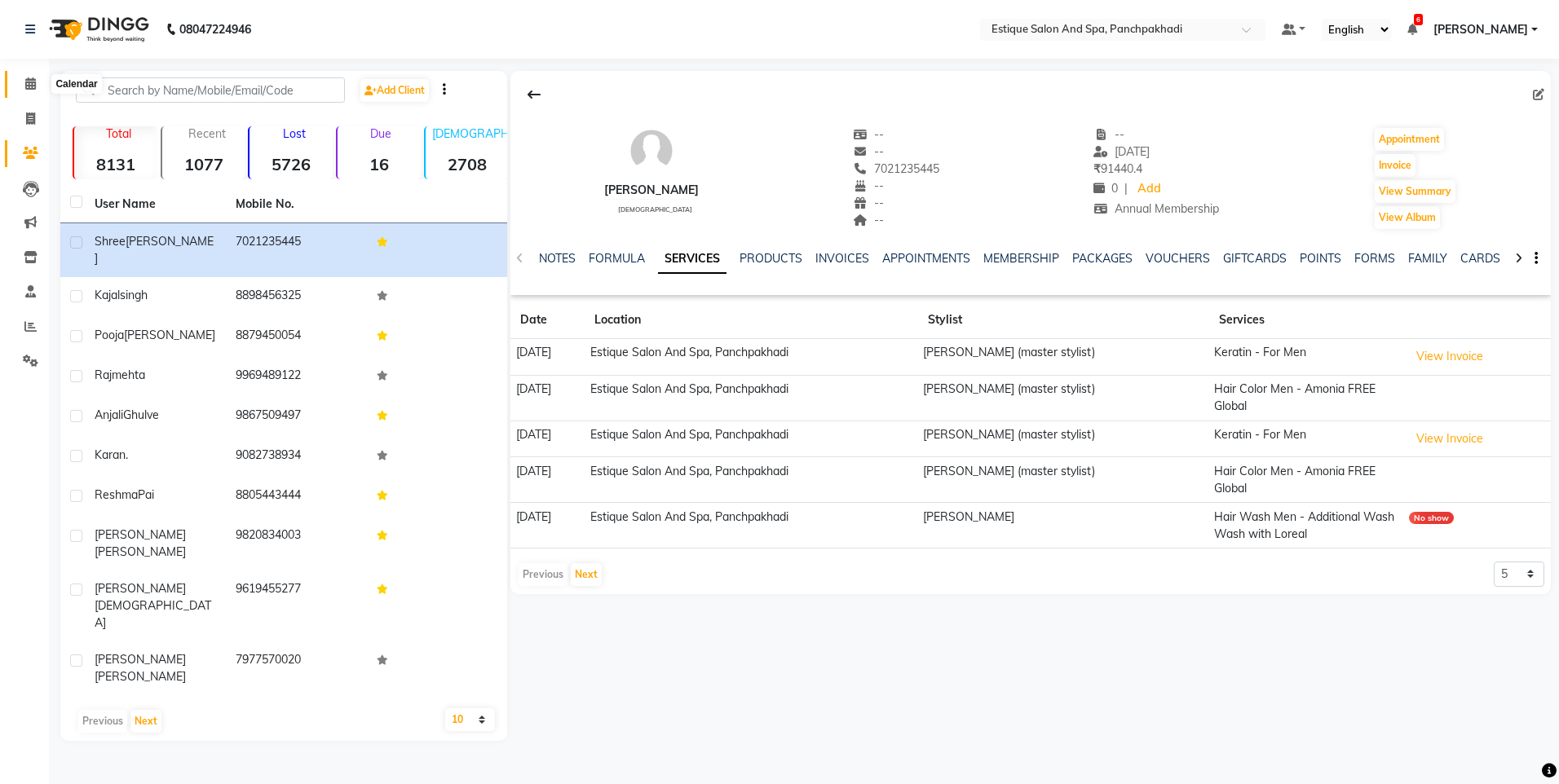
click at [31, 89] on icon at bounding box center [30, 83] width 10 height 12
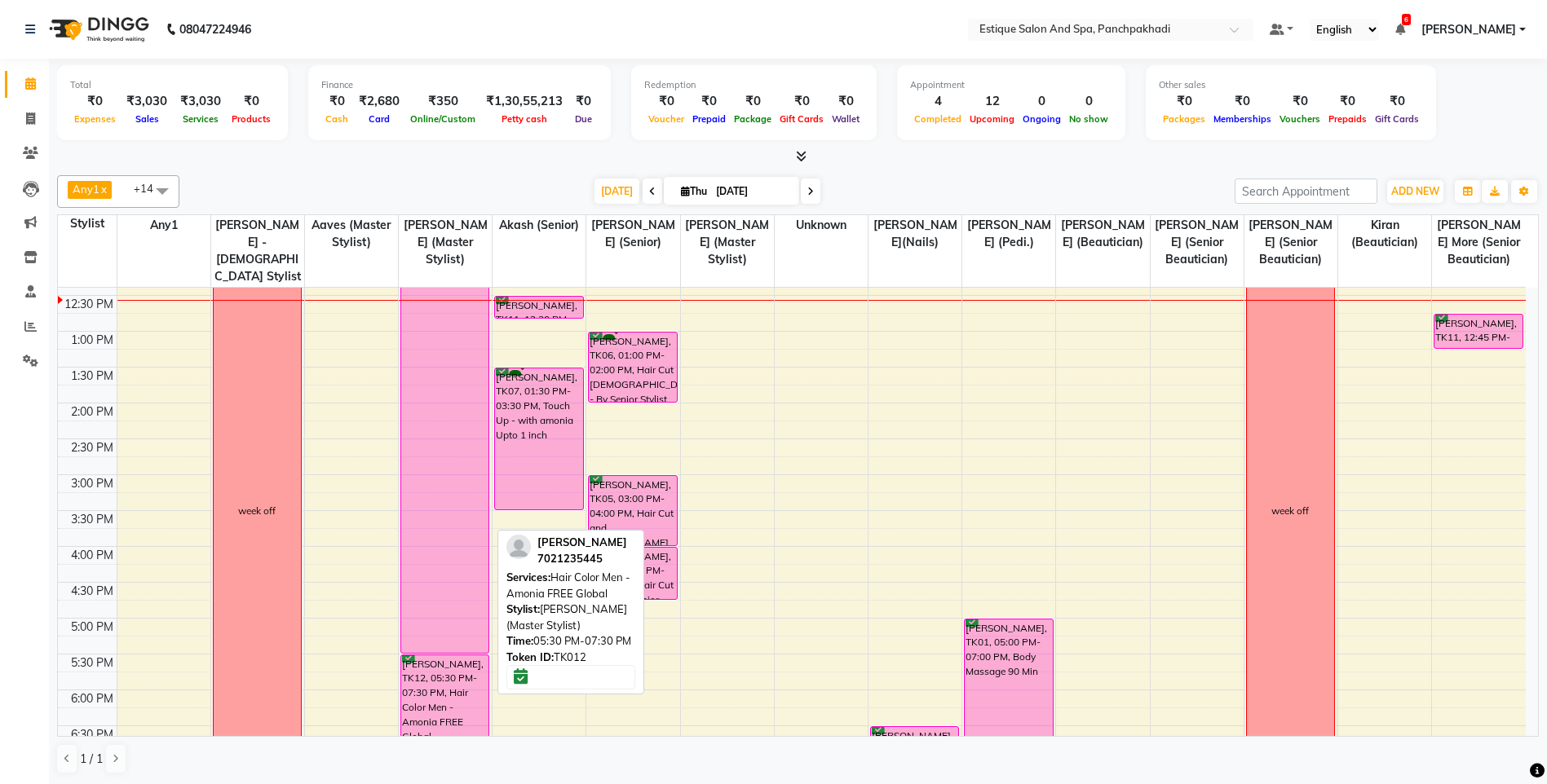
scroll to position [163, 0]
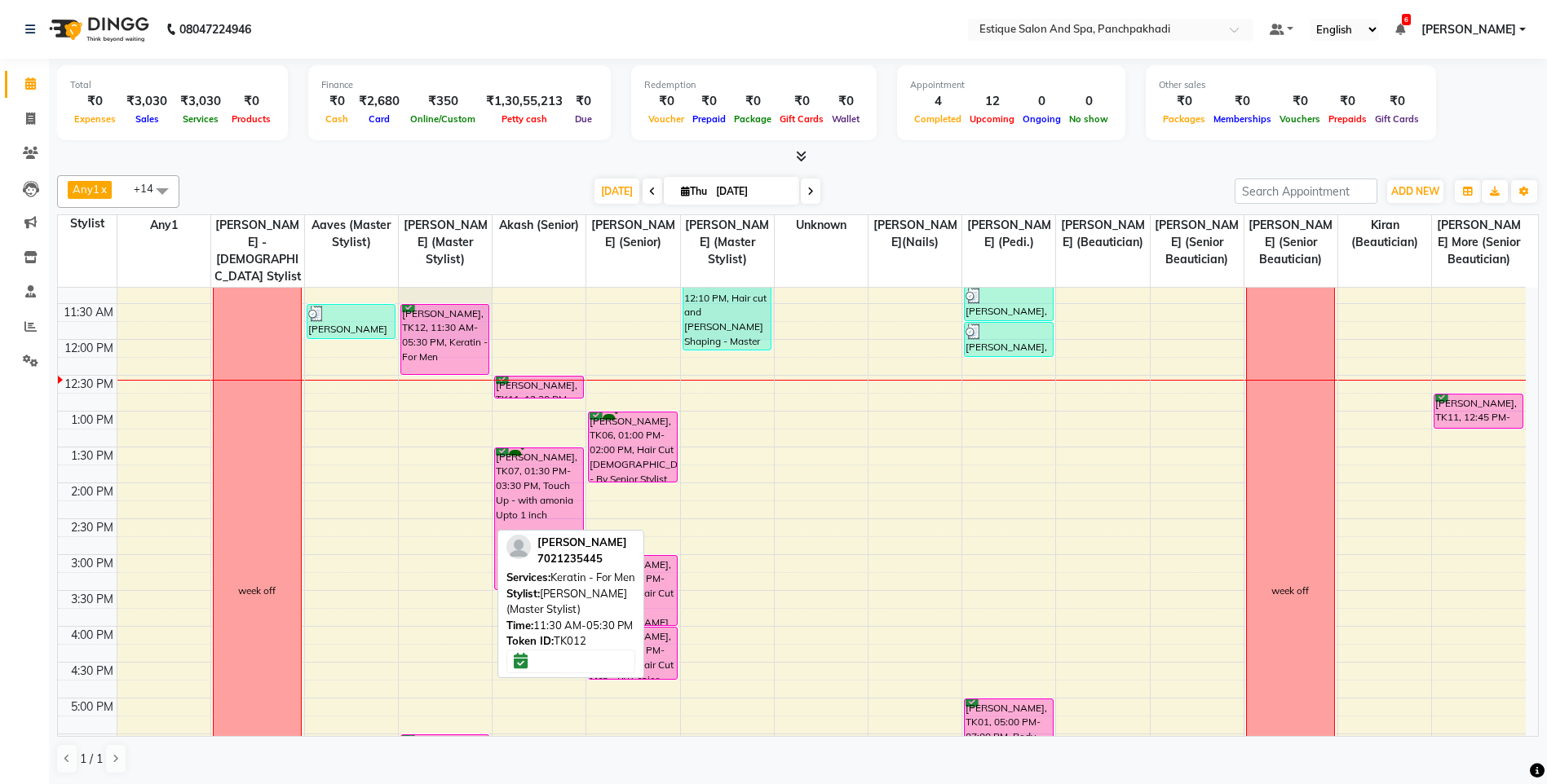
drag, startPoint x: 460, startPoint y: 732, endPoint x: 455, endPoint y: 373, distance: 359.0
click at [455, 373] on div "[PERSON_NAME], TK12, 11:30 AM-05:30 PM, Keratin - For Men [PERSON_NAME], TK12, …" at bounding box center [445, 590] width 93 height 932
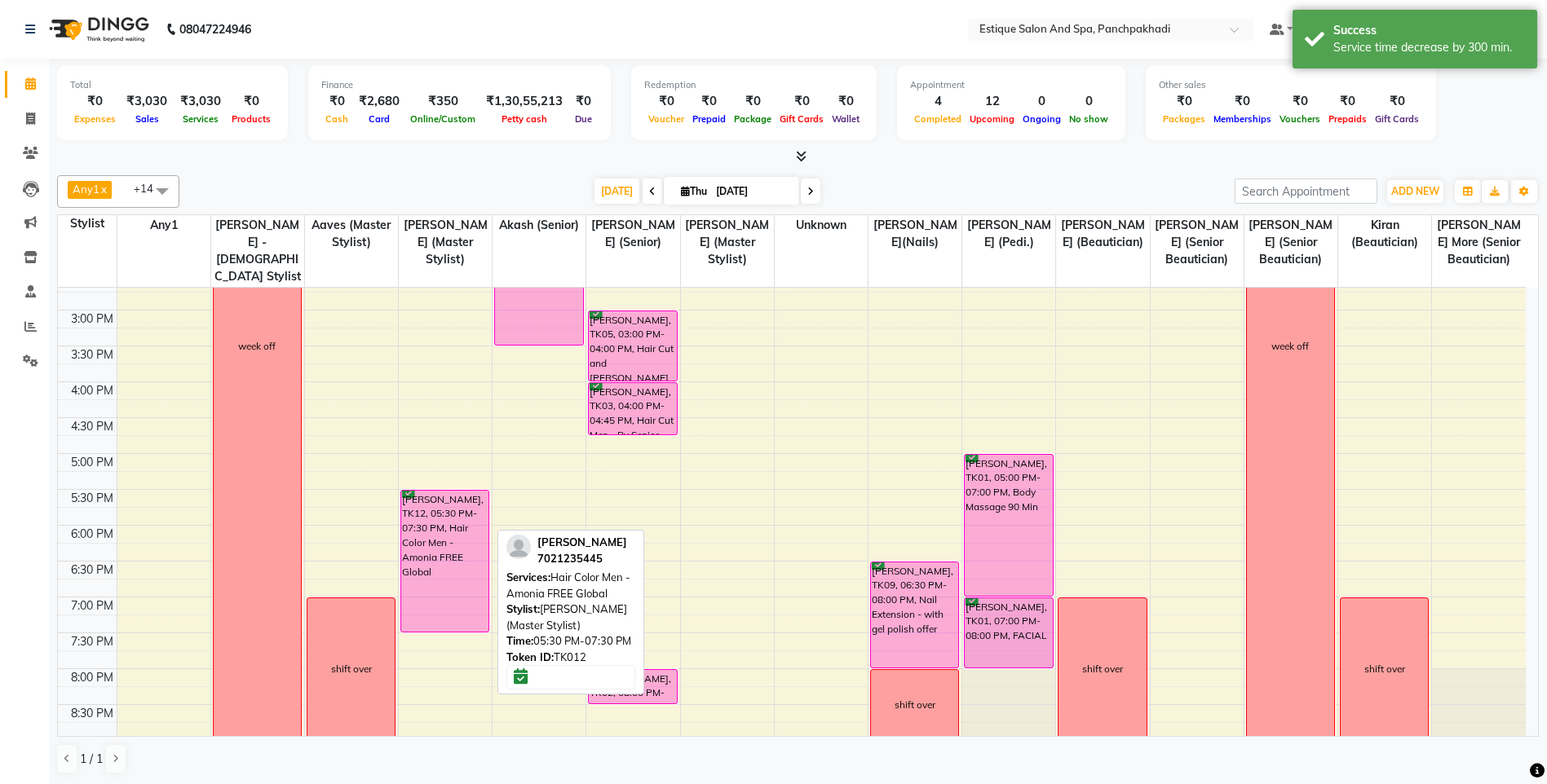
scroll to position [244, 0]
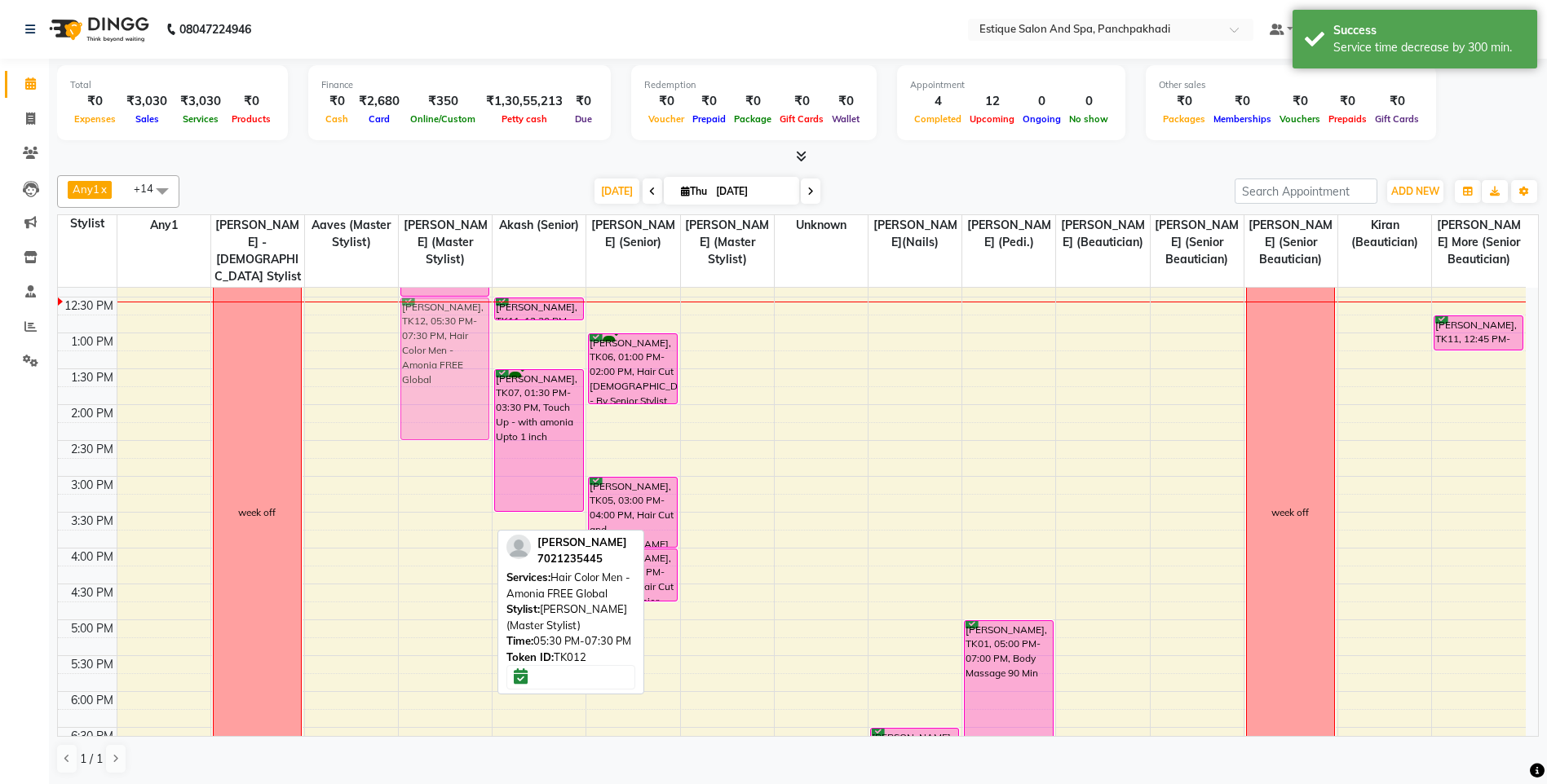
drag, startPoint x: 449, startPoint y: 683, endPoint x: 485, endPoint y: 320, distance: 364.8
click at [485, 320] on div "[PERSON_NAME], TK12, 11:30 AM-12:30 PM, Keratin - For Men [PERSON_NAME], TK12, …" at bounding box center [445, 512] width 93 height 932
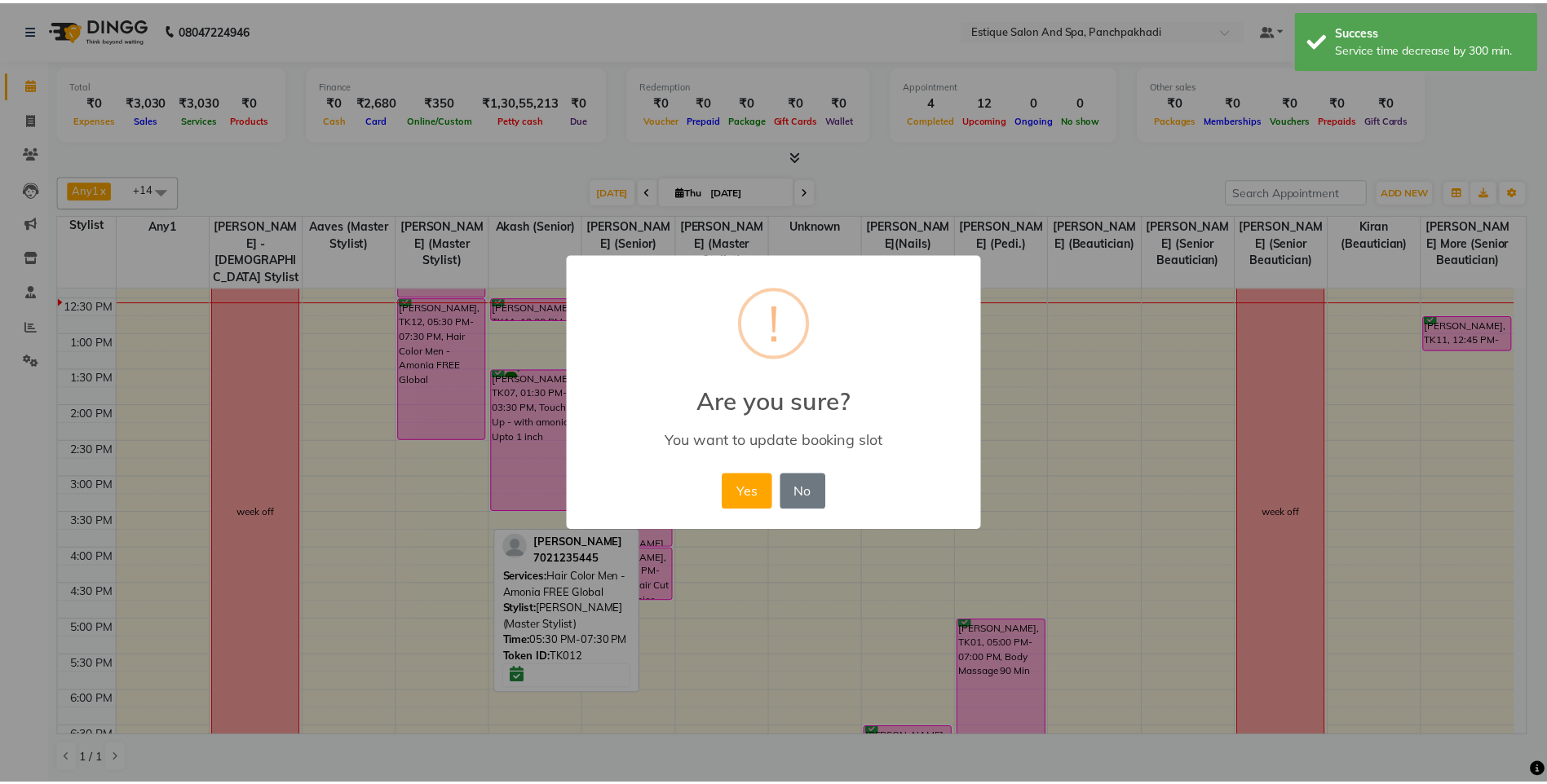
scroll to position [240, 0]
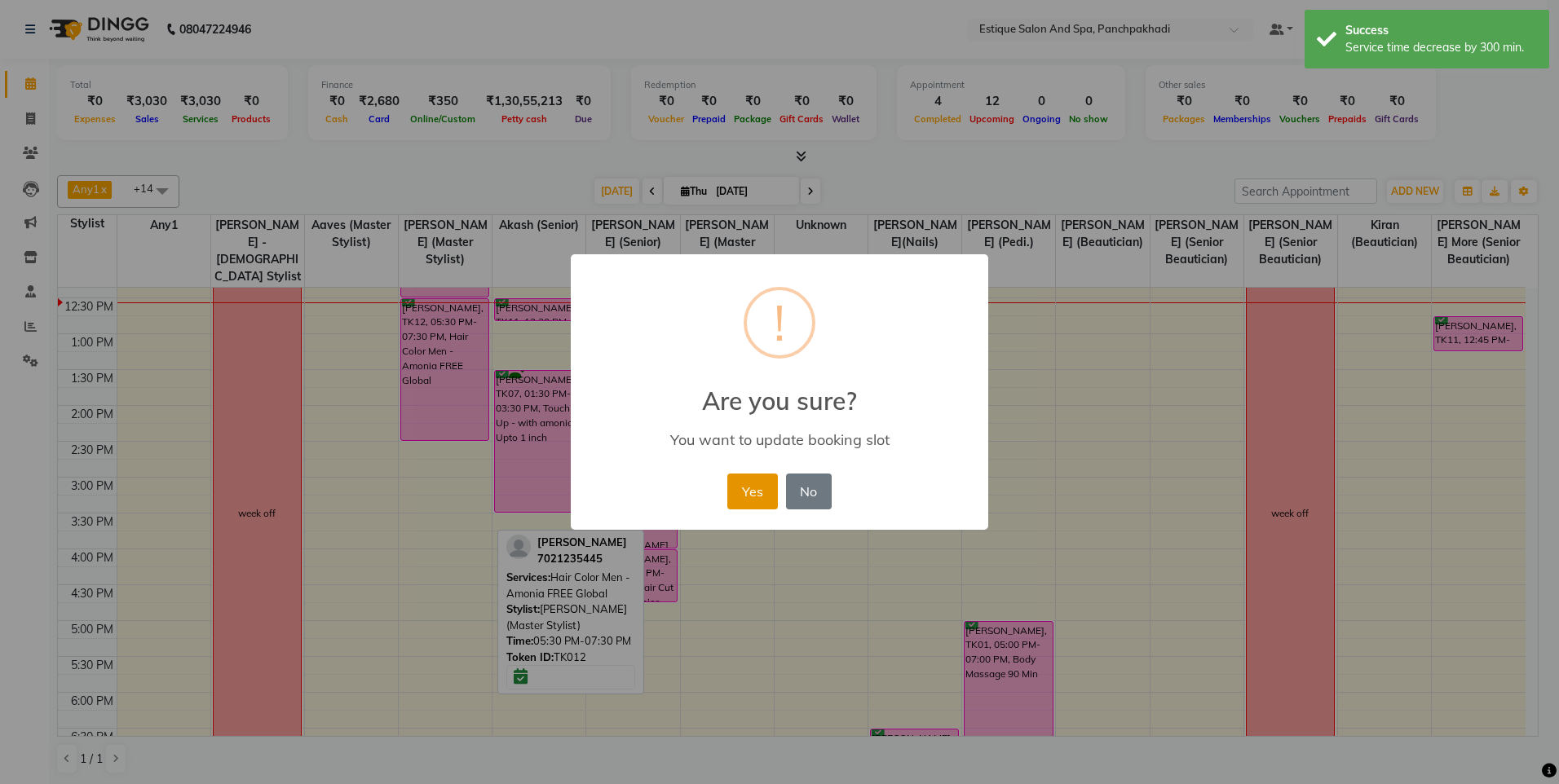
click at [757, 498] on button "Yes" at bounding box center [752, 491] width 50 height 36
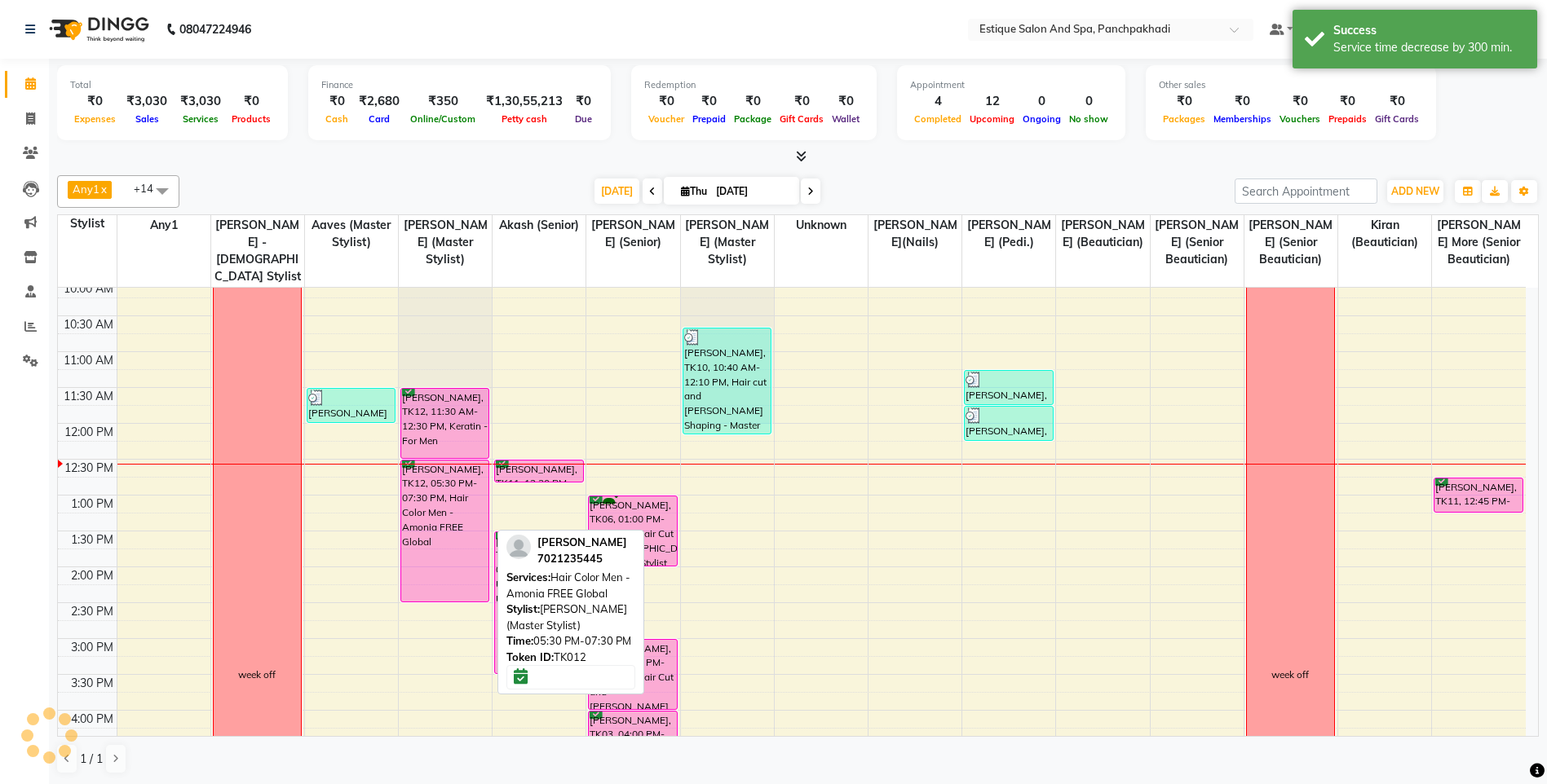
scroll to position [77, 0]
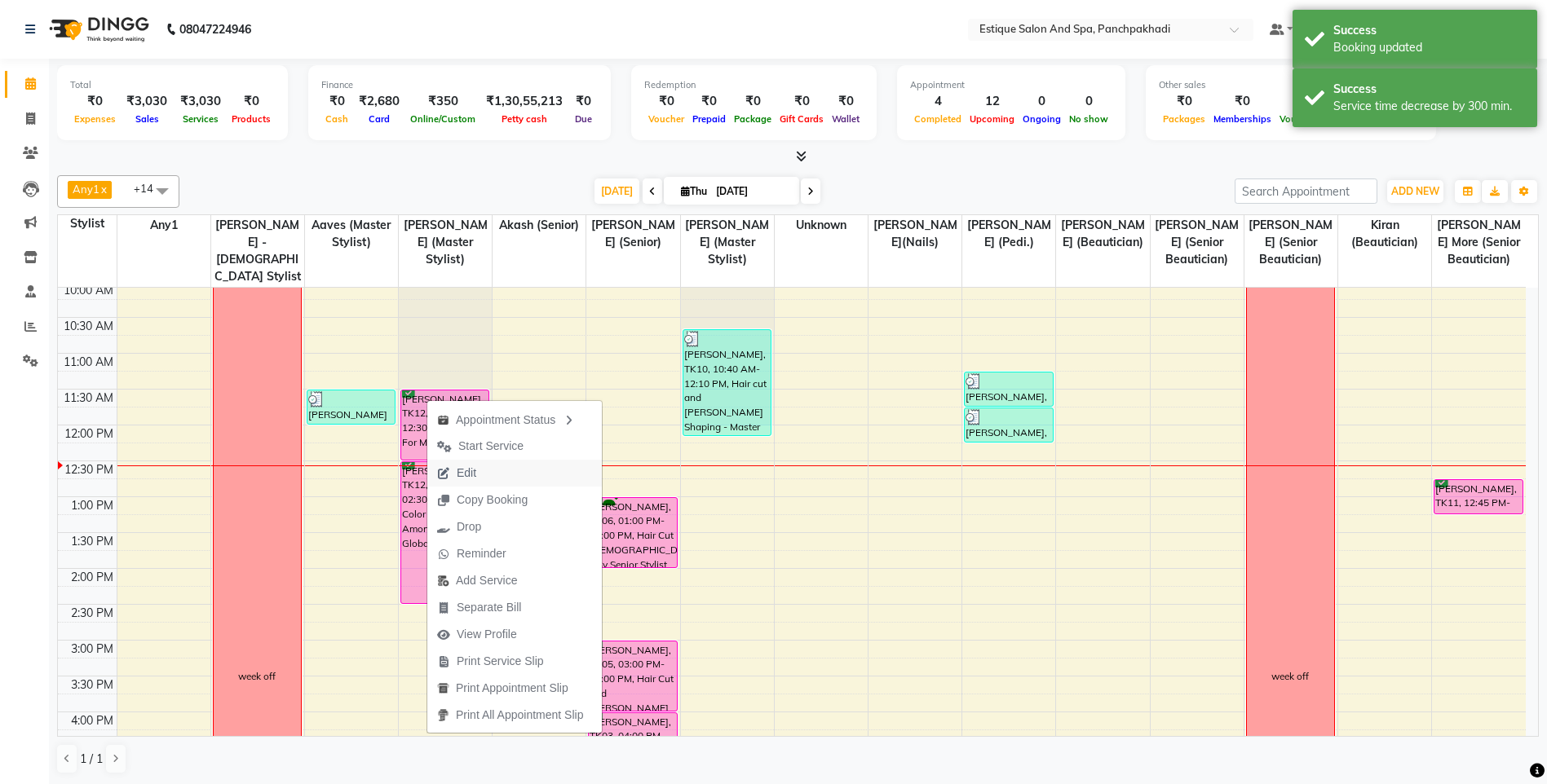
click at [470, 473] on span "Edit" at bounding box center [466, 473] width 20 height 17
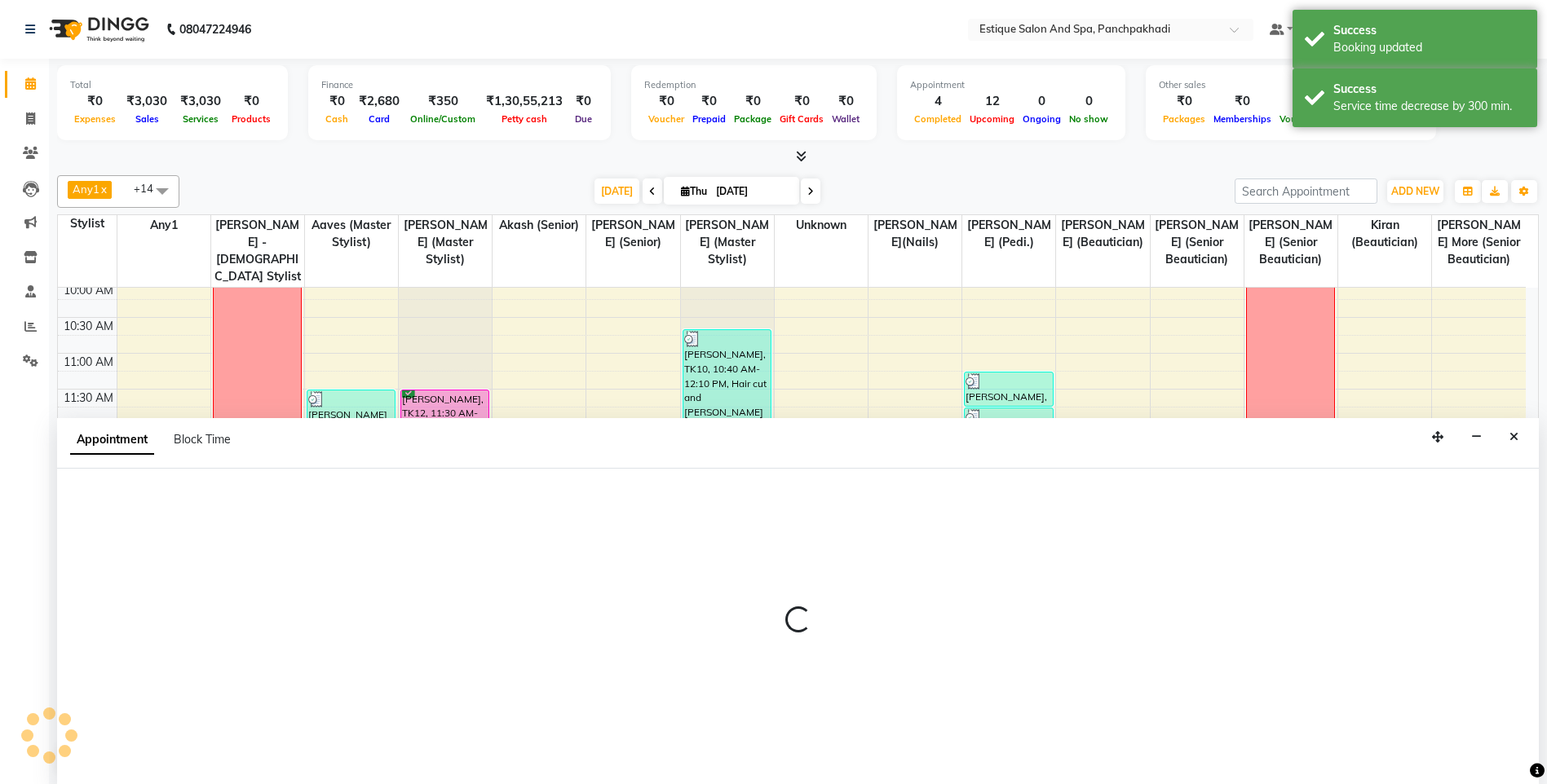
scroll to position [1, 0]
select select "tentative"
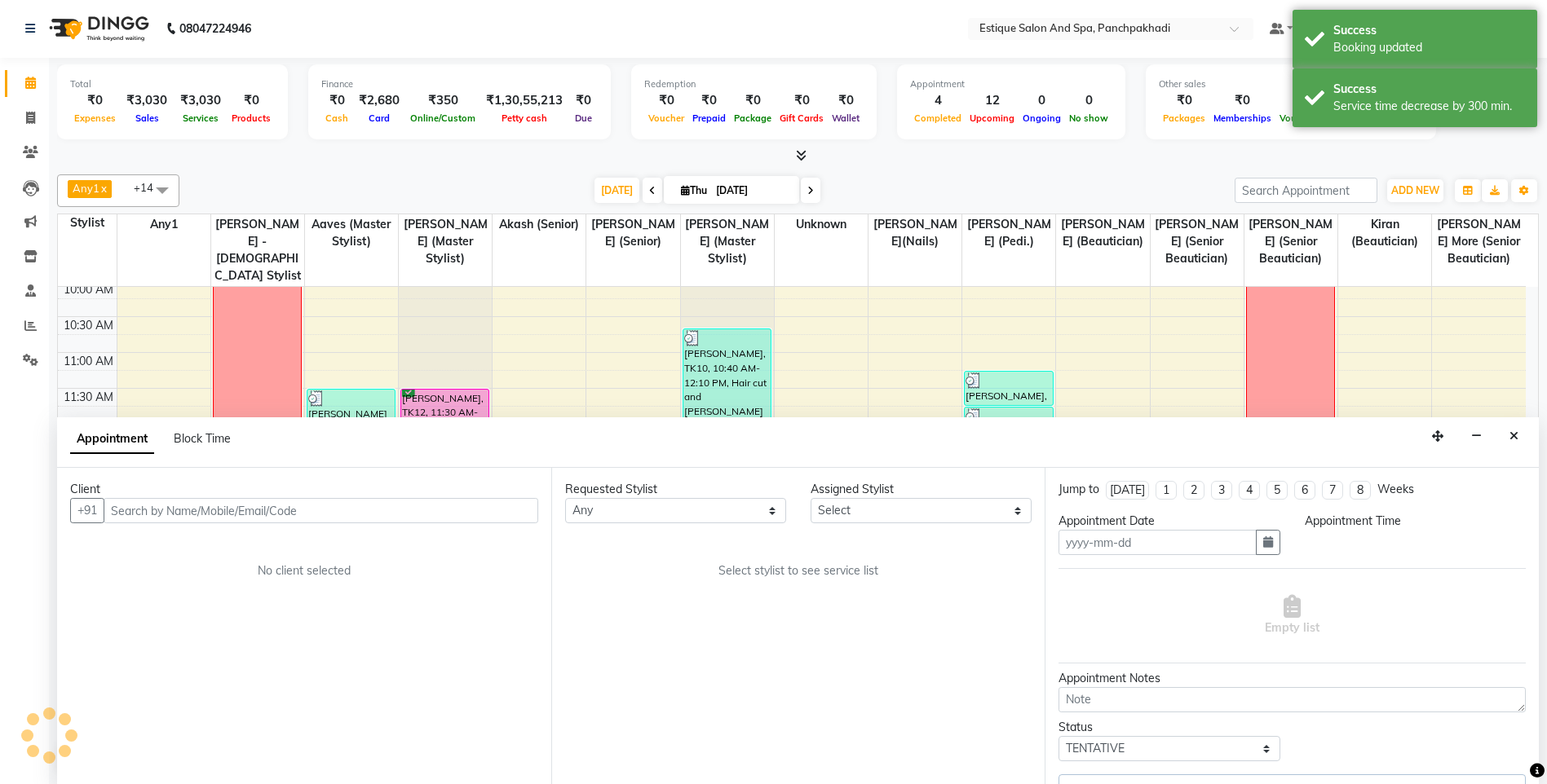
type input "[DATE]"
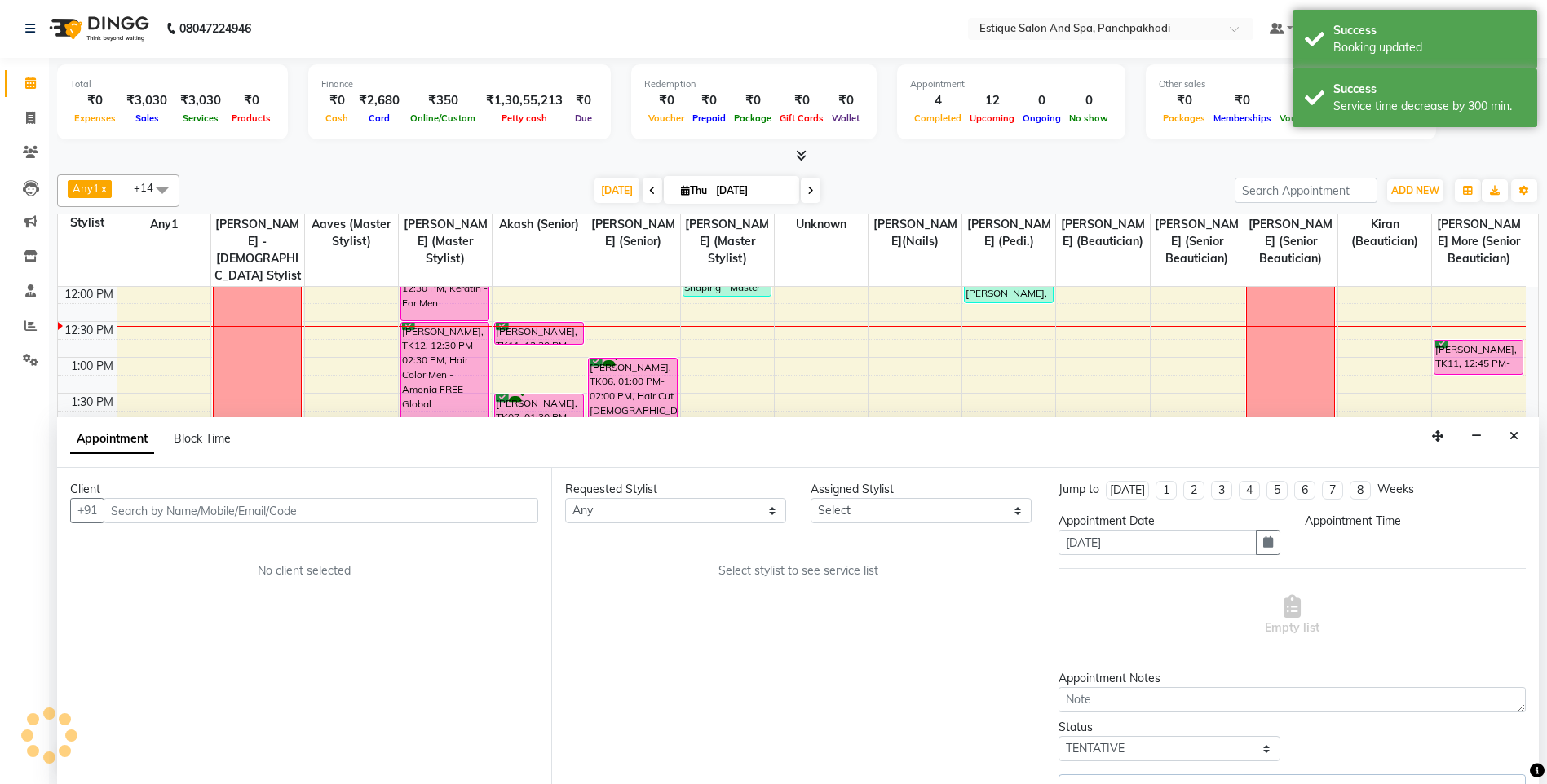
select select "57922"
select select "confirm booking"
select select "690"
select select "1374"
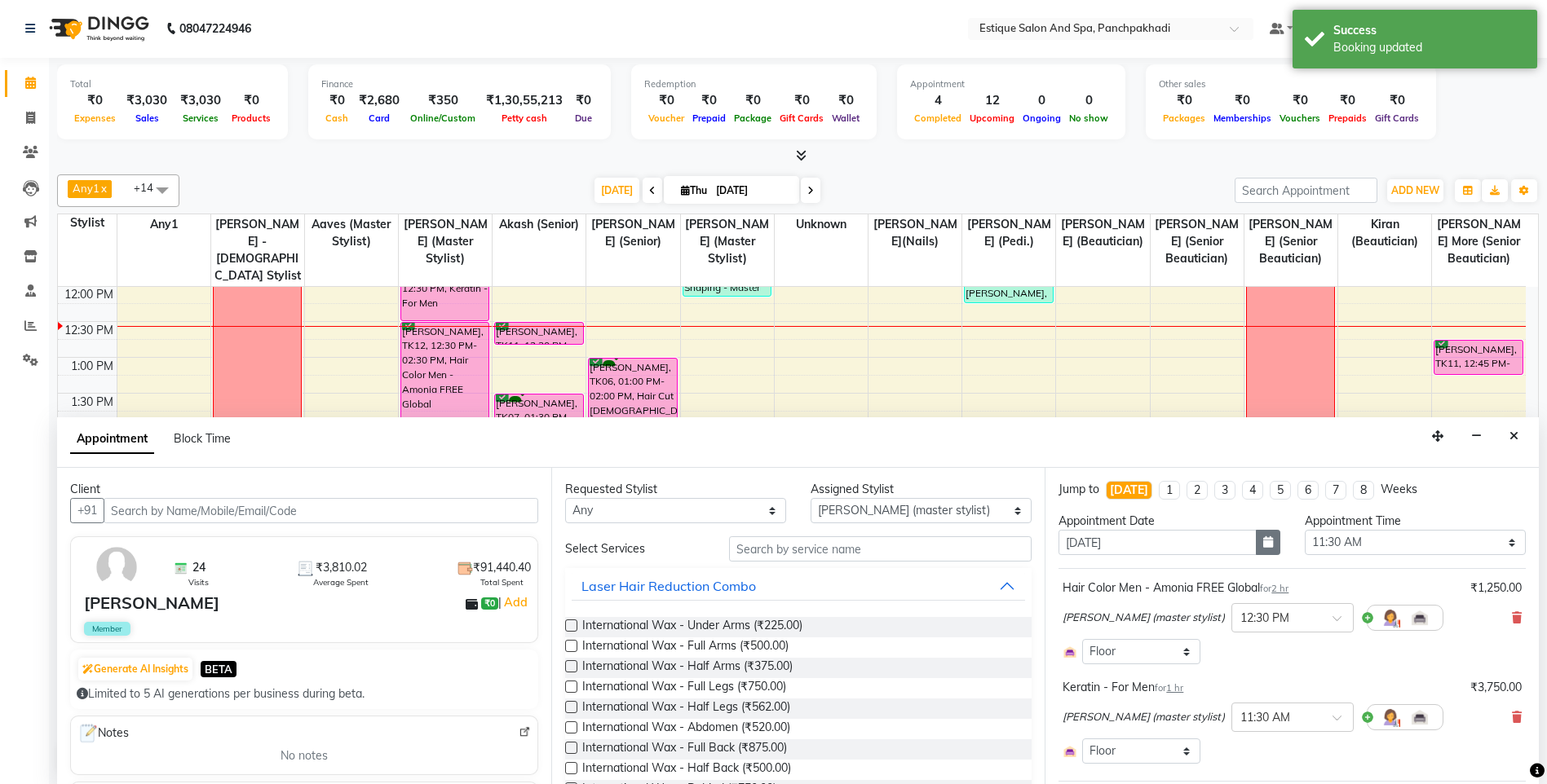
click at [1264, 548] on button "button" at bounding box center [1268, 542] width 24 height 25
click at [1179, 627] on div "5" at bounding box center [1179, 627] width 26 height 26
type input "[DATE]"
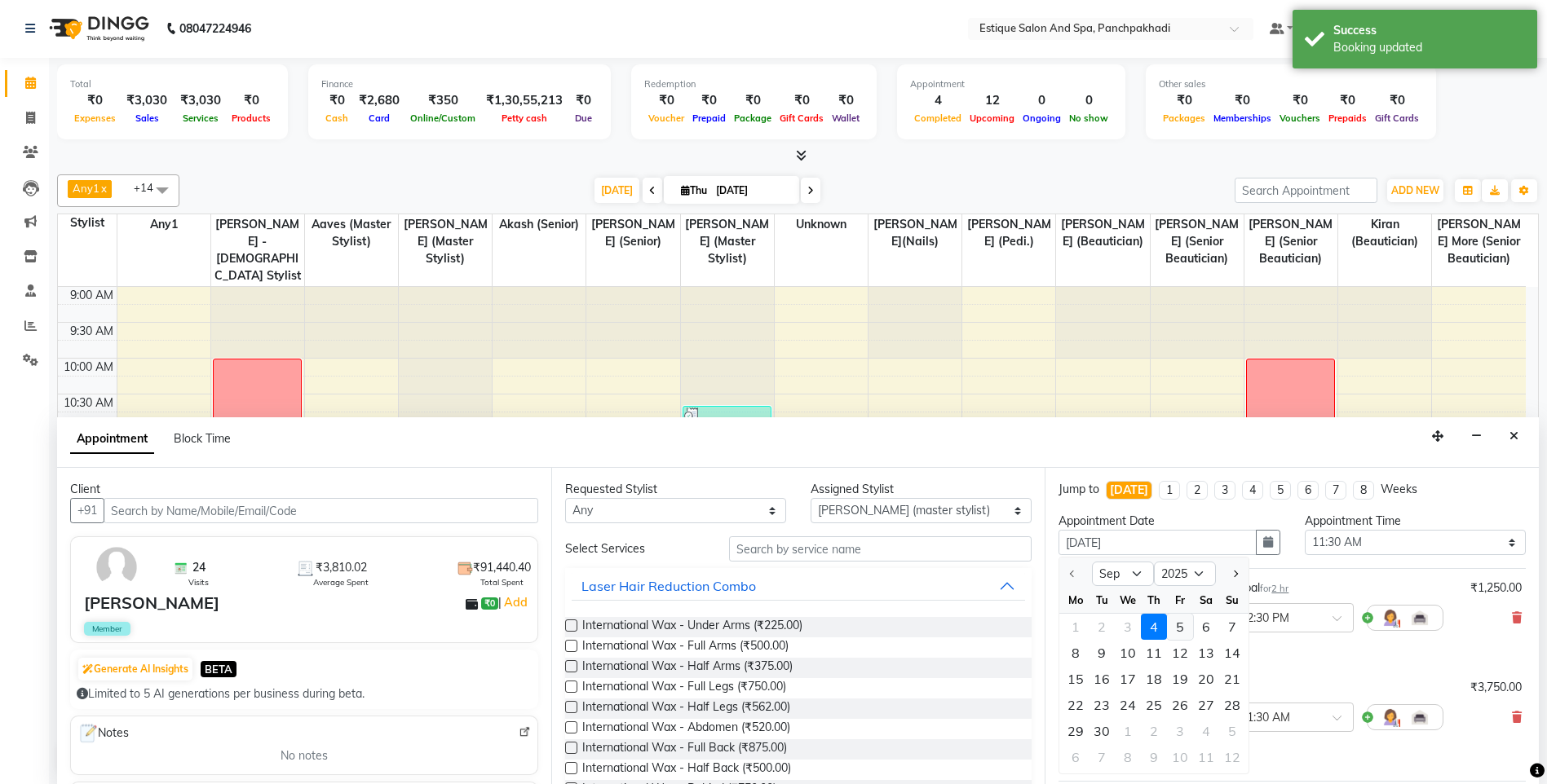
select select "690"
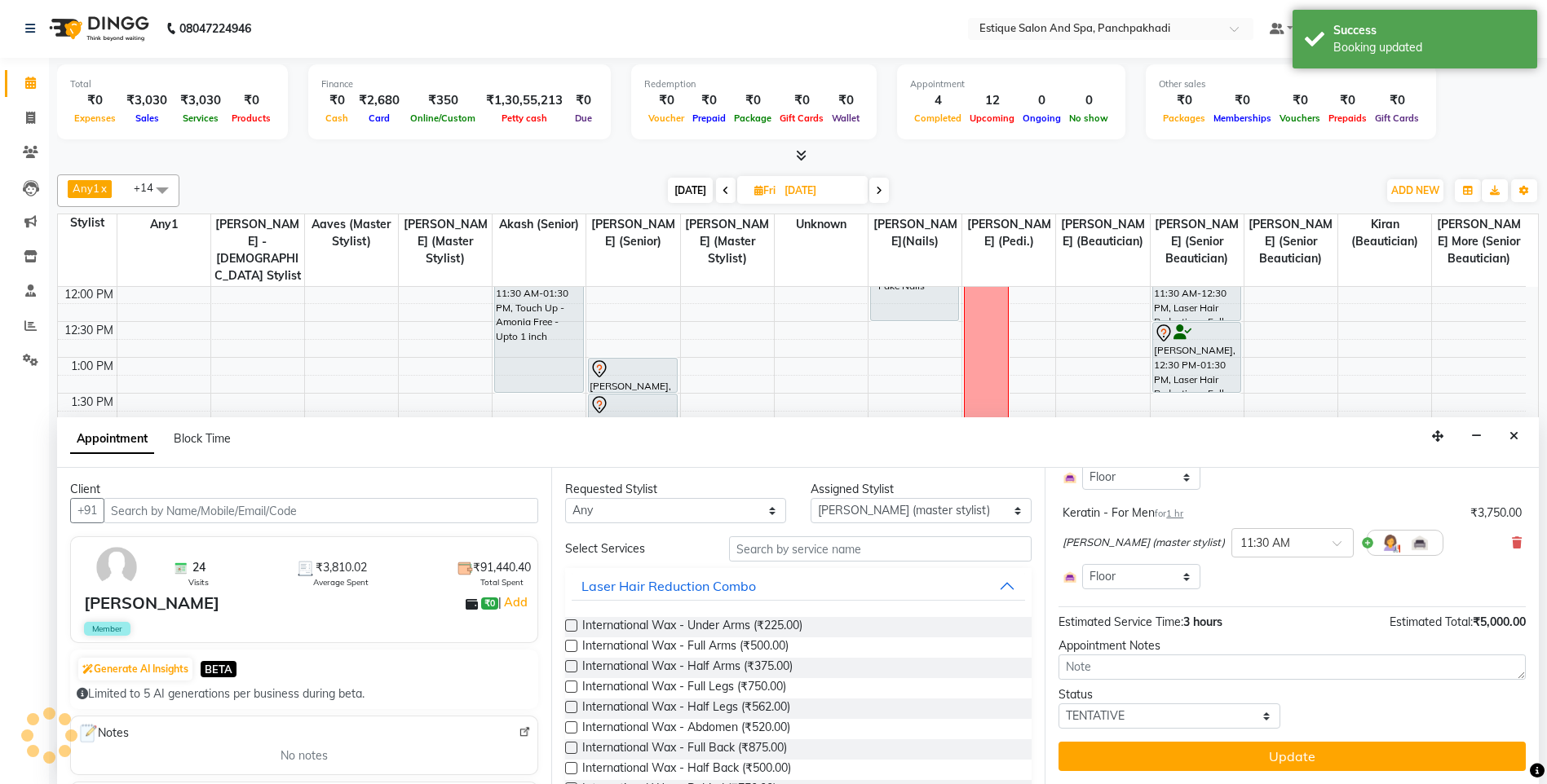
scroll to position [175, 0]
click at [1149, 717] on select "Select TENTATIVE CONFIRM UPCOMING" at bounding box center [1168, 715] width 221 height 25
select select "confirm booking"
click at [1058, 703] on select "Select TENTATIVE CONFIRM UPCOMING" at bounding box center [1168, 715] width 221 height 25
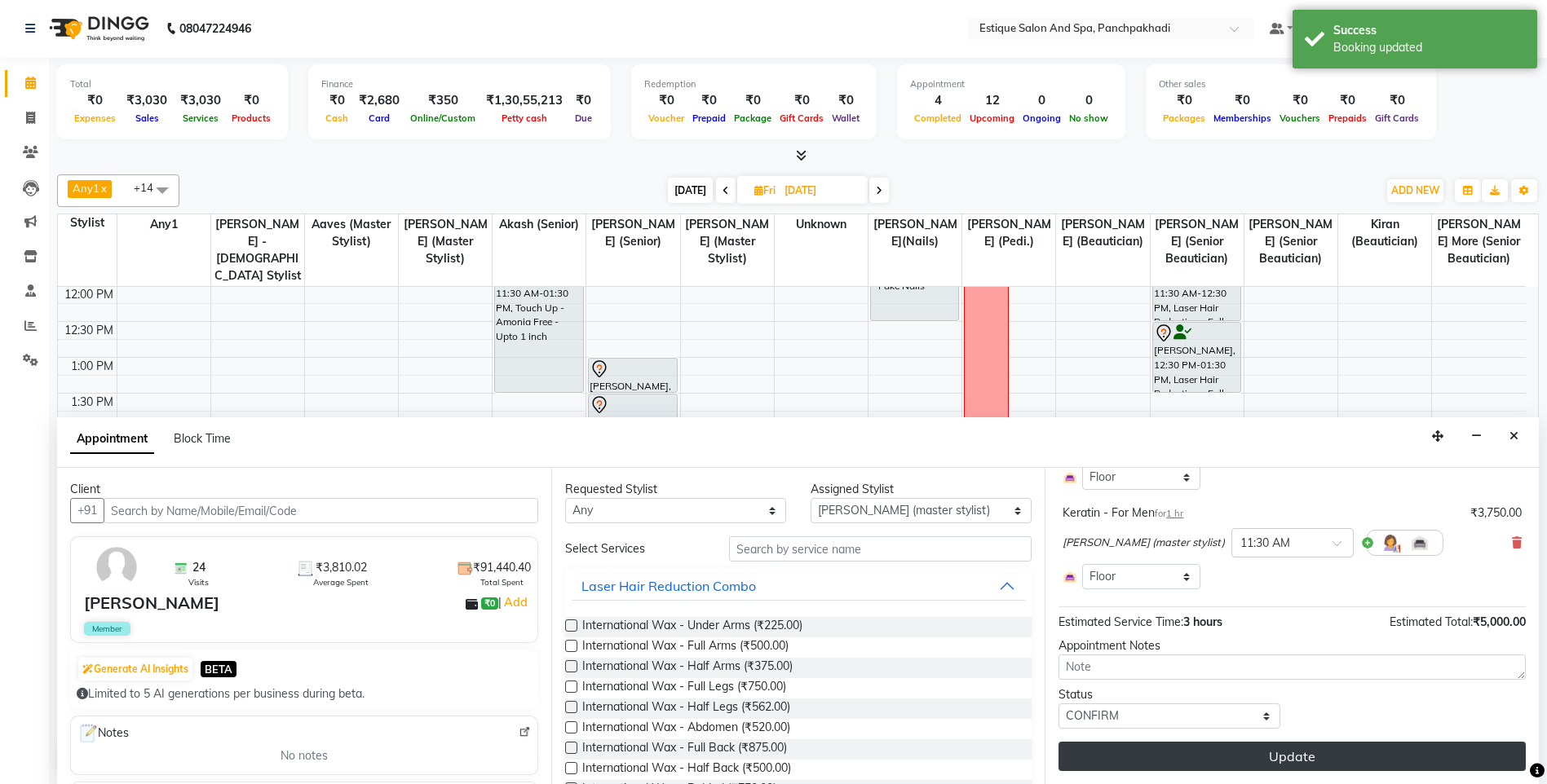
click at [1163, 754] on button "Update" at bounding box center [1291, 756] width 467 height 29
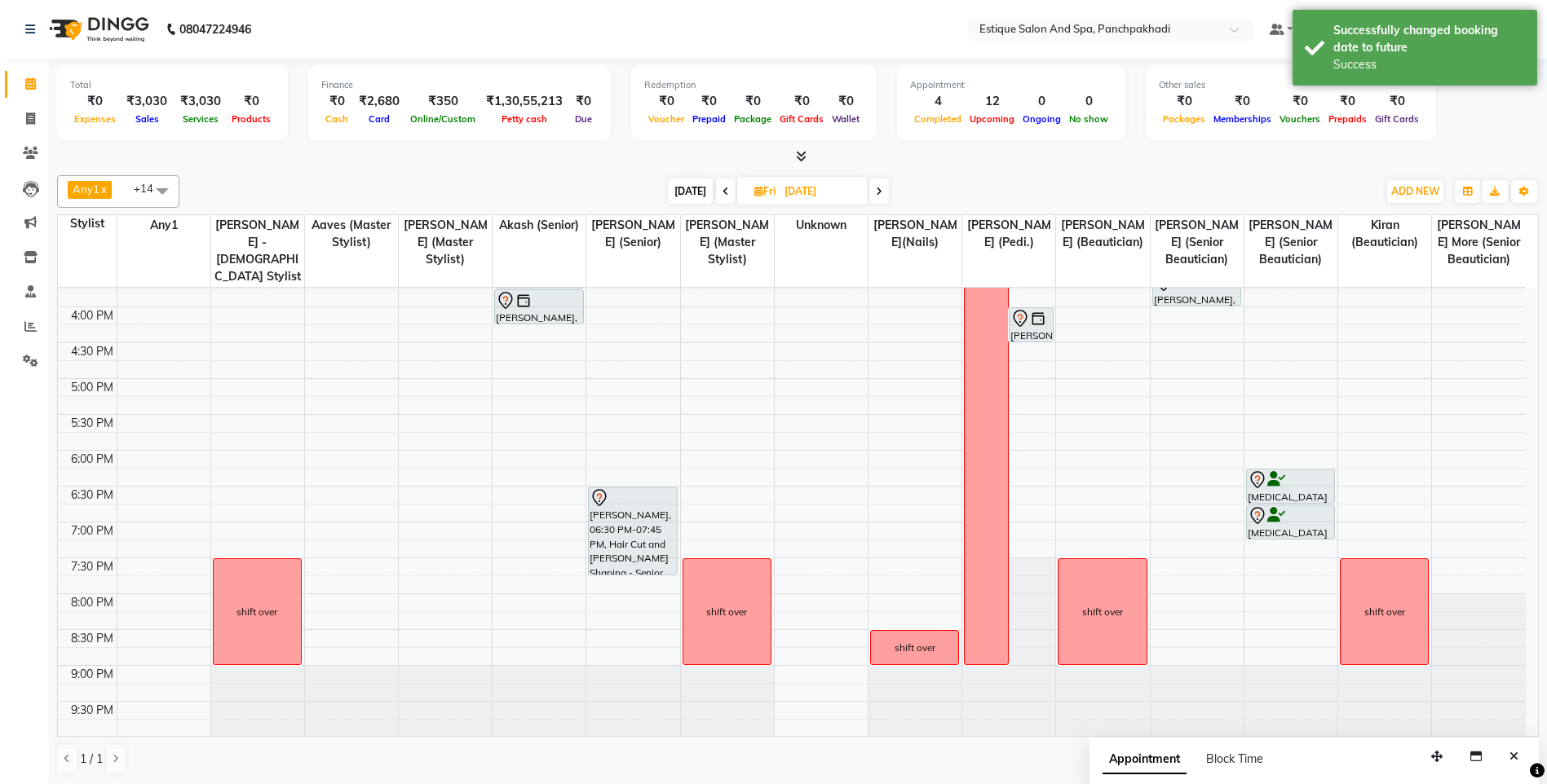
scroll to position [484, 0]
click at [1506, 760] on button "Close" at bounding box center [1513, 756] width 23 height 25
click at [690, 190] on span "[DATE]" at bounding box center [690, 190] width 45 height 25
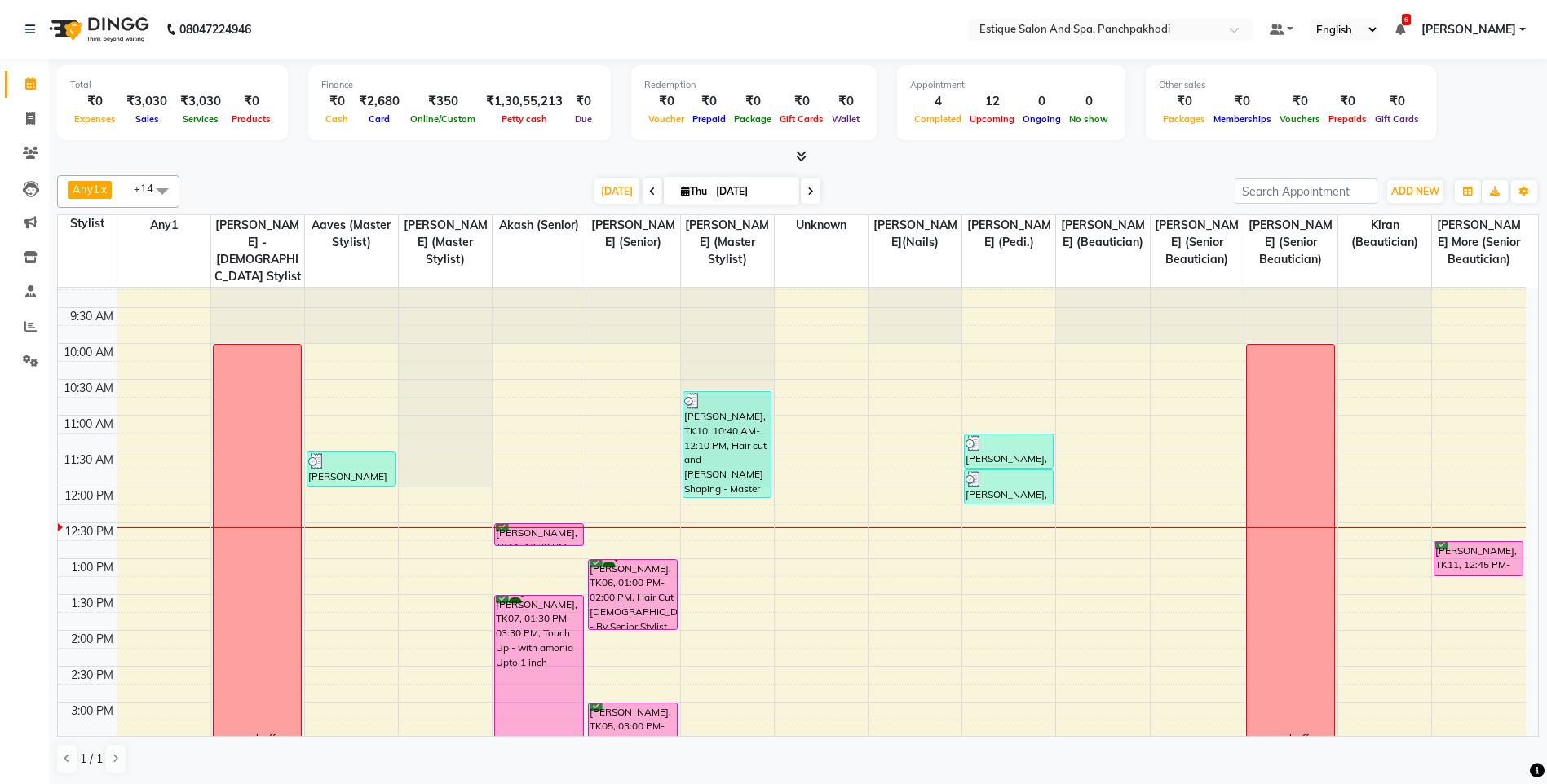
scroll to position [0, 0]
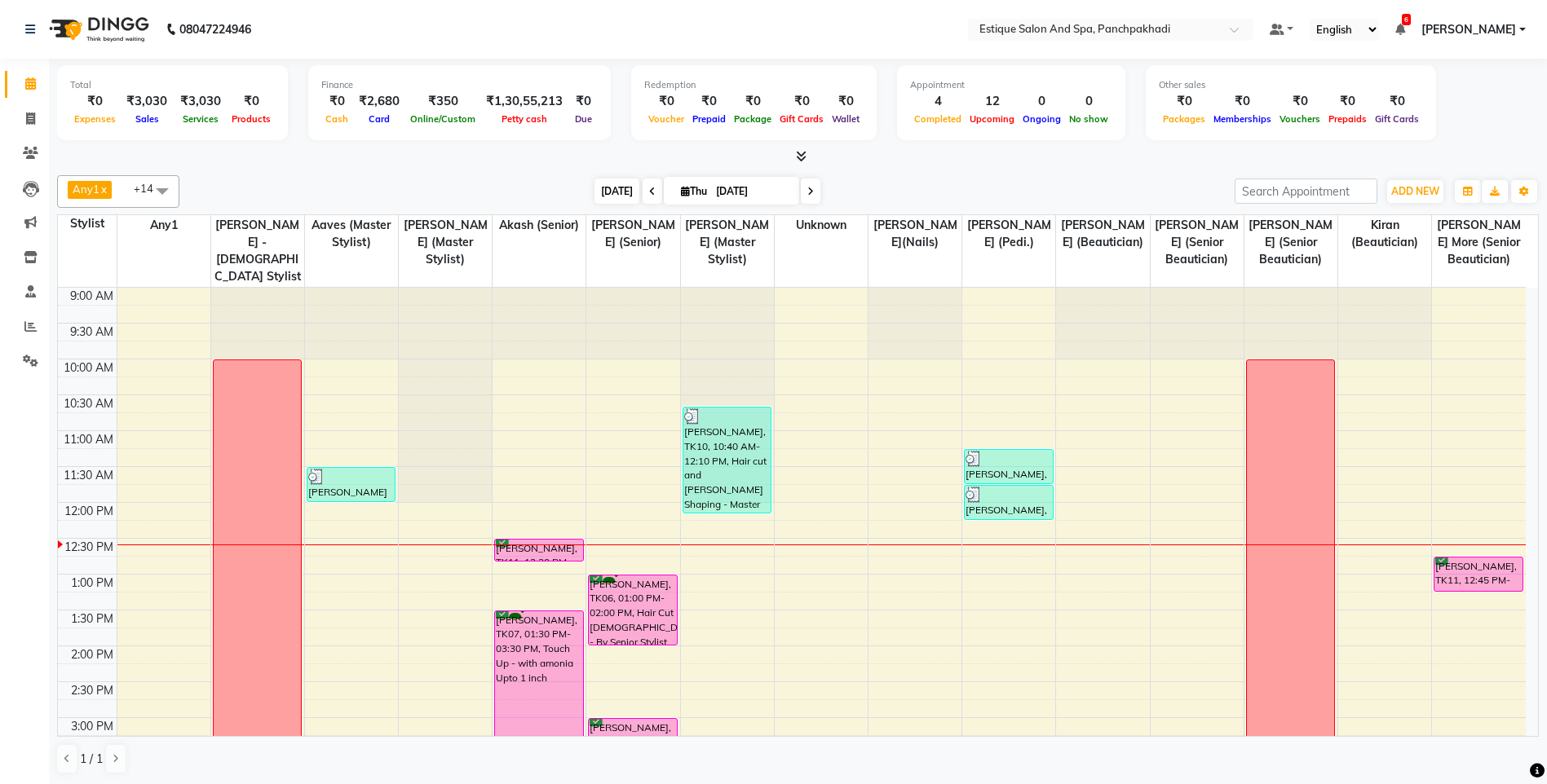
click at [606, 184] on span "[DATE]" at bounding box center [616, 190] width 45 height 25
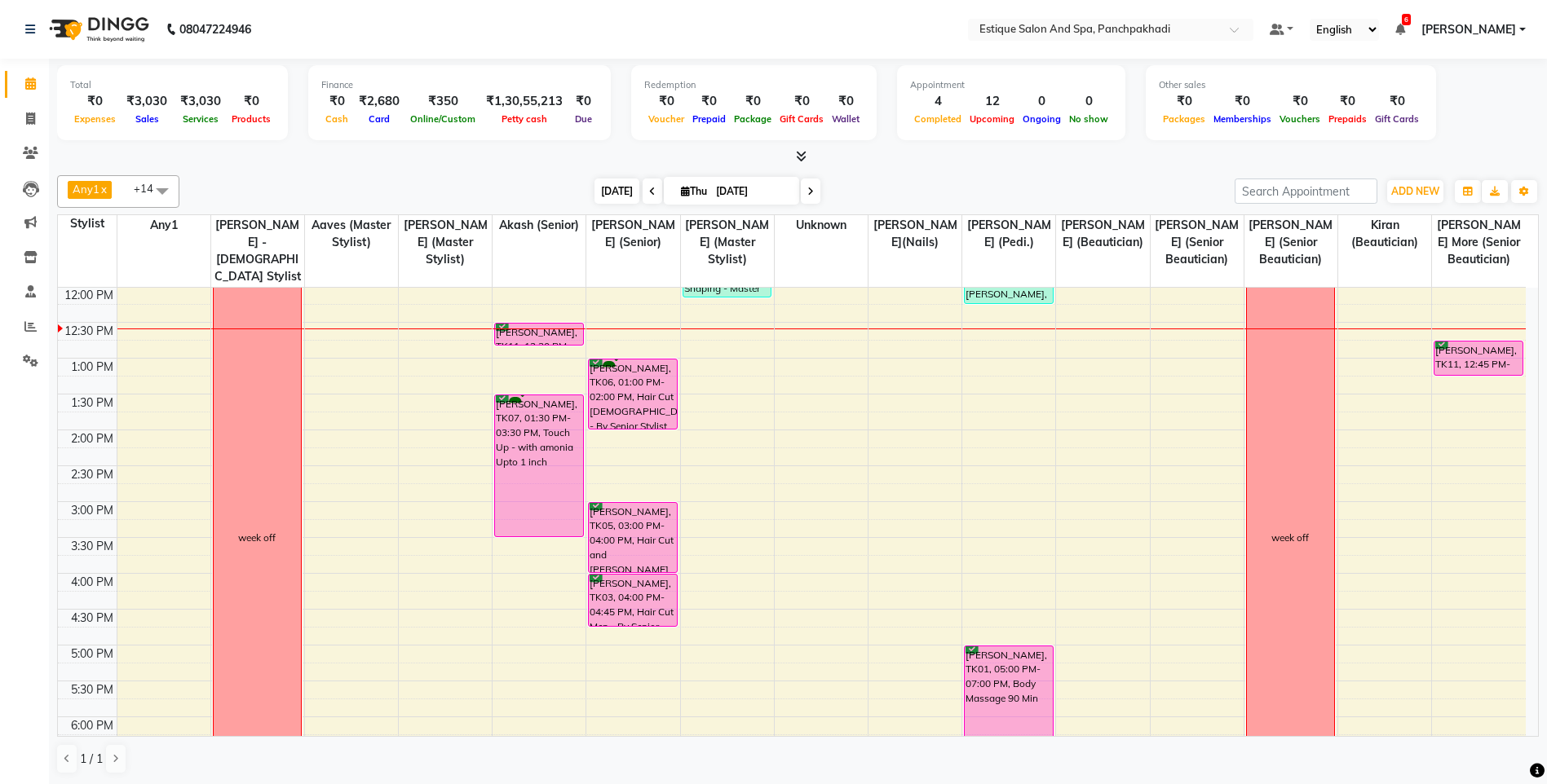
click at [614, 190] on span "[DATE]" at bounding box center [616, 190] width 45 height 25
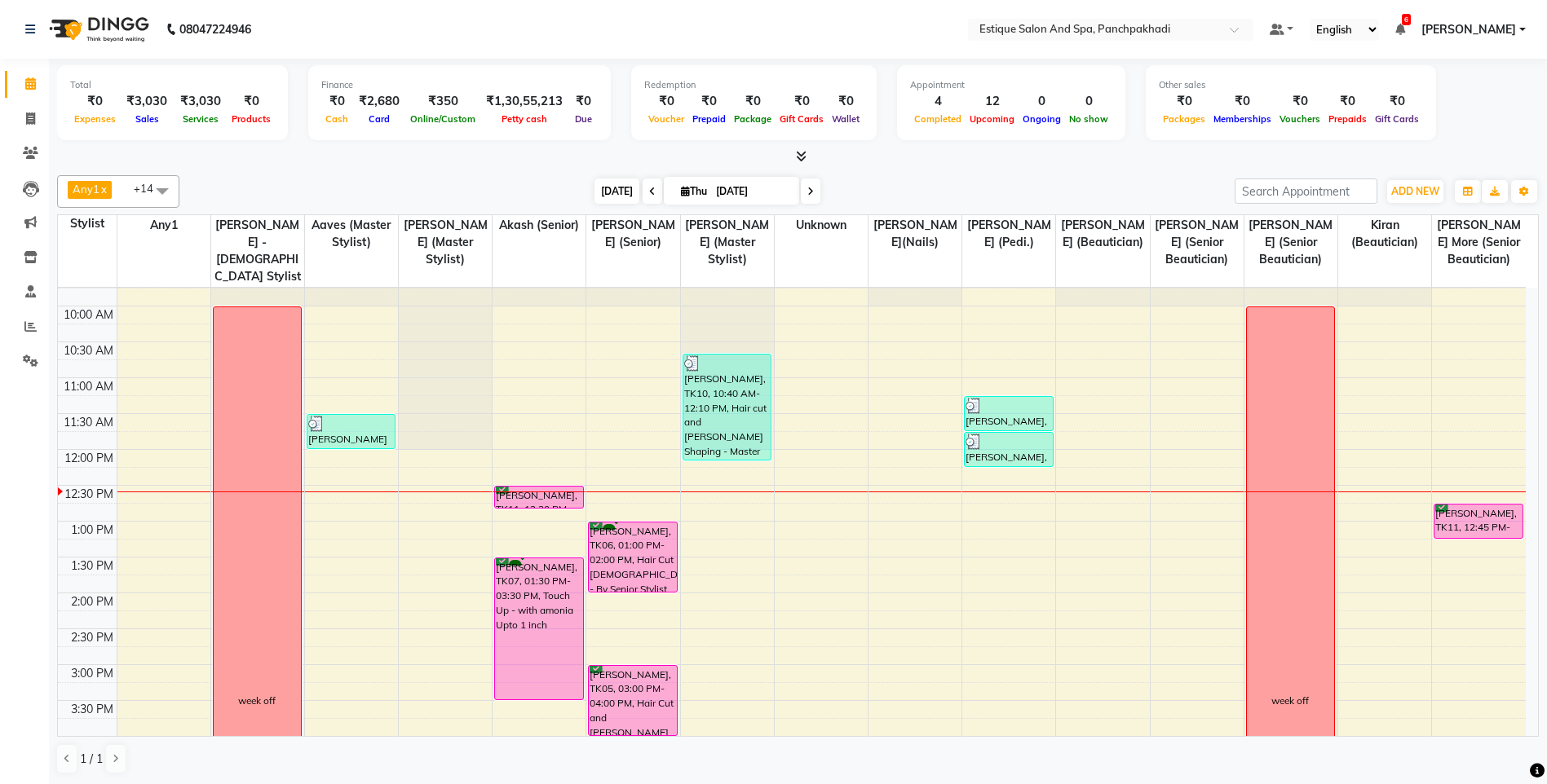
click at [627, 191] on span "[DATE]" at bounding box center [616, 190] width 45 height 25
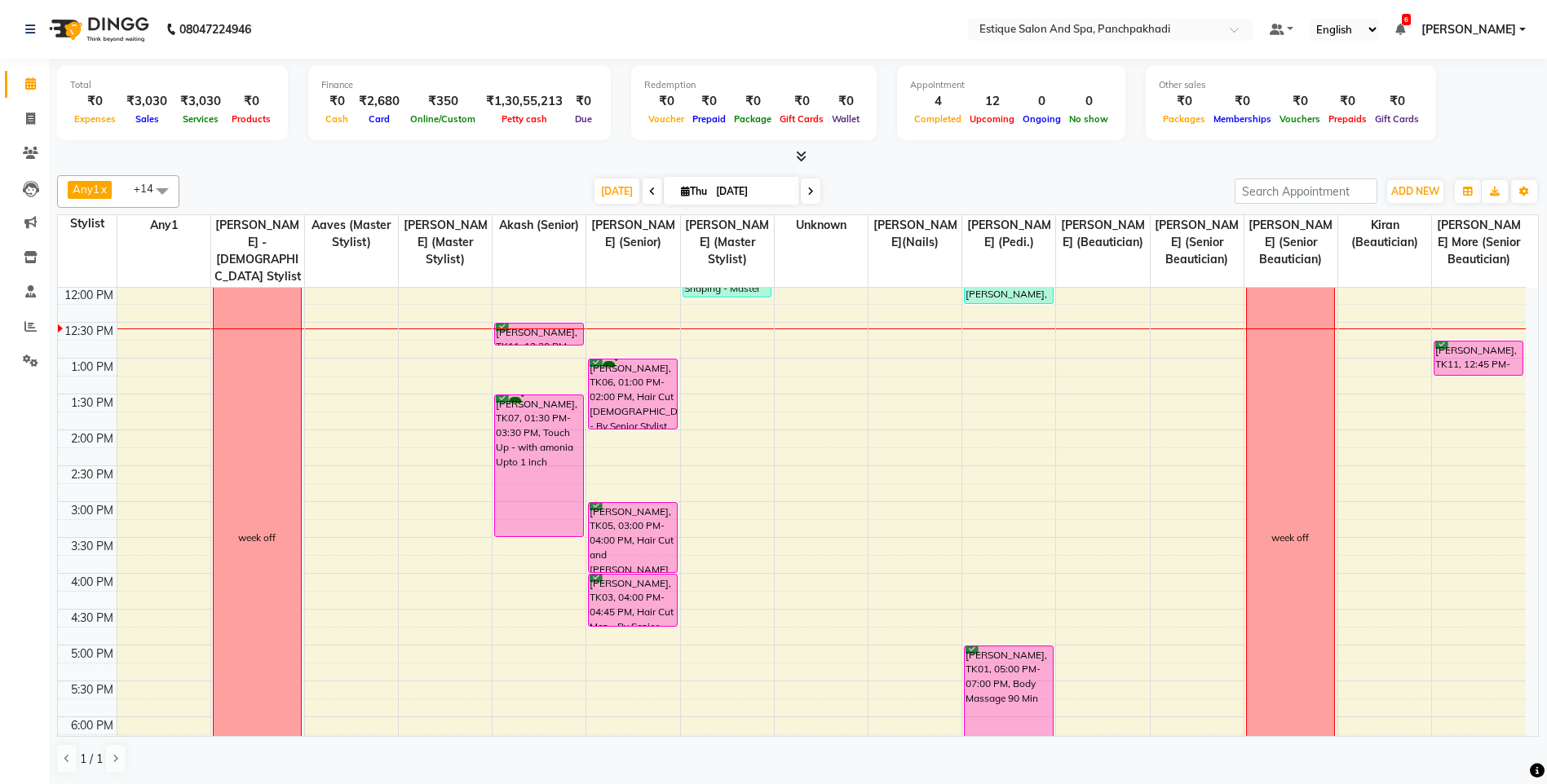
scroll to position [53, 0]
click at [808, 194] on icon at bounding box center [811, 191] width 7 height 9
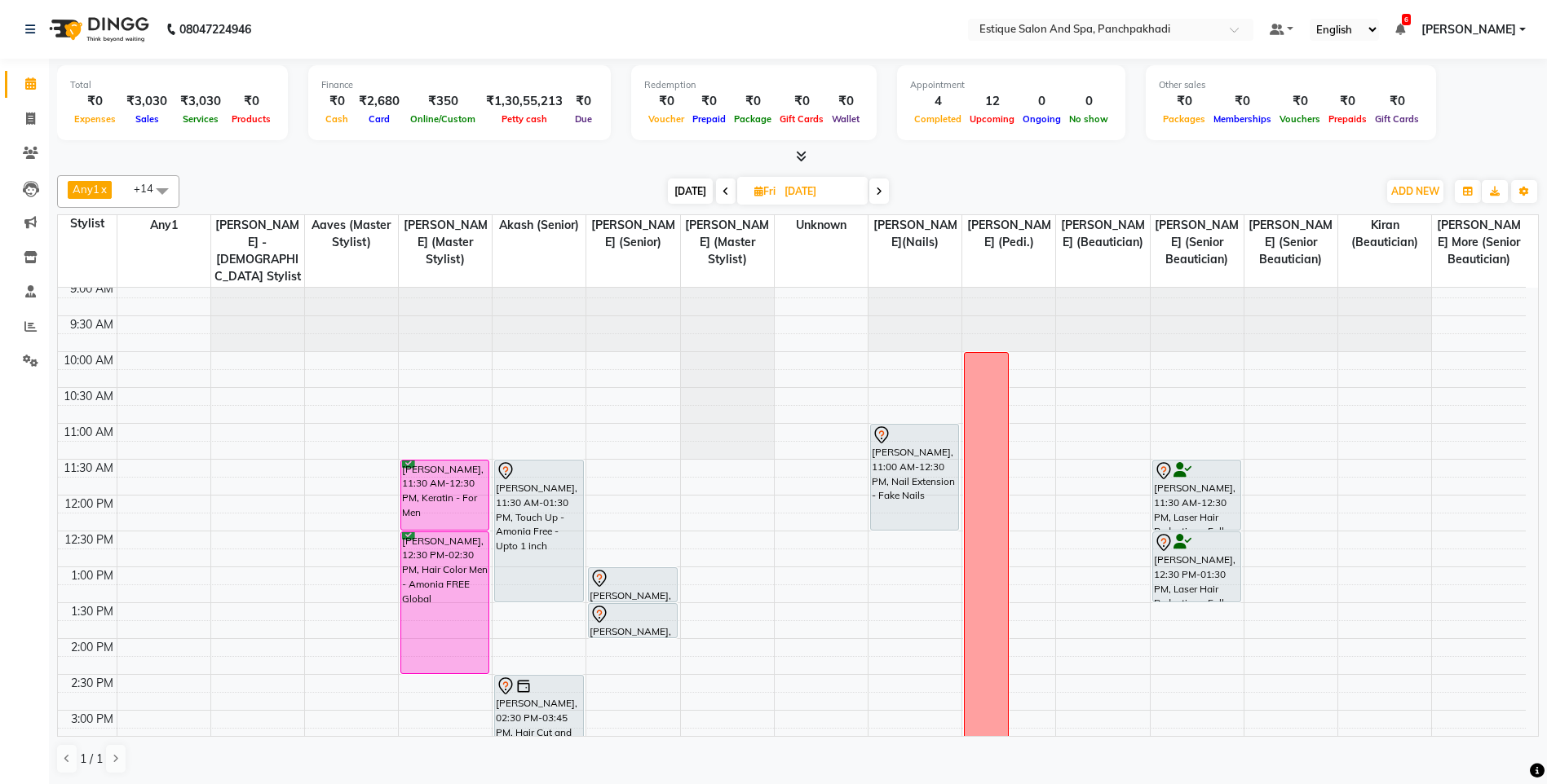
scroll to position [0, 0]
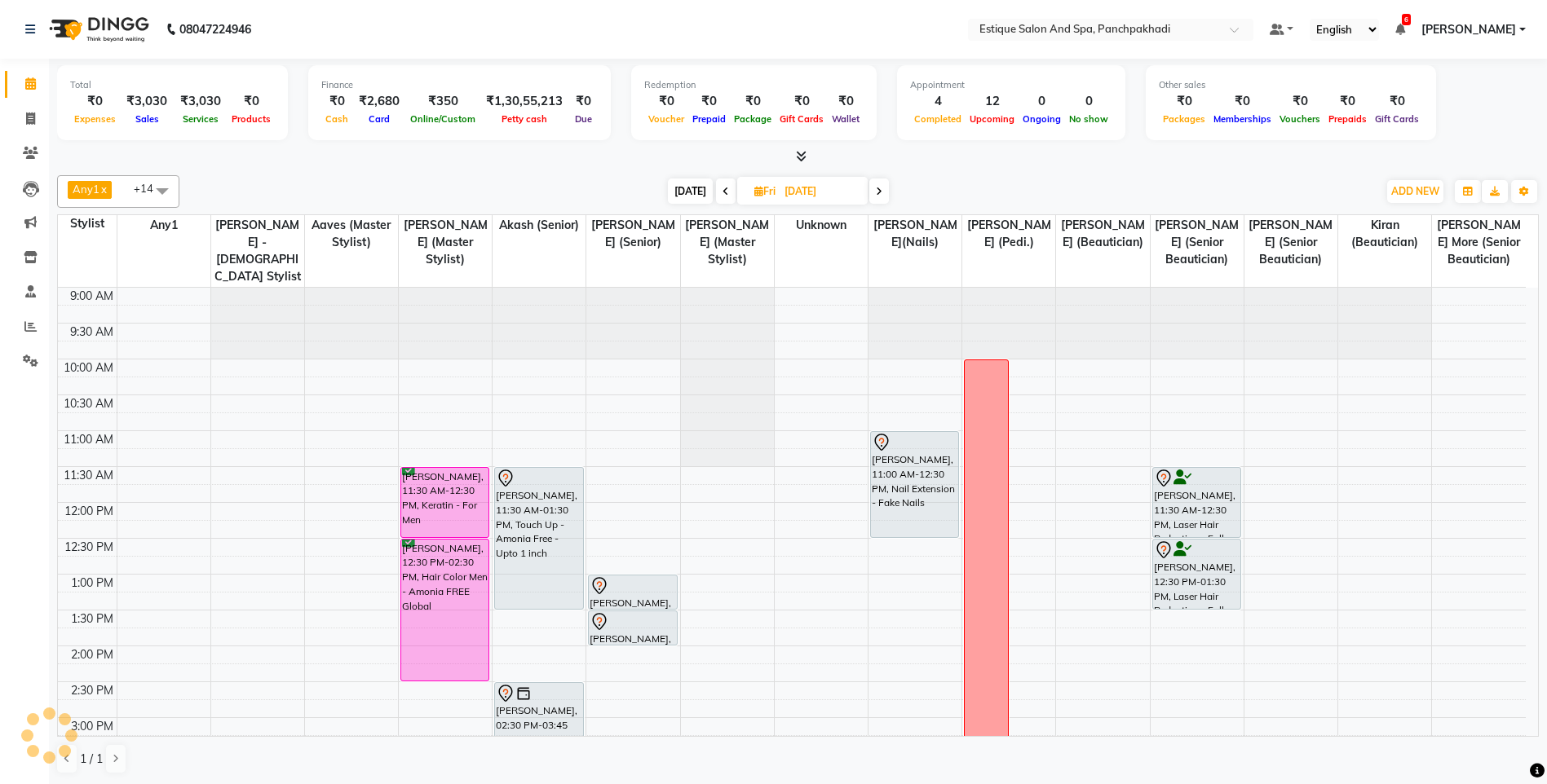
click at [687, 197] on span "[DATE]" at bounding box center [690, 190] width 45 height 25
type input "[DATE]"
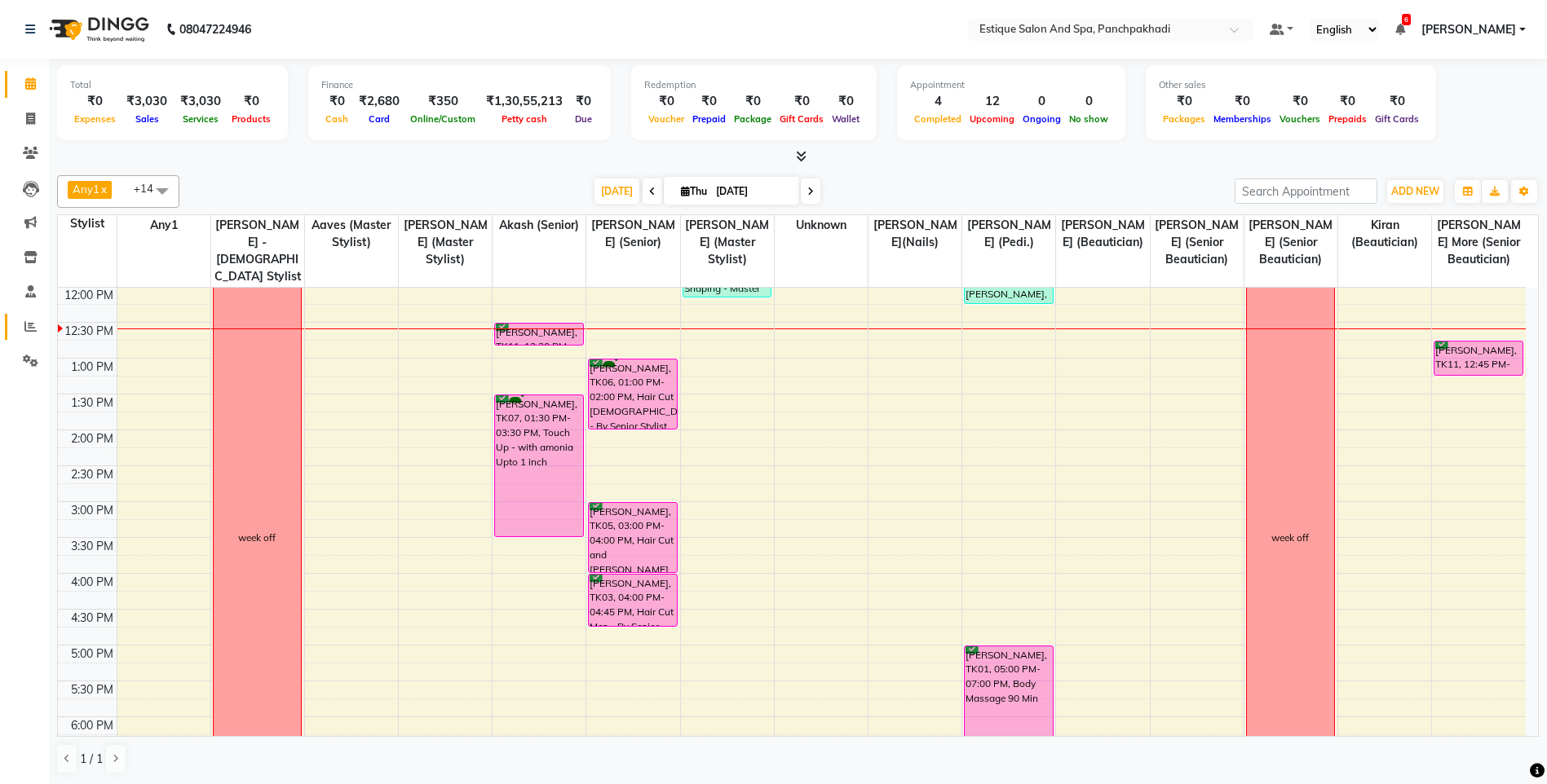
click at [29, 327] on icon at bounding box center [30, 326] width 12 height 12
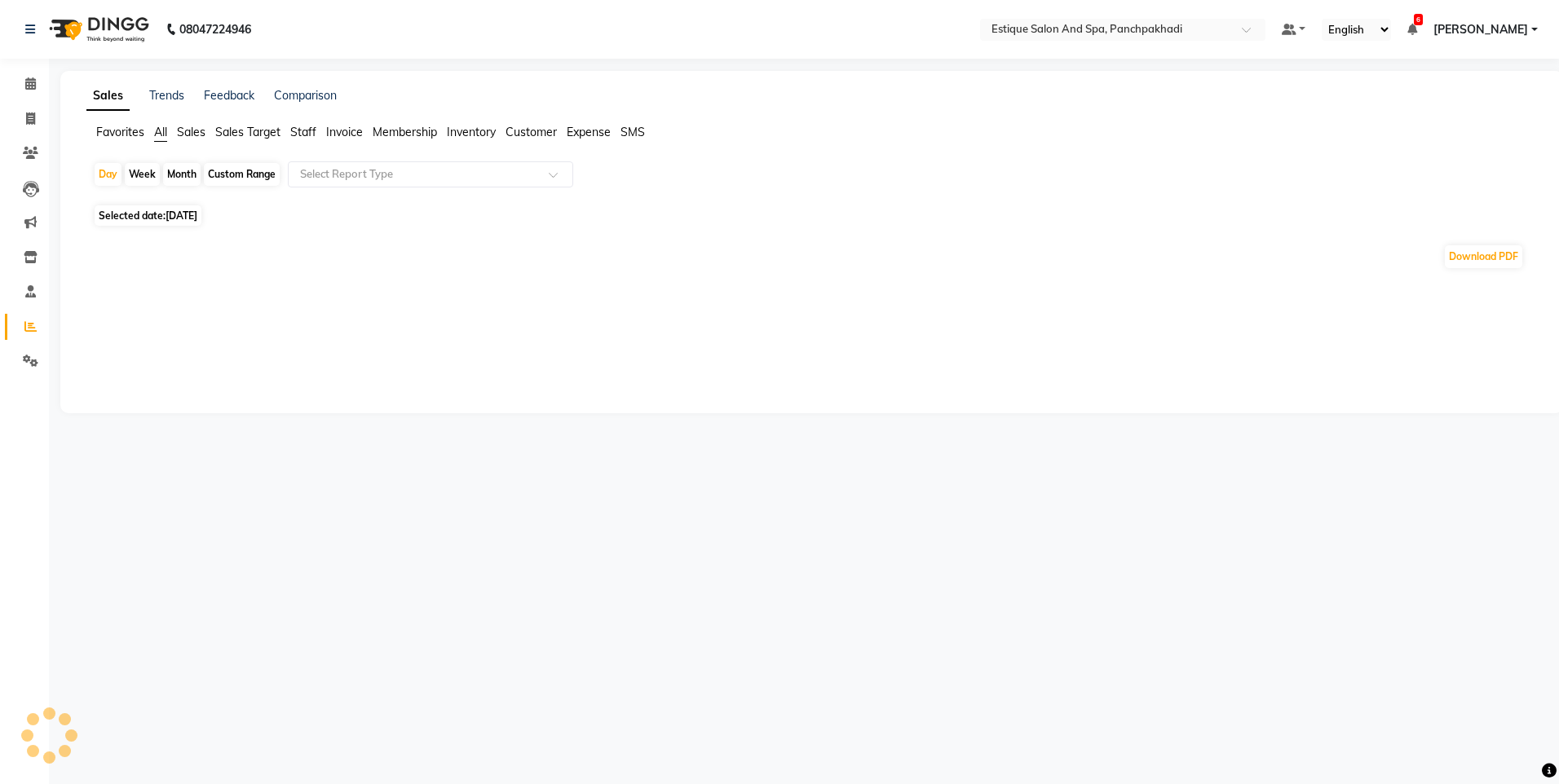
click at [177, 177] on div "Month" at bounding box center [182, 174] width 38 height 23
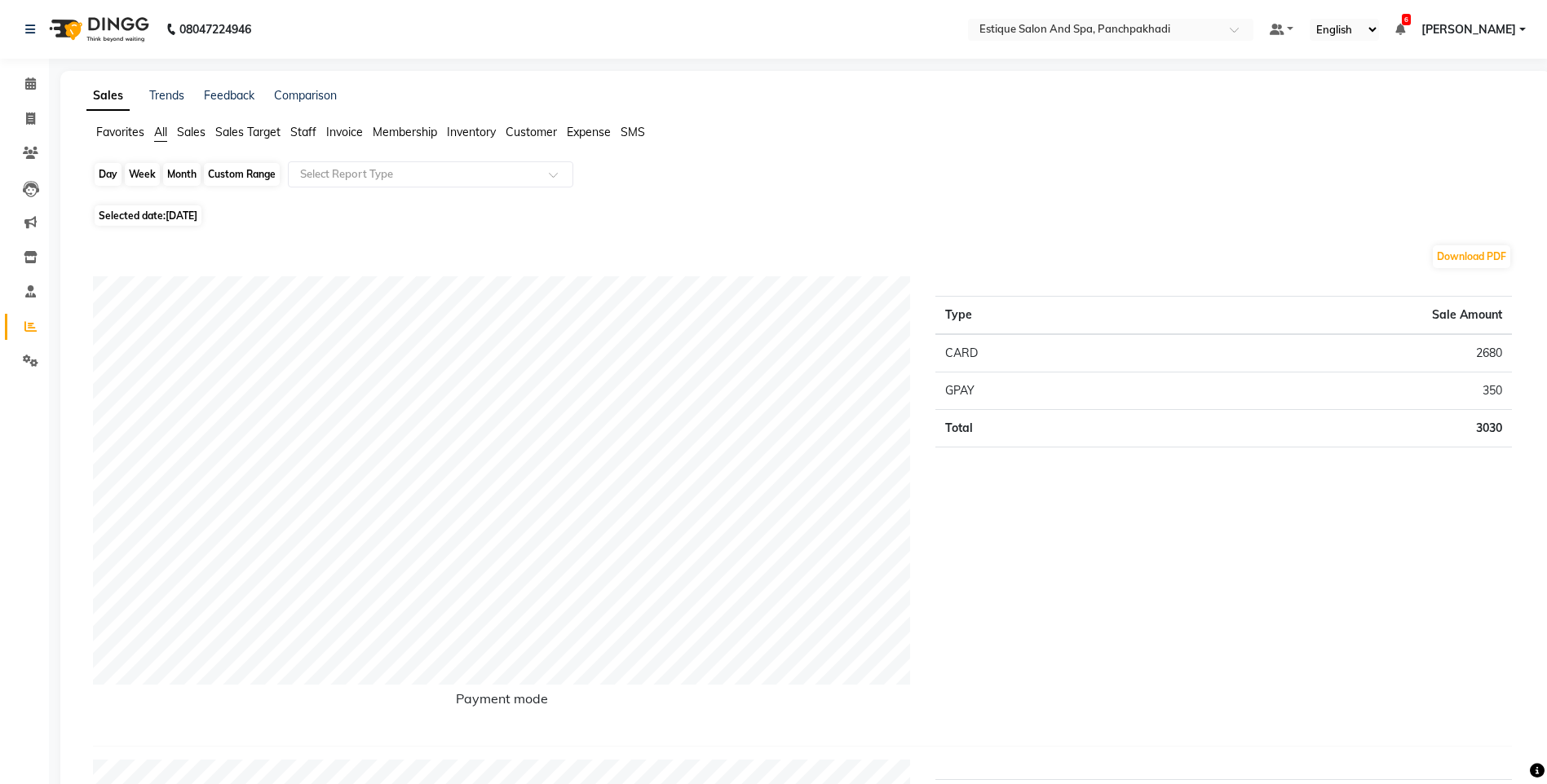
click at [180, 177] on div "Month" at bounding box center [182, 174] width 38 height 23
select select "9"
select select "2025"
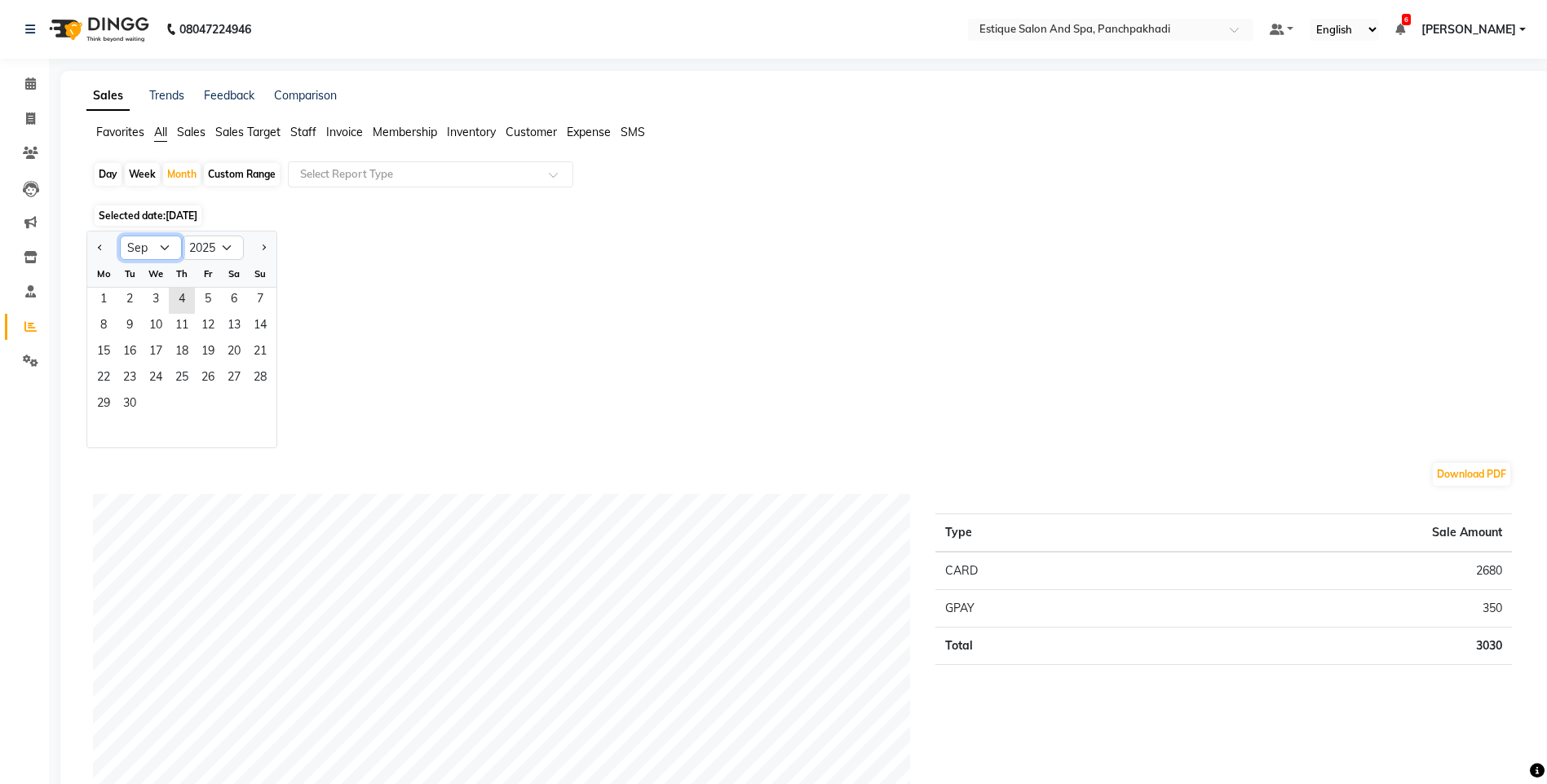
click at [164, 248] on select "Jan Feb Mar Apr May Jun [DATE] Aug Sep Oct Nov Dec" at bounding box center [151, 248] width 62 height 24
select select "8"
click at [120, 236] on select "Jan Feb Mar Apr May Jun [DATE] Aug Sep Oct Nov Dec" at bounding box center [151, 248] width 62 height 24
click at [202, 299] on span "1" at bounding box center [207, 300] width 26 height 26
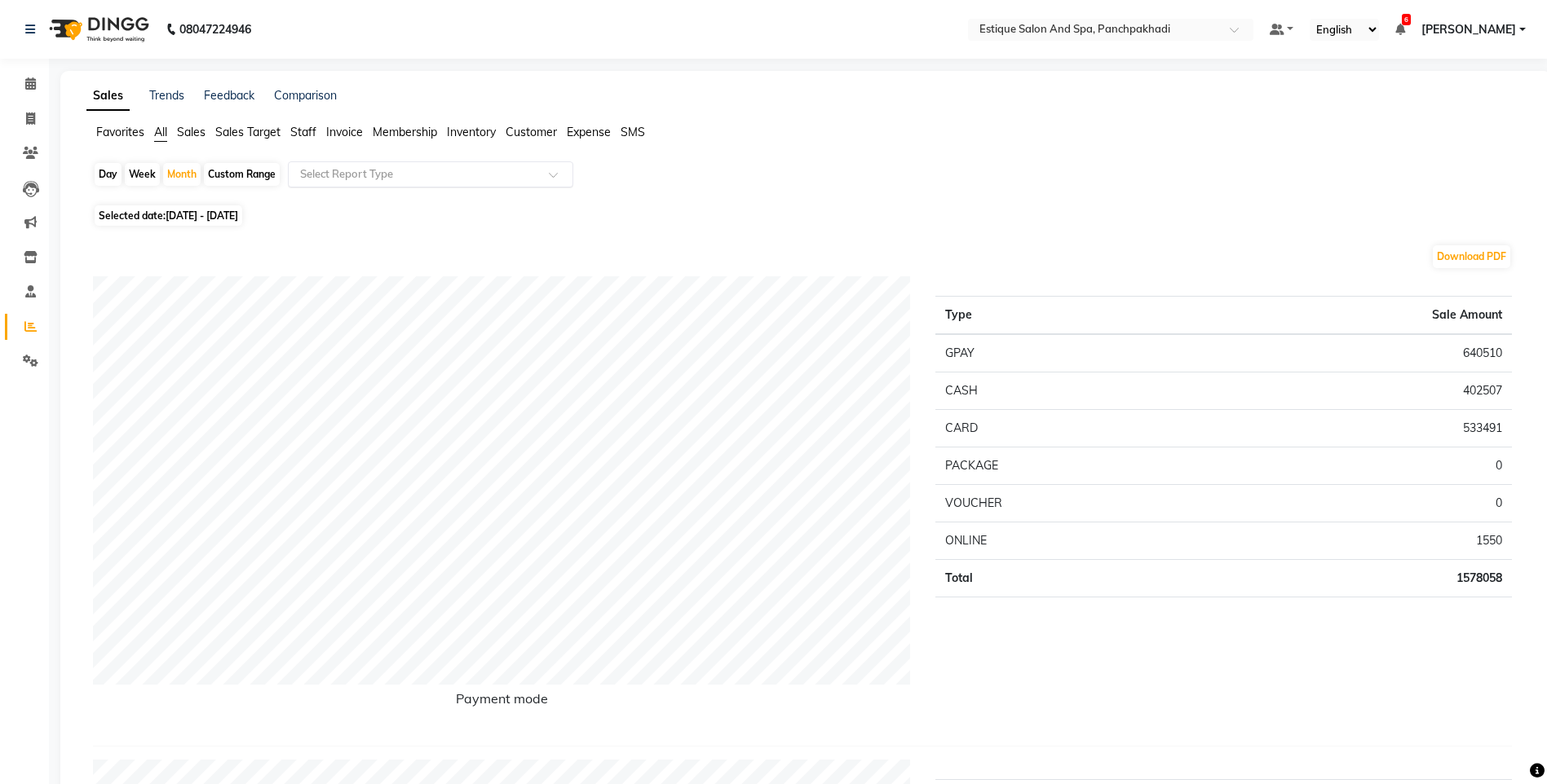
click at [436, 180] on input "text" at bounding box center [414, 174] width 235 height 16
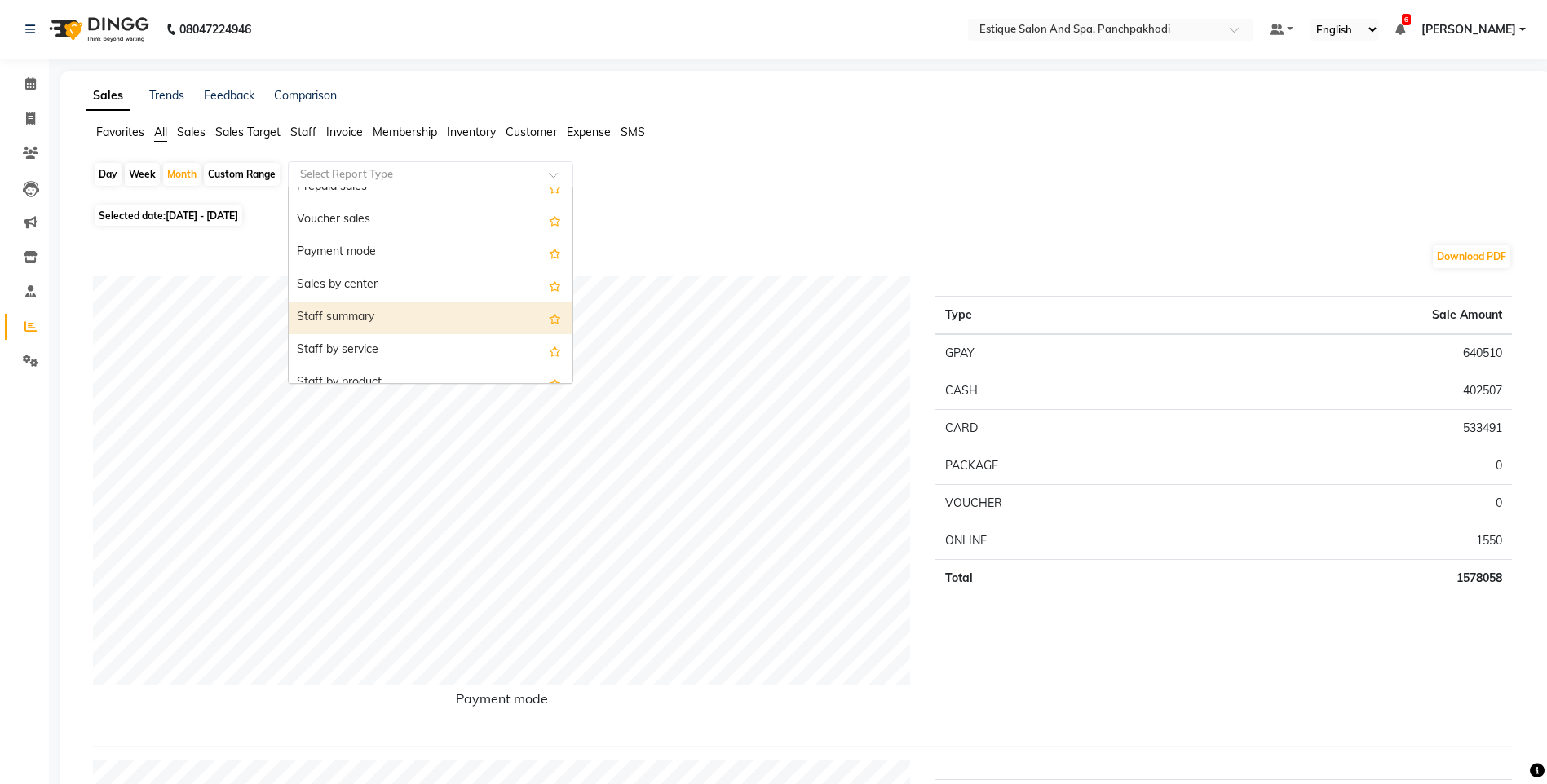
scroll to position [326, 0]
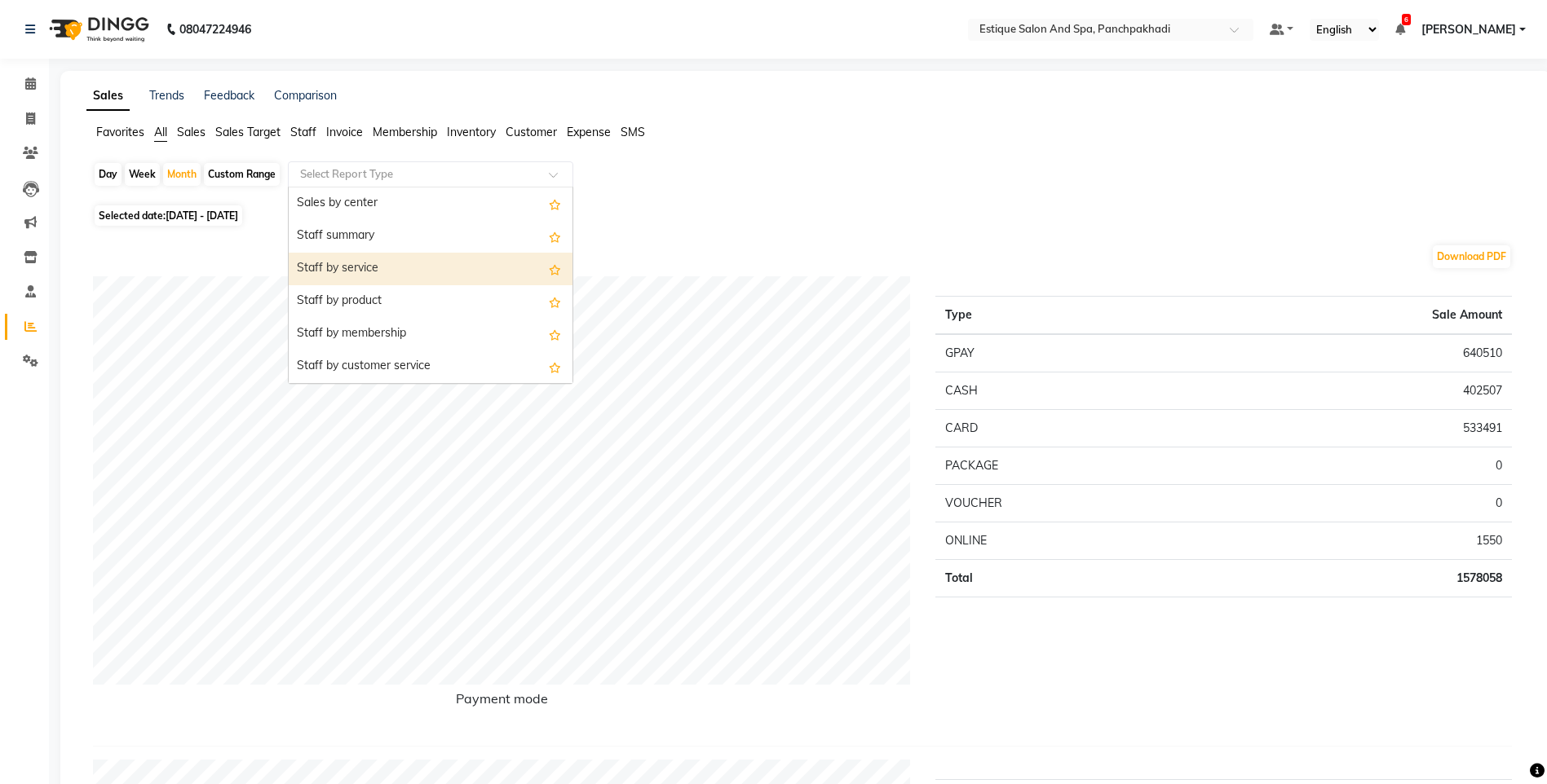
click at [344, 270] on div "Staff by service" at bounding box center [430, 269] width 284 height 33
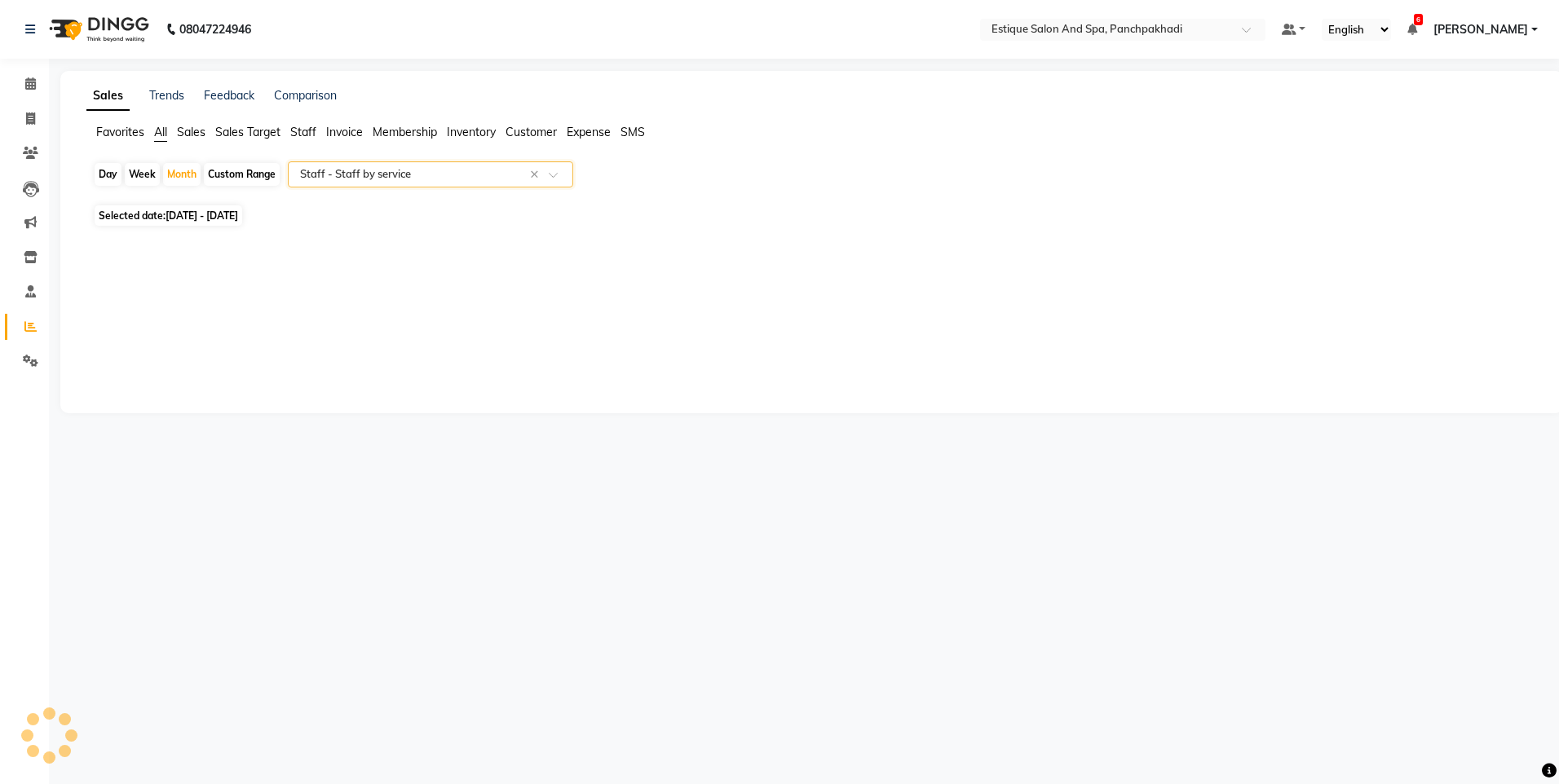
select select "full_report"
select select "csv"
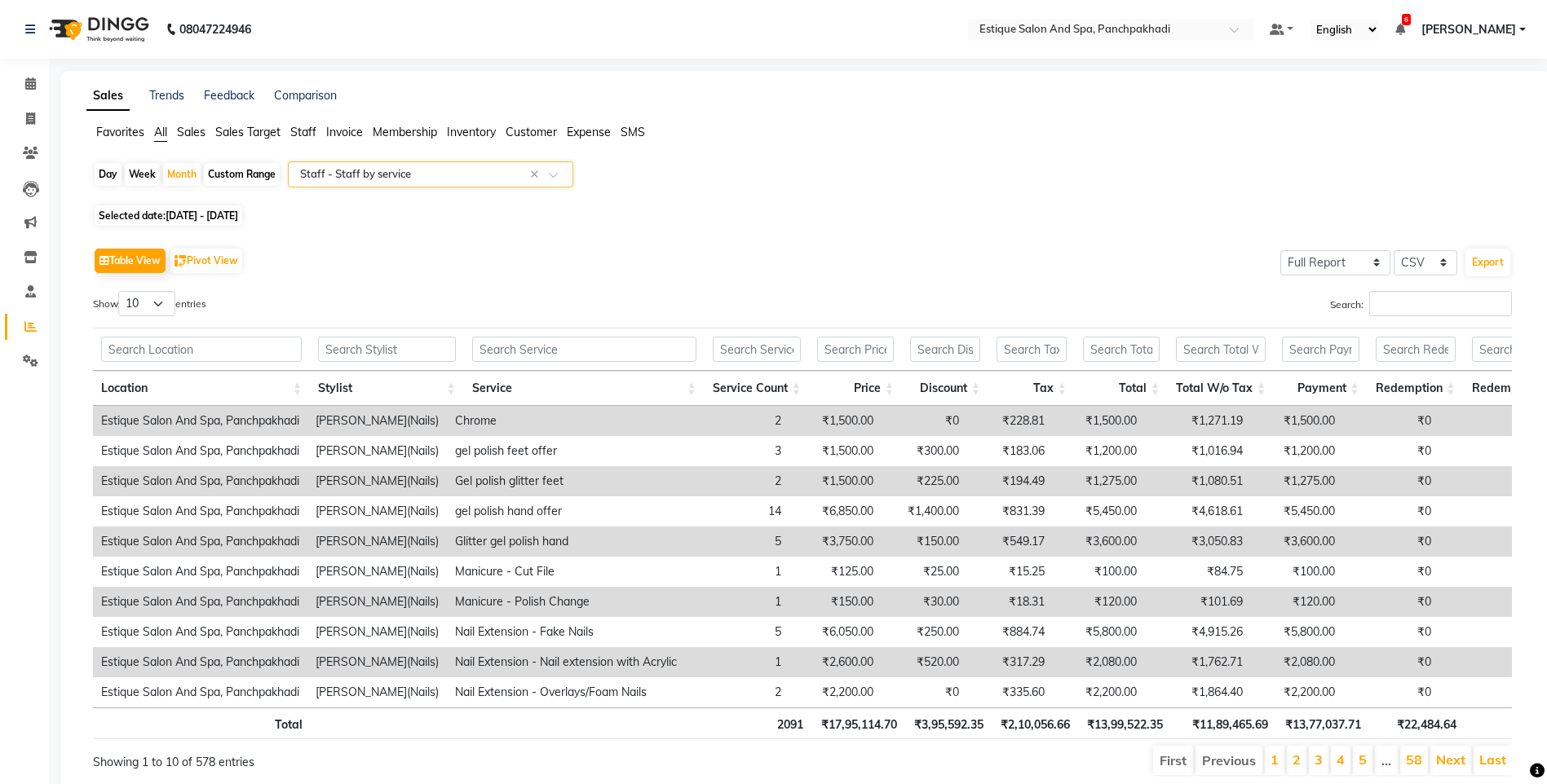
scroll to position [71, 0]
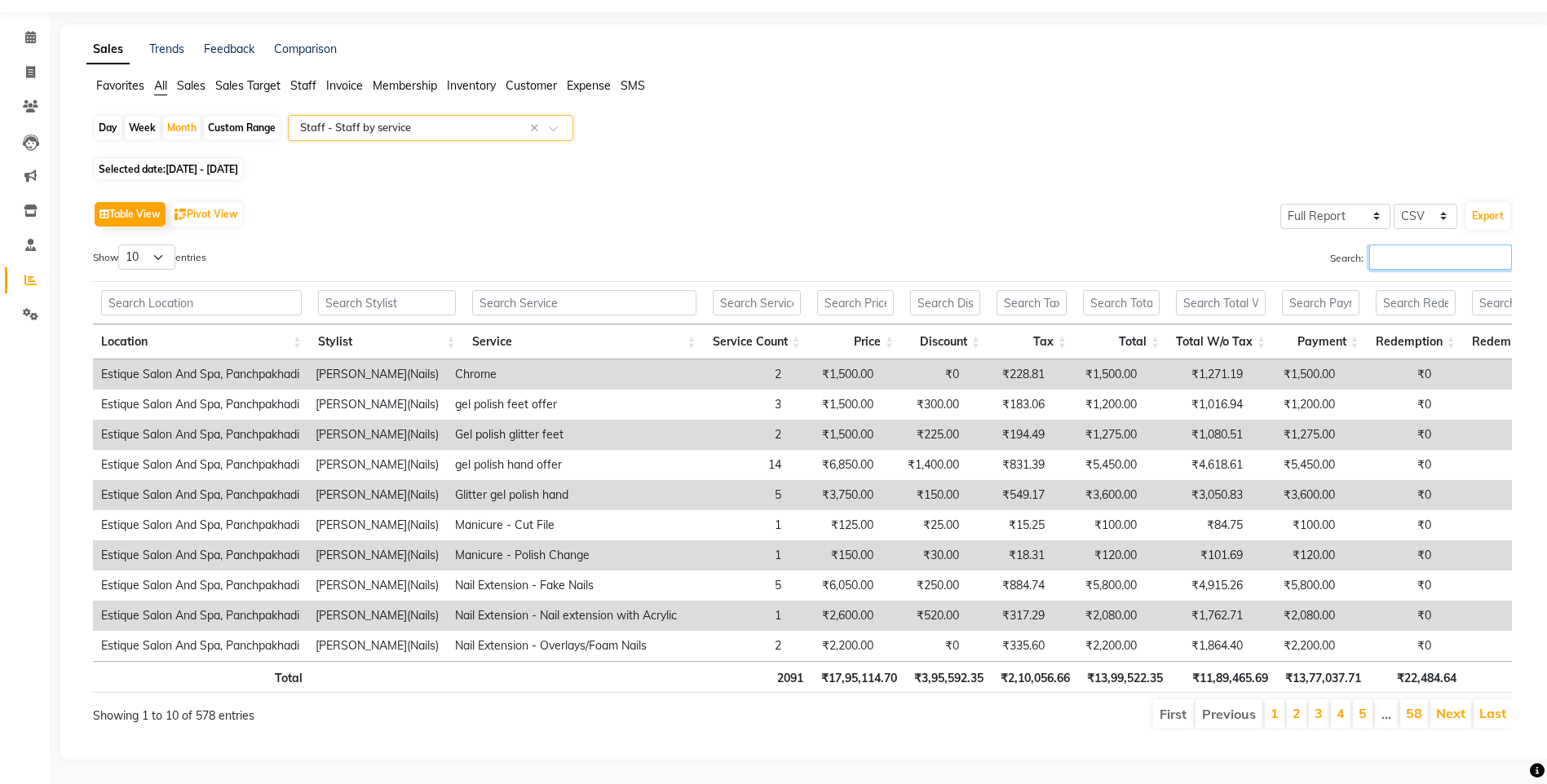
click at [1391, 244] on input "Search:" at bounding box center [1440, 256] width 143 height 25
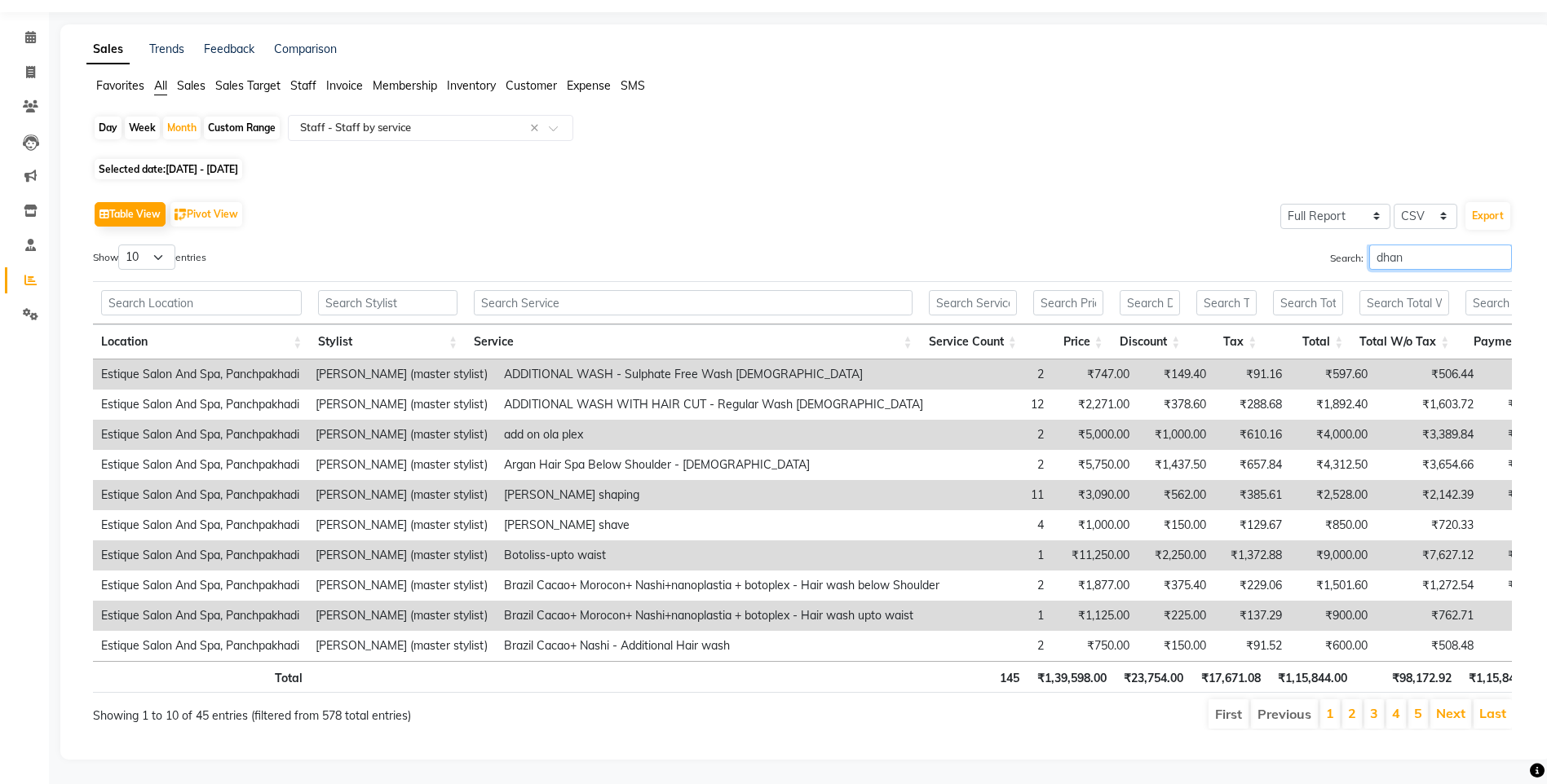
type input "dhan"
click at [159, 244] on select "10 25 50 100" at bounding box center [146, 256] width 57 height 25
select select "100"
click at [121, 244] on select "10 25 50 100" at bounding box center [146, 256] width 57 height 25
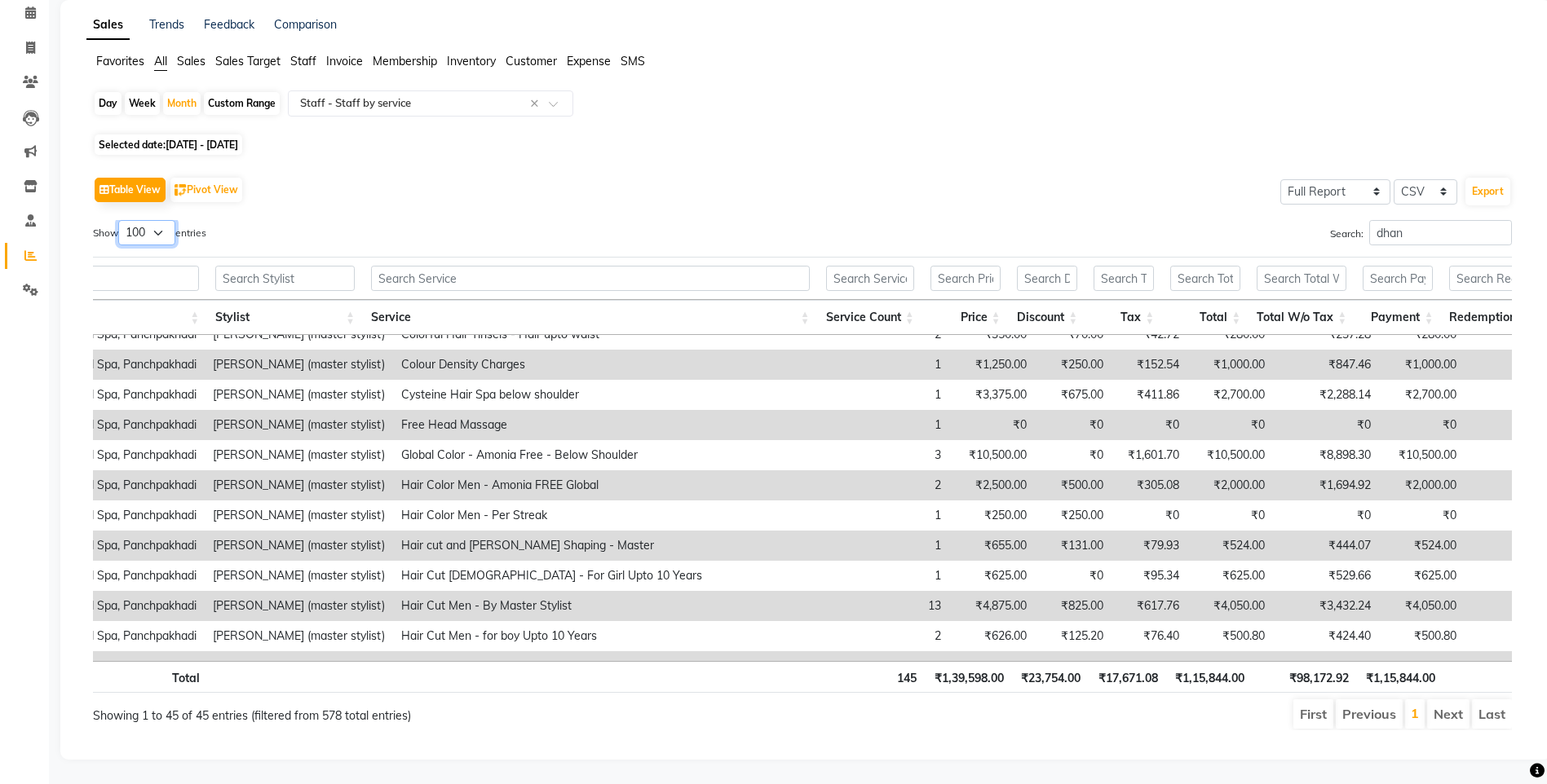
scroll to position [408, 83]
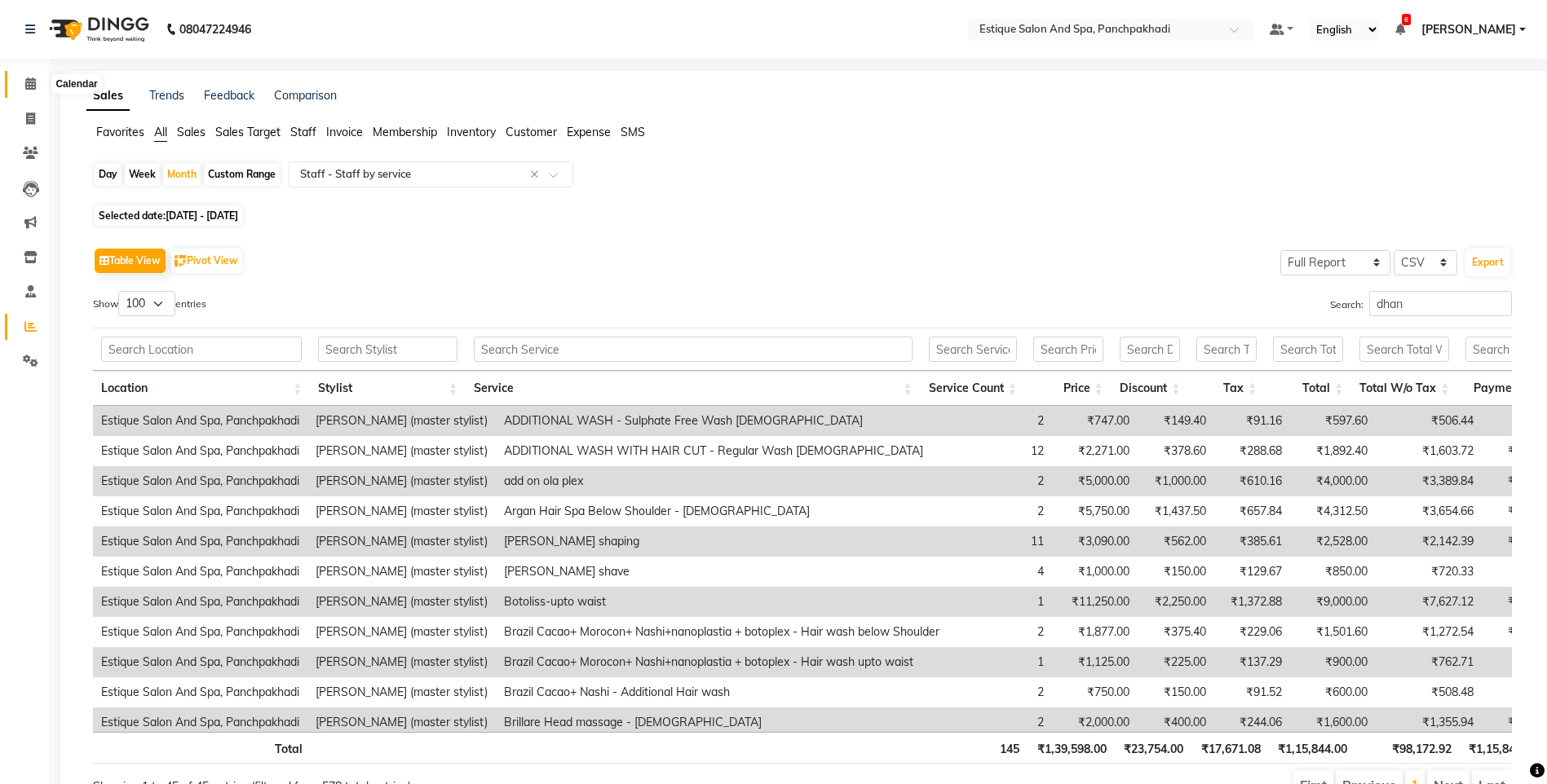
click at [28, 81] on icon at bounding box center [30, 83] width 10 height 12
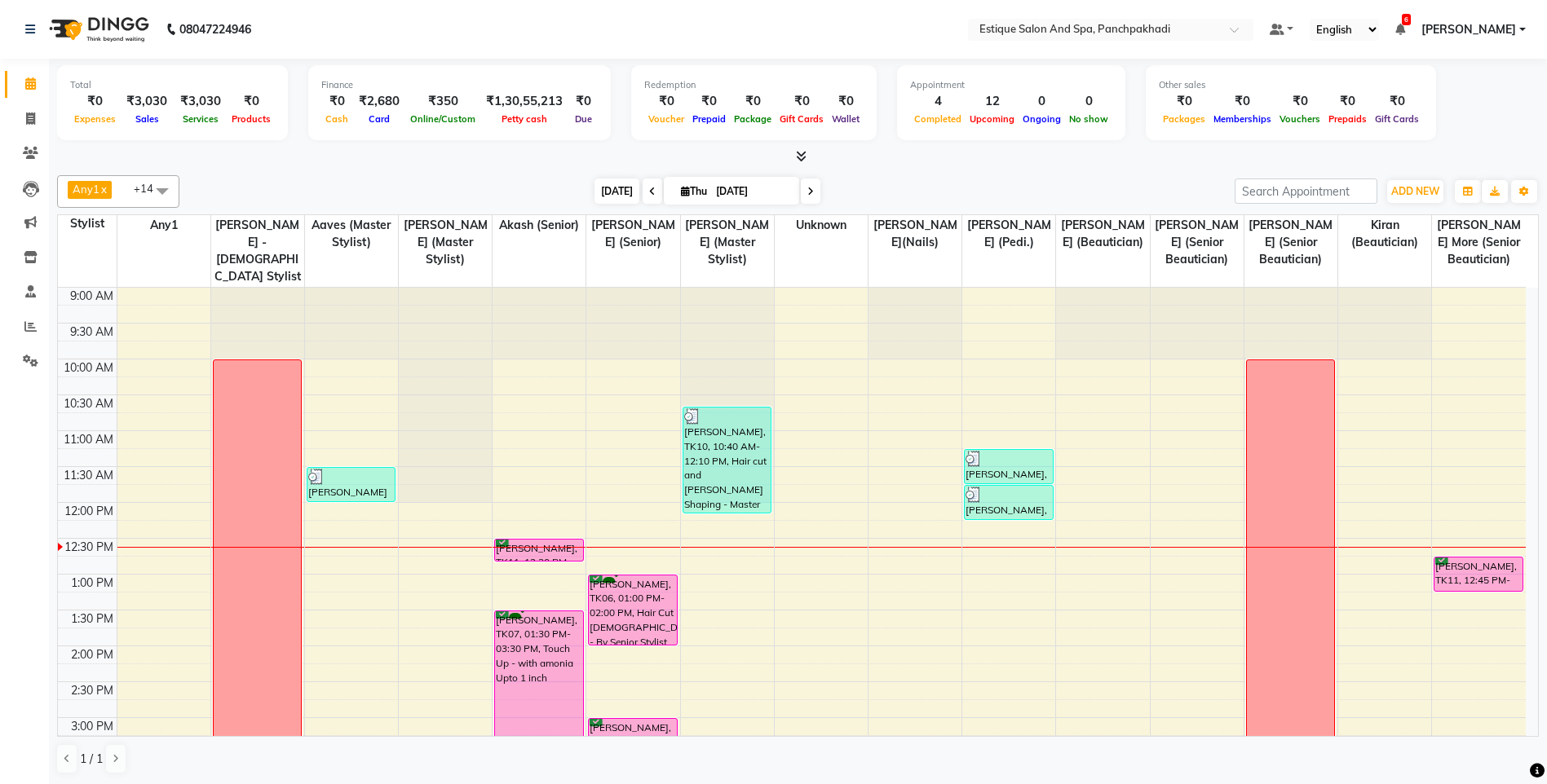
click at [613, 191] on span "[DATE]" at bounding box center [616, 190] width 45 height 25
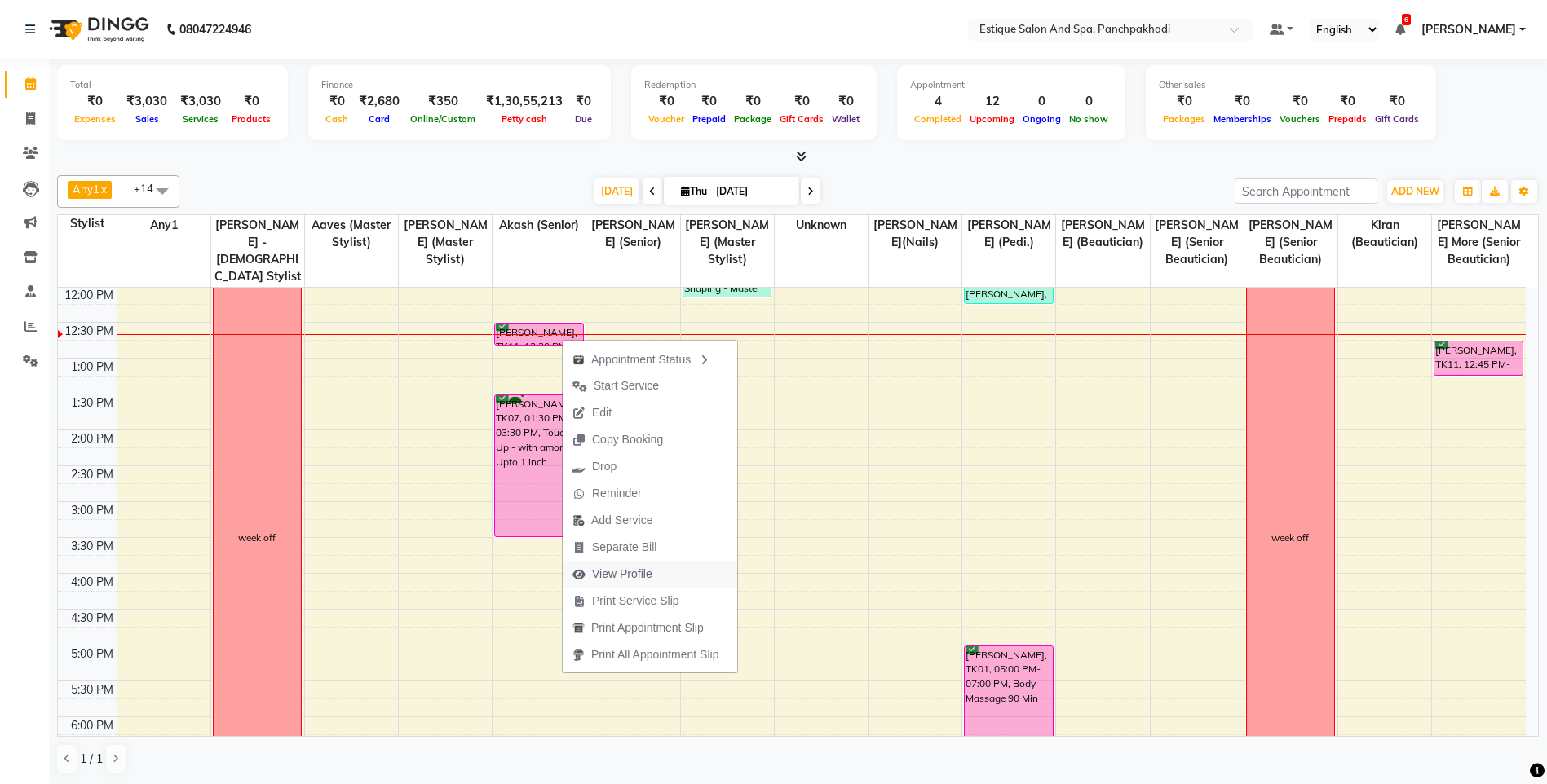
click at [613, 570] on span "View Profile" at bounding box center [622, 574] width 60 height 17
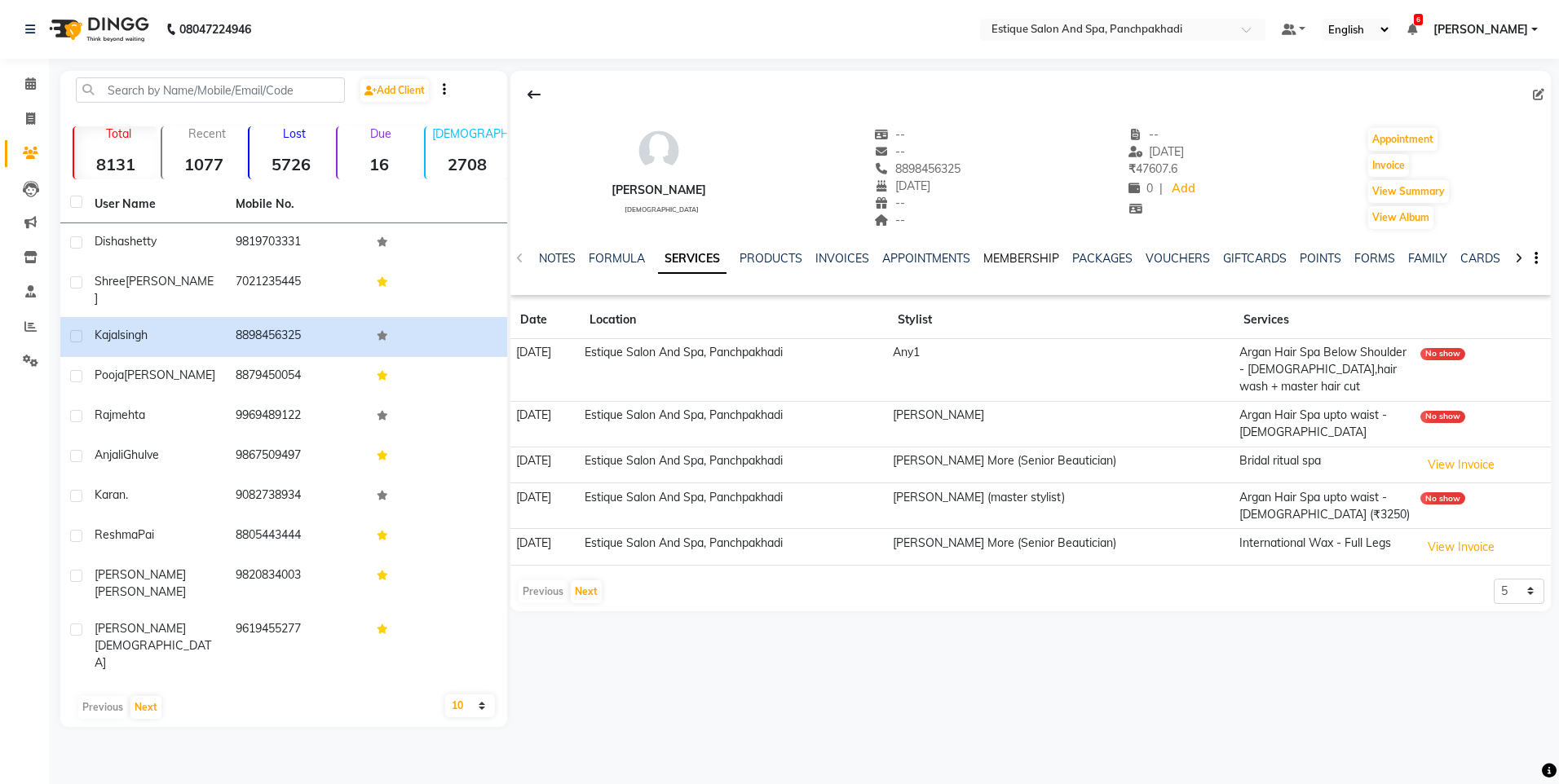
click at [1026, 255] on link "MEMBERSHIP" at bounding box center [1021, 258] width 76 height 15
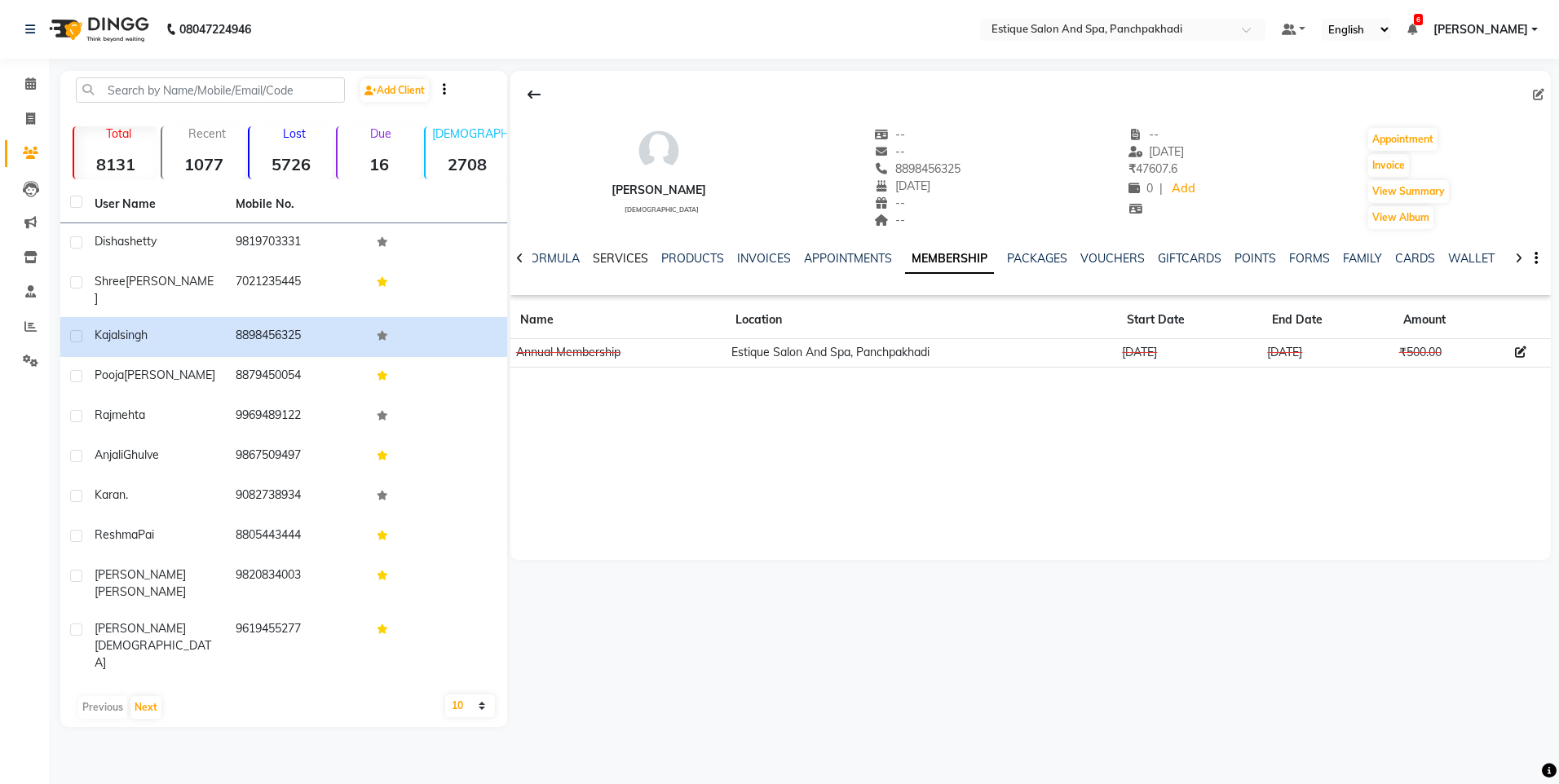
click at [619, 260] on link "SERVICES" at bounding box center [621, 258] width 55 height 15
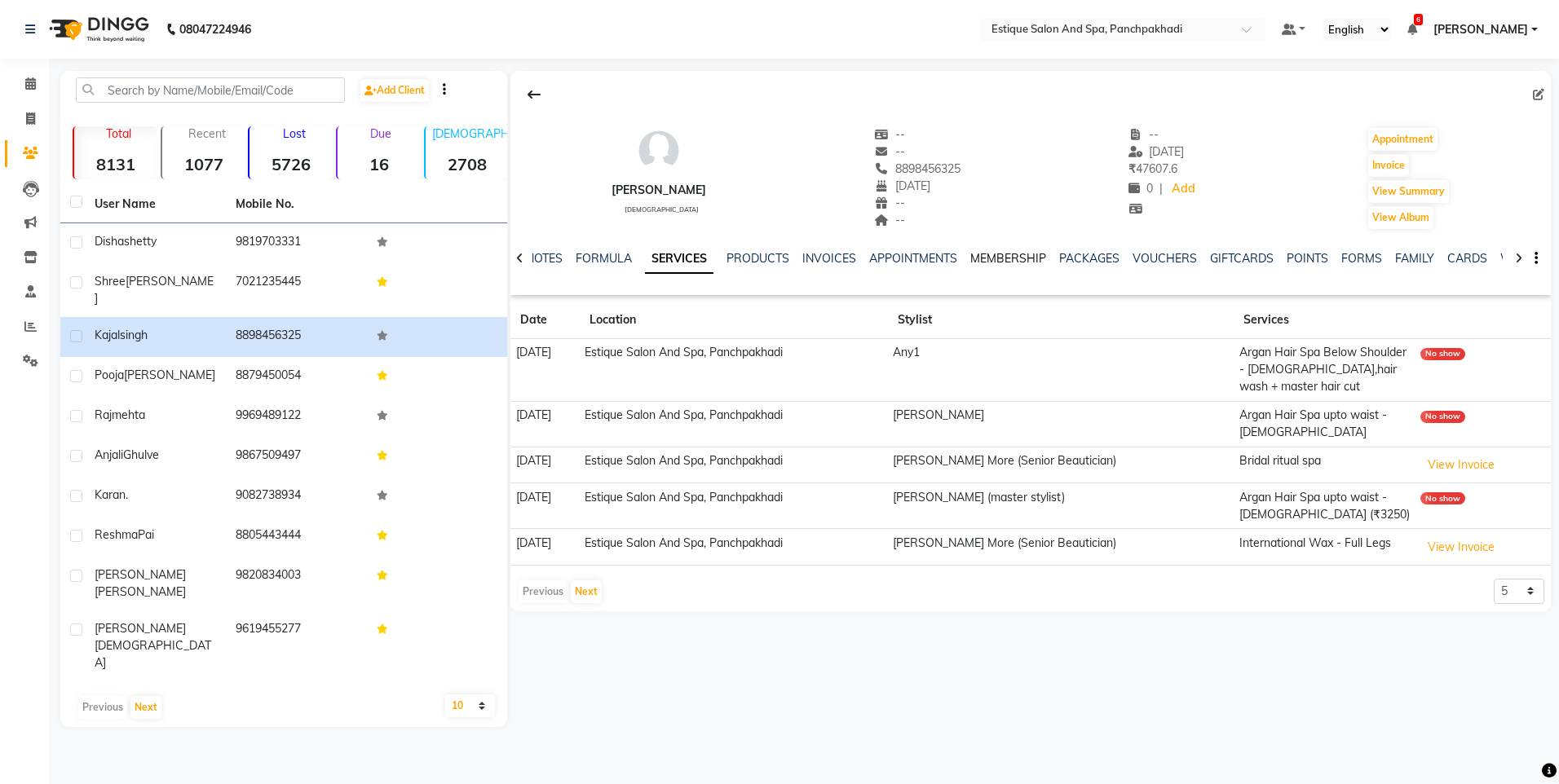
click at [992, 255] on link "MEMBERSHIP" at bounding box center [1008, 258] width 76 height 15
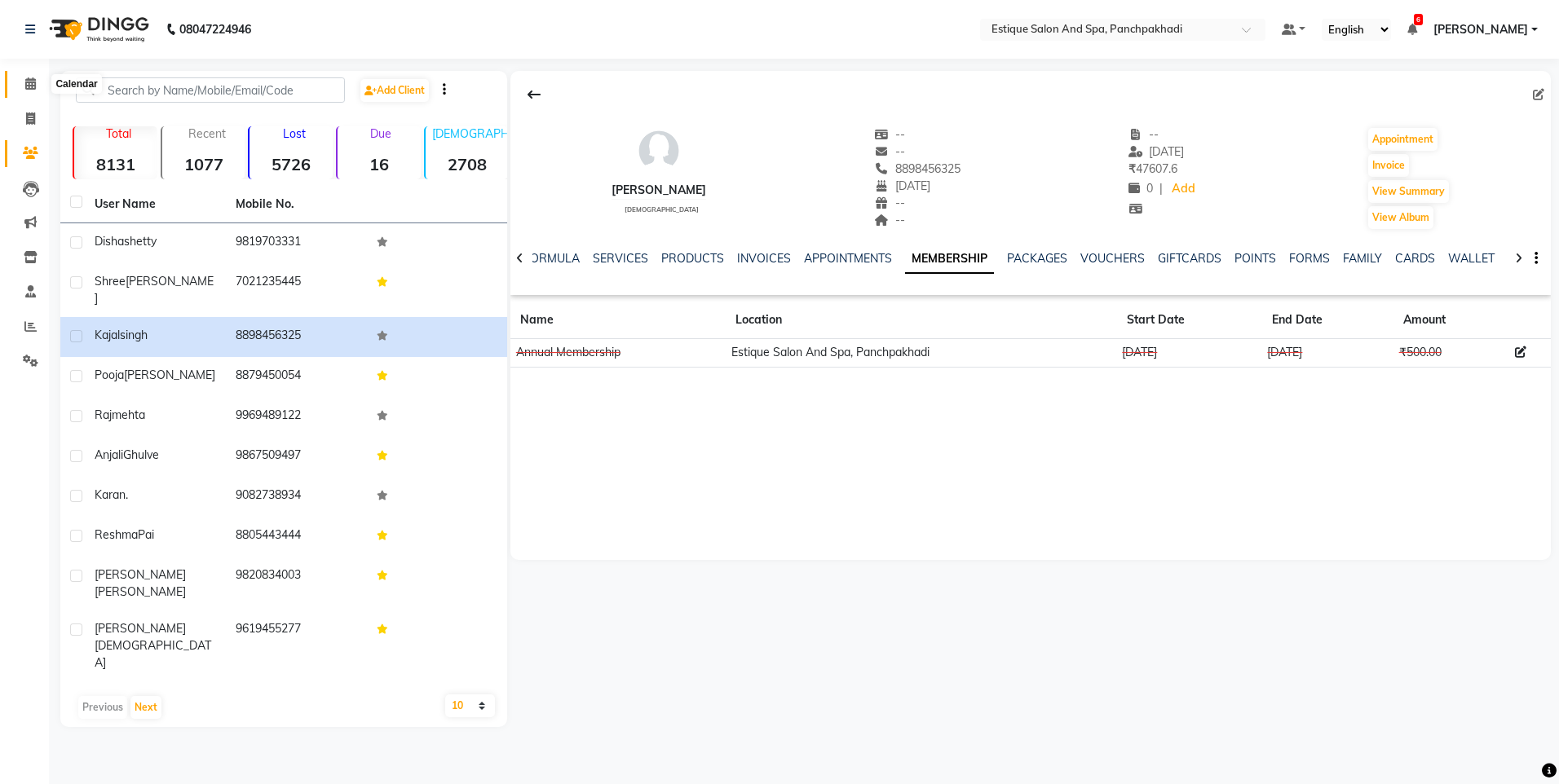
click at [26, 76] on span at bounding box center [30, 84] width 28 height 19
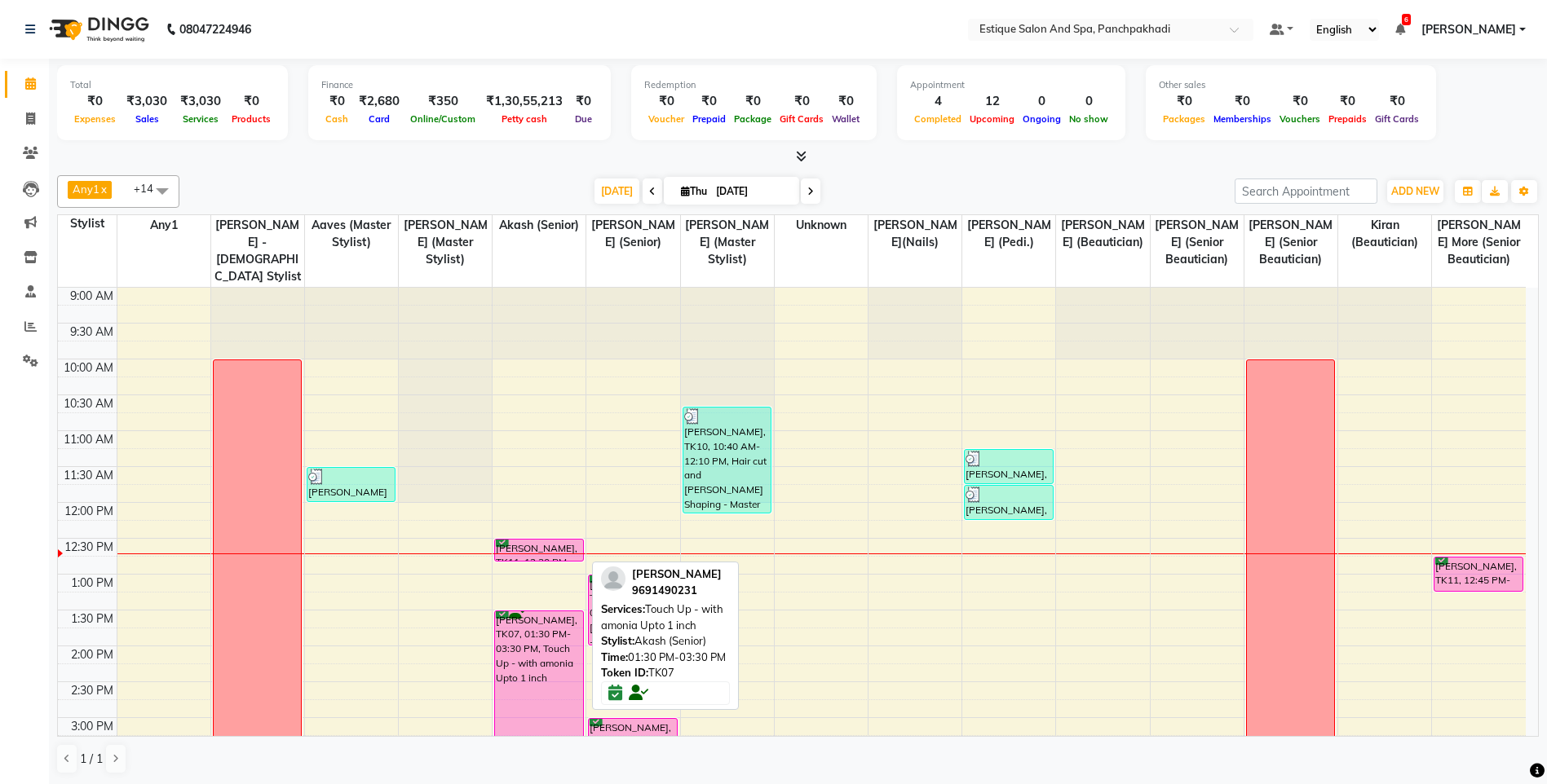
scroll to position [82, 0]
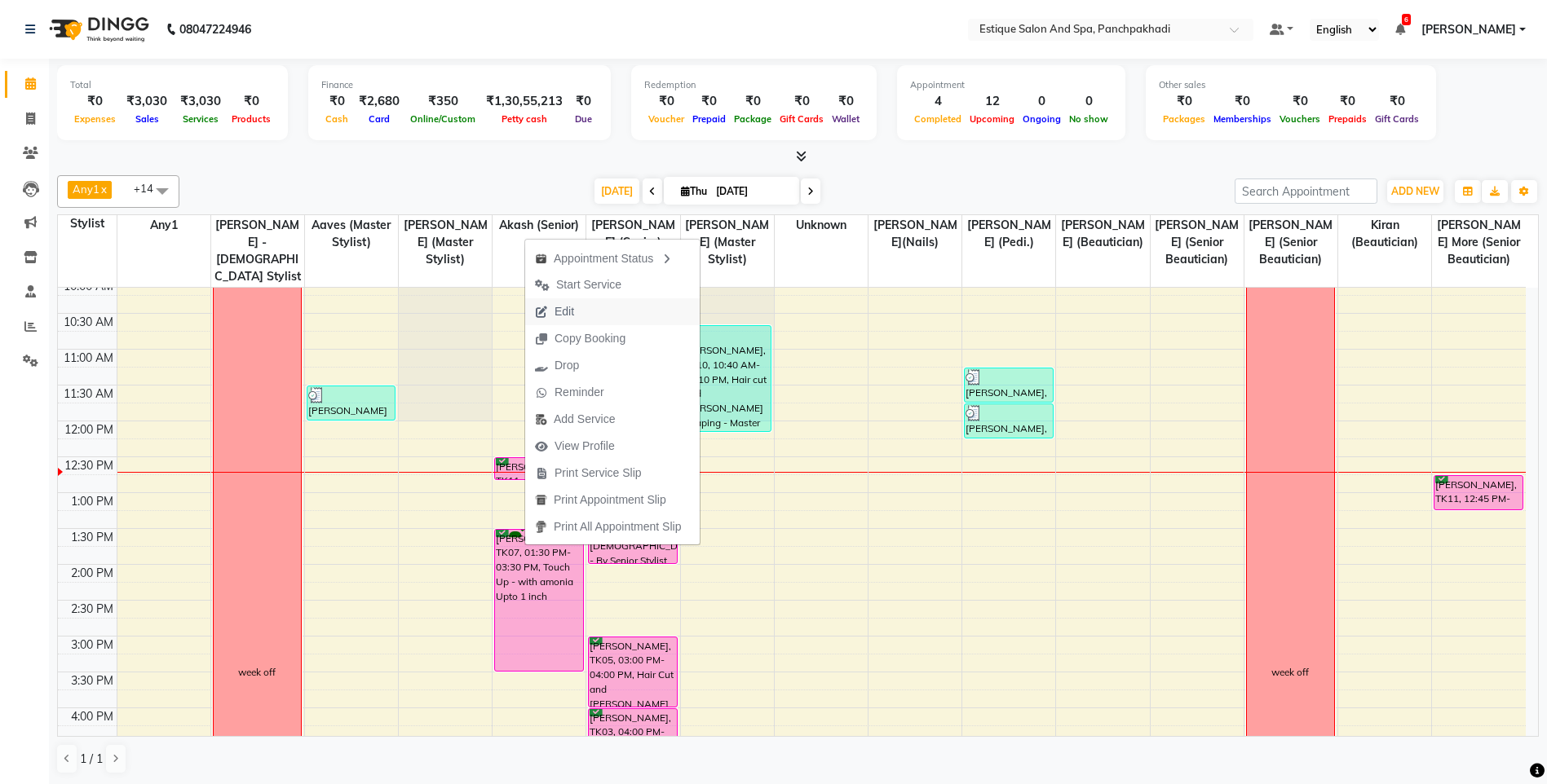
click at [576, 312] on span "Edit" at bounding box center [554, 312] width 59 height 27
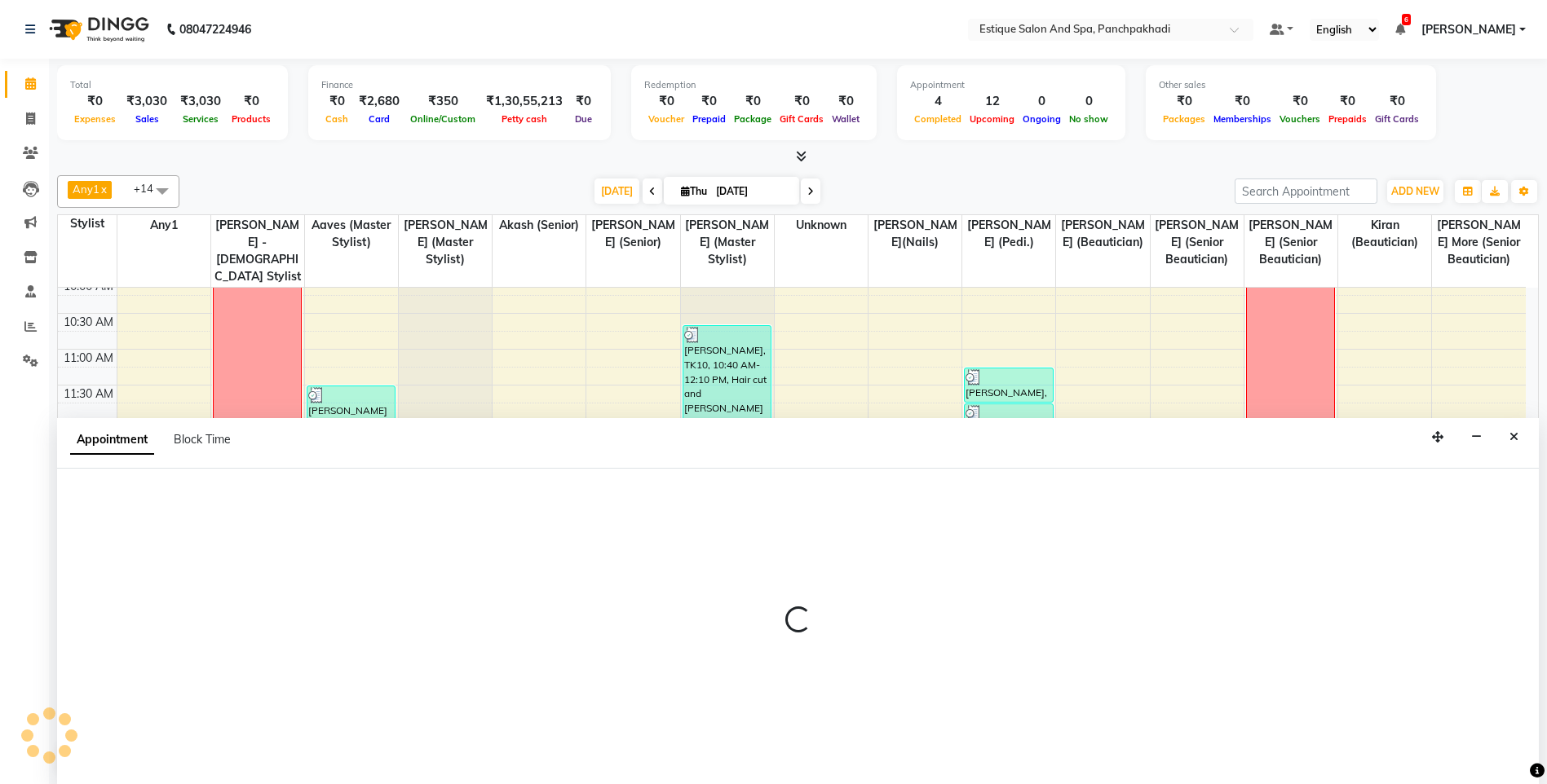
scroll to position [1, 0]
select select "15901"
select select "confirm booking"
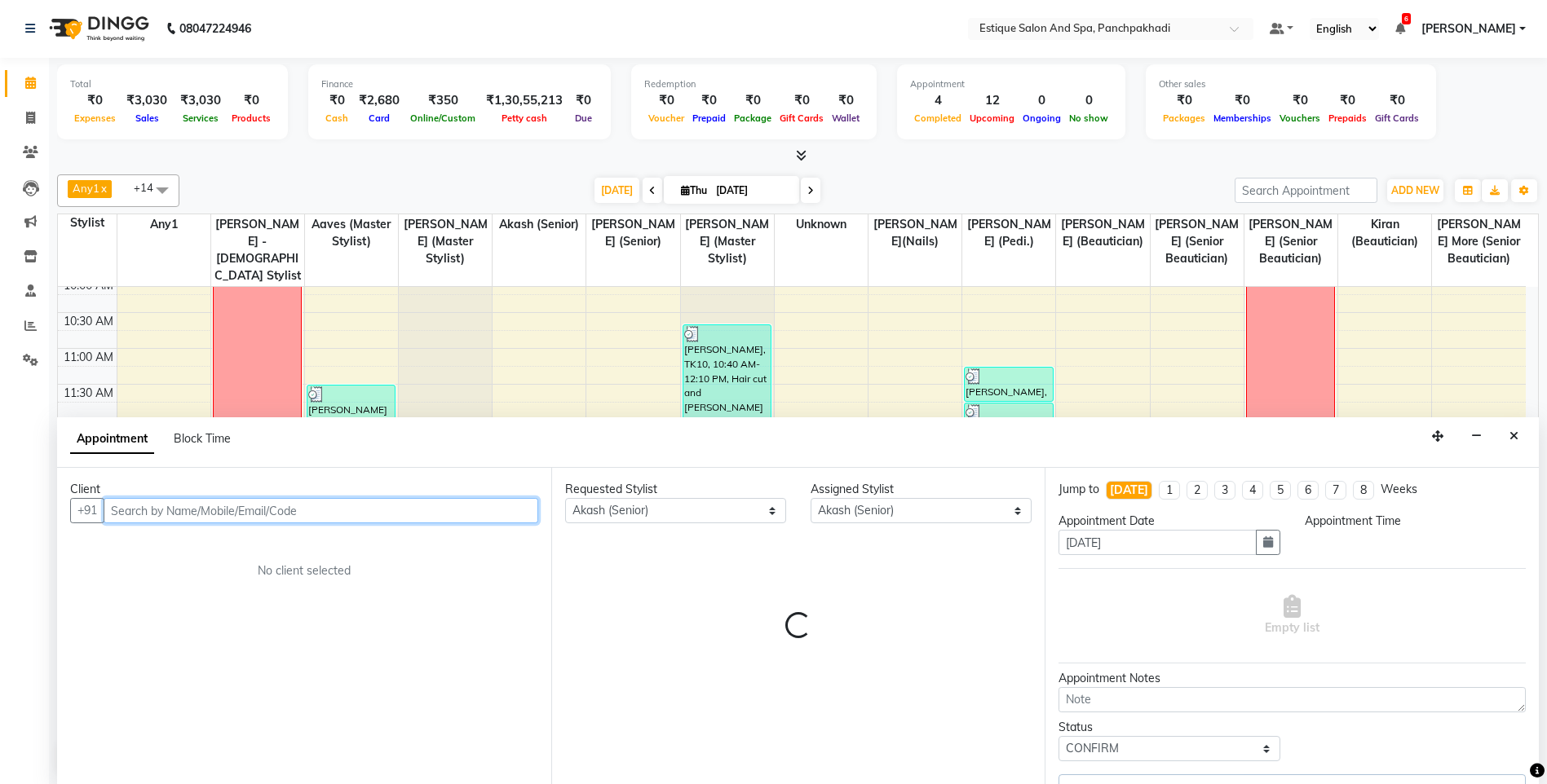
scroll to position [216, 0]
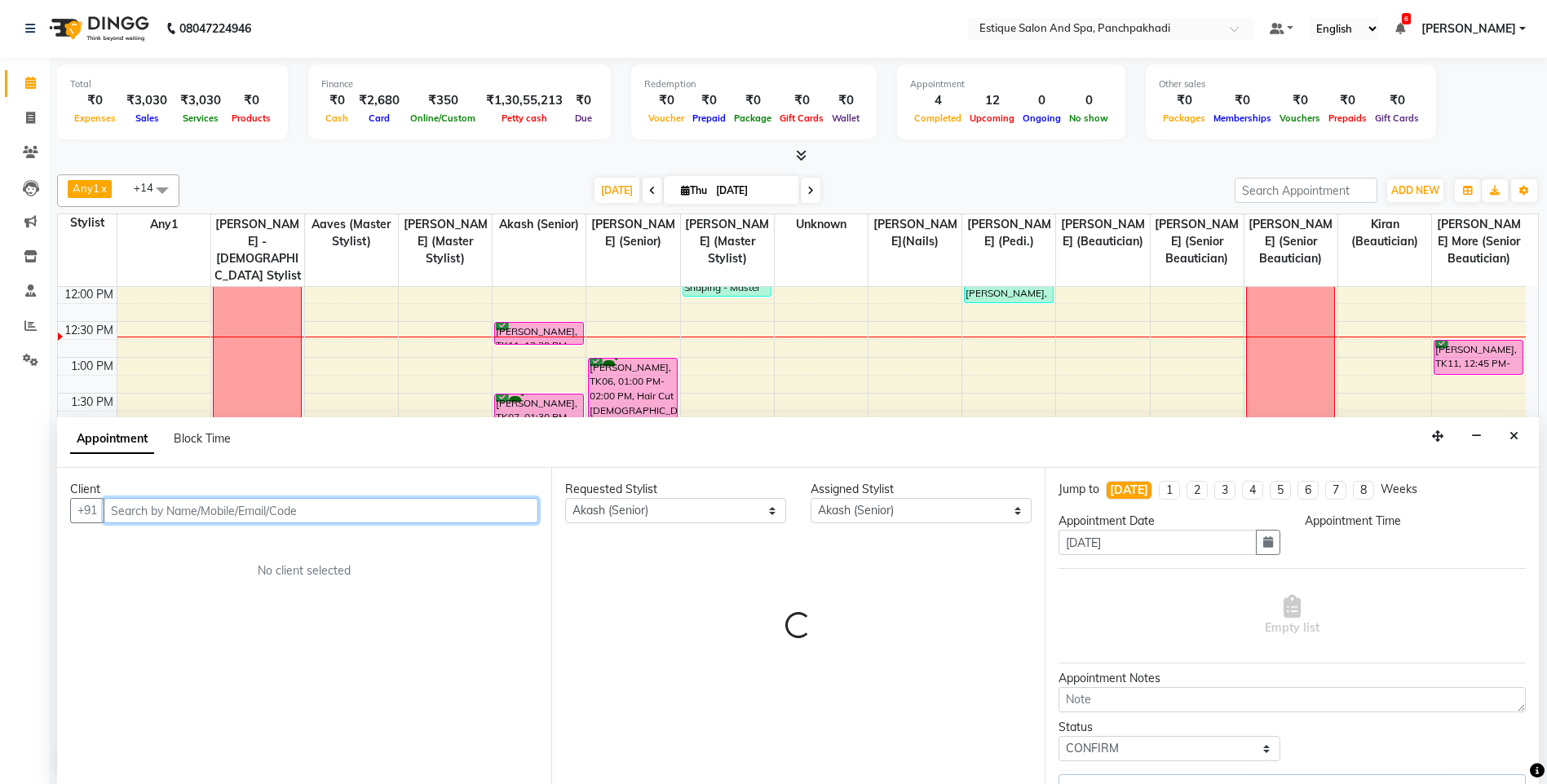
select select "810"
select select "1374"
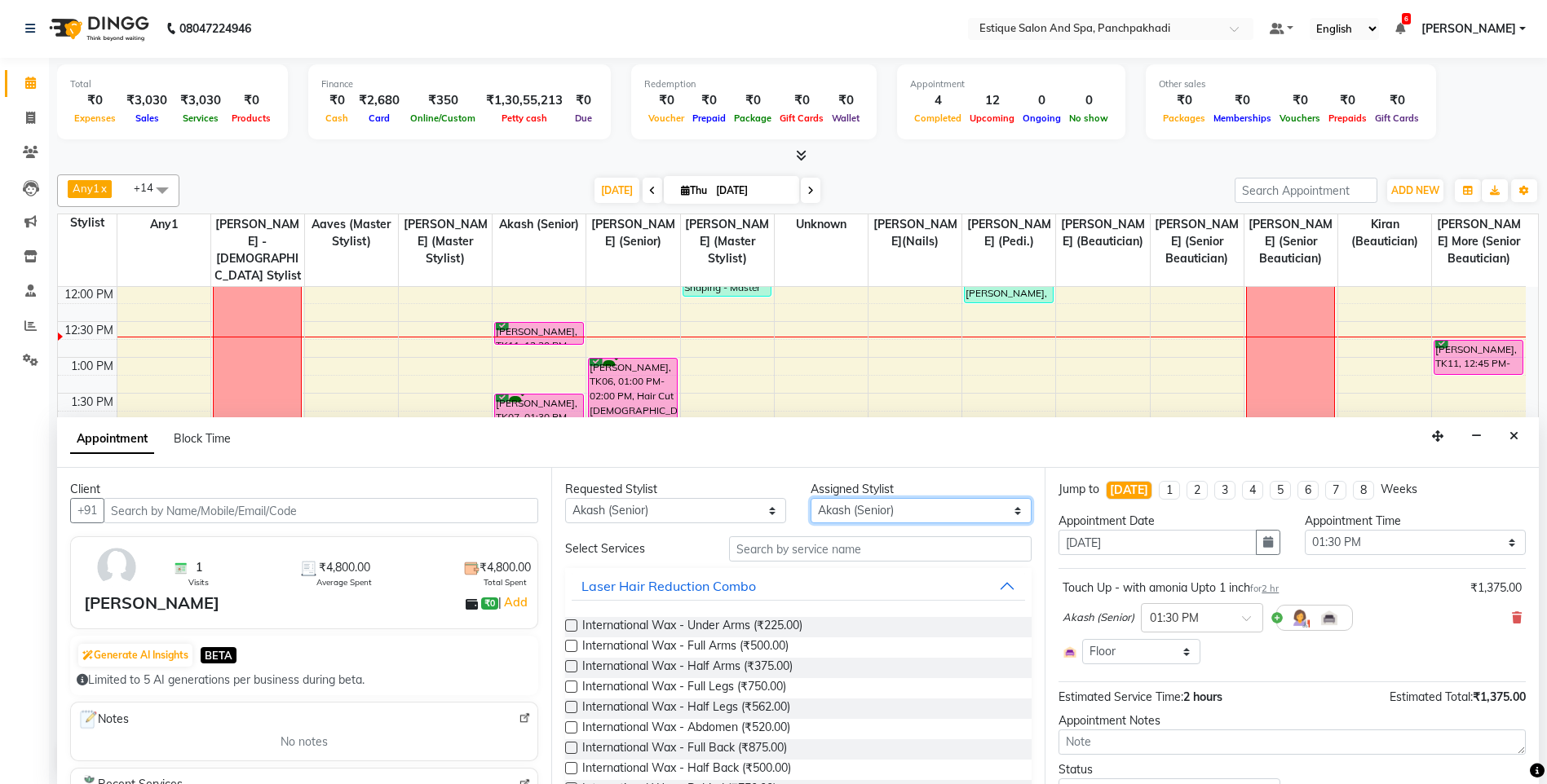
click at [915, 514] on select "Select [PERSON_NAME] (master stylist) [PERSON_NAME] (Senior) [PERSON_NAME]( Sen…" at bounding box center [920, 510] width 221 height 25
select select "15914"
click at [915, 514] on select "Select [PERSON_NAME] (master stylist) [PERSON_NAME] (Senior) [PERSON_NAME]( Sen…" at bounding box center [920, 510] width 221 height 25
click at [843, 548] on input "text" at bounding box center [881, 548] width 303 height 25
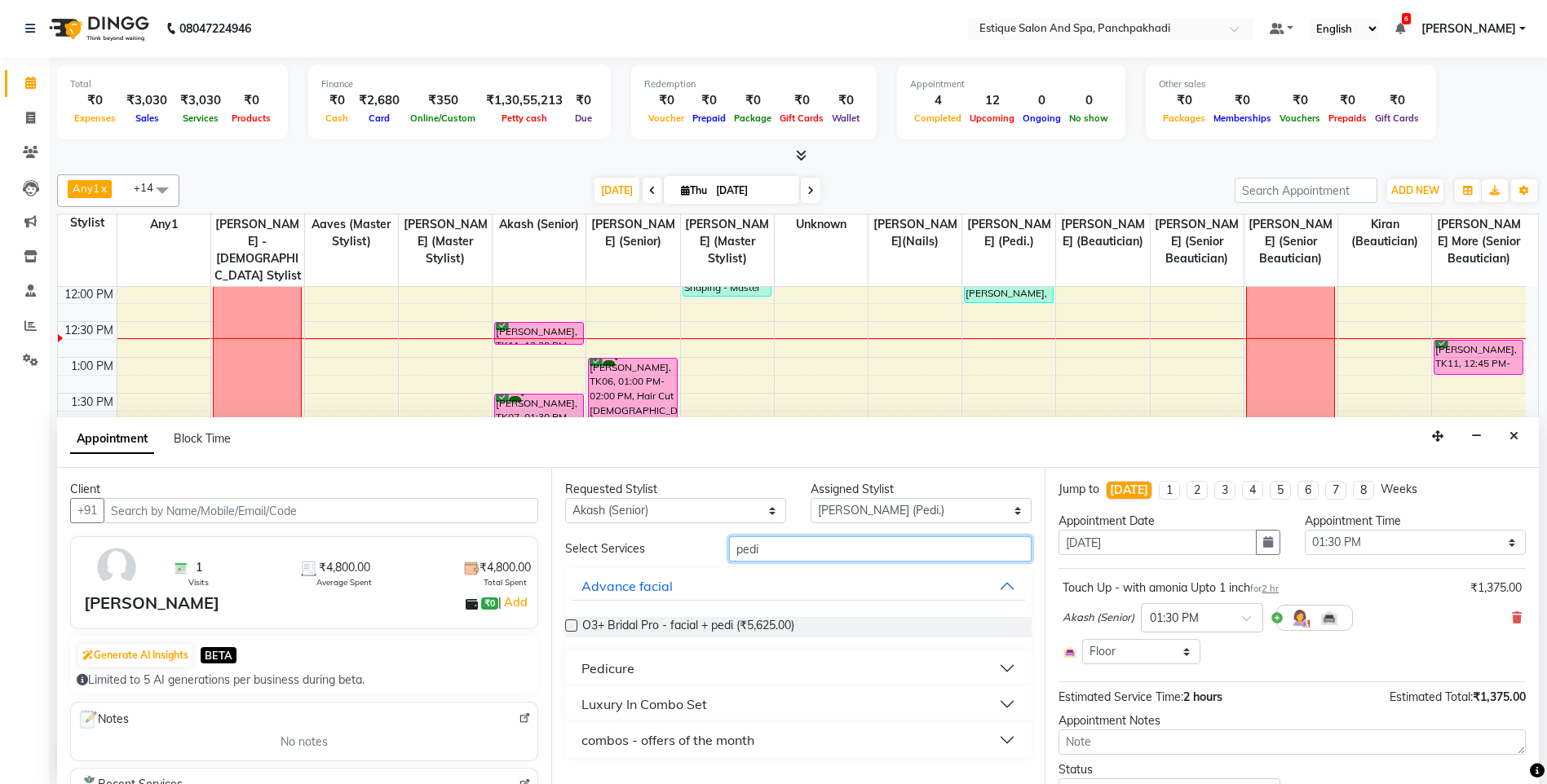
type input "pedi"
click at [631, 670] on div "Pedicure" at bounding box center [608, 668] width 53 height 20
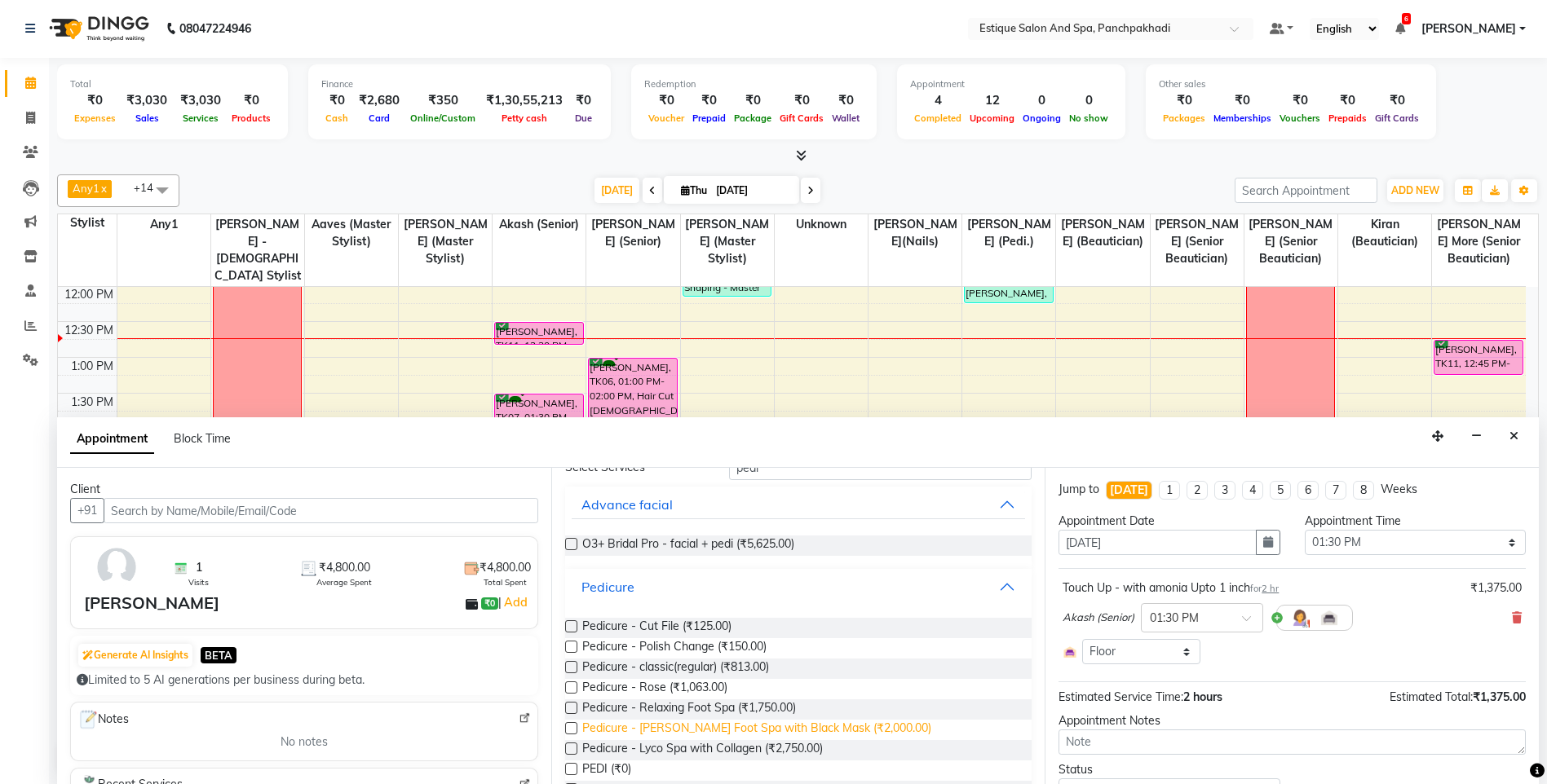
scroll to position [244, 0]
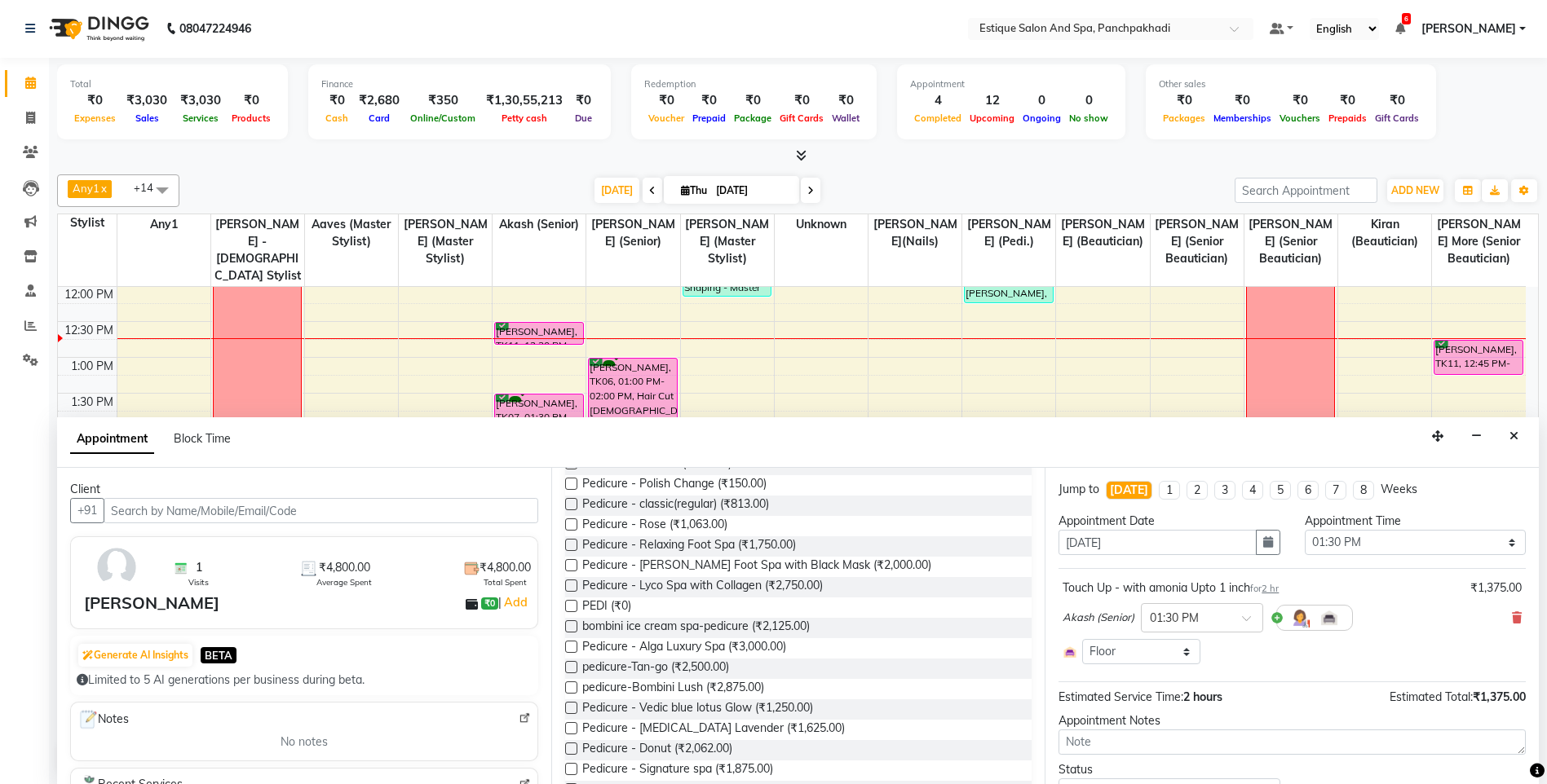
click at [571, 606] on label at bounding box center [571, 606] width 12 height 12
click at [571, 606] on input "checkbox" at bounding box center [570, 608] width 10 height 10
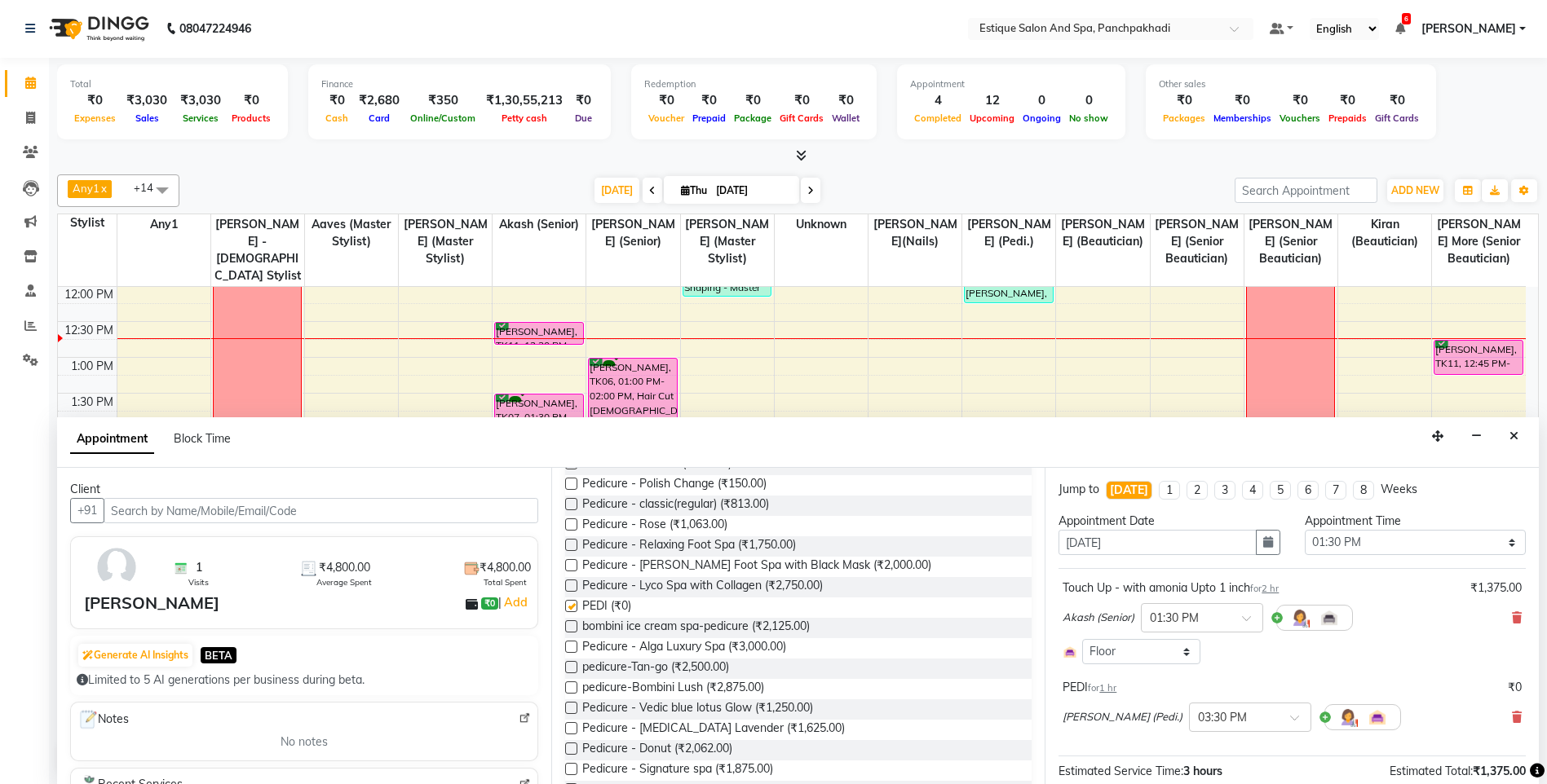
checkbox input "false"
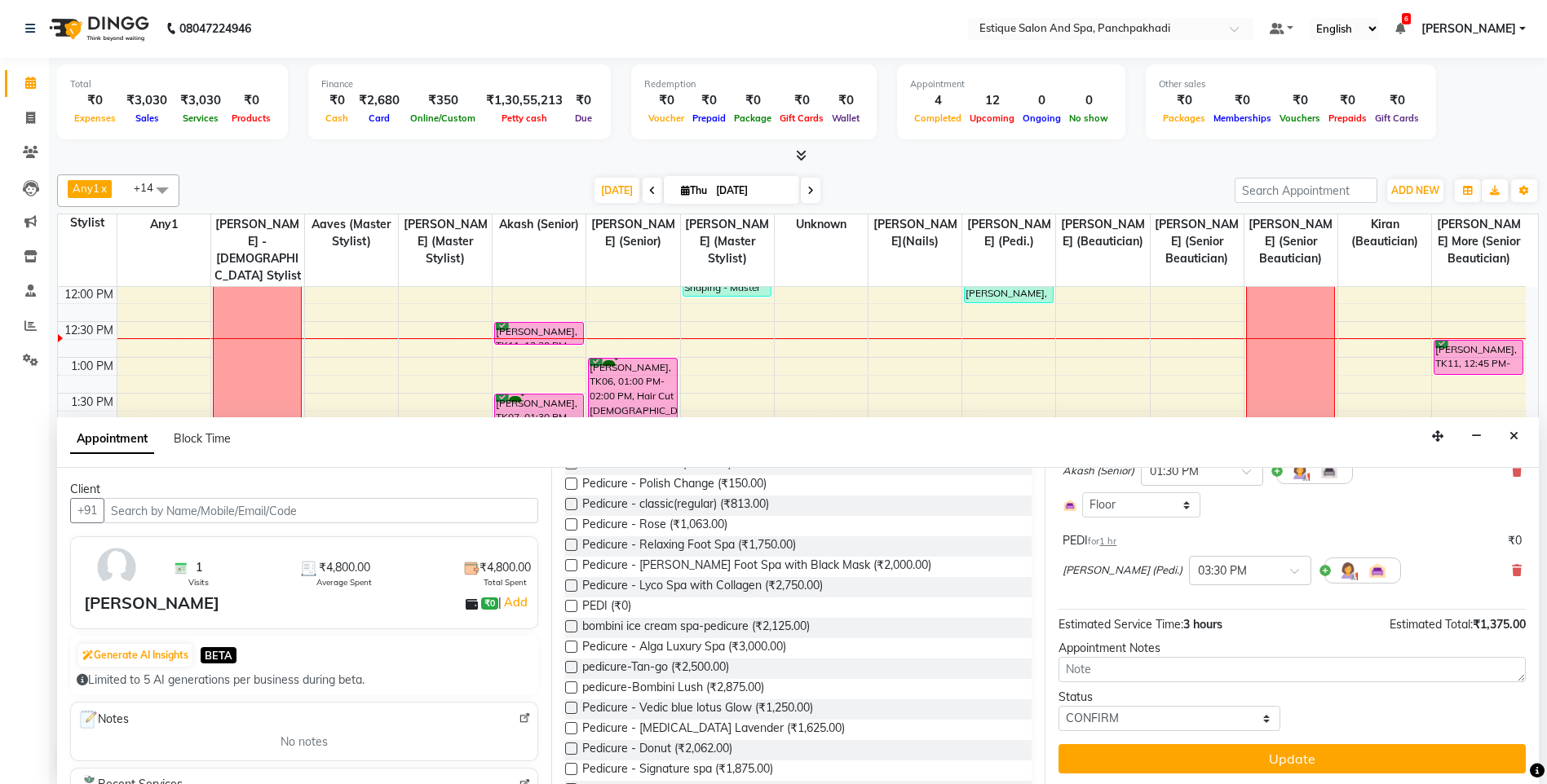
scroll to position [149, 0]
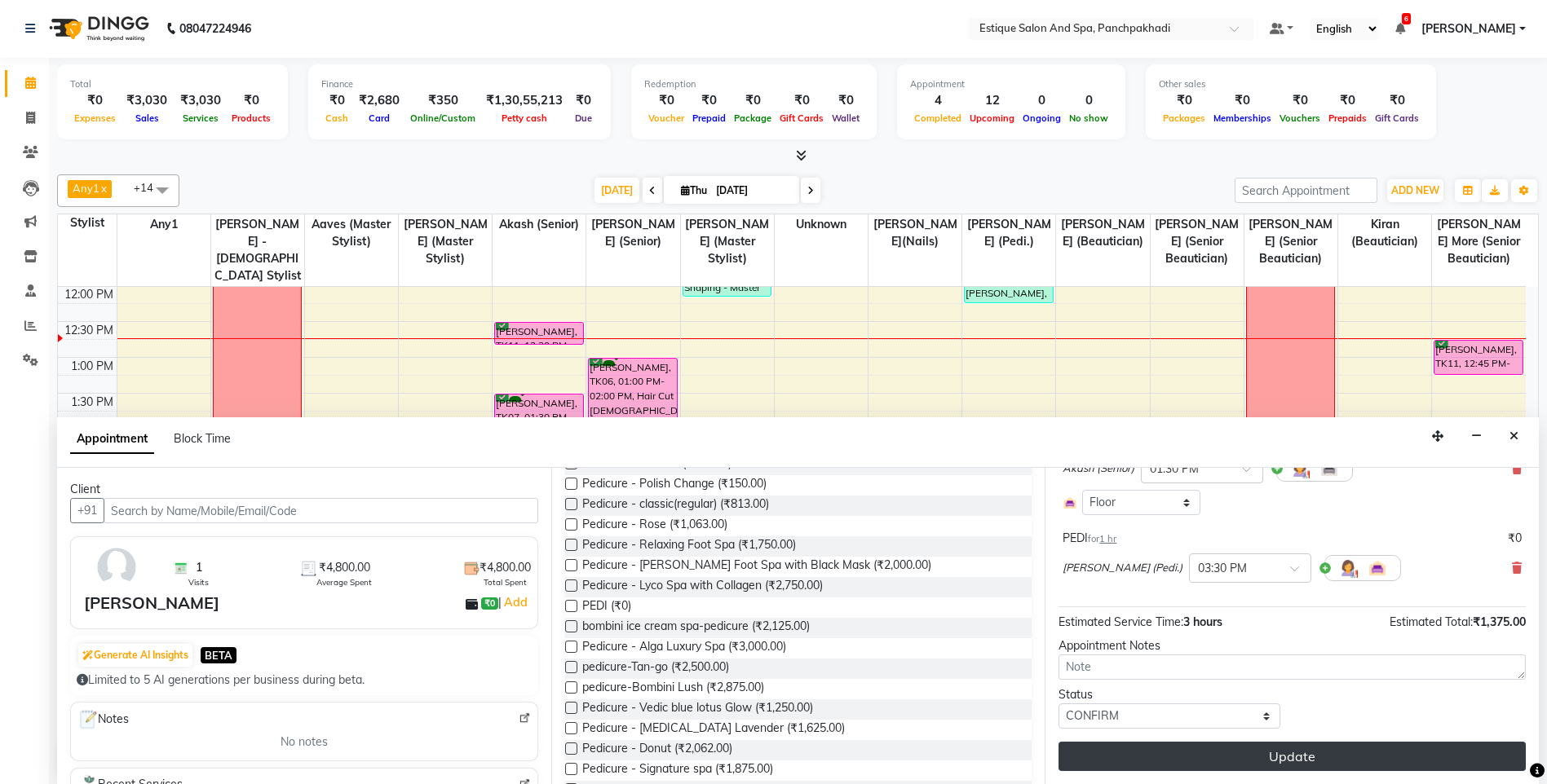
click at [1167, 761] on button "Update" at bounding box center [1291, 756] width 467 height 29
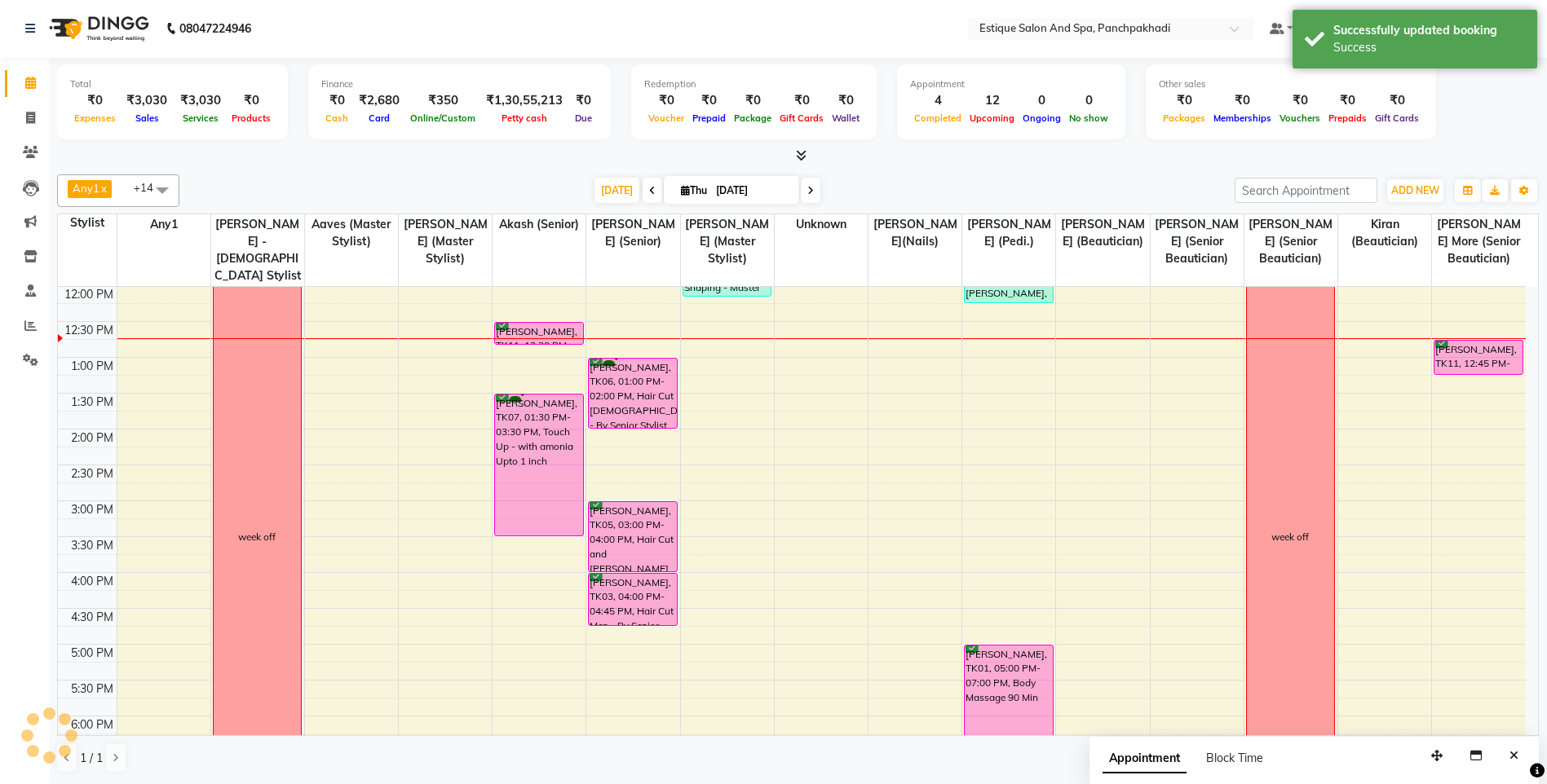
scroll to position [0, 0]
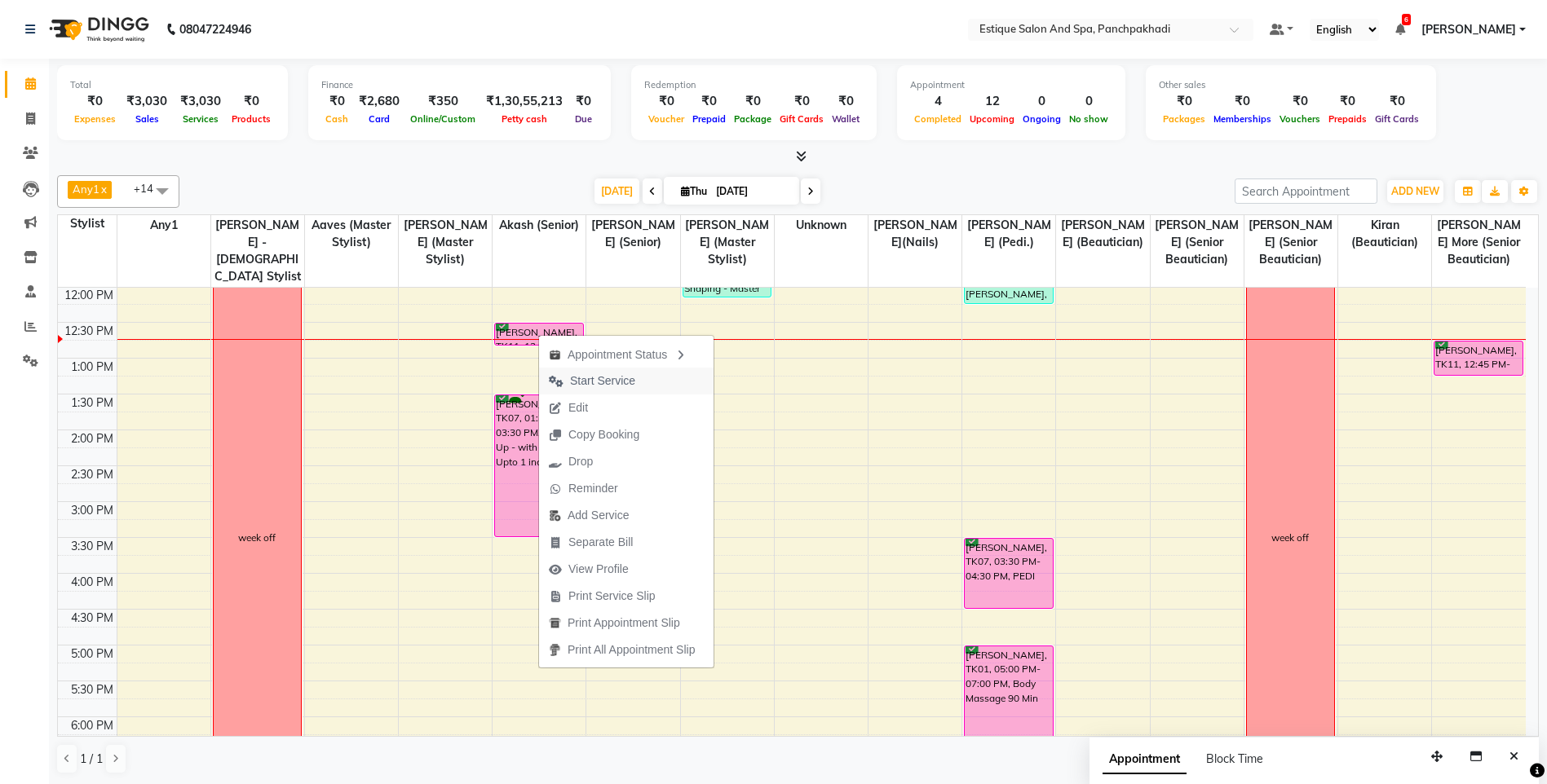
click at [604, 380] on span "Start Service" at bounding box center [603, 381] width 65 height 17
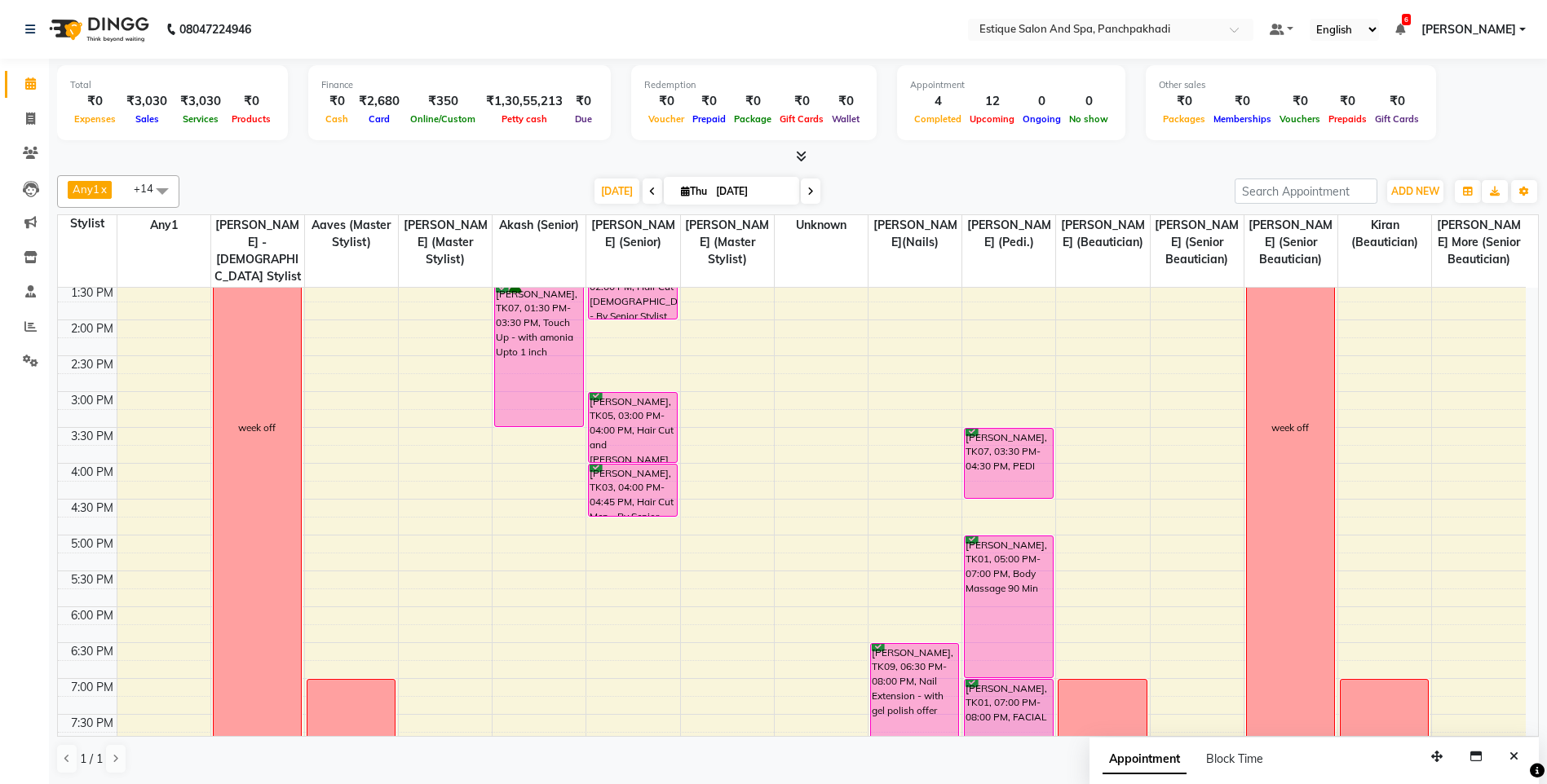
scroll to position [298, 0]
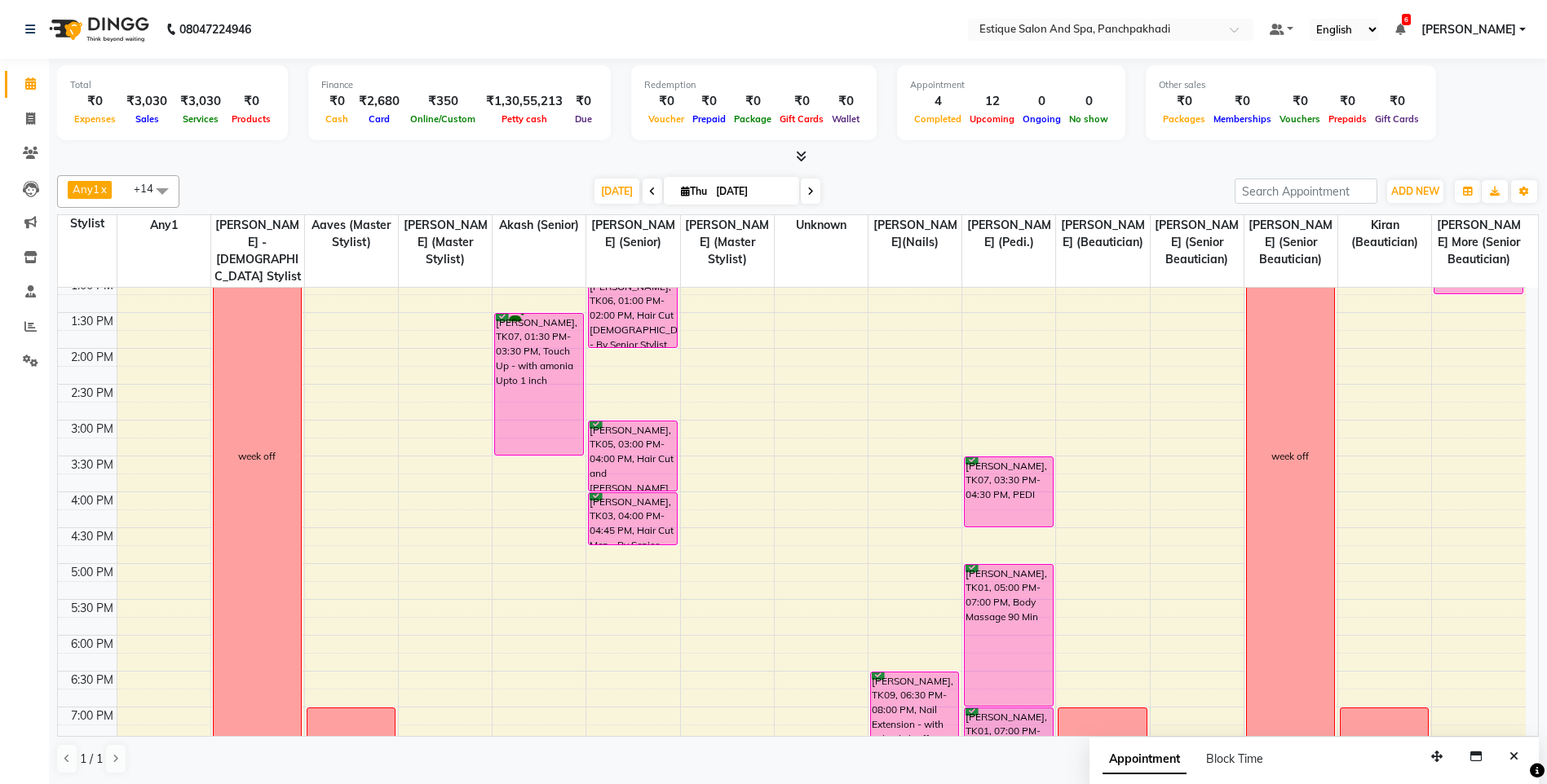
click at [681, 191] on icon at bounding box center [685, 191] width 9 height 10
select select "9"
select select "2025"
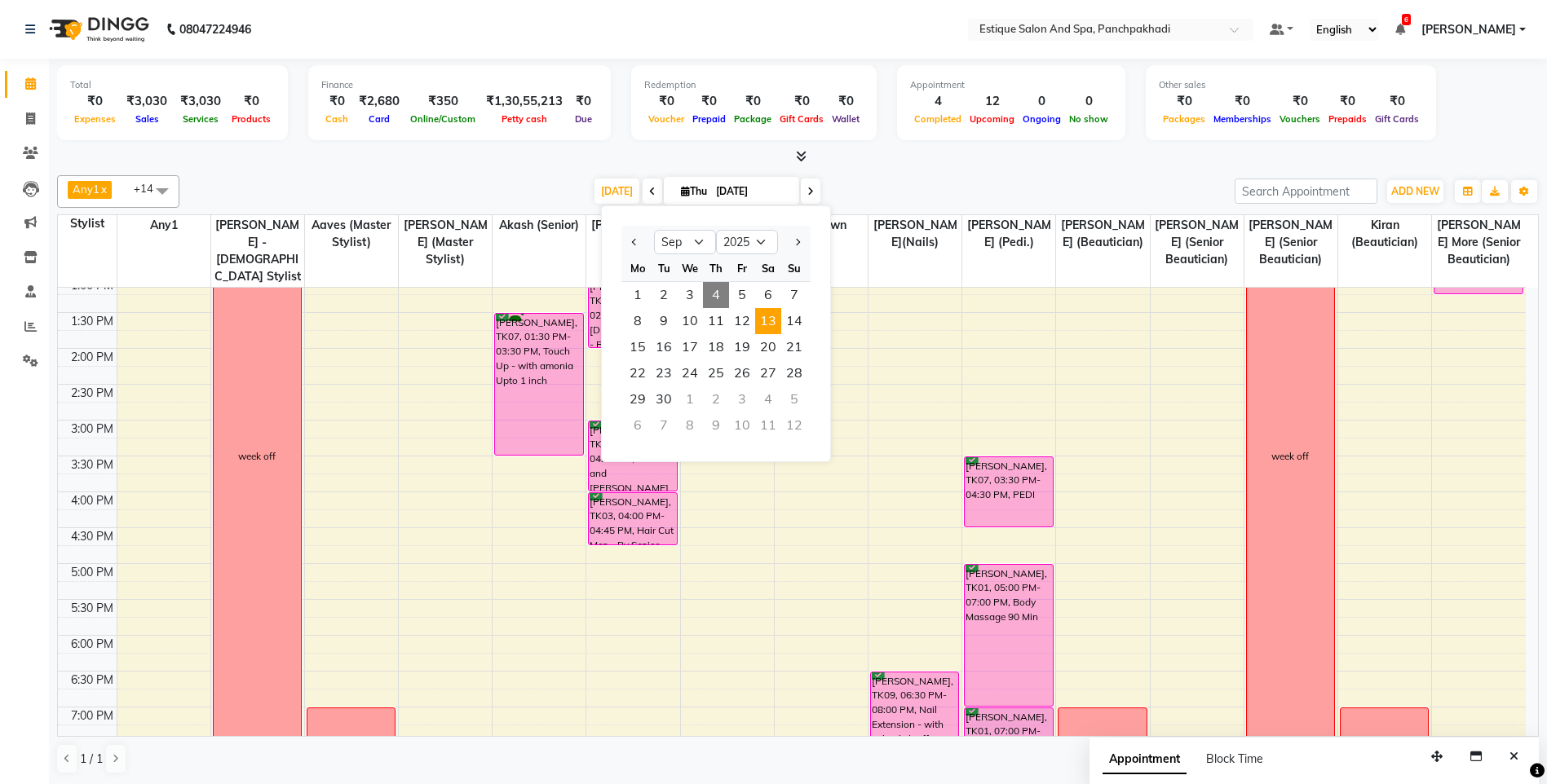
click at [772, 329] on span "13" at bounding box center [768, 321] width 26 height 26
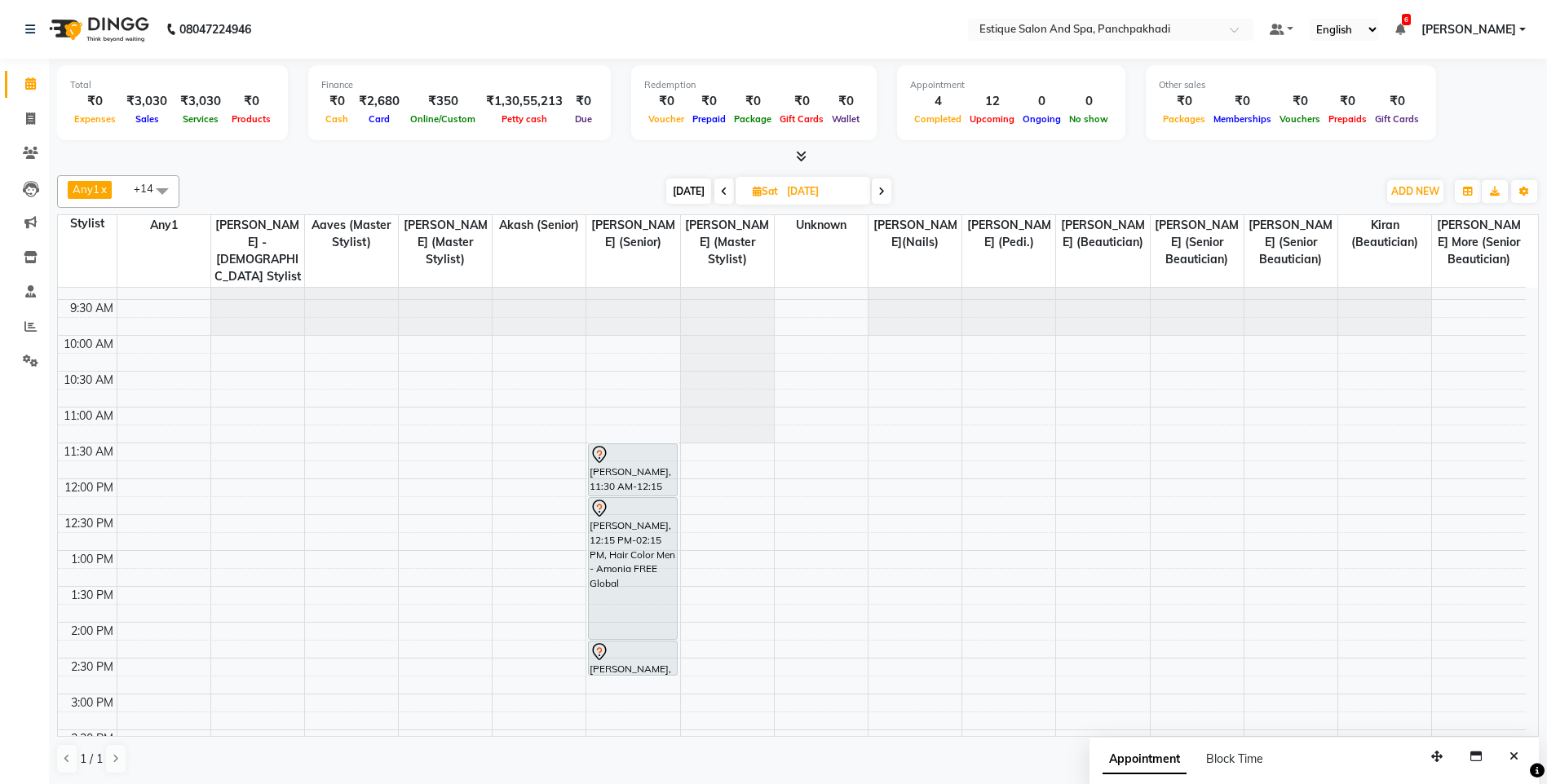
scroll to position [0, 0]
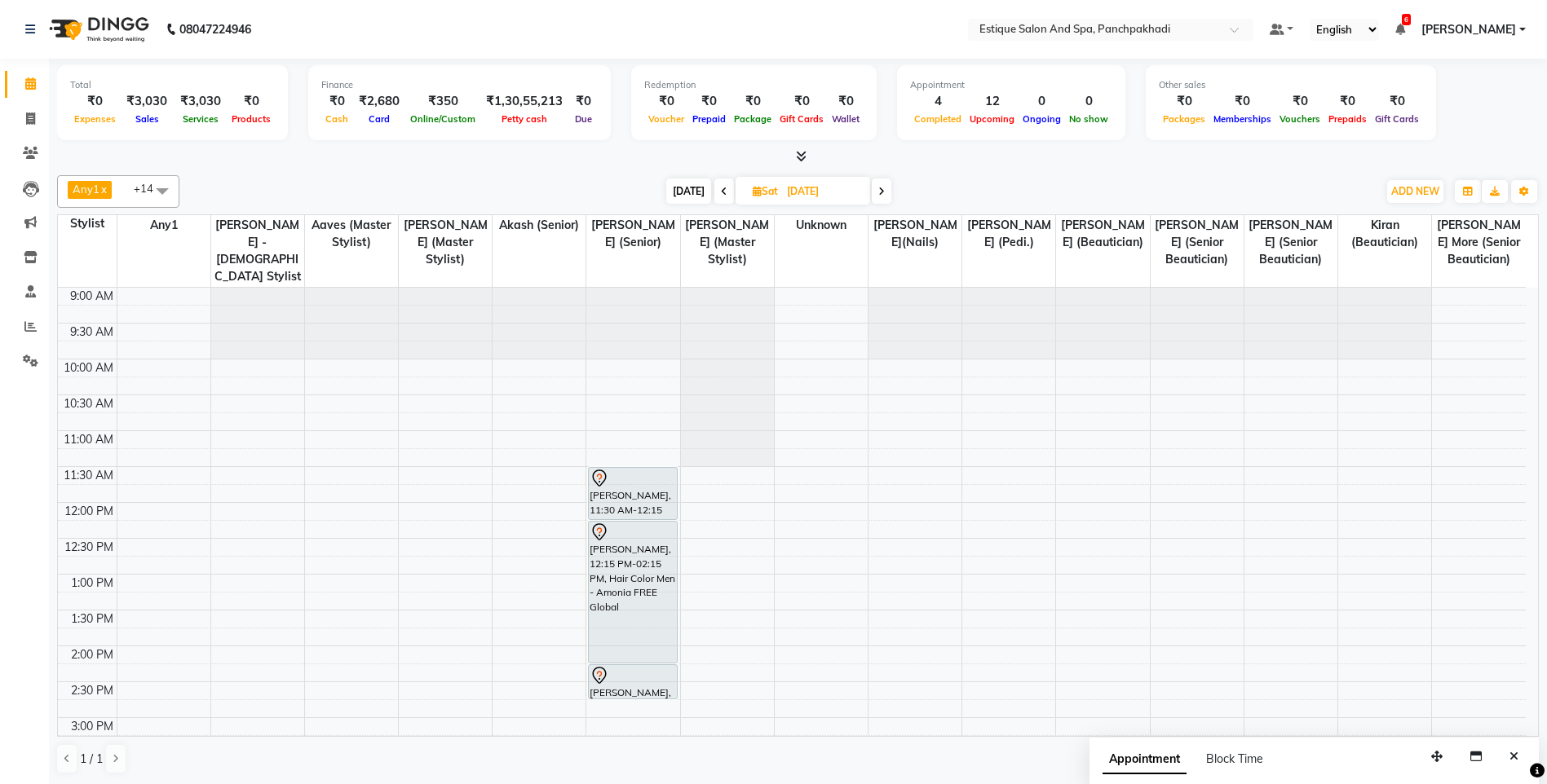
click at [680, 190] on span "[DATE]" at bounding box center [689, 190] width 45 height 25
type input "[DATE]"
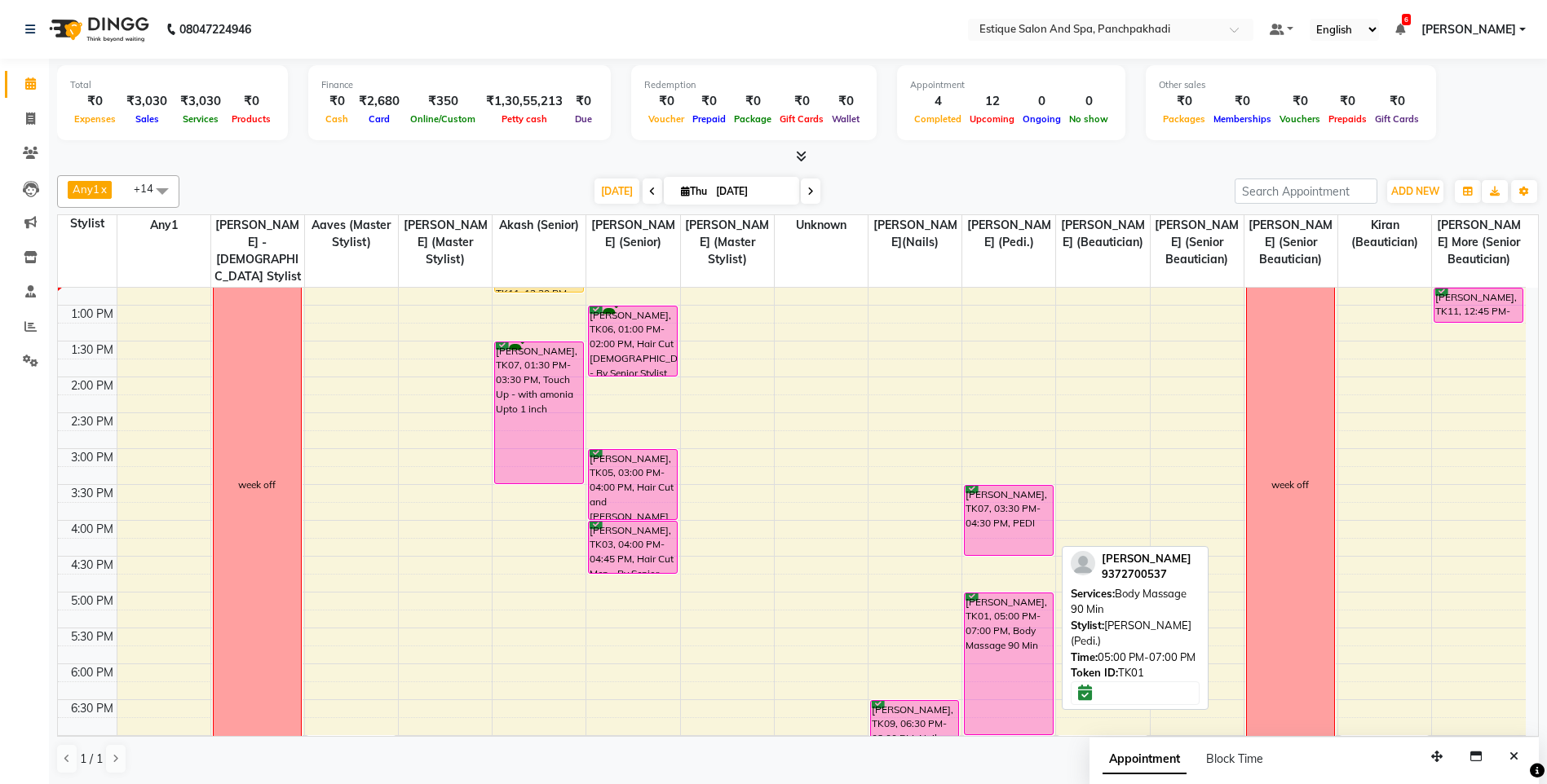
scroll to position [298, 0]
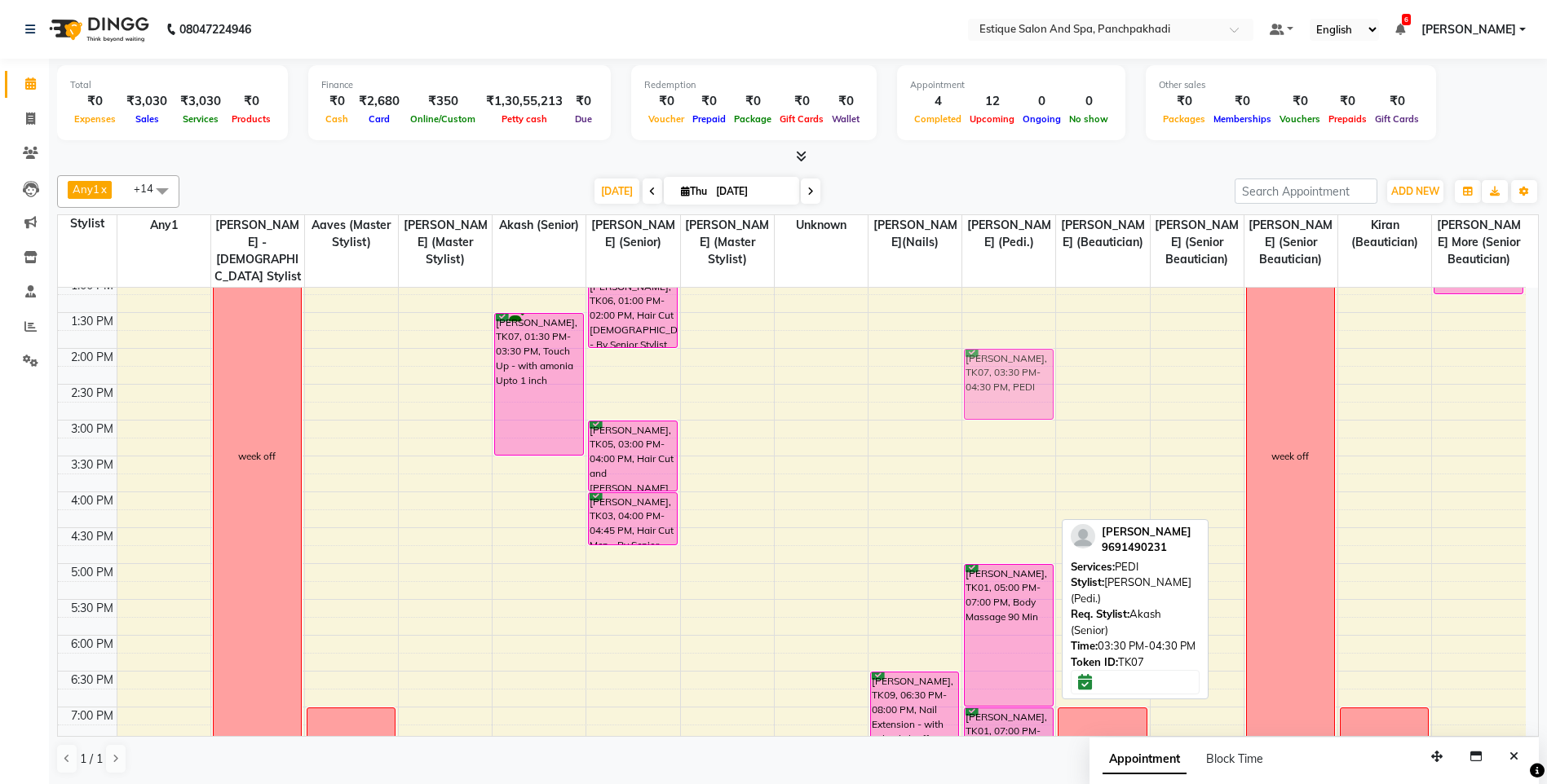
drag, startPoint x: 1011, startPoint y: 475, endPoint x: 999, endPoint y: 366, distance: 109.7
click at [999, 366] on div "[PERSON_NAME], TK04, 11:15 AM-11:45 AM, Pedicure - classic(regular) [PERSON_NAM…" at bounding box center [1009, 456] width 93 height 932
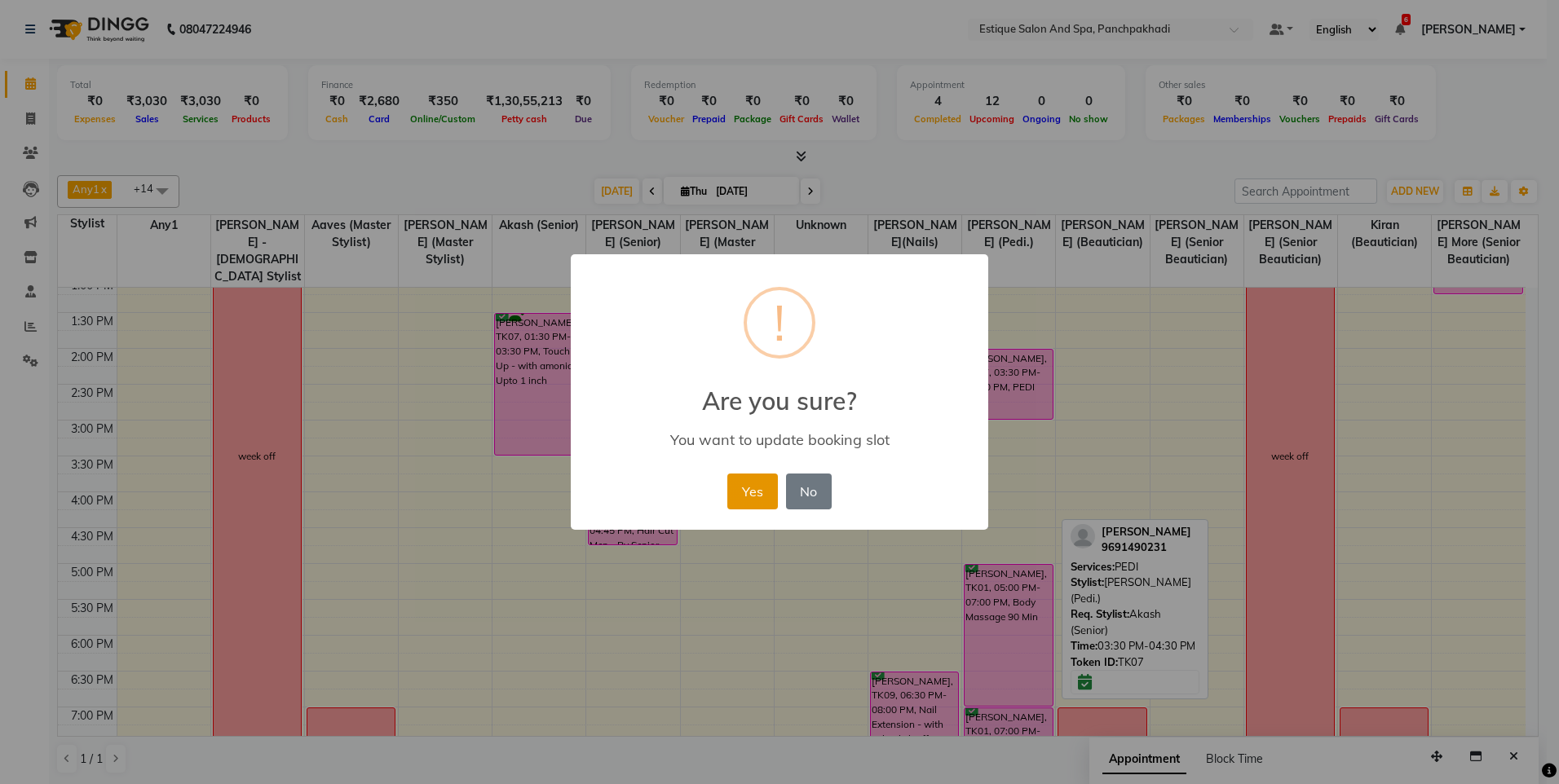
click at [741, 488] on button "Yes" at bounding box center [752, 491] width 50 height 36
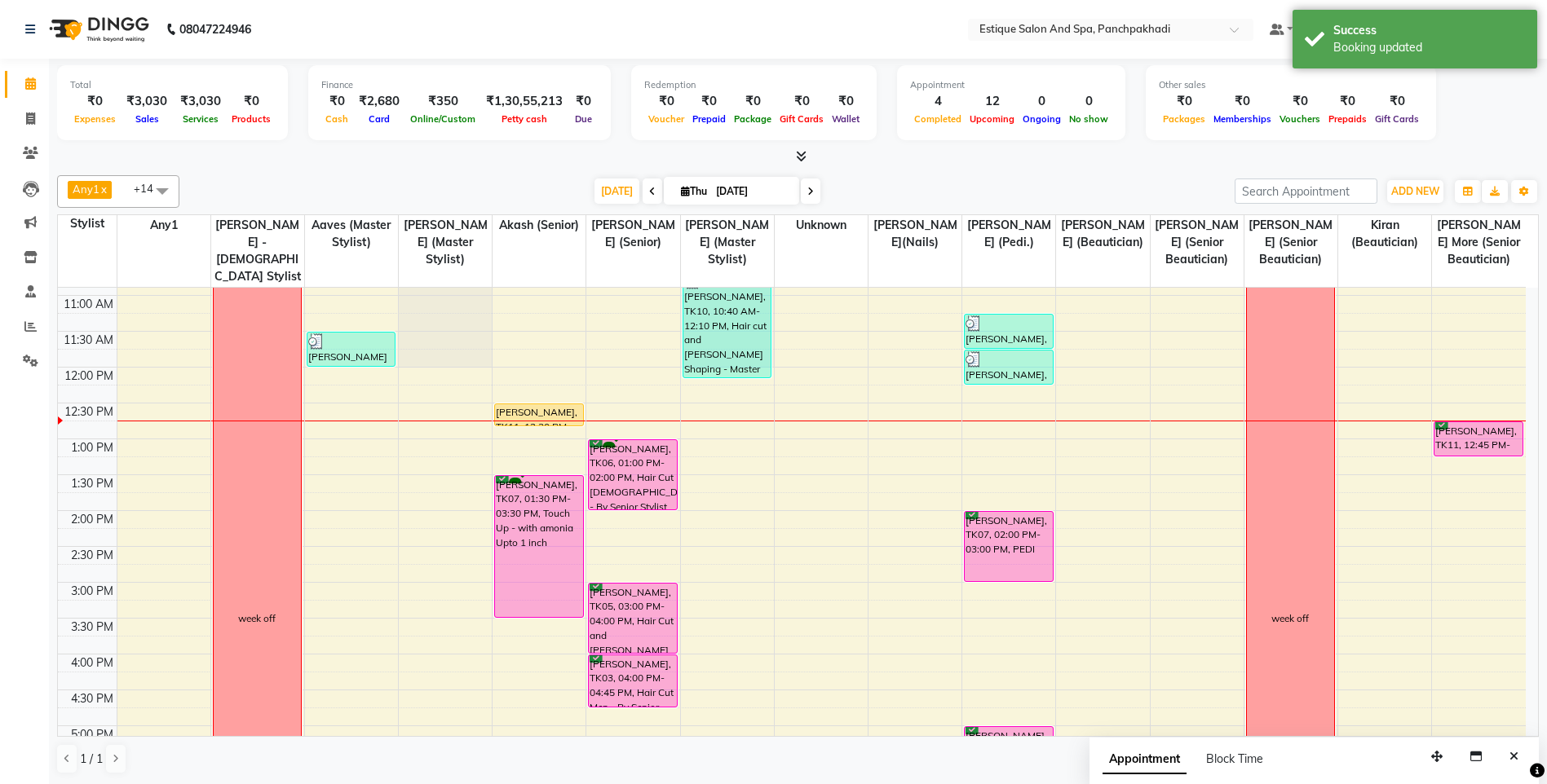
scroll to position [134, 0]
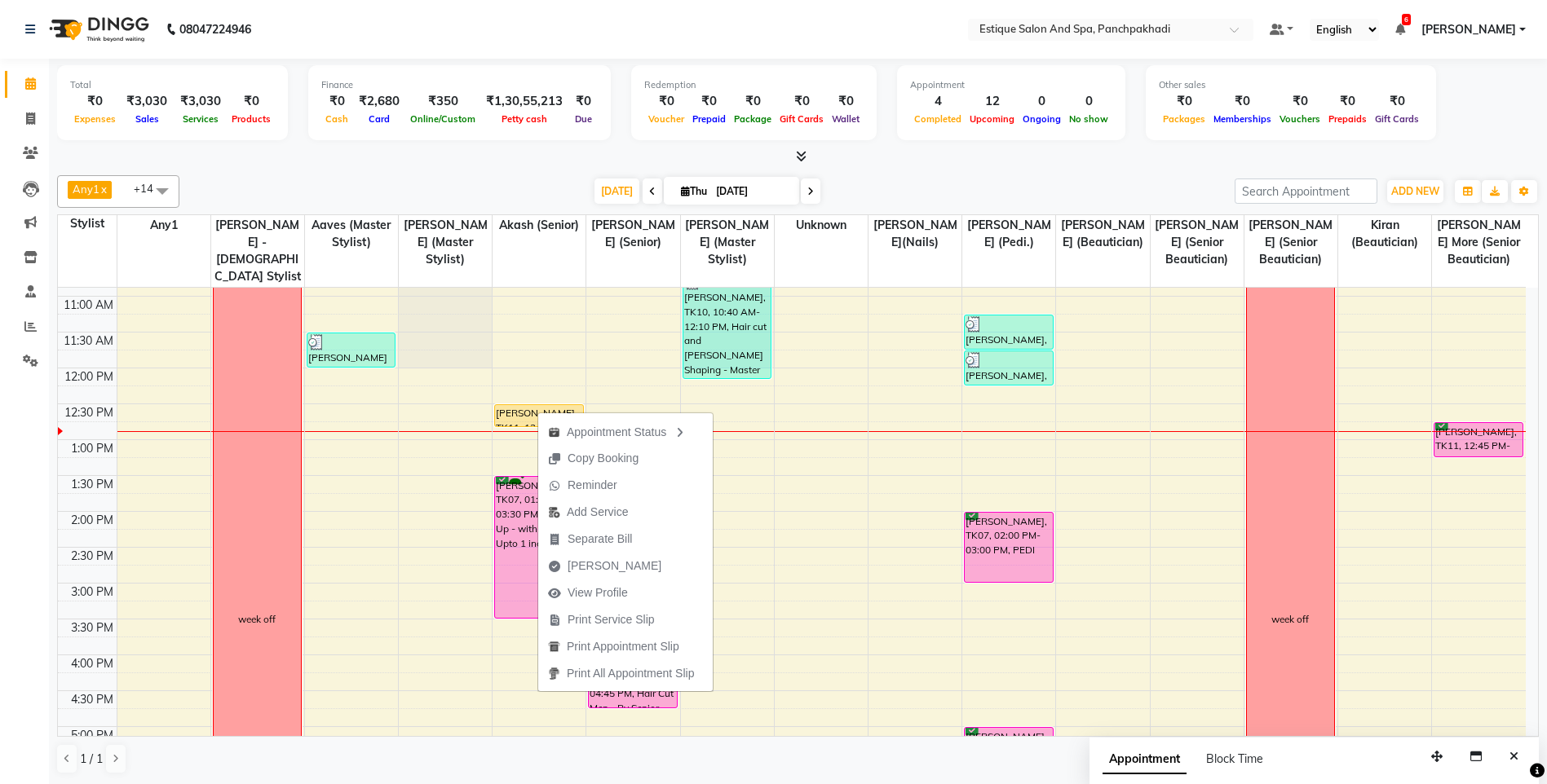
click at [514, 194] on div "[DATE] [DATE]" at bounding box center [707, 191] width 1039 height 24
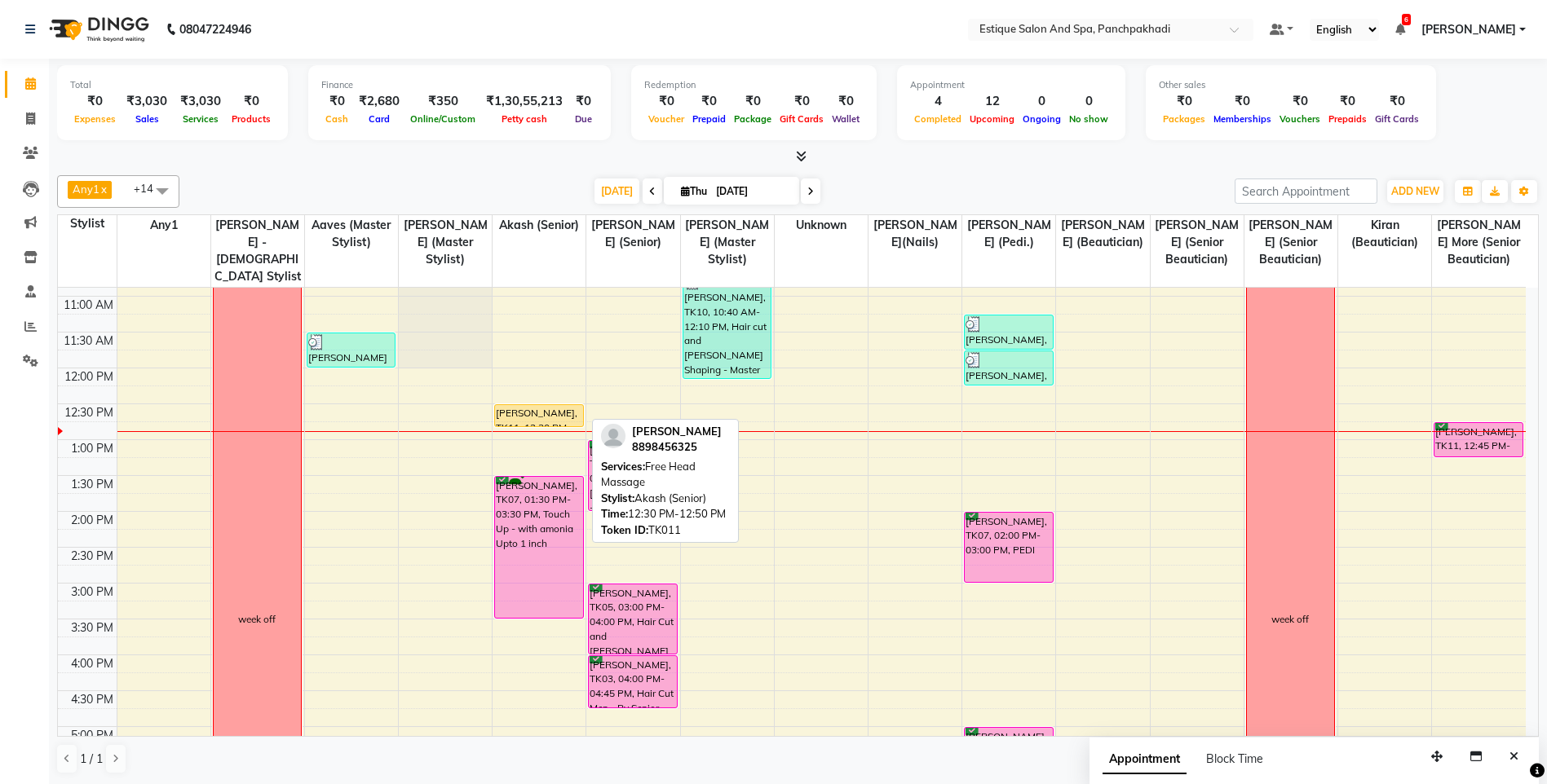
click at [535, 421] on div "[PERSON_NAME], TK11, 12:30 PM-12:50 PM, Free Head Massage" at bounding box center [538, 416] width 87 height 22
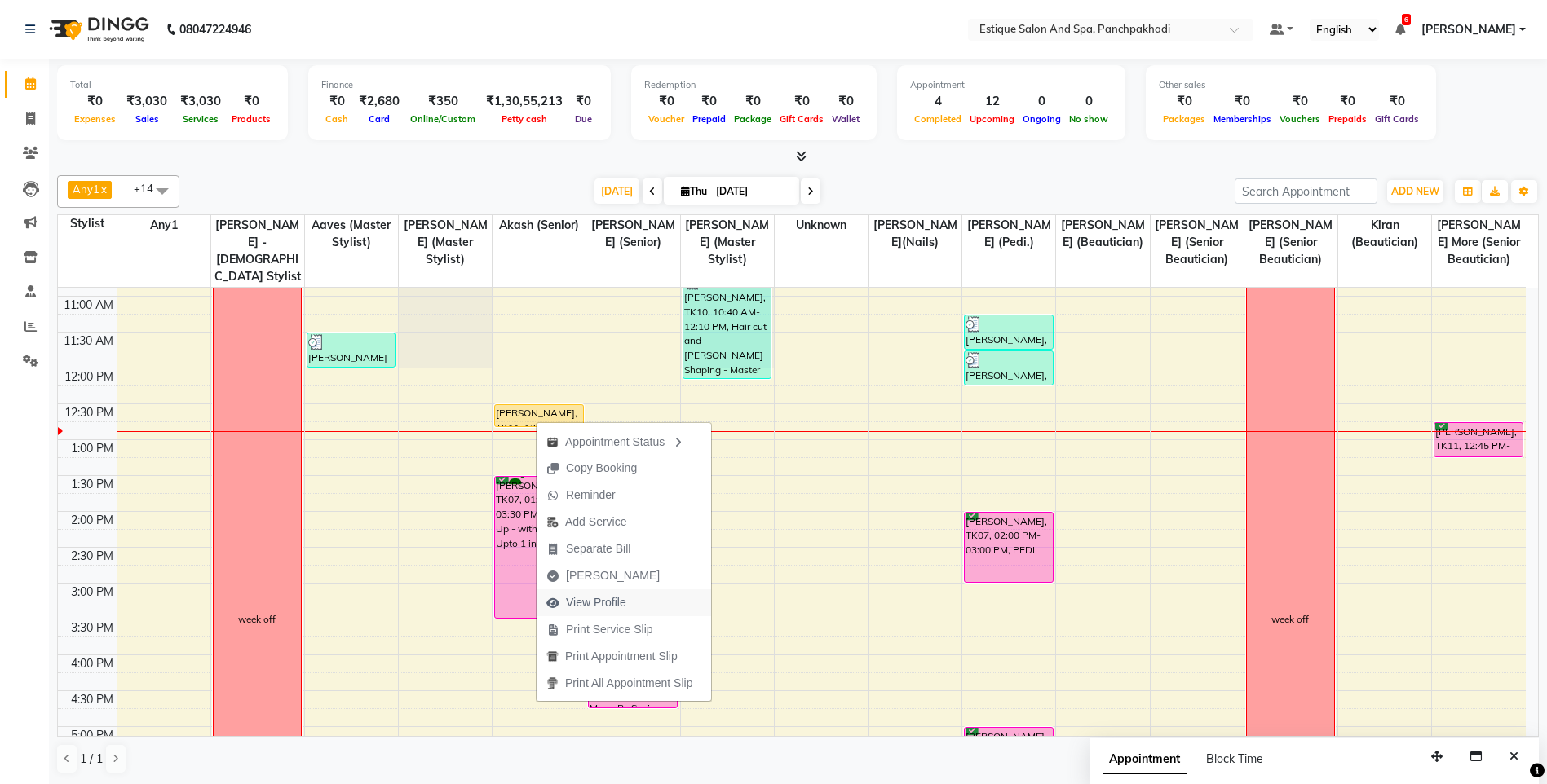
click at [615, 603] on span "View Profile" at bounding box center [596, 602] width 60 height 17
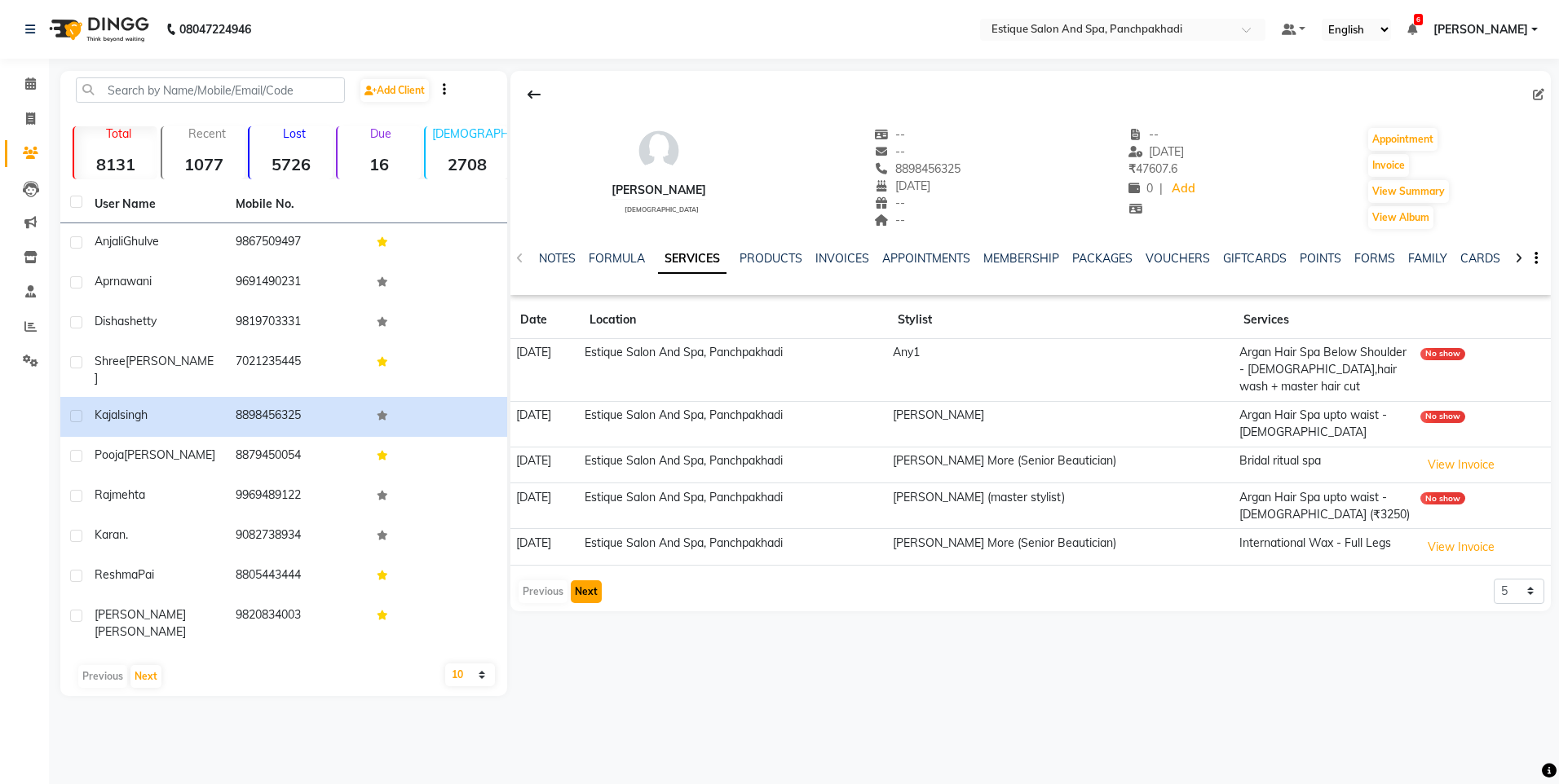
click at [591, 592] on button "Next" at bounding box center [586, 591] width 31 height 23
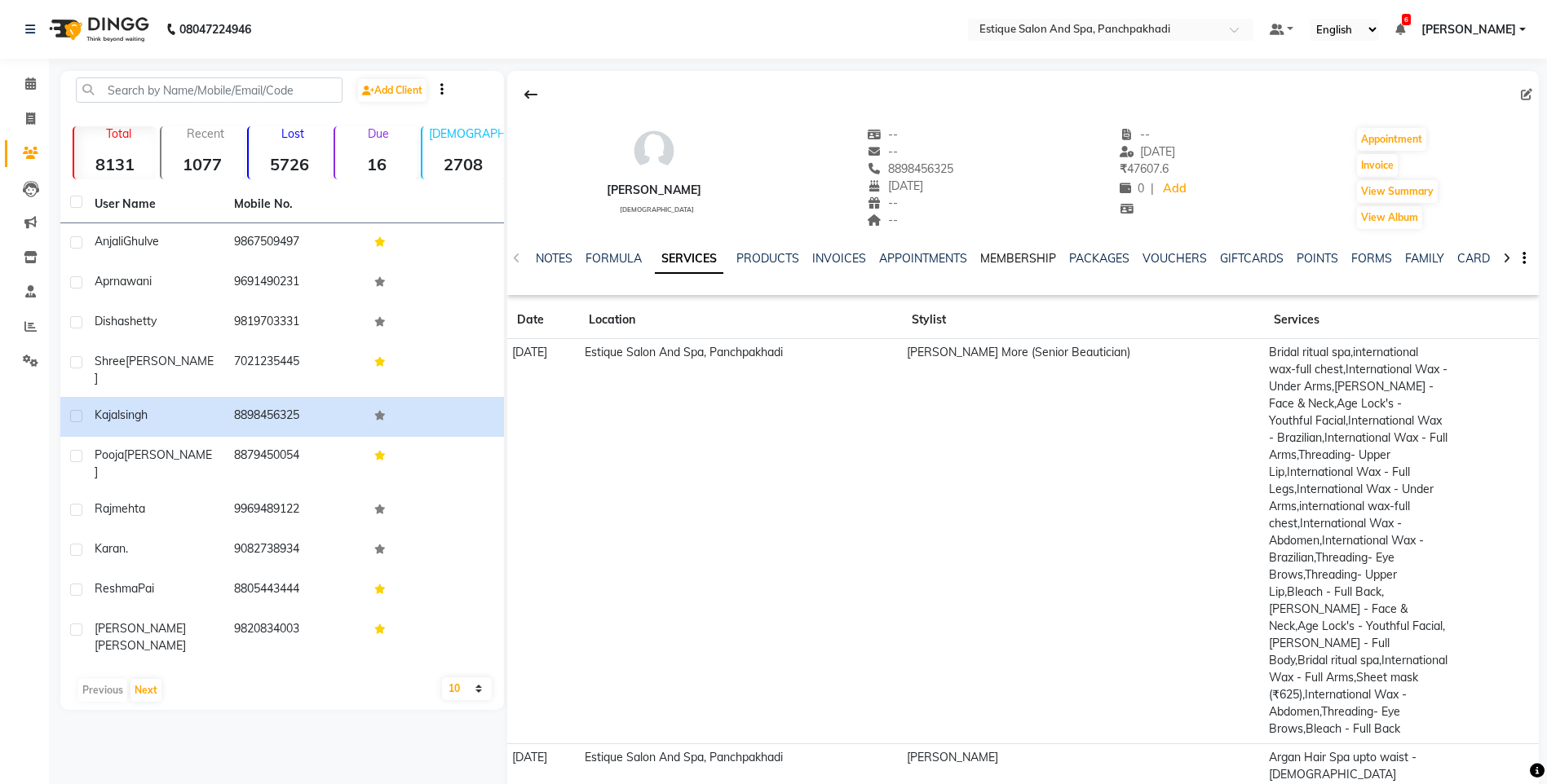
click at [1013, 259] on link "MEMBERSHIP" at bounding box center [1018, 258] width 76 height 15
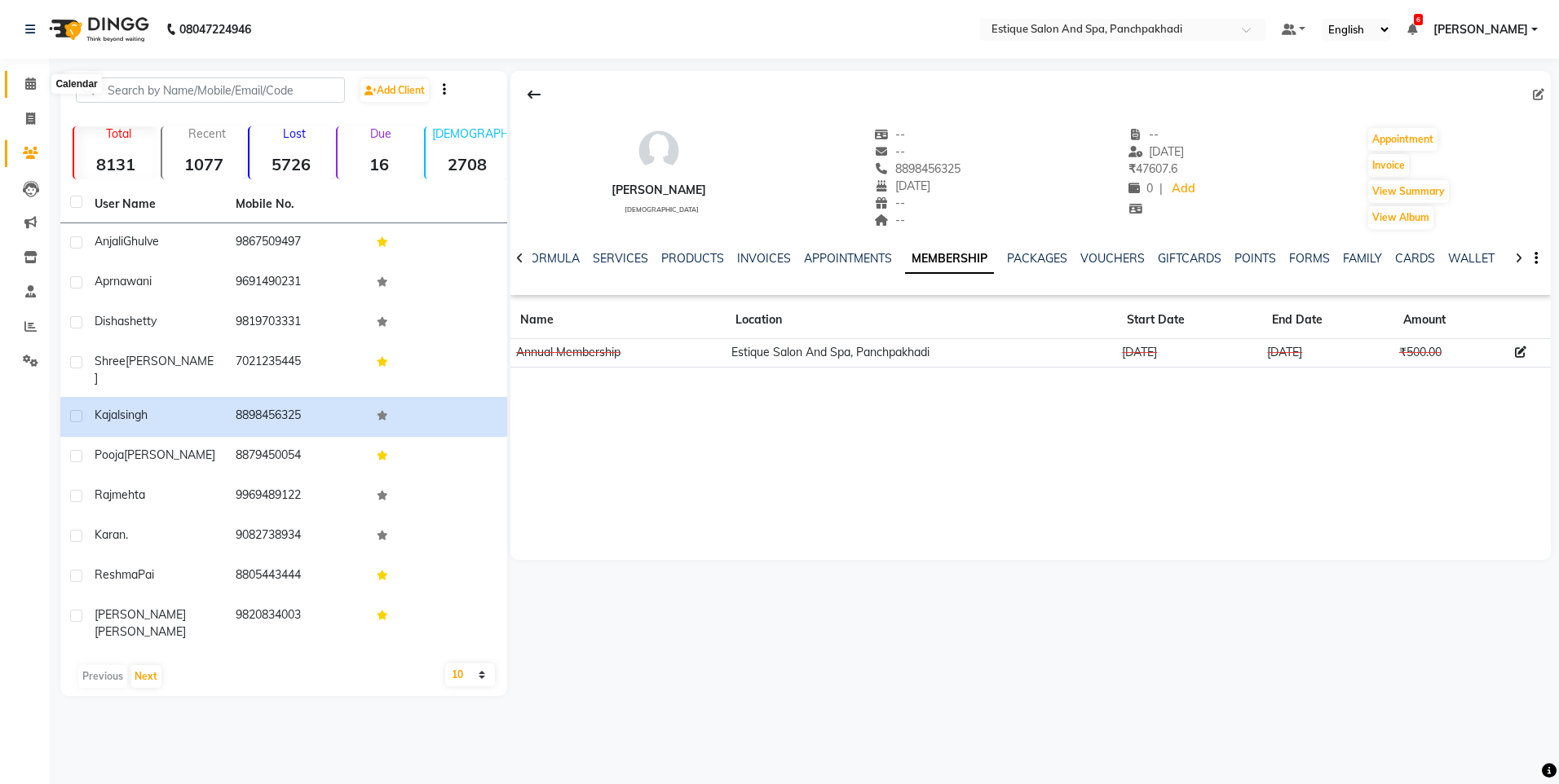
click at [27, 83] on icon at bounding box center [30, 83] width 10 height 12
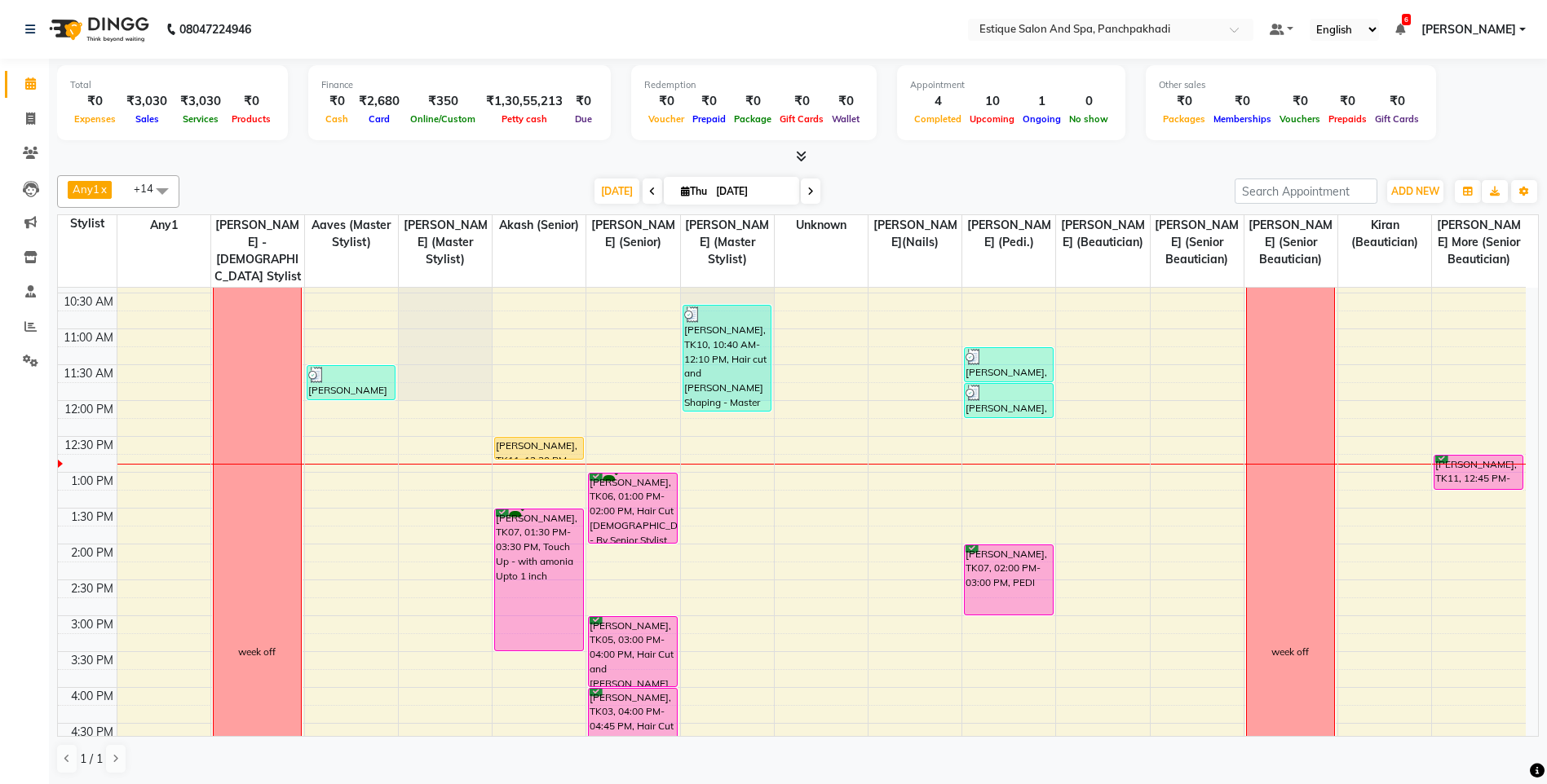
scroll to position [82, 0]
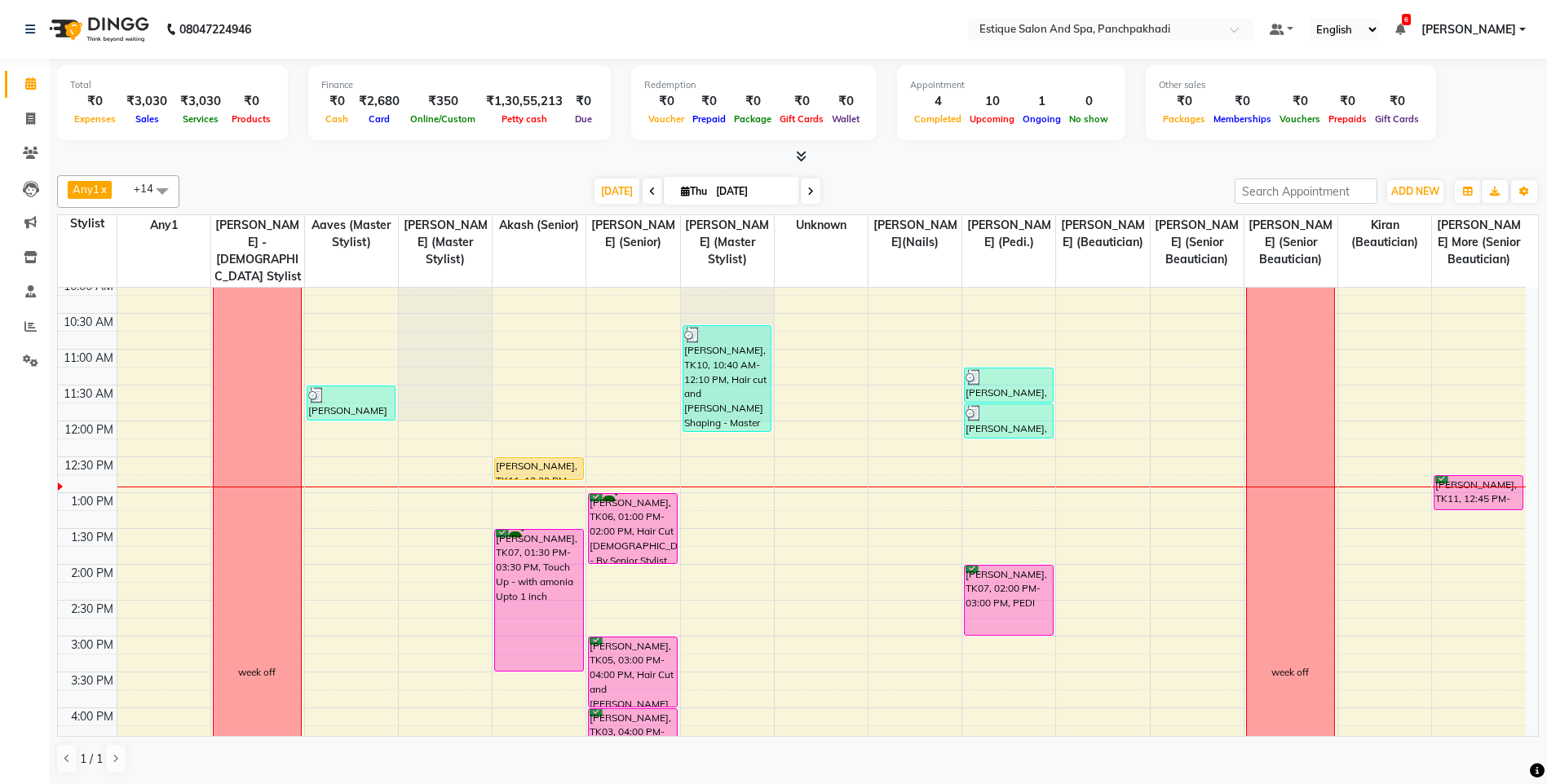
click at [649, 190] on icon at bounding box center [653, 191] width 7 height 9
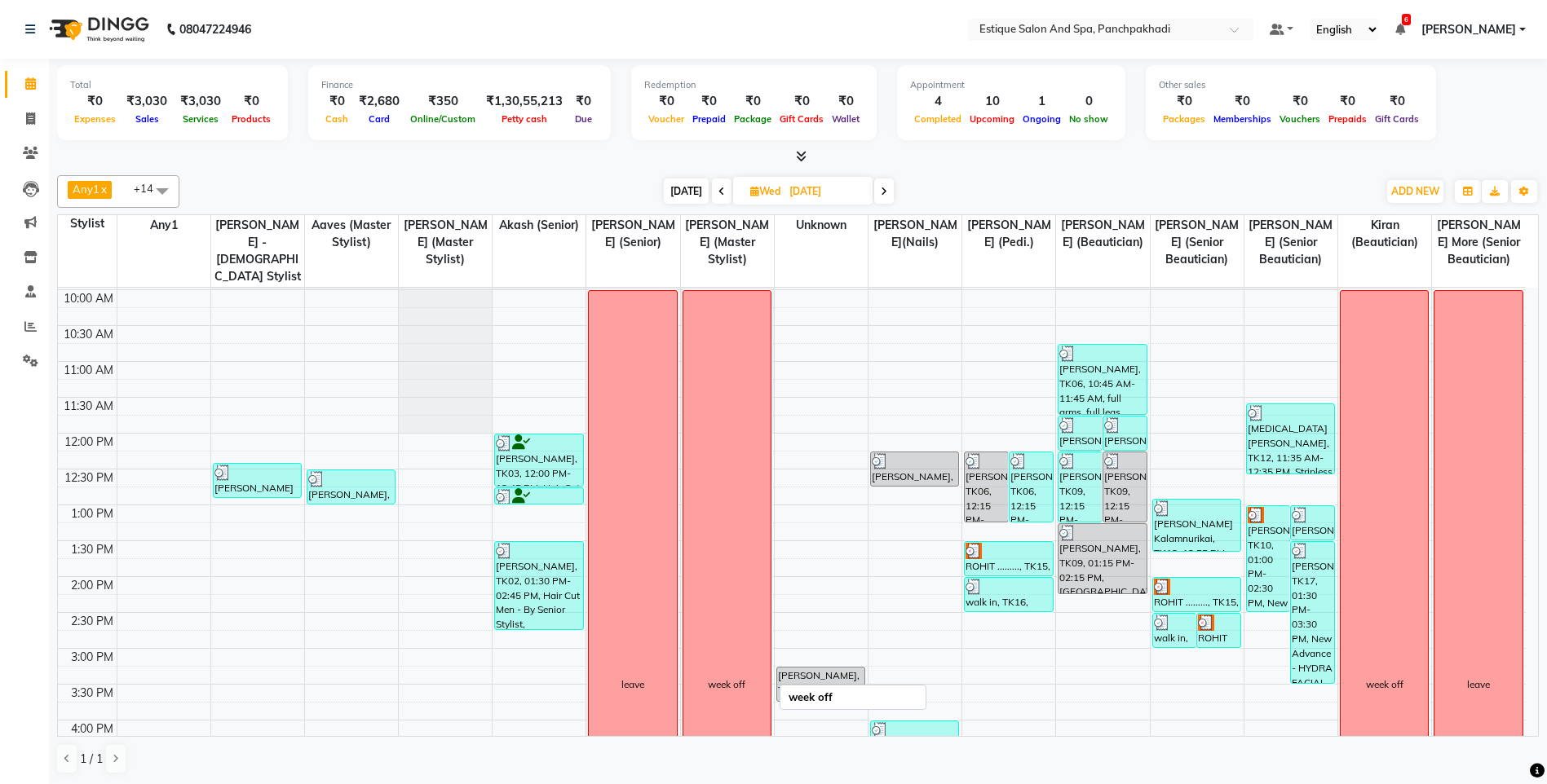
scroll to position [0, 0]
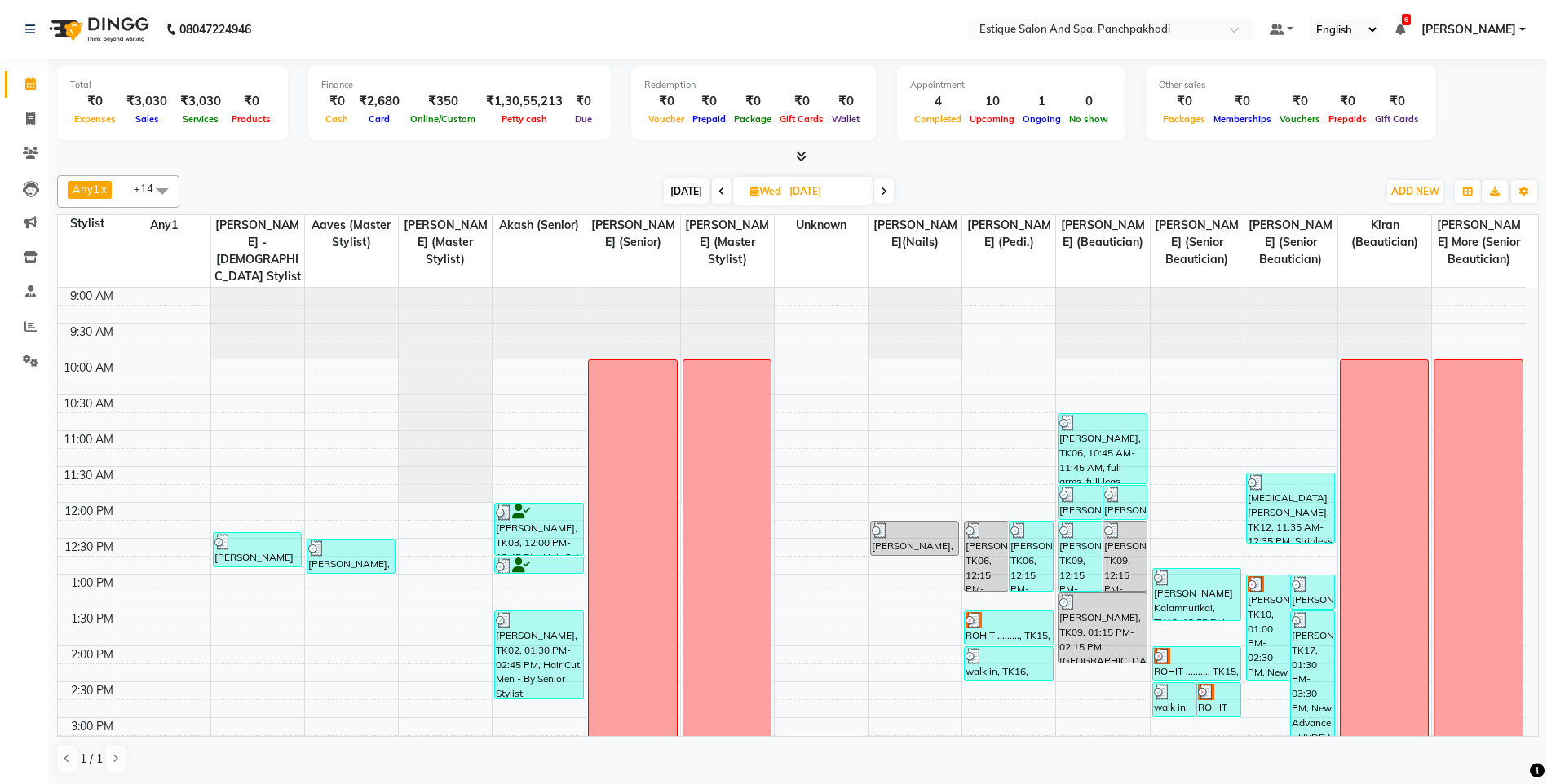
click at [724, 190] on span at bounding box center [721, 190] width 20 height 25
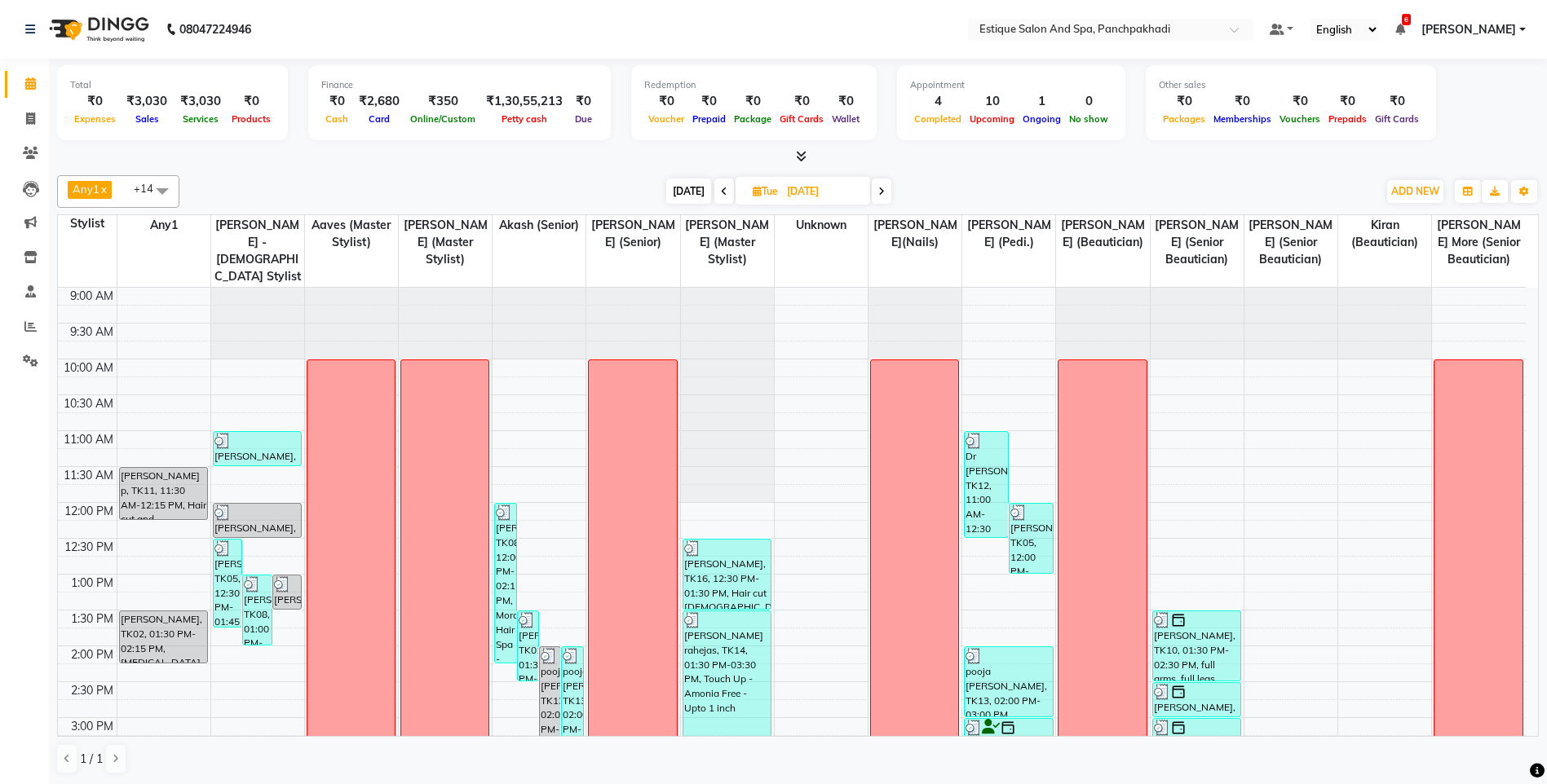
click at [690, 193] on span "[DATE]" at bounding box center [689, 190] width 45 height 25
type input "[DATE]"
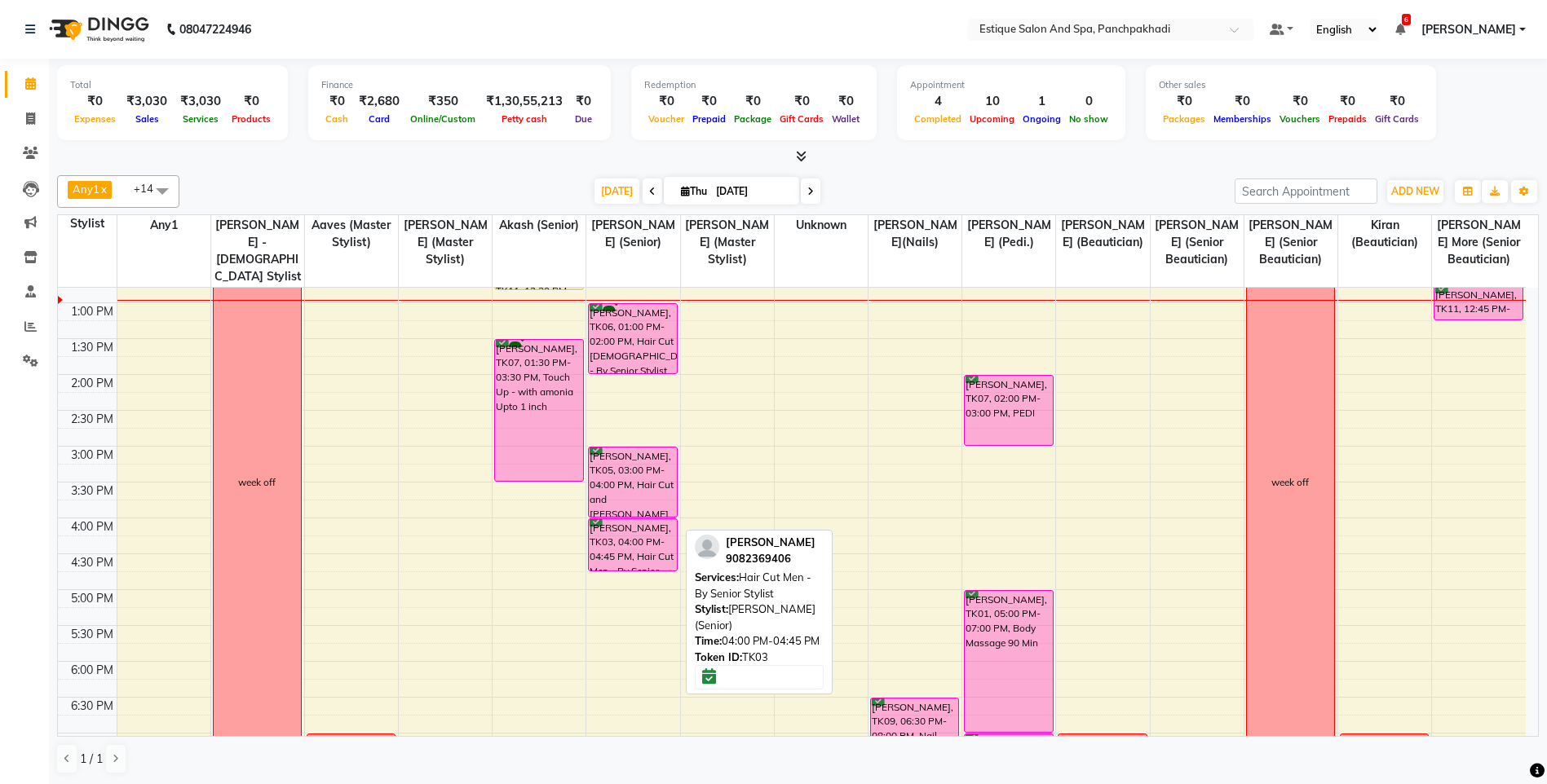
scroll to position [298, 0]
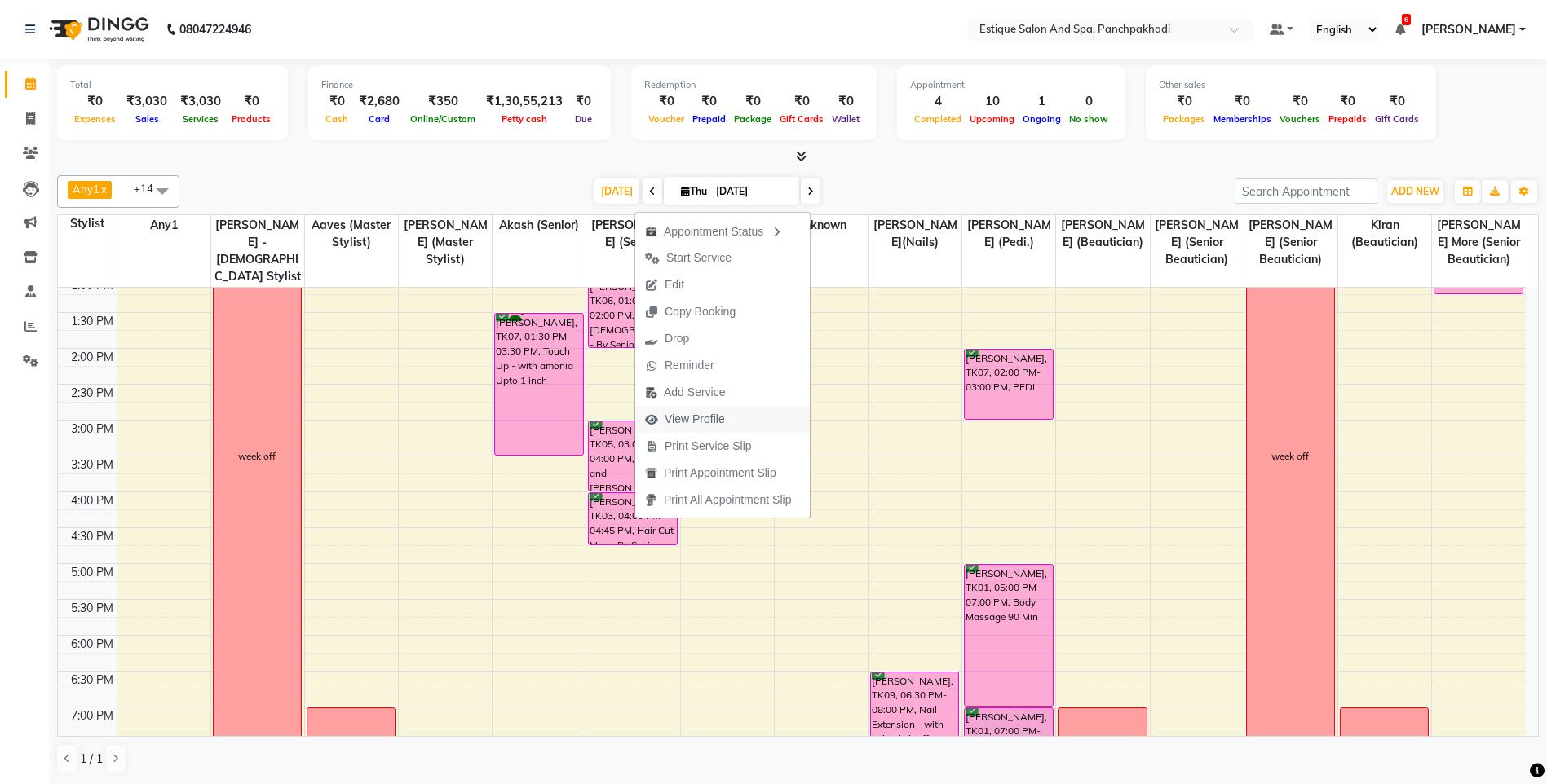
click at [696, 422] on span "View Profile" at bounding box center [695, 419] width 60 height 17
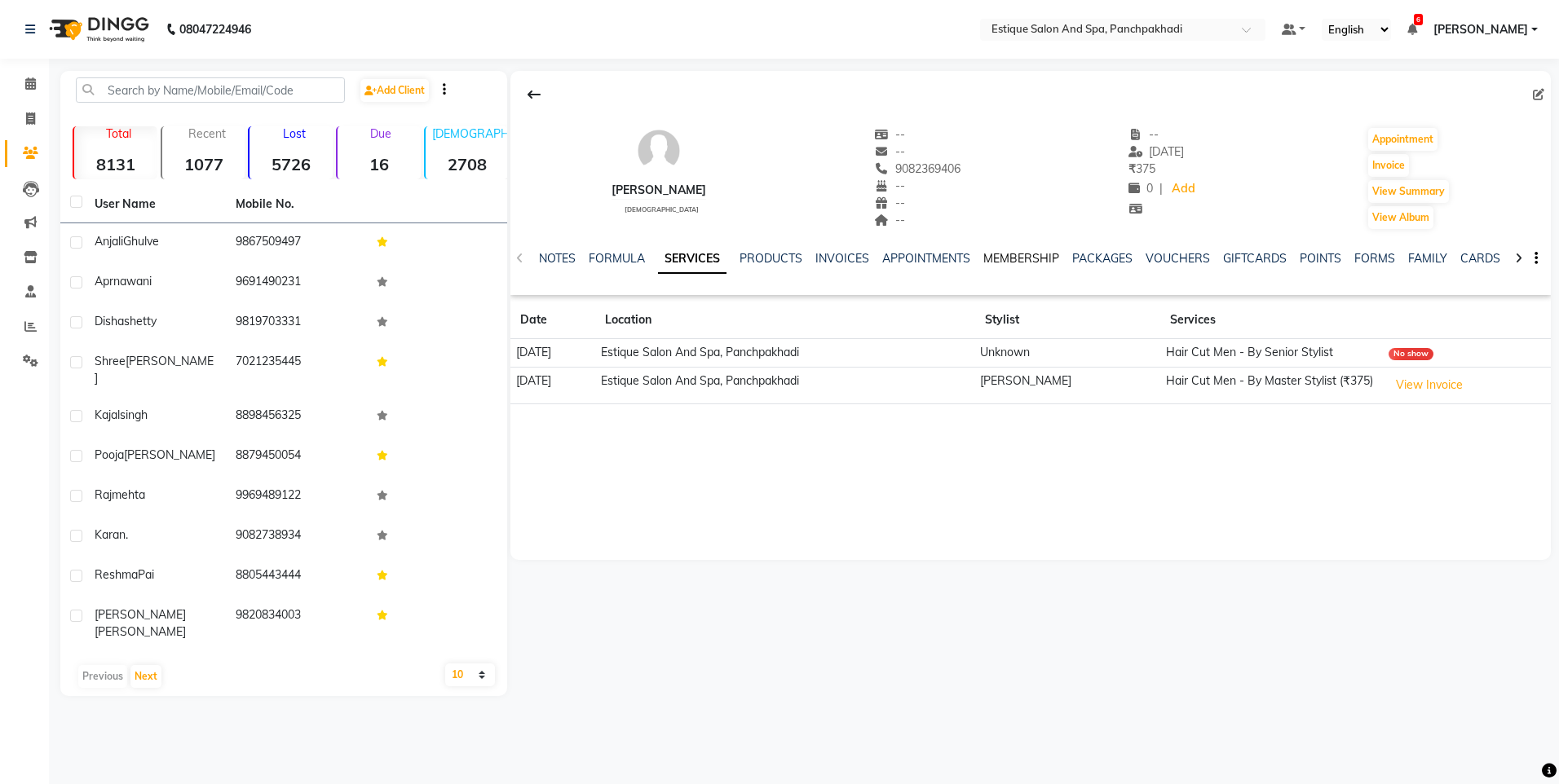
click at [1011, 252] on link "MEMBERSHIP" at bounding box center [1021, 258] width 76 height 15
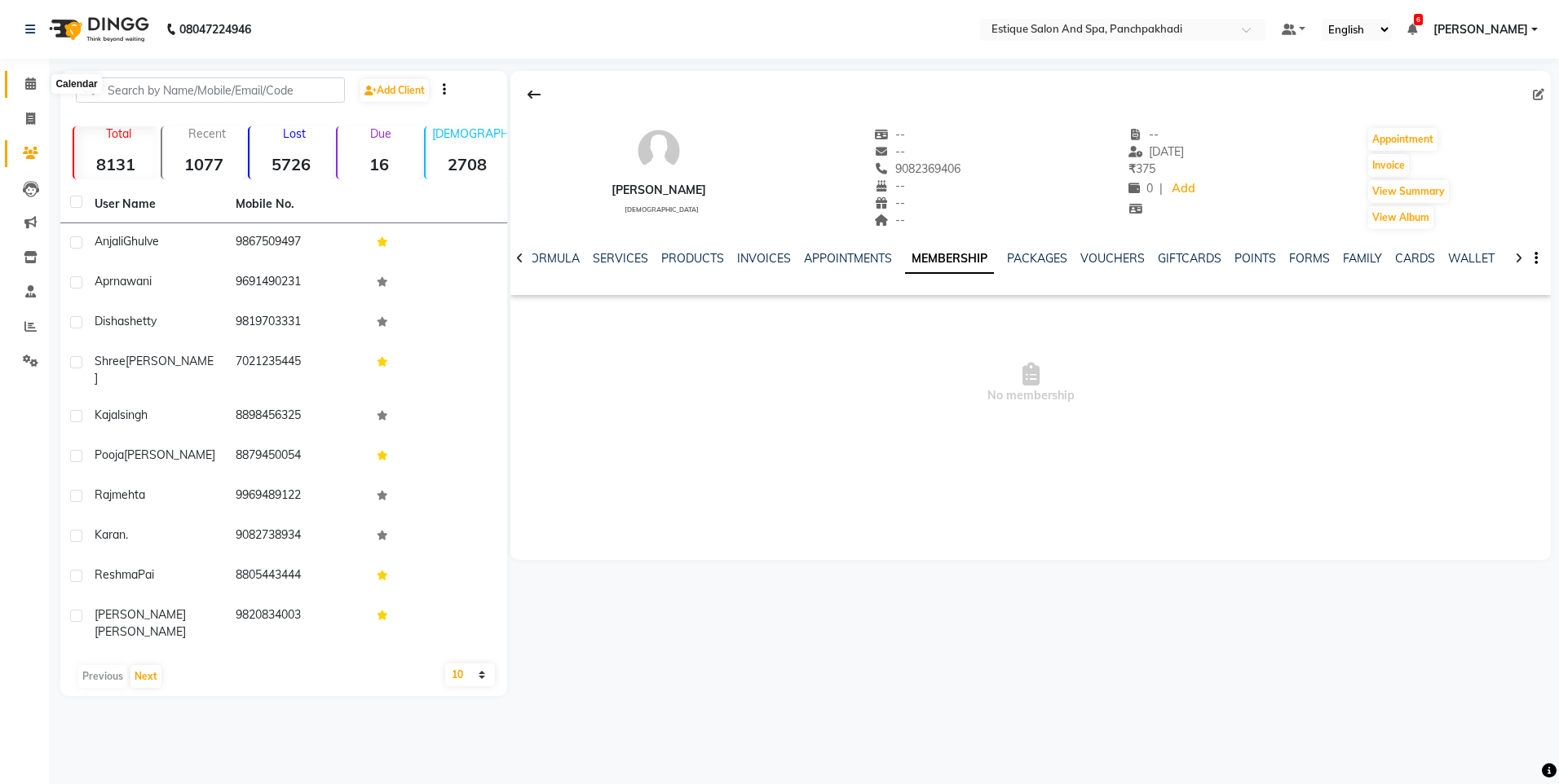
click at [33, 85] on icon at bounding box center [30, 83] width 10 height 12
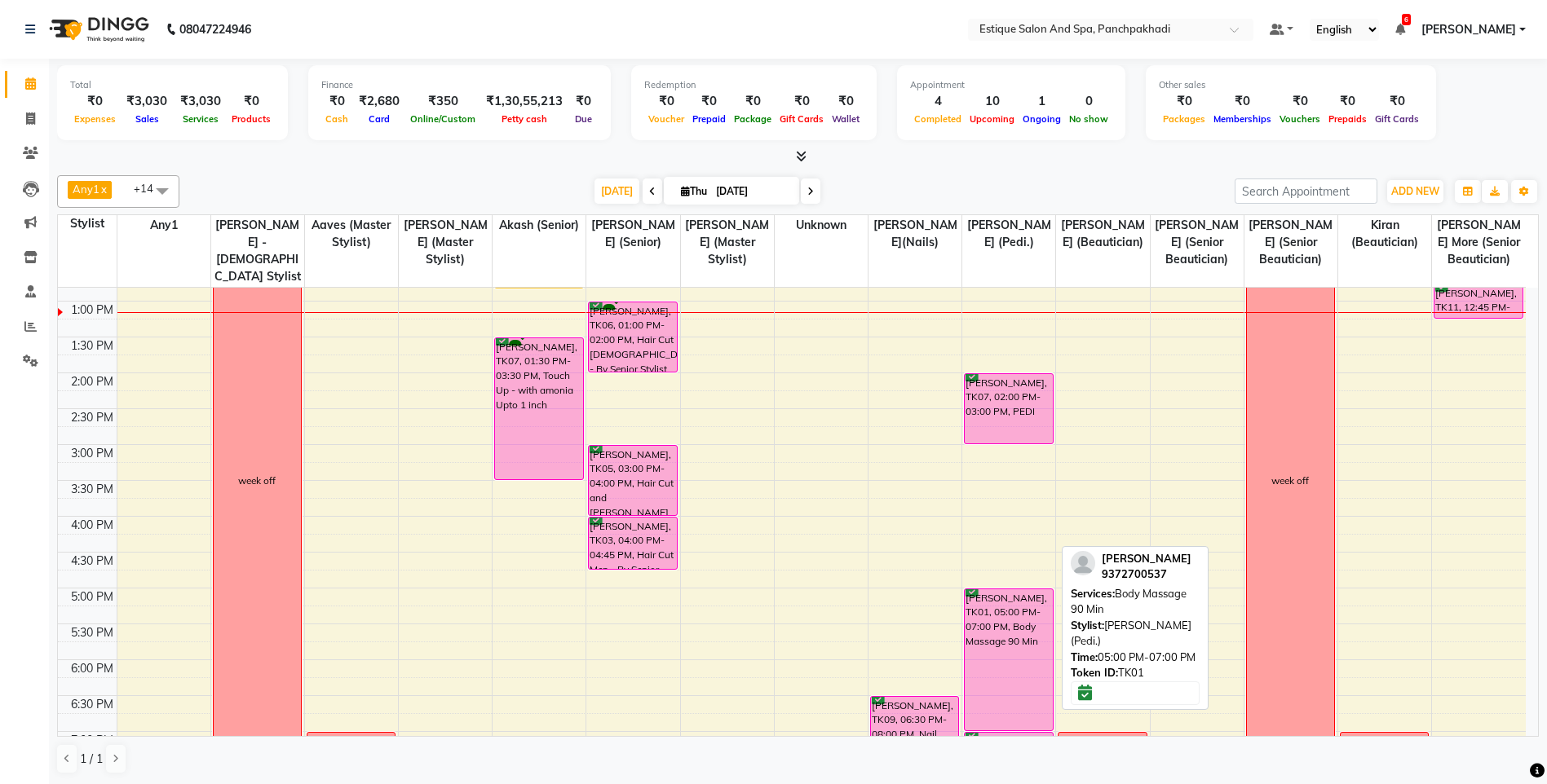
scroll to position [244, 0]
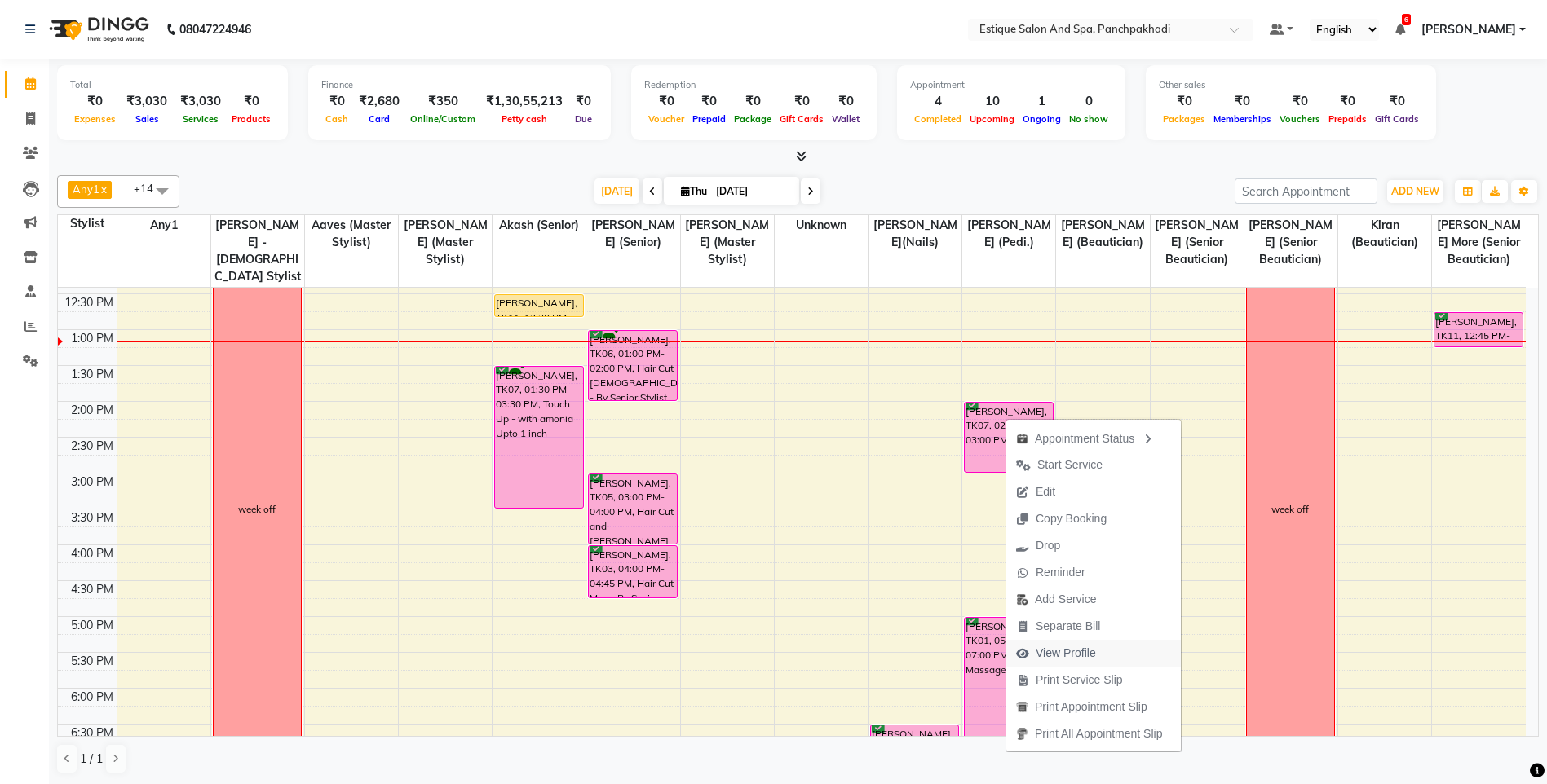
click at [1057, 656] on span "View Profile" at bounding box center [1066, 653] width 60 height 17
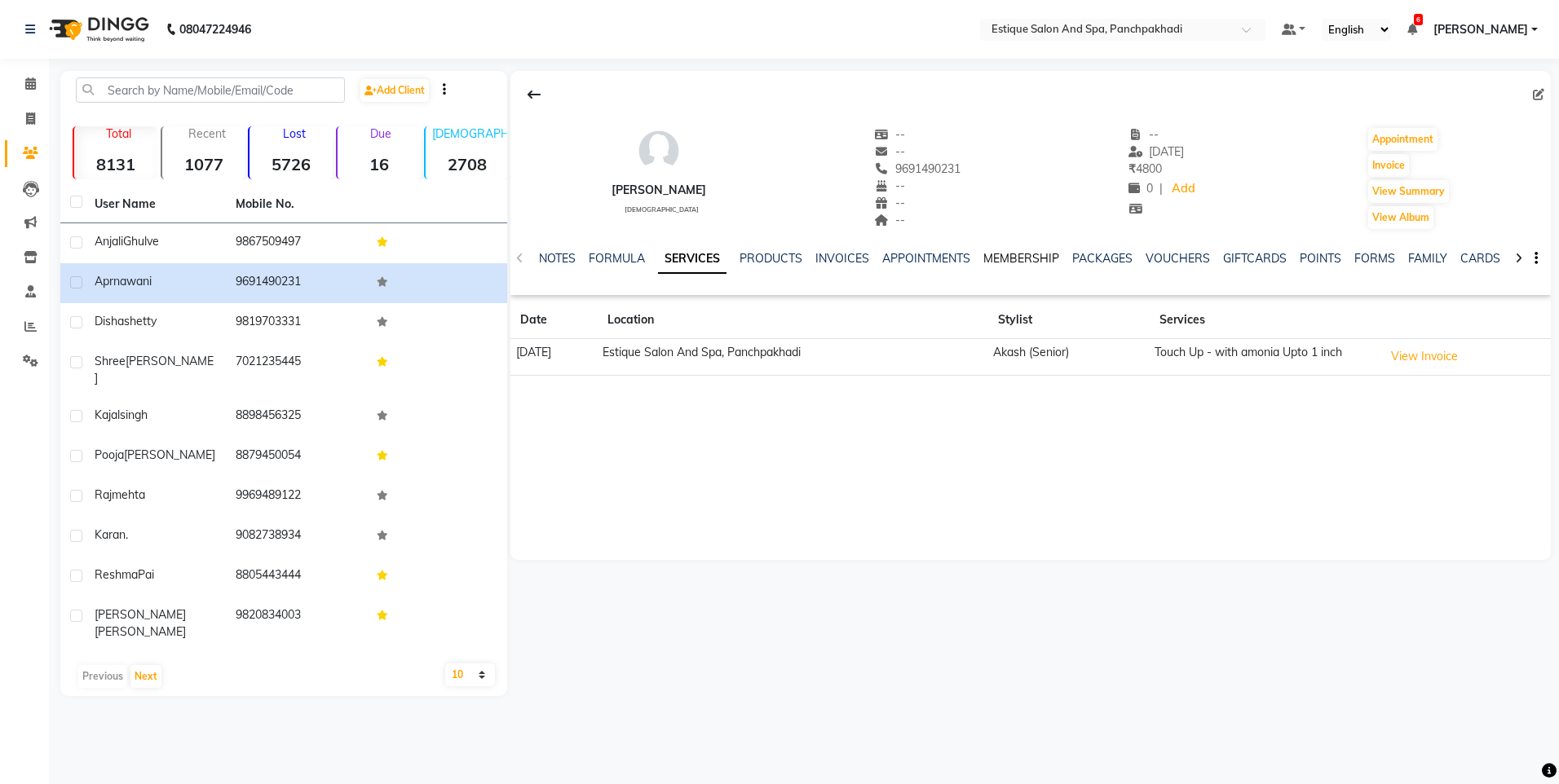
click at [1003, 255] on link "MEMBERSHIP" at bounding box center [1021, 258] width 76 height 15
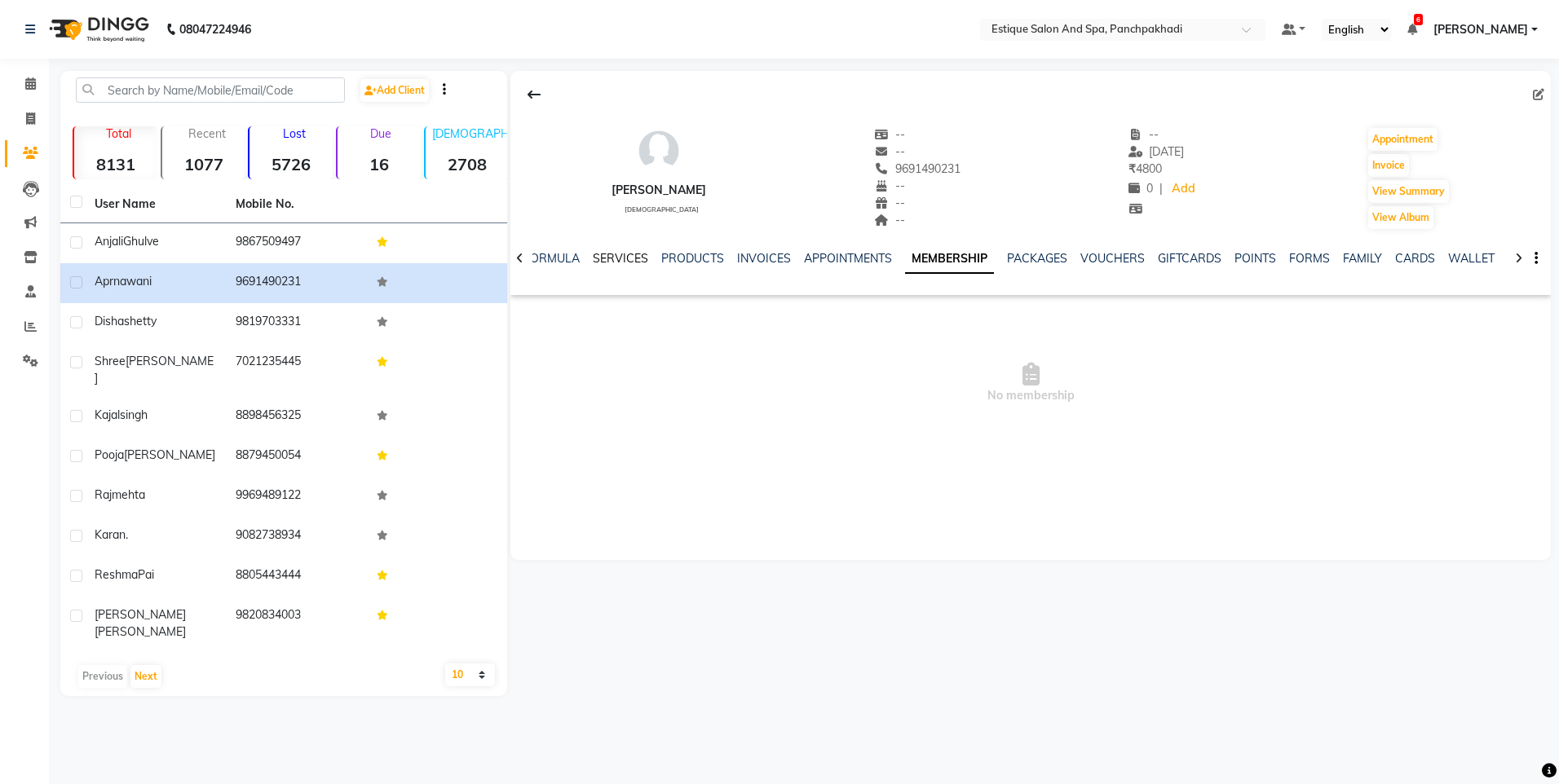
click at [621, 262] on link "SERVICES" at bounding box center [621, 258] width 55 height 15
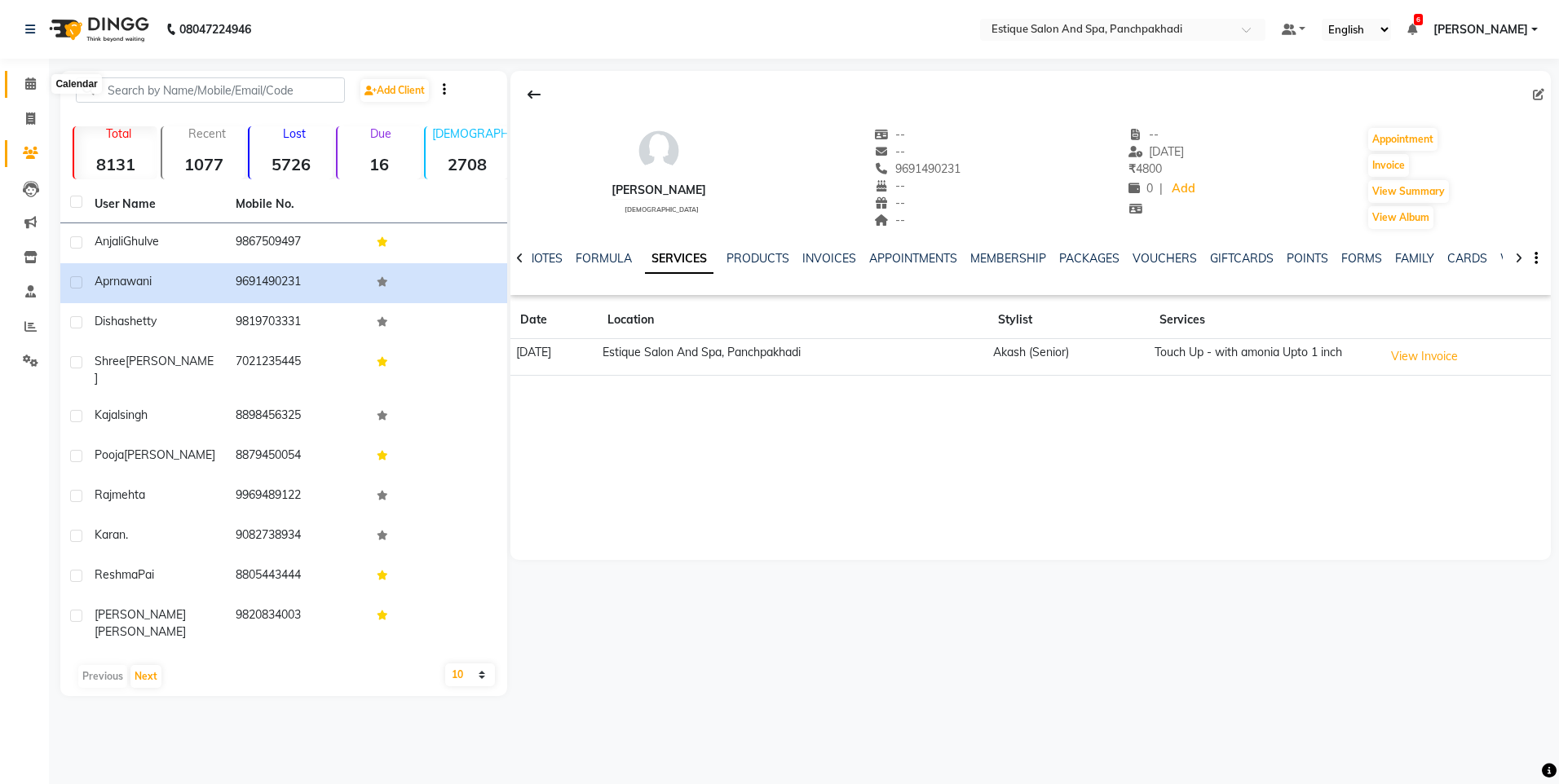
click at [29, 85] on icon at bounding box center [30, 83] width 10 height 12
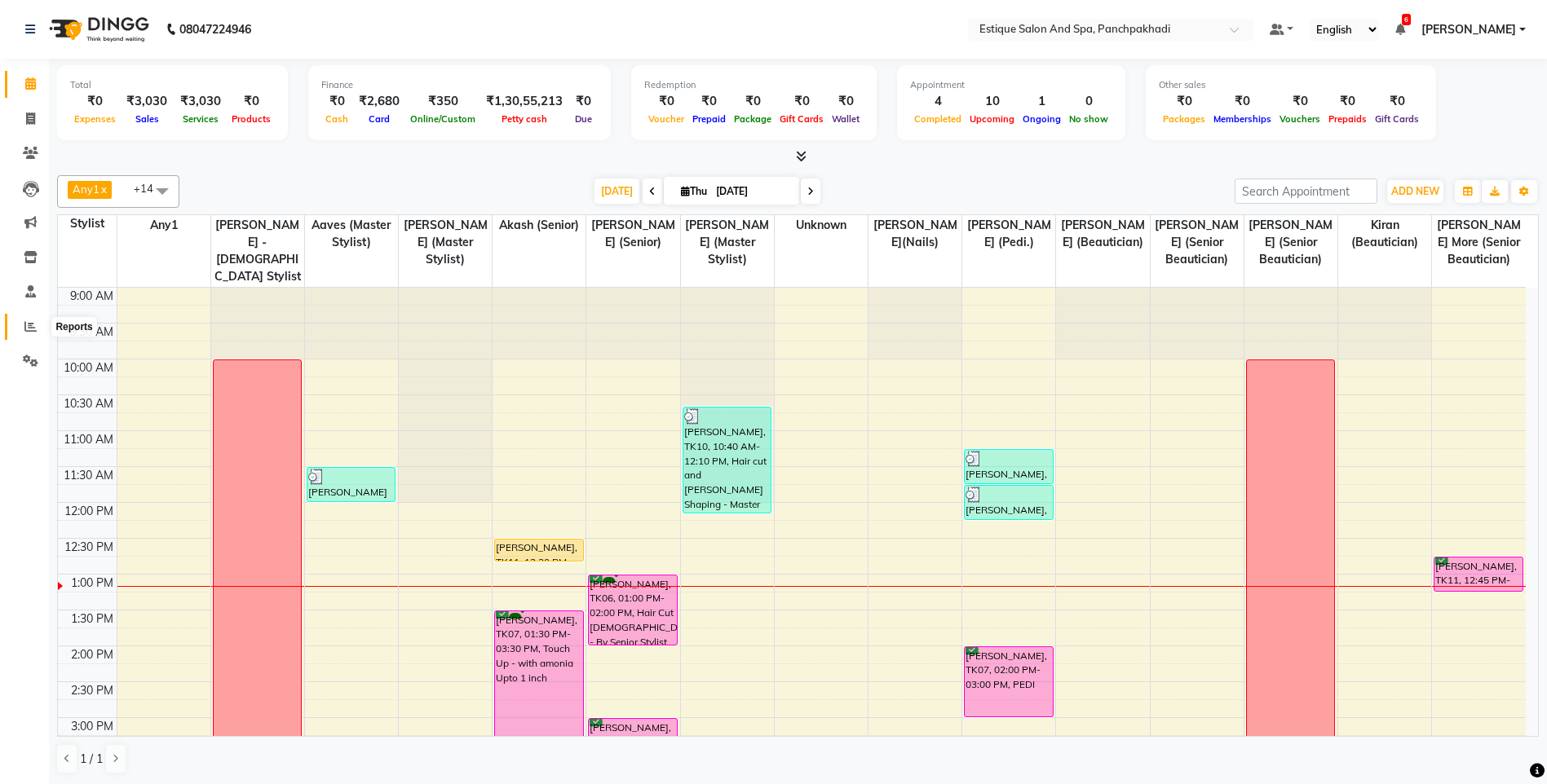
click at [25, 324] on icon at bounding box center [30, 326] width 12 height 12
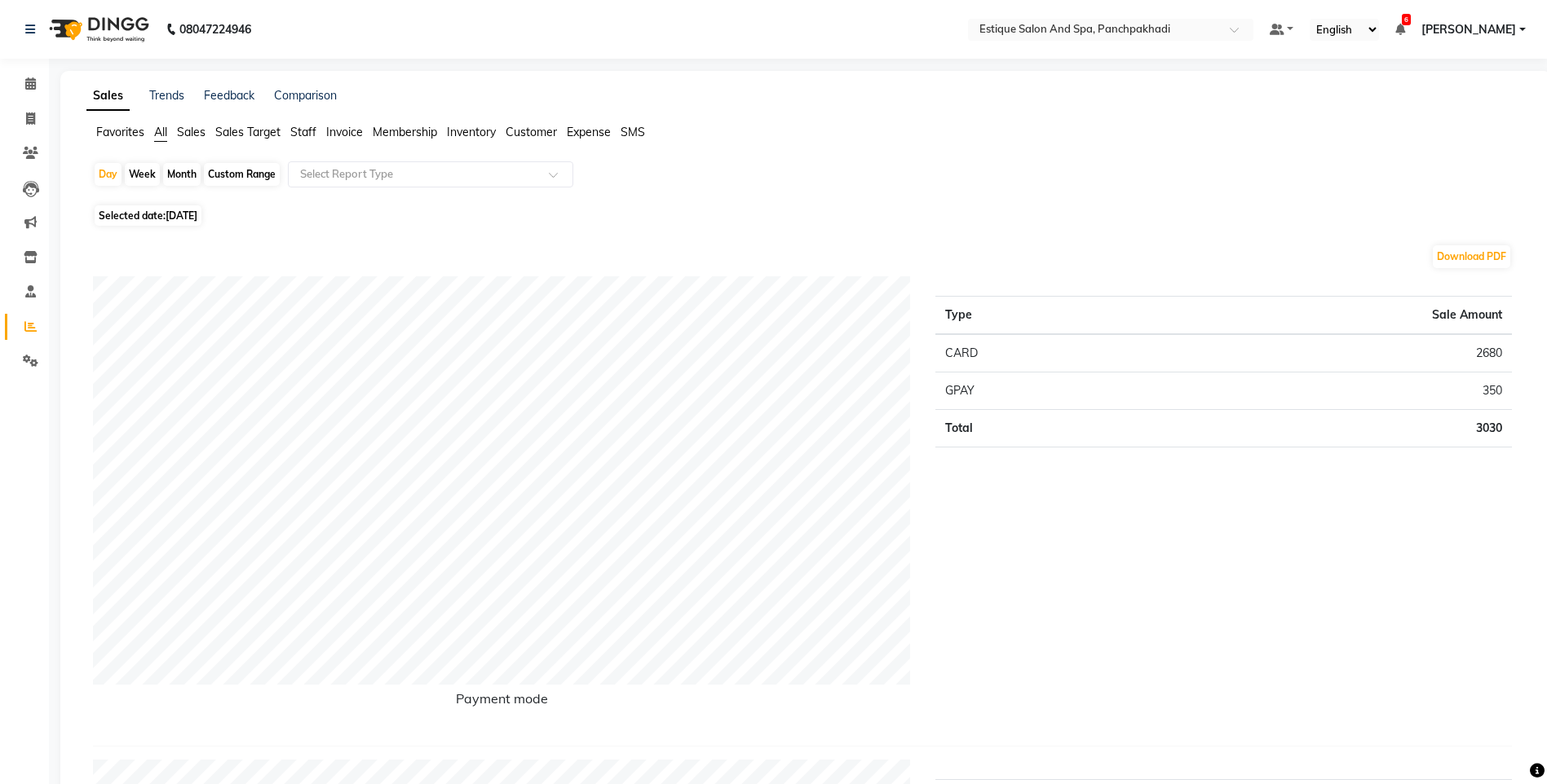
click at [180, 173] on div "Month" at bounding box center [182, 174] width 38 height 23
select select "9"
select select "2025"
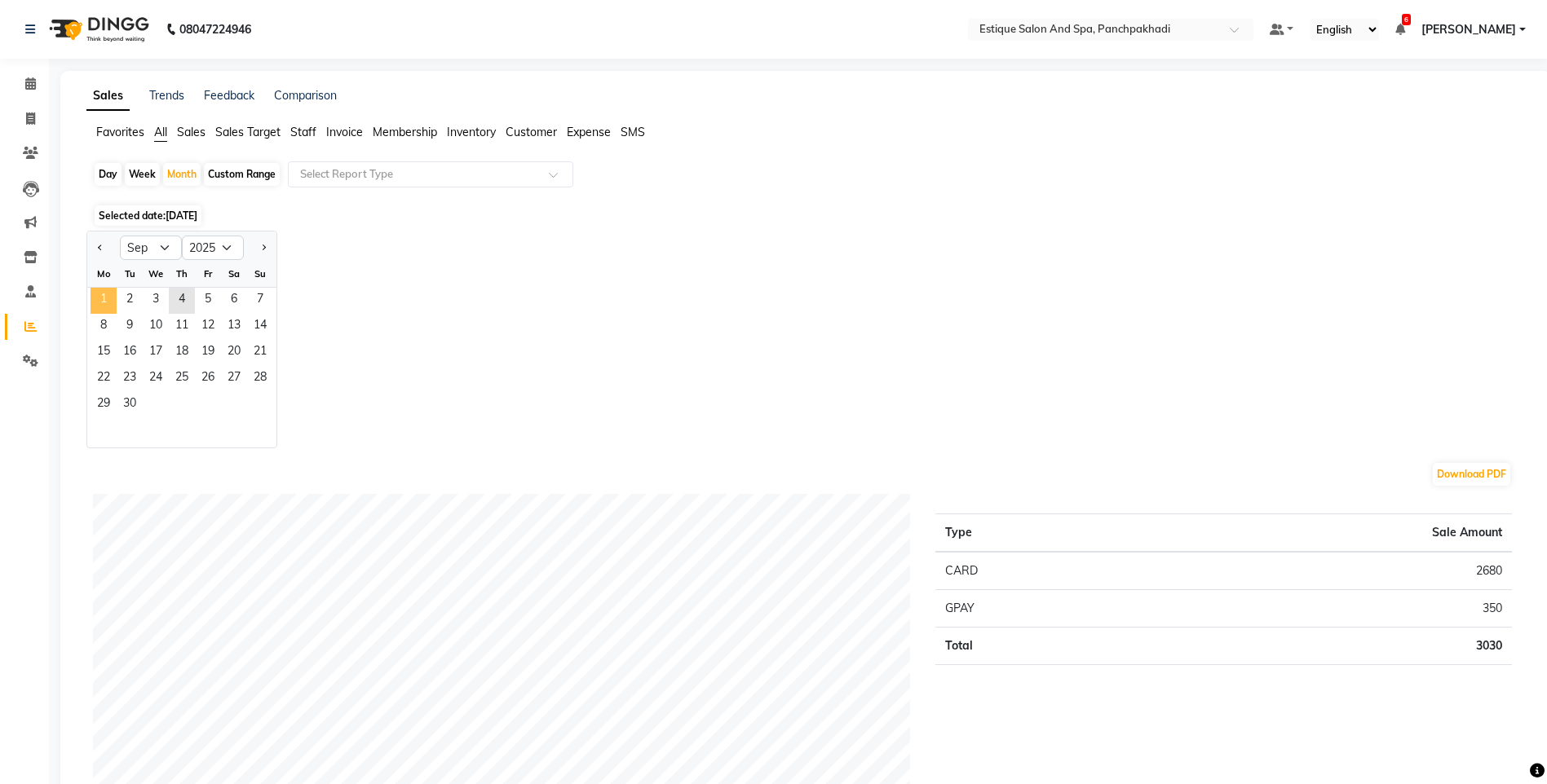
click at [105, 300] on span "1" at bounding box center [103, 300] width 26 height 26
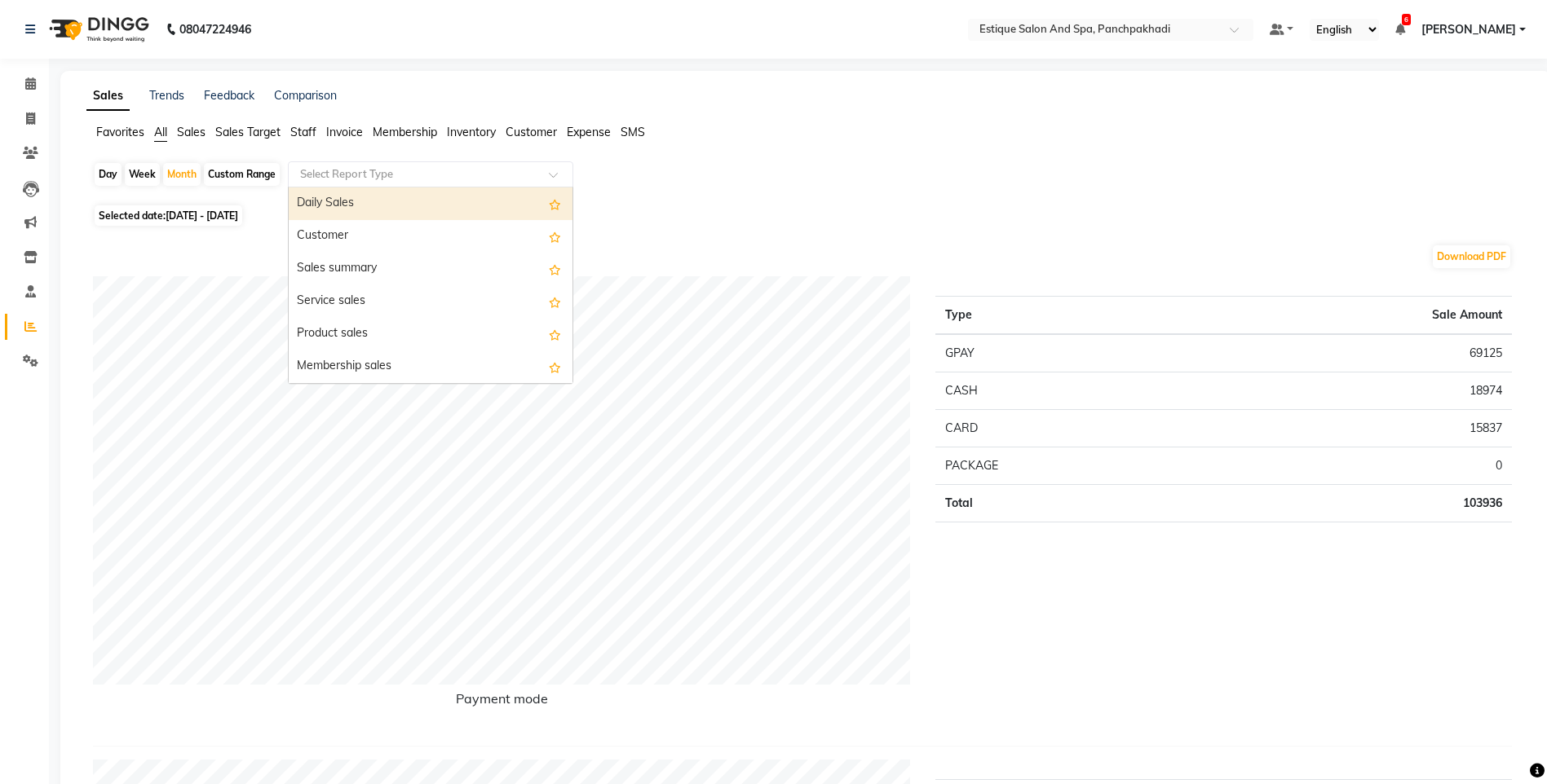
click at [440, 174] on input "text" at bounding box center [414, 174] width 235 height 16
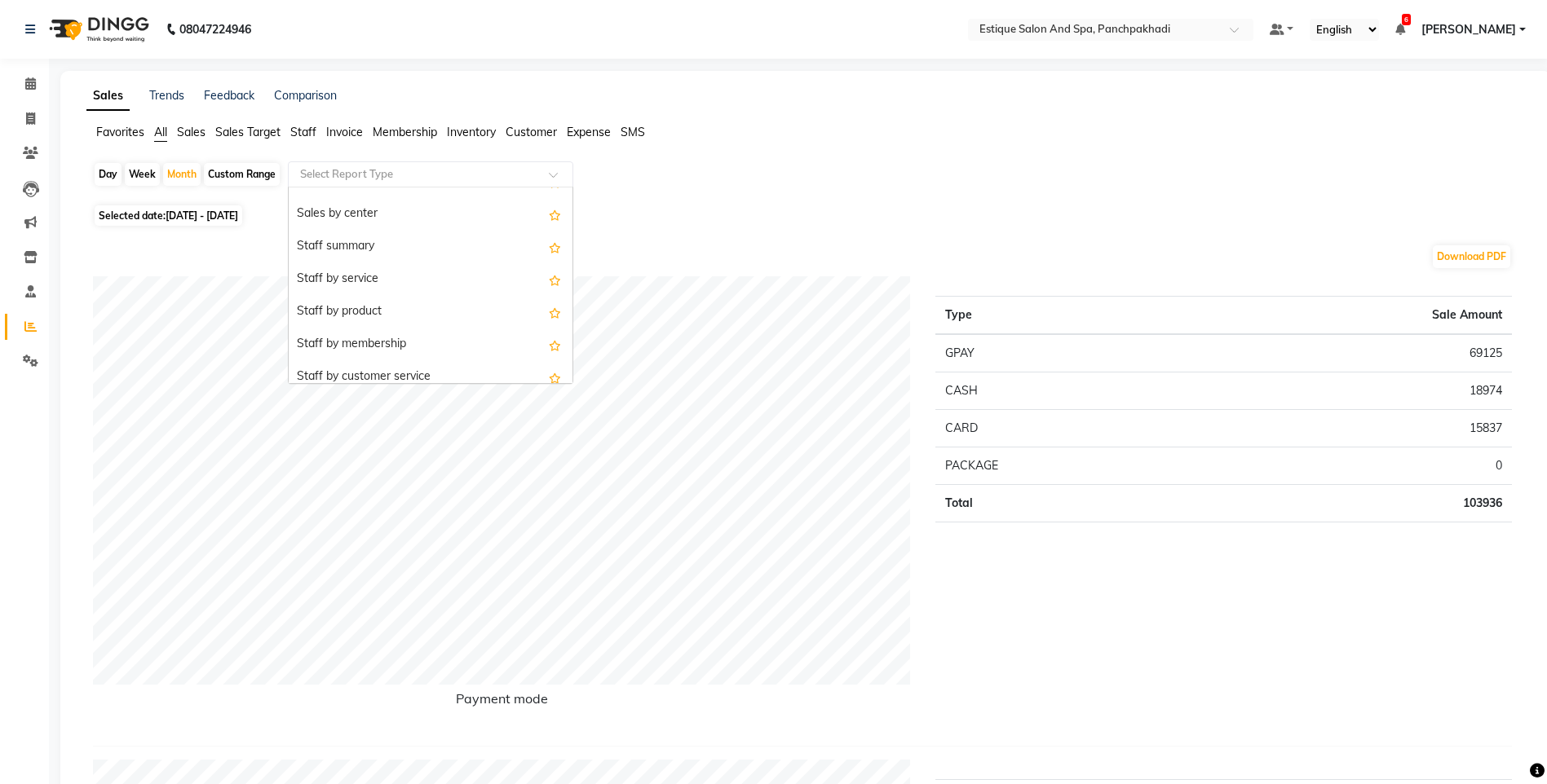
scroll to position [326, 0]
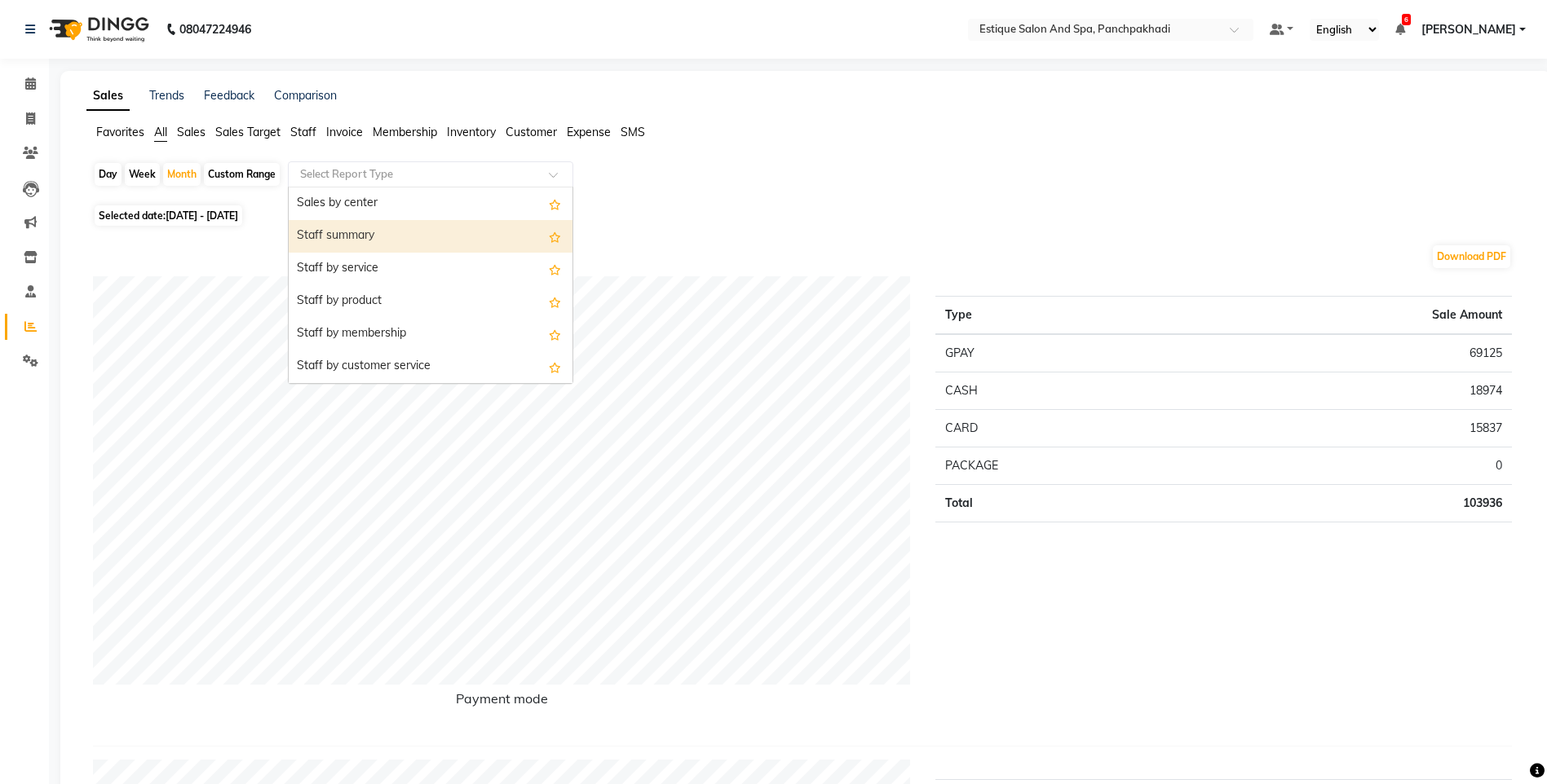
click at [428, 229] on div "Staff summary" at bounding box center [430, 237] width 284 height 33
select select "full_report"
select select "csv"
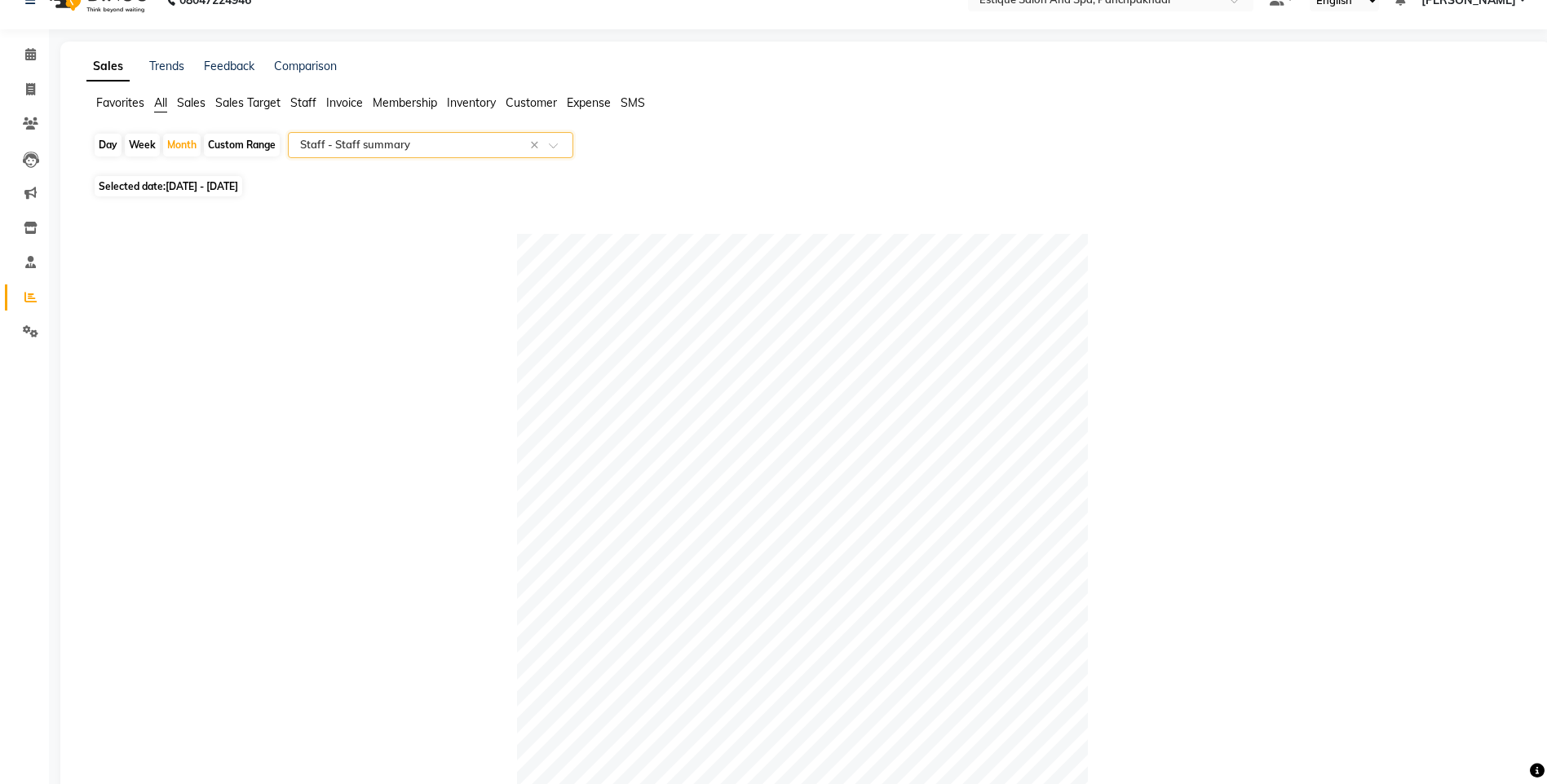
scroll to position [0, 0]
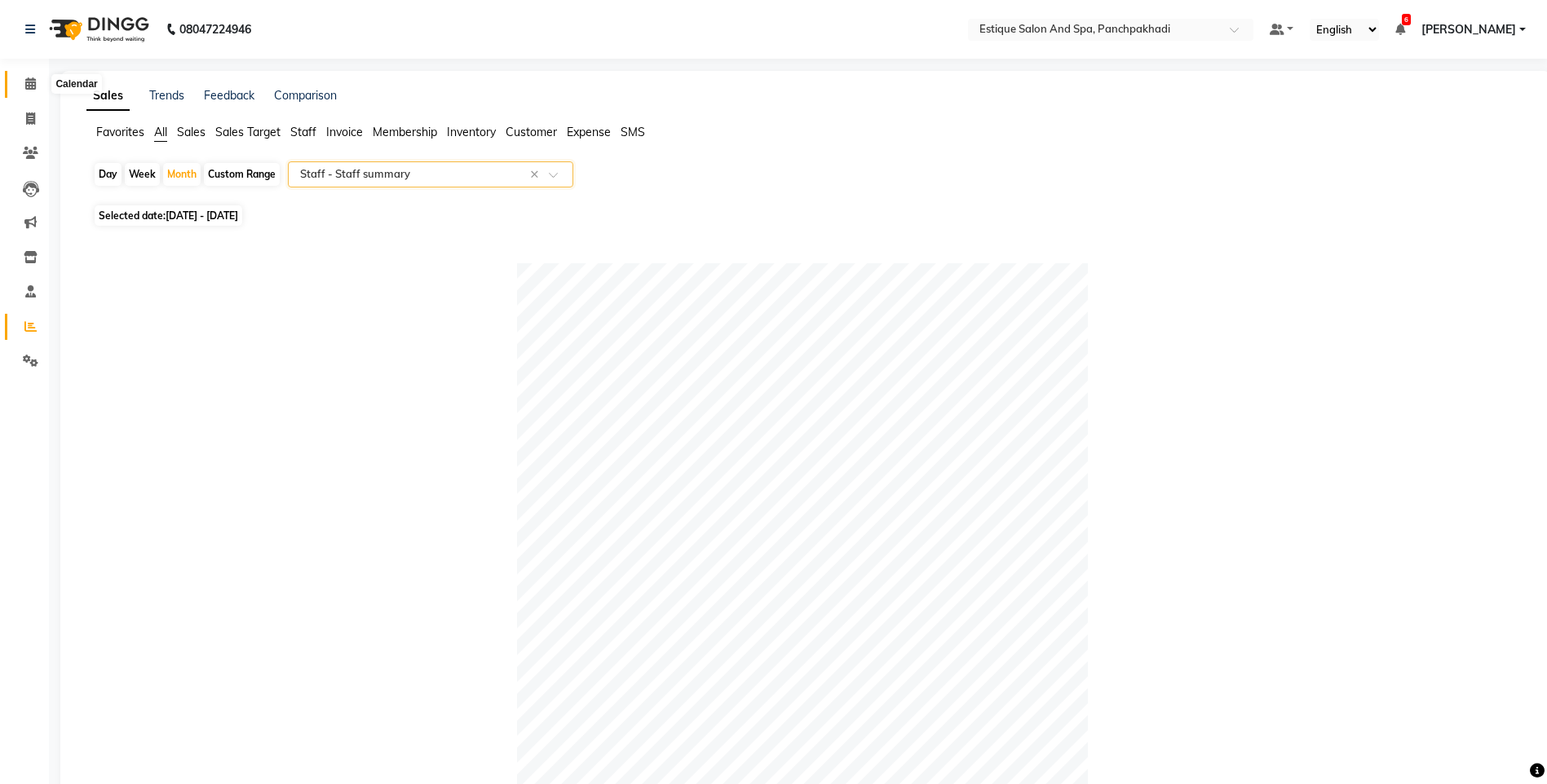
click at [25, 84] on icon at bounding box center [30, 83] width 10 height 12
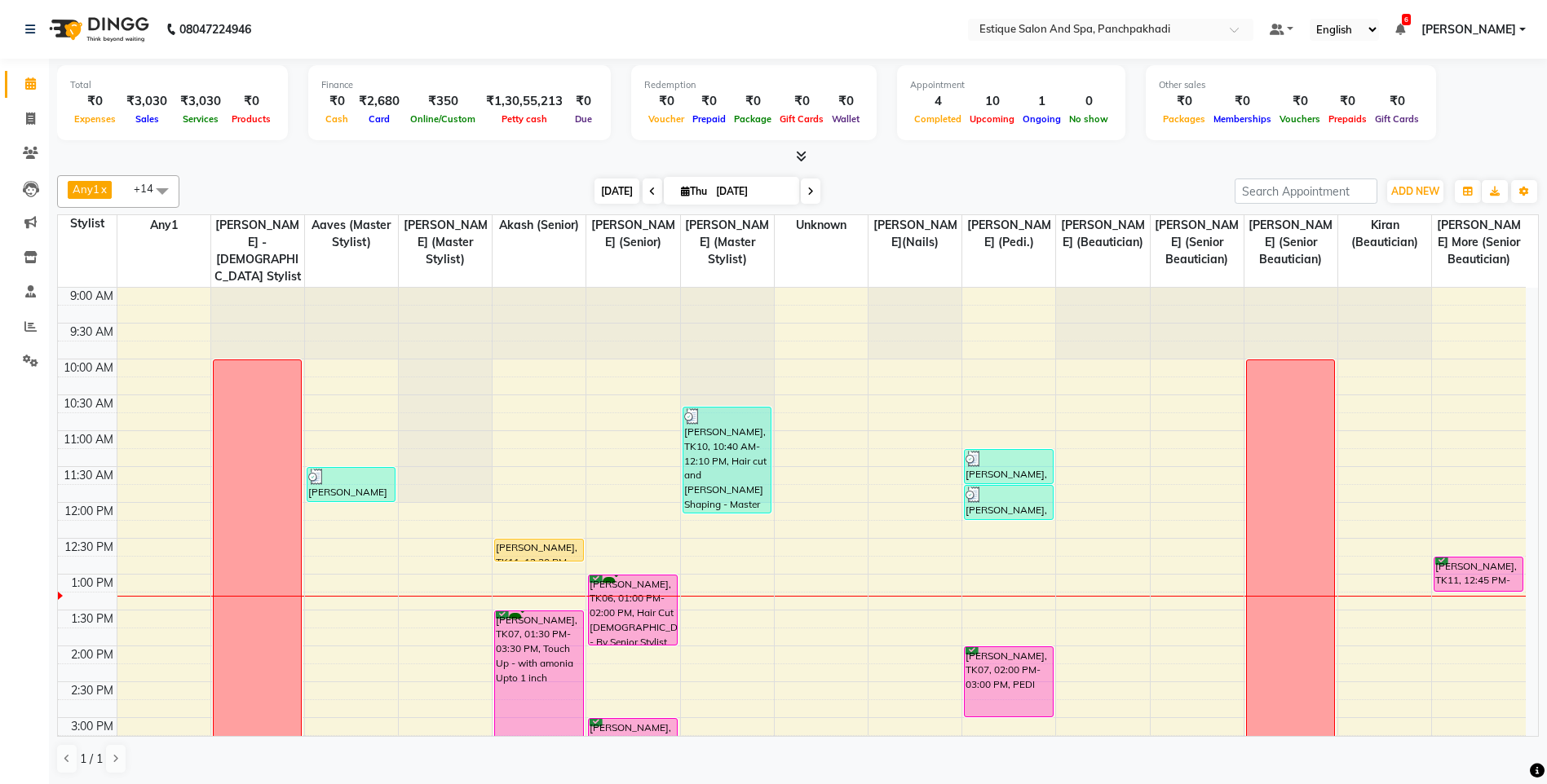
click at [609, 194] on span "[DATE]" at bounding box center [616, 190] width 45 height 25
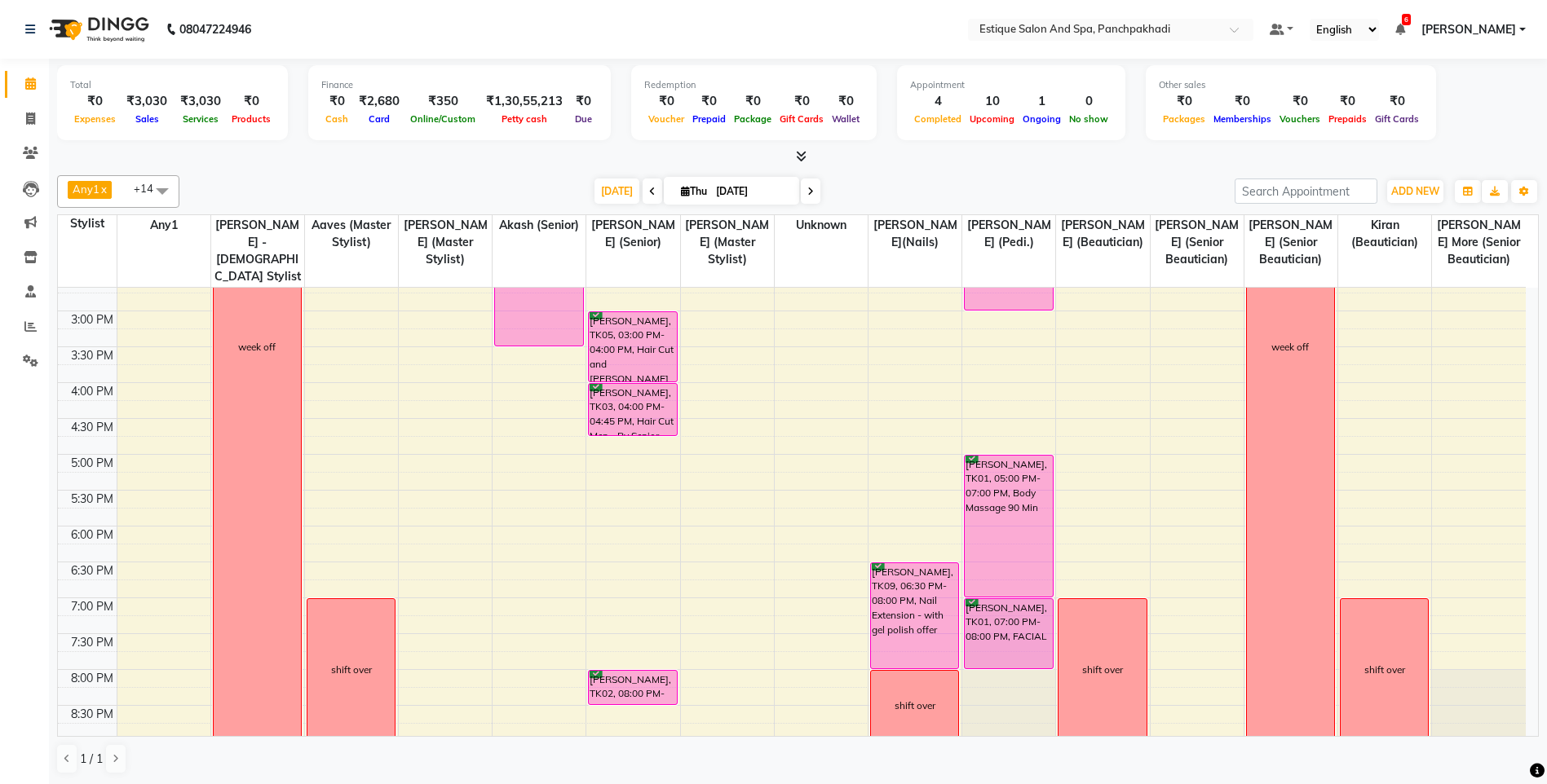
scroll to position [408, 0]
click at [529, 361] on div "9:00 AM 9:30 AM 10:00 AM 10:30 AM 11:00 AM 11:30 AM 12:00 PM 12:30 PM 1:00 PM 1…" at bounding box center [791, 346] width 1468 height 932
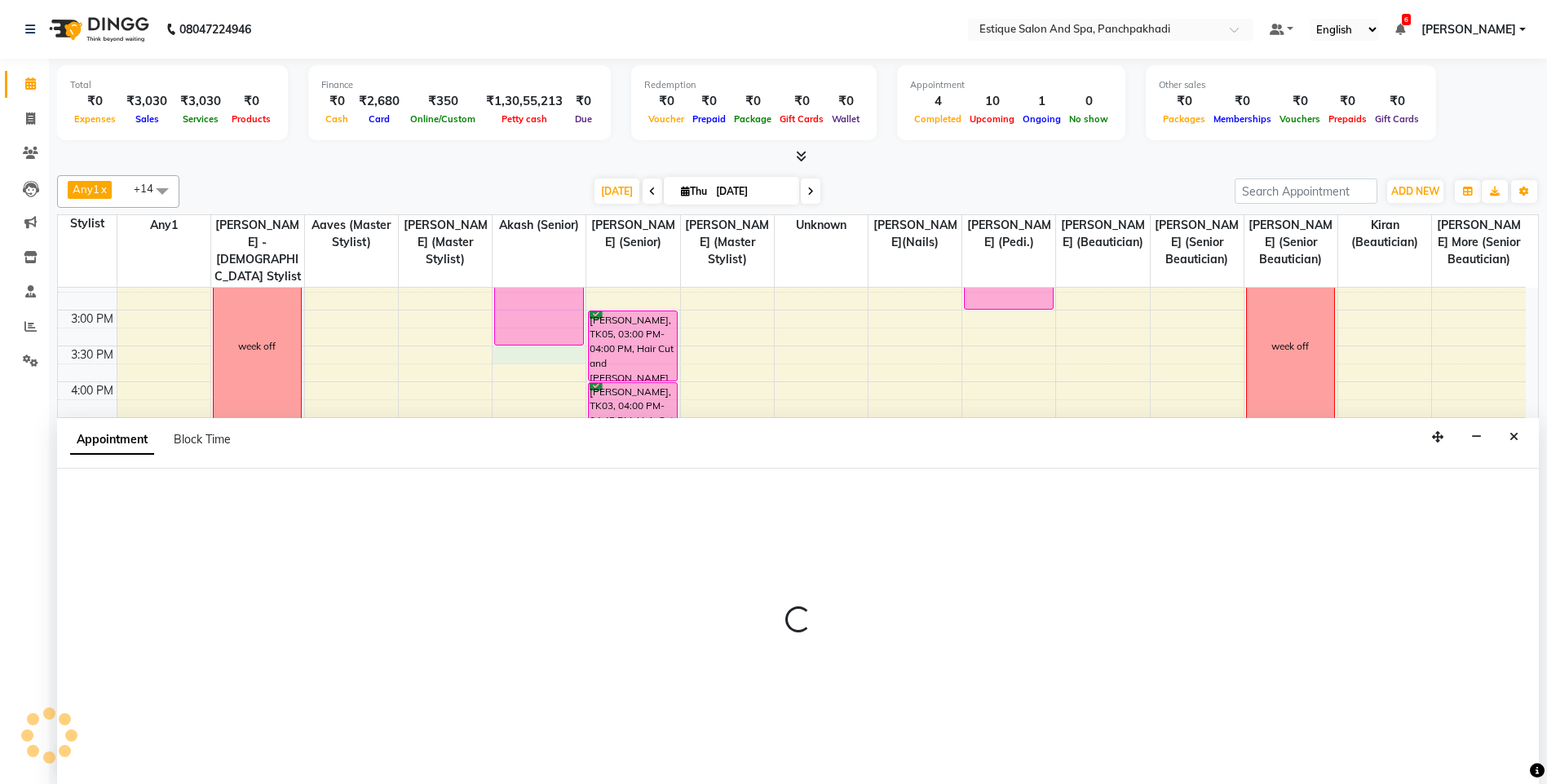
scroll to position [1, 0]
select select "15901"
select select "930"
select select "tentative"
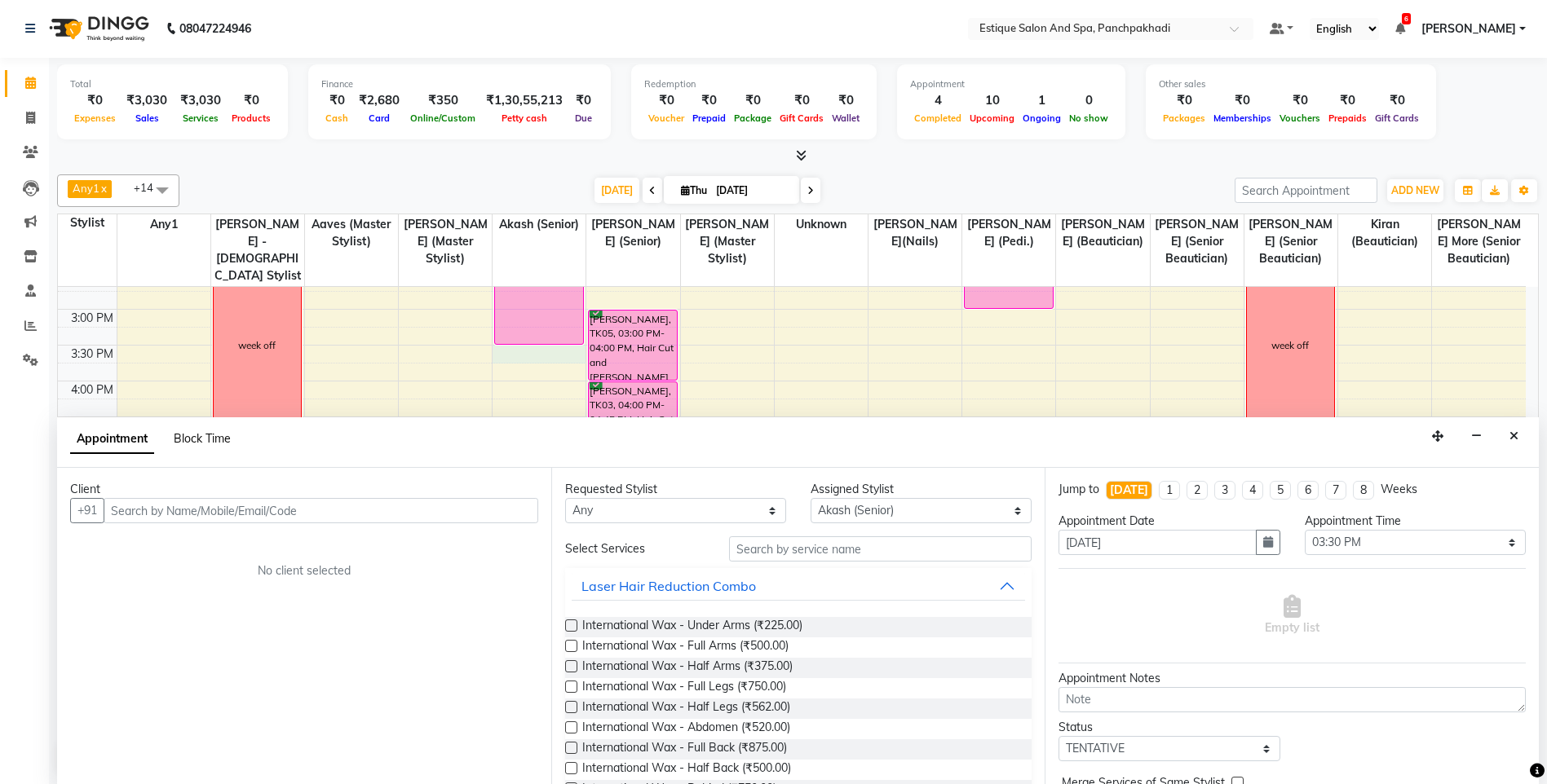
click at [201, 440] on span "Block Time" at bounding box center [202, 438] width 57 height 15
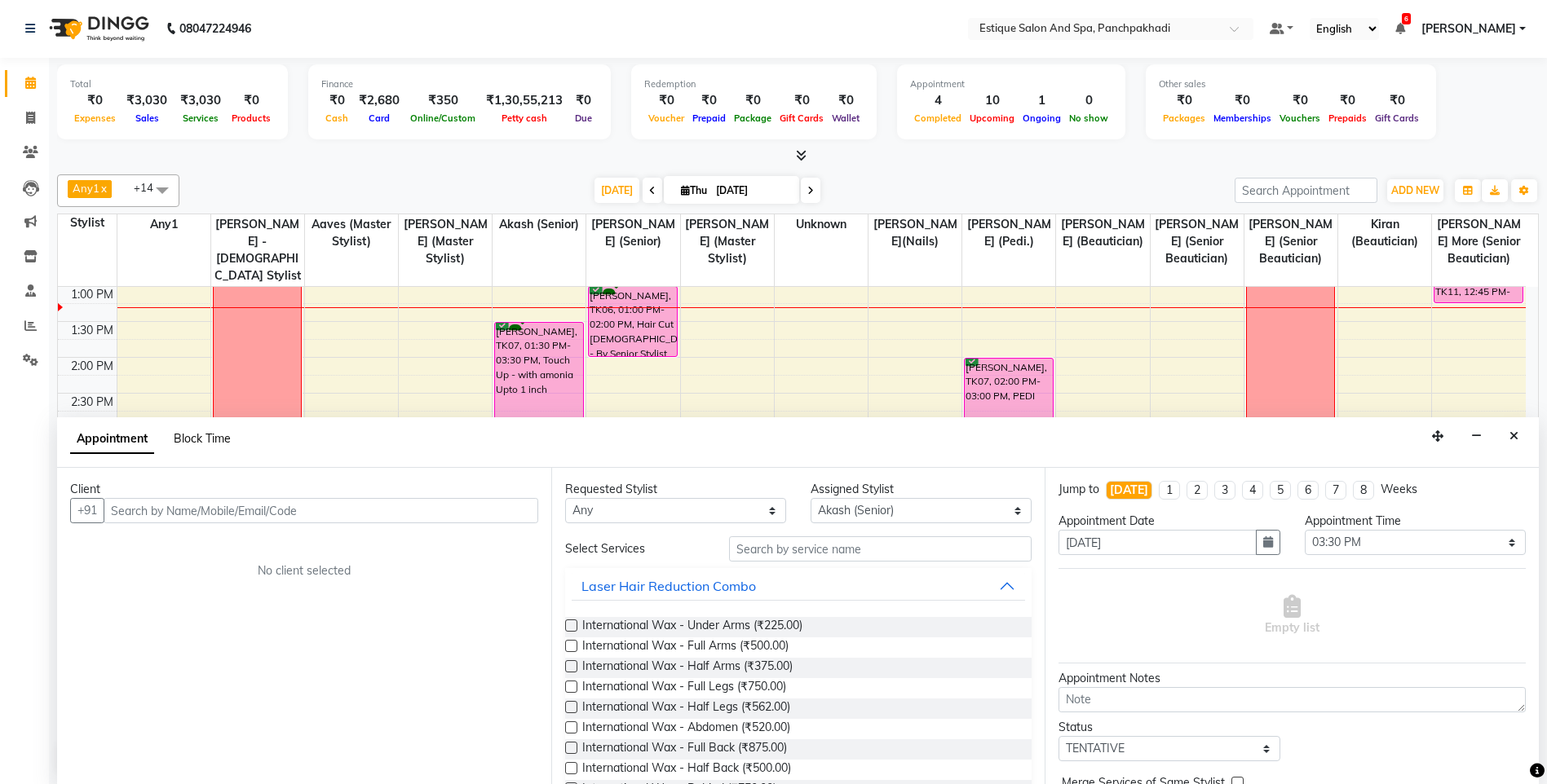
select select "15901"
select select "930"
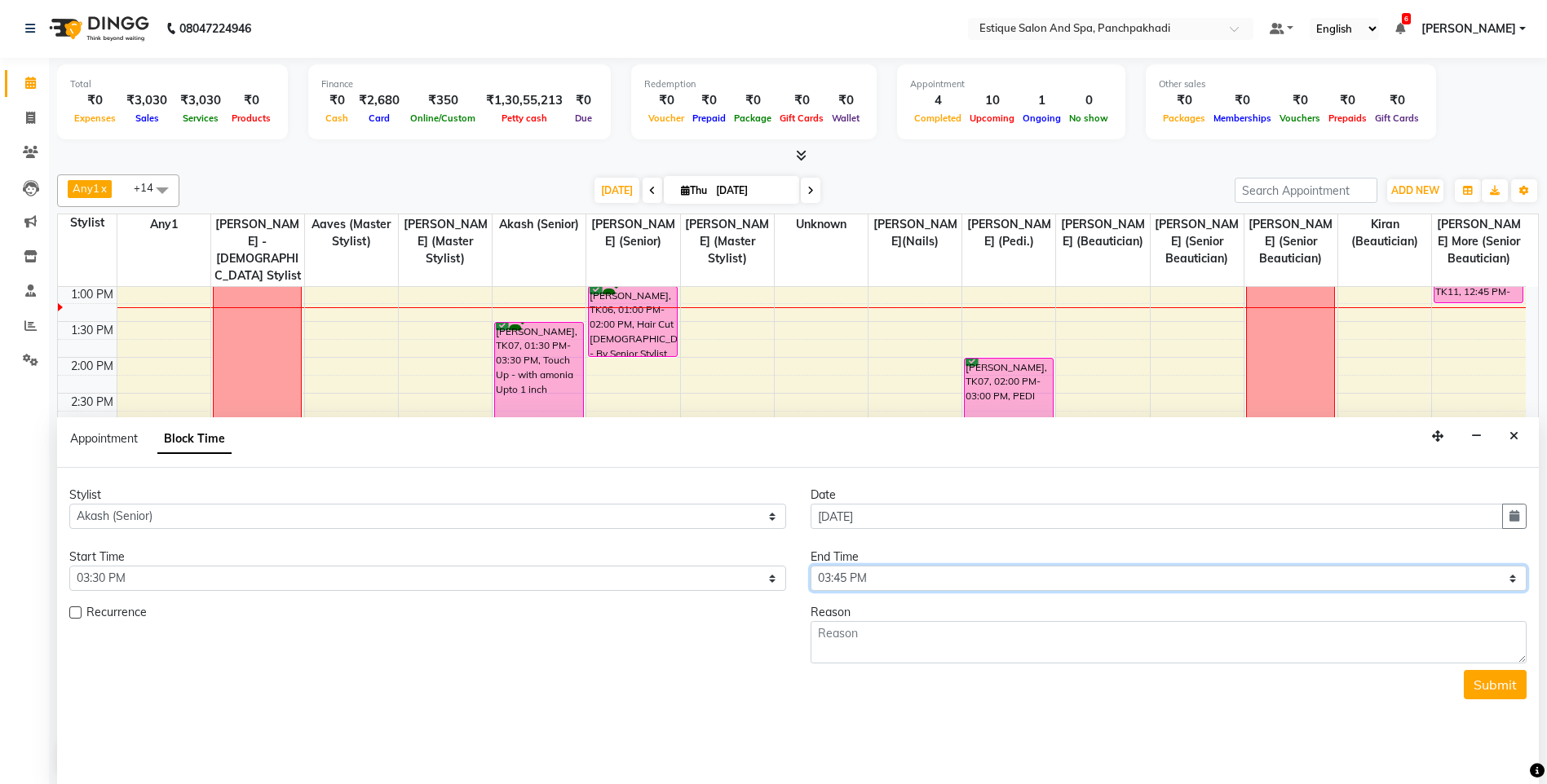
click at [907, 576] on select "Select 10:00 AM 10:15 AM 10:30 AM 10:45 AM 11:00 AM 11:15 AM 11:30 AM 11:45 AM …" at bounding box center [1168, 577] width 717 height 25
select select "1260"
click at [810, 565] on select "Select 10:00 AM 10:15 AM 10:30 AM 10:45 AM 11:00 AM 11:15 AM 11:30 AM 11:45 AM …" at bounding box center [1168, 577] width 717 height 25
click at [867, 641] on textarea at bounding box center [1168, 642] width 717 height 42
type textarea "Half Day"
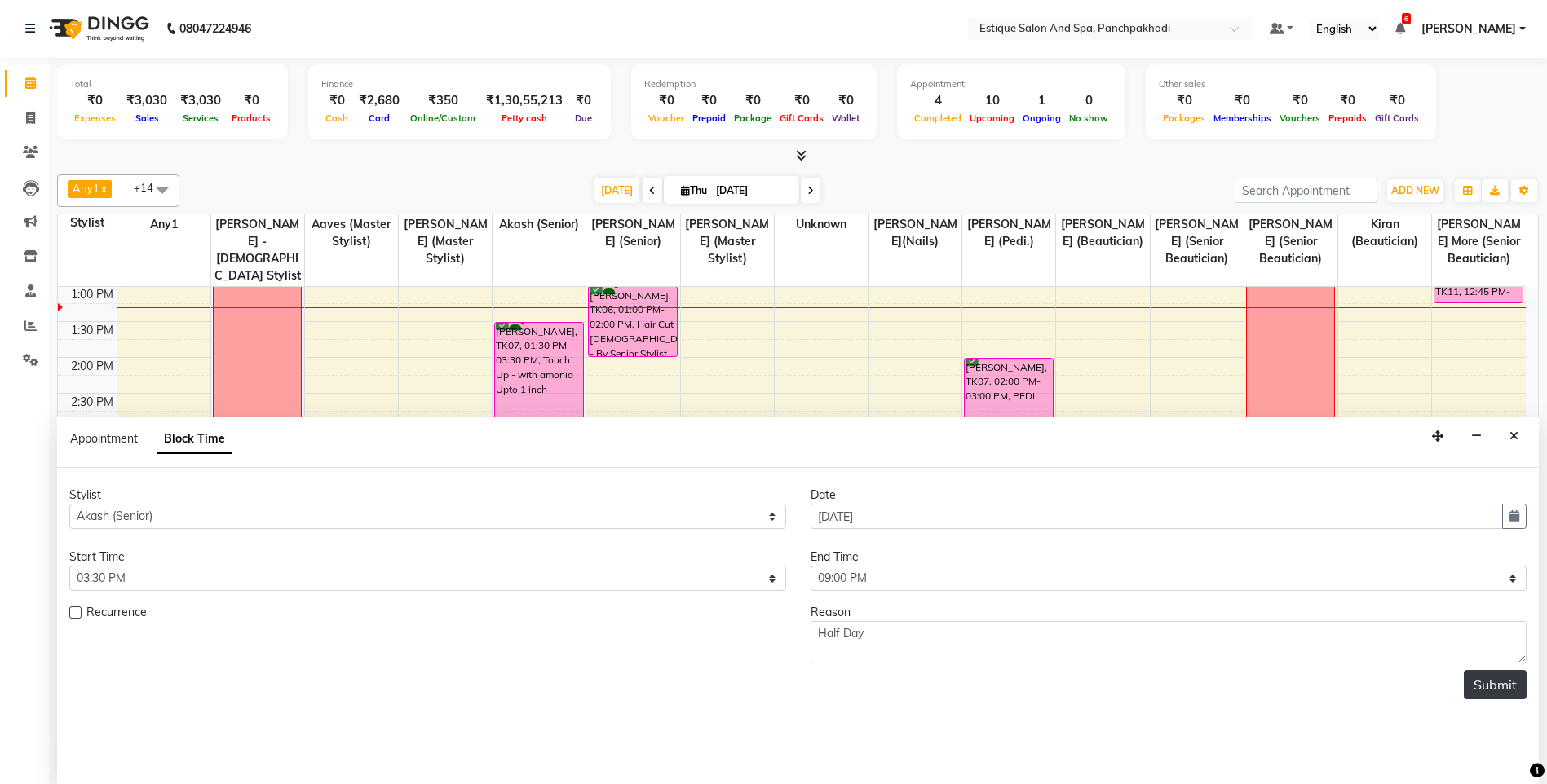
click at [1503, 687] on button "Submit" at bounding box center [1494, 685] width 63 height 29
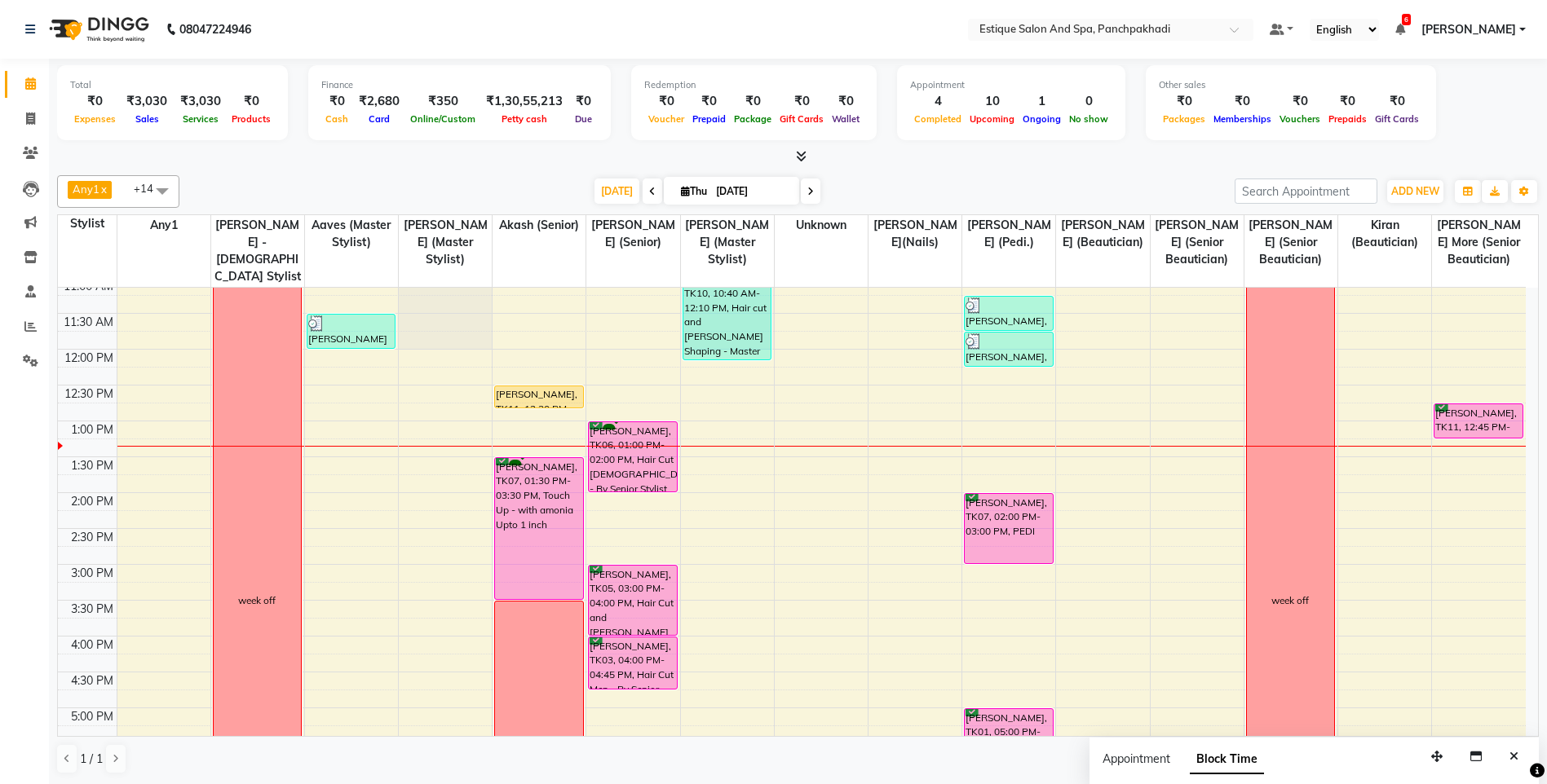
scroll to position [125, 0]
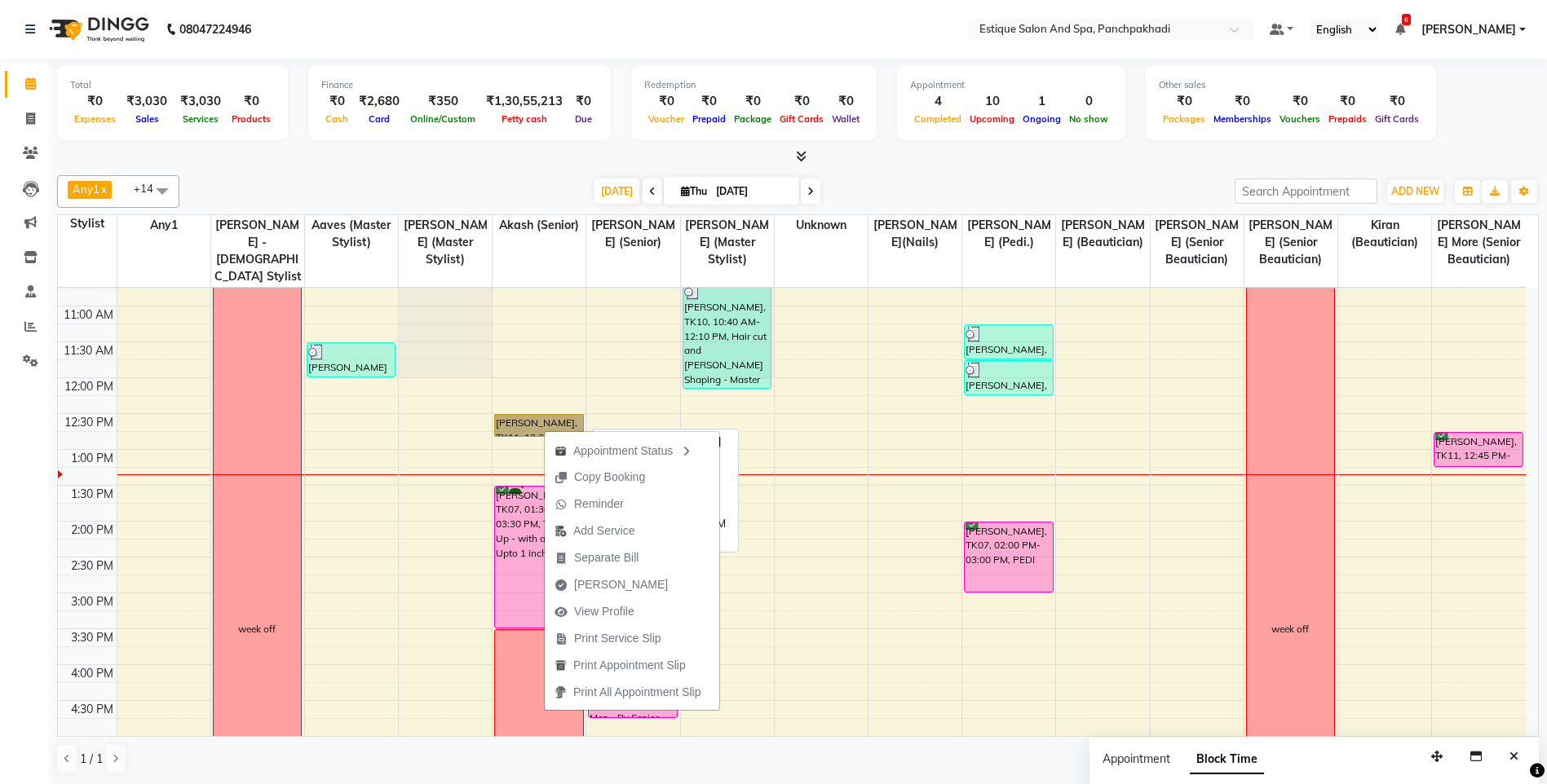
click at [518, 426] on link "[PERSON_NAME], TK11, 12:30 PM-12:50 PM, Free Head Massage" at bounding box center [538, 425] width 89 height 23
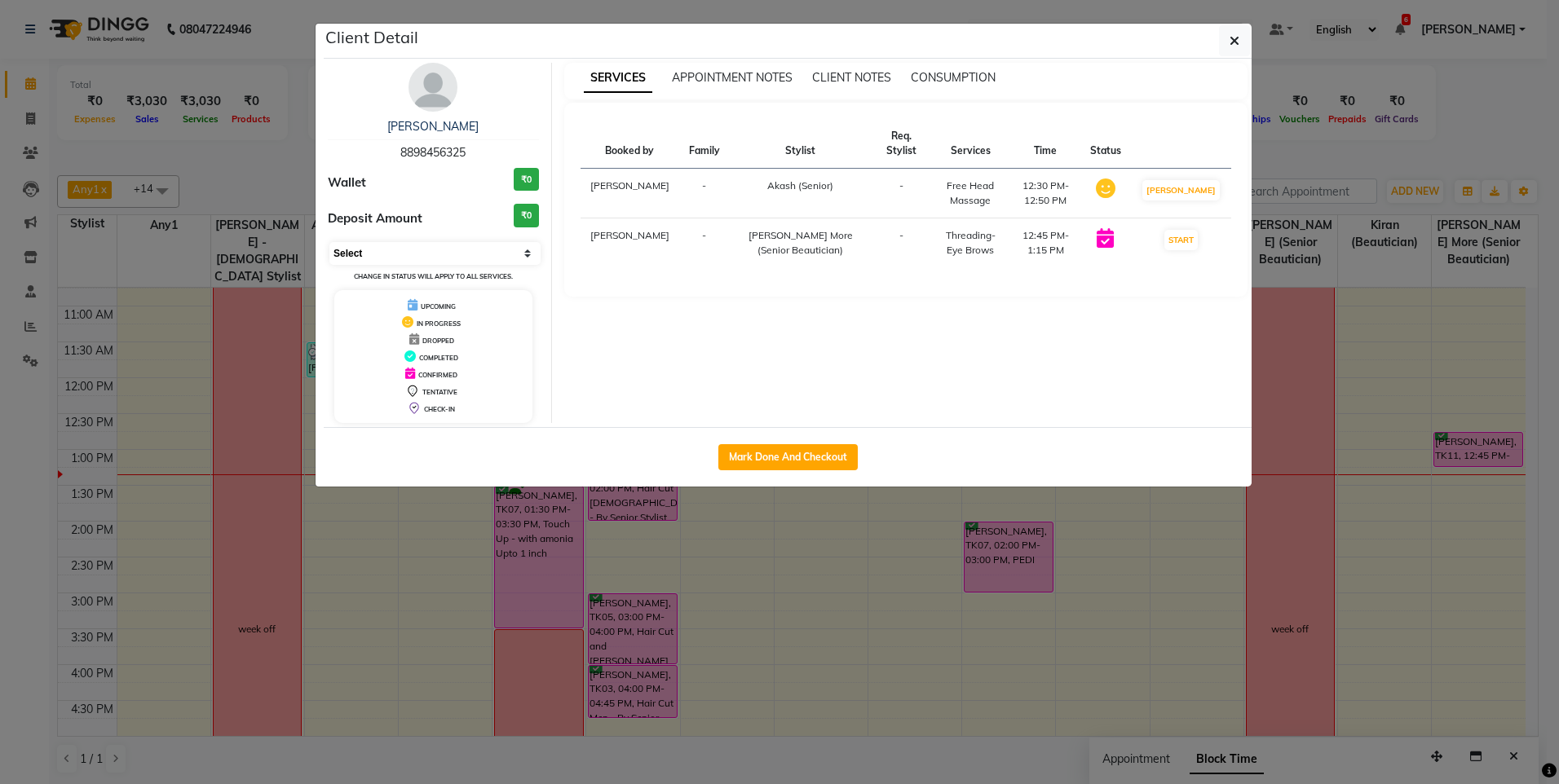
click at [413, 257] on select "Select IN SERVICE CONFIRMED TENTATIVE CHECK IN MARK DONE DROPPED UPCOMING" at bounding box center [435, 253] width 211 height 23
select select "6"
click at [330, 242] on select "Select IN SERVICE CONFIRMED TENTATIVE CHECK IN MARK DONE DROPPED UPCOMING" at bounding box center [435, 253] width 211 height 23
click at [1235, 41] on icon "button" at bounding box center [1234, 40] width 9 height 13
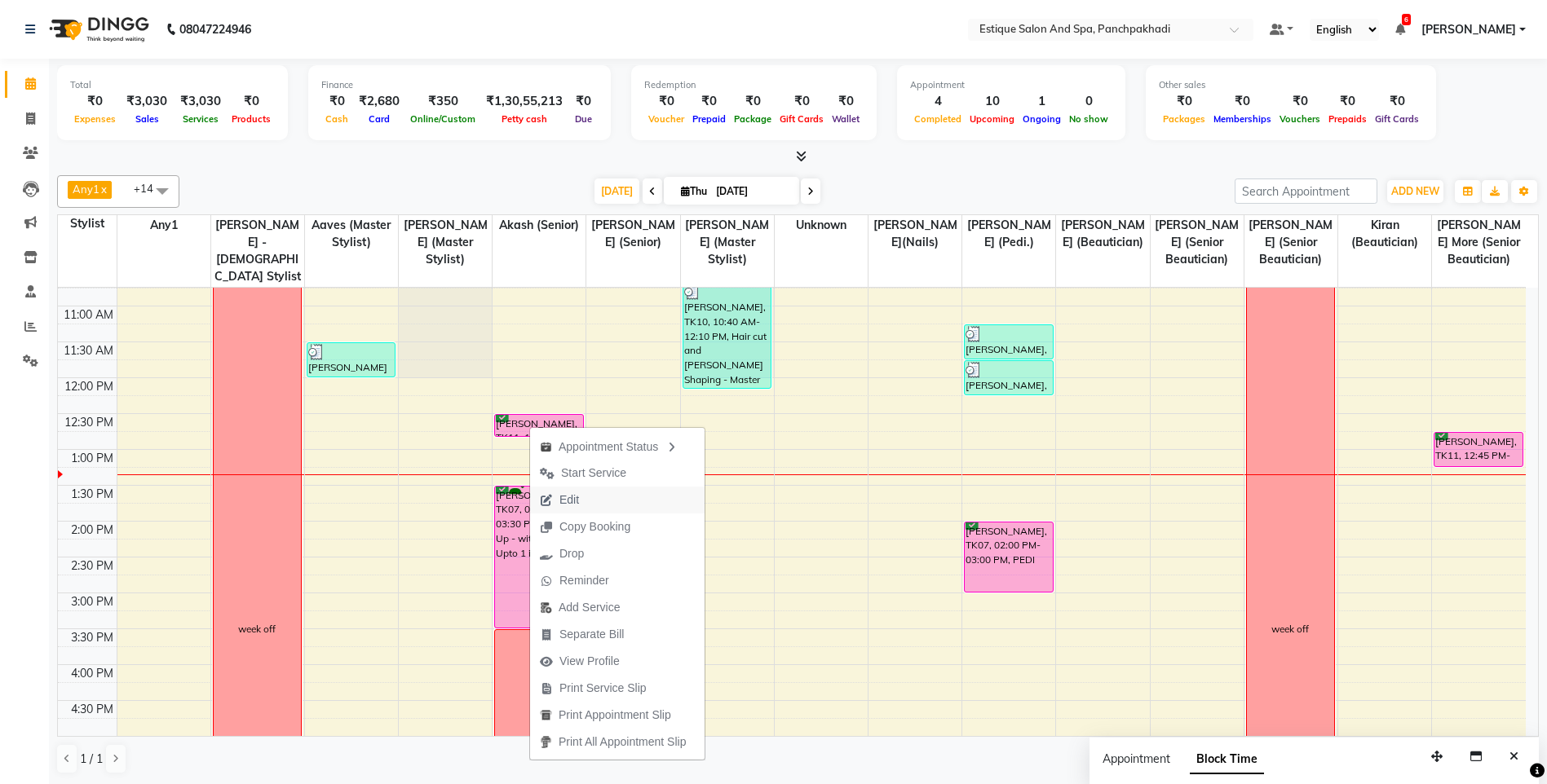
click at [572, 501] on span "Edit" at bounding box center [569, 500] width 20 height 17
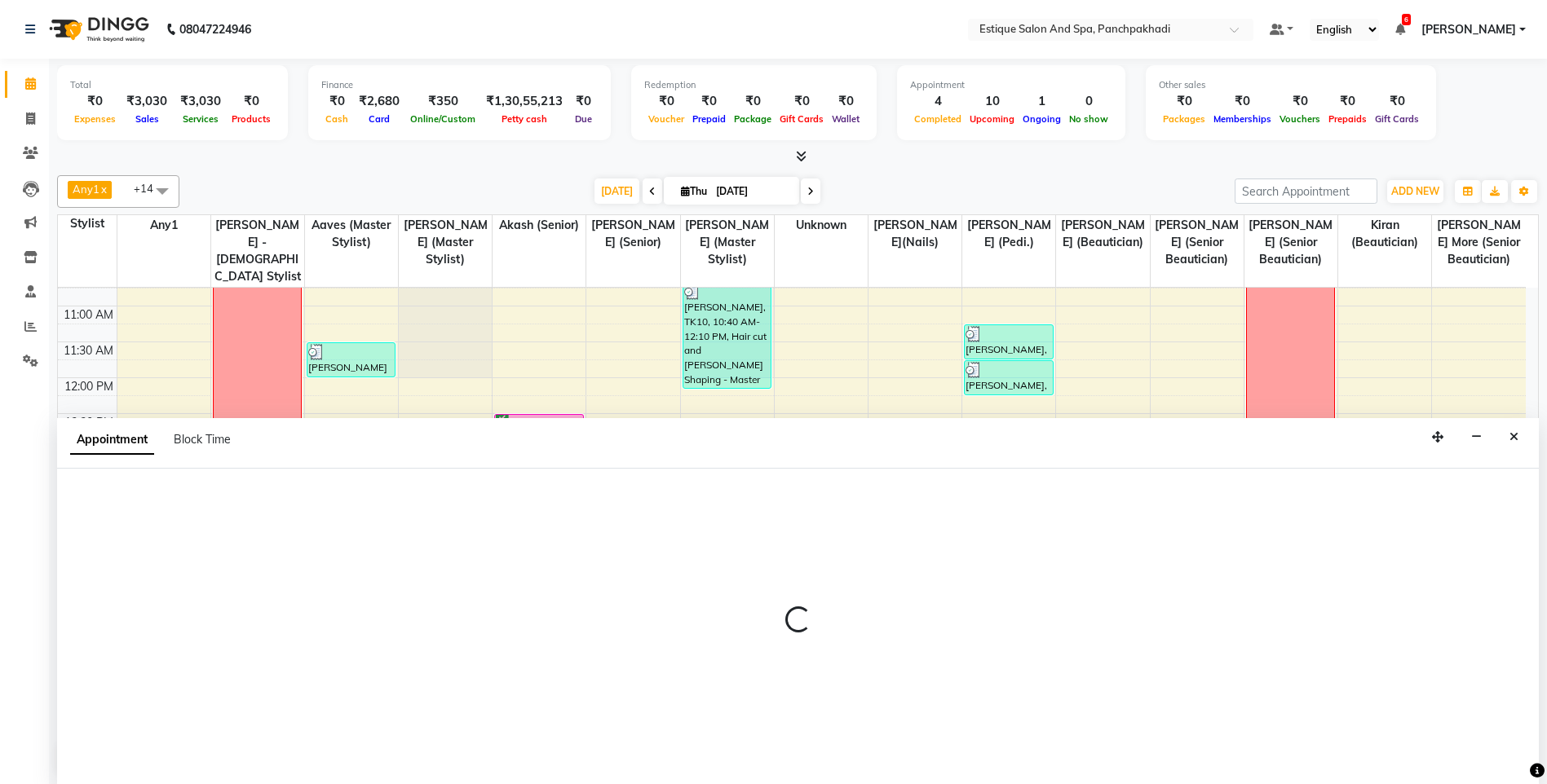
scroll to position [1, 0]
select select "15907"
select select "confirm booking"
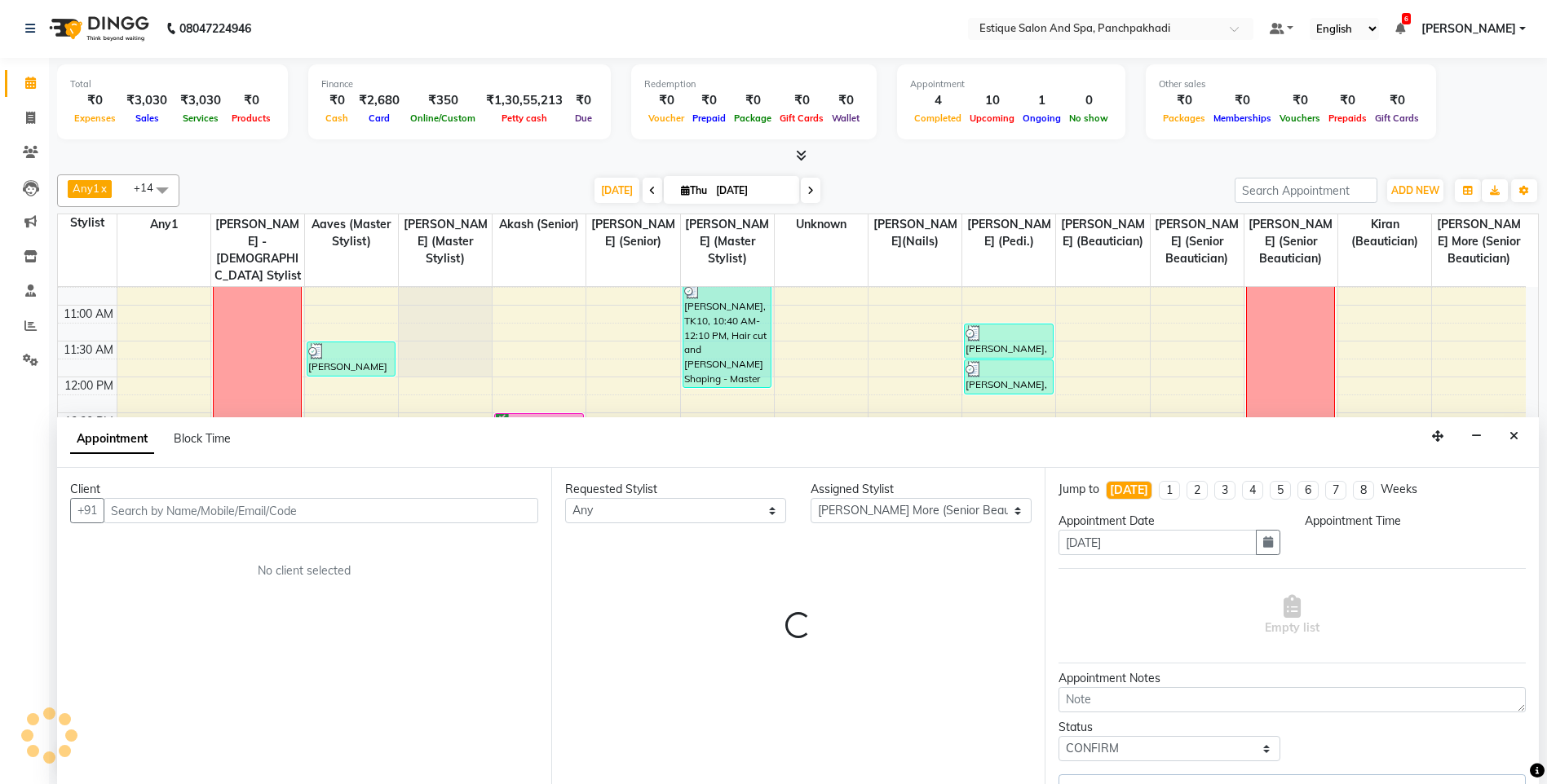
scroll to position [287, 0]
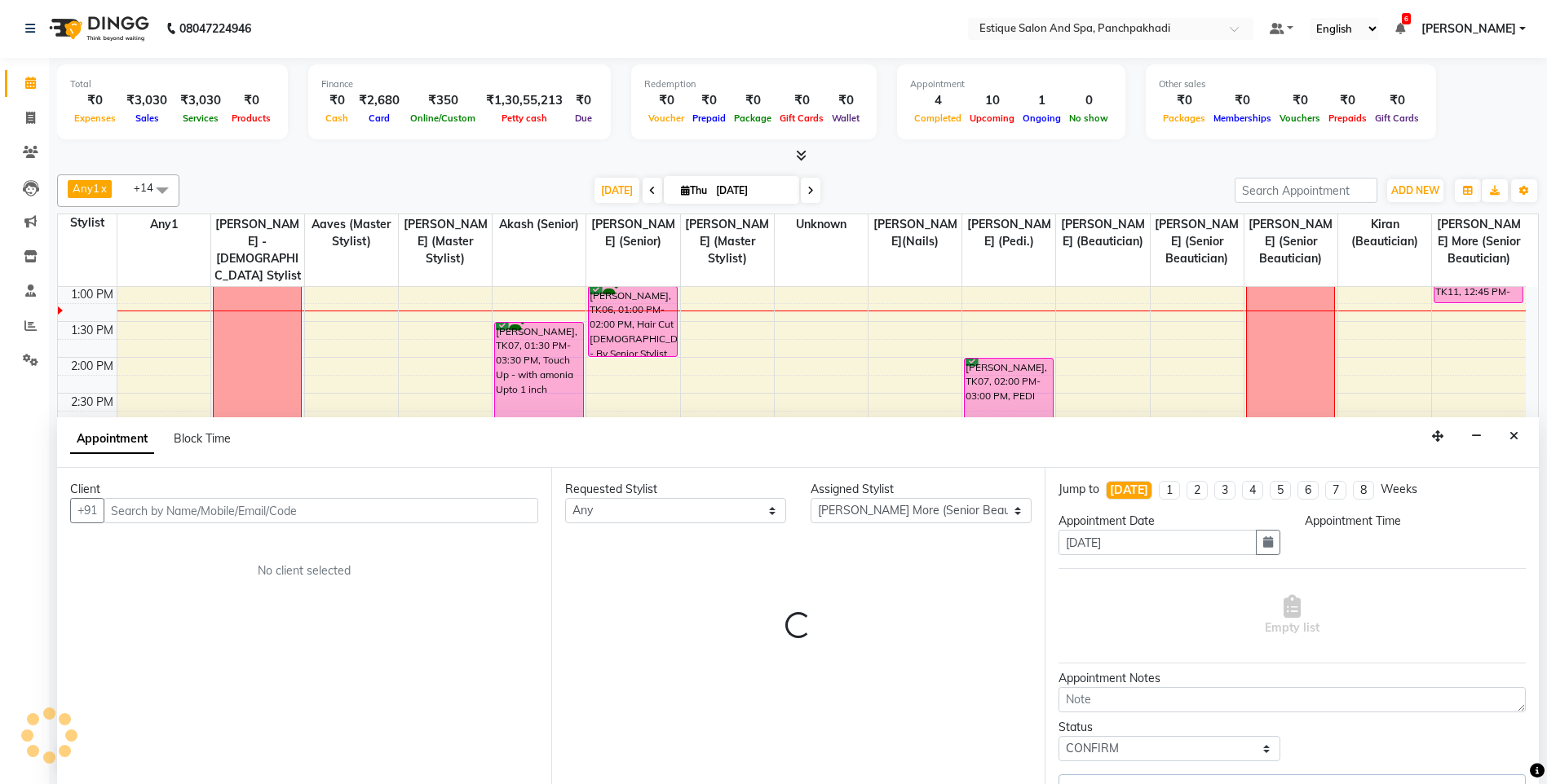
select select "750"
select select "1374"
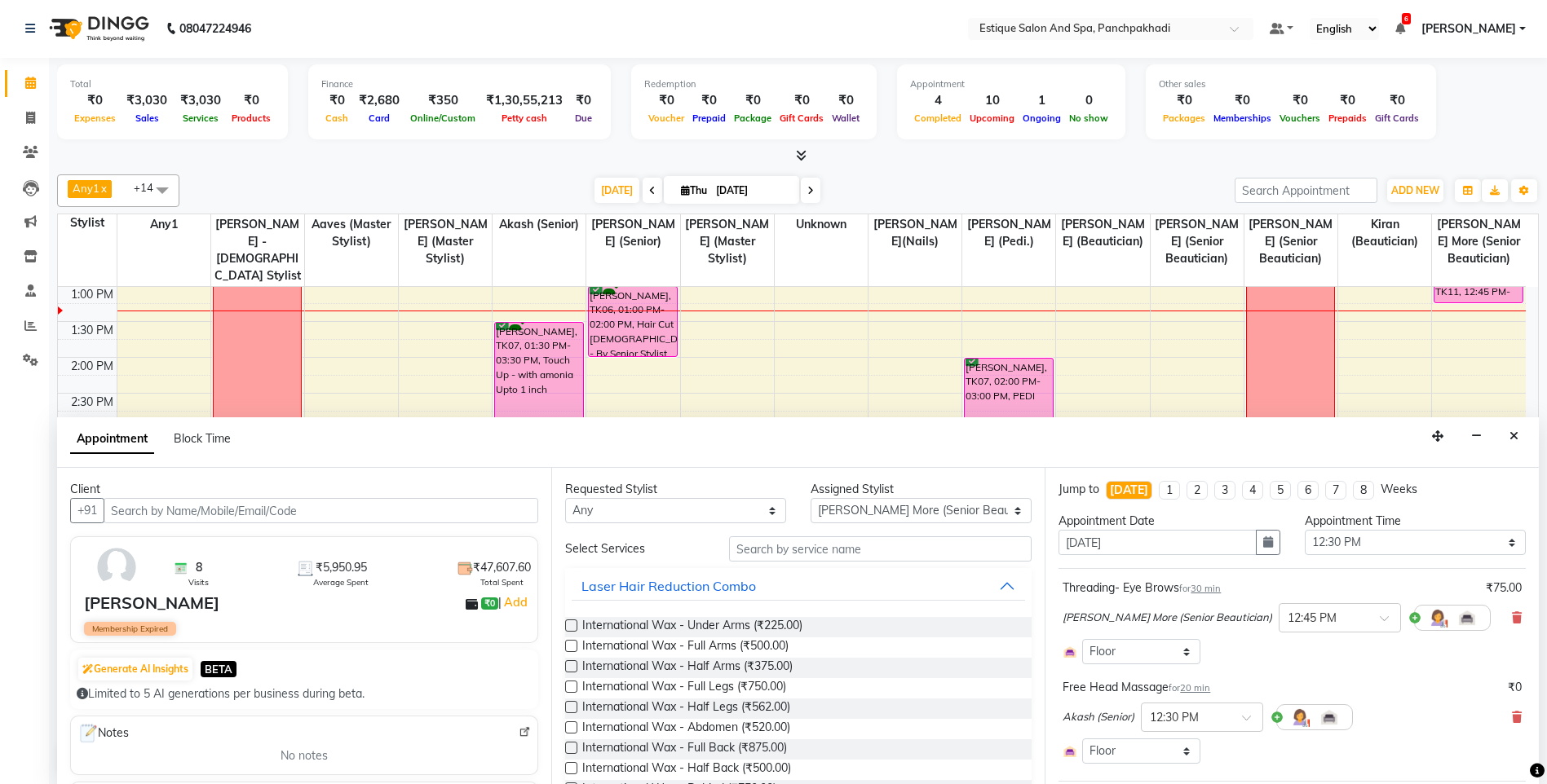
click at [192, 505] on input "text" at bounding box center [320, 510] width 435 height 25
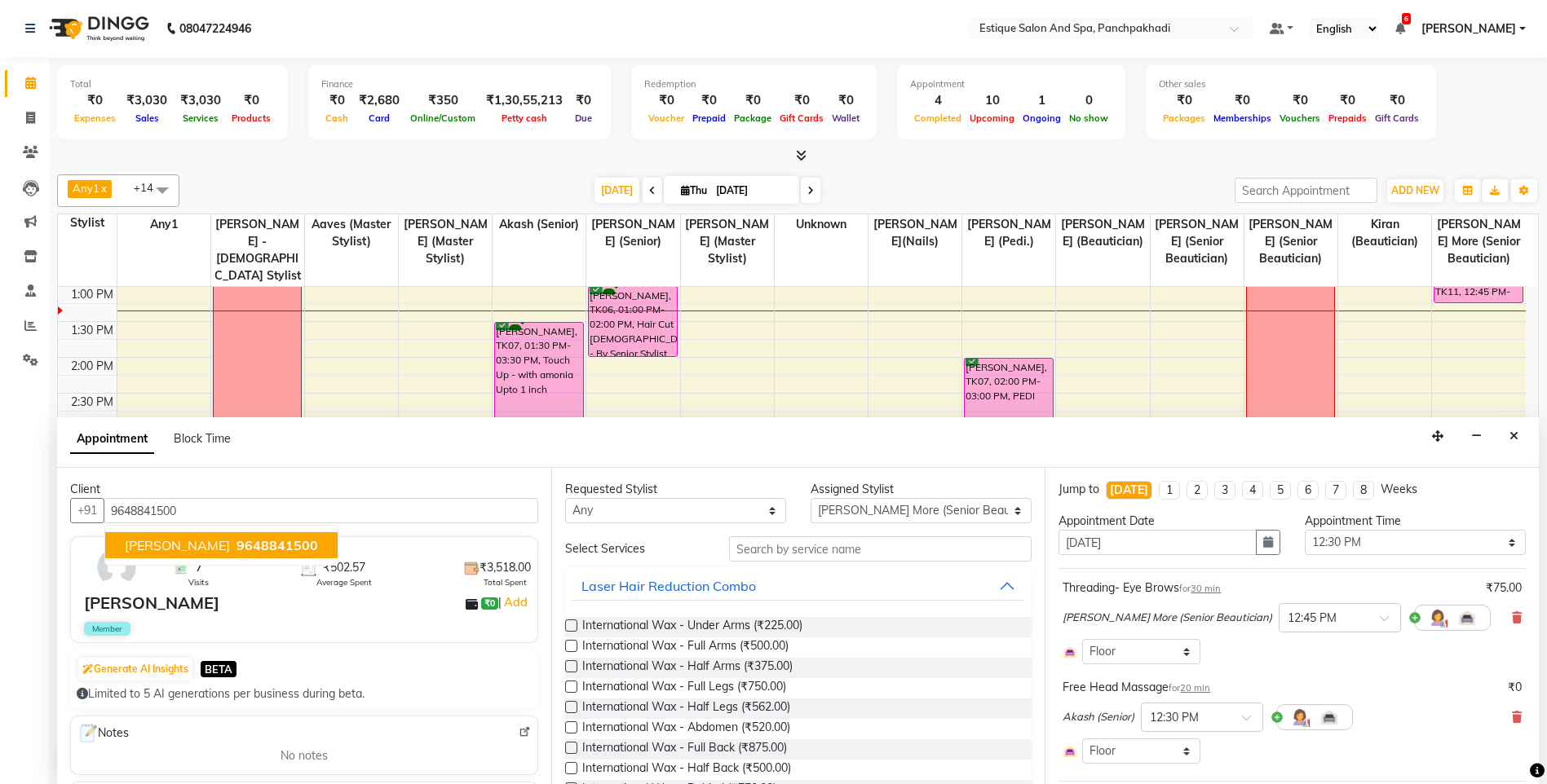
click at [163, 546] on span "[PERSON_NAME]" at bounding box center [177, 545] width 105 height 16
type input "9648841500"
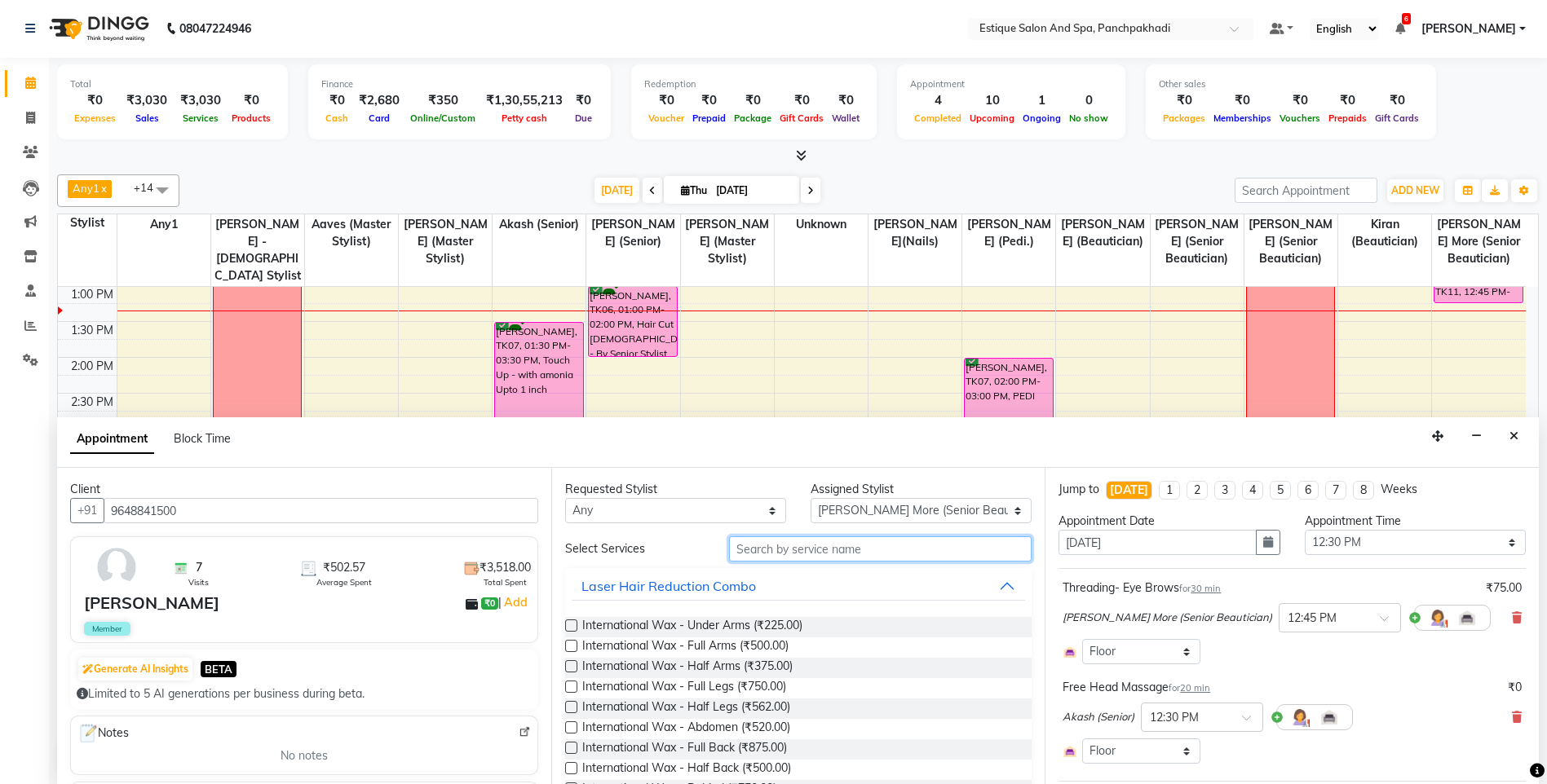
click at [806, 550] on input "text" at bounding box center [881, 548] width 303 height 25
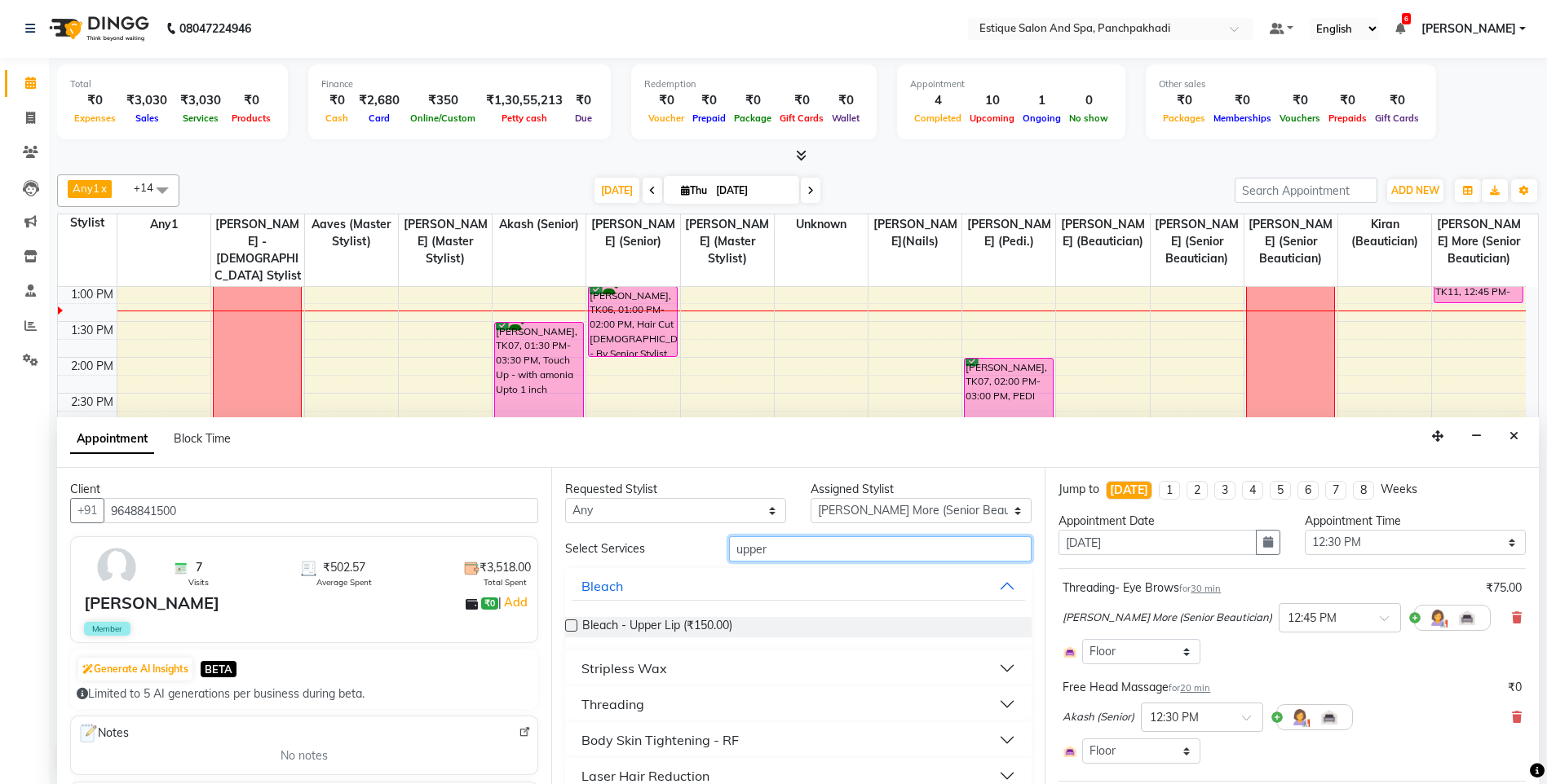
type input "upper"
click at [623, 700] on div "Threading" at bounding box center [612, 704] width 63 height 20
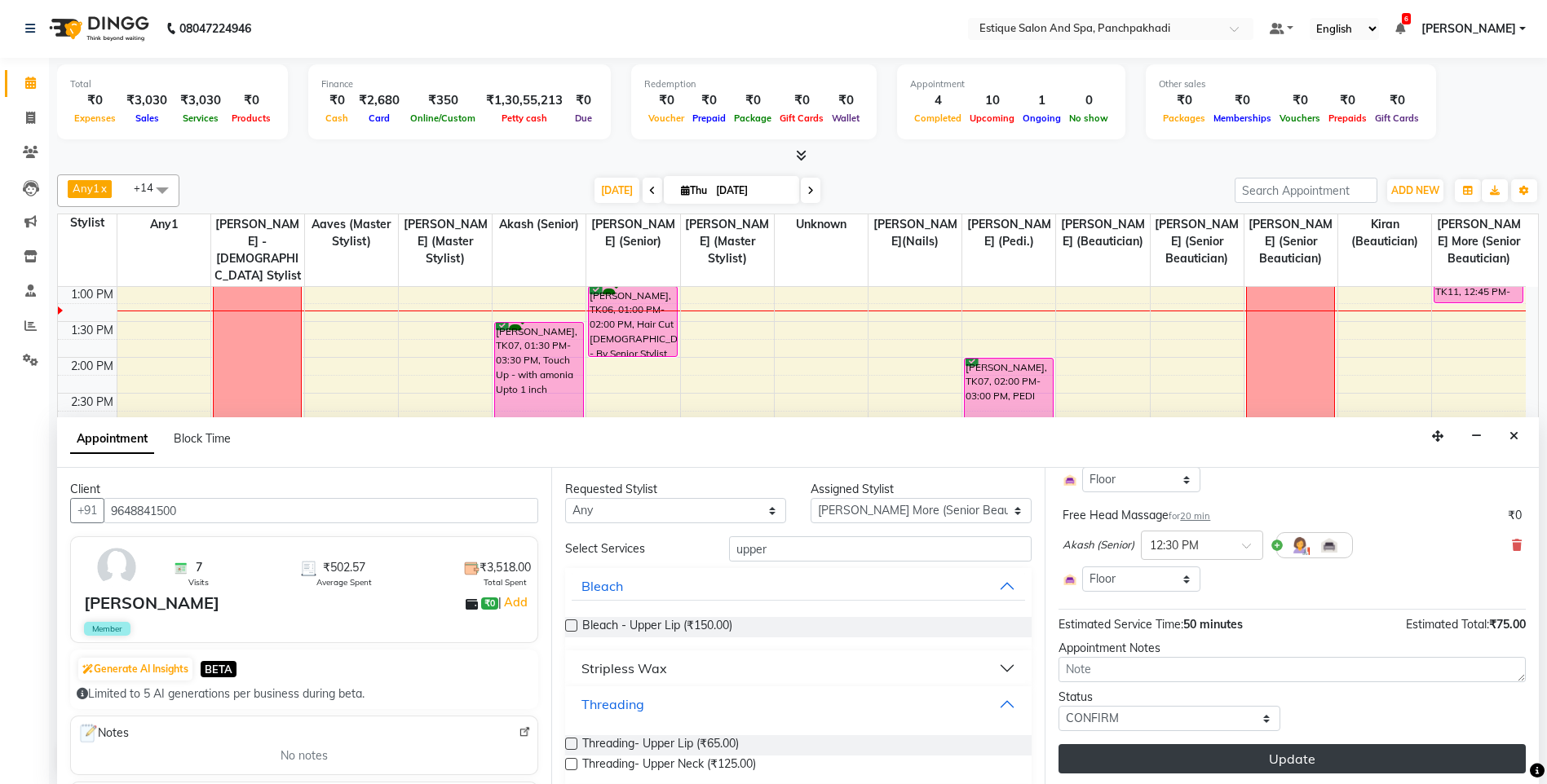
scroll to position [175, 0]
click at [1175, 750] on button "Update" at bounding box center [1291, 756] width 467 height 29
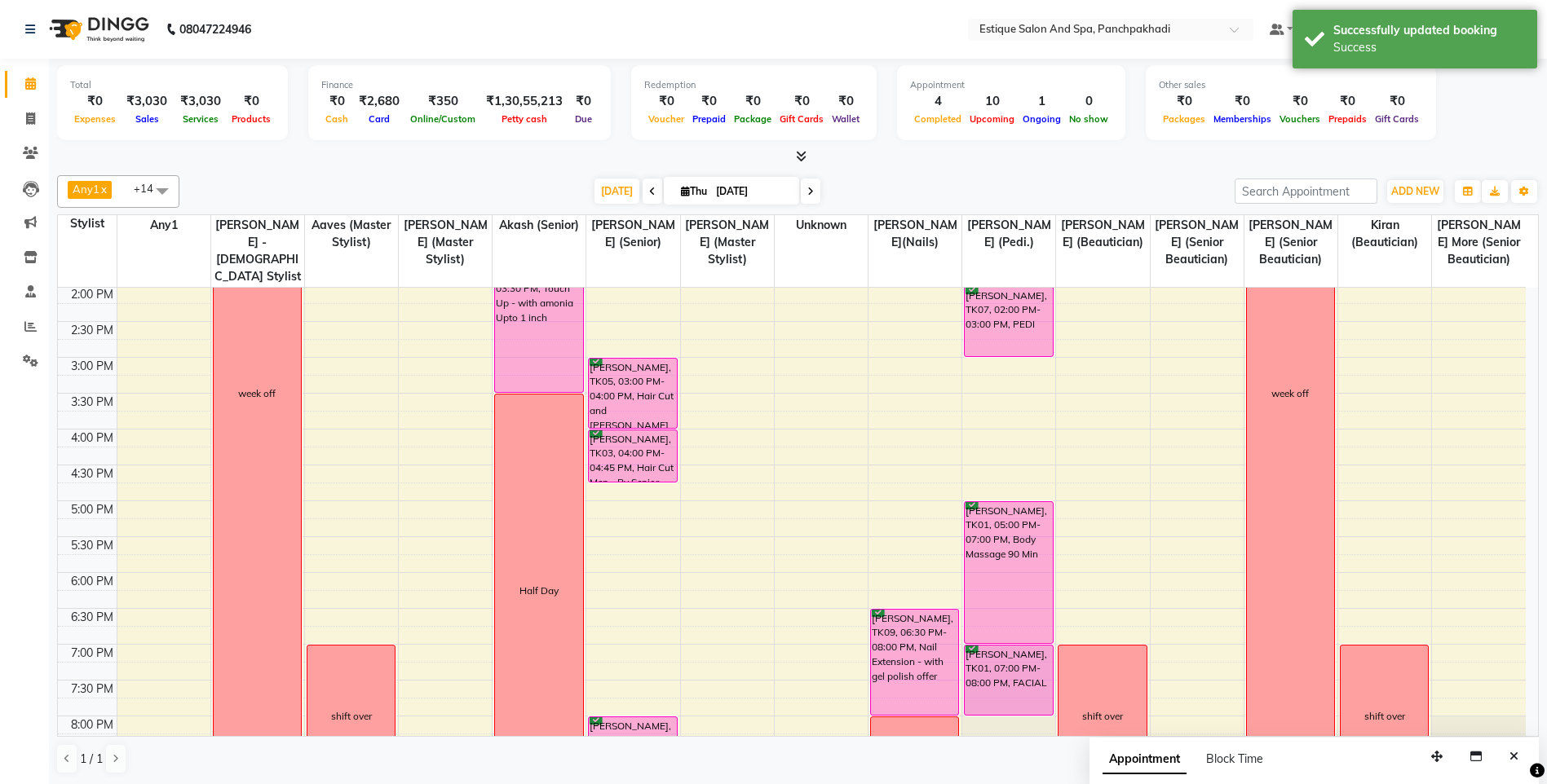
scroll to position [76, 0]
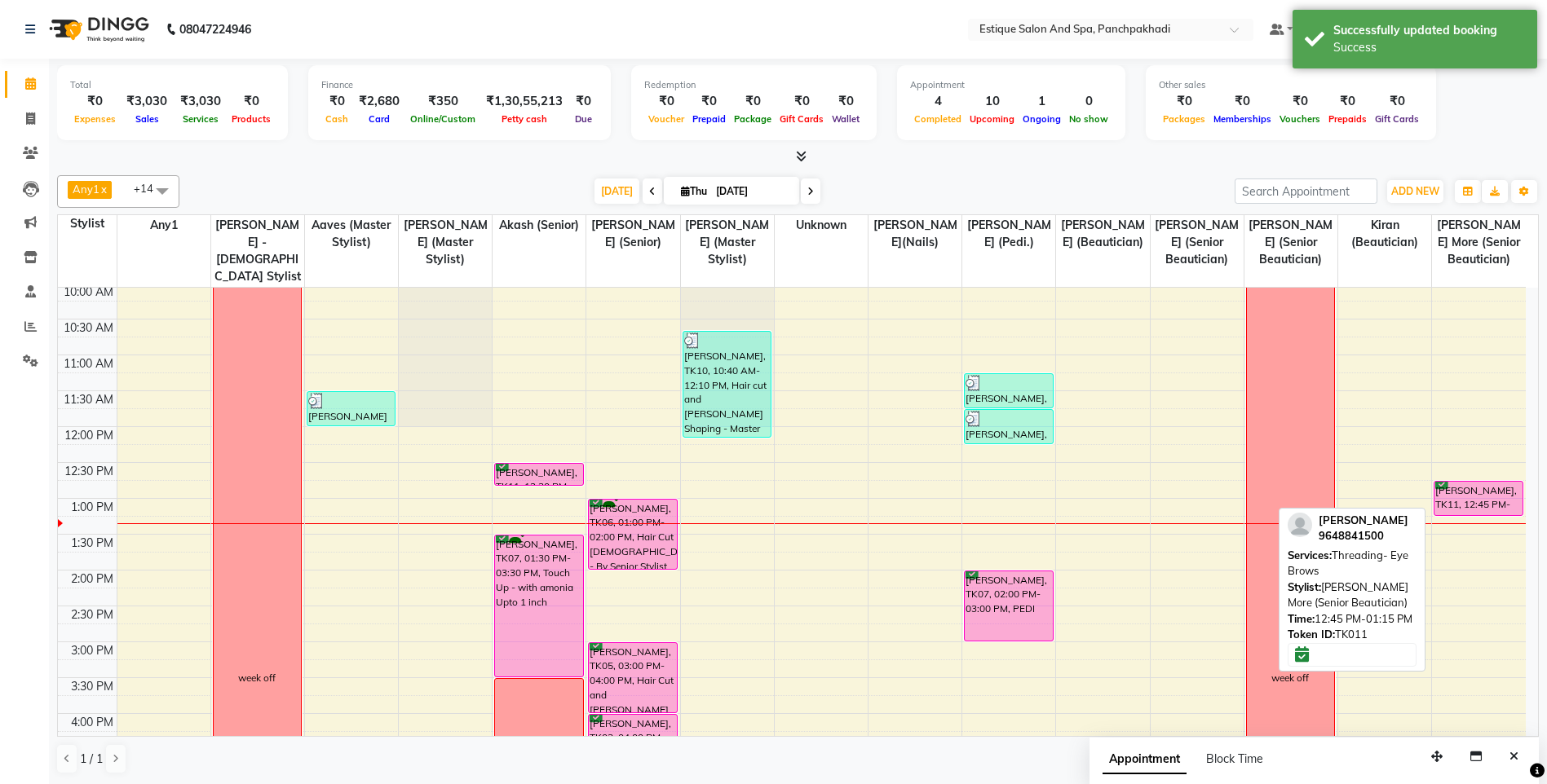
click at [1474, 495] on div "[PERSON_NAME], TK11, 12:45 PM-01:15 PM, Threading- Eye Brows" at bounding box center [1478, 498] width 88 height 34
select select "6"
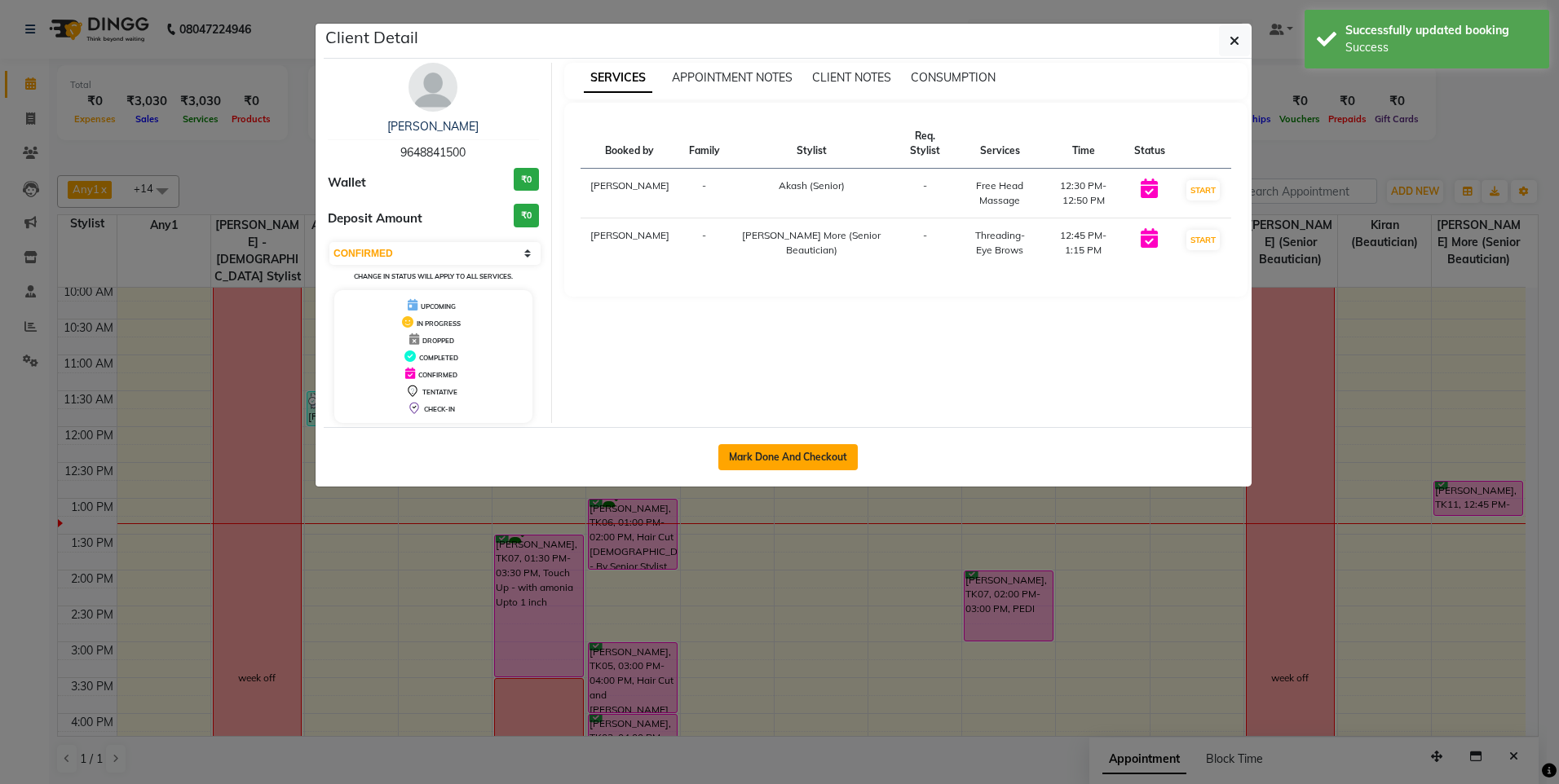
click at [806, 454] on button "Mark Done And Checkout" at bounding box center [788, 457] width 139 height 26
select select "service"
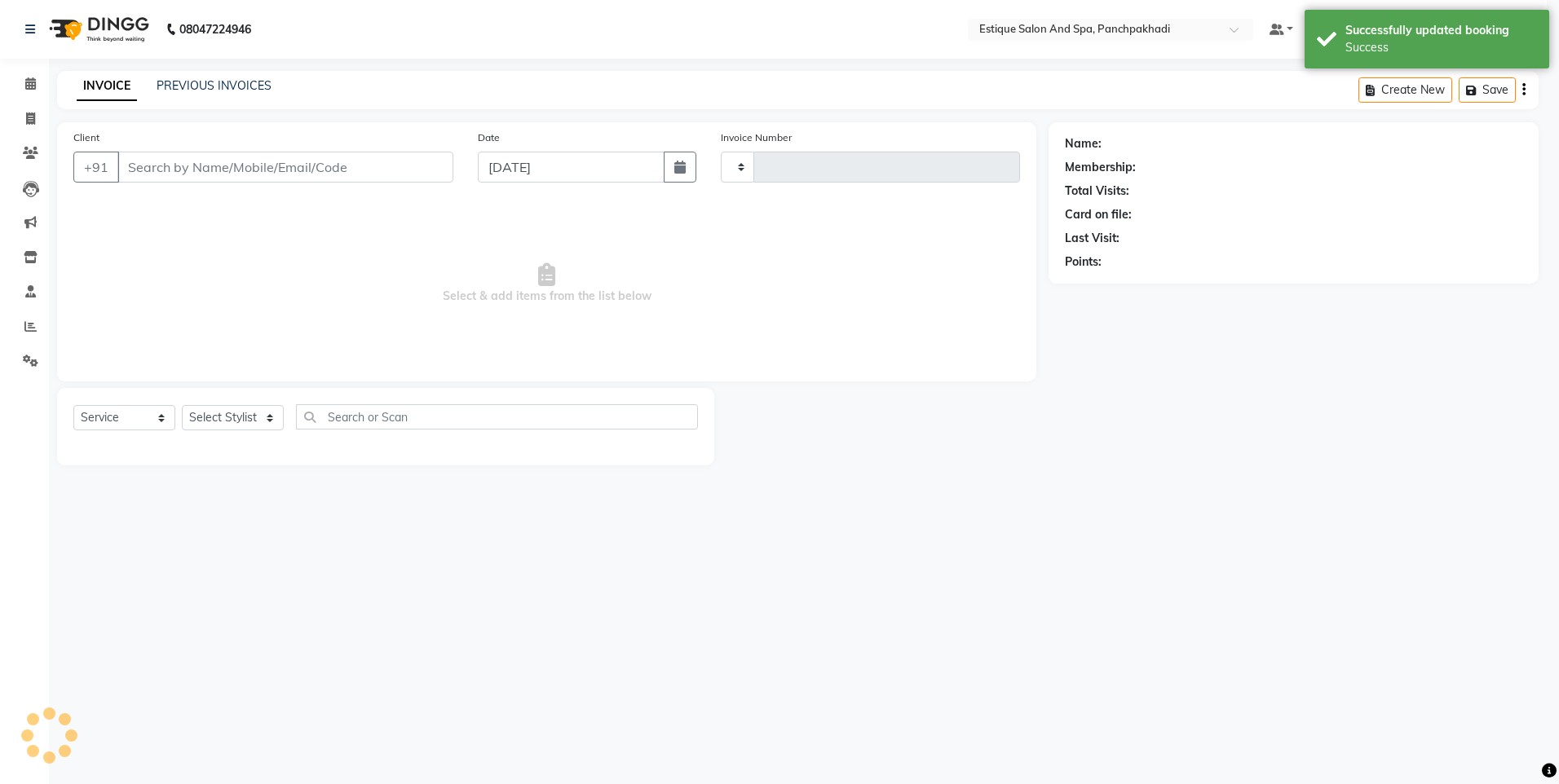
type input "4604"
select select "925"
type input "9648841500"
select select "15907"
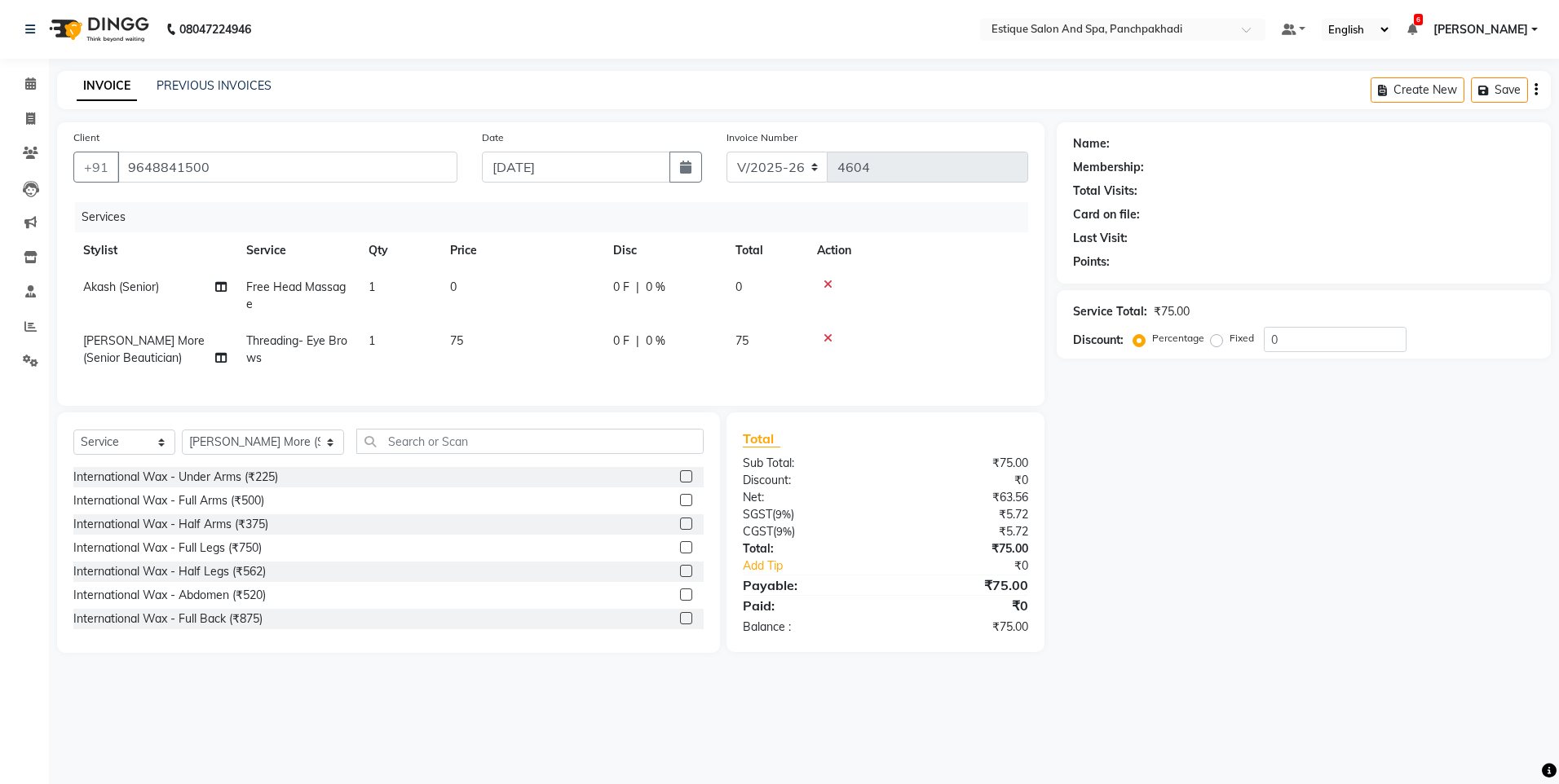
select select "1: Object"
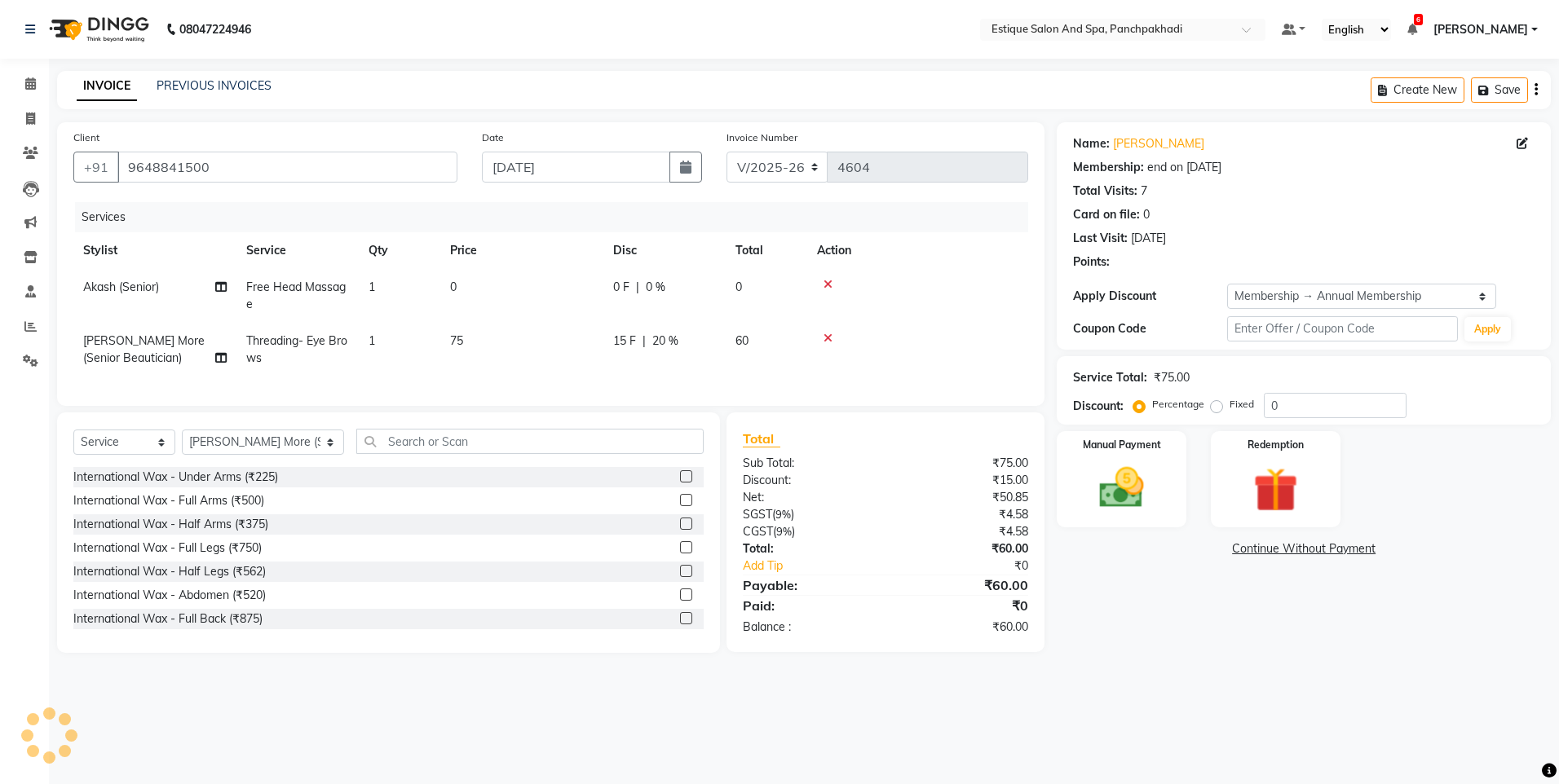
type input "20"
click at [29, 84] on icon at bounding box center [30, 83] width 10 height 12
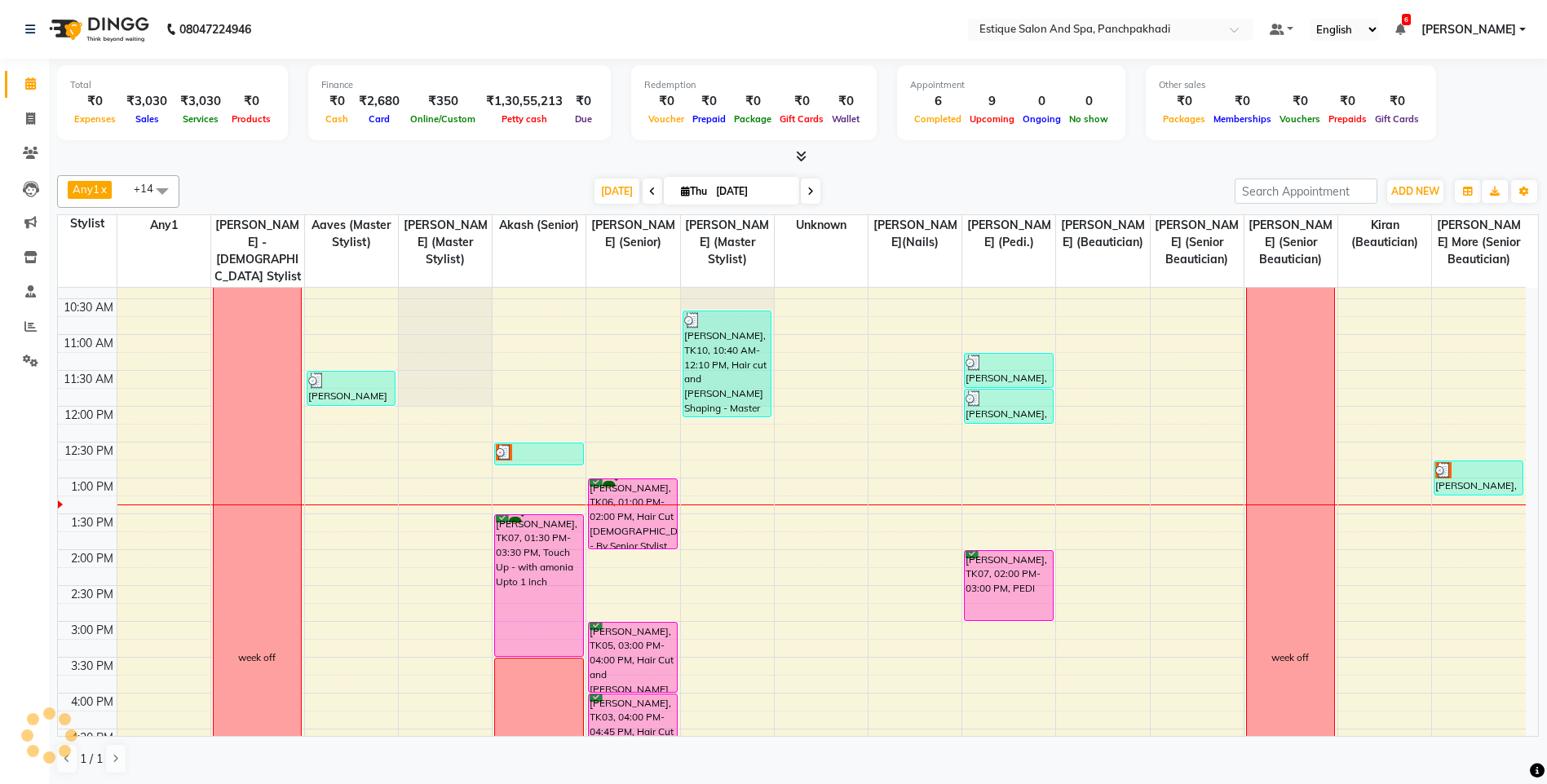
scroll to position [244, 0]
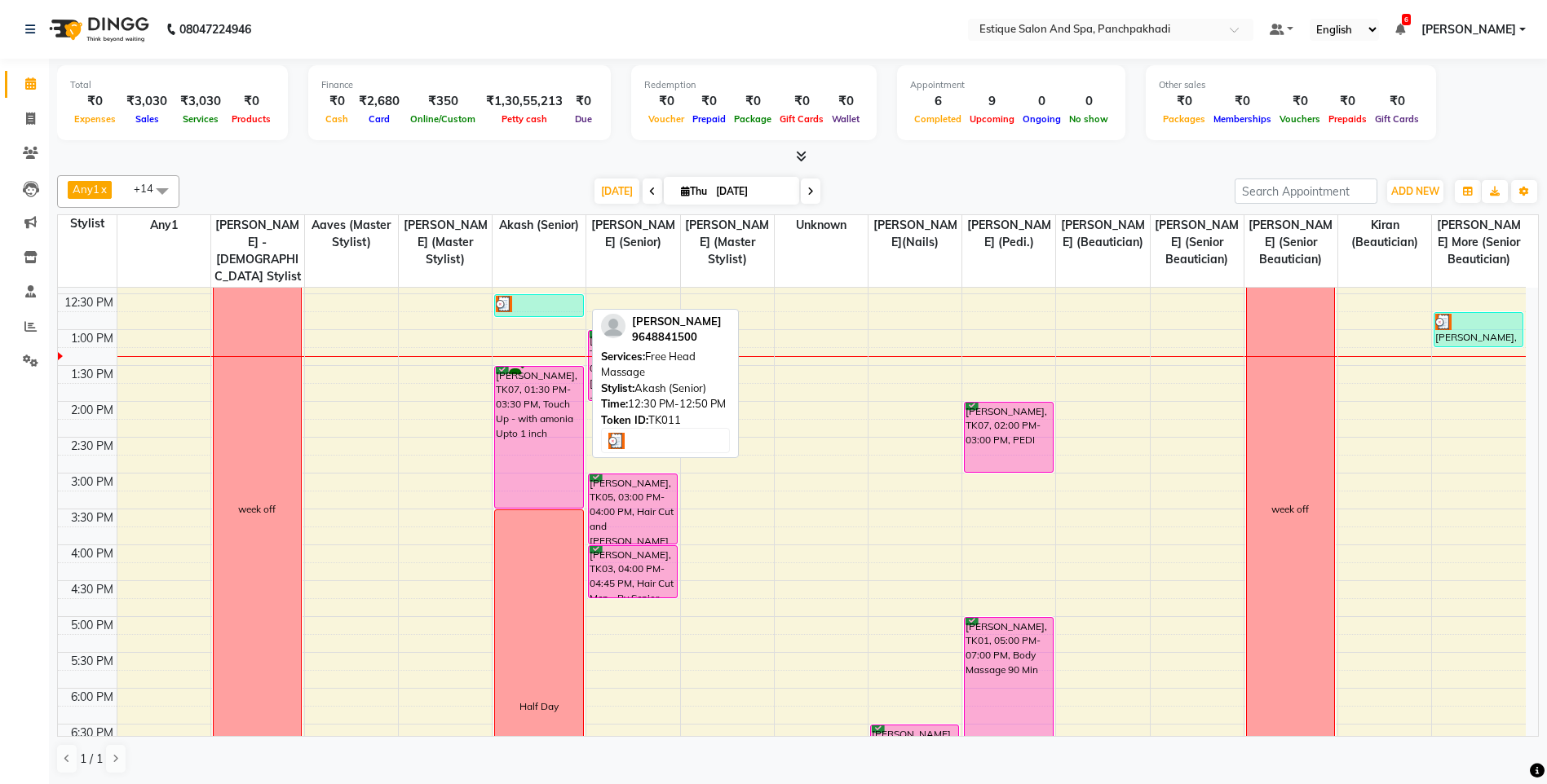
click at [528, 306] on div at bounding box center [538, 304] width 85 height 16
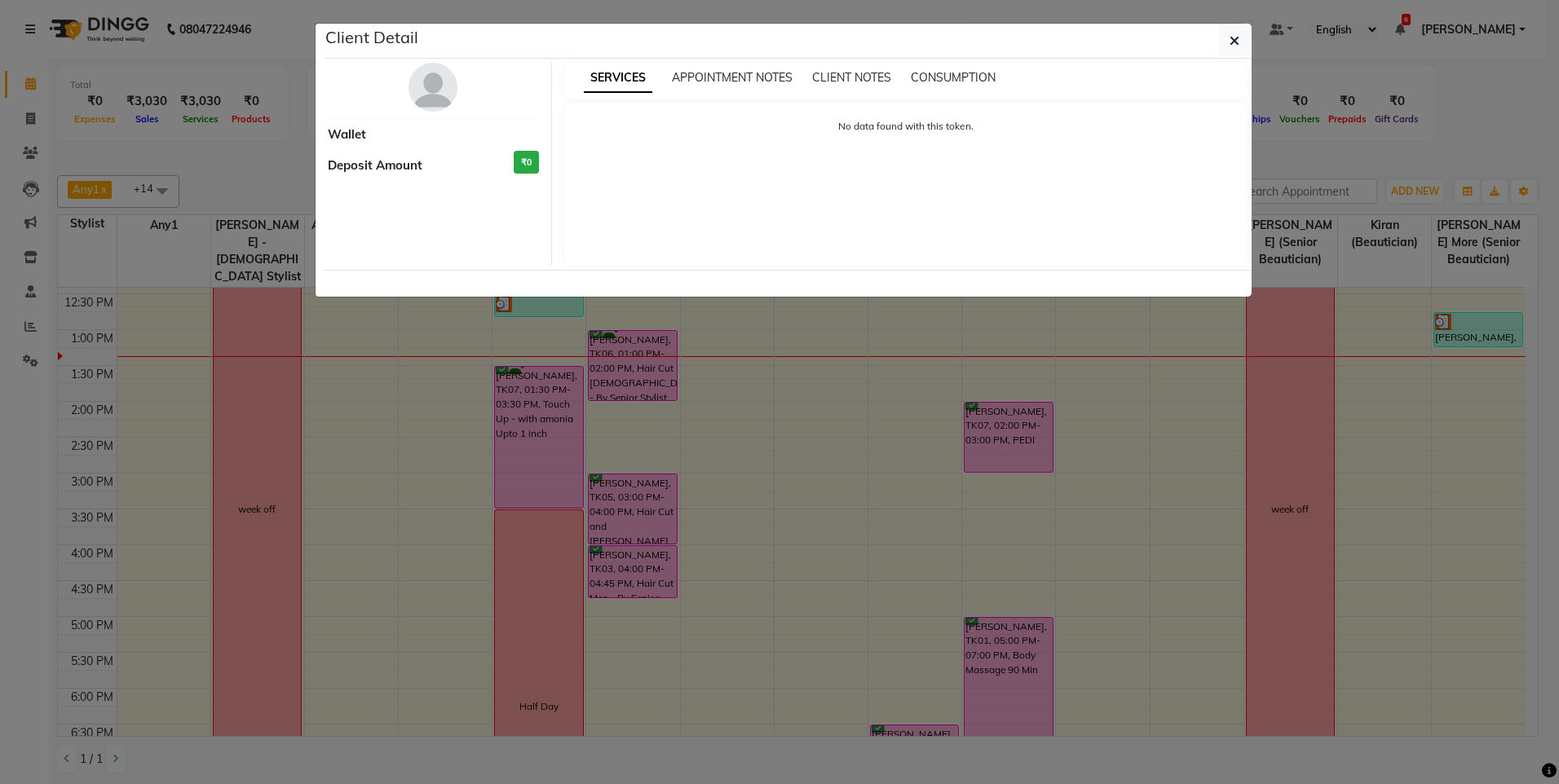
select select "3"
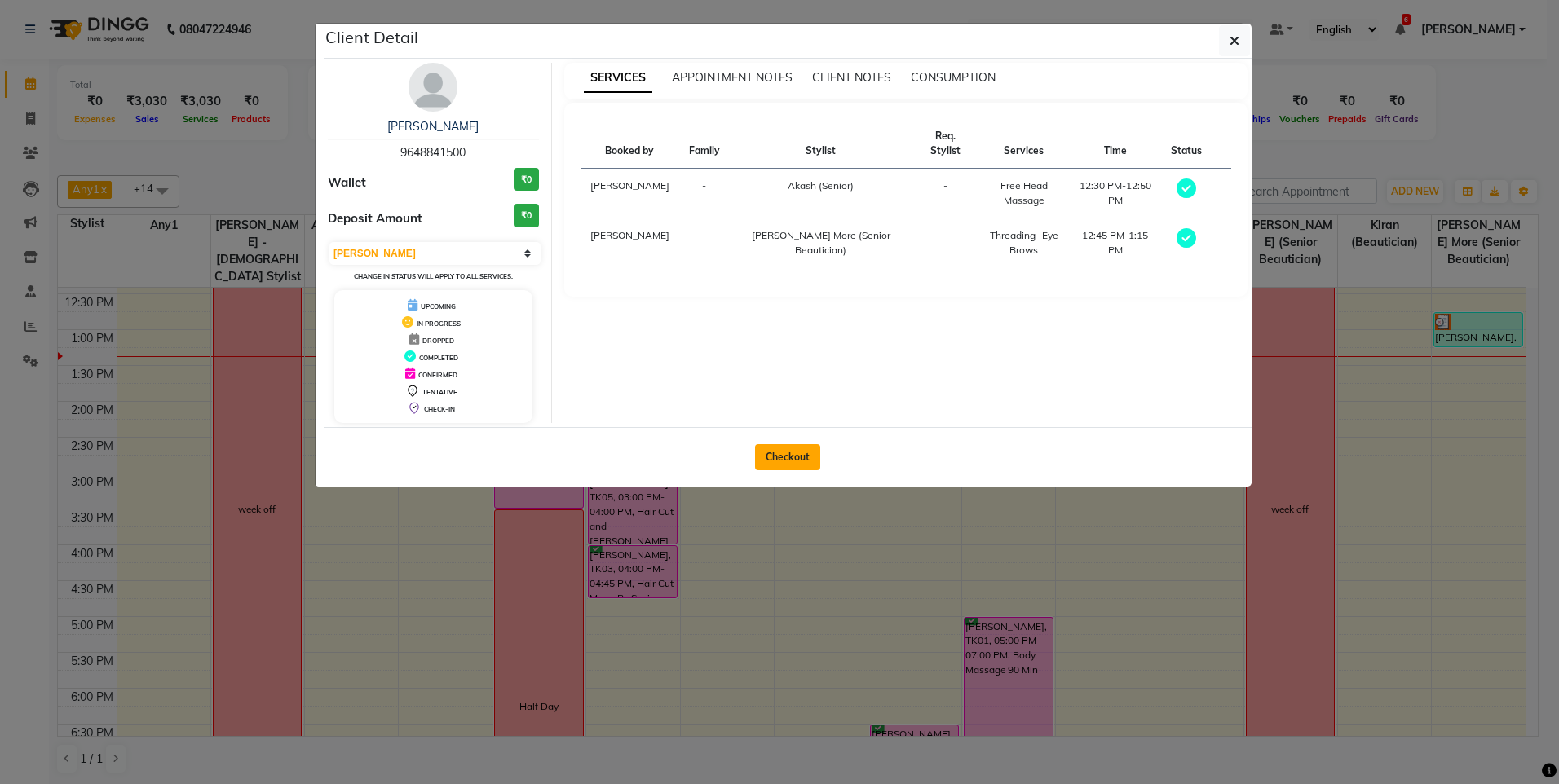
click at [794, 456] on button "Checkout" at bounding box center [788, 457] width 65 height 26
select select "925"
select select "service"
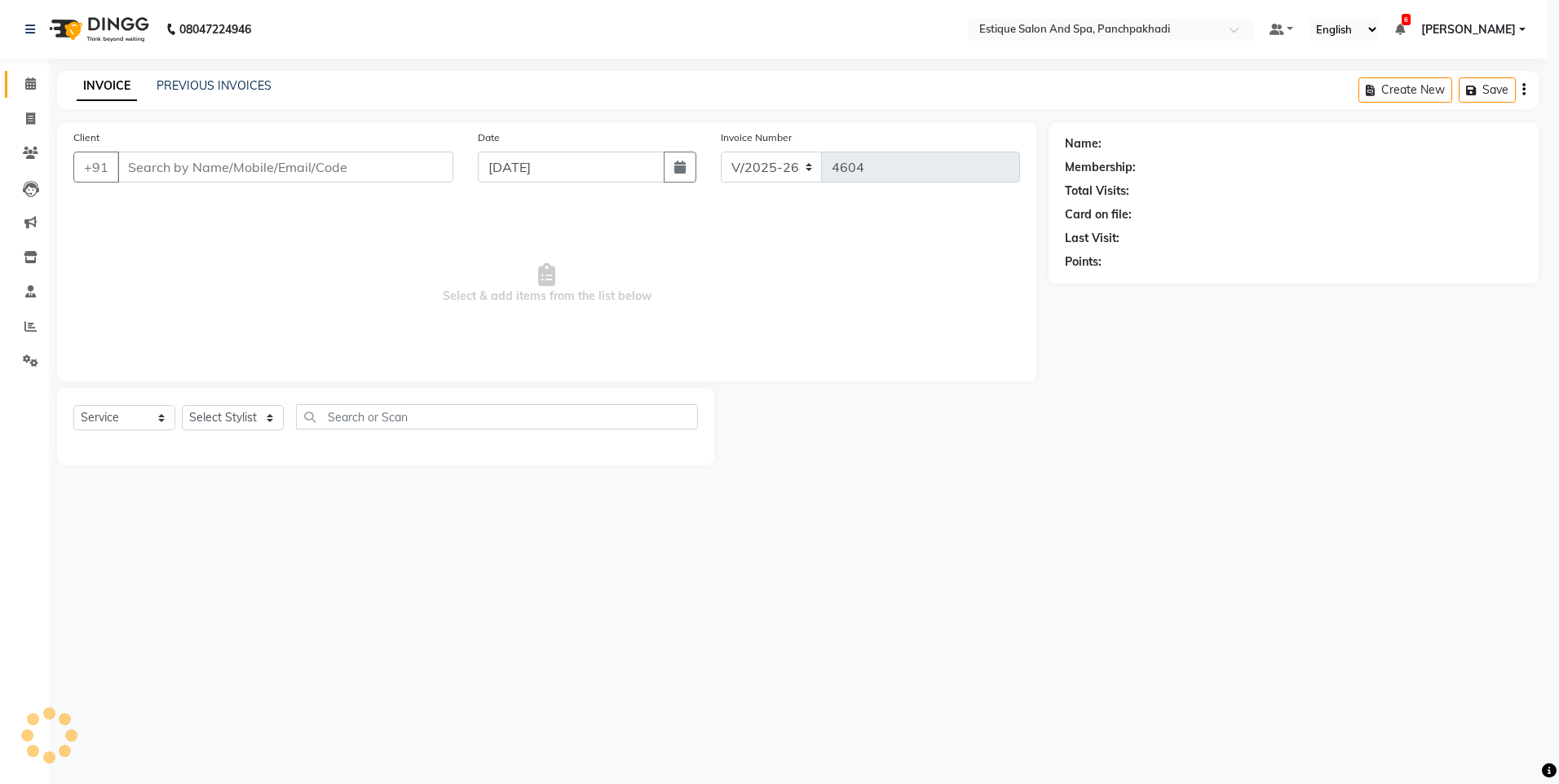
type input "9648841500"
select select "15907"
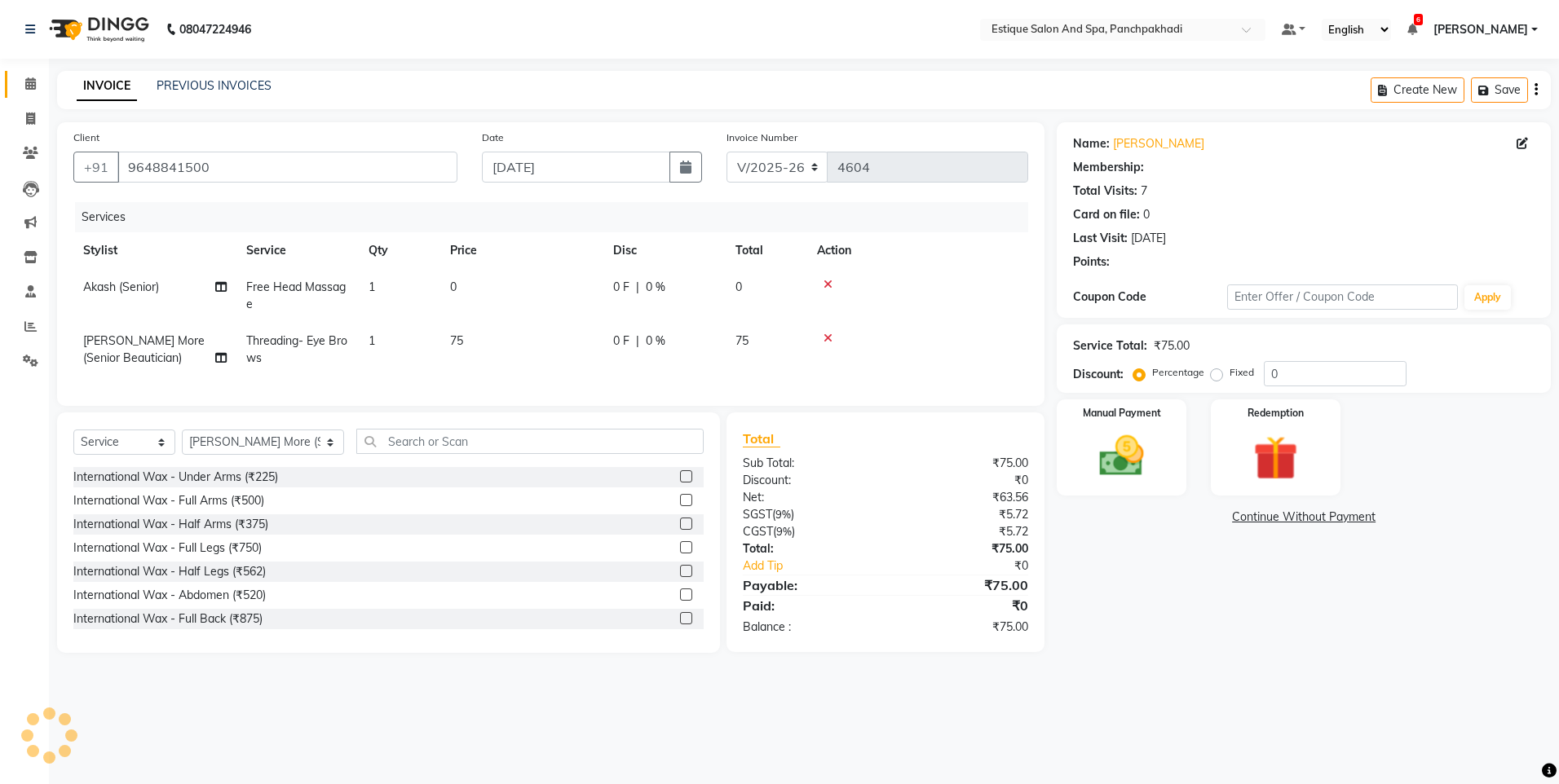
type input "20"
select select "1: Object"
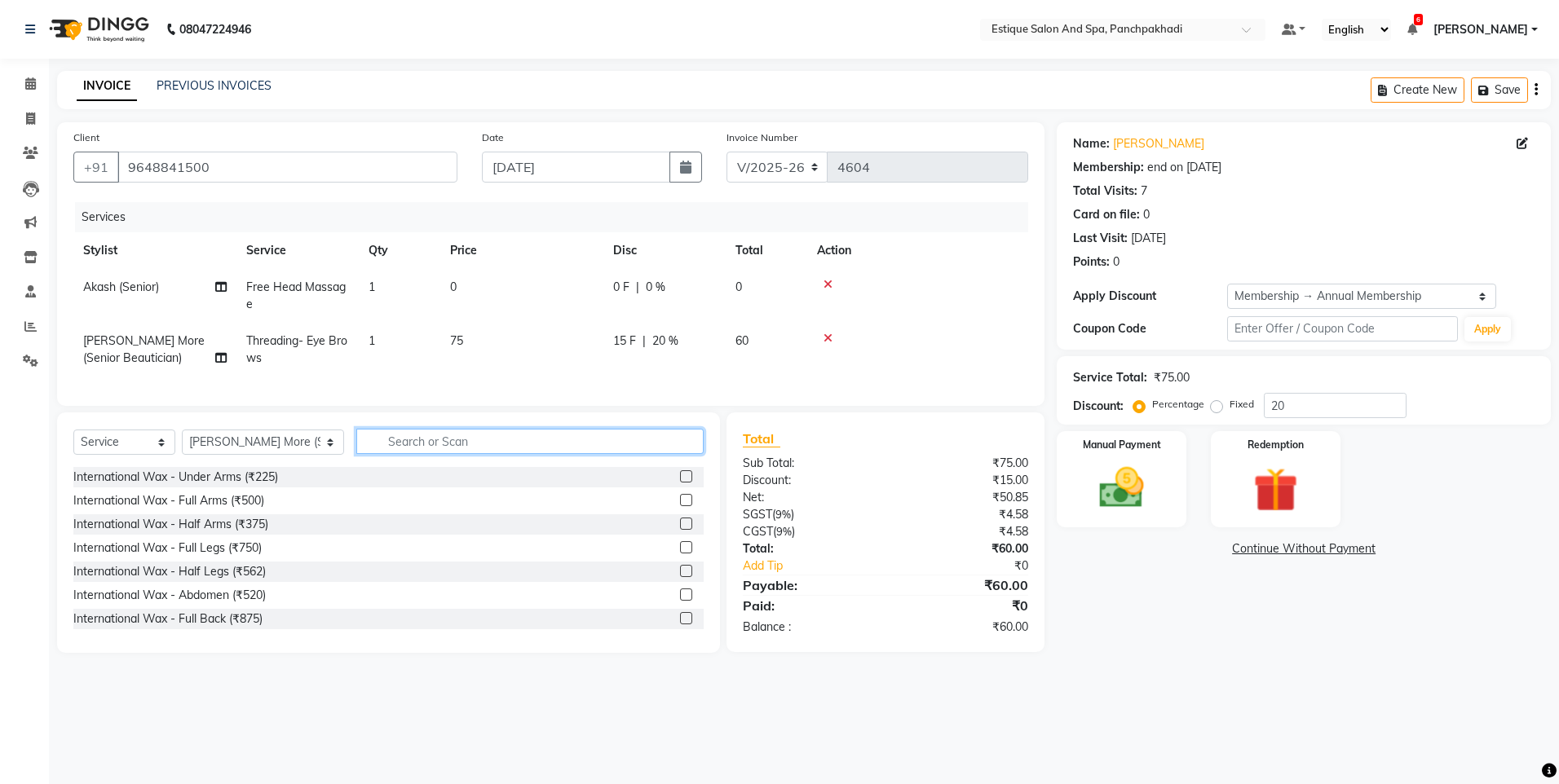
click at [362, 454] on input "text" at bounding box center [529, 441] width 347 height 25
type input "upper"
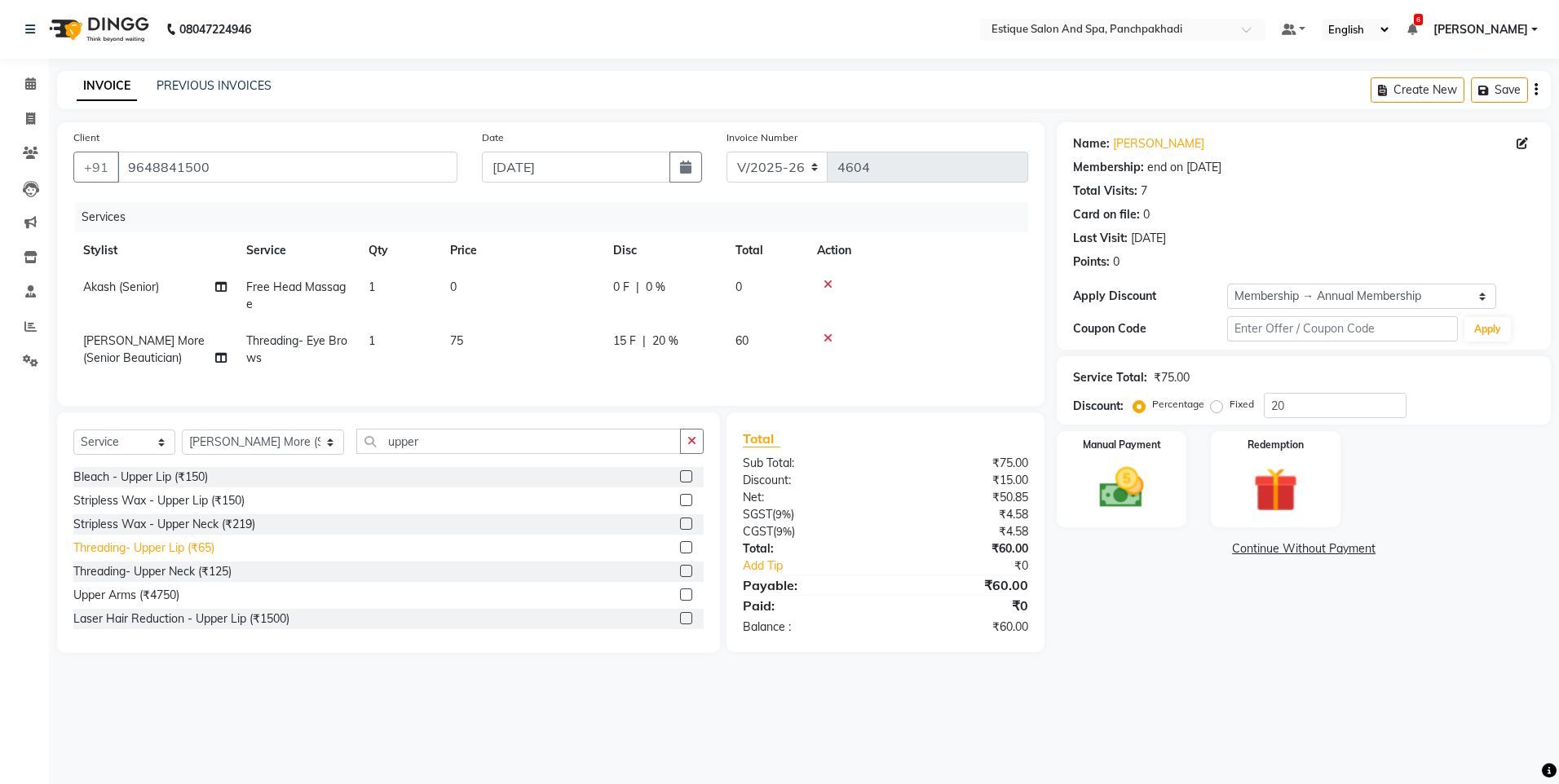
click at [152, 557] on div "Threading- Upper Lip (₹65)" at bounding box center [144, 548] width 141 height 17
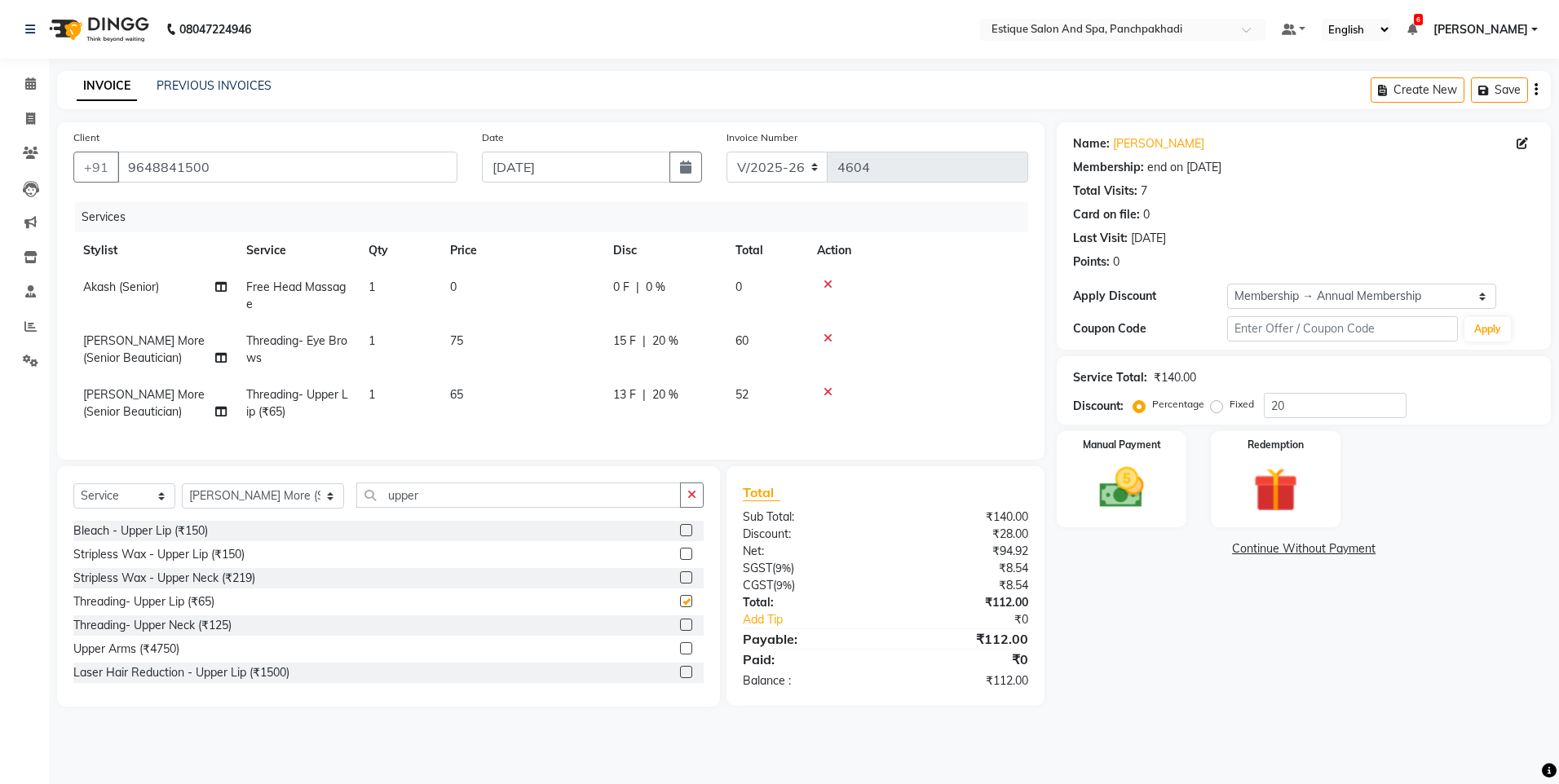
checkbox input "false"
click at [486, 404] on td "65" at bounding box center [521, 404] width 163 height 54
select select "15907"
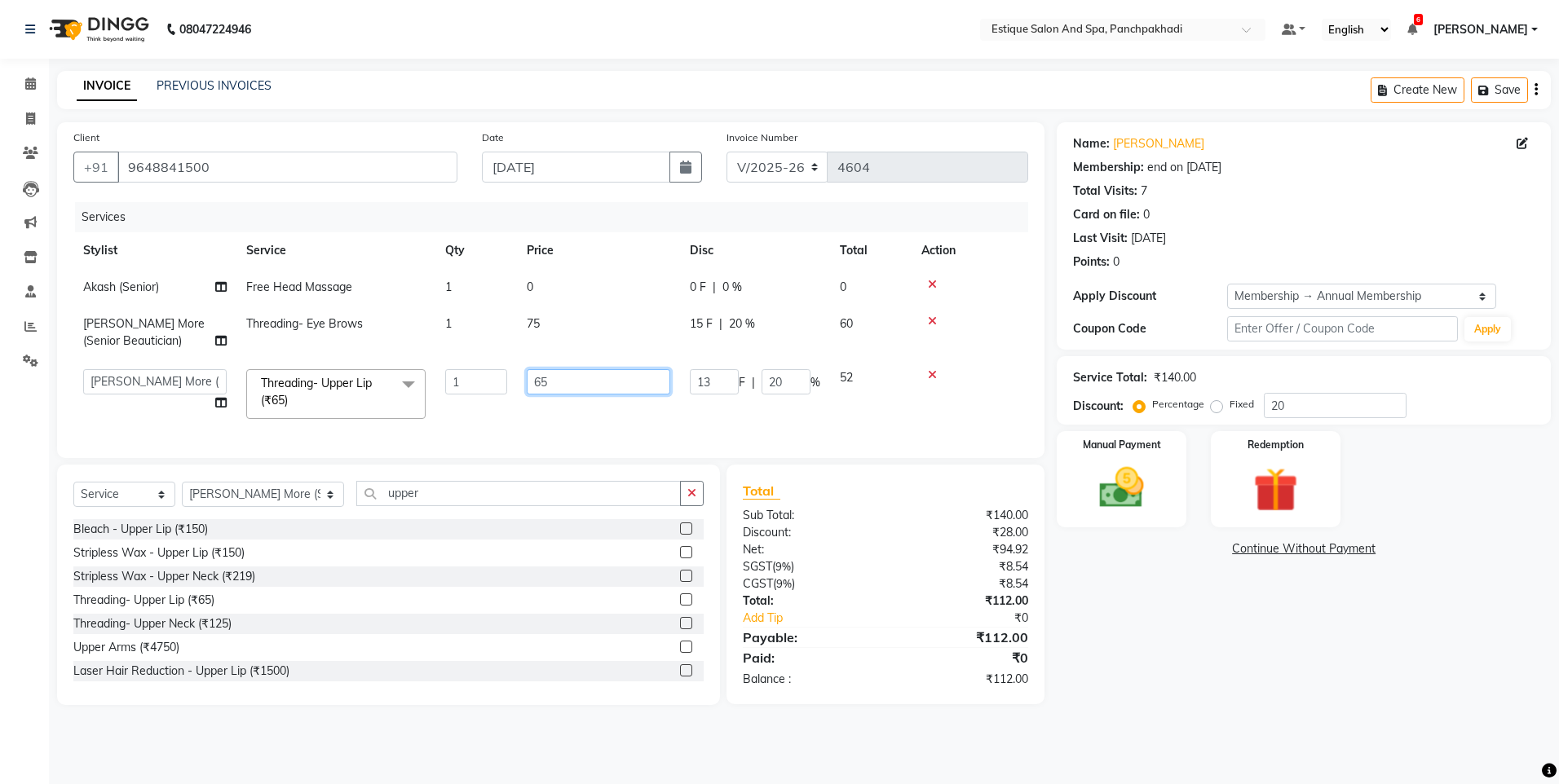
click at [600, 389] on input "65" at bounding box center [598, 381] width 144 height 25
type input "63"
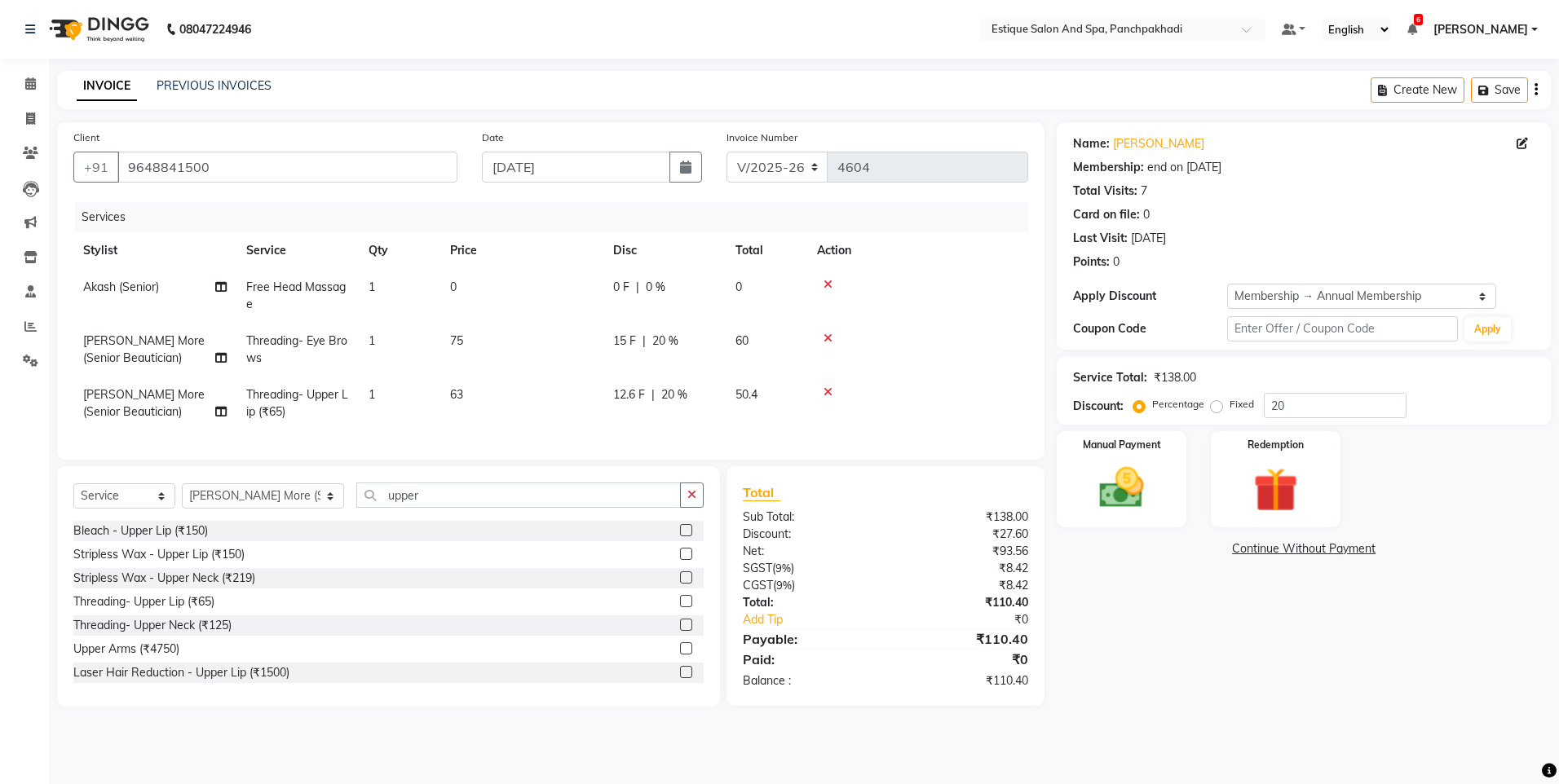
click at [588, 422] on td "63" at bounding box center [521, 404] width 163 height 54
select select "15907"
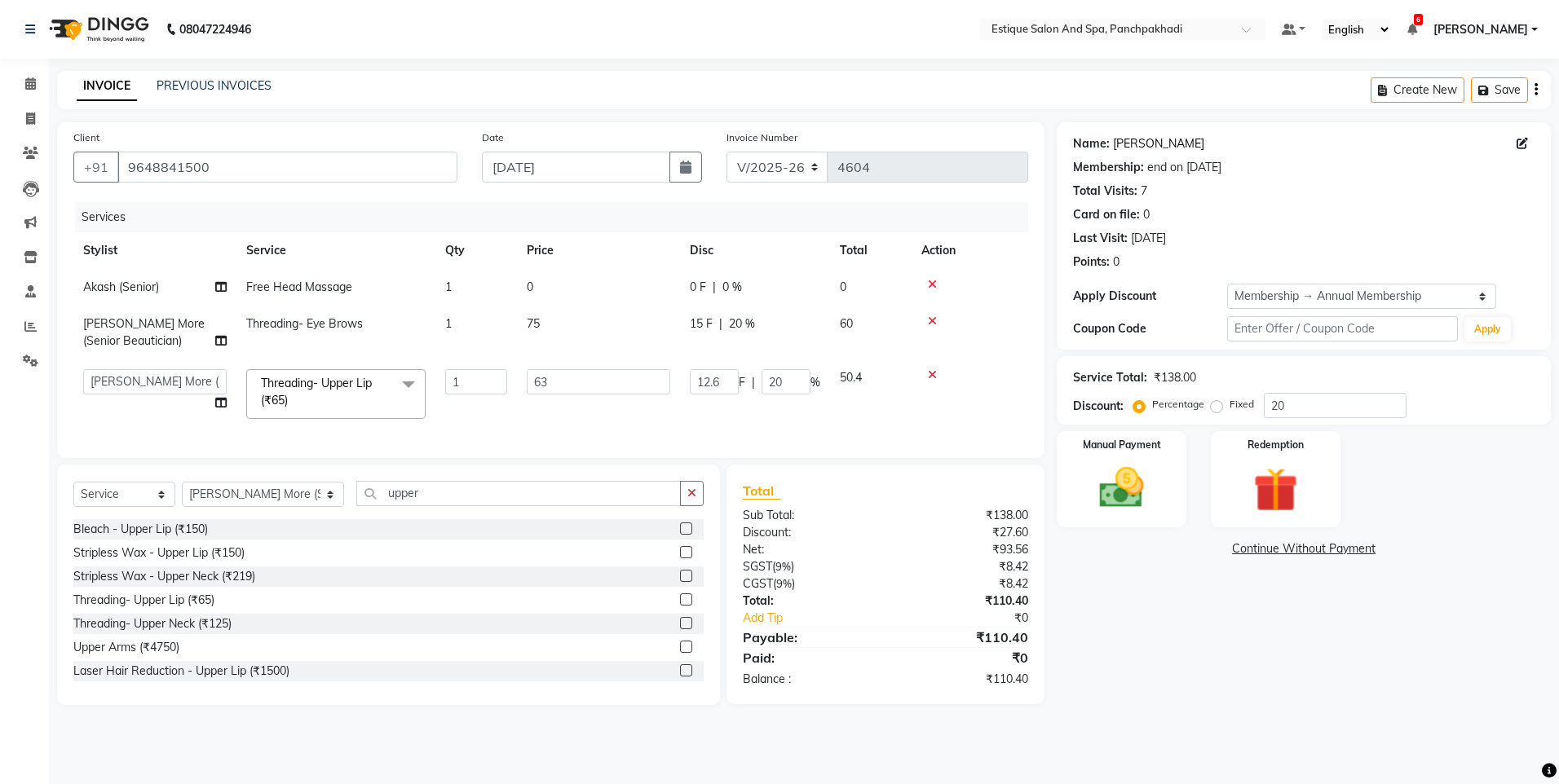
click at [1145, 145] on link "[PERSON_NAME]" at bounding box center [1159, 144] width 91 height 17
click at [1129, 508] on img at bounding box center [1122, 488] width 76 height 54
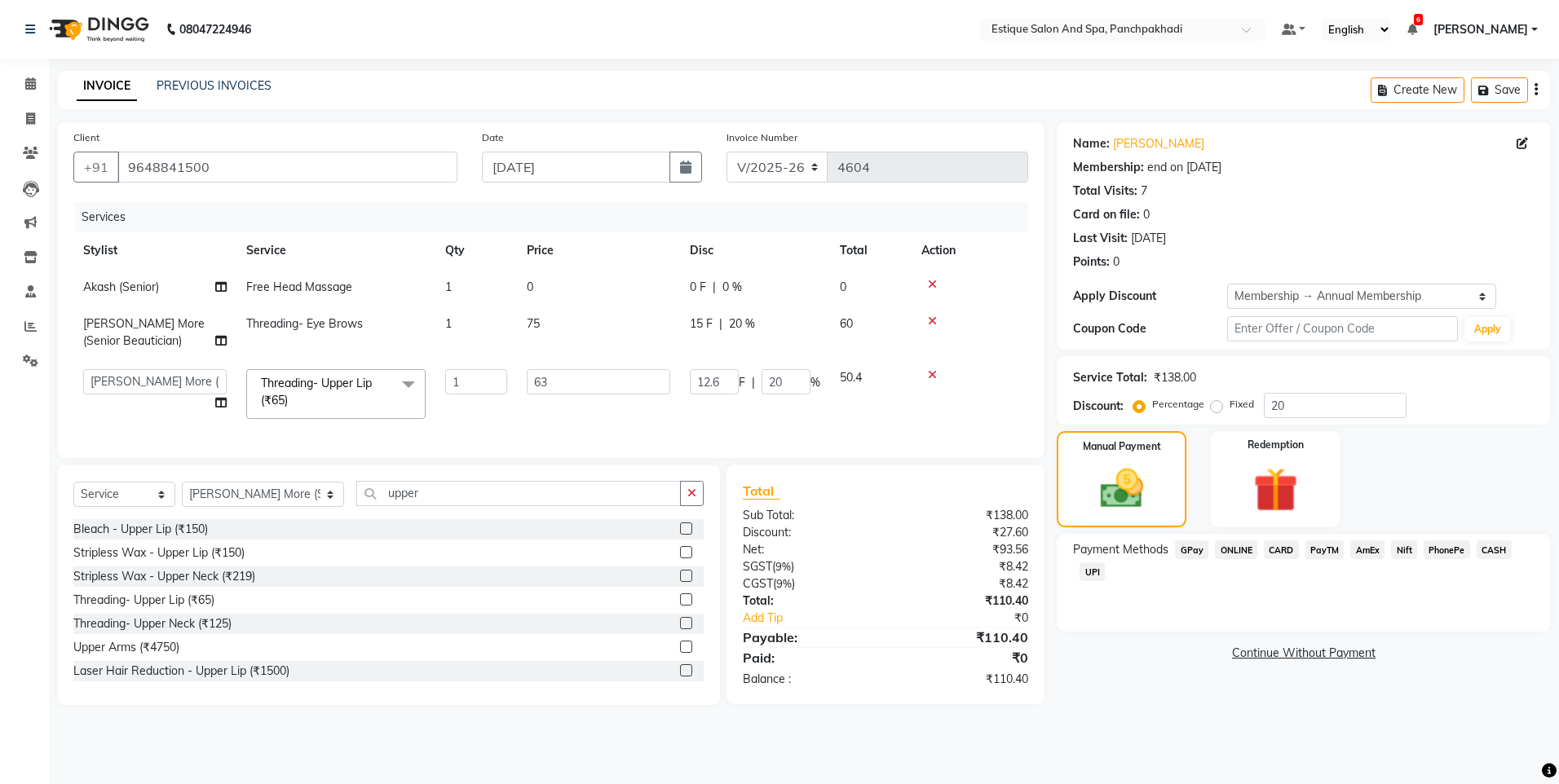
click at [1195, 550] on span "GPay" at bounding box center [1191, 550] width 34 height 19
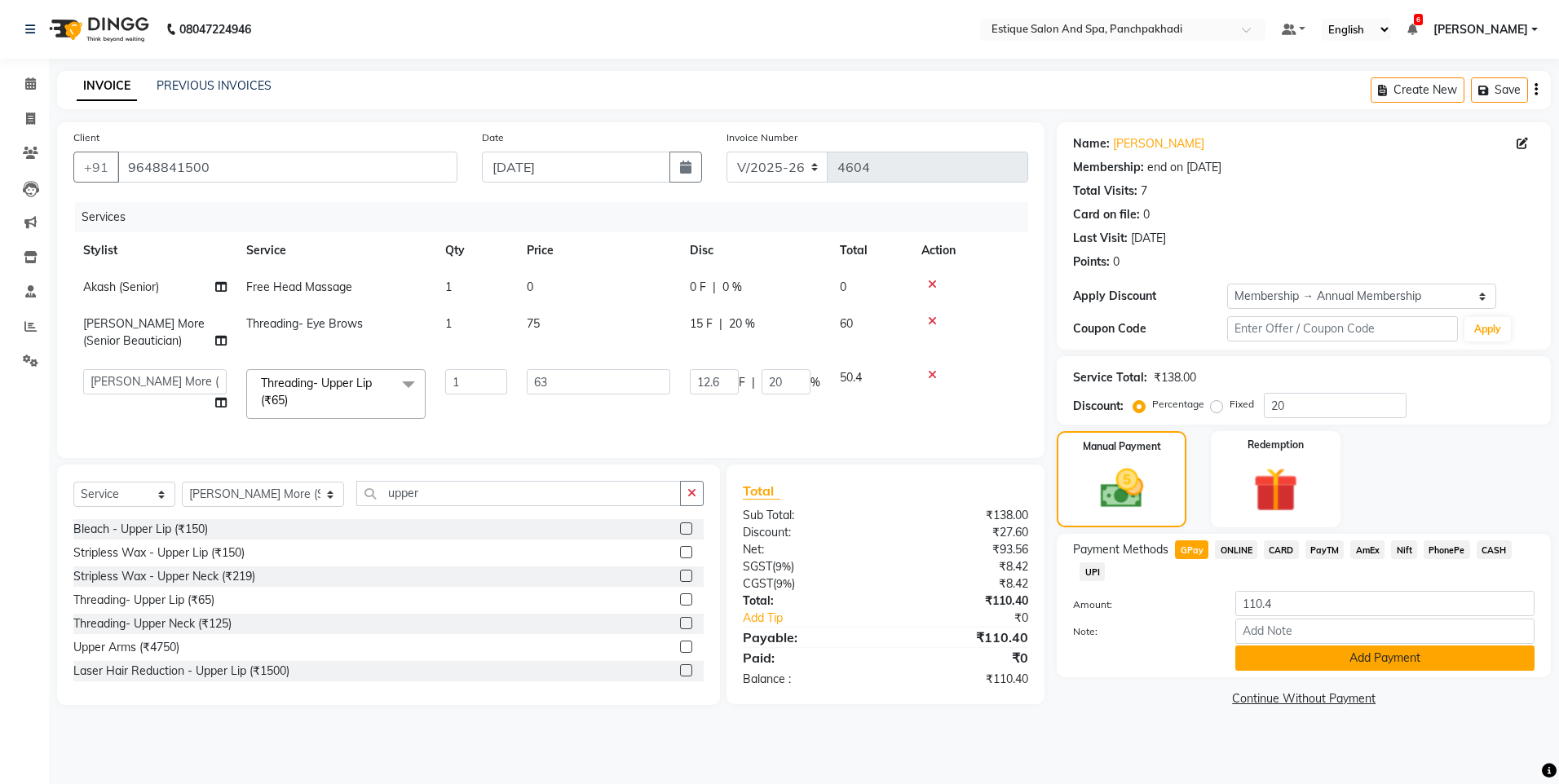
click at [1289, 651] on button "Add Payment" at bounding box center [1385, 657] width 300 height 25
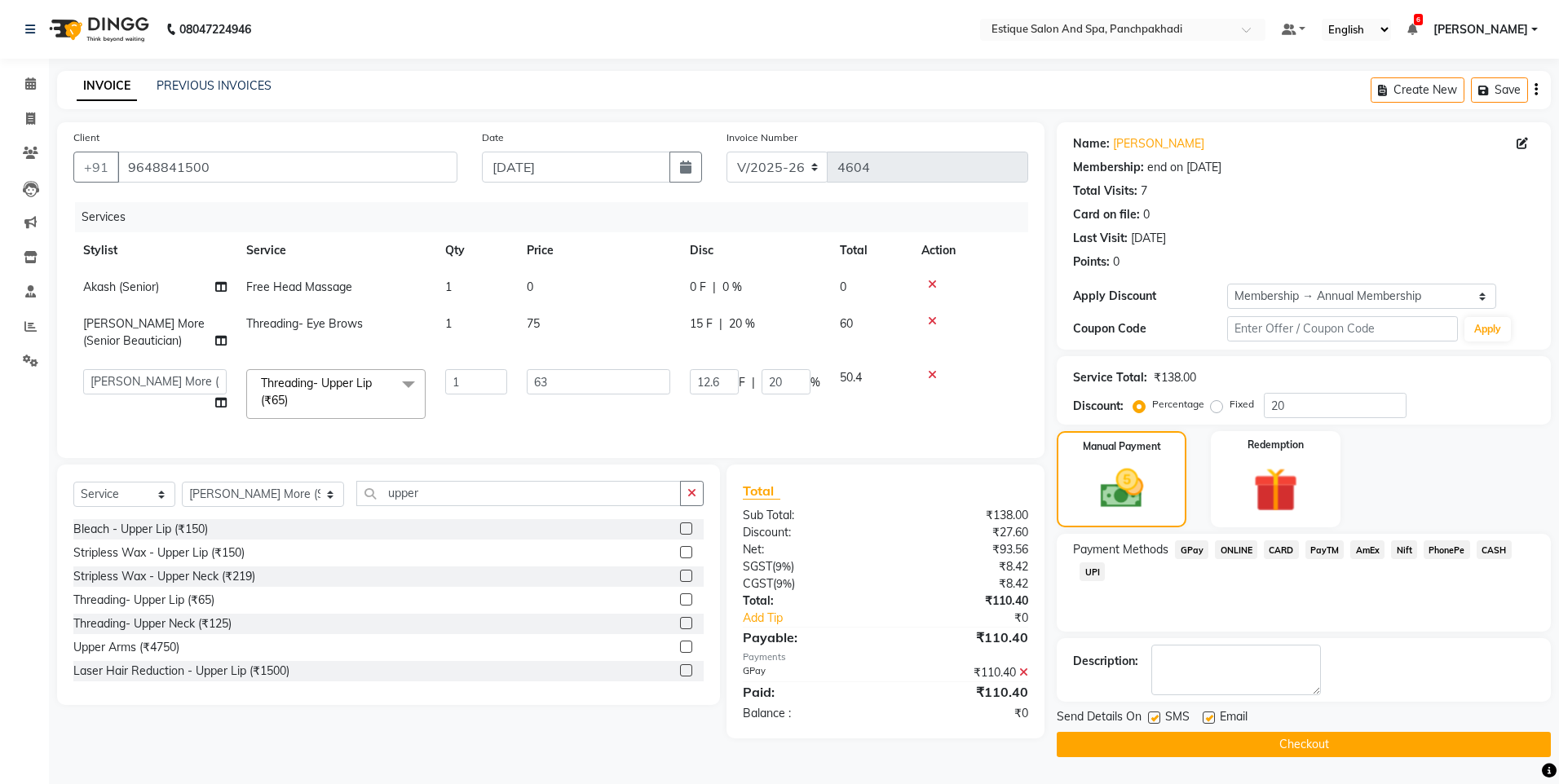
click at [1259, 746] on button "Checkout" at bounding box center [1304, 744] width 494 height 25
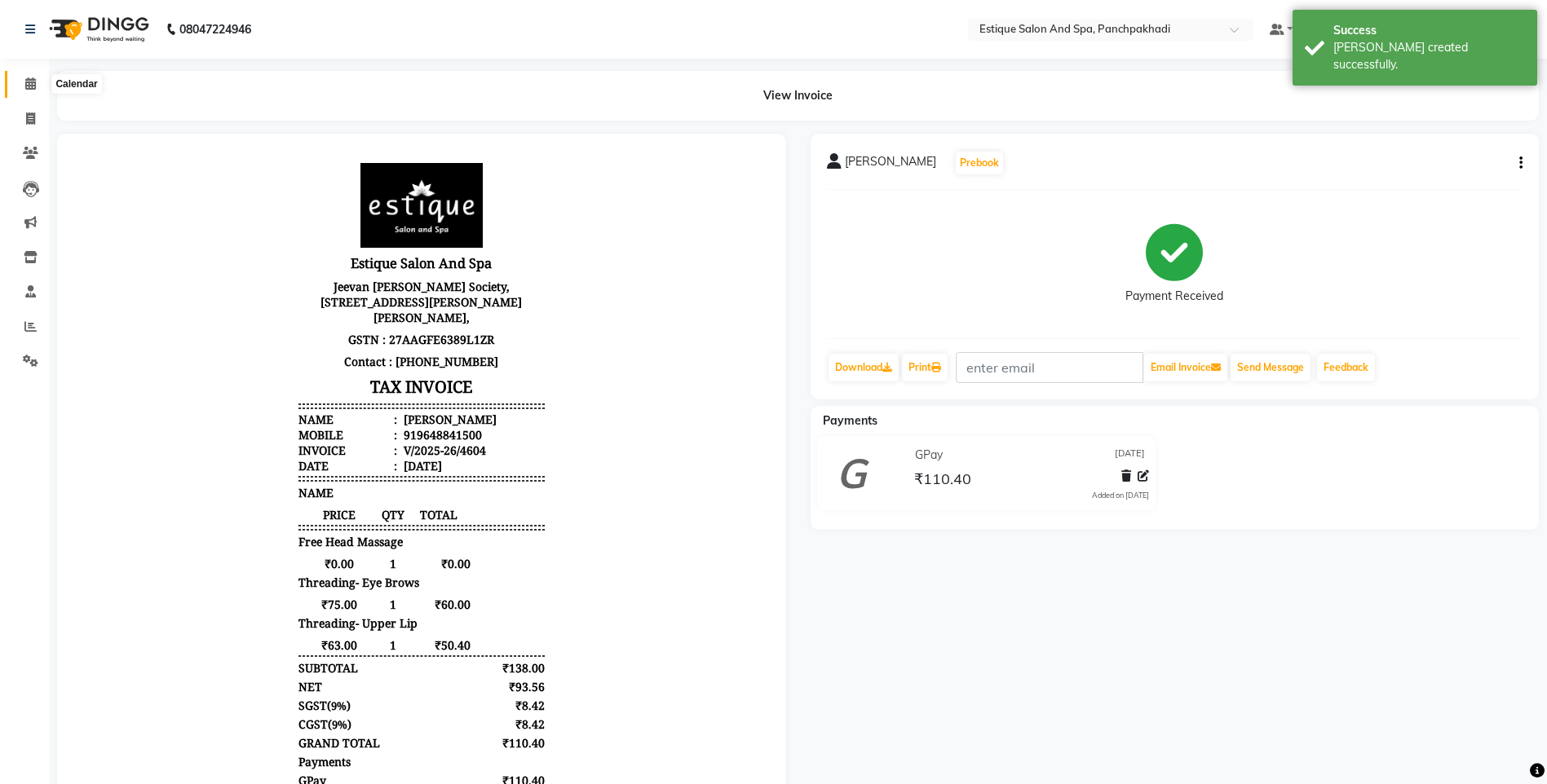
click at [27, 82] on icon at bounding box center [30, 83] width 10 height 12
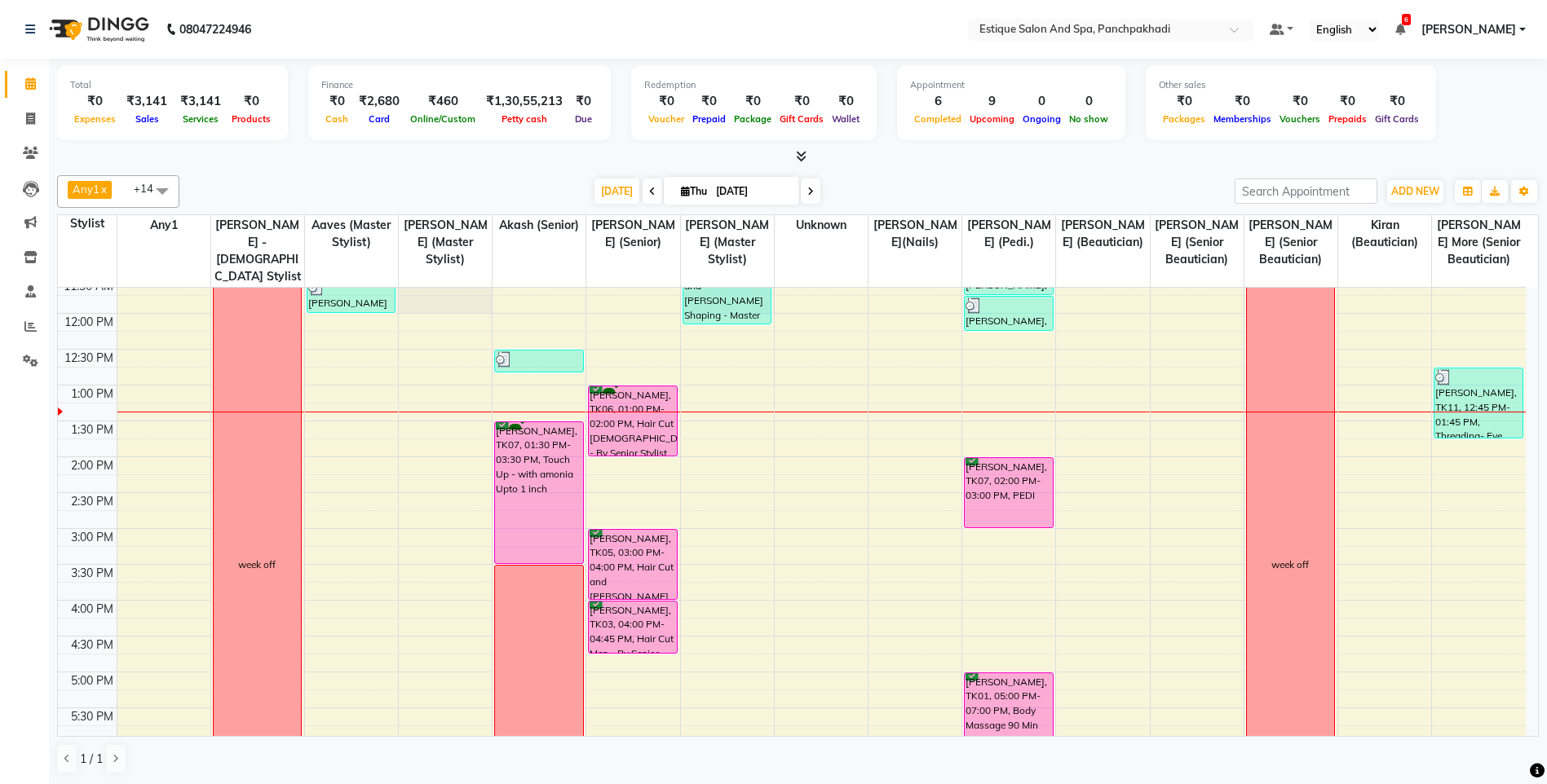
scroll to position [163, 0]
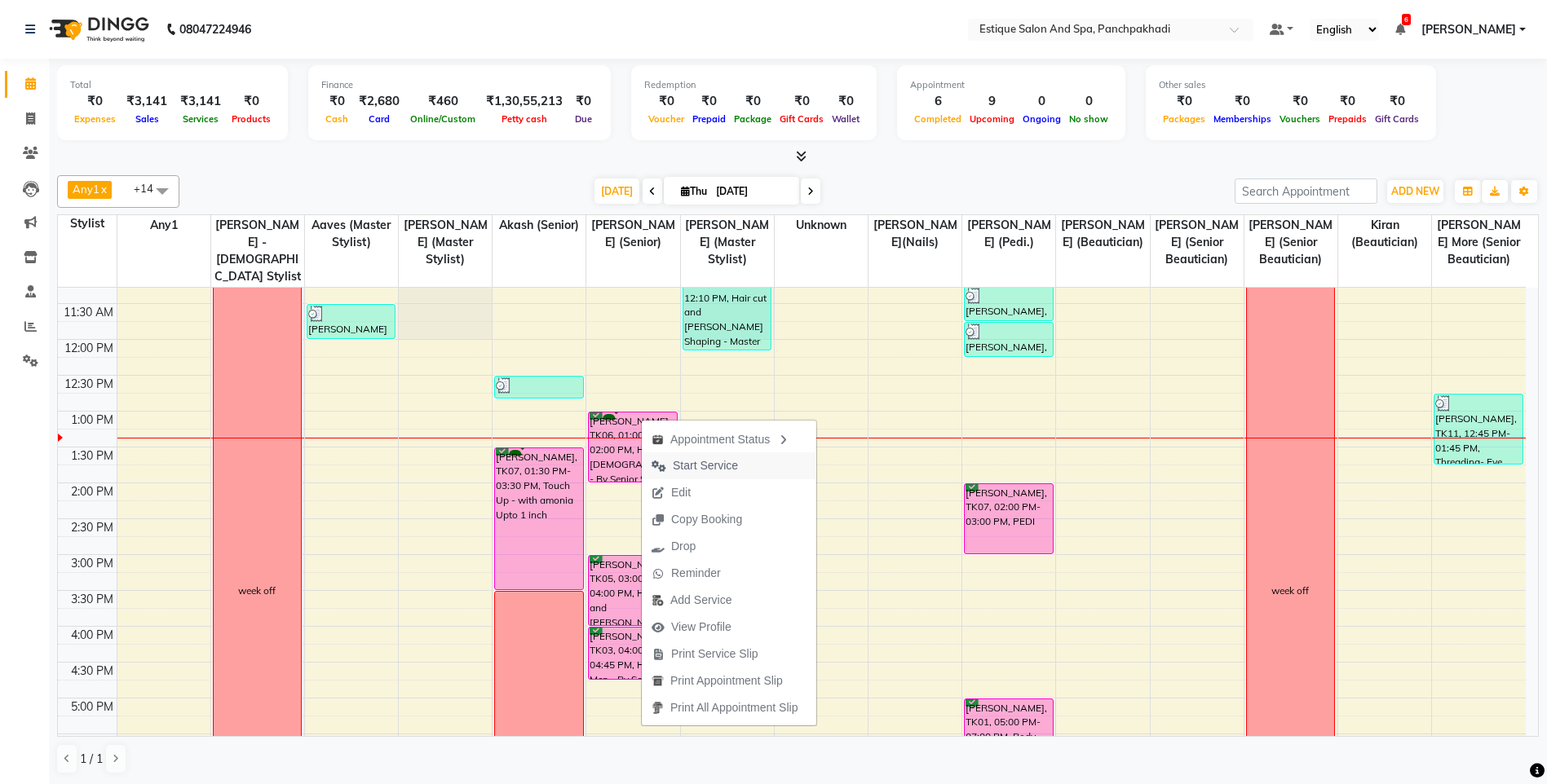
click at [707, 463] on span "Start Service" at bounding box center [705, 466] width 65 height 17
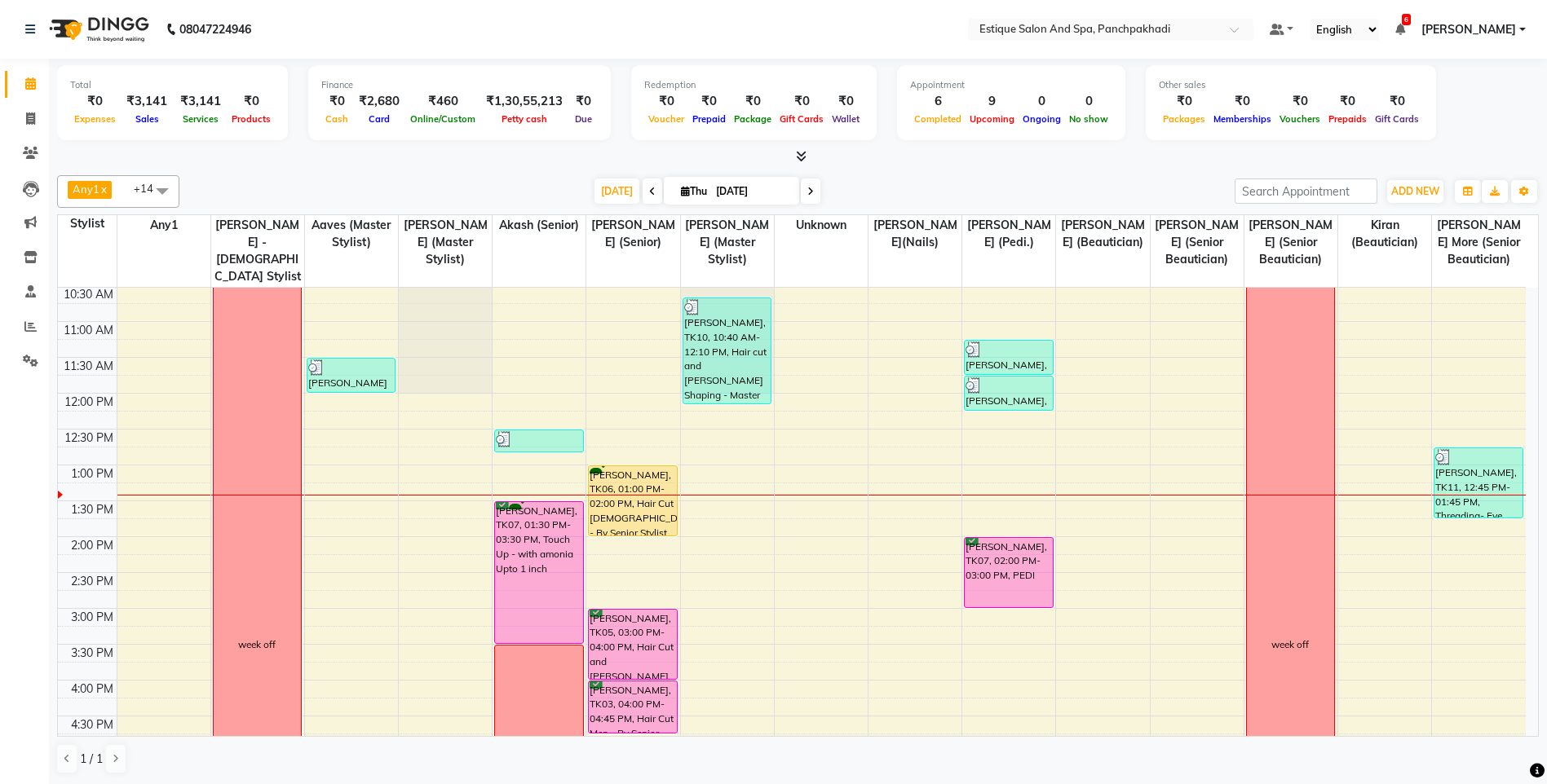
scroll to position [0, 0]
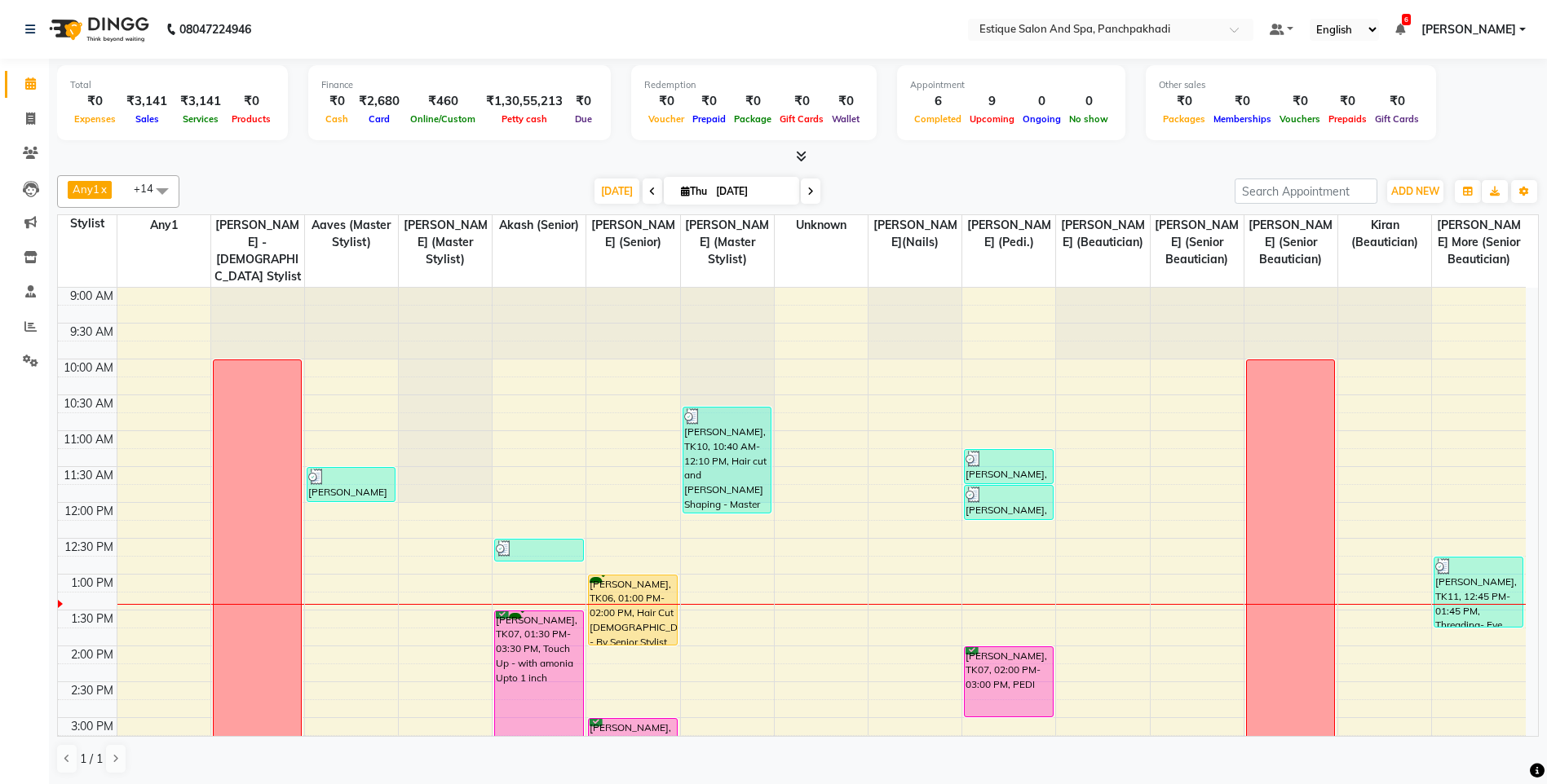
click at [801, 190] on span at bounding box center [810, 190] width 20 height 25
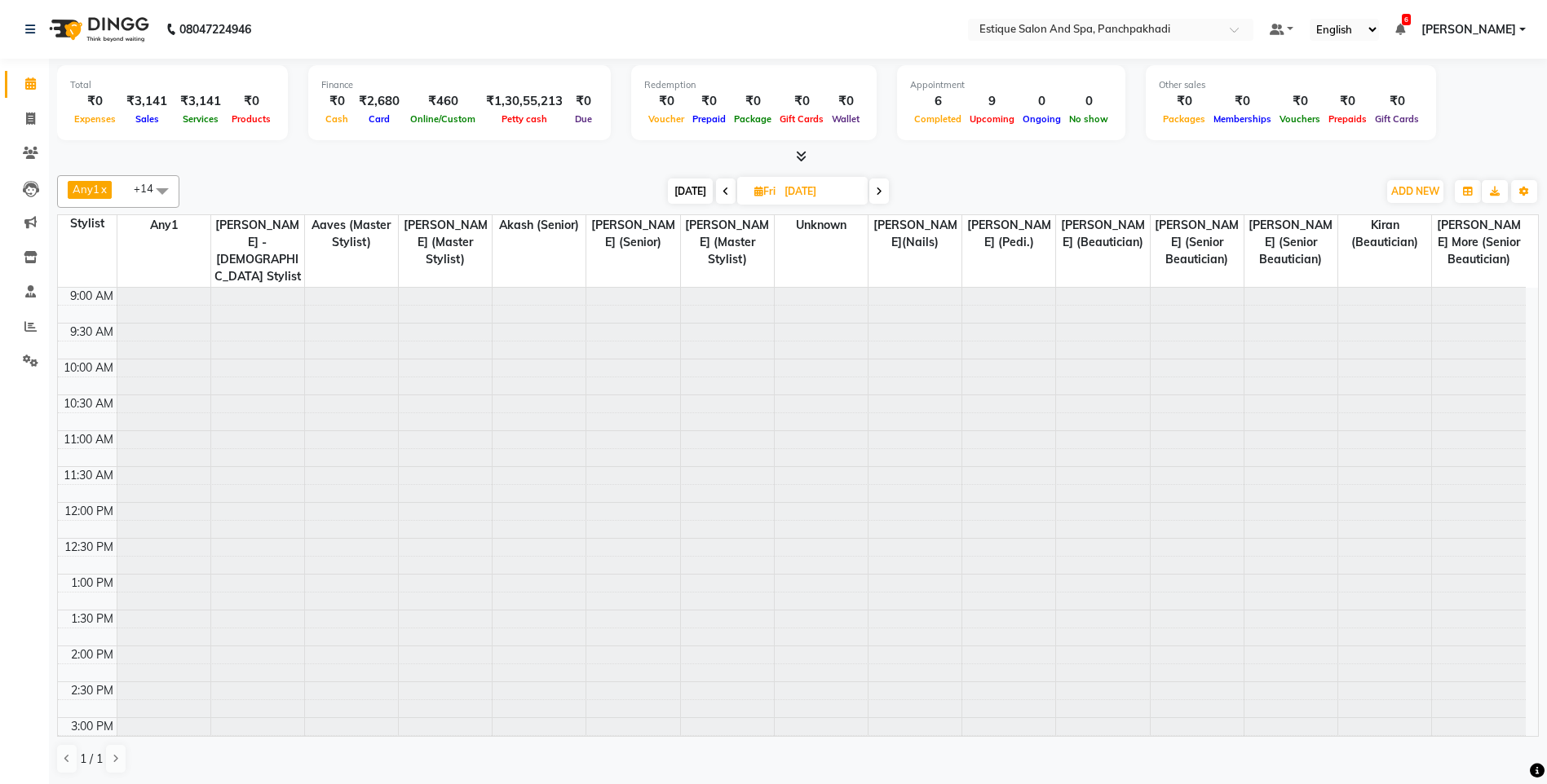
scroll to position [287, 0]
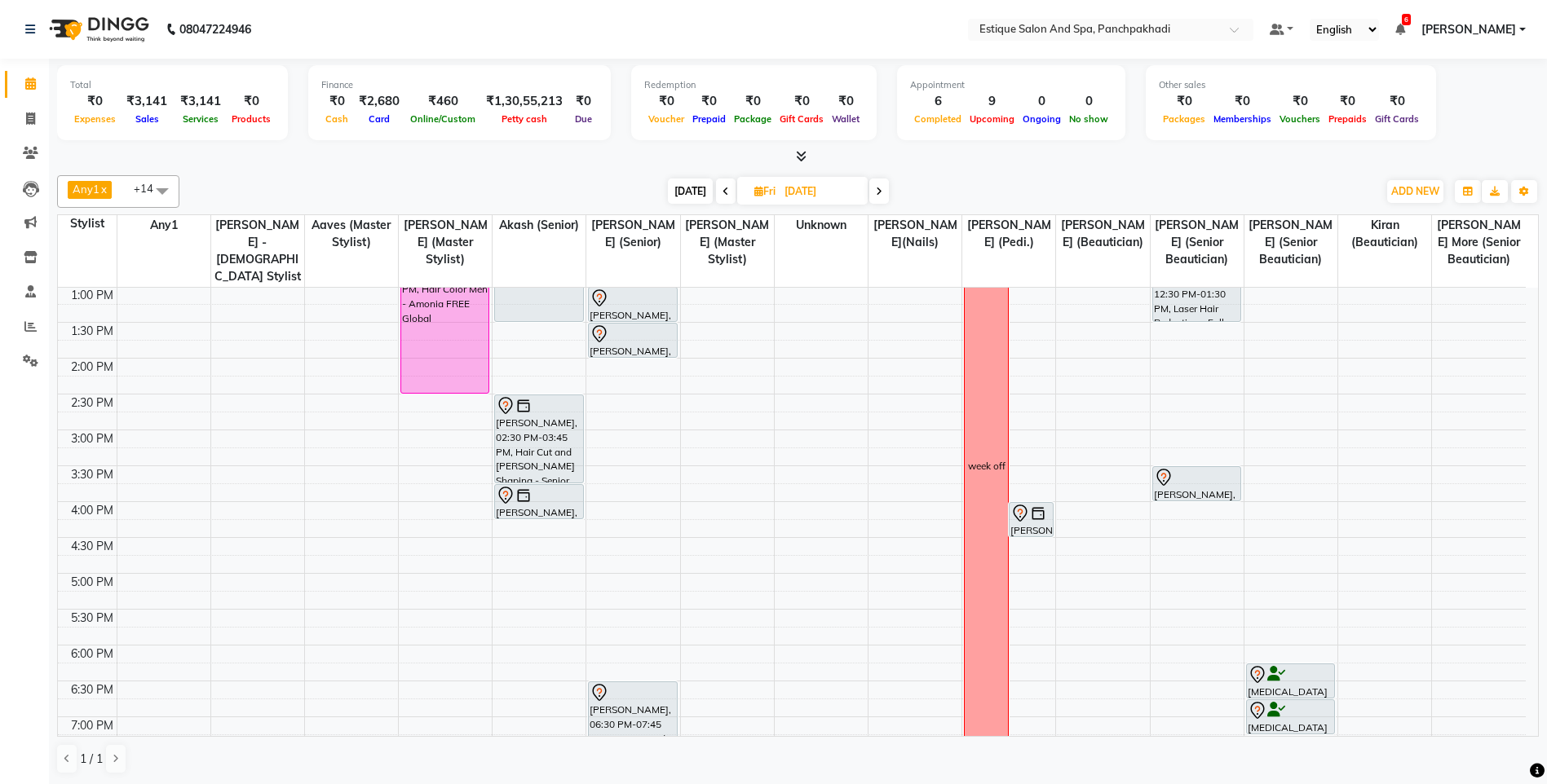
click at [722, 194] on icon at bounding box center [726, 191] width 7 height 9
type input "[DATE]"
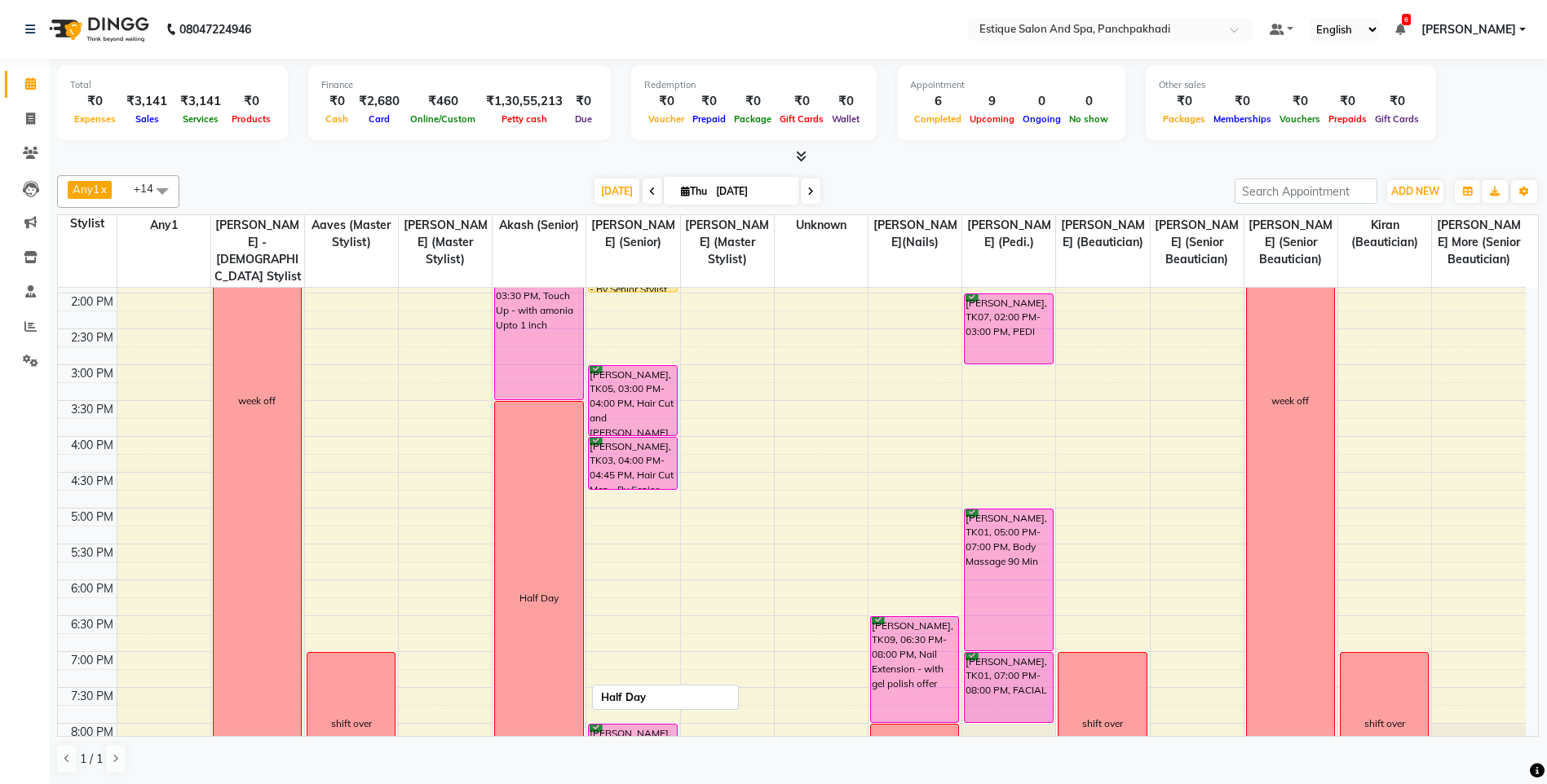
scroll to position [157, 0]
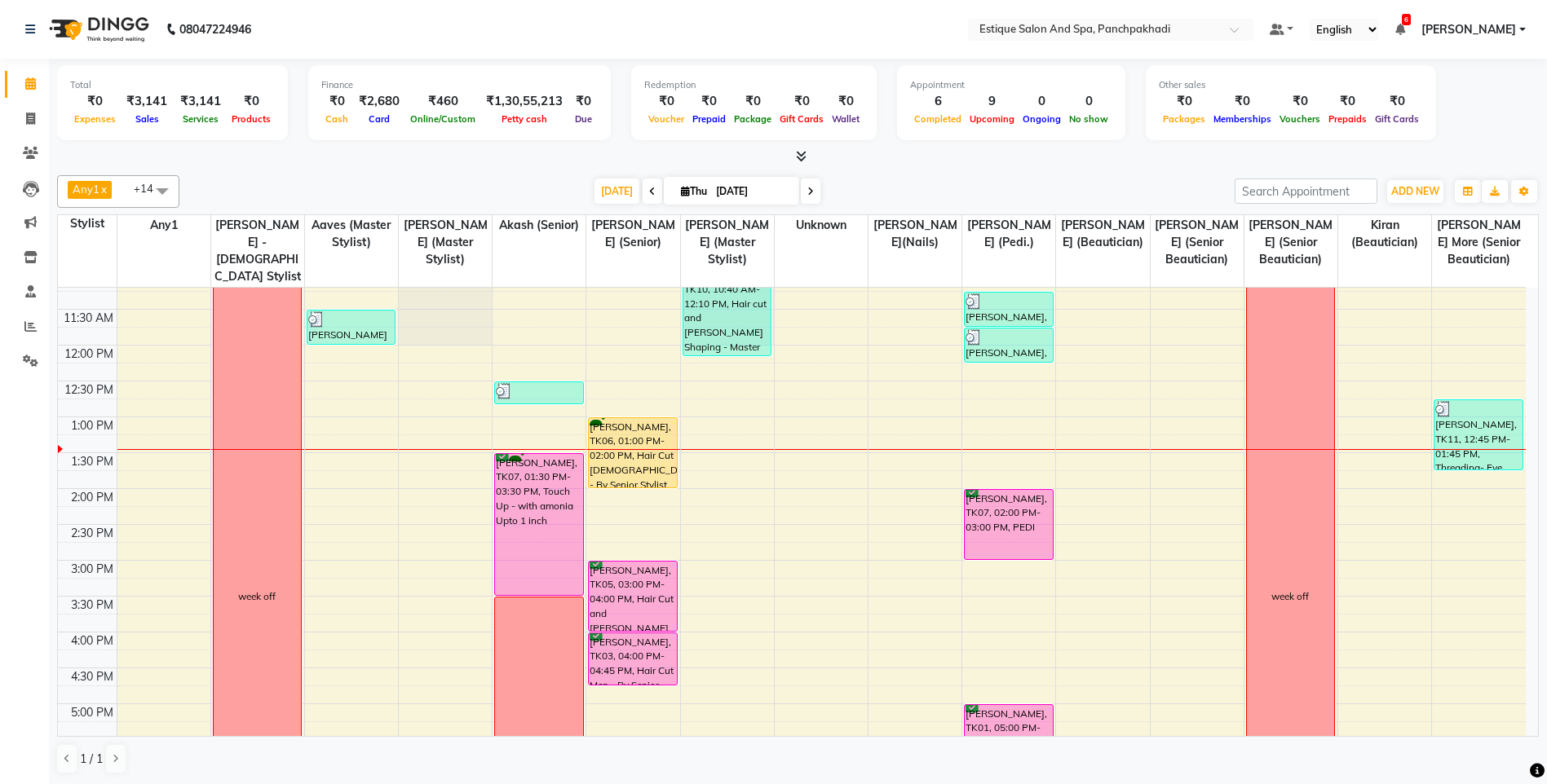
click at [899, 182] on div "[DATE] [DATE]" at bounding box center [707, 191] width 1039 height 24
click at [452, 159] on div at bounding box center [797, 157] width 1482 height 17
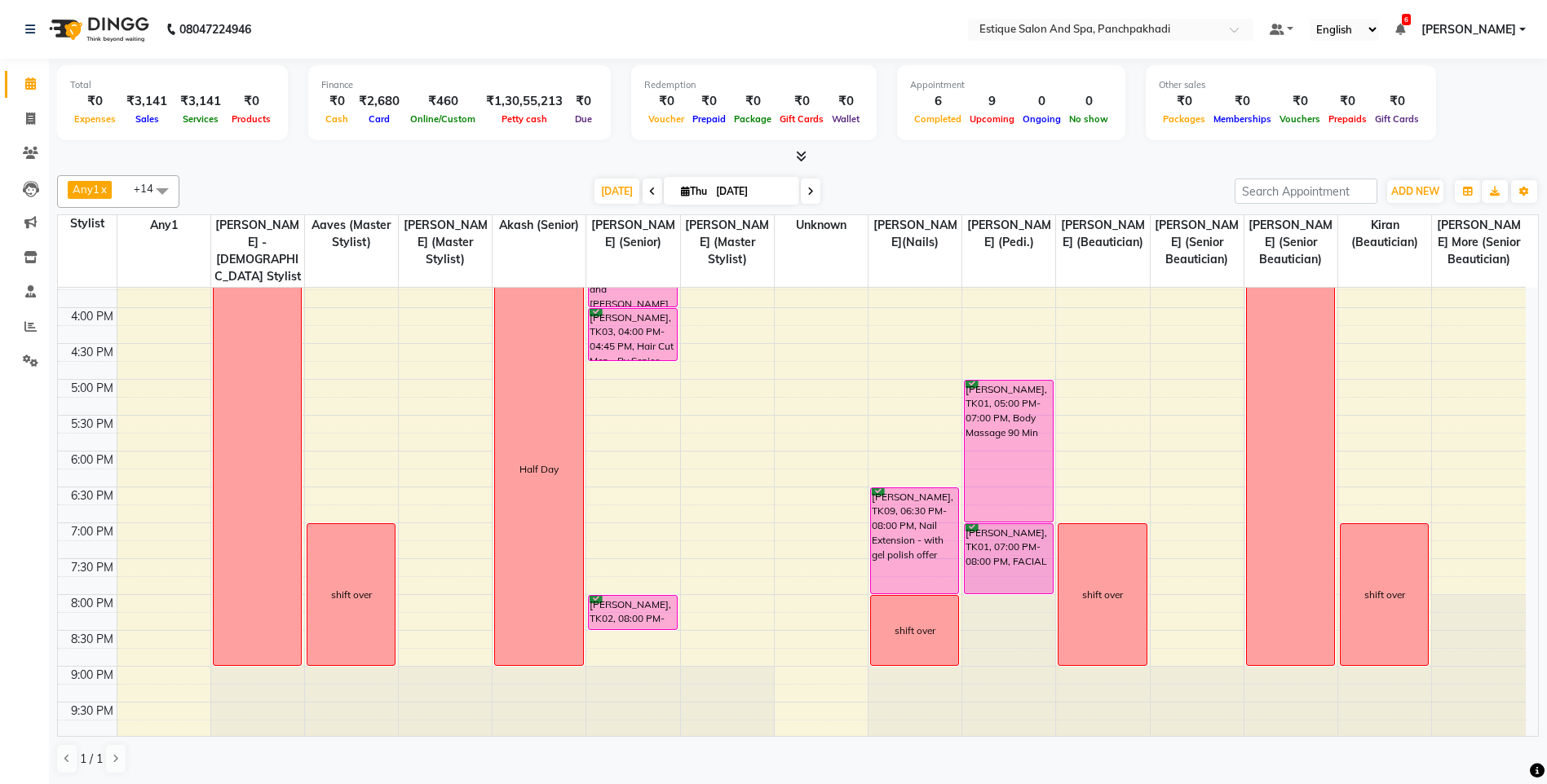
scroll to position [484, 0]
click at [642, 529] on div "9:00 AM 9:30 AM 10:00 AM 10:30 AM 11:00 AM 11:30 AM 12:00 PM 12:30 PM 1:00 PM 1…" at bounding box center [791, 270] width 1468 height 932
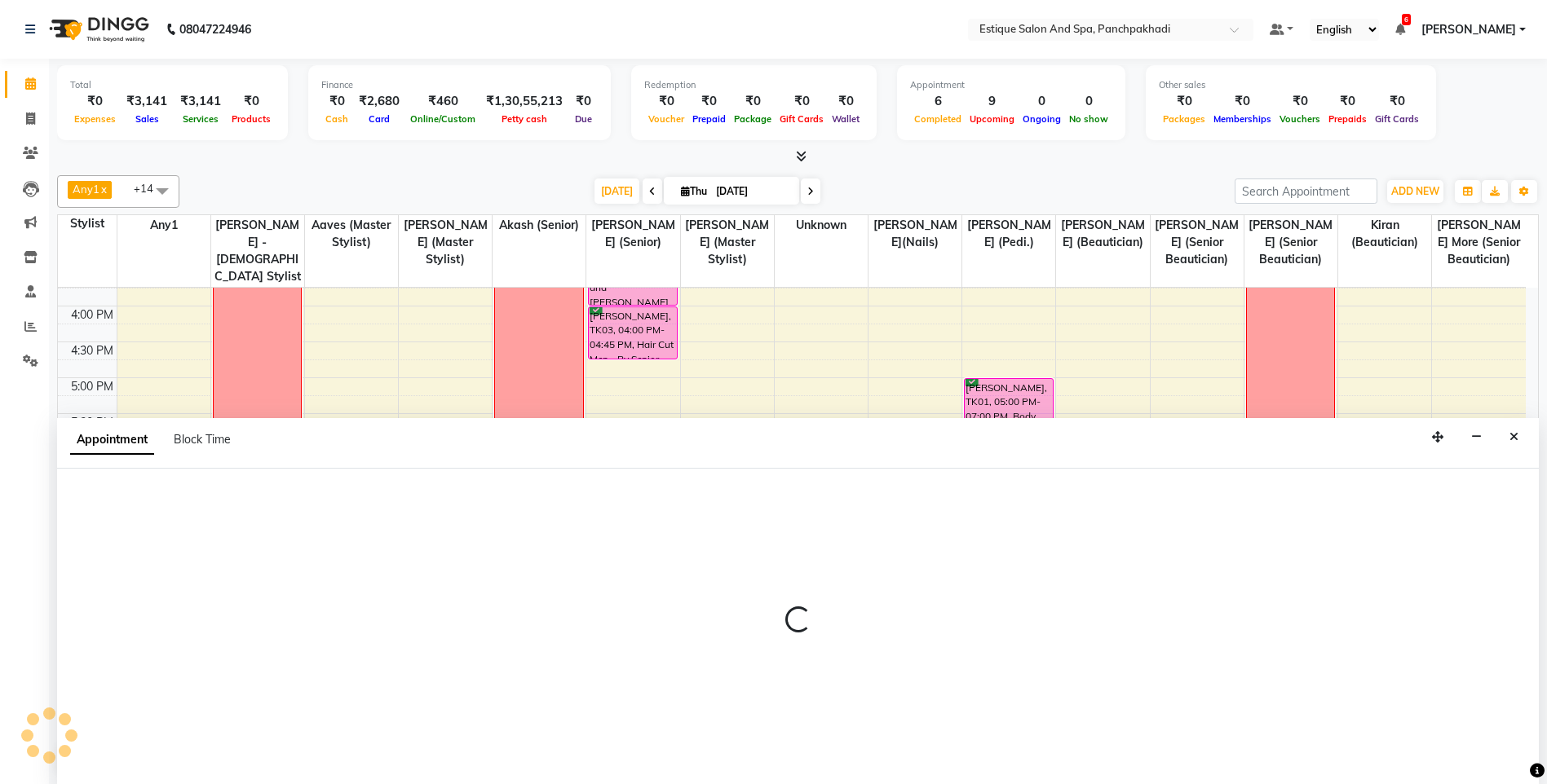
scroll to position [1, 0]
select select "15909"
select select "1140"
select select "tentative"
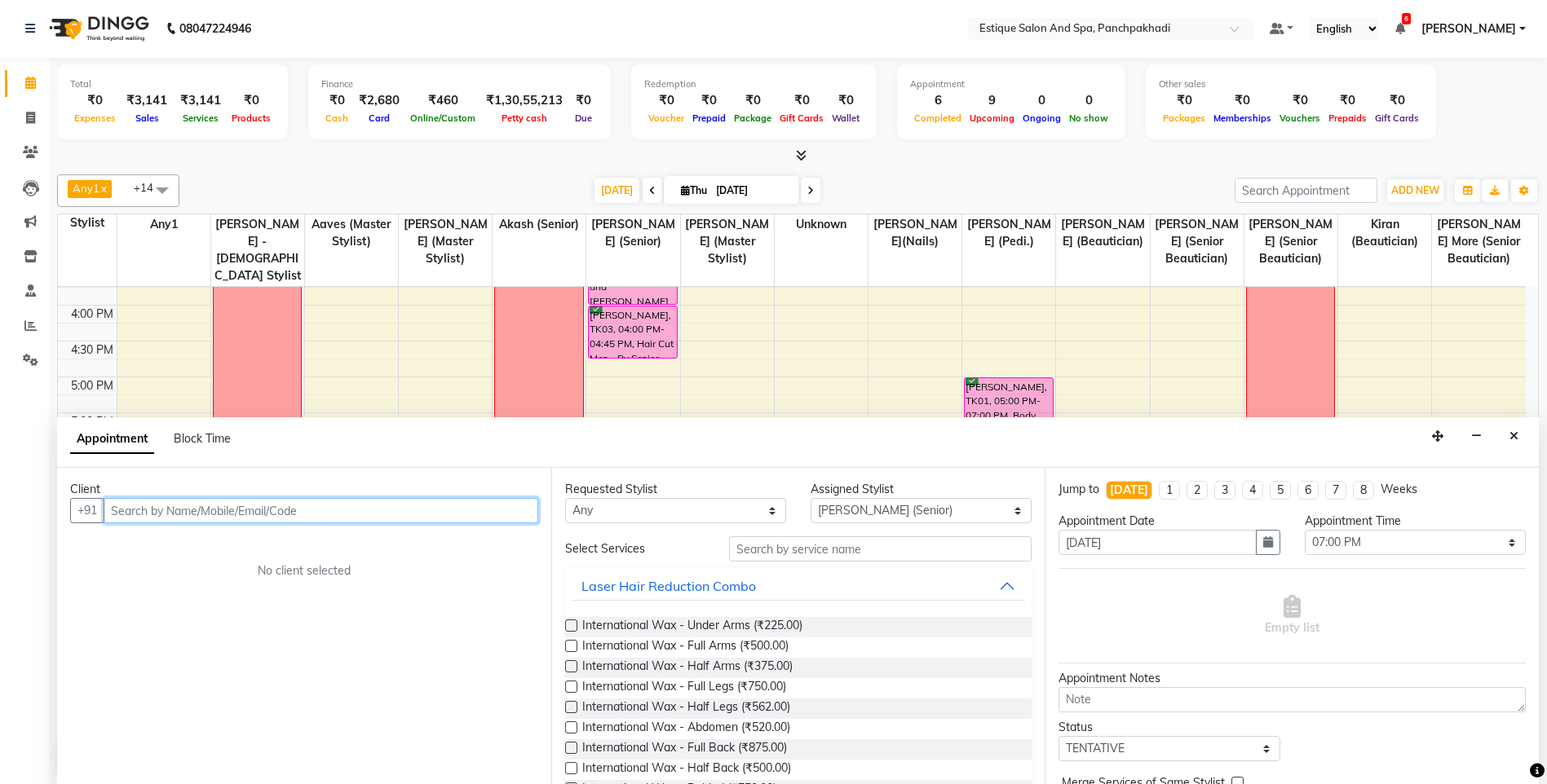
click at [279, 505] on input "text" at bounding box center [320, 510] width 435 height 25
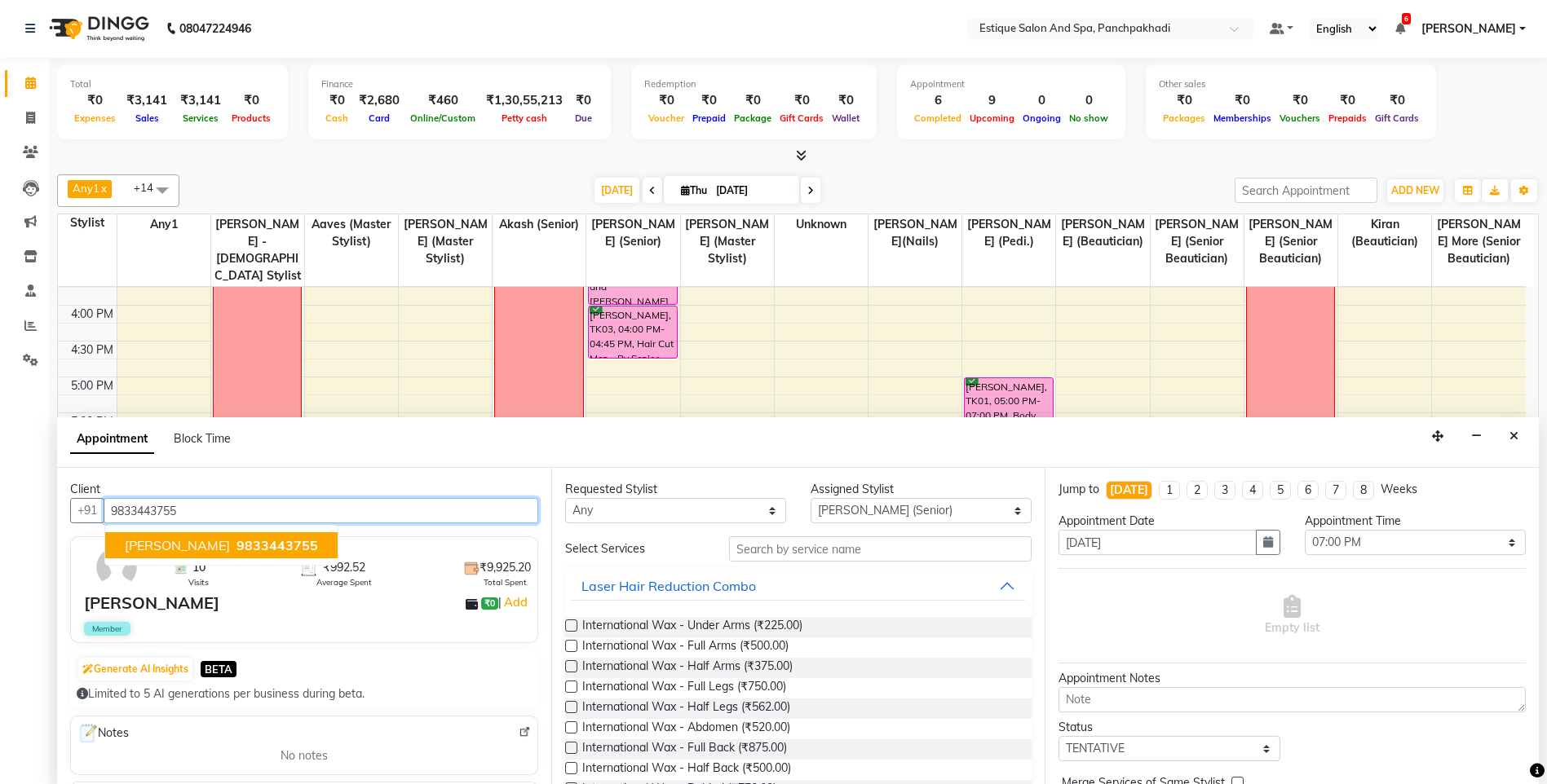
click at [285, 546] on span "9833443755" at bounding box center [277, 545] width 82 height 16
type input "9833443755"
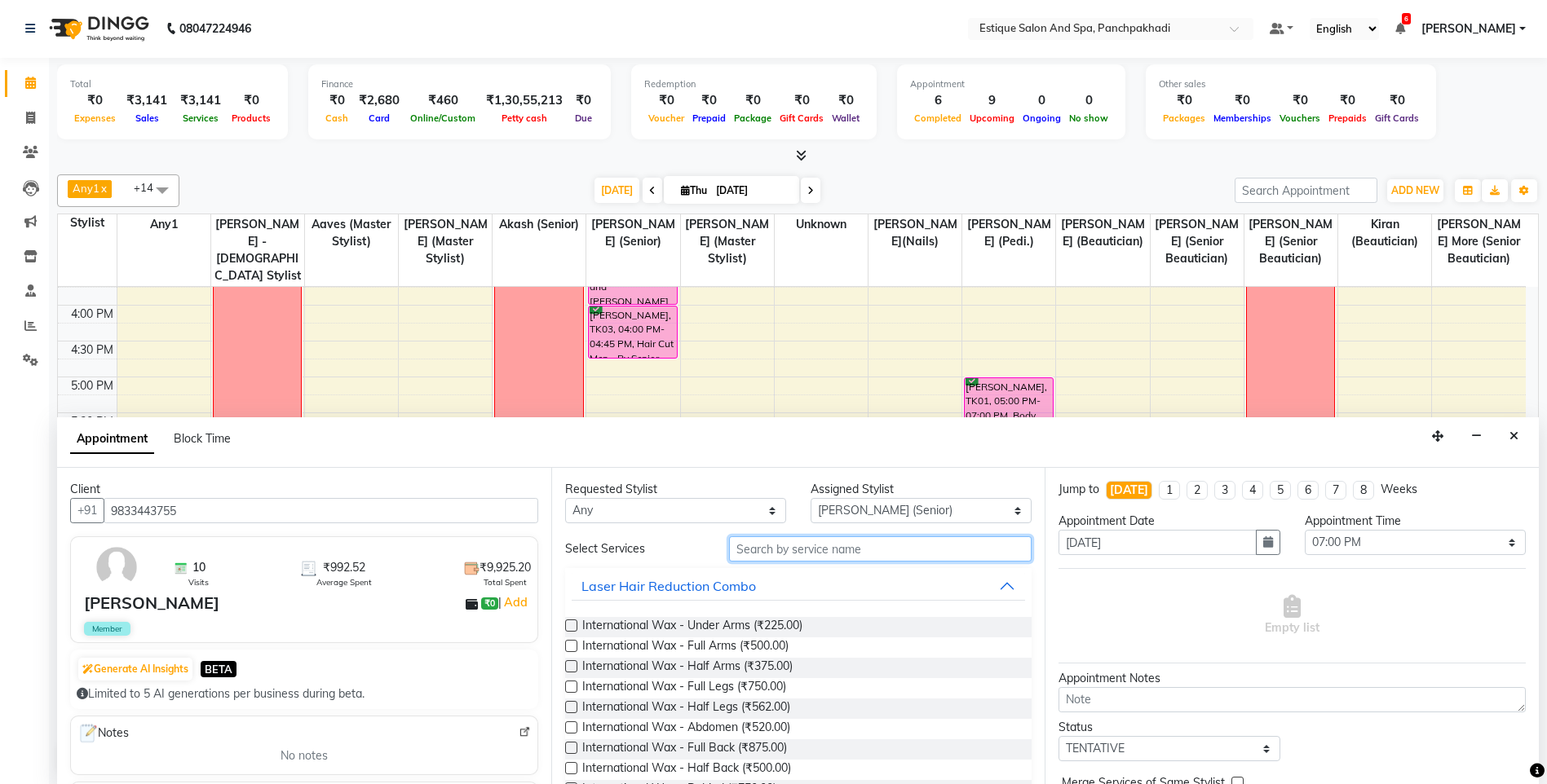
click at [838, 545] on input "text" at bounding box center [881, 548] width 303 height 25
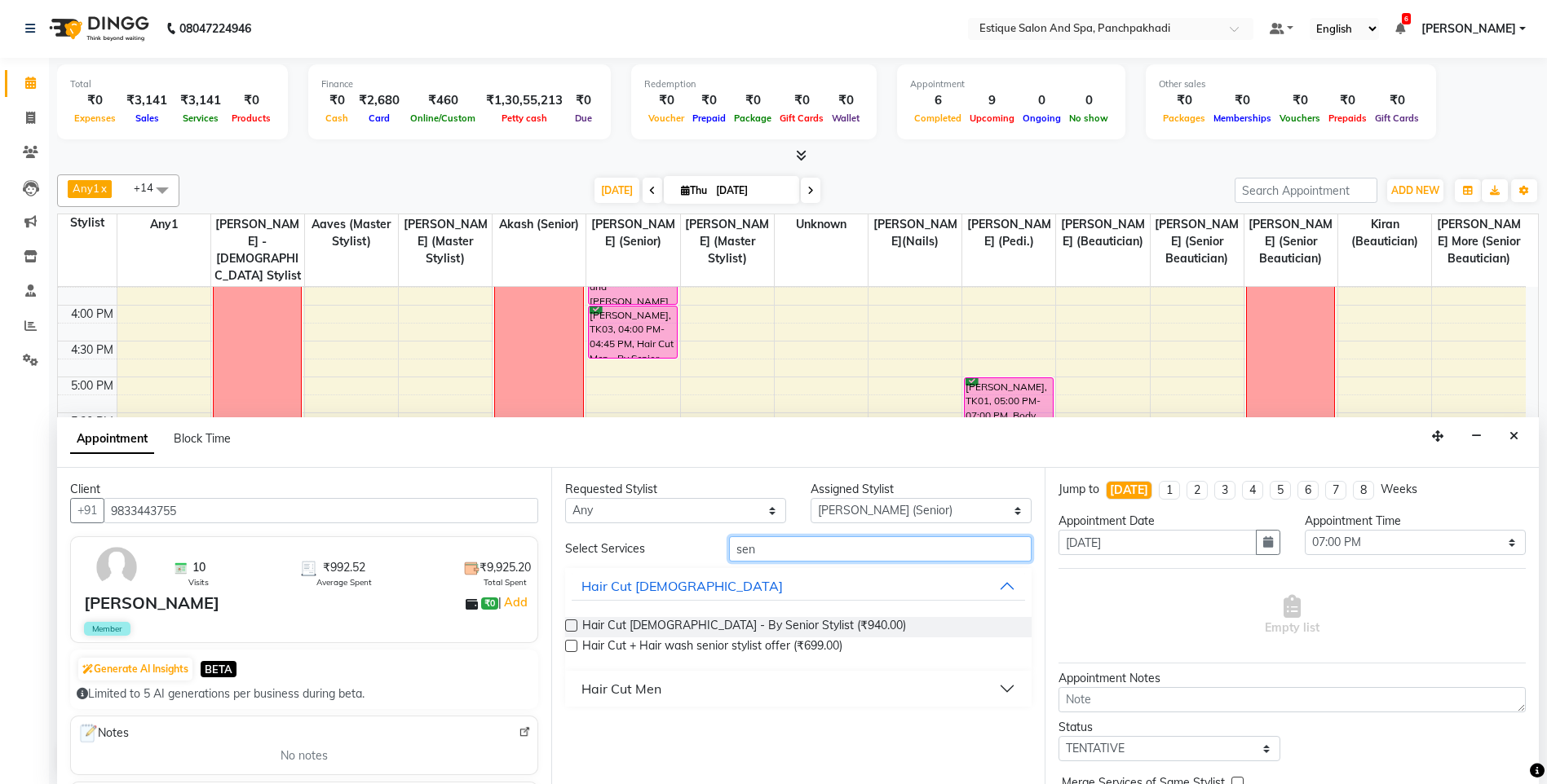
type input "sen"
click at [648, 682] on div "Hair Cut Men" at bounding box center [621, 688] width 80 height 20
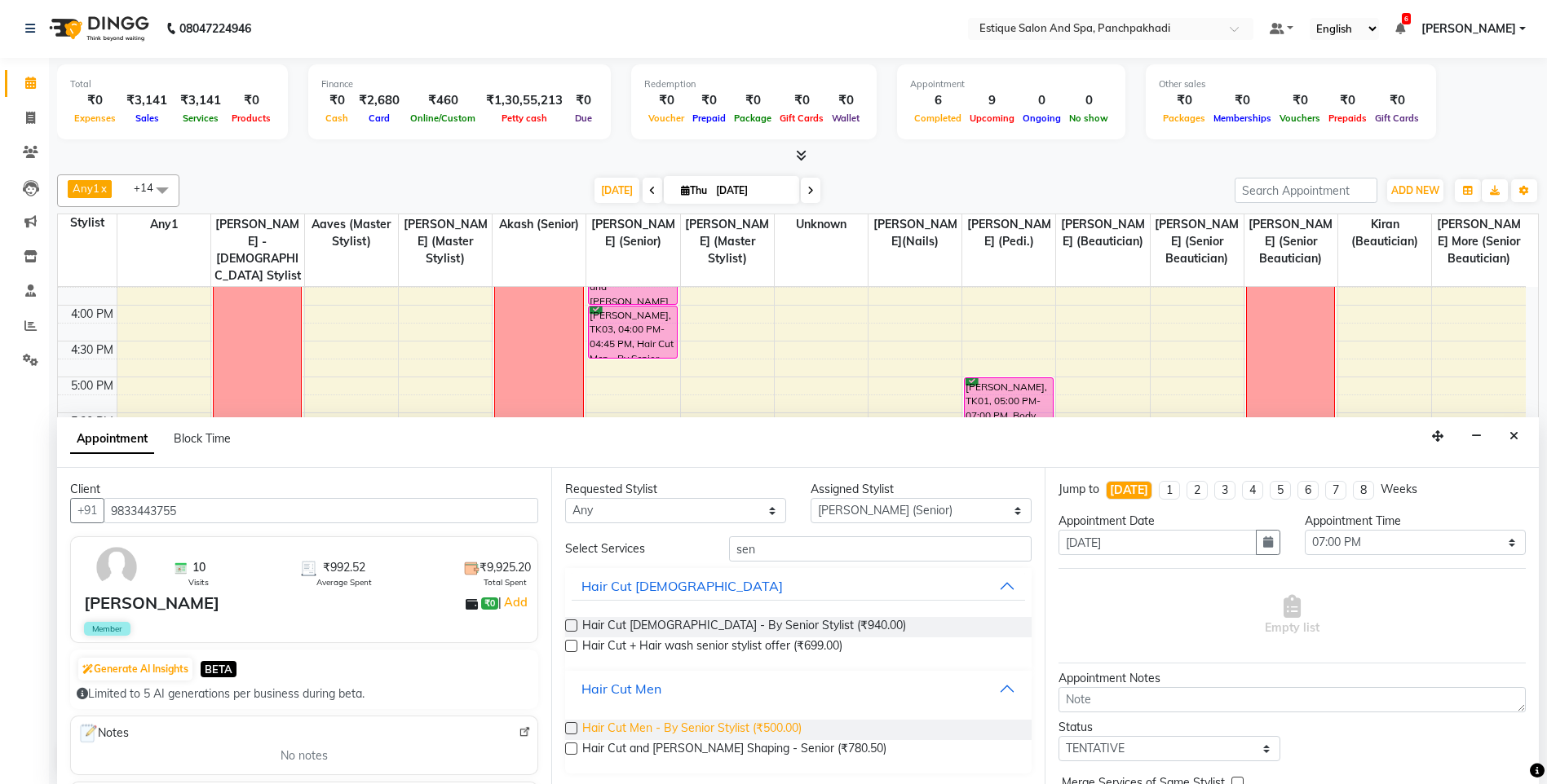
scroll to position [3, 0]
click at [699, 750] on span "Hair Cut and [PERSON_NAME] Shaping - Senior (₹780.50)" at bounding box center [733, 748] width 304 height 21
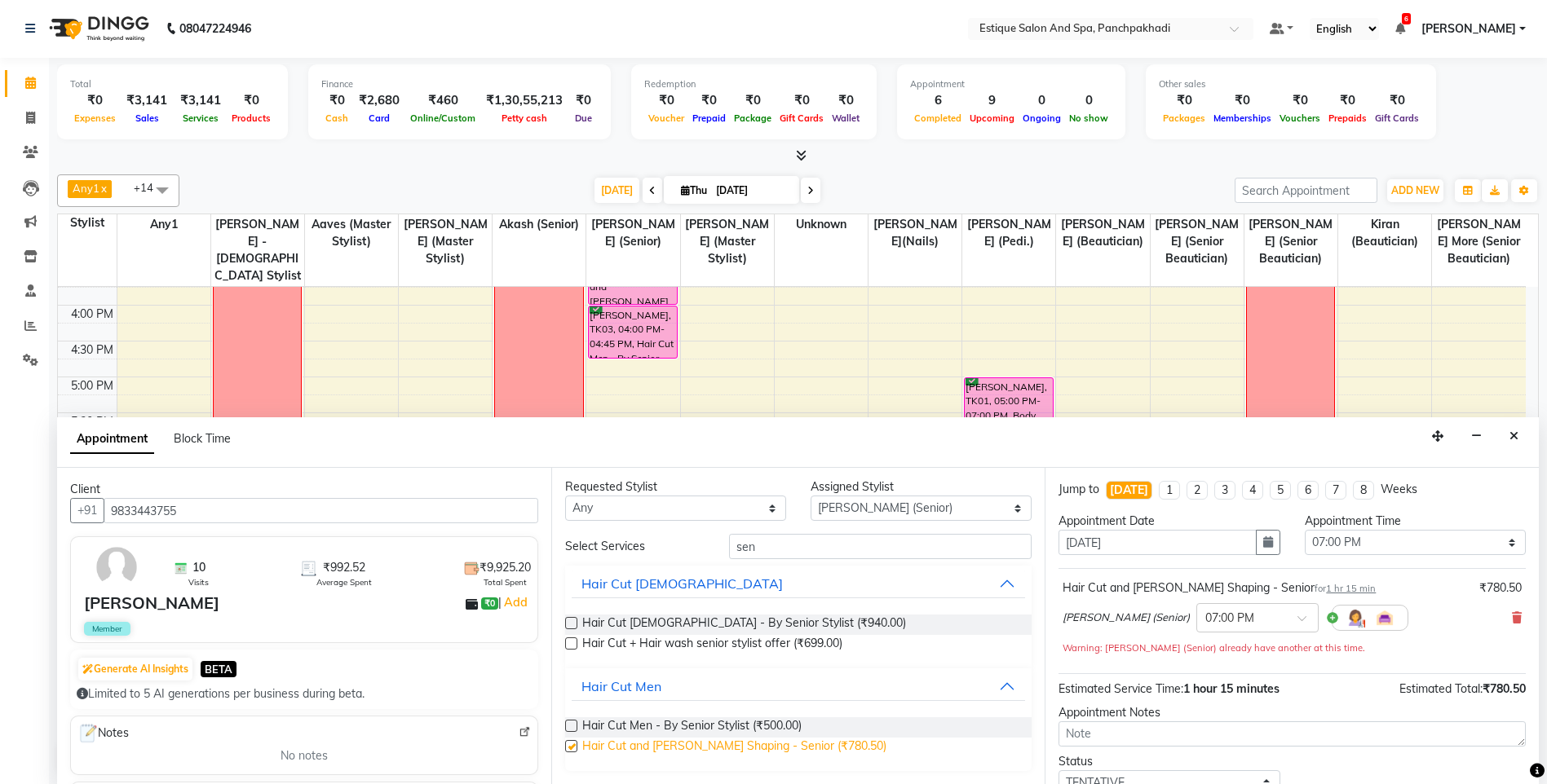
checkbox input "false"
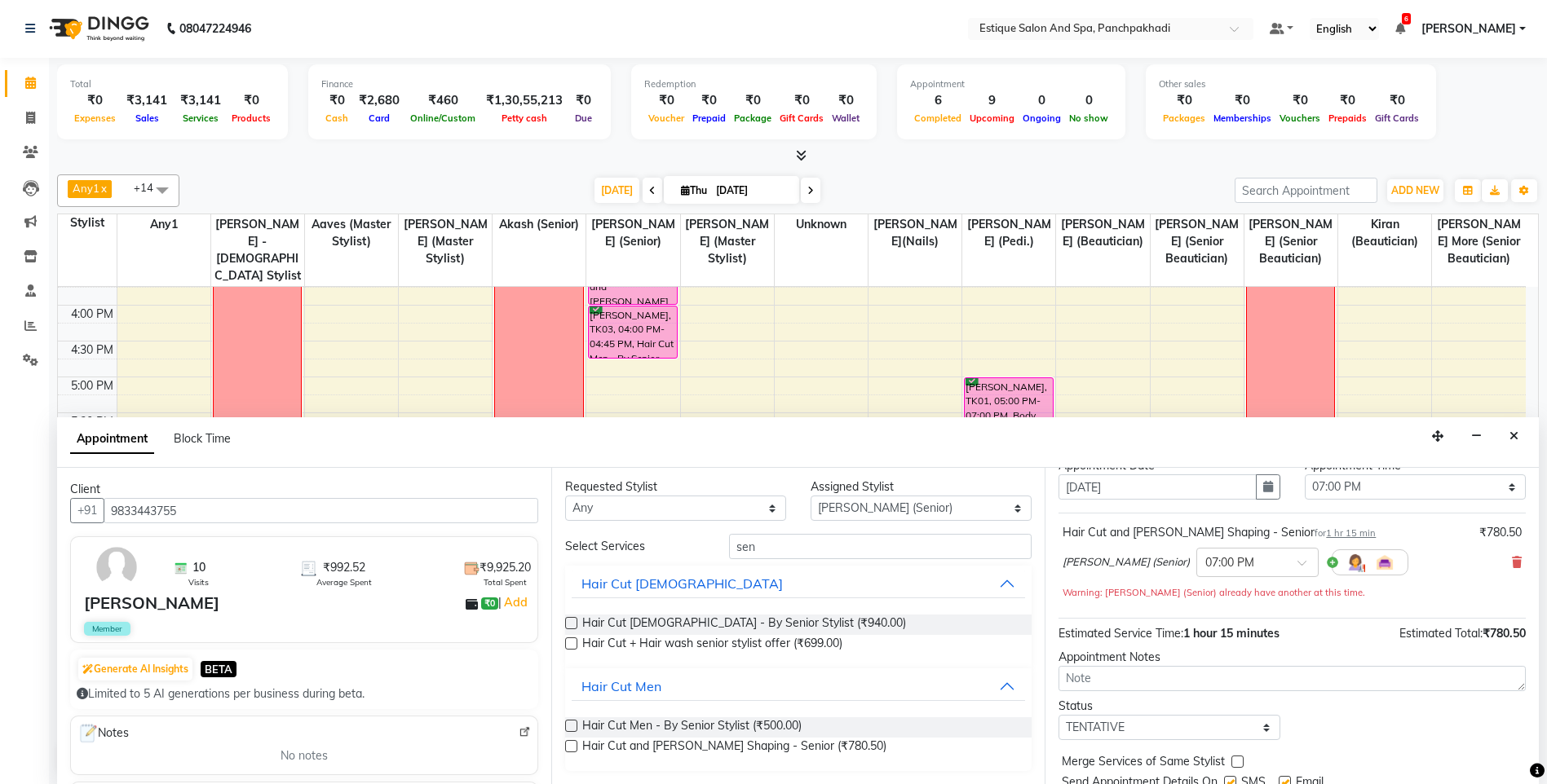
scroll to position [114, 0]
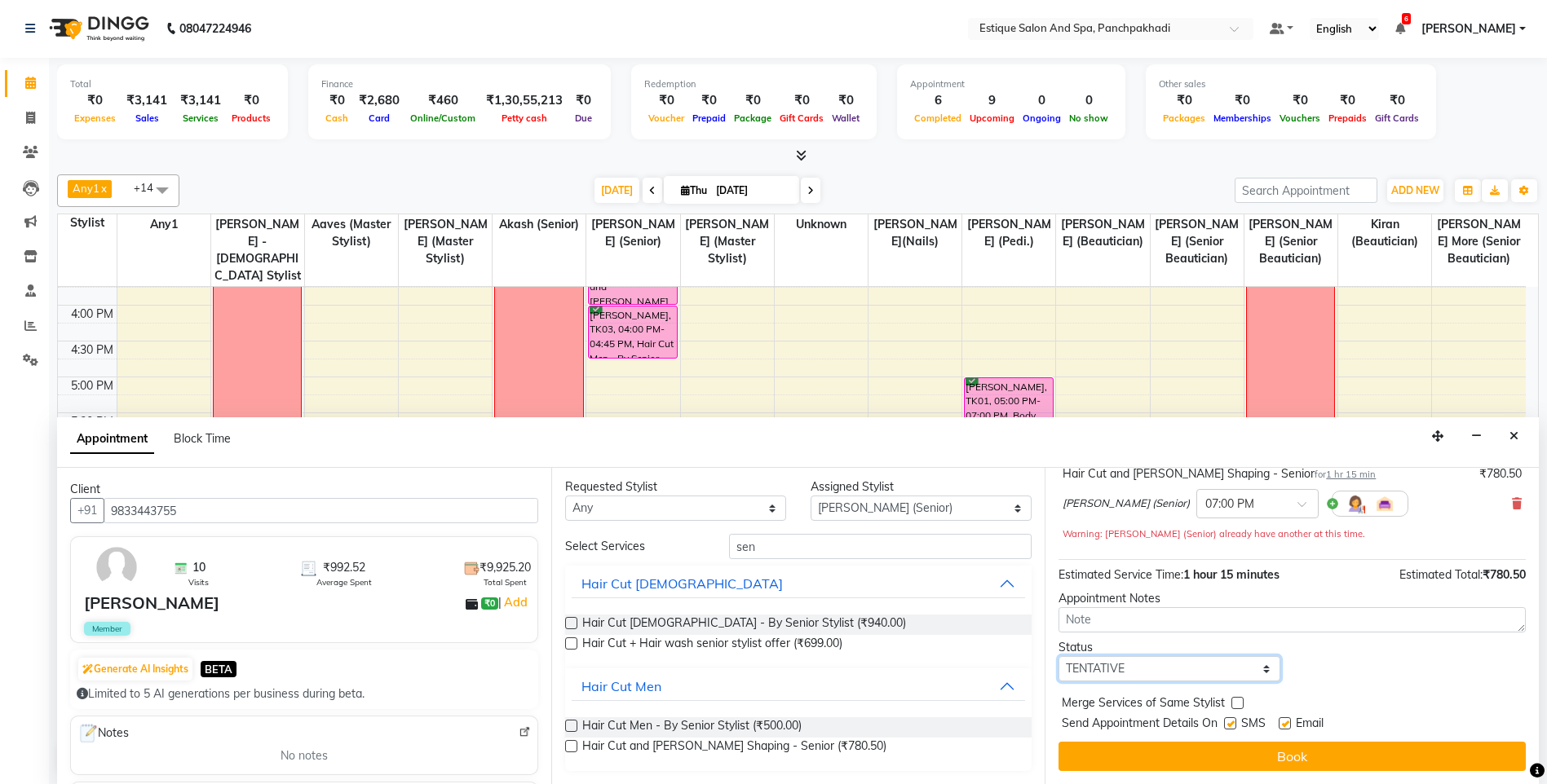
click at [1154, 671] on select "Select TENTATIVE CONFIRM CHECK-IN UPCOMING" at bounding box center [1168, 668] width 221 height 25
select select "confirm booking"
click at [1058, 656] on select "Select TENTATIVE CONFIRM CHECK-IN UPCOMING" at bounding box center [1168, 668] width 221 height 25
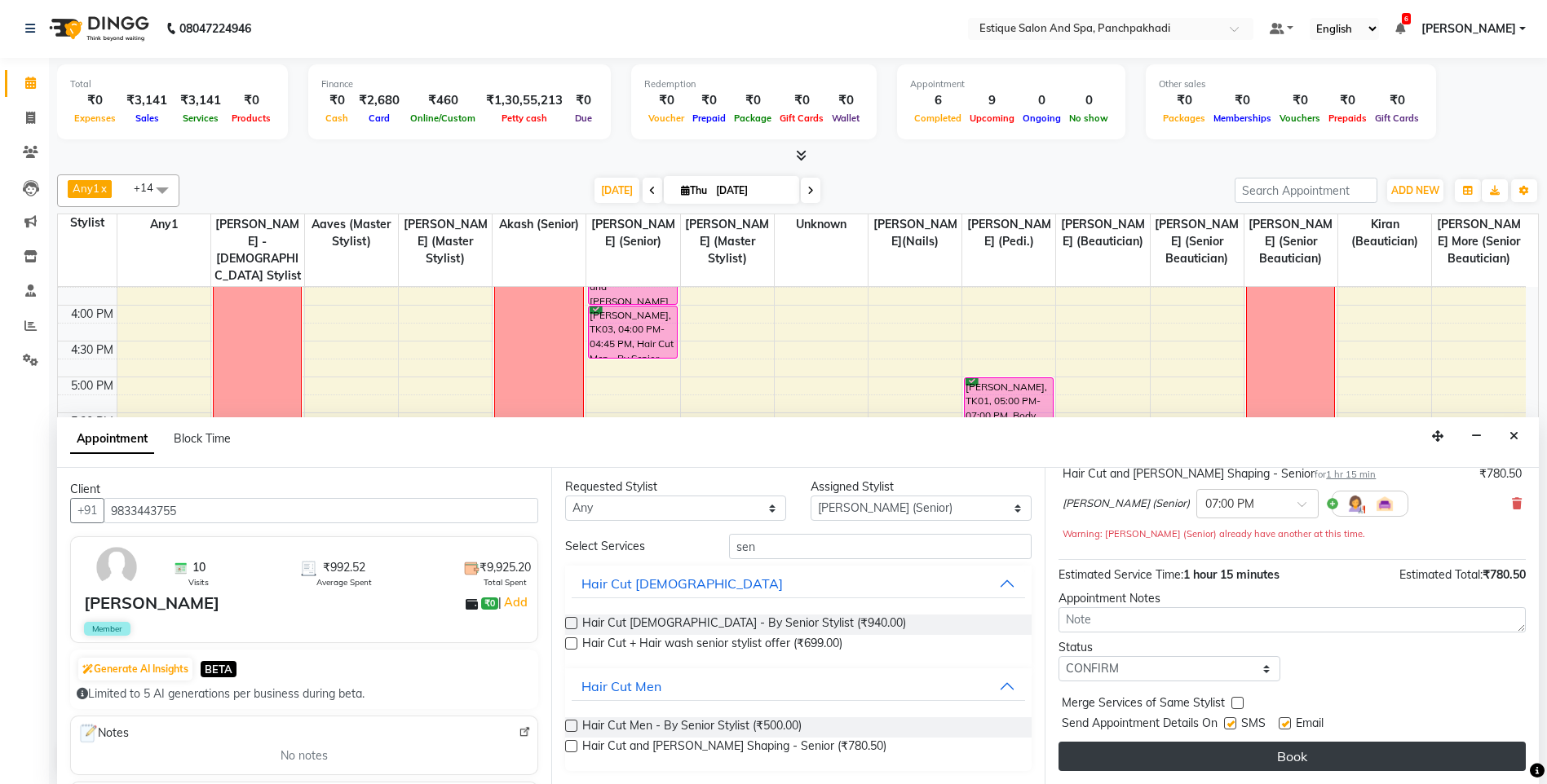
click at [1165, 754] on button "Book" at bounding box center [1291, 756] width 467 height 29
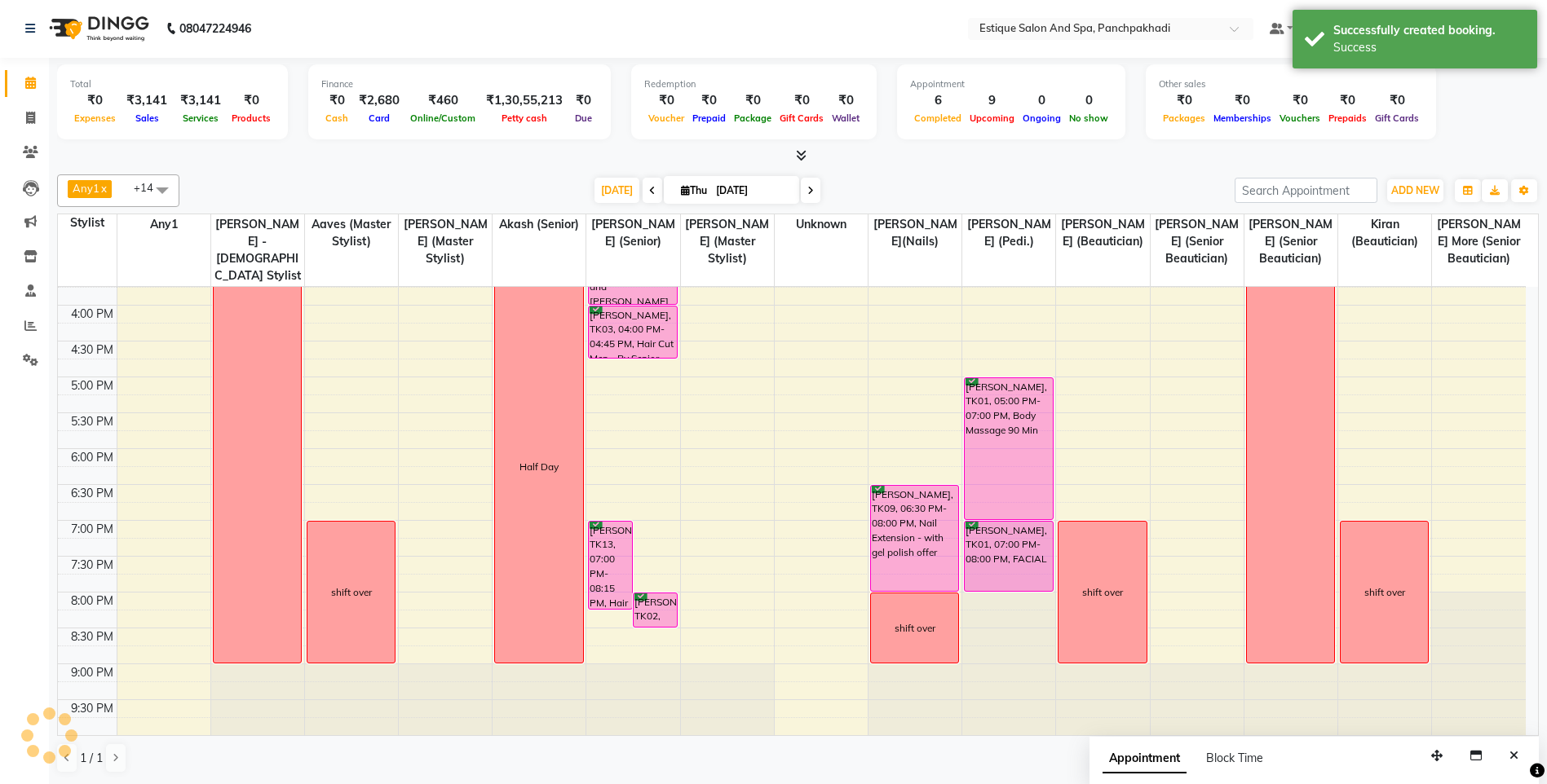
scroll to position [0, 0]
click at [500, 174] on div "Any1 x [PERSON_NAME] x Aaves x [PERSON_NAME] (Senior) x [PERSON_NAME] (Senior) …" at bounding box center [797, 474] width 1482 height 612
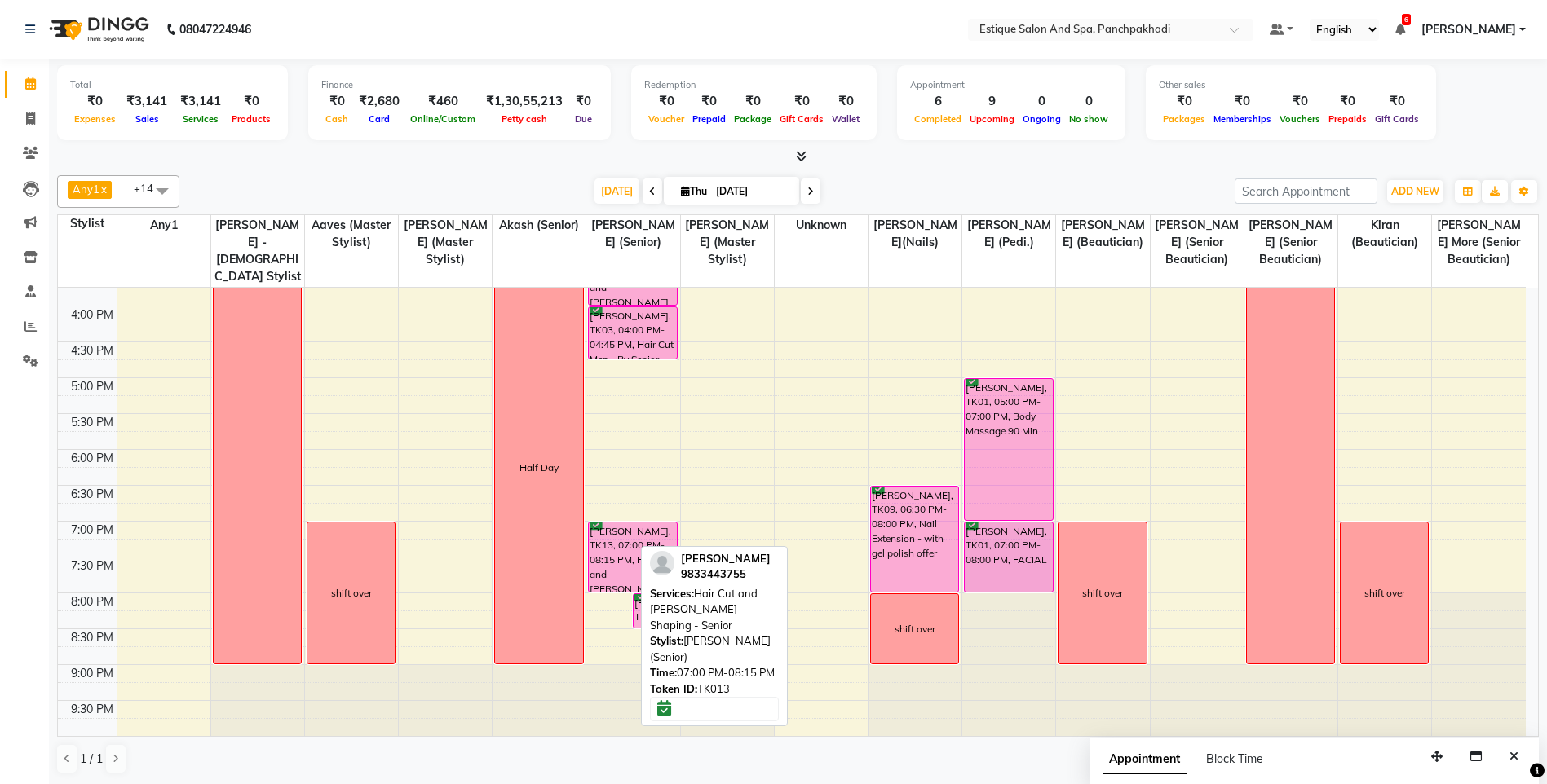
drag, startPoint x: 616, startPoint y: 607, endPoint x: 622, endPoint y: 584, distance: 23.8
click at [622, 584] on div "[PERSON_NAME], TK13, 07:00 PM-08:15 PM, Hair Cut and [PERSON_NAME] Shaping - Se…" at bounding box center [633, 270] width 93 height 932
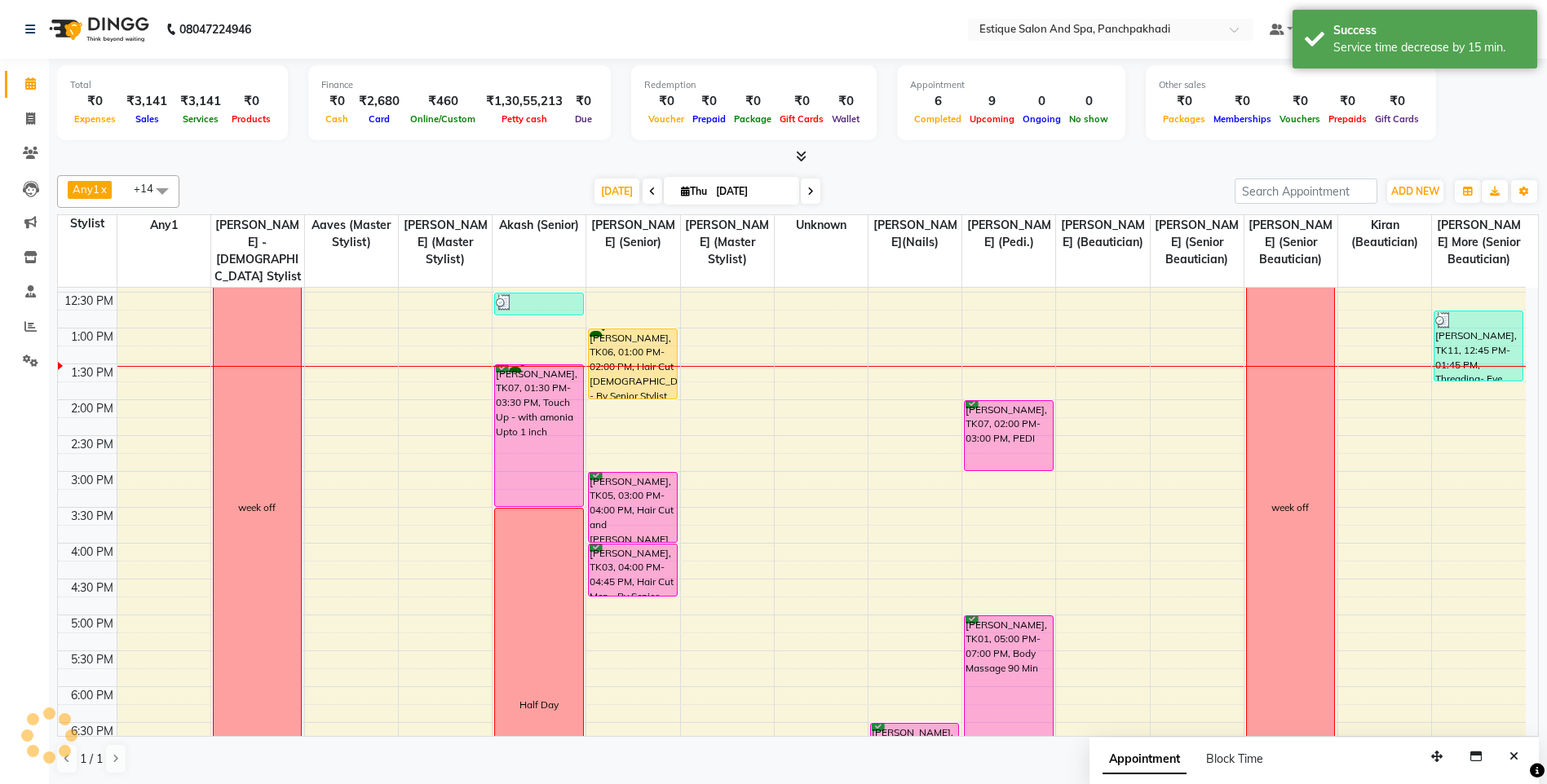
scroll to position [239, 0]
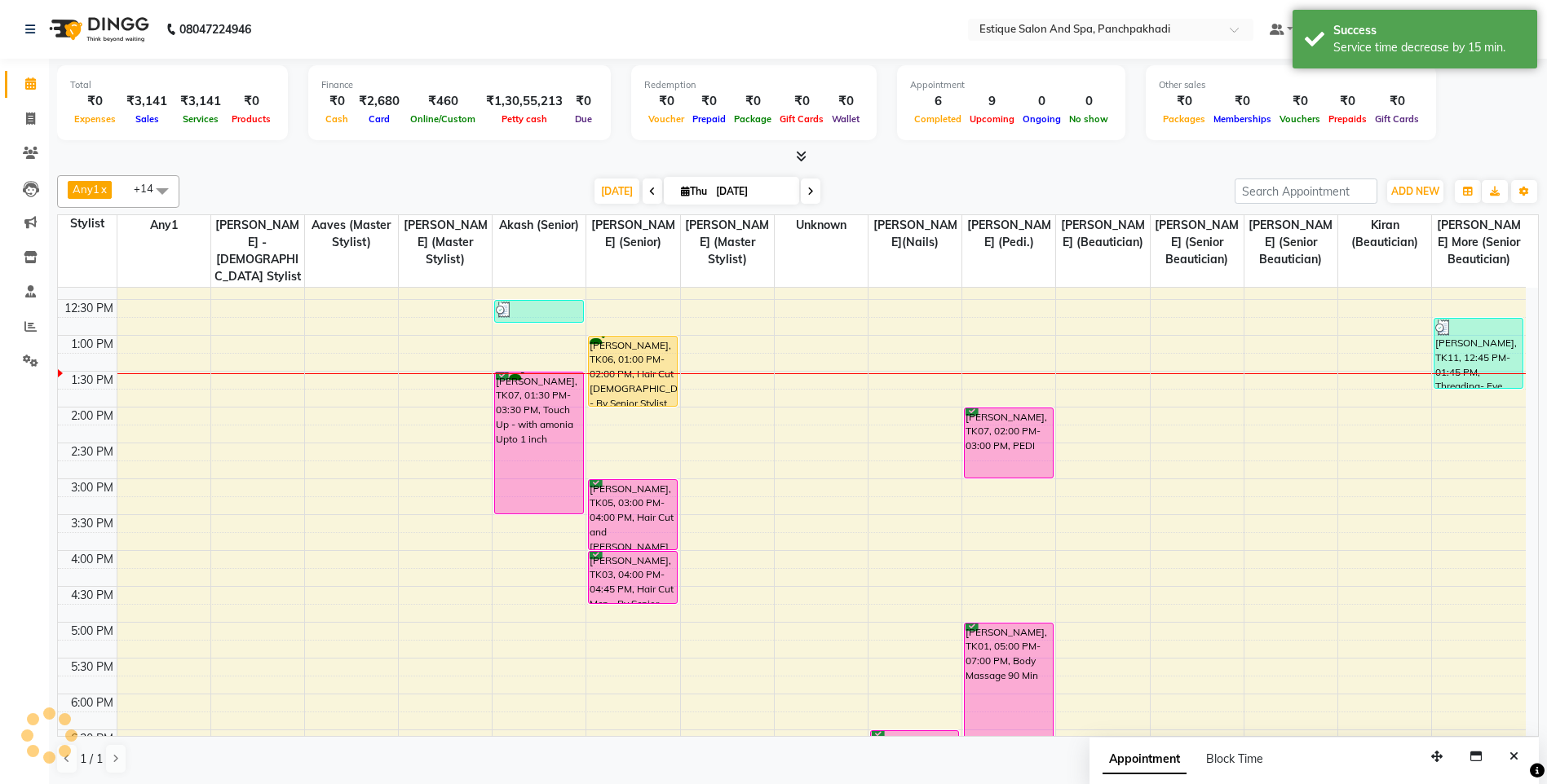
click at [424, 462] on div "9:00 AM 9:30 AM 10:00 AM 10:30 AM 11:00 AM 11:30 AM 12:00 PM 12:30 PM 1:00 PM 1…" at bounding box center [791, 515] width 1468 height 932
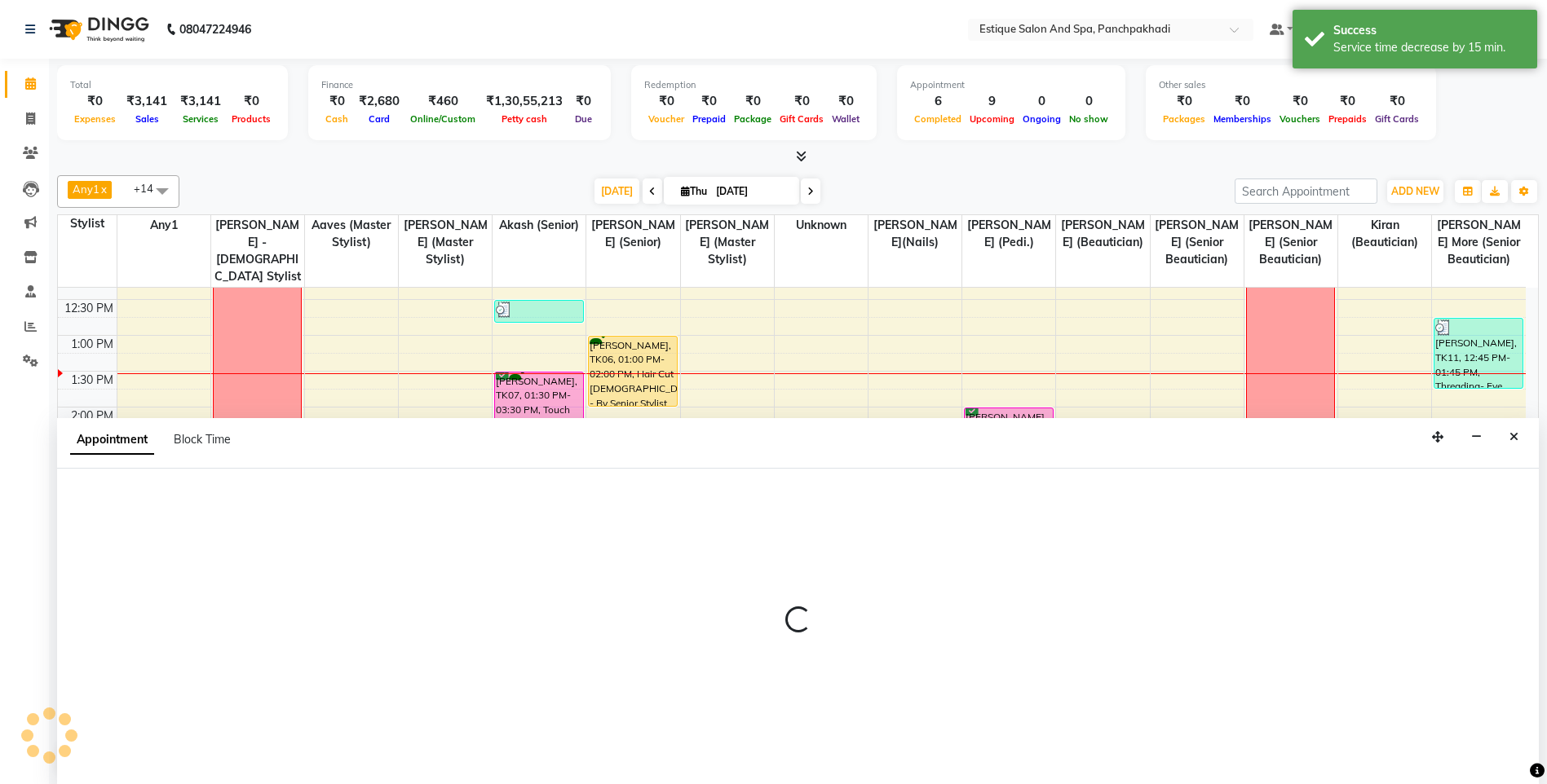
scroll to position [1, 0]
select select "57922"
select select "885"
select select "tentative"
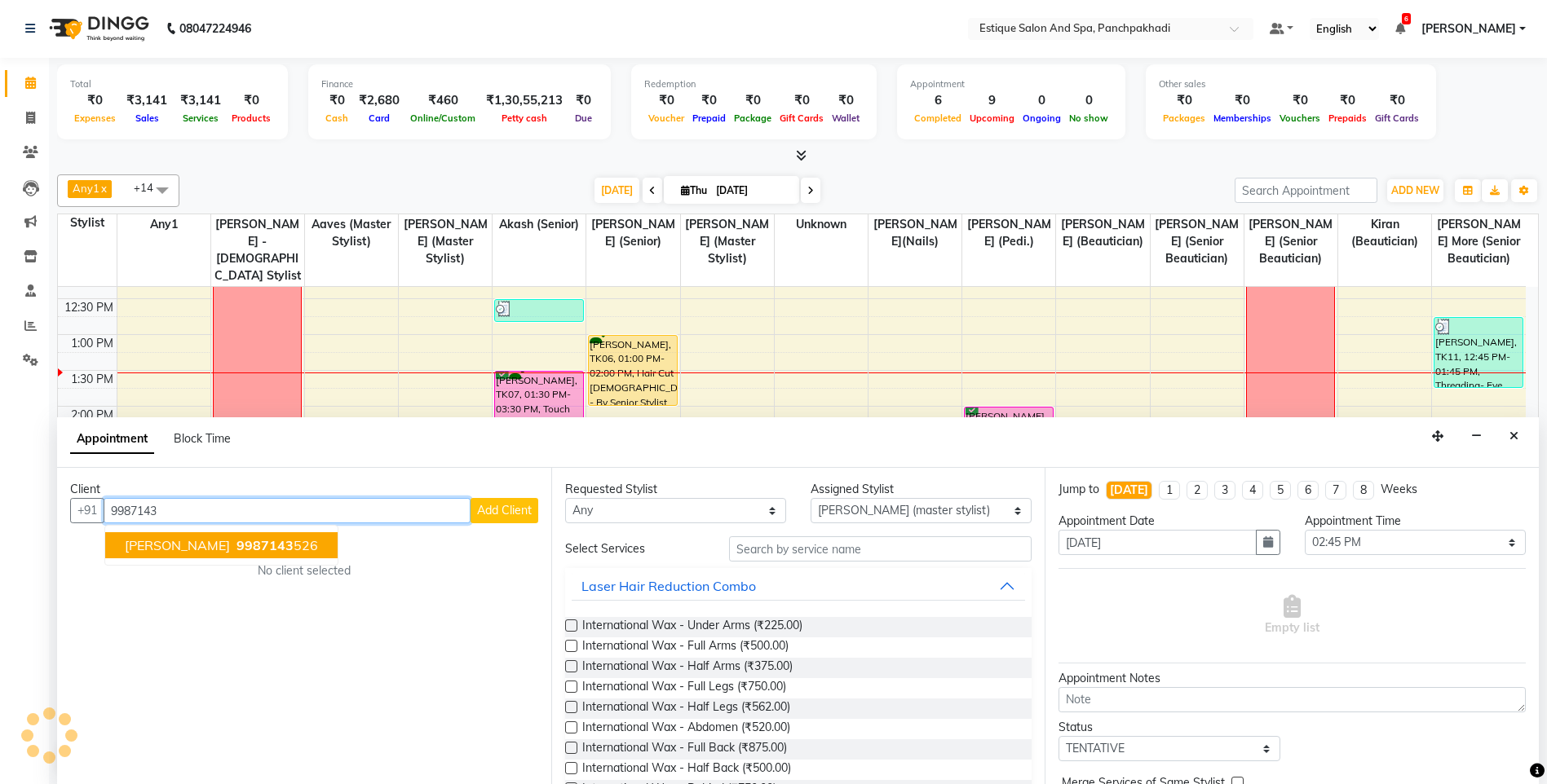
click at [237, 546] on span "9987143" at bounding box center [265, 545] width 57 height 16
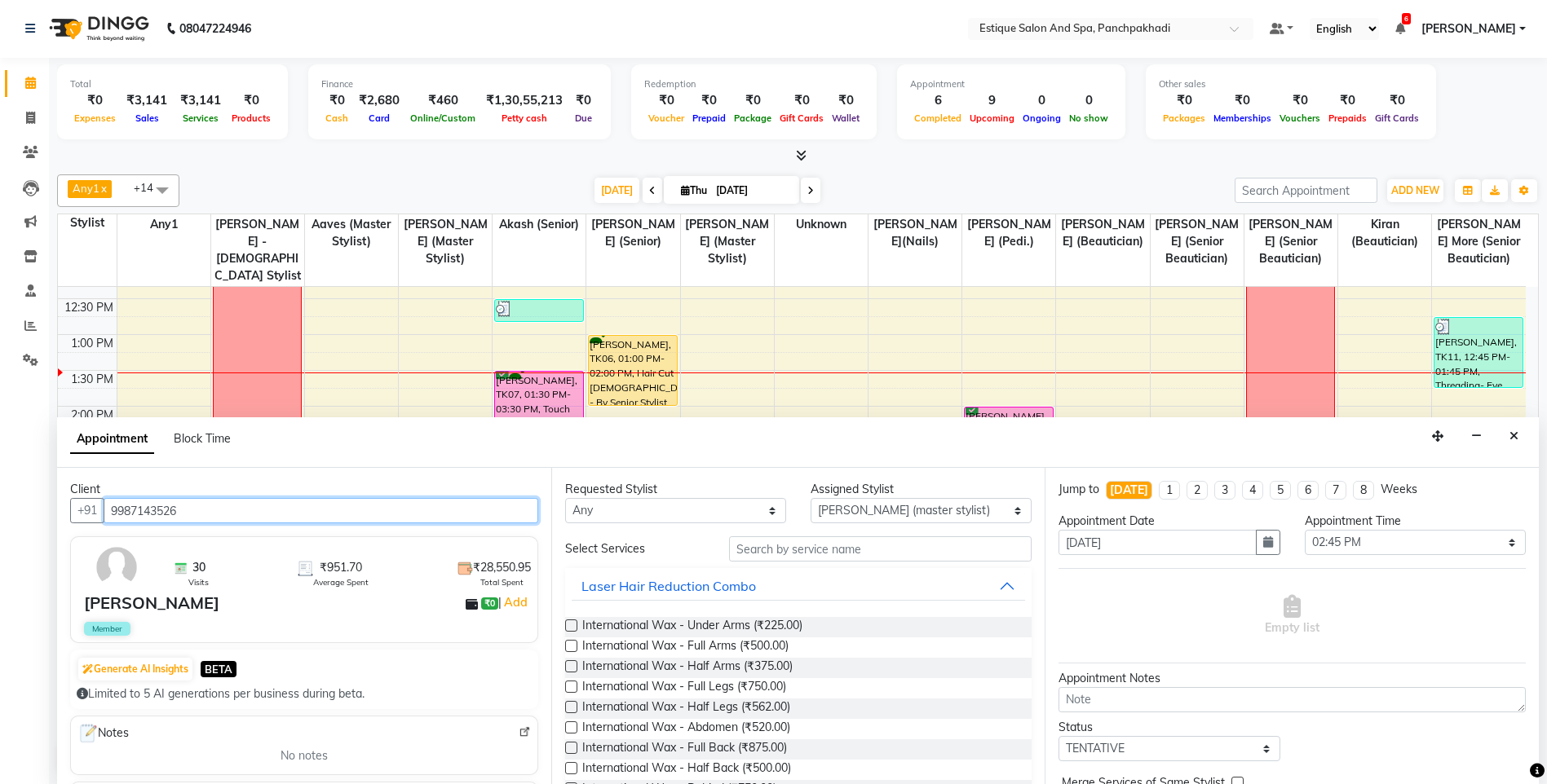
type input "9987143526"
click at [826, 546] on input "text" at bounding box center [881, 548] width 303 height 25
click at [834, 546] on input "text" at bounding box center [881, 548] width 303 height 25
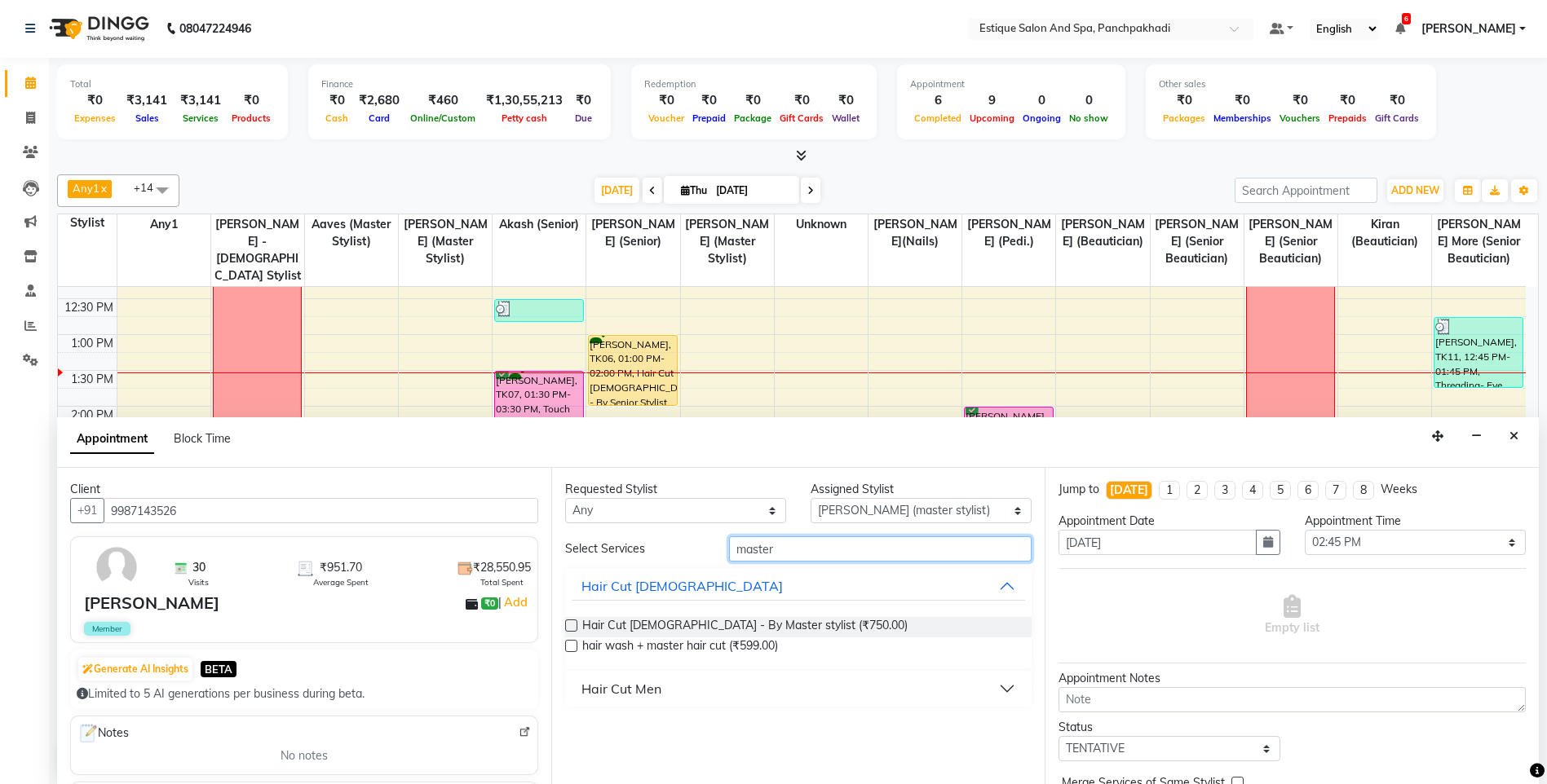
type input "master"
click at [635, 687] on div "Hair Cut Men" at bounding box center [621, 688] width 80 height 20
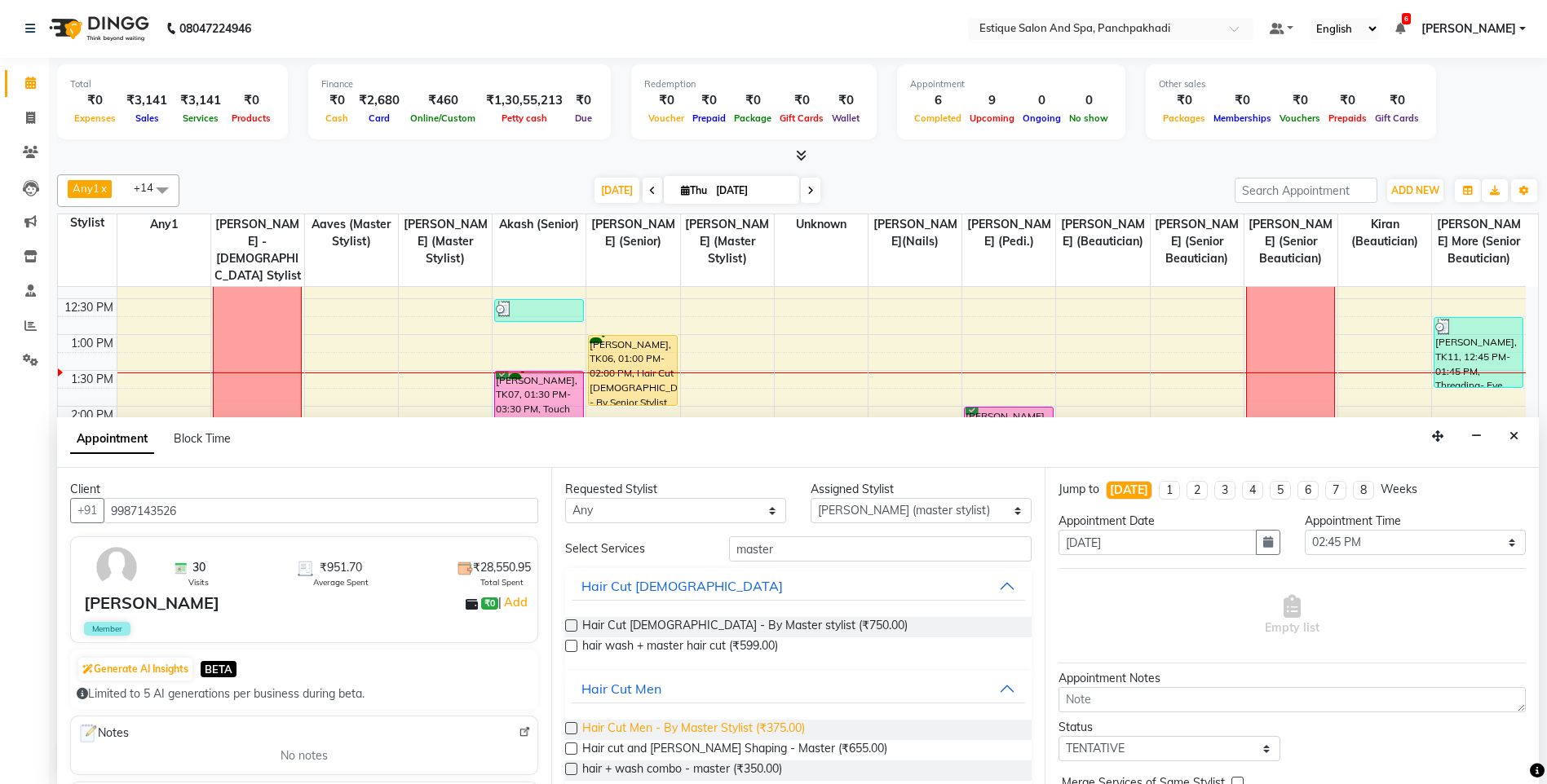
click at [698, 731] on span "Hair Cut Men - By Master Stylist (₹375.00)" at bounding box center [693, 730] width 223 height 21
checkbox input "false"
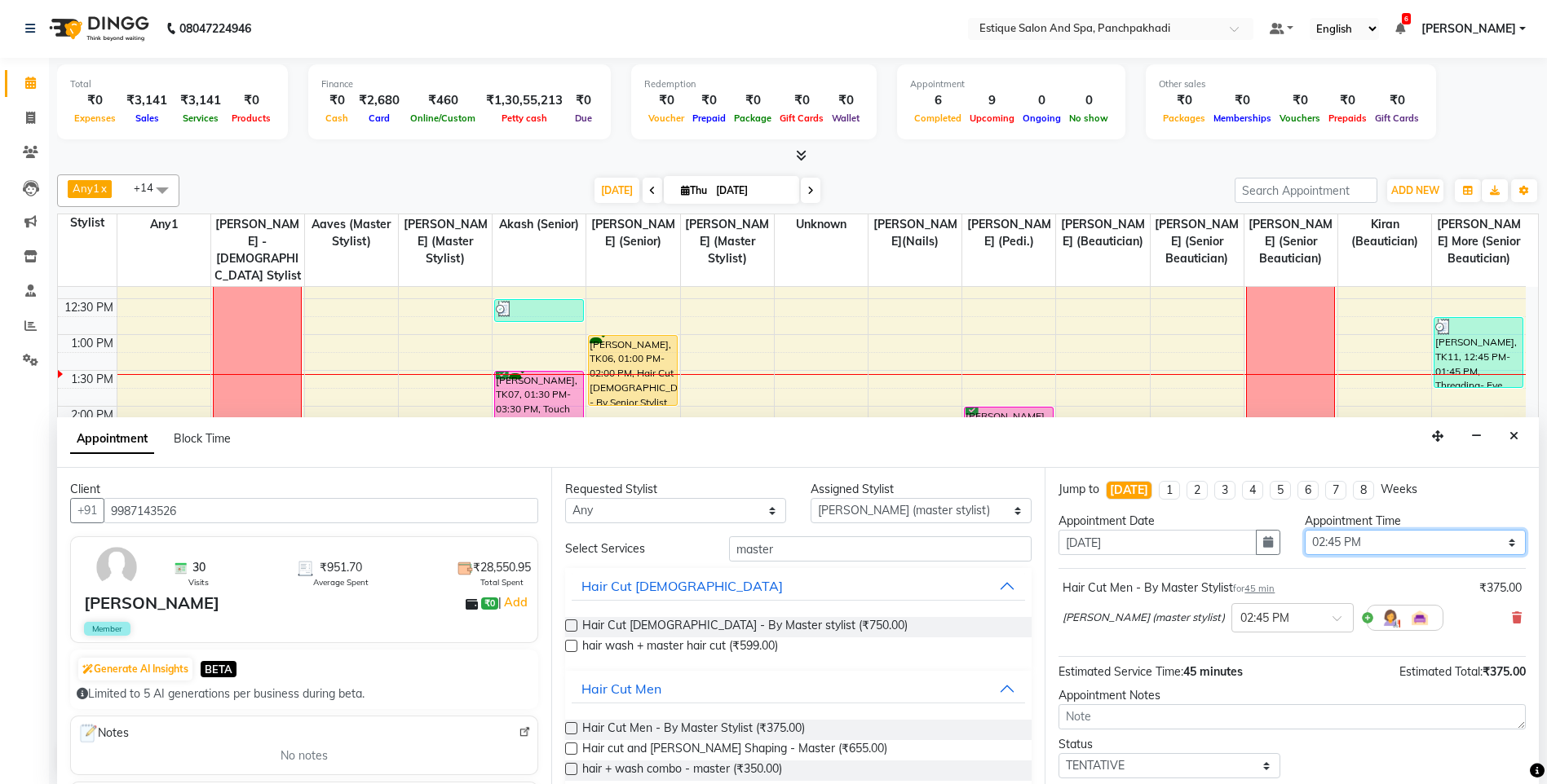
click at [1393, 547] on select "Select 10:00 AM 10:15 AM 10:30 AM 10:45 AM 11:00 AM 11:15 AM 11:30 AM 11:45 AM …" at bounding box center [1414, 542] width 221 height 25
select select "825"
click at [1304, 530] on select "Select 10:00 AM 10:15 AM 10:30 AM 10:45 AM 11:00 AM 11:15 AM 11:30 AM 11:45 AM …" at bounding box center [1414, 542] width 221 height 25
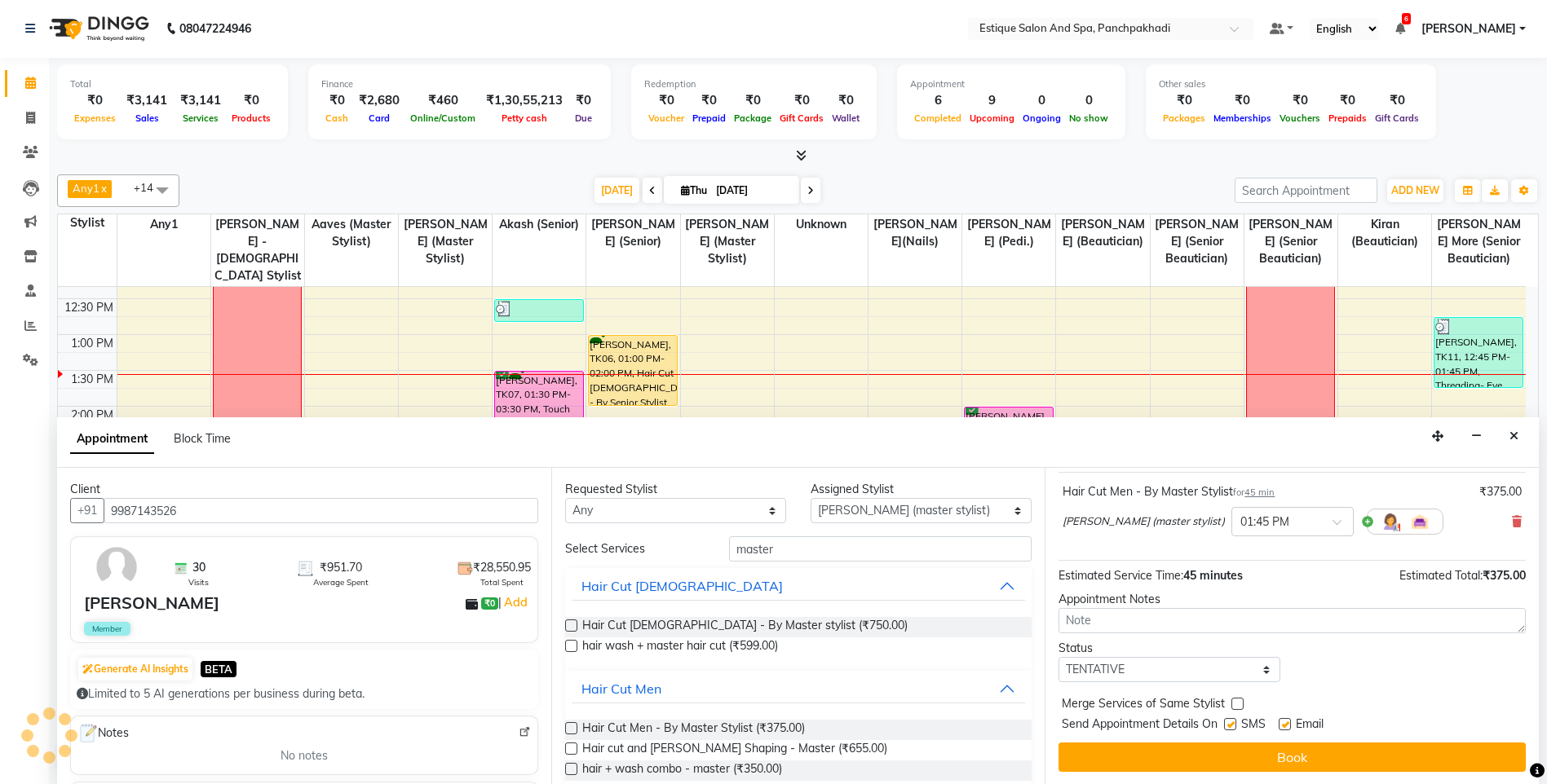
scroll to position [97, 0]
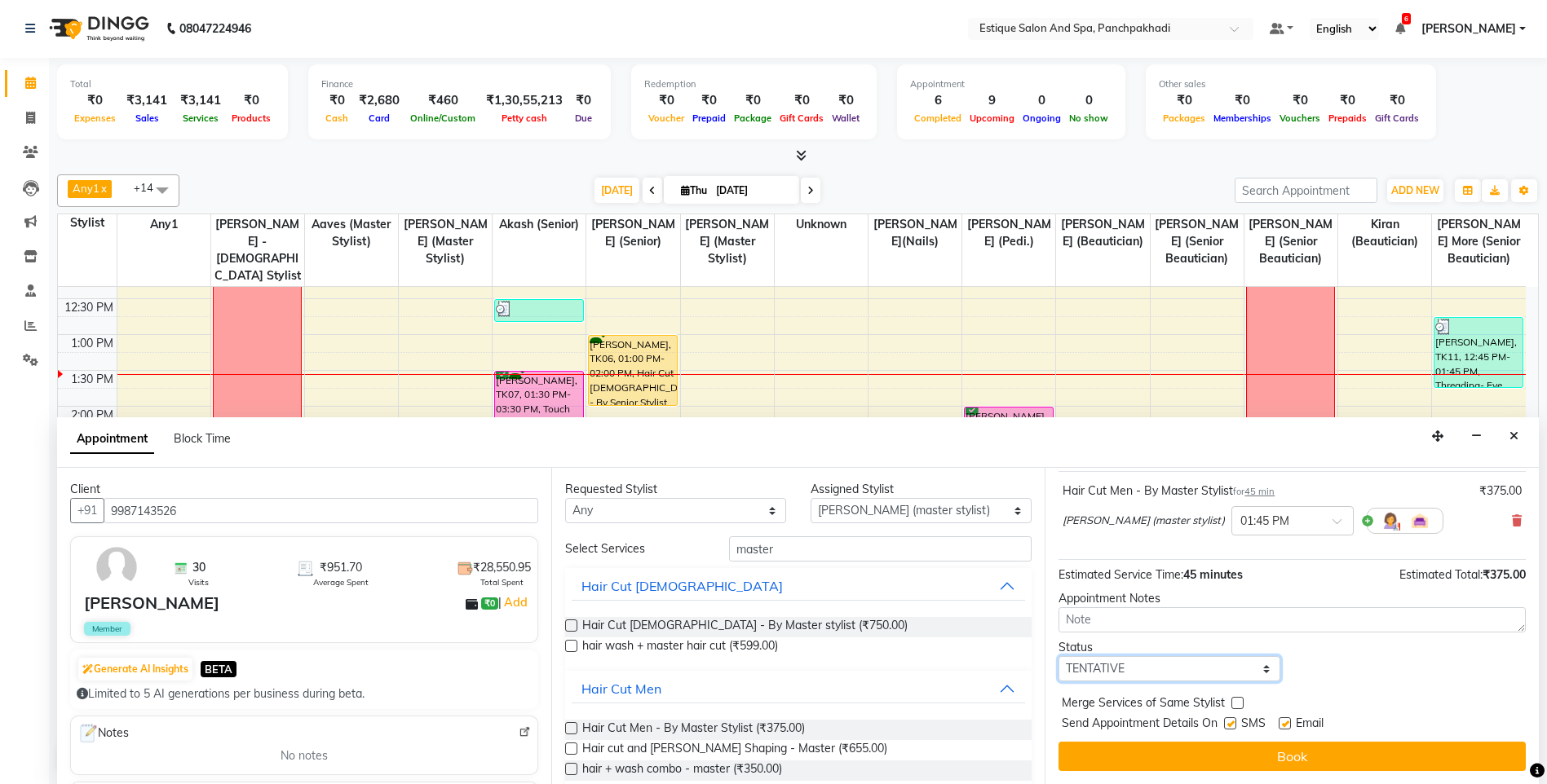
click at [1117, 672] on select "Select TENTATIVE CONFIRM CHECK-IN UPCOMING" at bounding box center [1168, 668] width 221 height 25
select select "confirm booking"
click at [1058, 656] on select "Select TENTATIVE CONFIRM CHECK-IN UPCOMING" at bounding box center [1168, 668] width 221 height 25
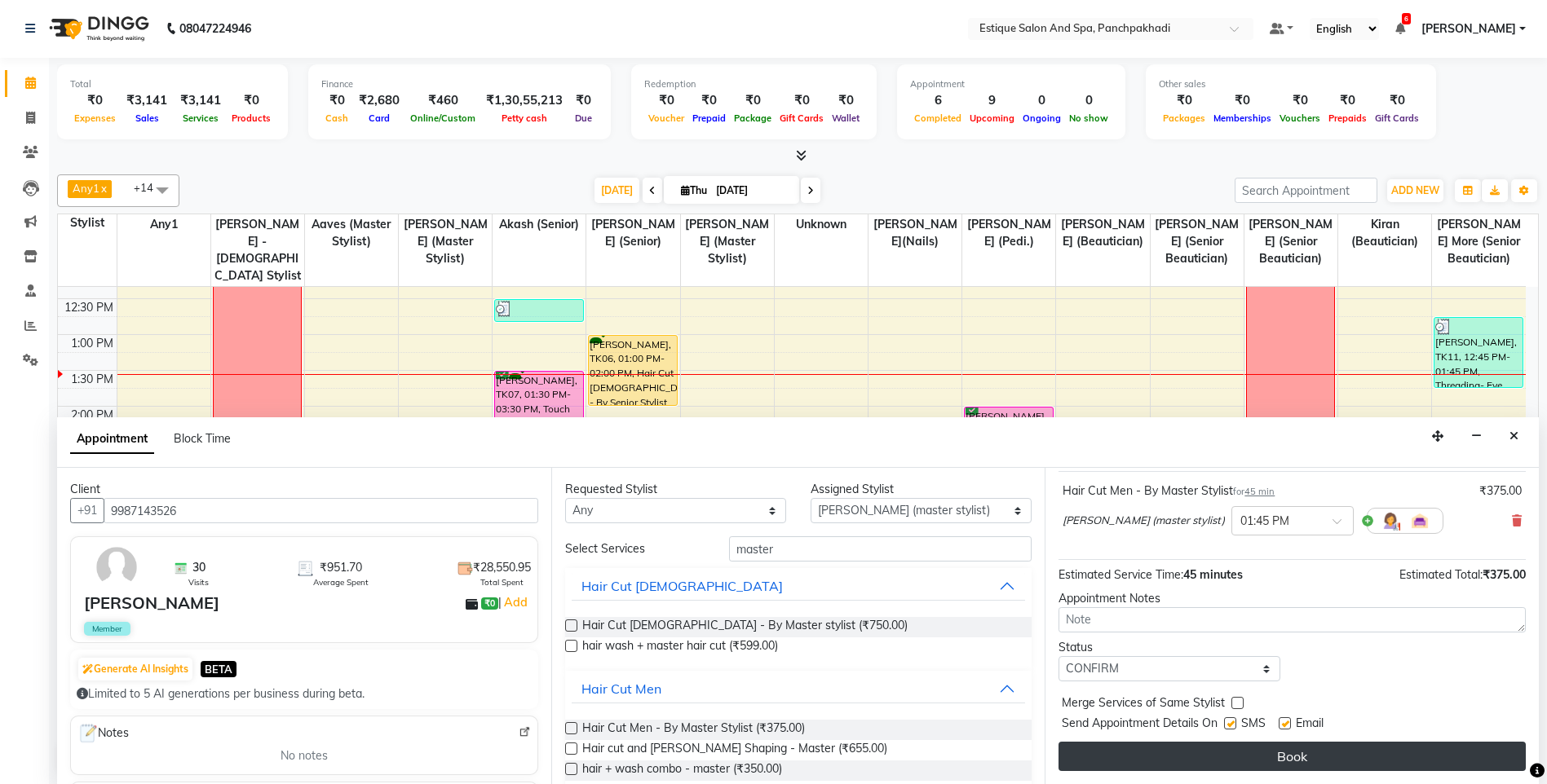
click at [1160, 761] on button "Book" at bounding box center [1291, 756] width 467 height 29
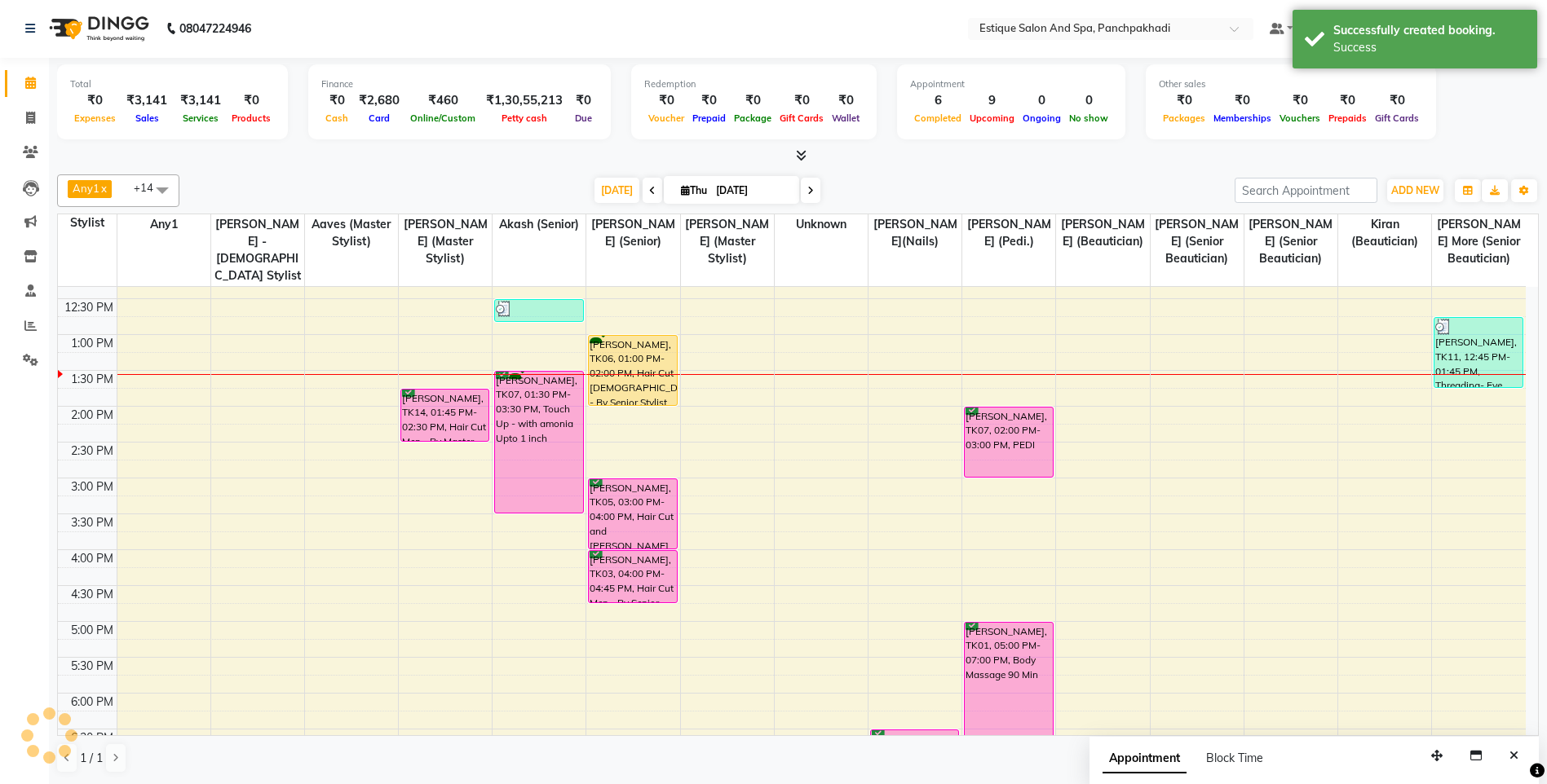
scroll to position [0, 0]
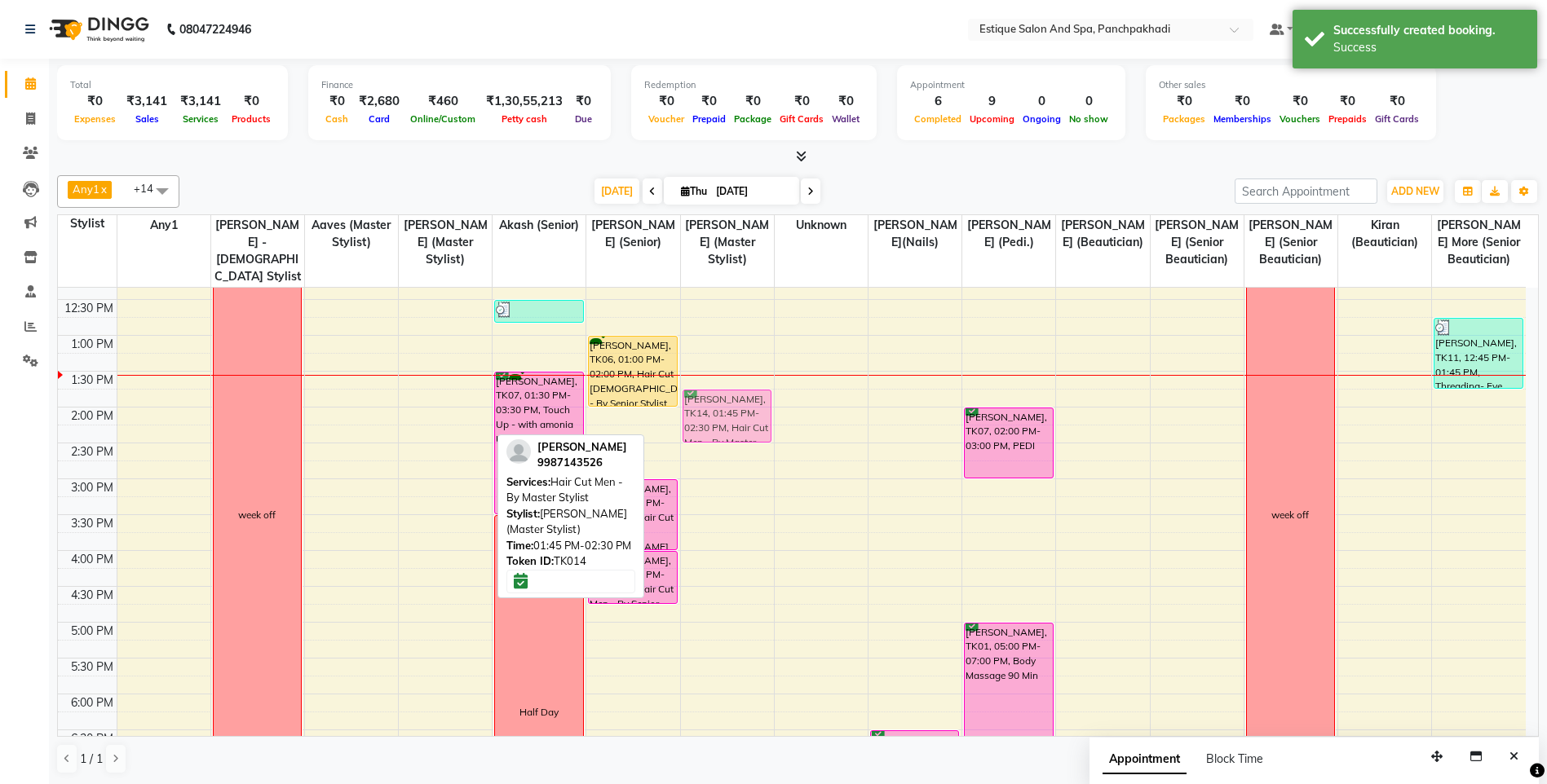
drag, startPoint x: 459, startPoint y: 409, endPoint x: 706, endPoint y: 411, distance: 247.0
click at [733, 409] on tr "week off karan ., TK08, 11:30 AM-12:00 PM, hair + wash combo - master shift ove…" at bounding box center [791, 515] width 1468 height 932
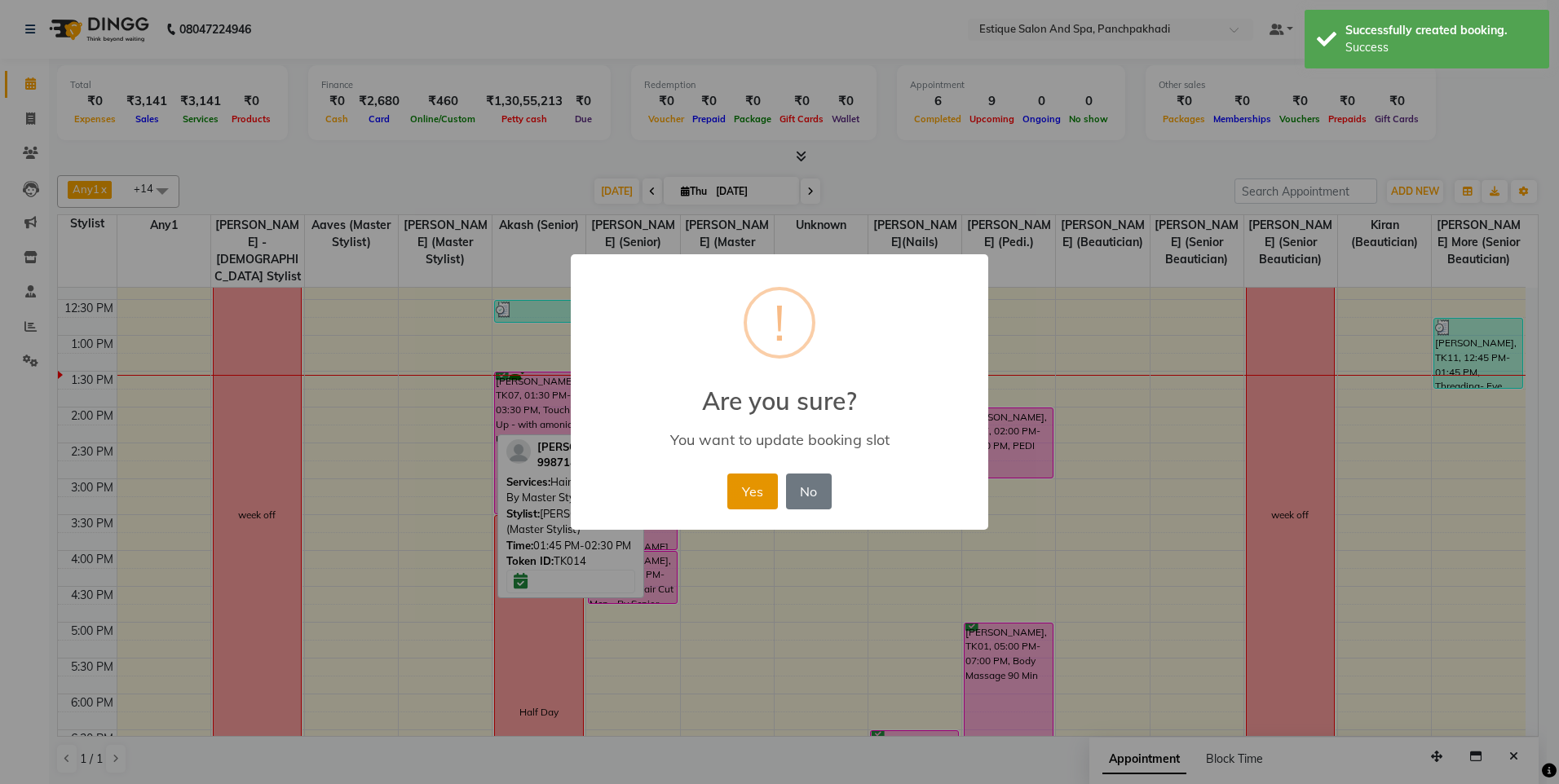
click at [741, 492] on button "Yes" at bounding box center [752, 491] width 50 height 36
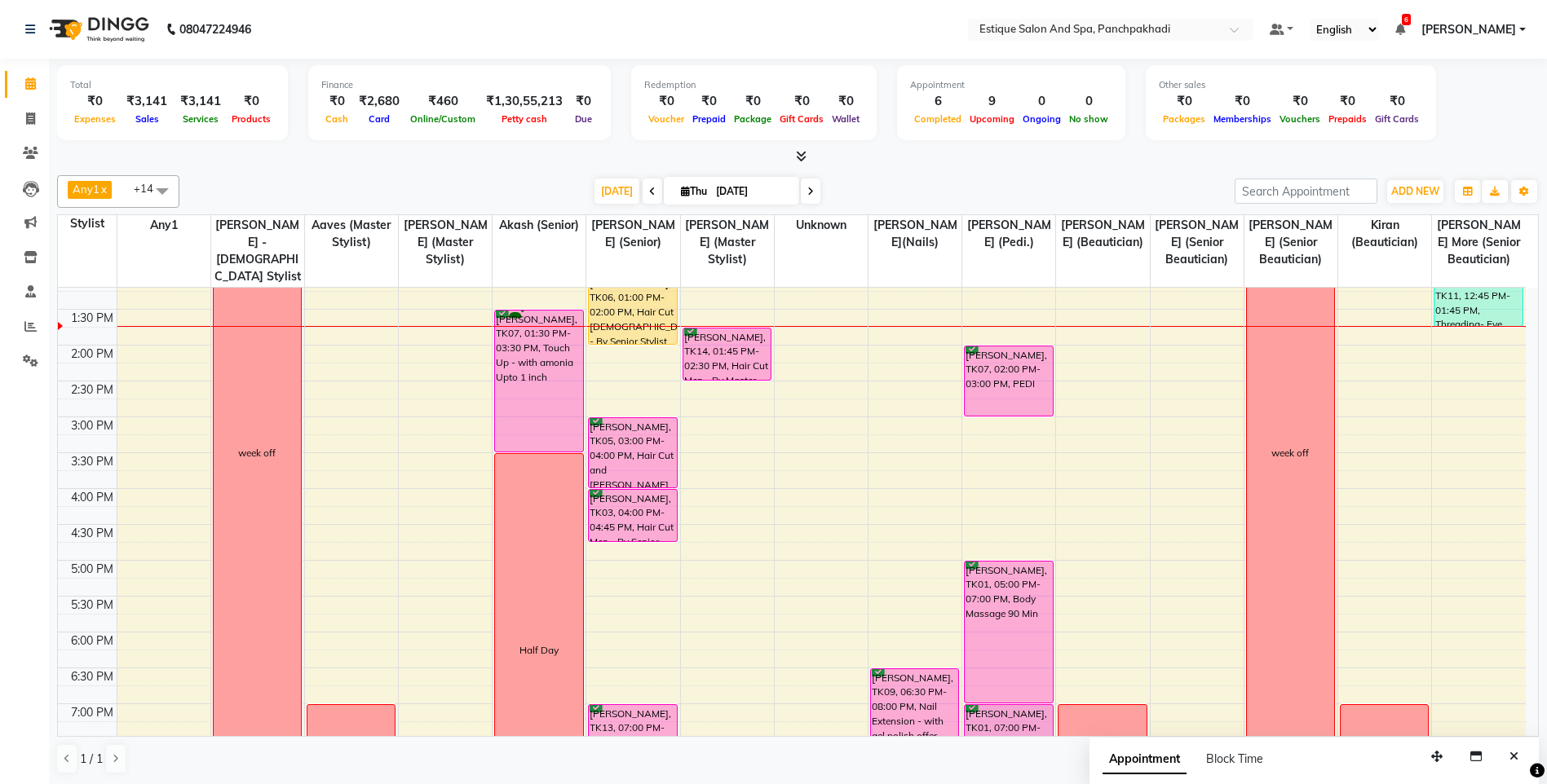
scroll to position [402, 0]
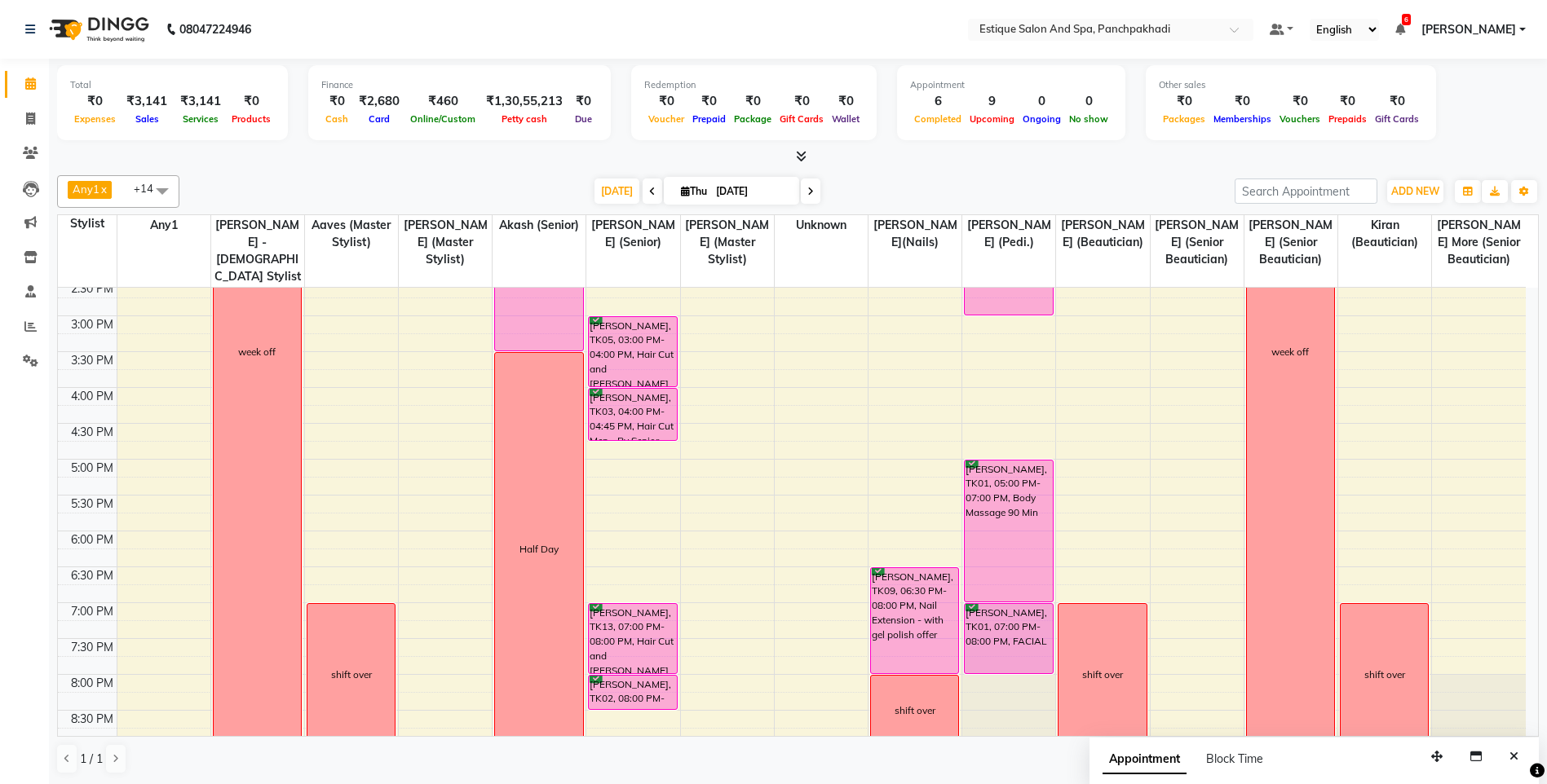
click at [865, 547] on div "9:00 AM 9:30 AM 10:00 AM 10:30 AM 11:00 AM 11:30 AM 12:00 PM 12:30 PM 1:00 PM 1…" at bounding box center [791, 351] width 1468 height 932
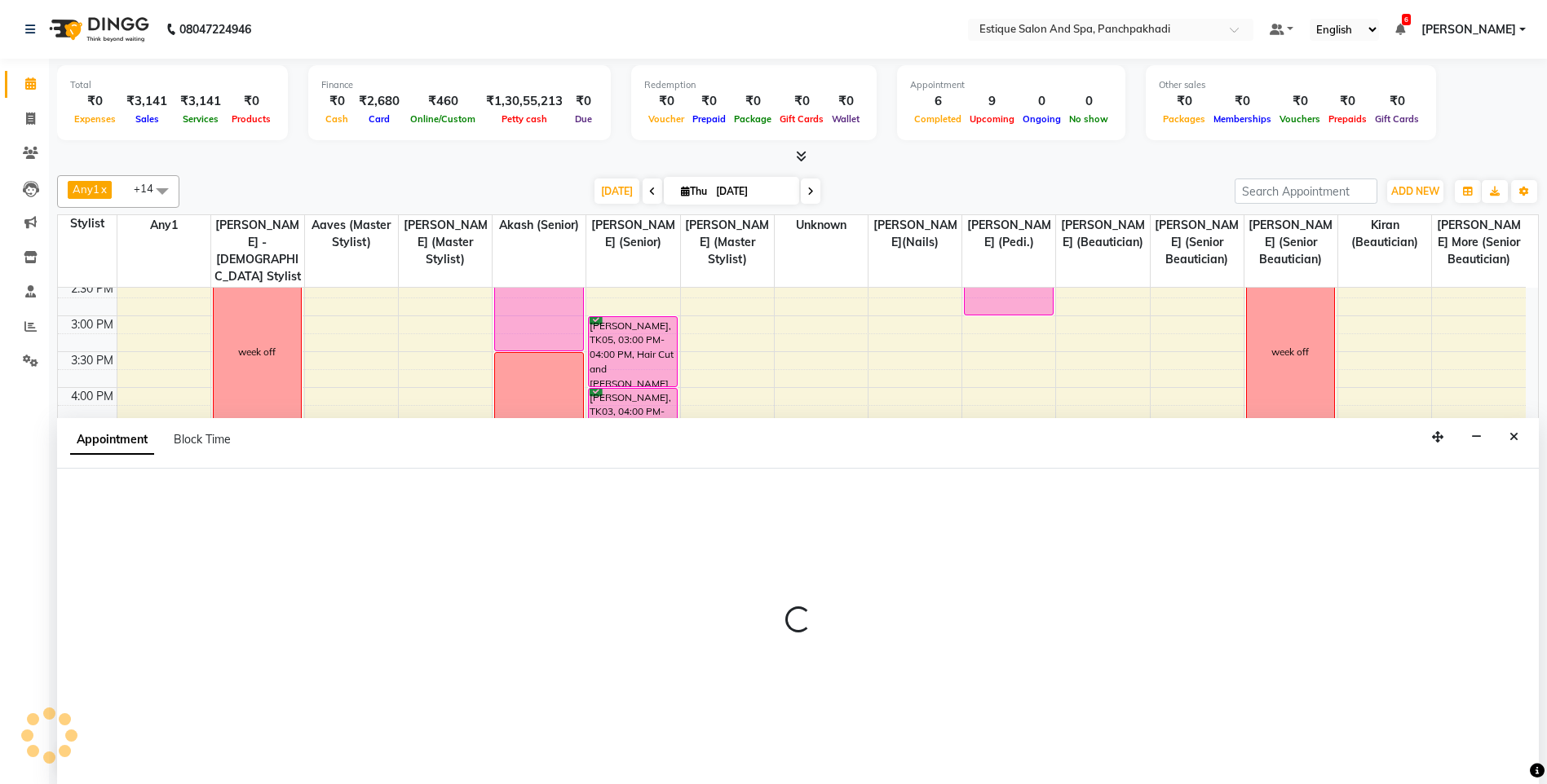
scroll to position [1, 0]
click at [861, 98] on div "Redemption ₹0 Voucher ₹0 Prepaid ₹0 Package ₹0 Gift Cards ₹0 Wallet" at bounding box center [753, 102] width 245 height 75
select select "16322"
select select "1080"
select select "tentative"
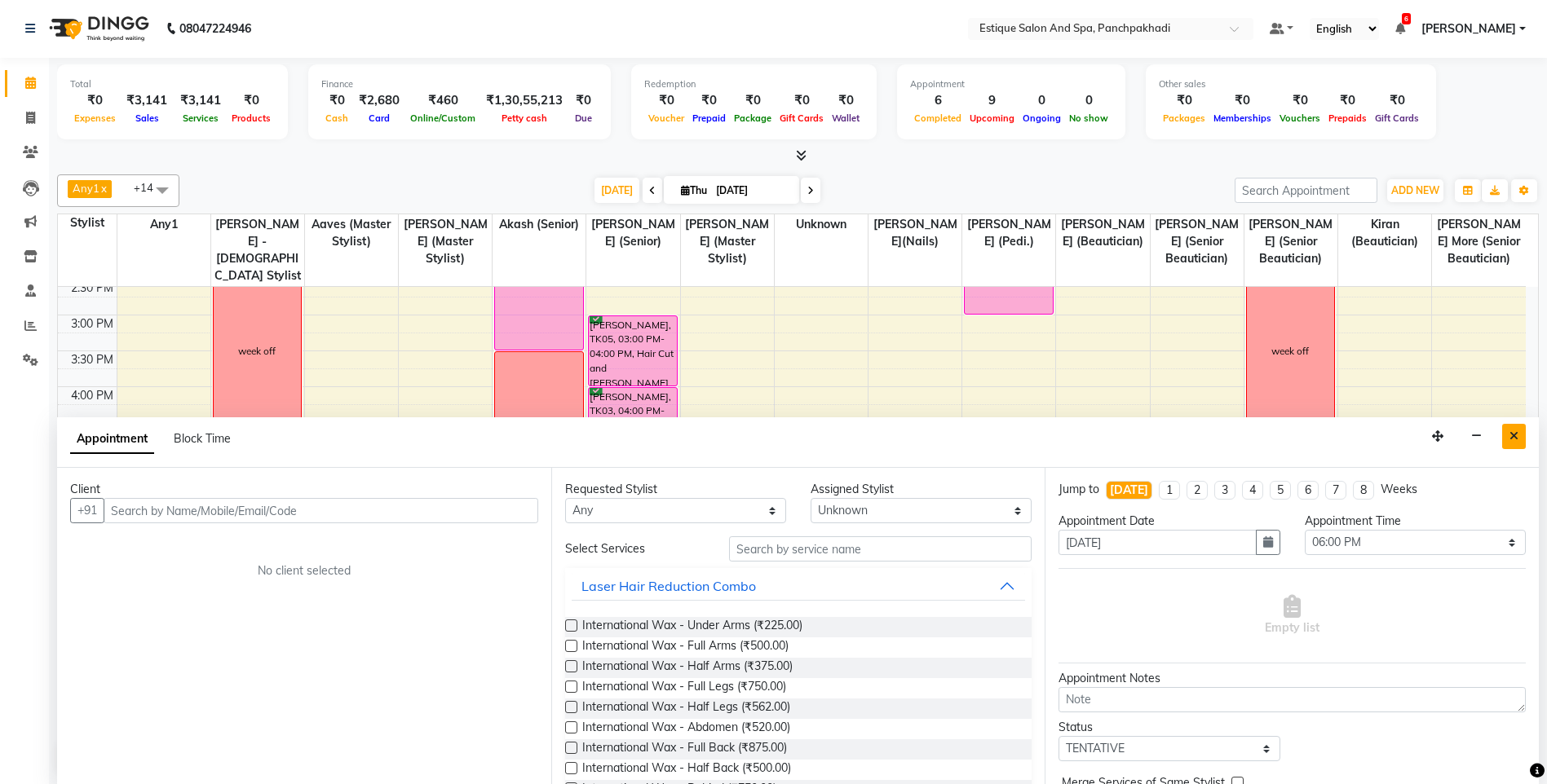
click at [1512, 432] on icon "Close" at bounding box center [1513, 435] width 9 height 11
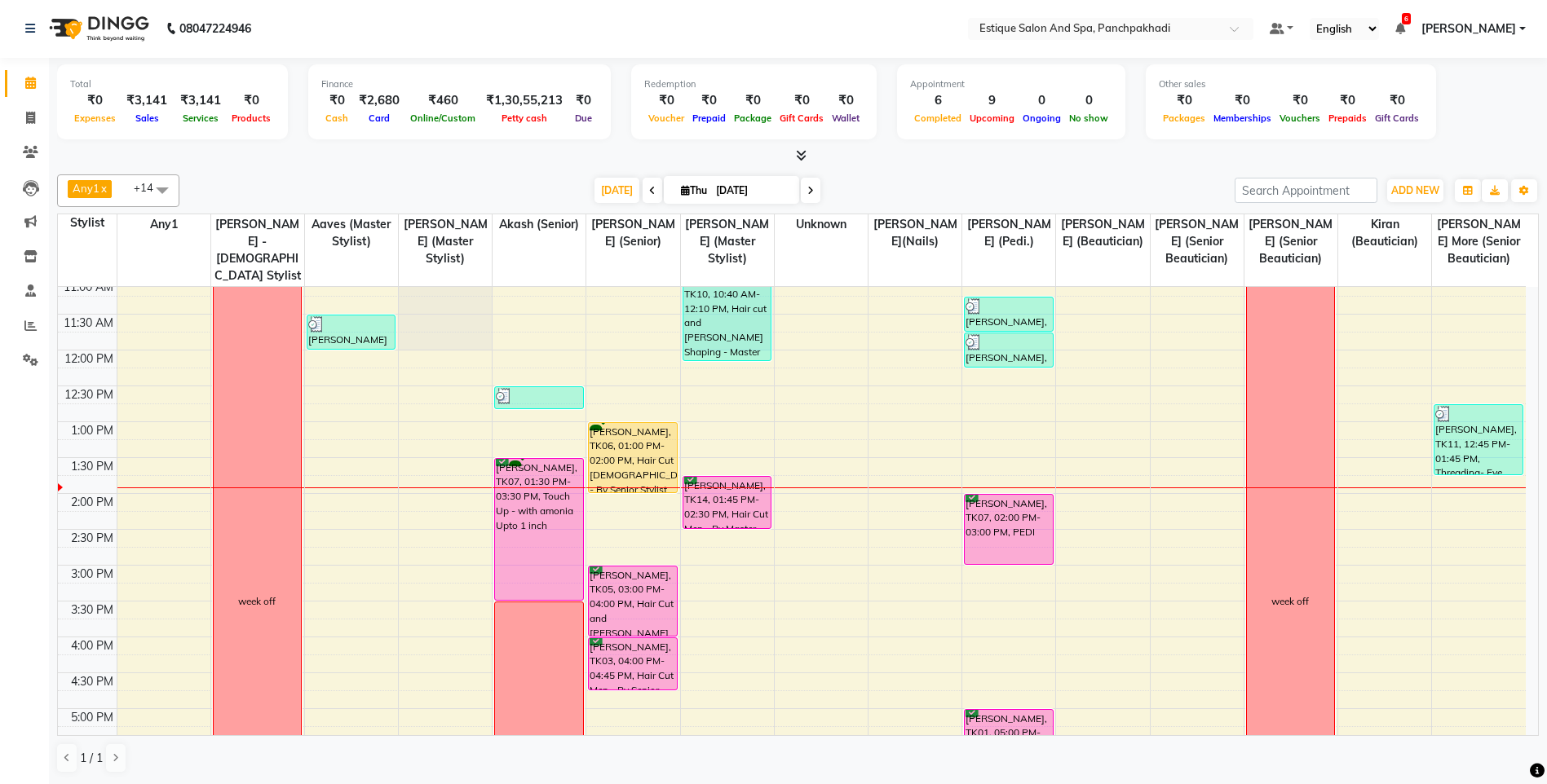
scroll to position [76, 0]
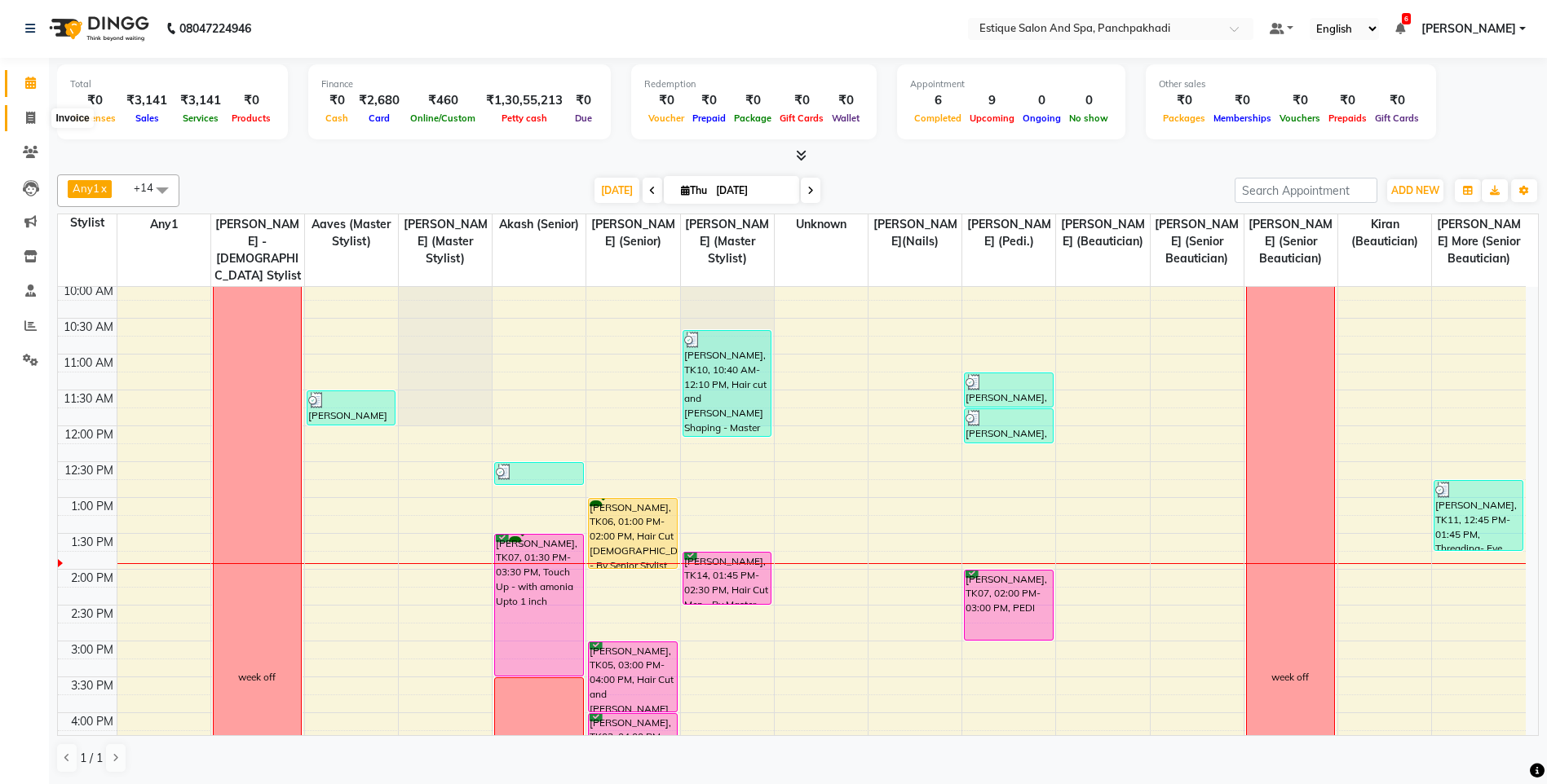
click at [34, 115] on icon at bounding box center [30, 118] width 9 height 12
select select "service"
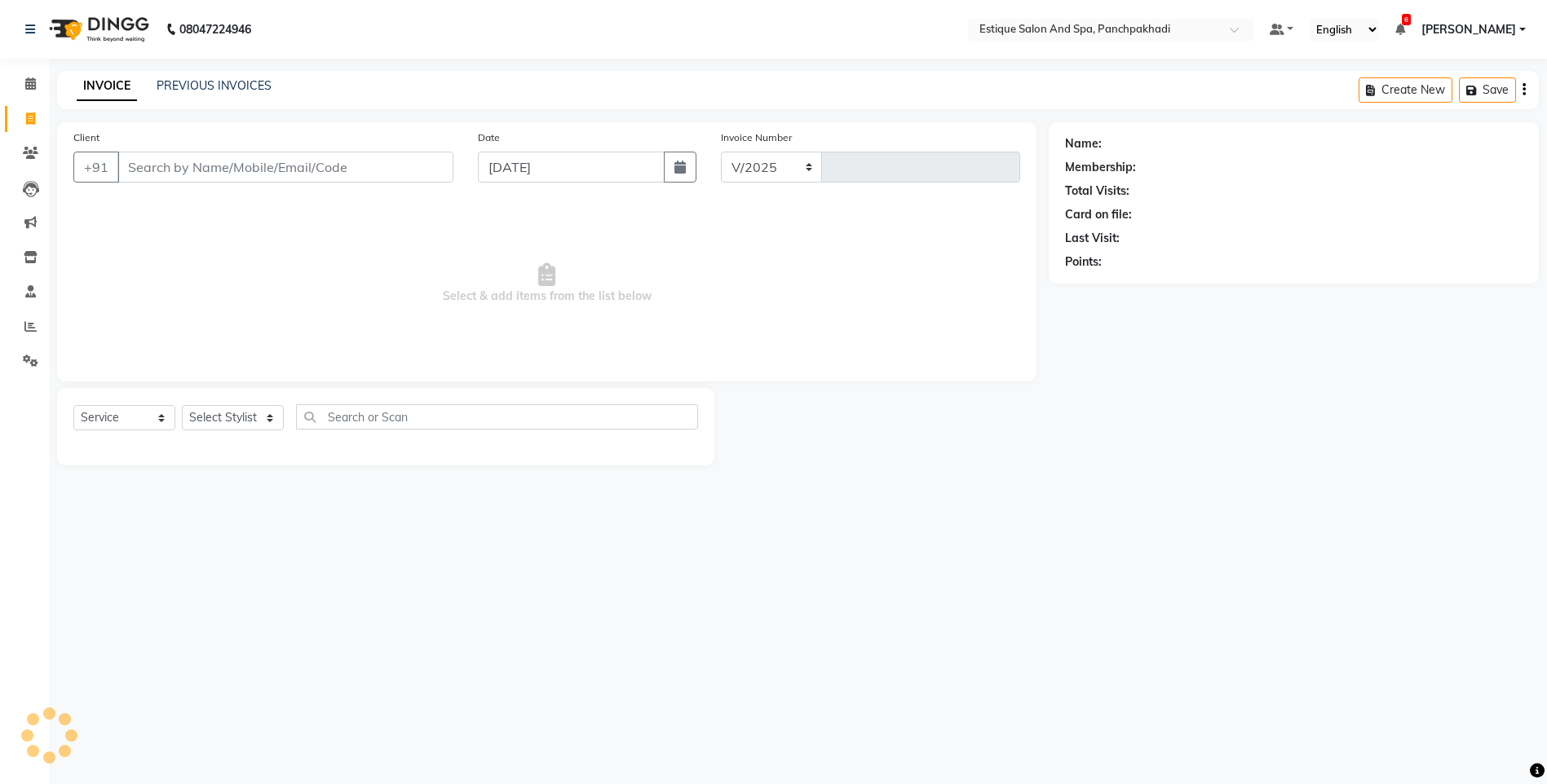
select select "925"
type input "4605"
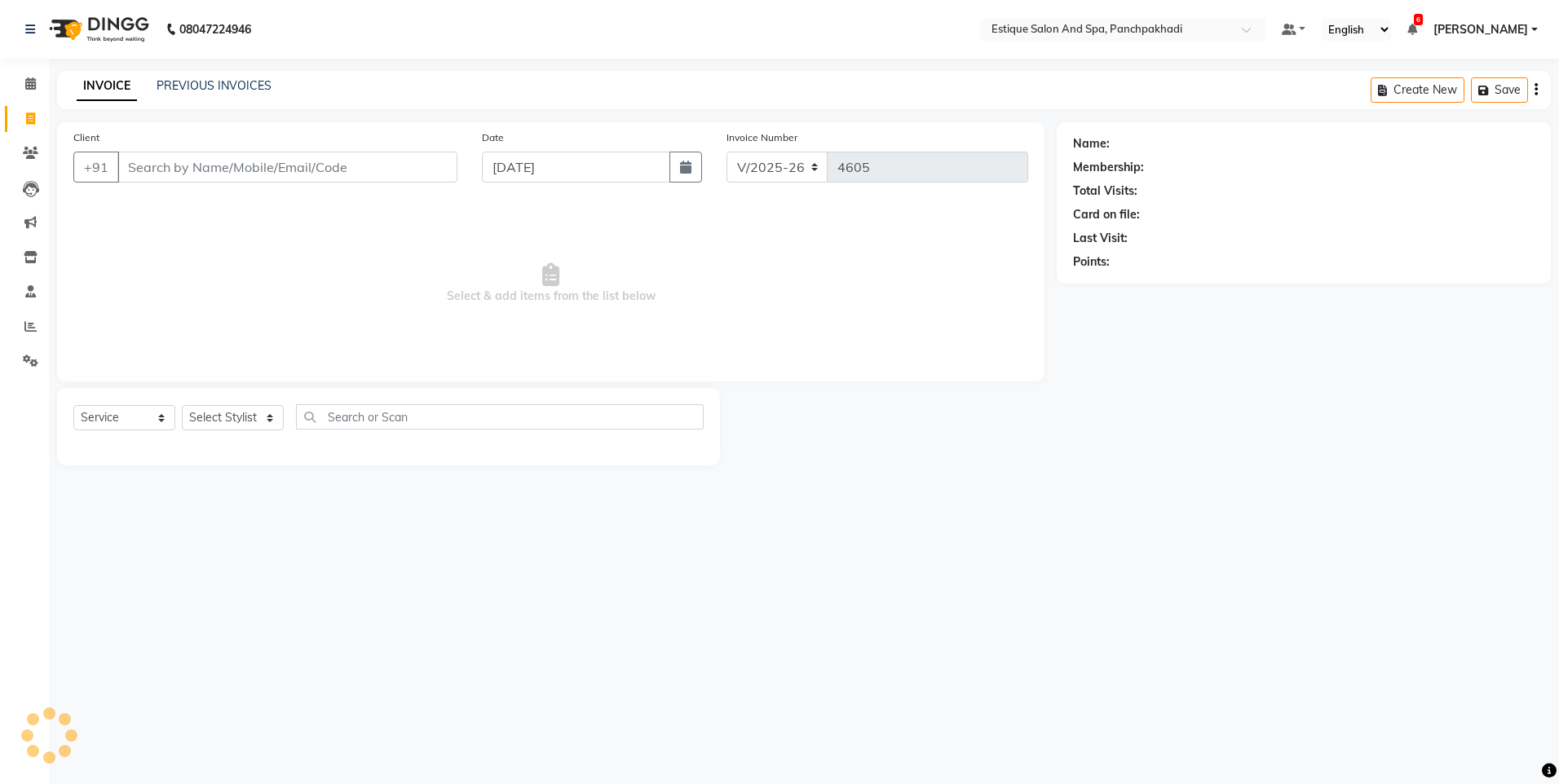
click at [193, 168] on input "Client" at bounding box center [287, 167] width 340 height 31
type input "8452041482"
select select "1: Object"
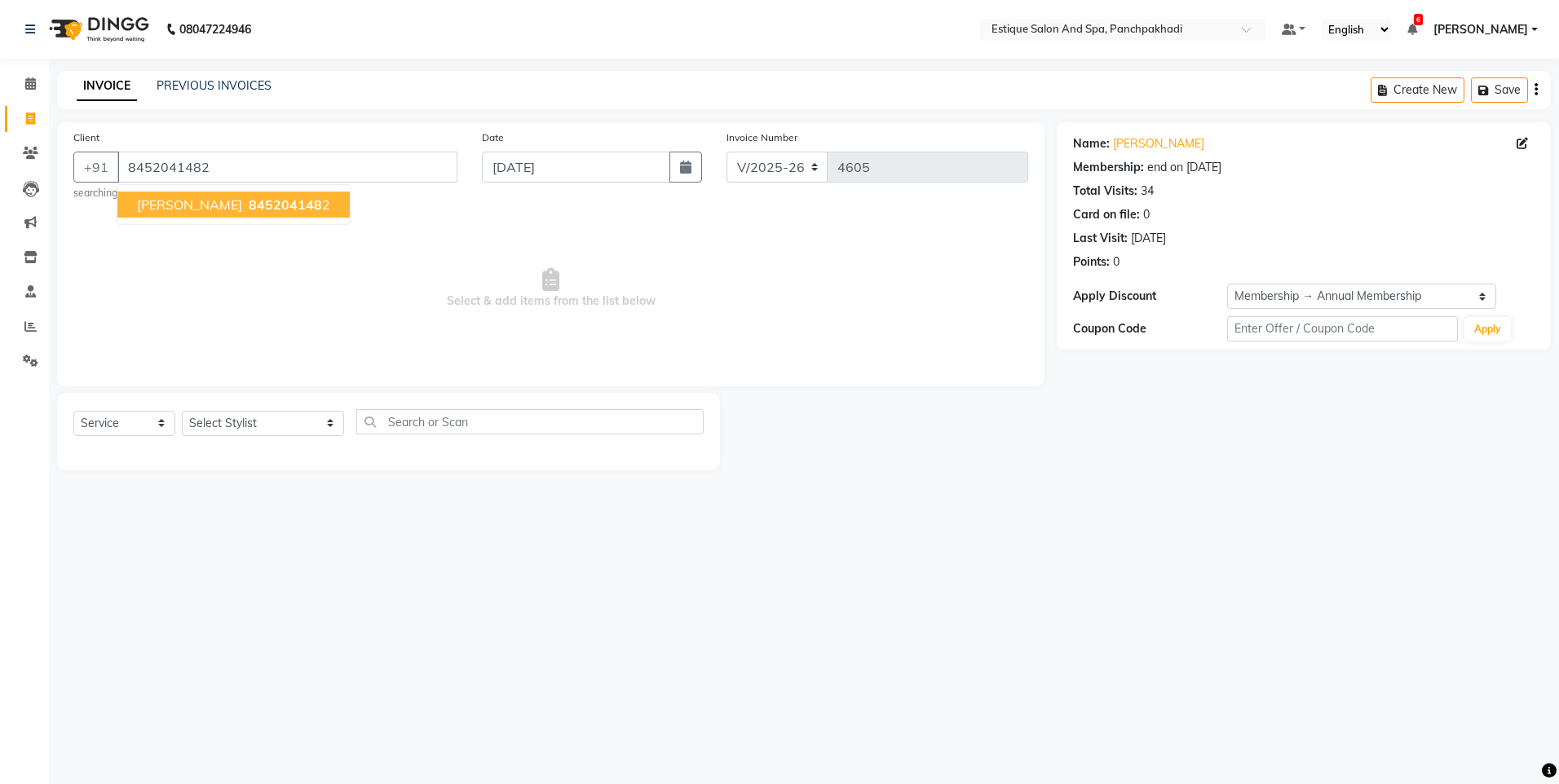
click at [162, 213] on button "[PERSON_NAME] 845204148 2" at bounding box center [233, 205] width 232 height 26
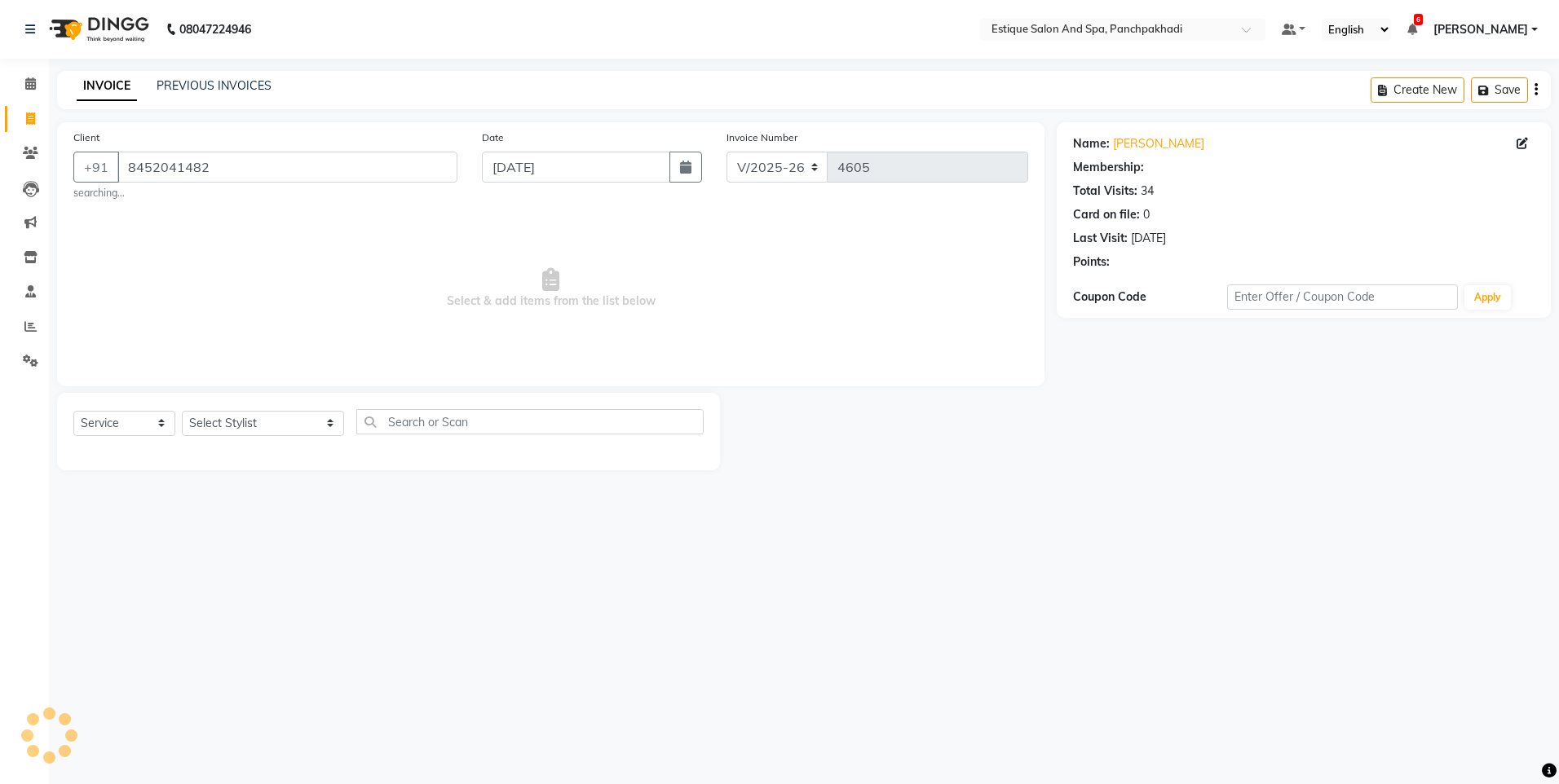
select select "1: Object"
click at [32, 84] on icon at bounding box center [30, 83] width 10 height 12
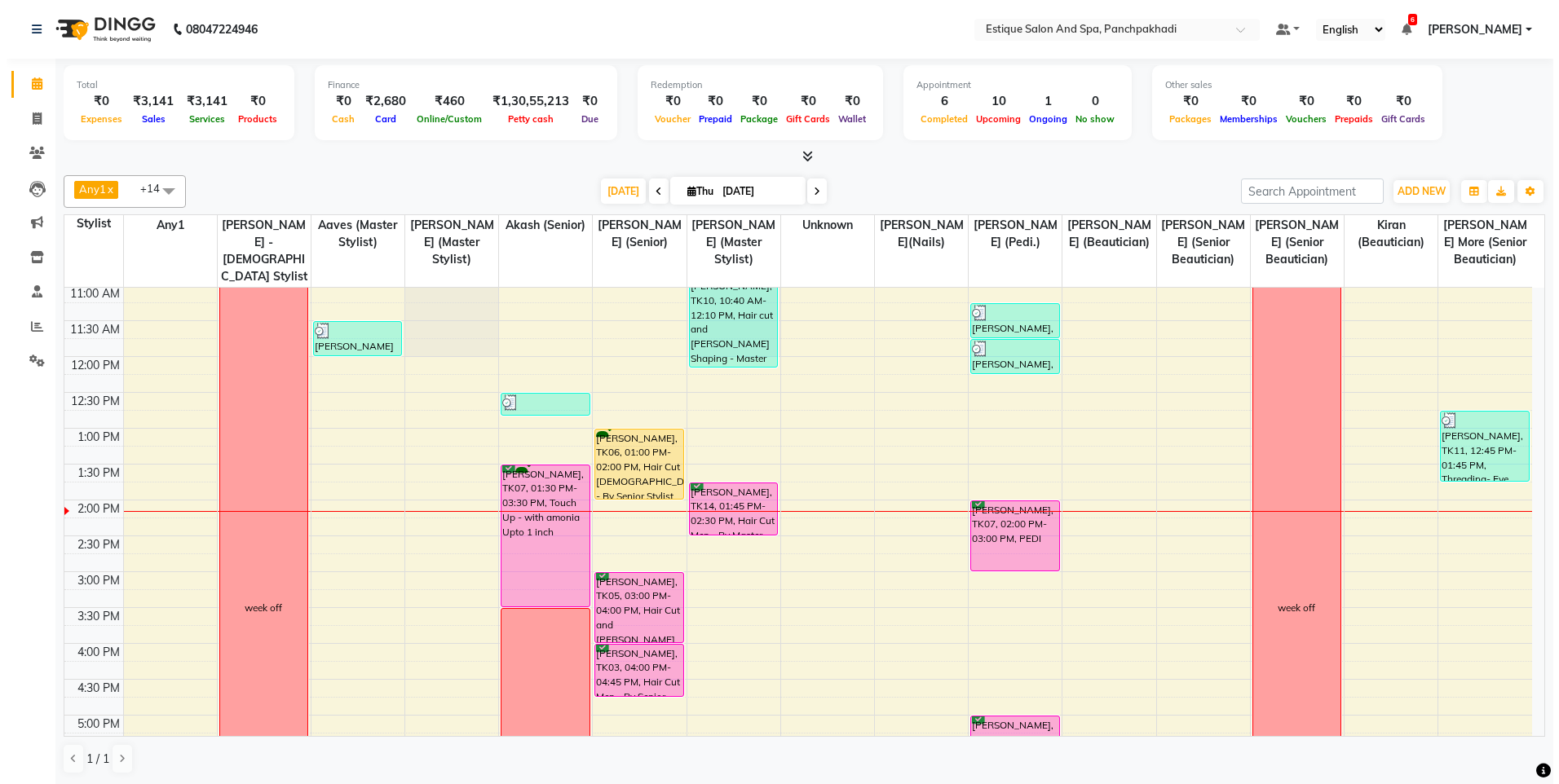
scroll to position [163, 0]
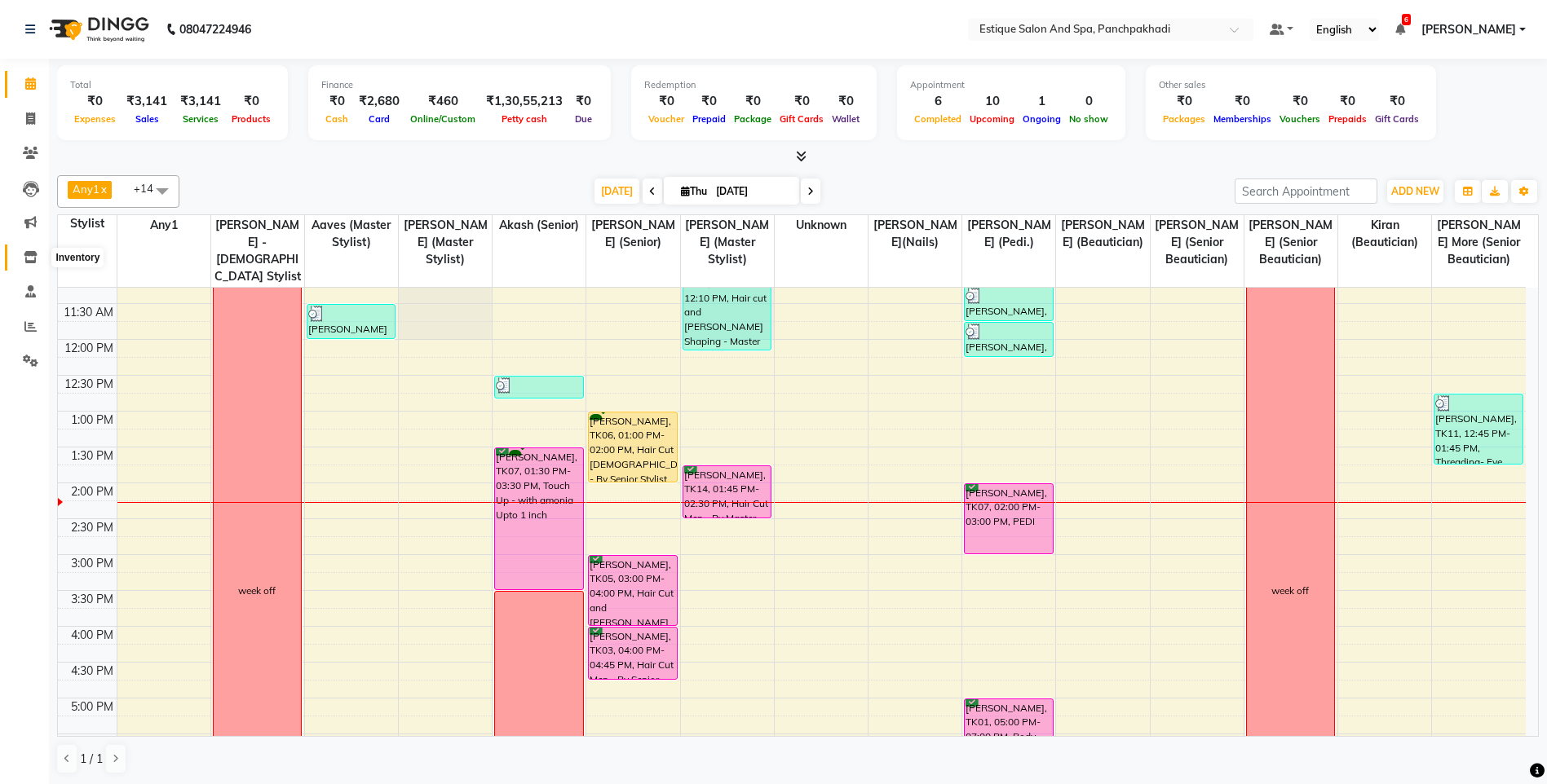
click at [27, 259] on icon at bounding box center [30, 257] width 14 height 12
select select
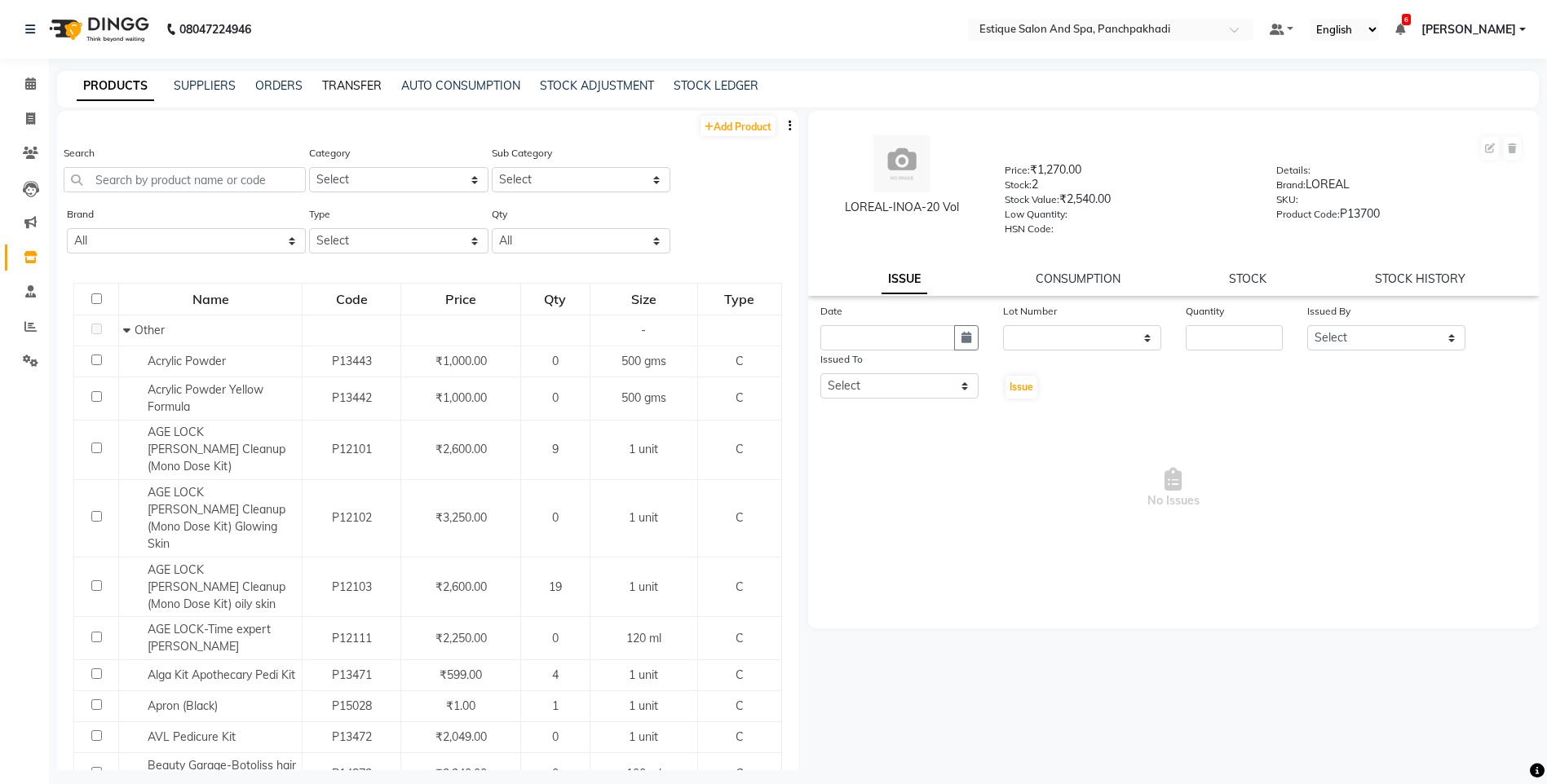
click at [348, 85] on link "TRANSFER" at bounding box center [351, 85] width 59 height 15
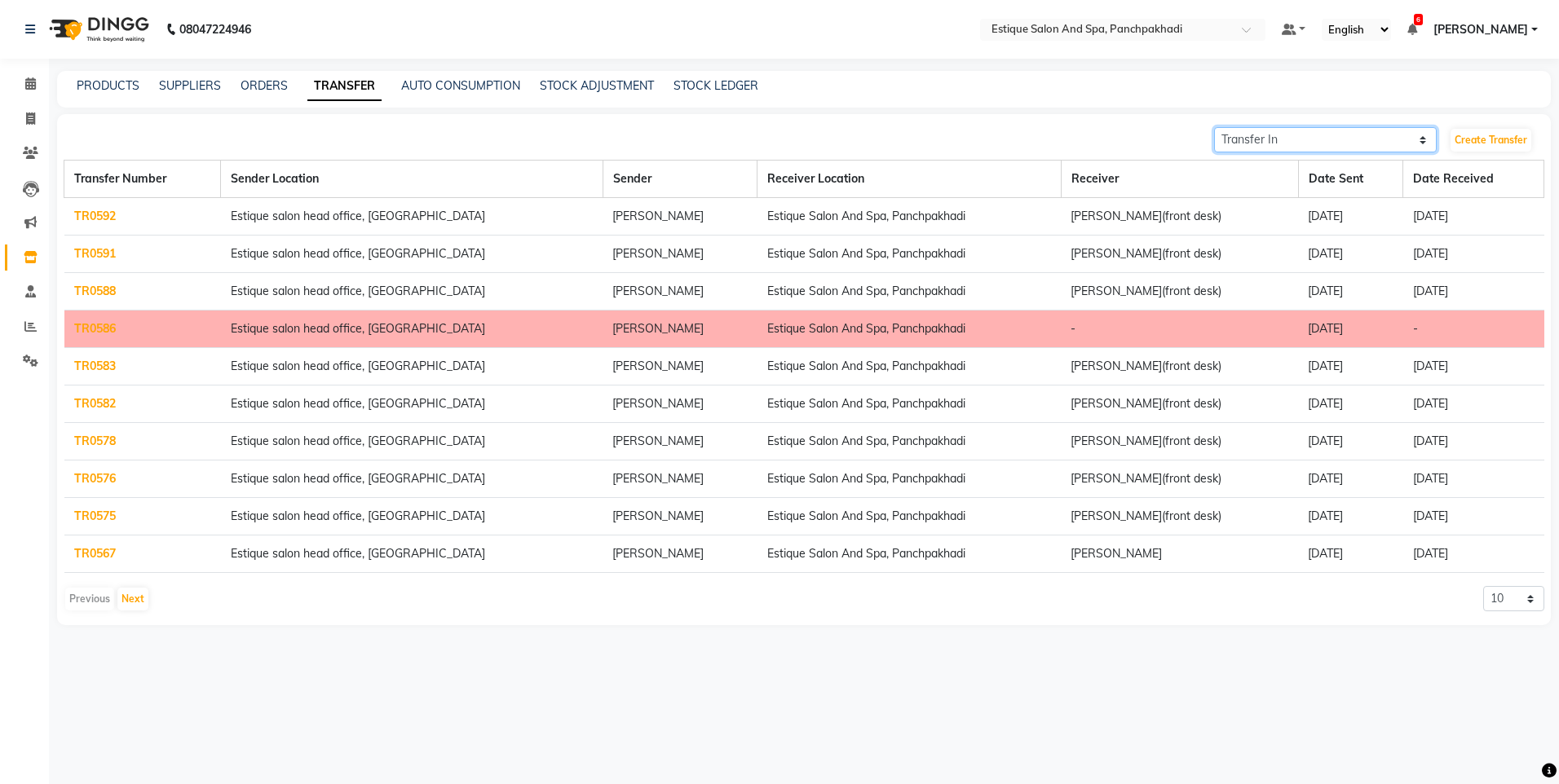
click at [1284, 142] on select "Transfer In Transfer Out" at bounding box center [1325, 139] width 223 height 25
click at [1214, 127] on select "Transfer In Transfer Out" at bounding box center [1325, 139] width 223 height 25
click at [92, 288] on link "TR0588" at bounding box center [95, 291] width 41 height 15
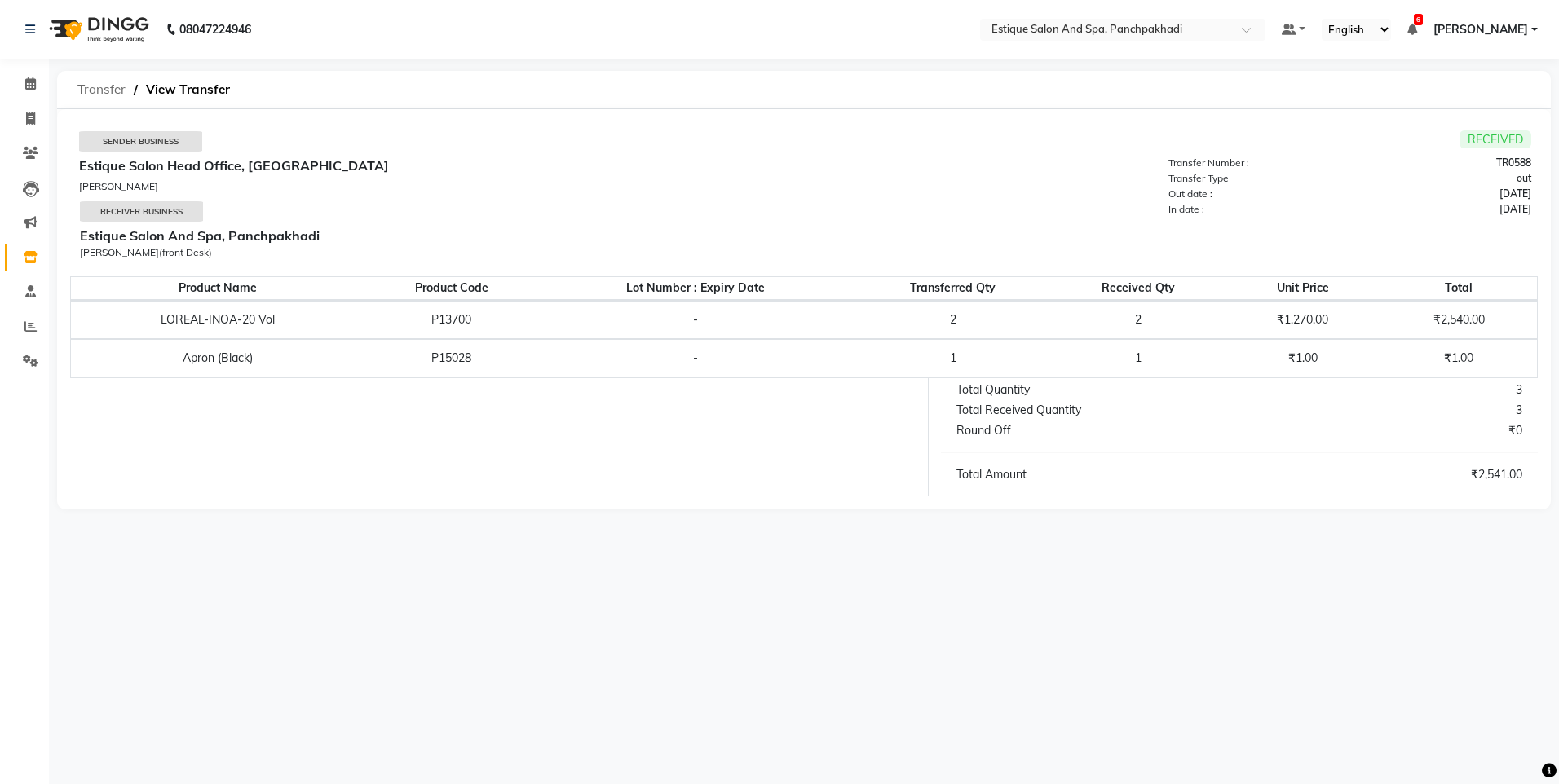
click at [104, 85] on span "Transfer" at bounding box center [102, 90] width 65 height 29
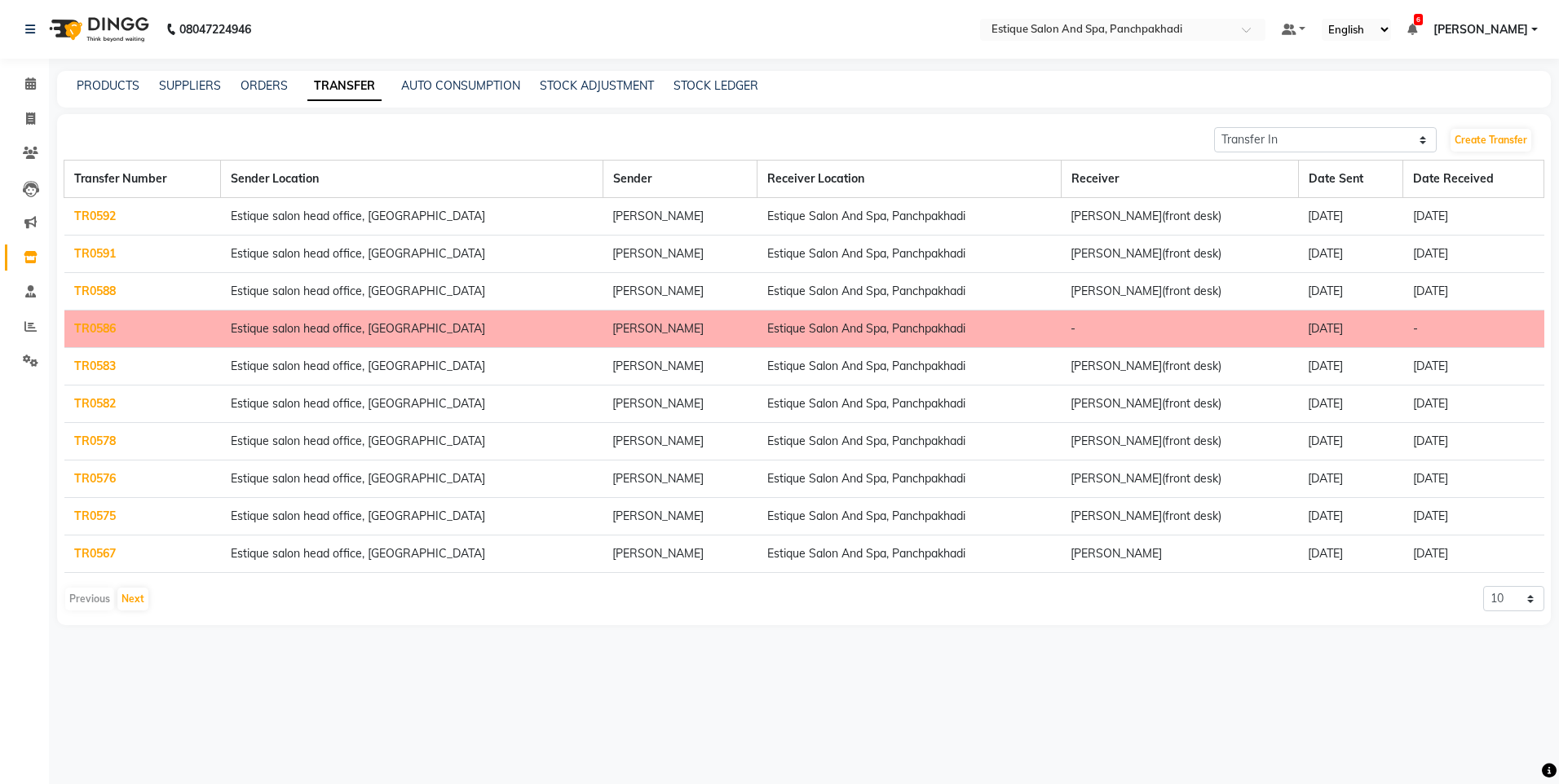
click at [108, 248] on link "TR0591" at bounding box center [95, 253] width 41 height 15
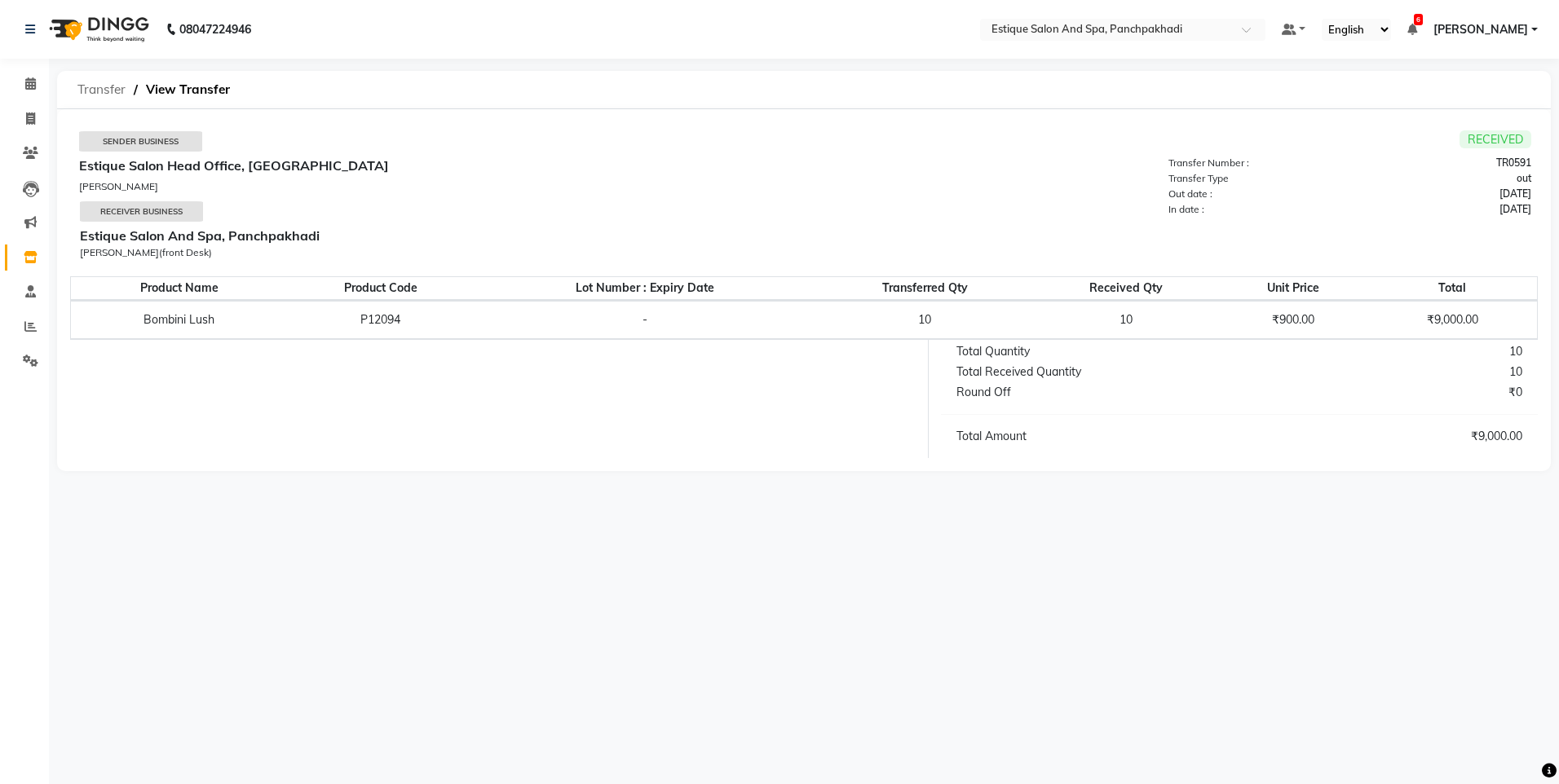
click at [96, 90] on span "Transfer" at bounding box center [102, 90] width 65 height 29
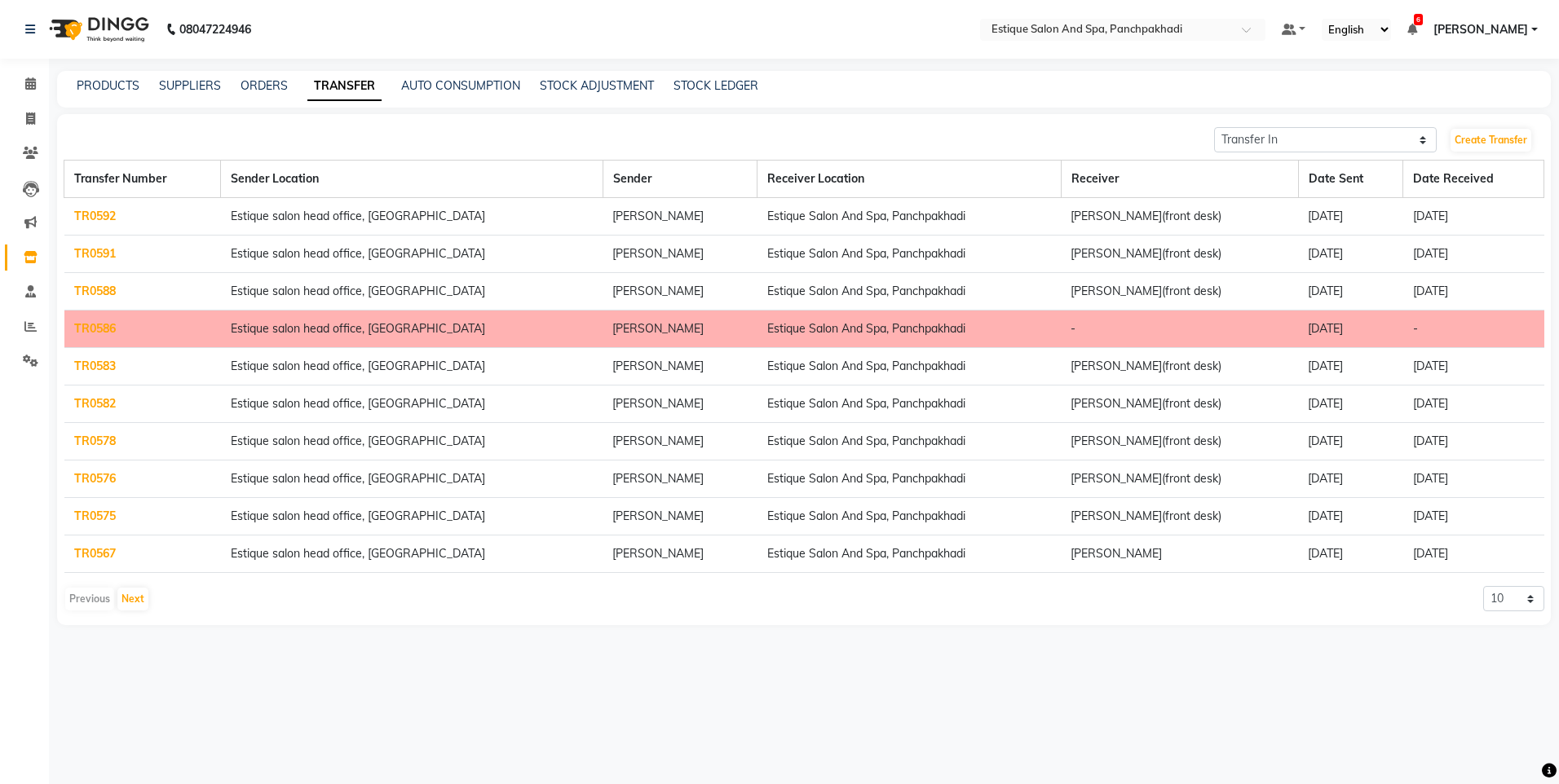
click at [99, 214] on link "TR0592" at bounding box center [95, 215] width 41 height 15
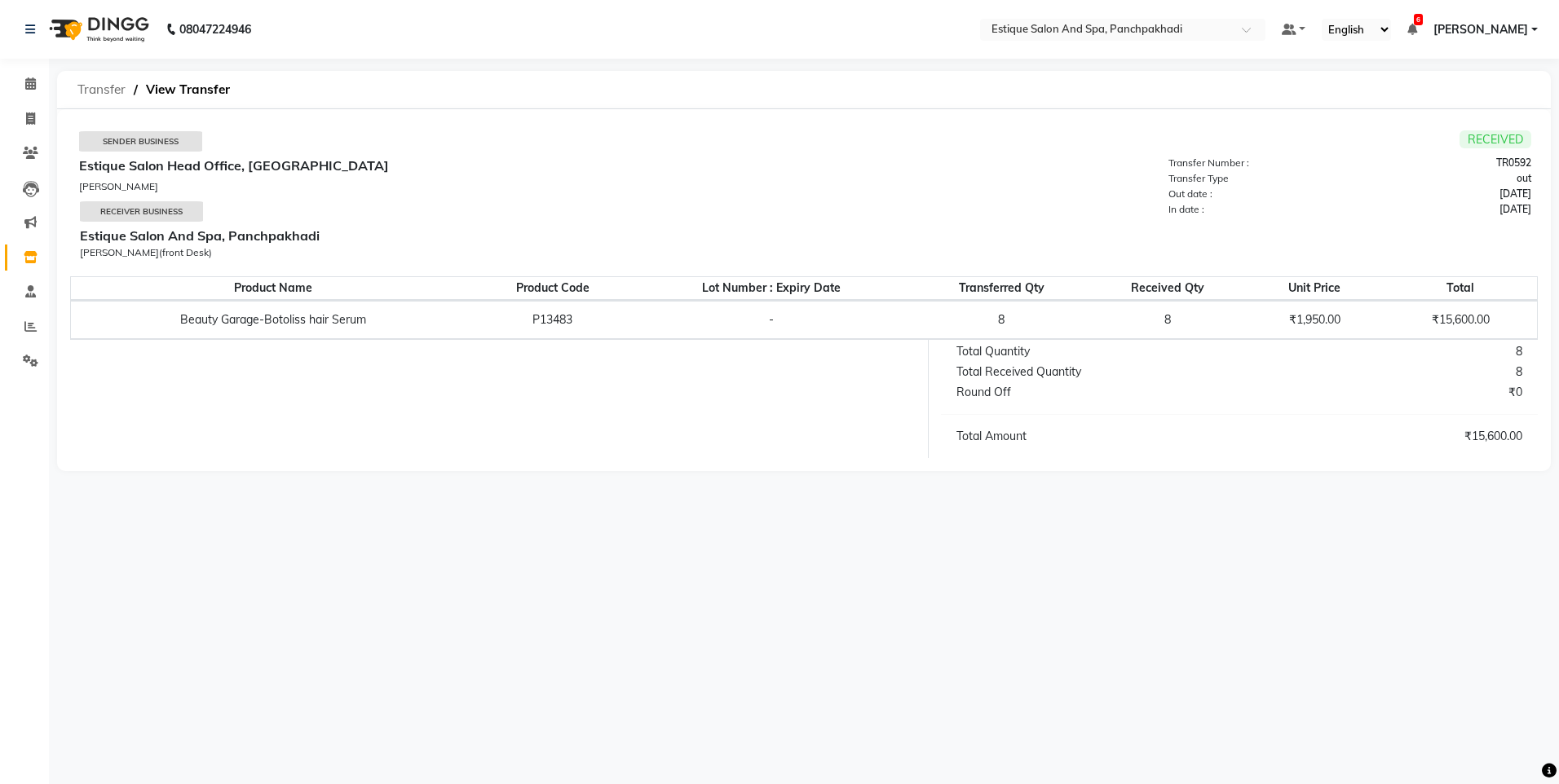
click at [102, 90] on span "Transfer" at bounding box center [102, 90] width 65 height 29
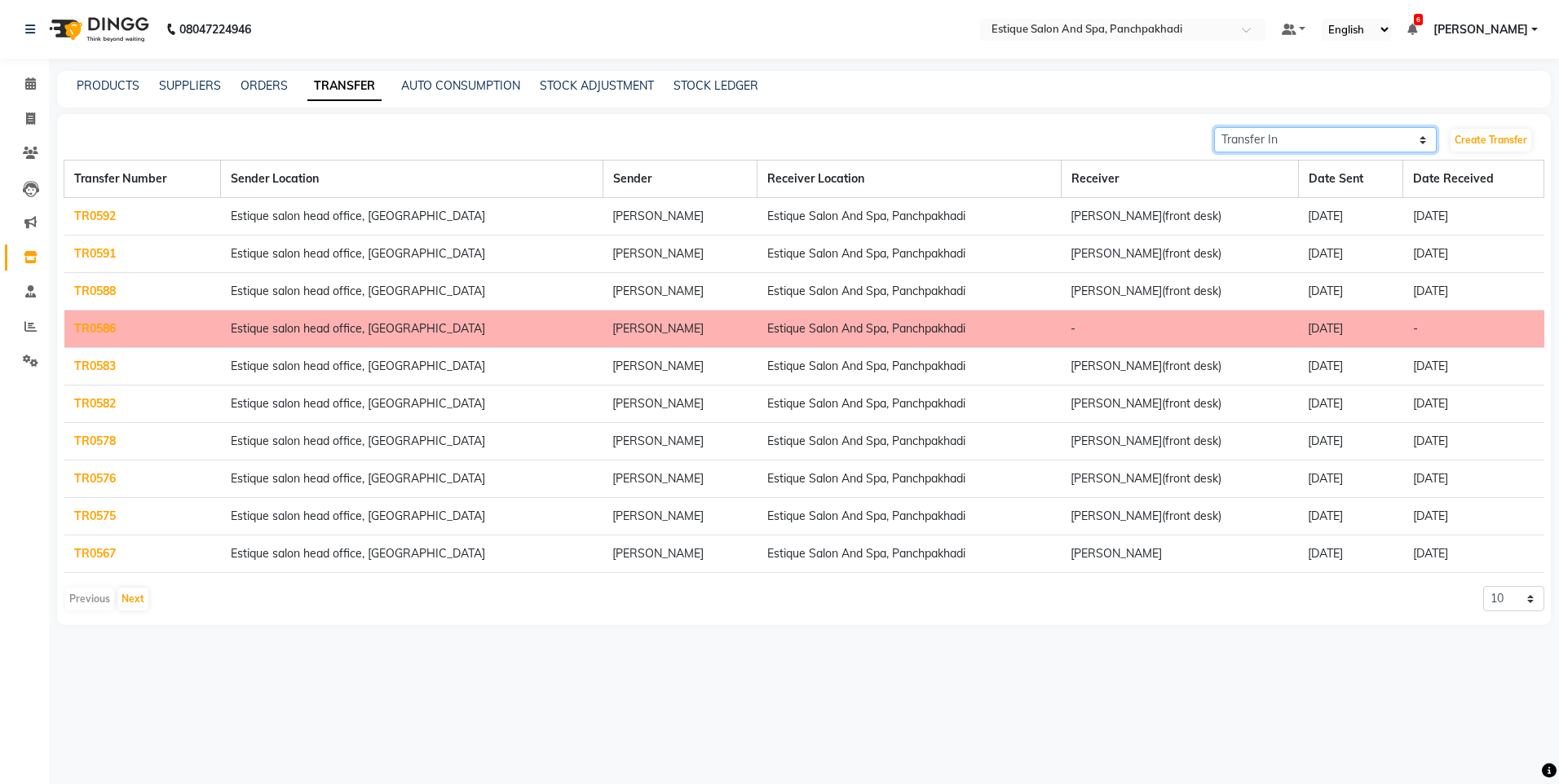
click at [1320, 140] on select "Transfer In Transfer Out" at bounding box center [1325, 139] width 223 height 25
select select "sender"
click at [1214, 127] on select "Transfer In Transfer Out" at bounding box center [1325, 139] width 223 height 25
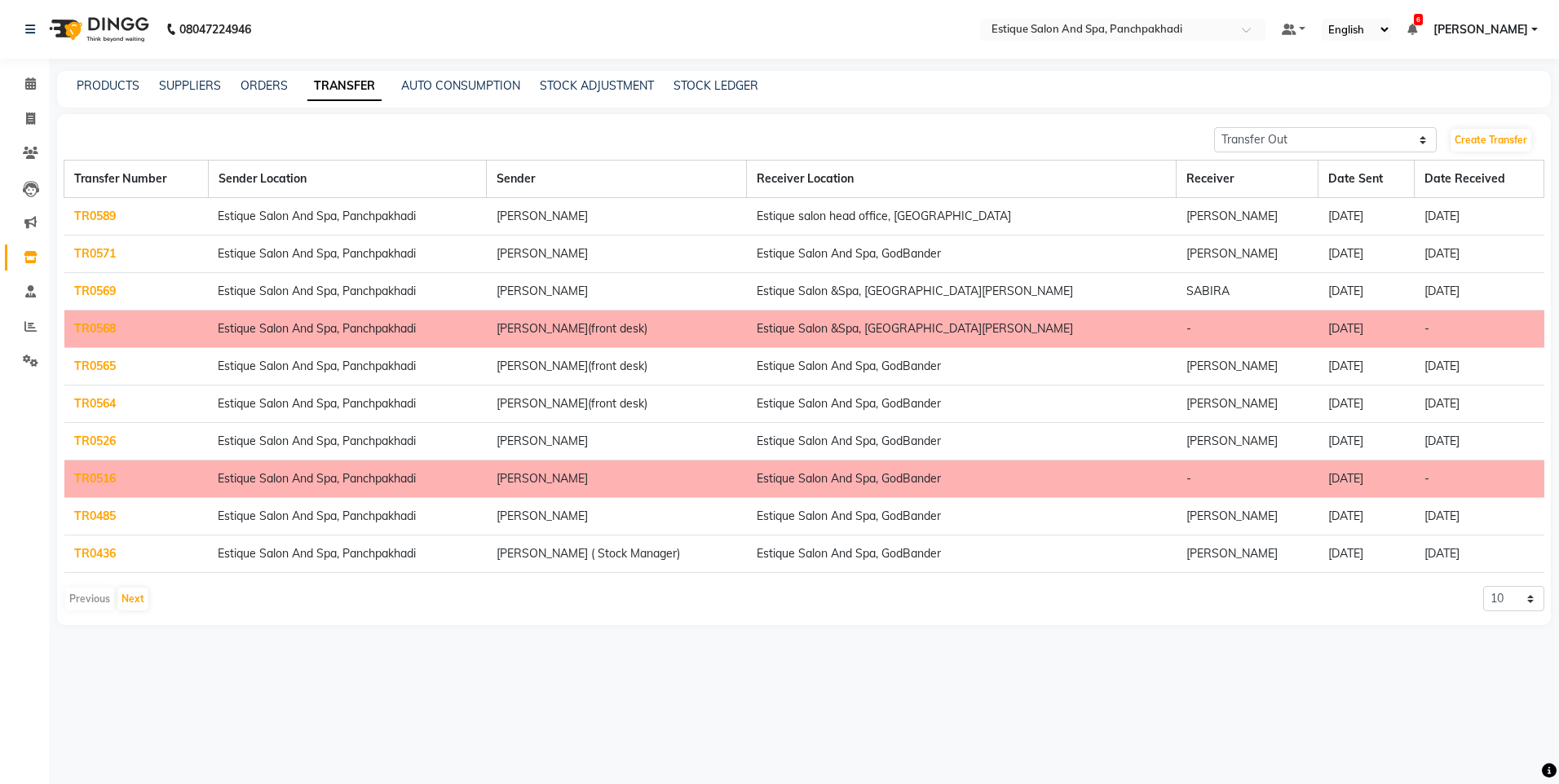
click at [108, 217] on link "TR0589" at bounding box center [95, 215] width 41 height 15
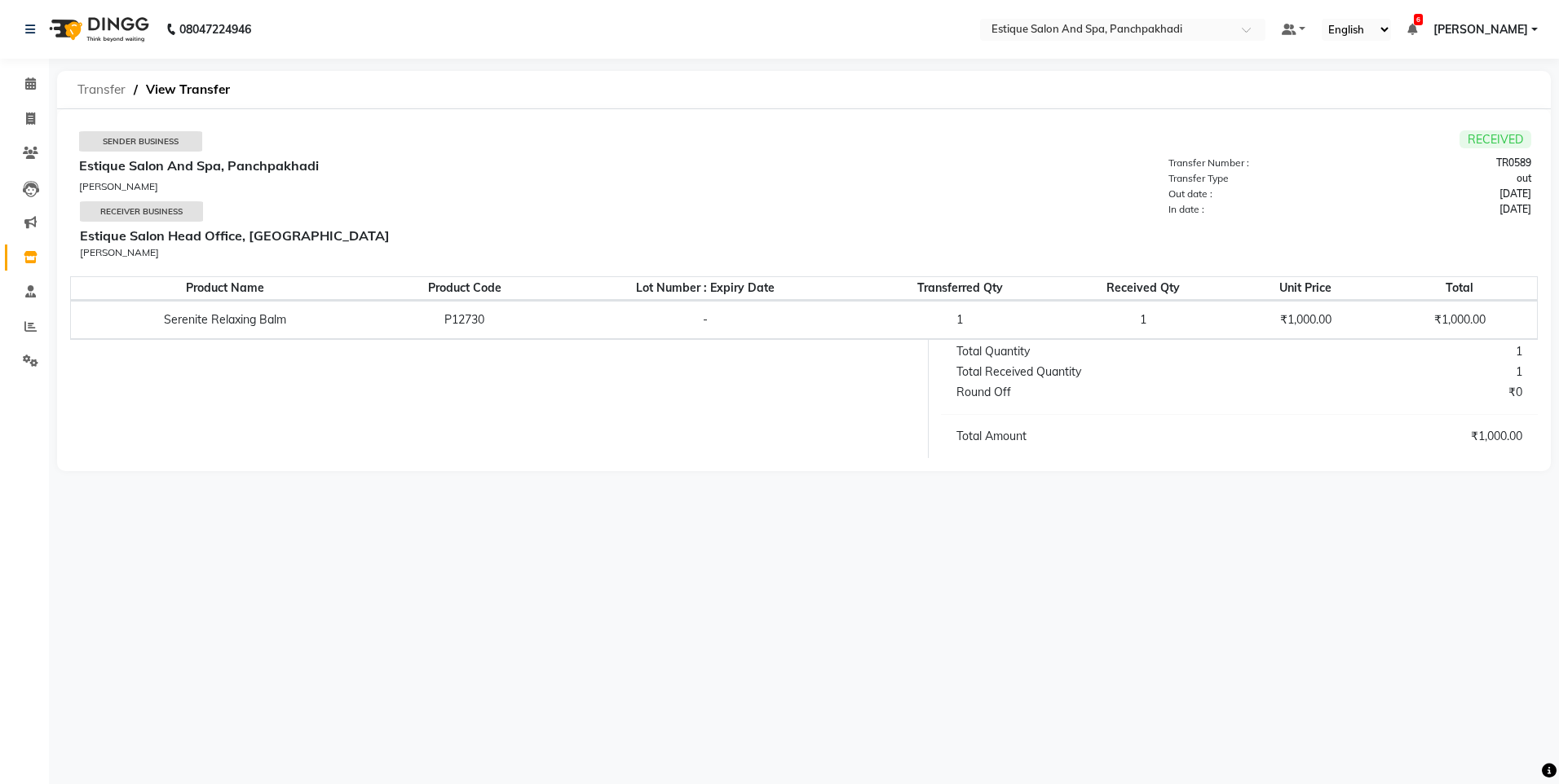
click at [102, 88] on span "Transfer" at bounding box center [102, 90] width 65 height 29
select select "sender"
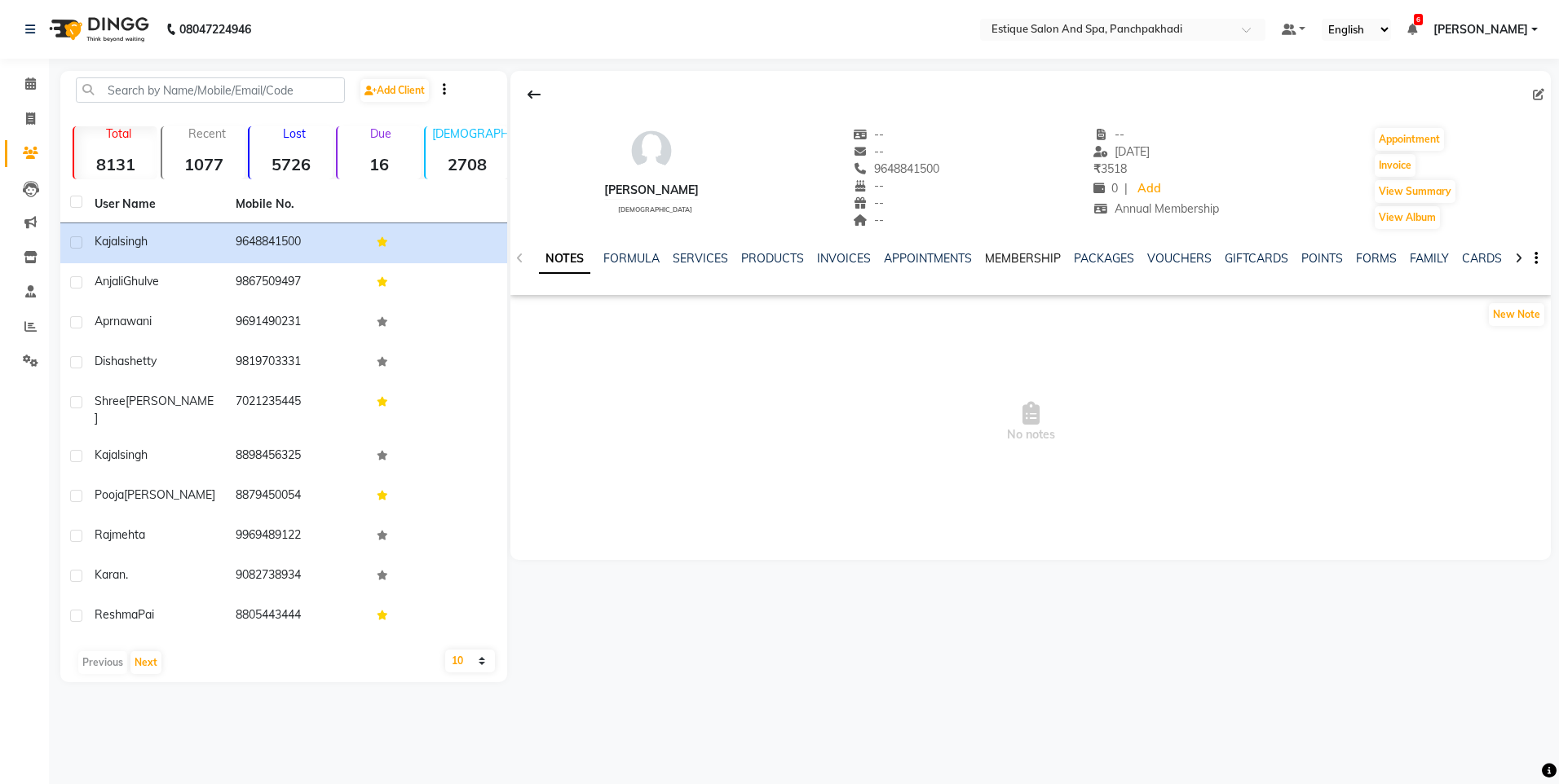
click at [1026, 256] on link "MEMBERSHIP" at bounding box center [1023, 258] width 76 height 15
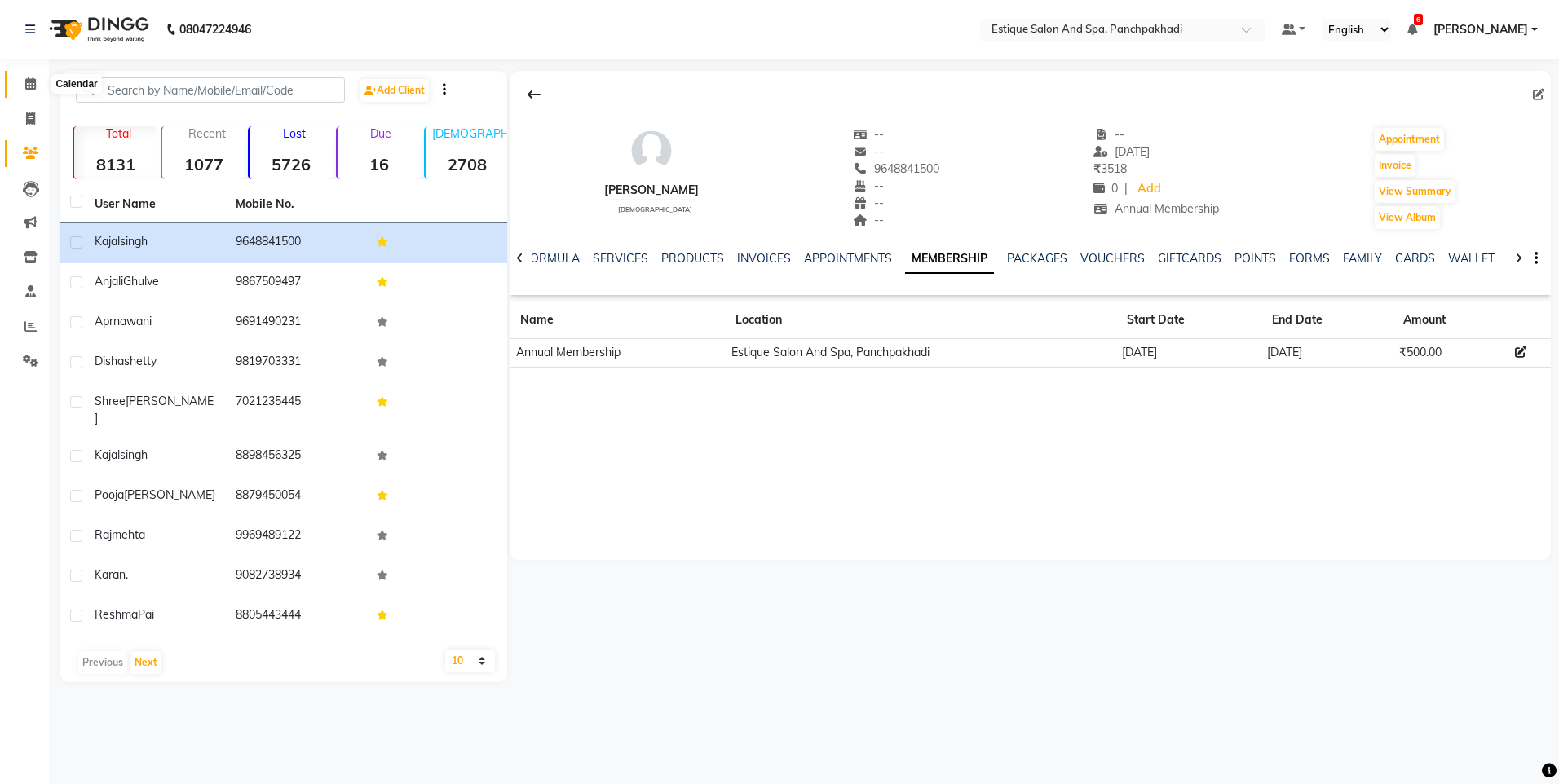
click at [26, 78] on icon at bounding box center [30, 83] width 10 height 12
